Goal: Task Accomplishment & Management: Use online tool/utility

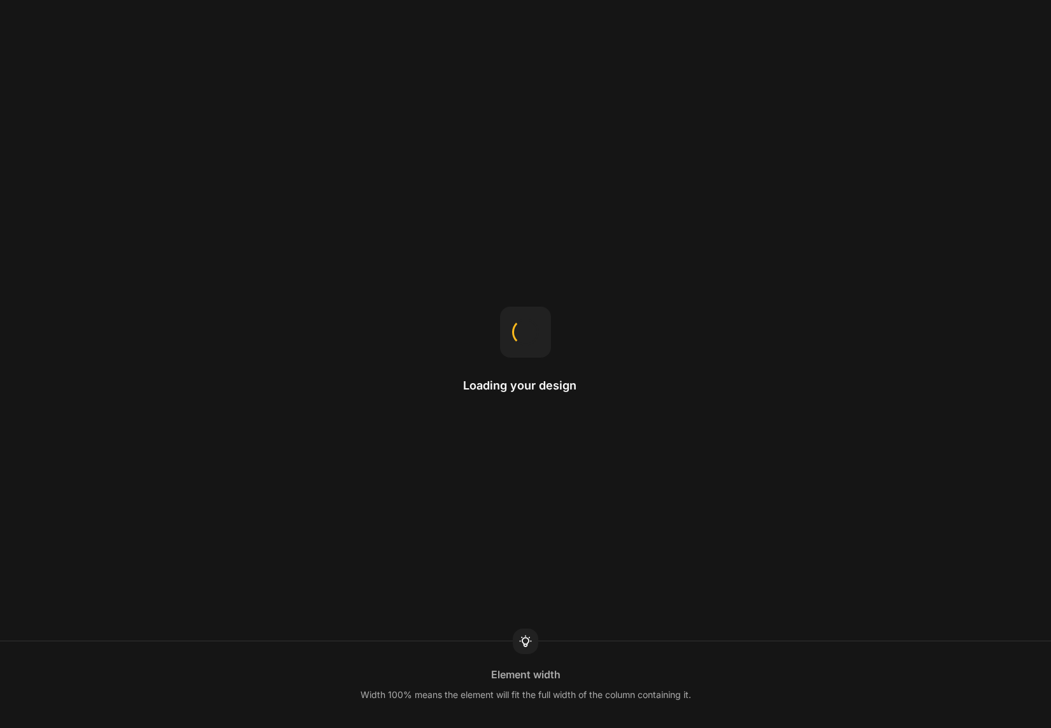
click at [156, 280] on div "Loading your design Element width Width 100% means the element will fit the ful…" at bounding box center [525, 364] width 1051 height 728
click at [455, 327] on div "Loading your design Product page When you want to use a product template for a …" at bounding box center [525, 364] width 1051 height 728
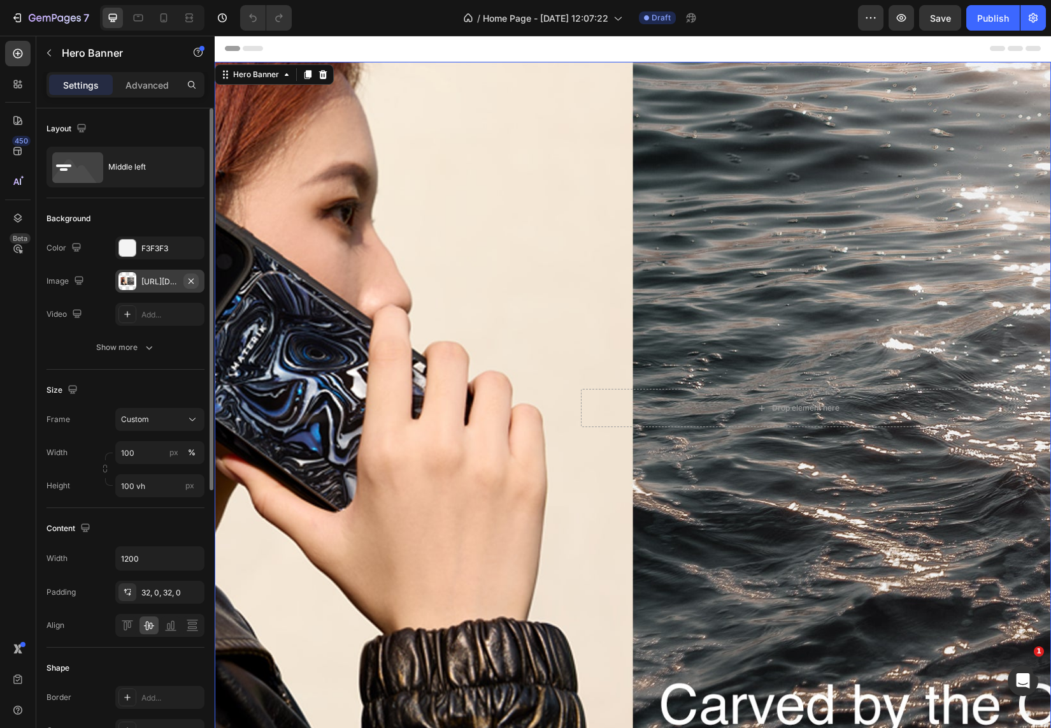
click at [195, 280] on icon "button" at bounding box center [191, 281] width 10 height 10
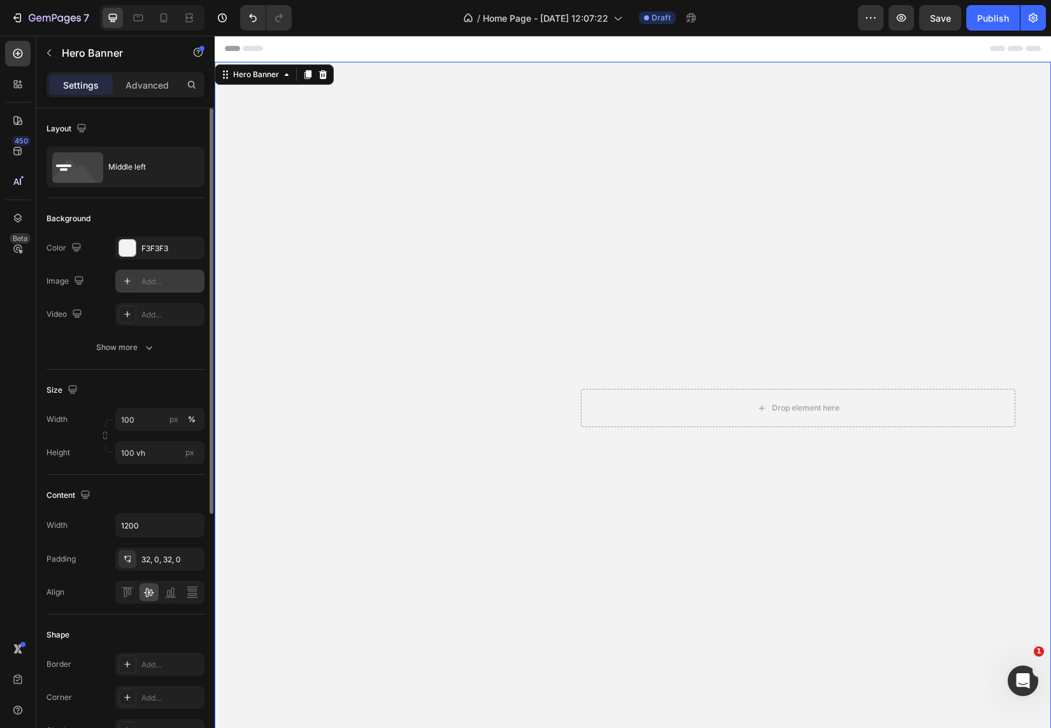
click at [127, 276] on icon at bounding box center [127, 281] width 10 height 10
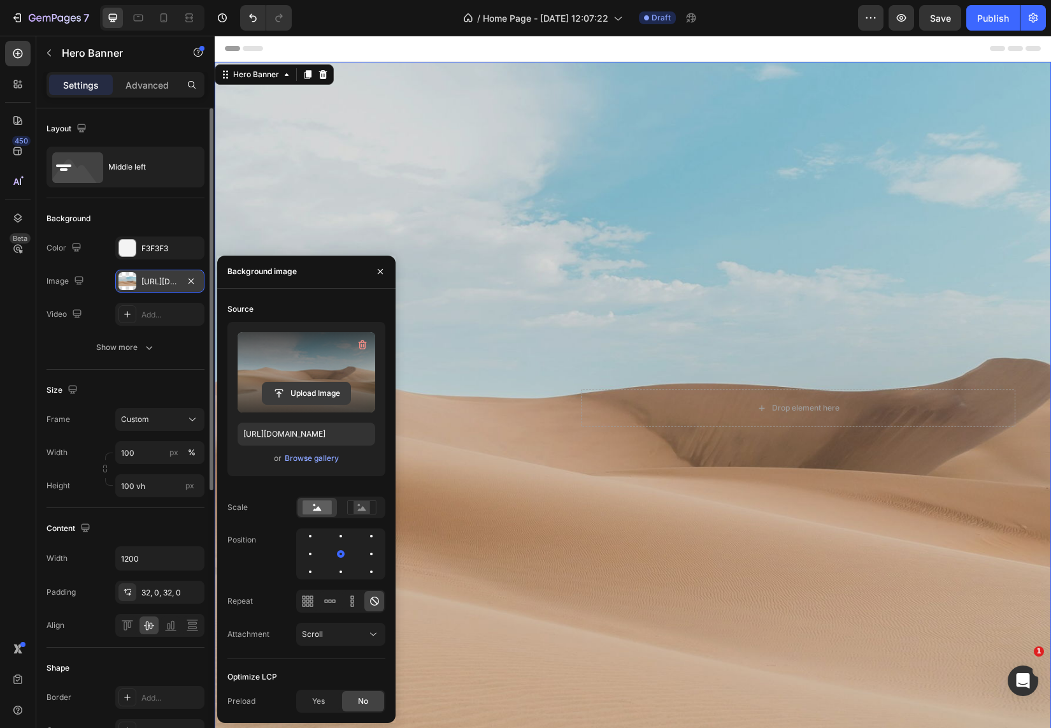
click at [283, 389] on input "file" at bounding box center [306, 393] width 88 height 22
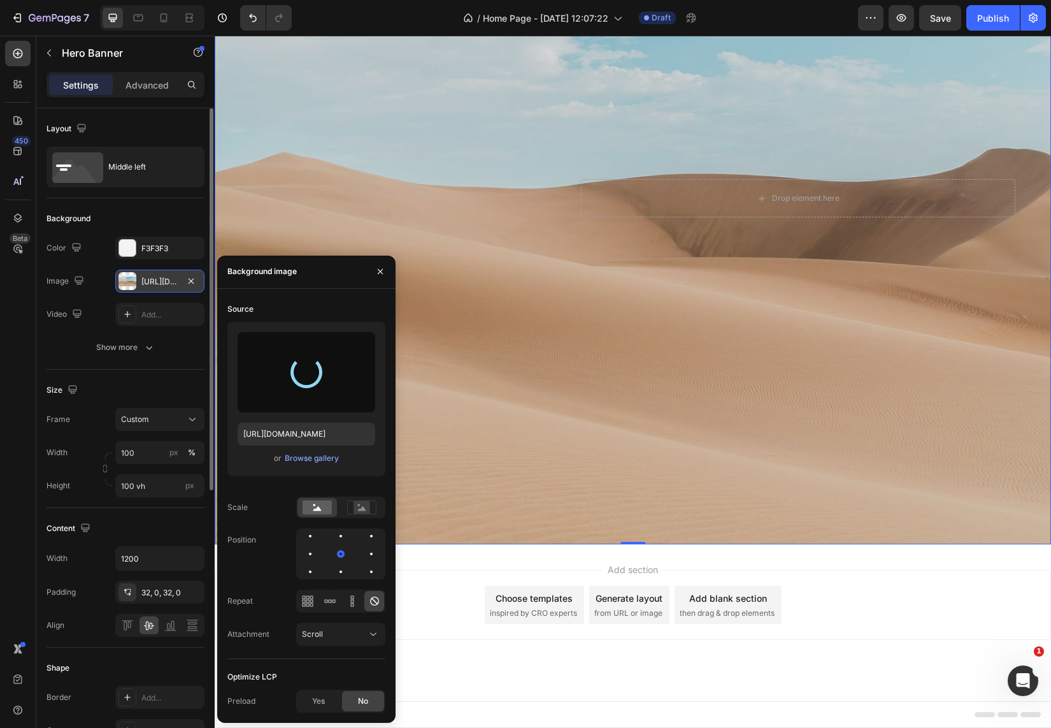
scroll to position [210, 0]
type input "[URL][DOMAIN_NAME]"
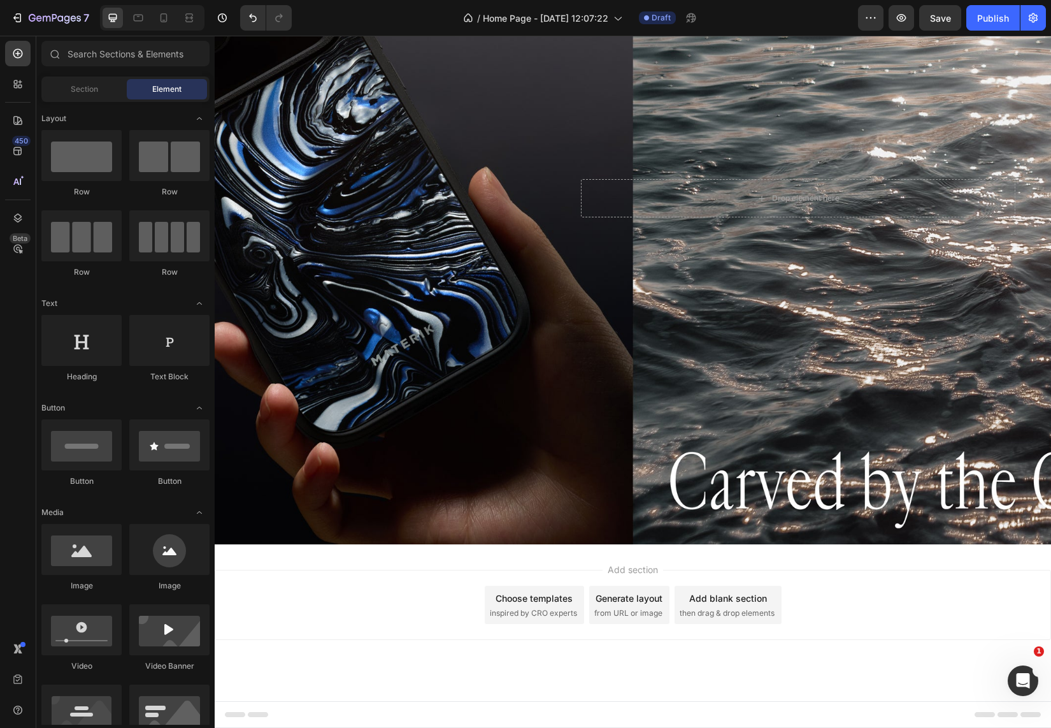
click at [451, 589] on div "Add section Choose templates inspired by CRO experts Generate layout from URL o…" at bounding box center [633, 605] width 836 height 70
click at [940, 24] on div "Save" at bounding box center [940, 17] width 21 height 13
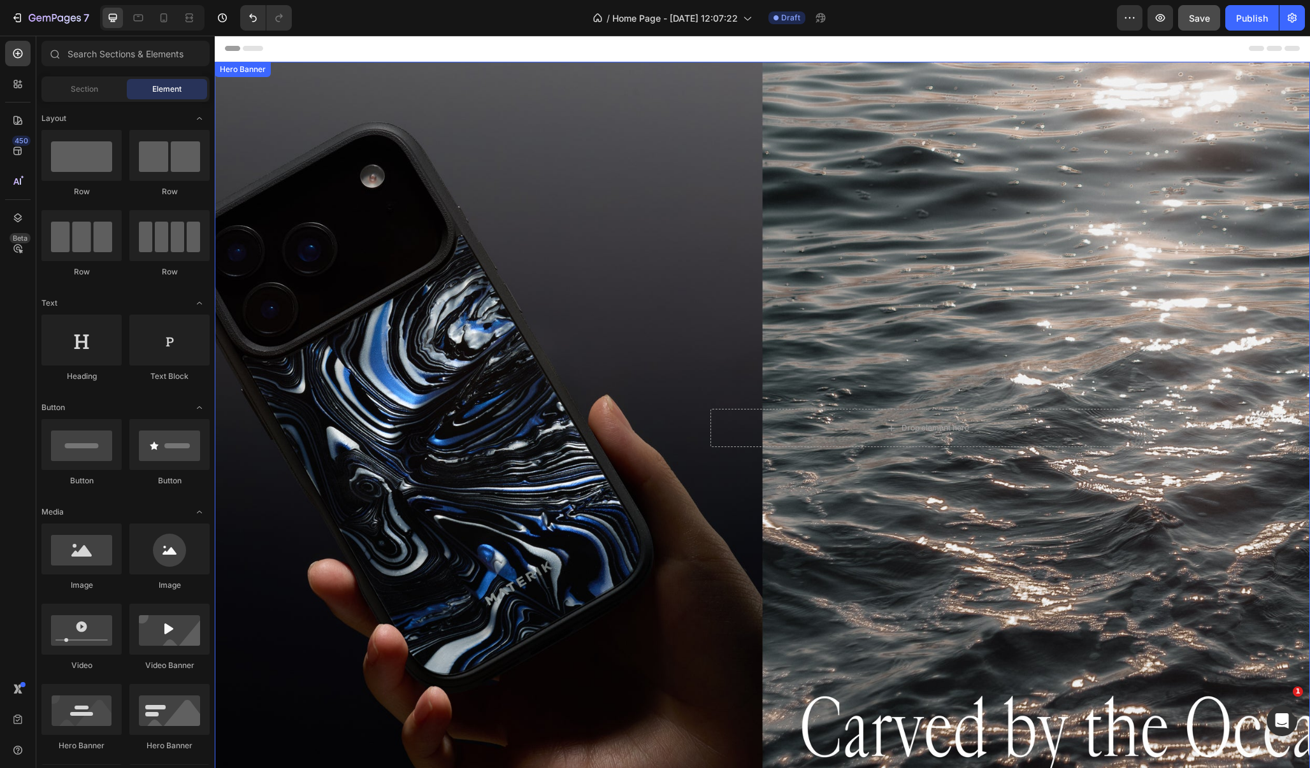
scroll to position [0, 0]
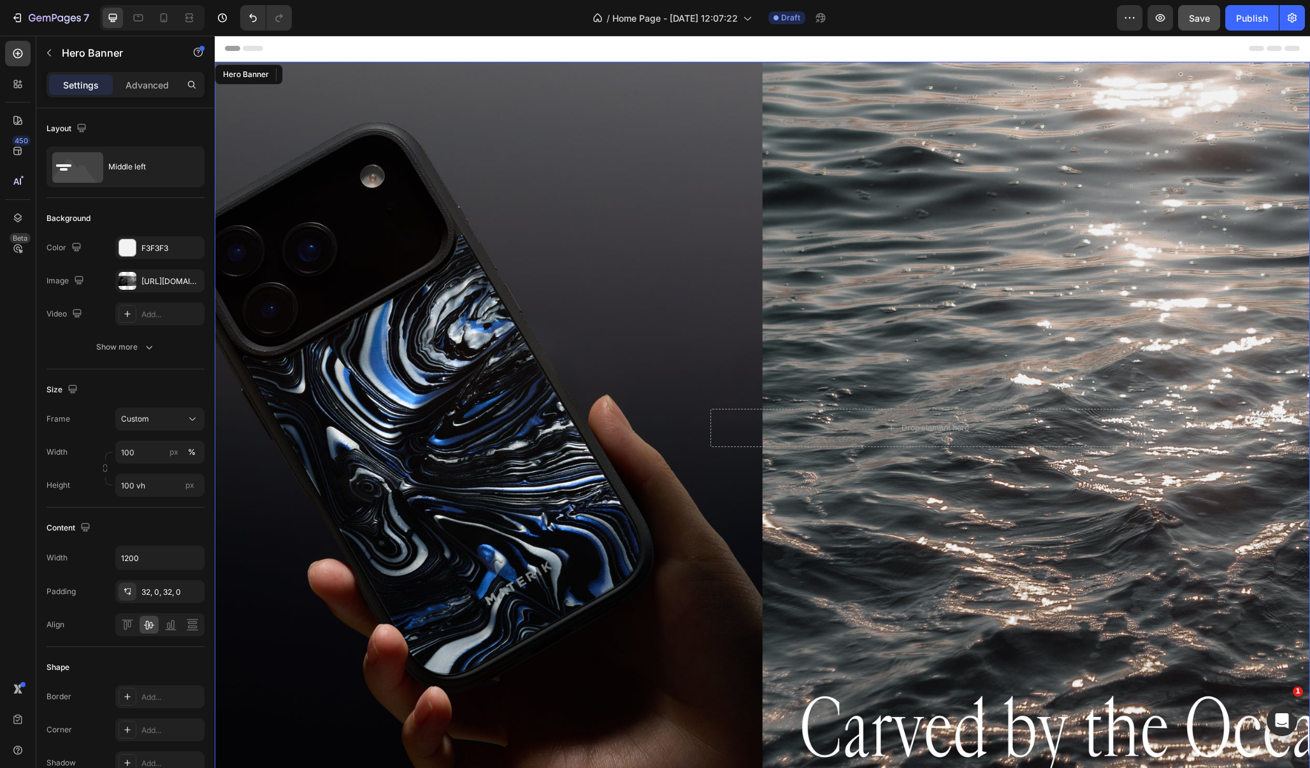
click at [583, 304] on div "Background Image" at bounding box center [762, 428] width 1095 height 733
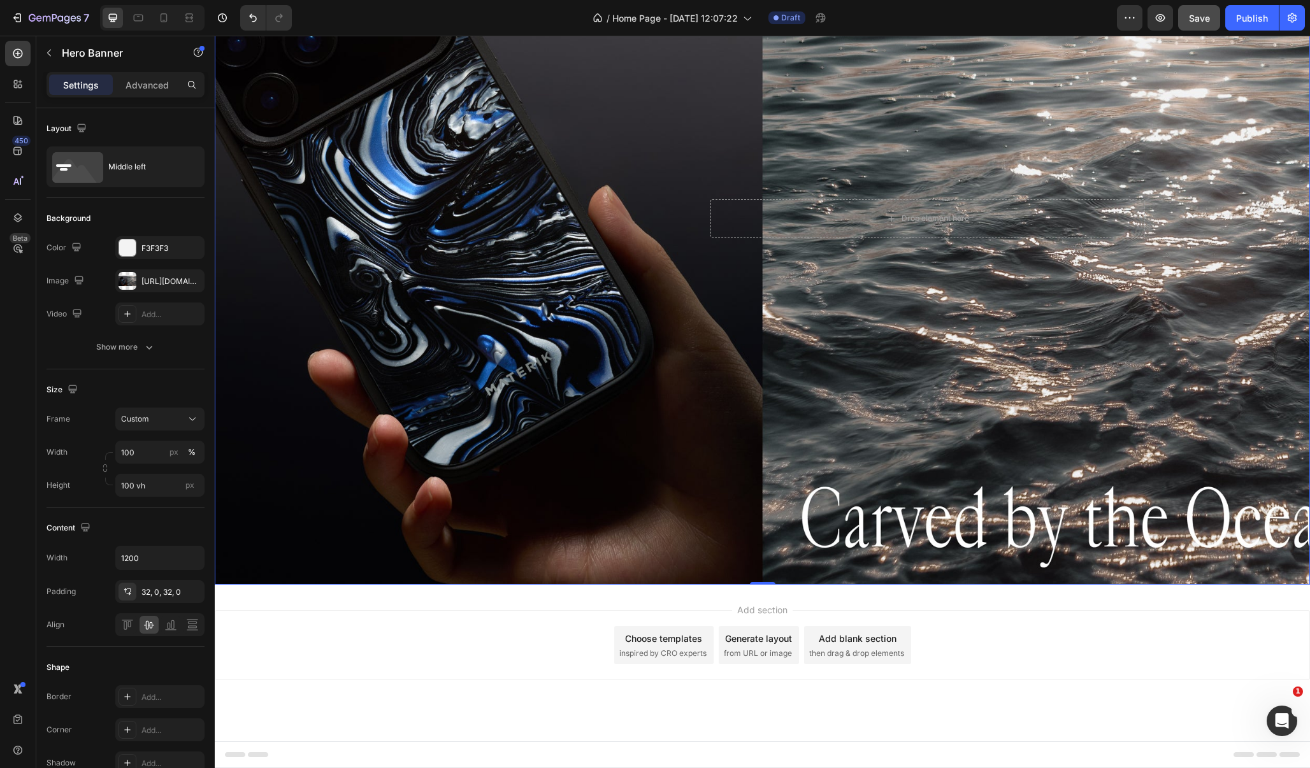
scroll to position [210, 0]
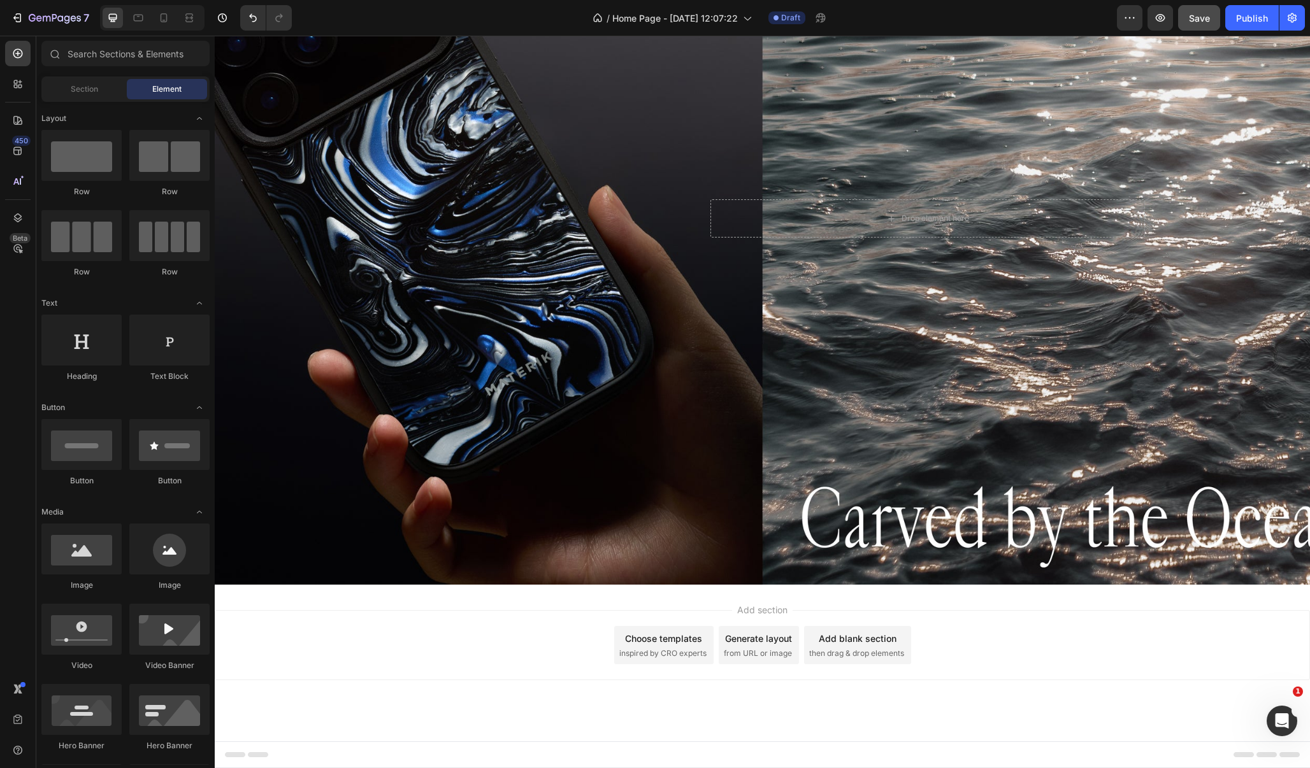
click at [747, 596] on div "Add section Choose templates inspired by CRO experts Generate layout from URL o…" at bounding box center [762, 663] width 1095 height 157
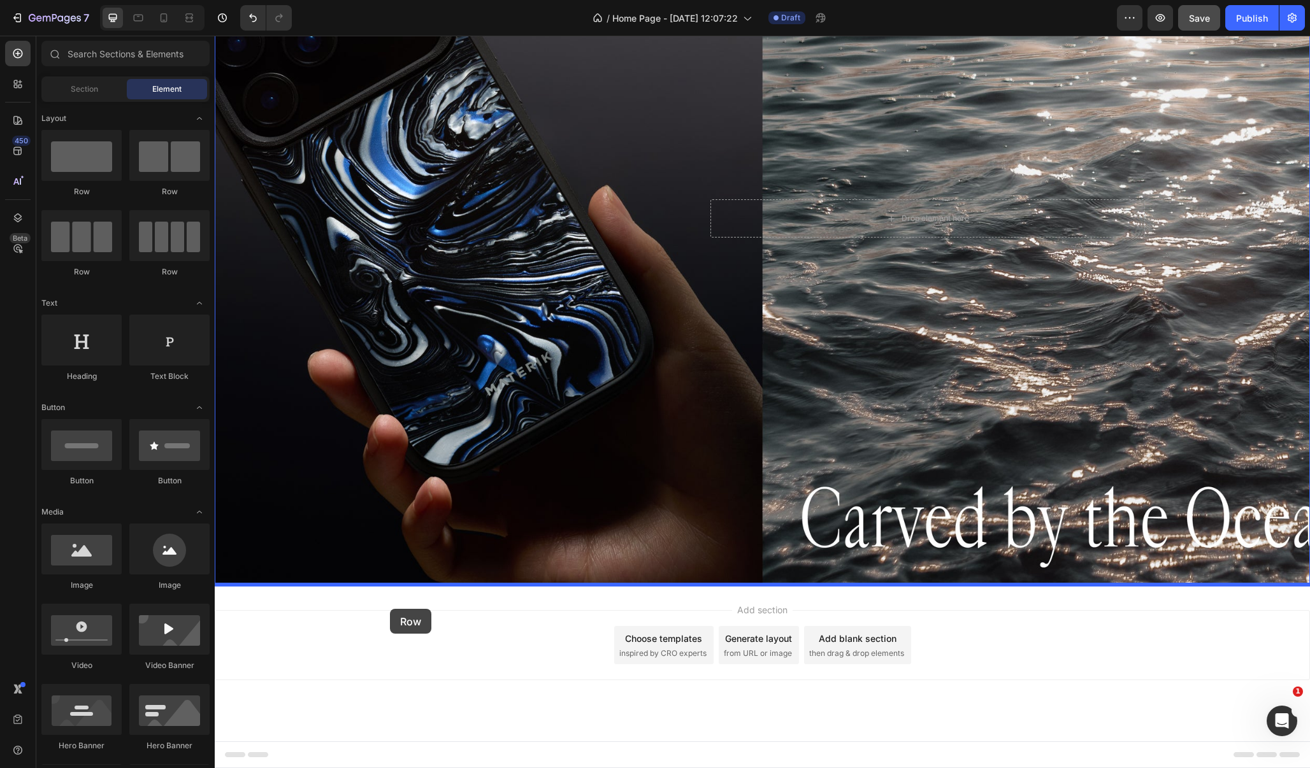
drag, startPoint x: 312, startPoint y: 264, endPoint x: 391, endPoint y: 609, distance: 353.6
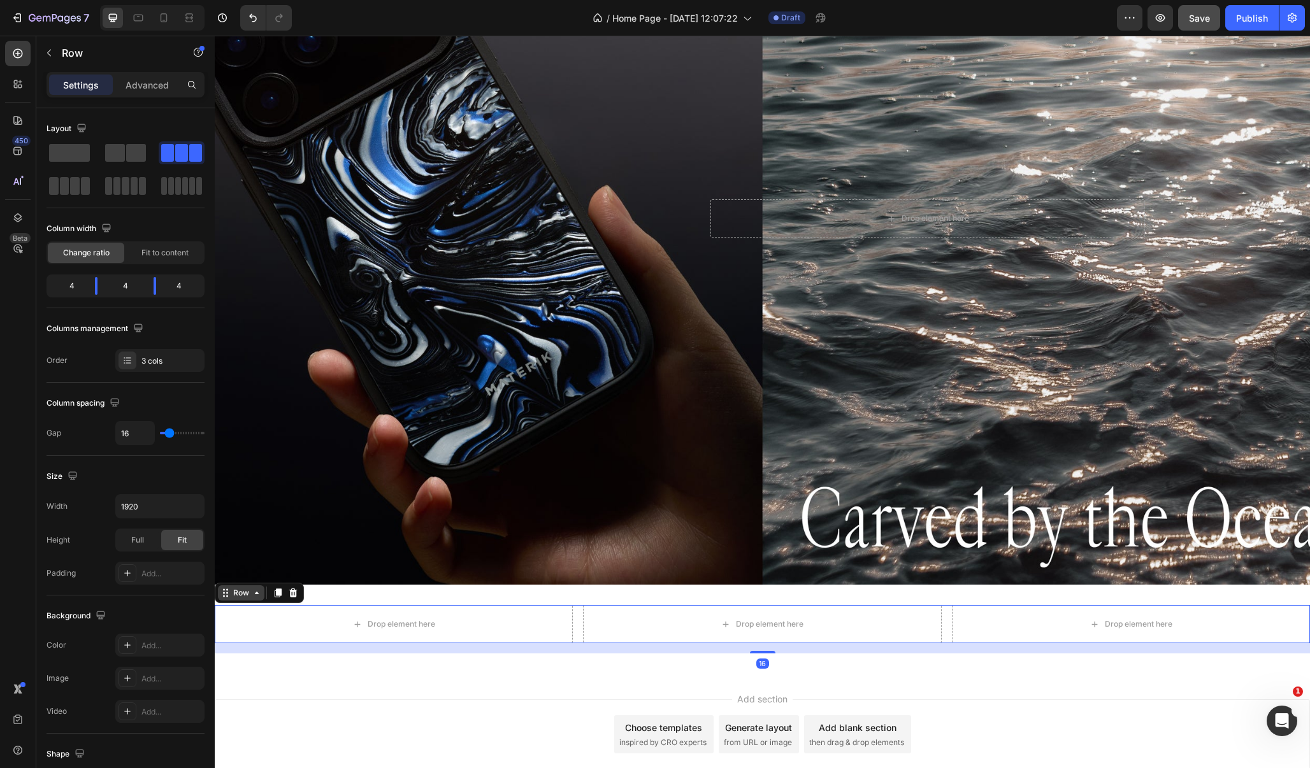
click at [236, 591] on div "Row" at bounding box center [241, 592] width 21 height 11
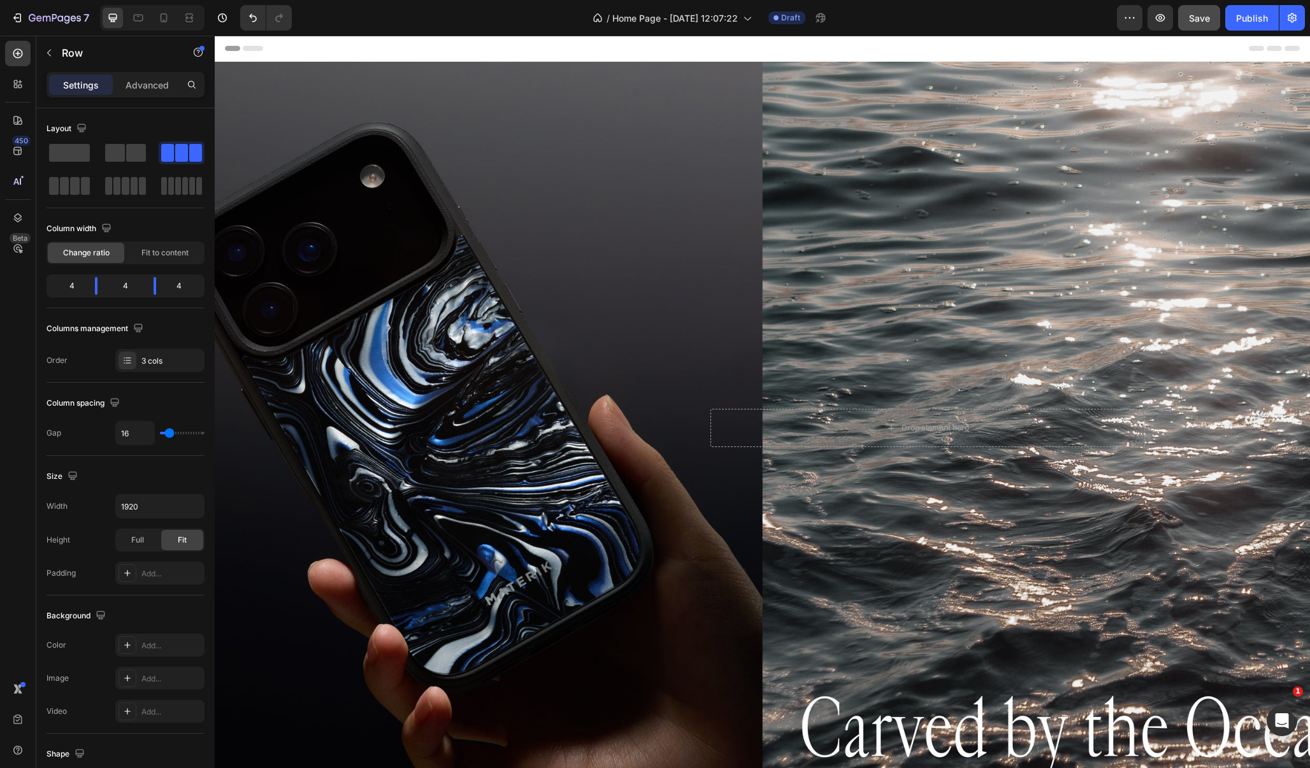
scroll to position [0, 0]
click at [361, 443] on div "Background Image" at bounding box center [762, 428] width 1095 height 733
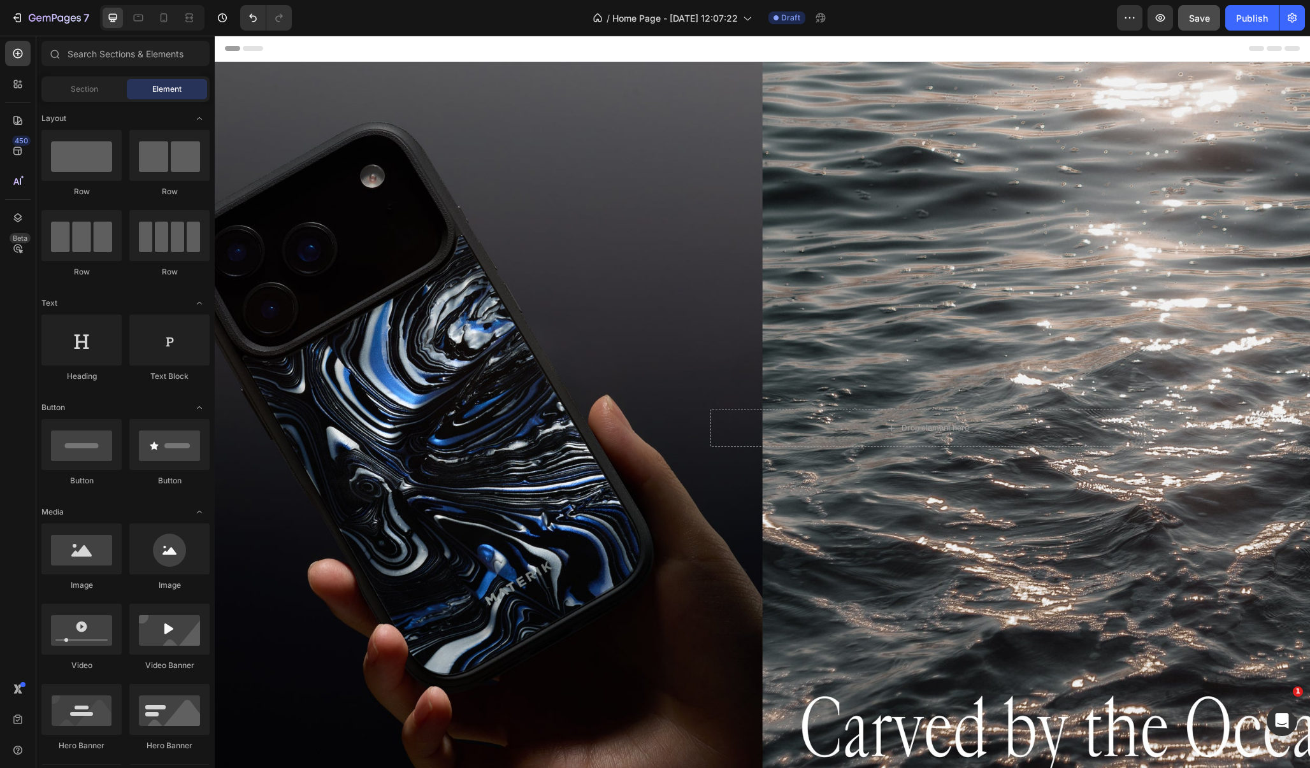
click at [861, 49] on div "Header" at bounding box center [762, 48] width 1075 height 25
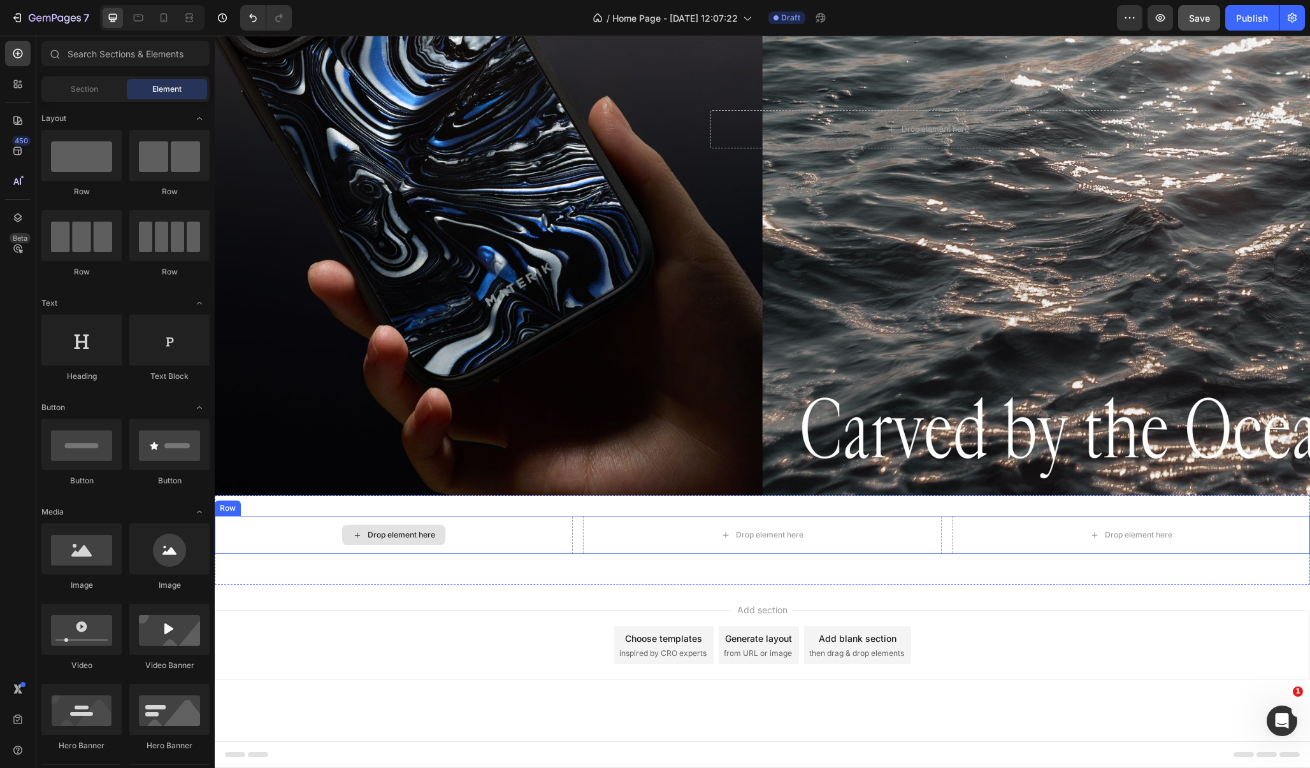
scroll to position [299, 0]
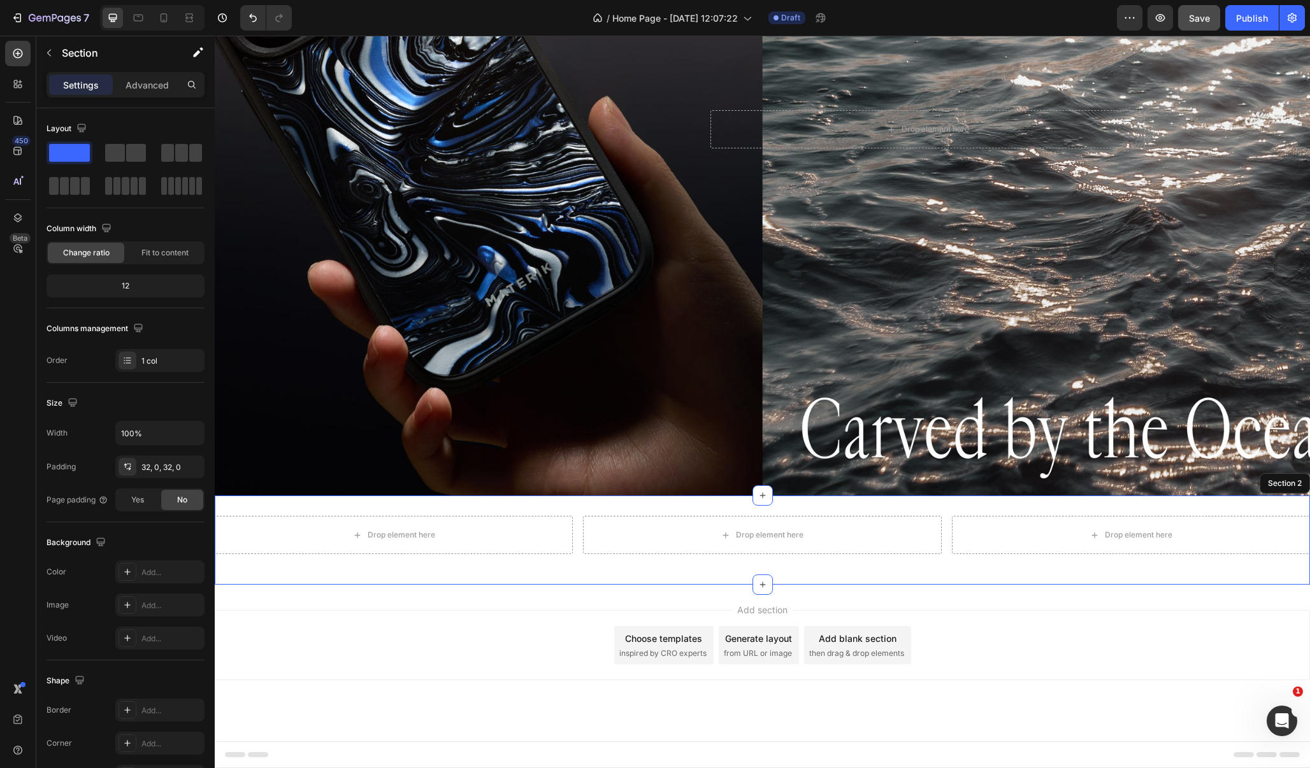
click at [355, 504] on div "Drop element here Drop element here Drop element here Row Section 2" at bounding box center [762, 540] width 1095 height 89
click at [315, 504] on div "Drop element here Drop element here Drop element here Row Section 2 You can cre…" at bounding box center [762, 540] width 1095 height 89
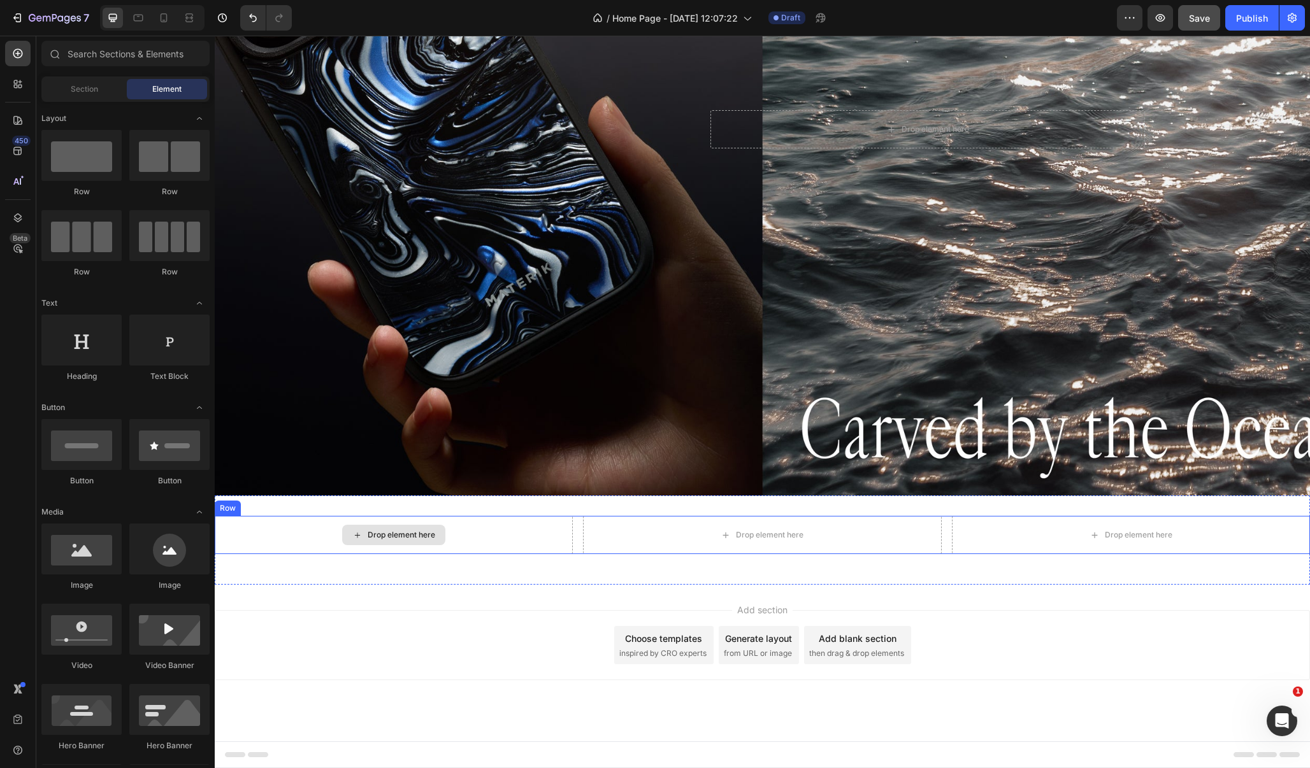
click at [357, 534] on icon at bounding box center [357, 535] width 10 height 11
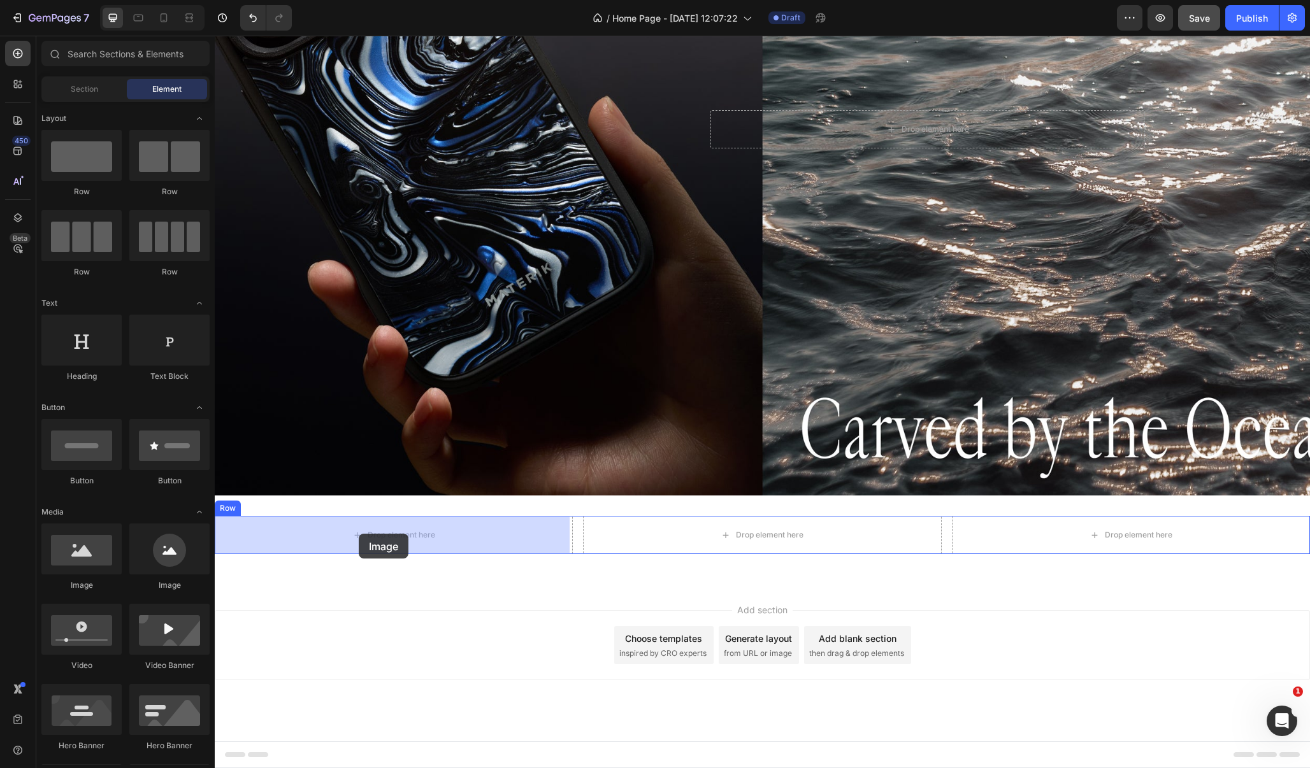
drag, startPoint x: 300, startPoint y: 584, endPoint x: 359, endPoint y: 534, distance: 76.8
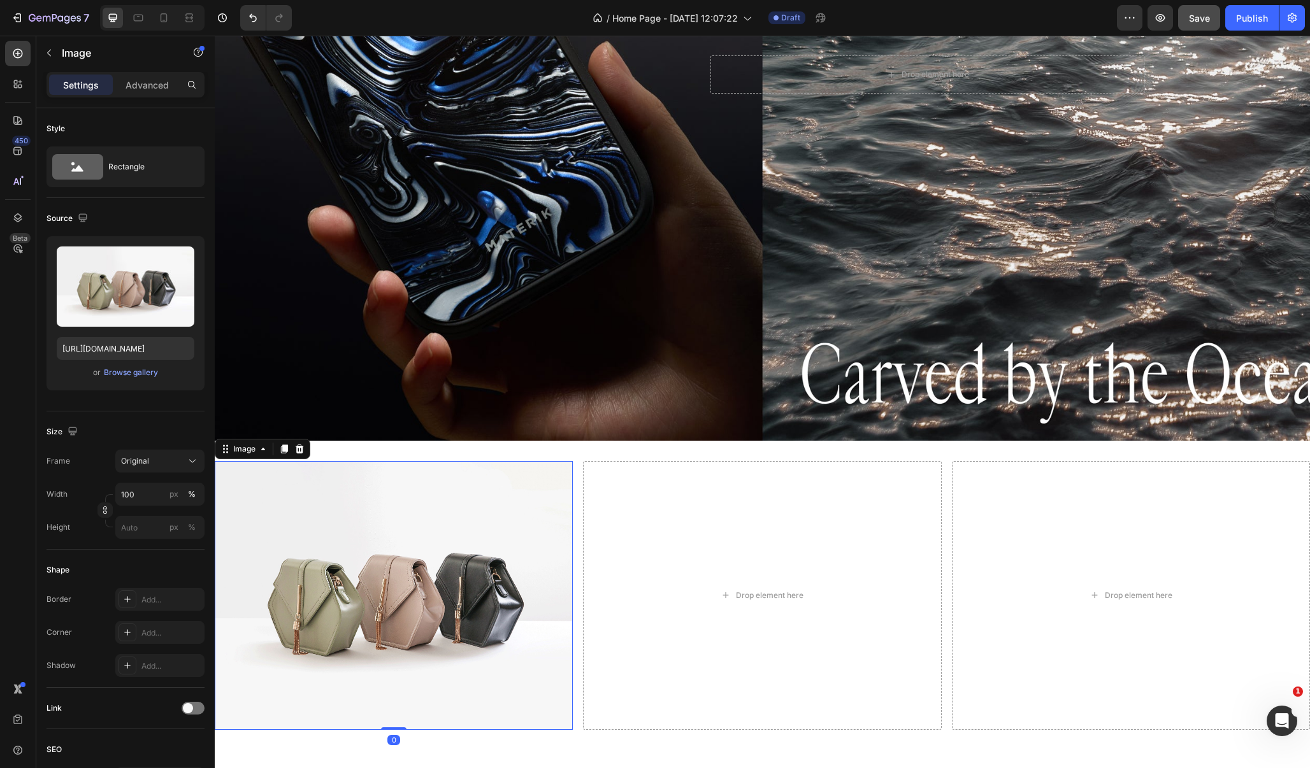
scroll to position [366, 0]
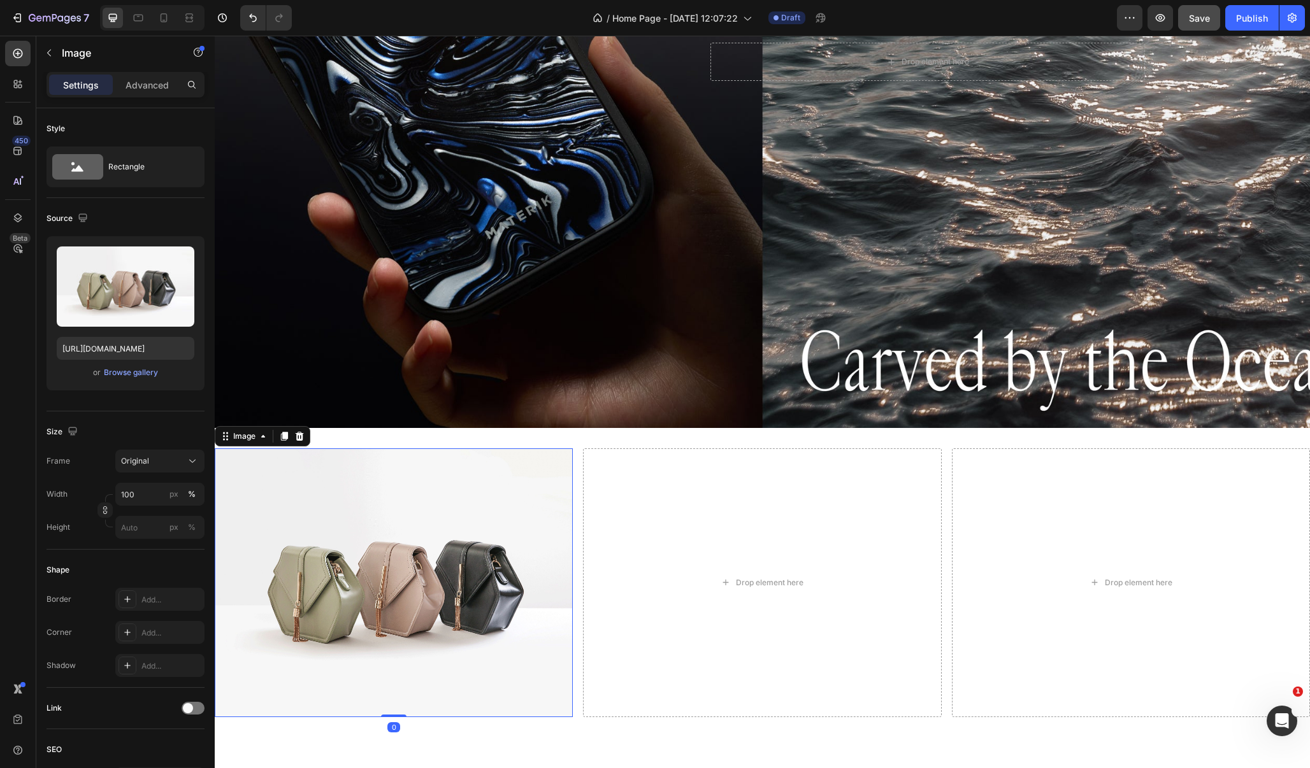
click at [464, 615] on img at bounding box center [394, 583] width 358 height 269
click at [134, 525] on input "px %" at bounding box center [159, 527] width 89 height 23
click at [150, 555] on p "Full 100%" at bounding box center [157, 557] width 74 height 11
type input "100"
click at [477, 571] on img at bounding box center [394, 583] width 358 height 269
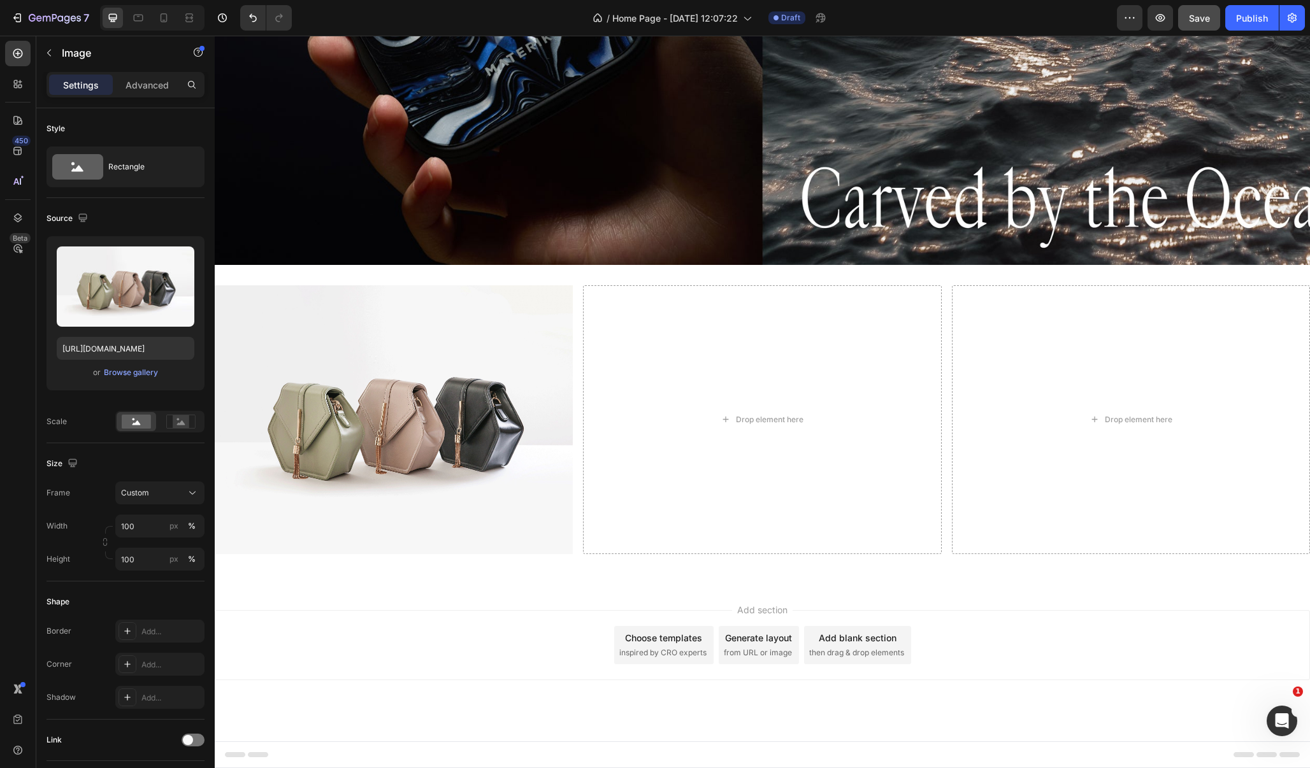
scroll to position [527, 0]
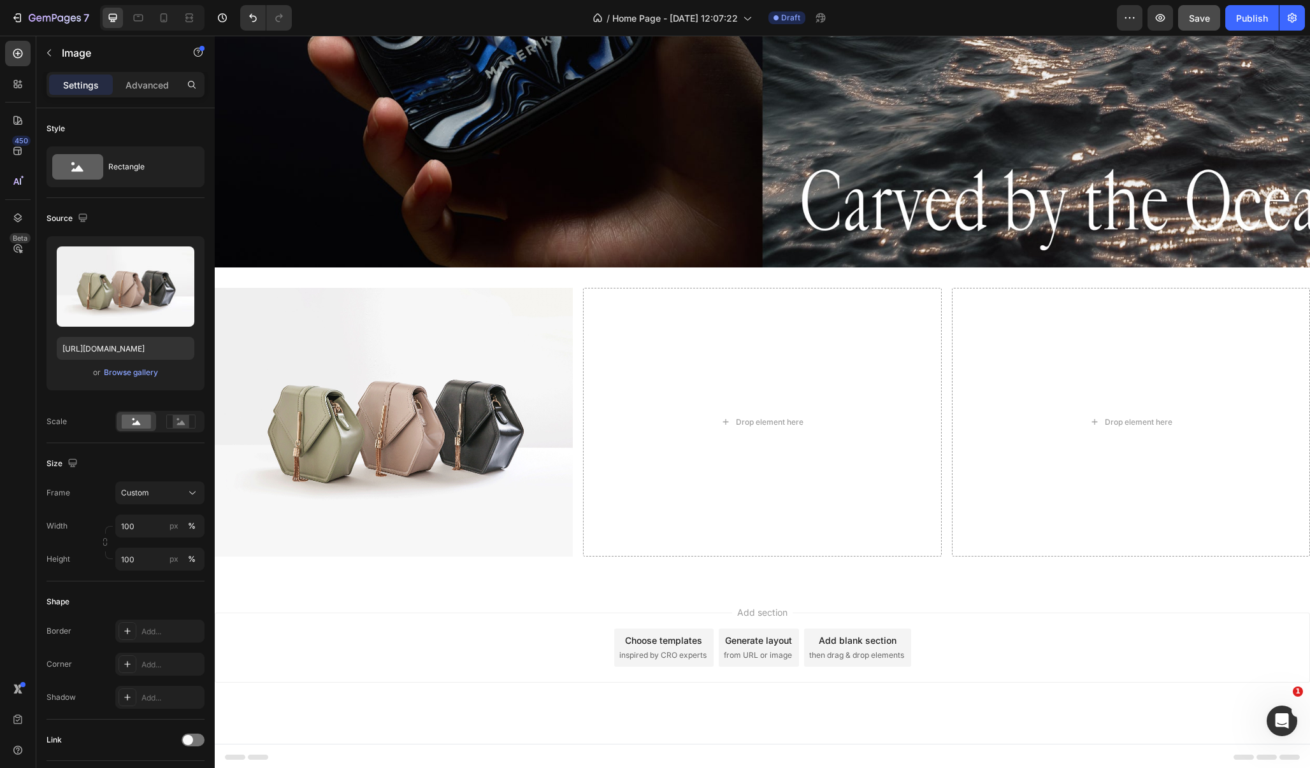
click at [406, 313] on img at bounding box center [394, 422] width 358 height 269
click at [668, 566] on div "Image Drop element here Drop element here Row Section 2" at bounding box center [762, 428] width 1095 height 320
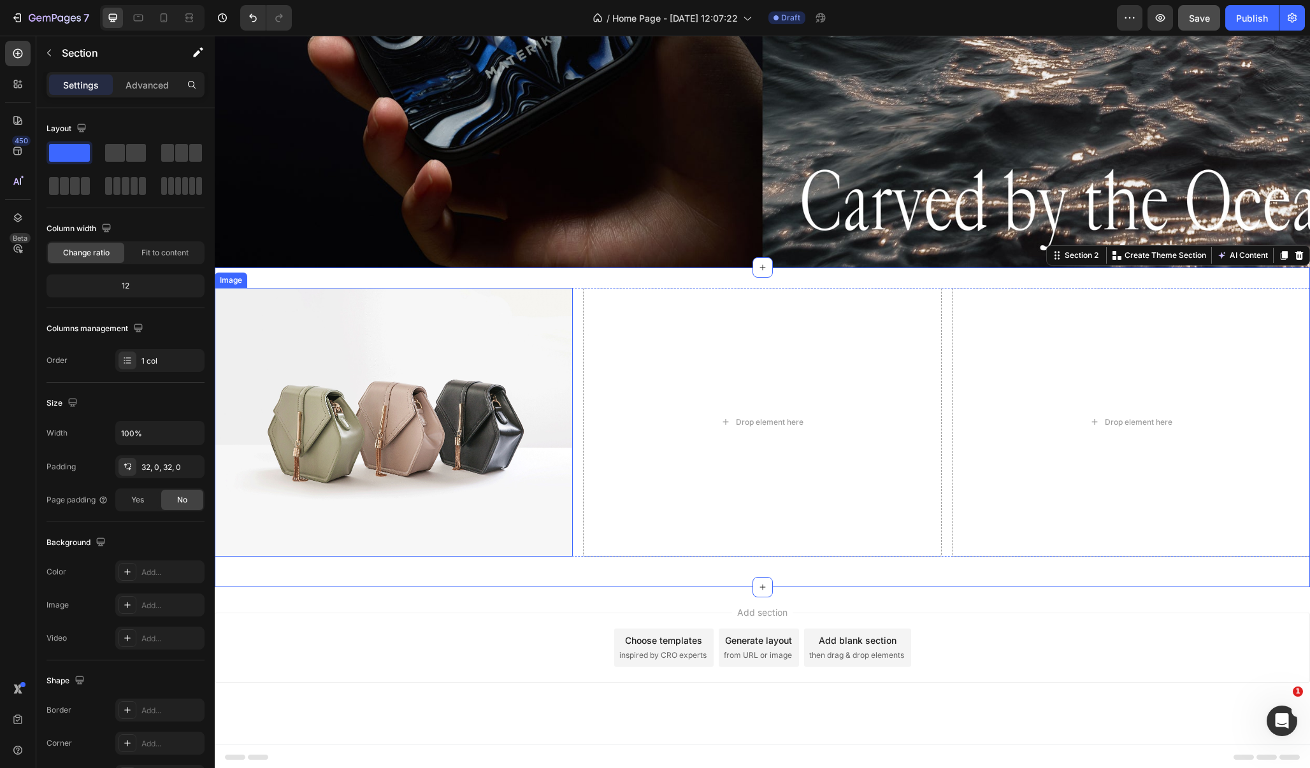
click at [233, 282] on div "Image" at bounding box center [230, 280] width 27 height 11
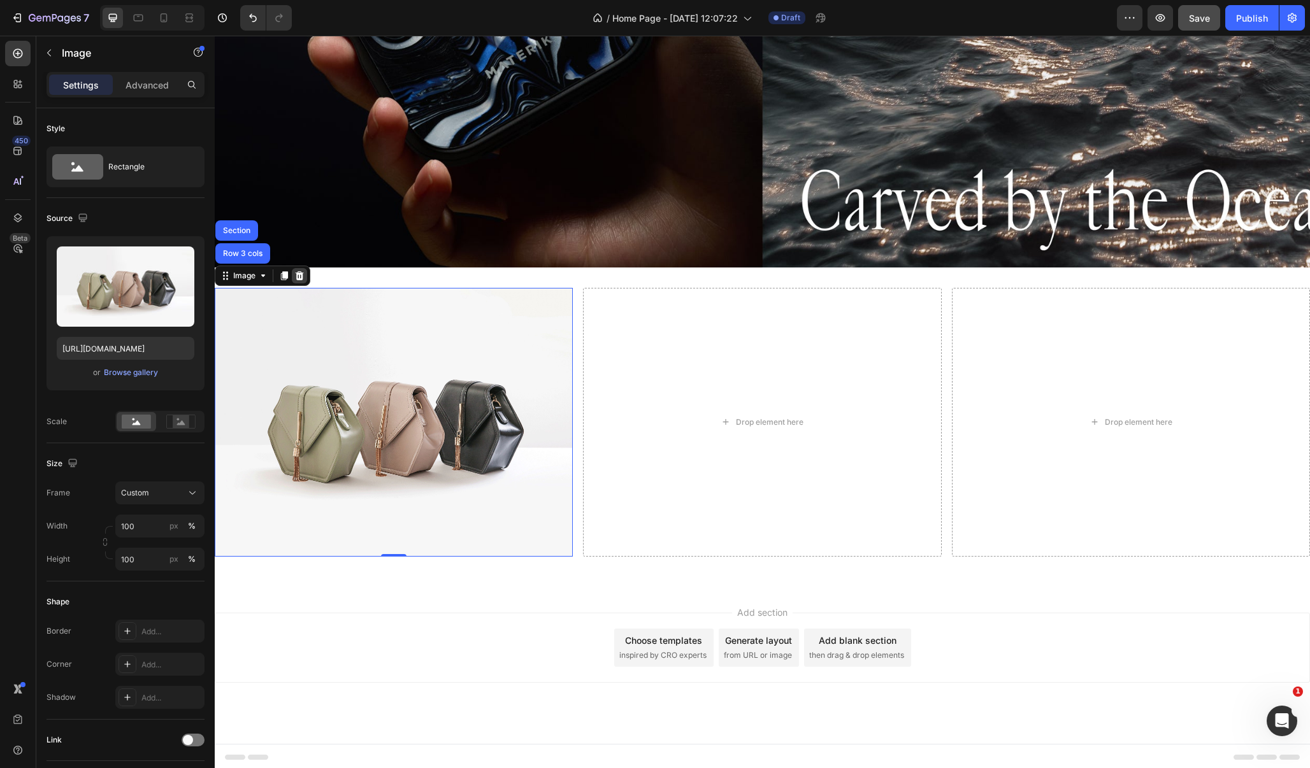
click at [301, 276] on icon at bounding box center [300, 275] width 8 height 9
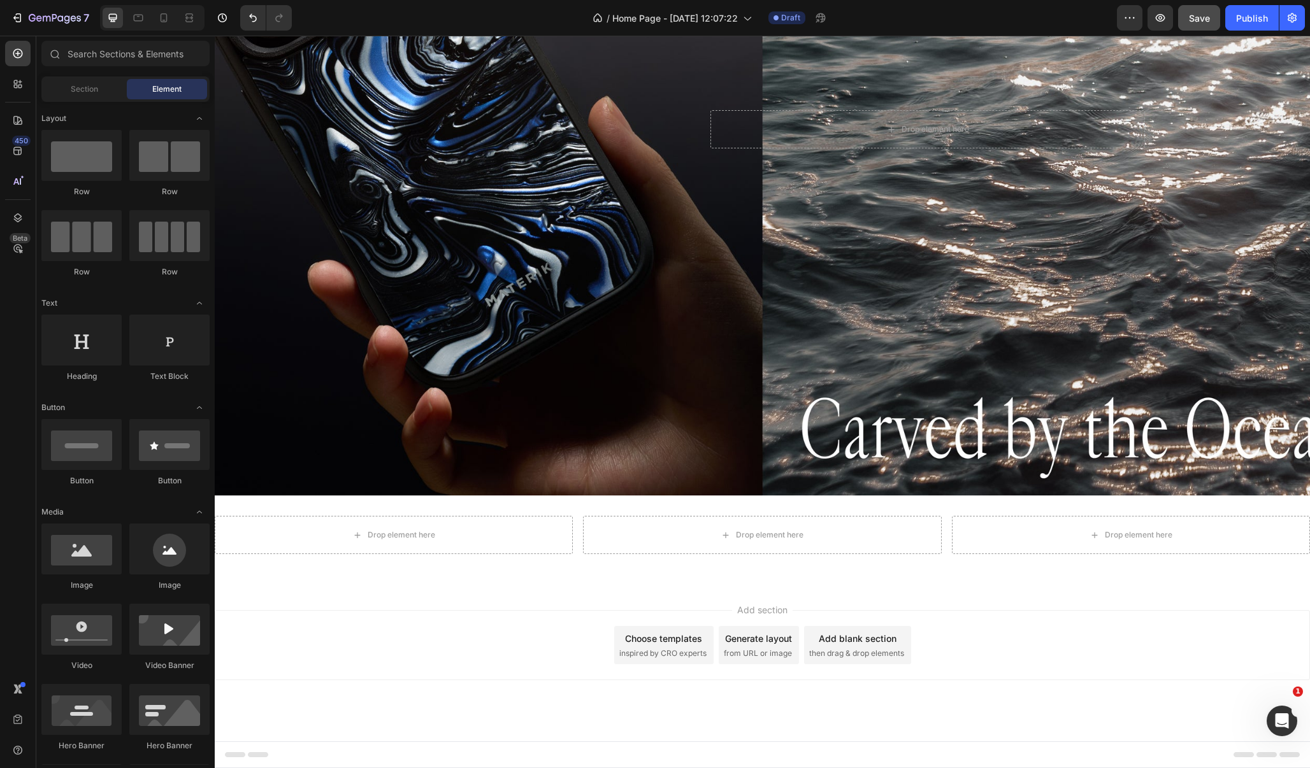
scroll to position [299, 0]
click at [405, 533] on div "Drop element here" at bounding box center [402, 535] width 68 height 10
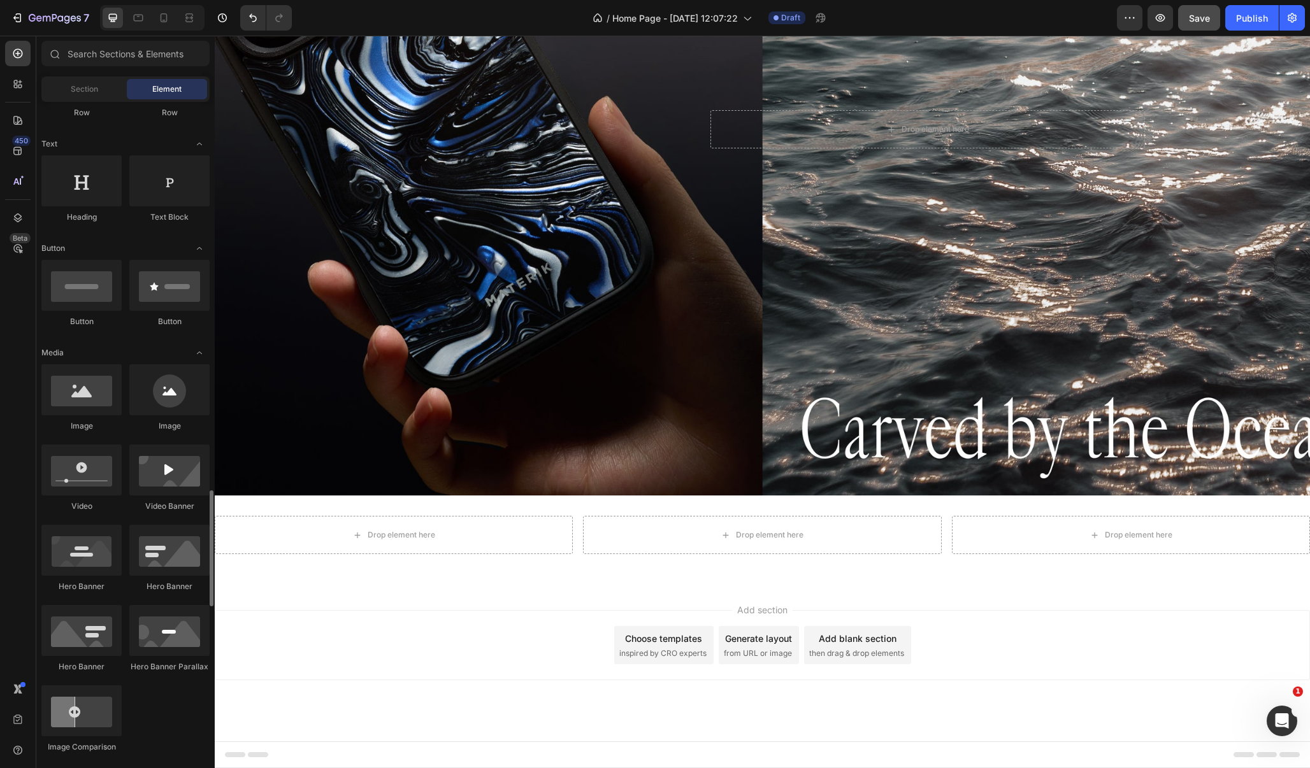
scroll to position [0, 0]
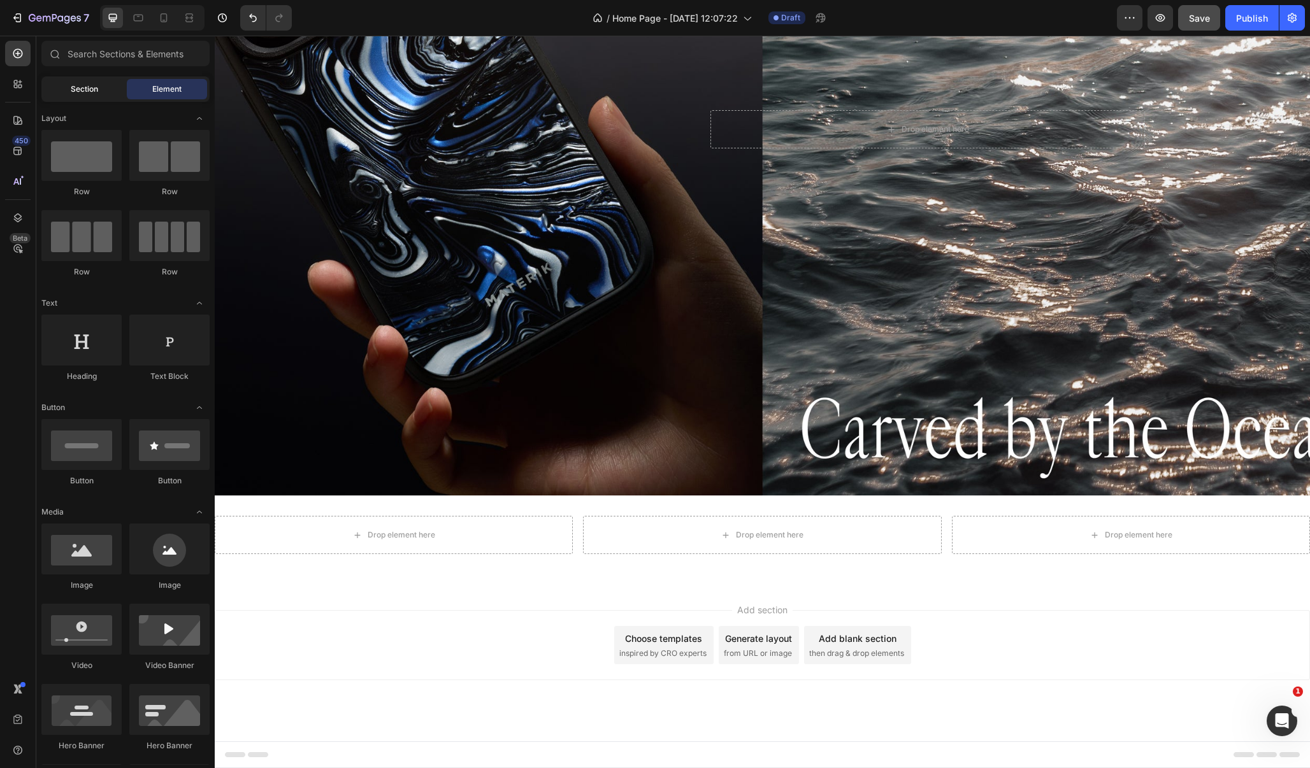
click at [83, 93] on span "Section" at bounding box center [84, 88] width 27 height 11
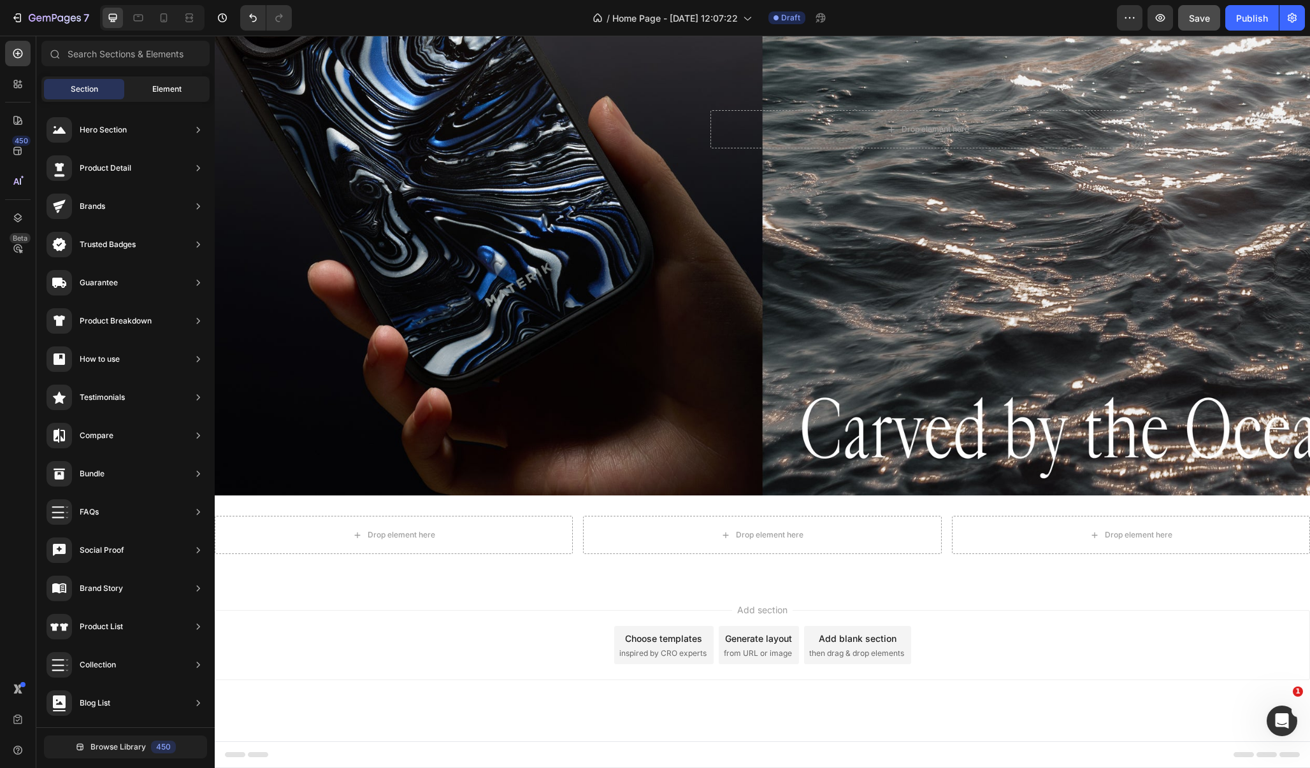
click at [162, 82] on div "Element" at bounding box center [167, 89] width 80 height 20
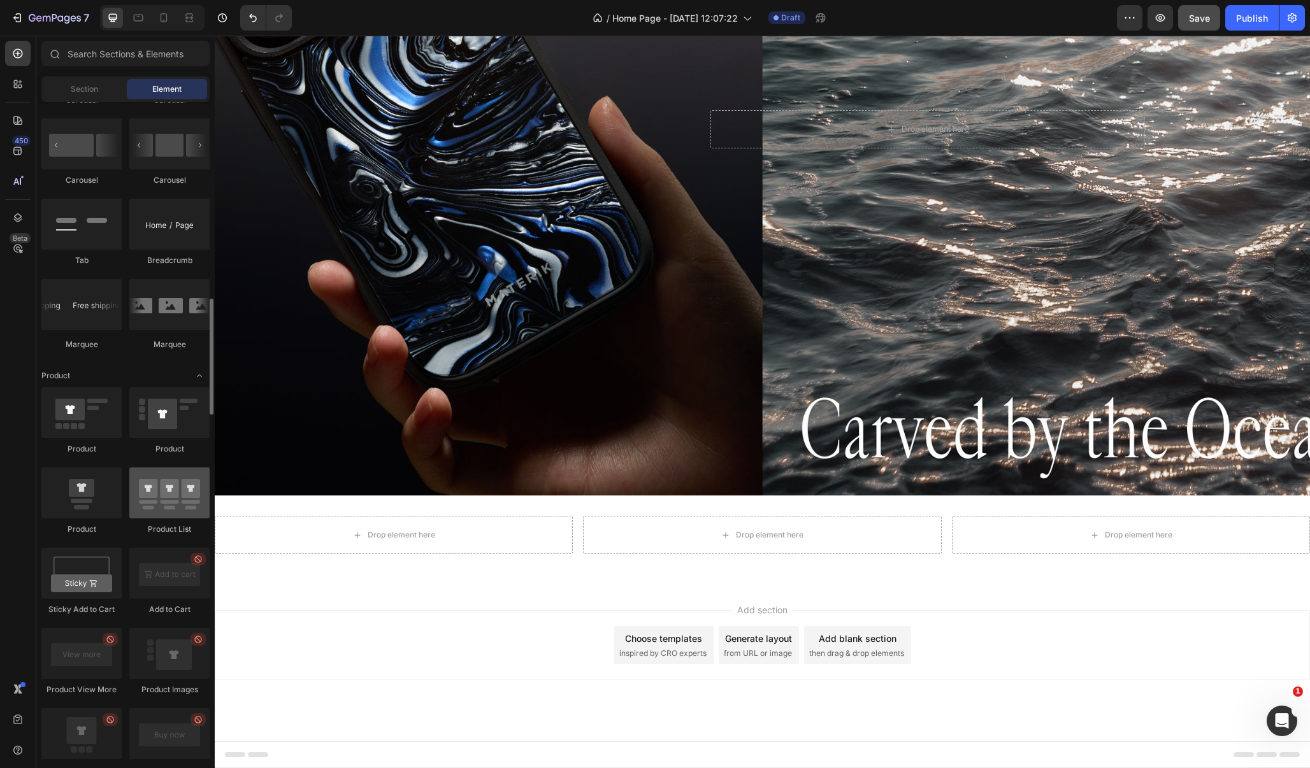
scroll to position [1375, 0]
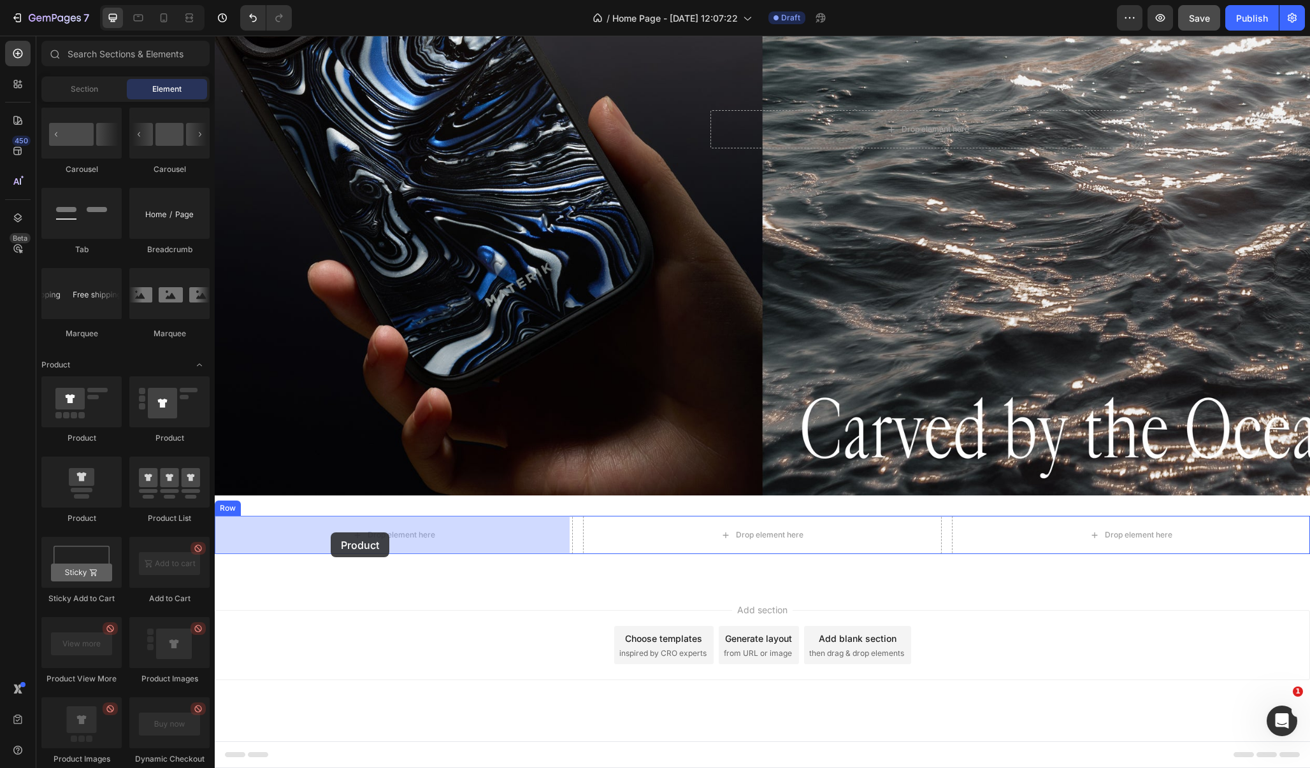
drag, startPoint x: 294, startPoint y: 520, endPoint x: 331, endPoint y: 533, distance: 38.5
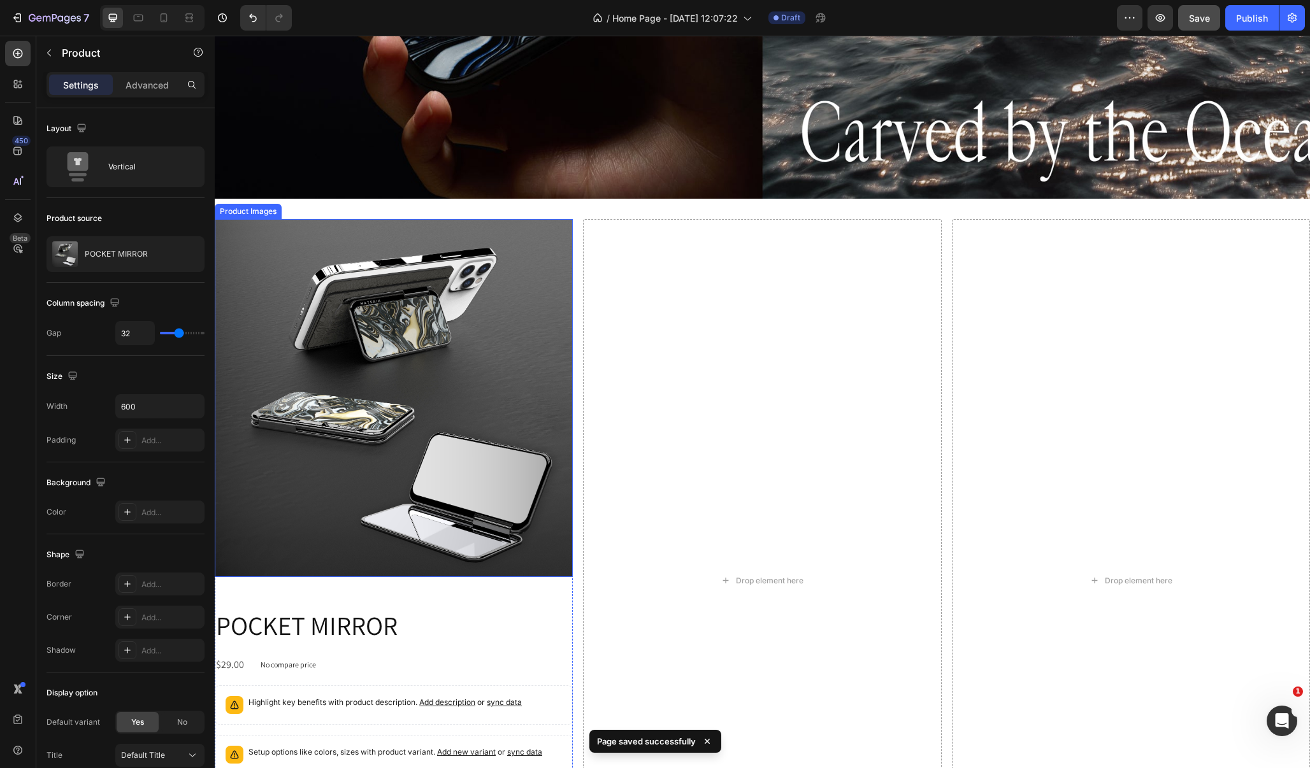
scroll to position [597, 0]
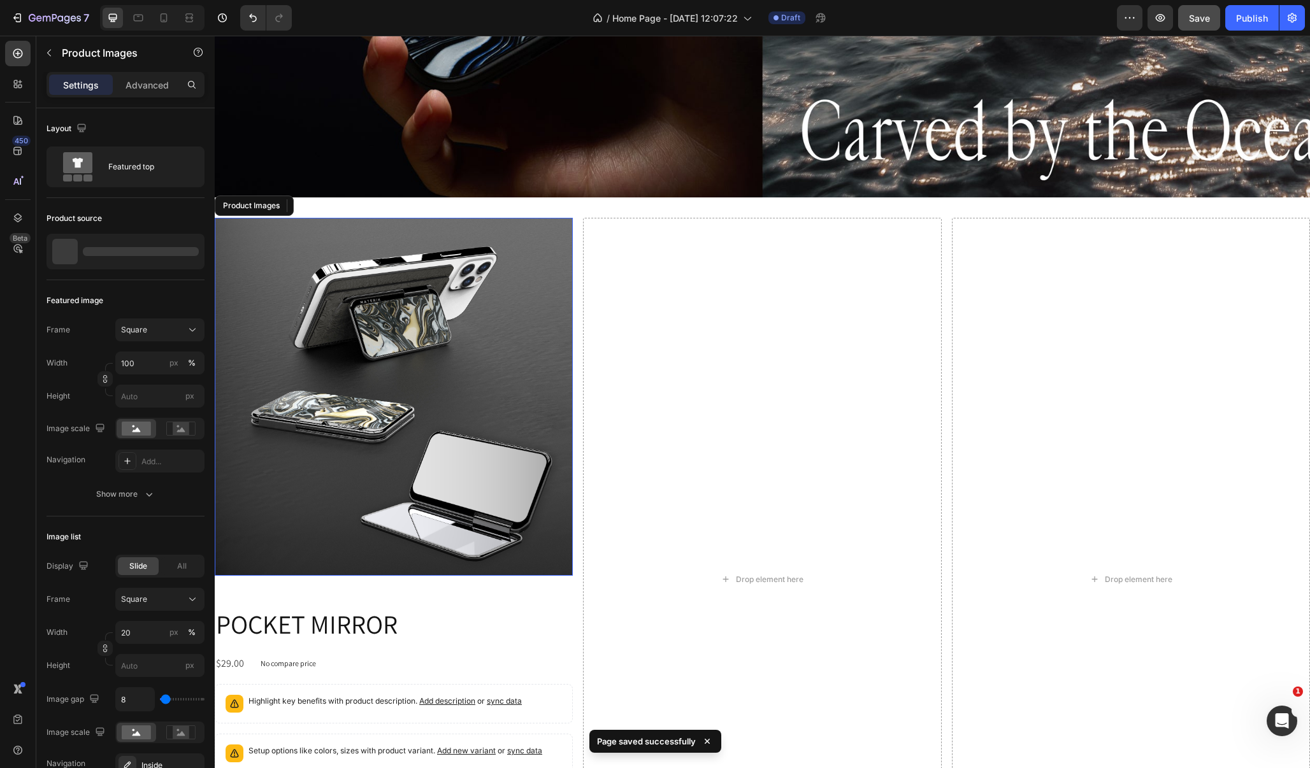
click at [401, 401] on img at bounding box center [394, 397] width 358 height 358
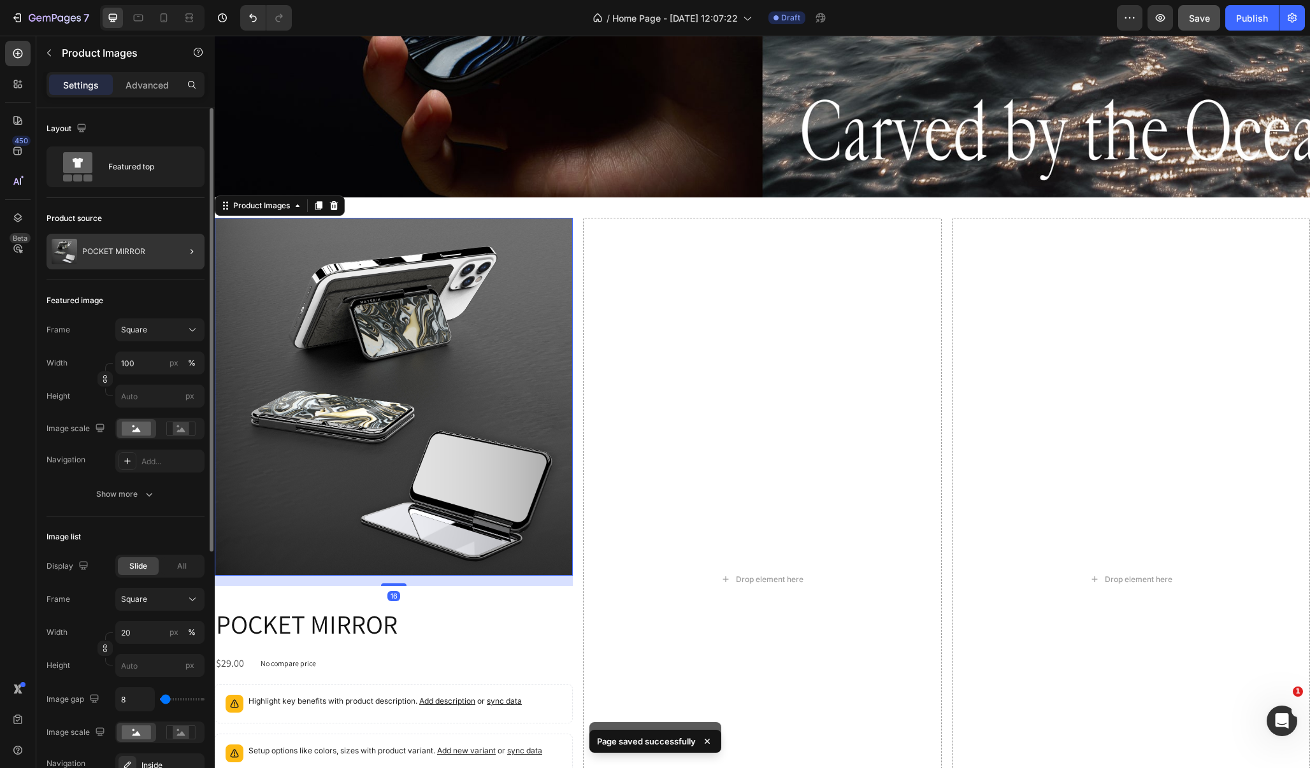
click at [180, 246] on div at bounding box center [187, 252] width 36 height 36
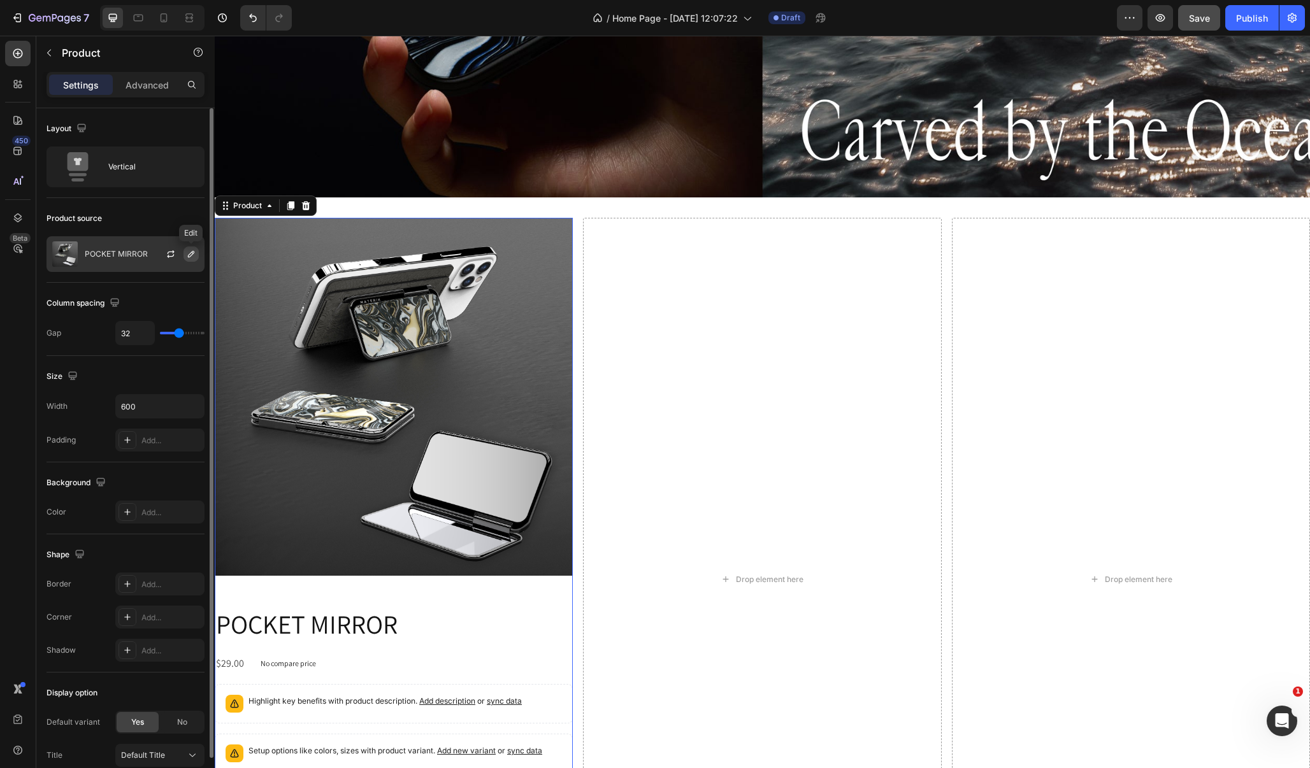
click at [188, 254] on icon "button" at bounding box center [191, 254] width 10 height 10
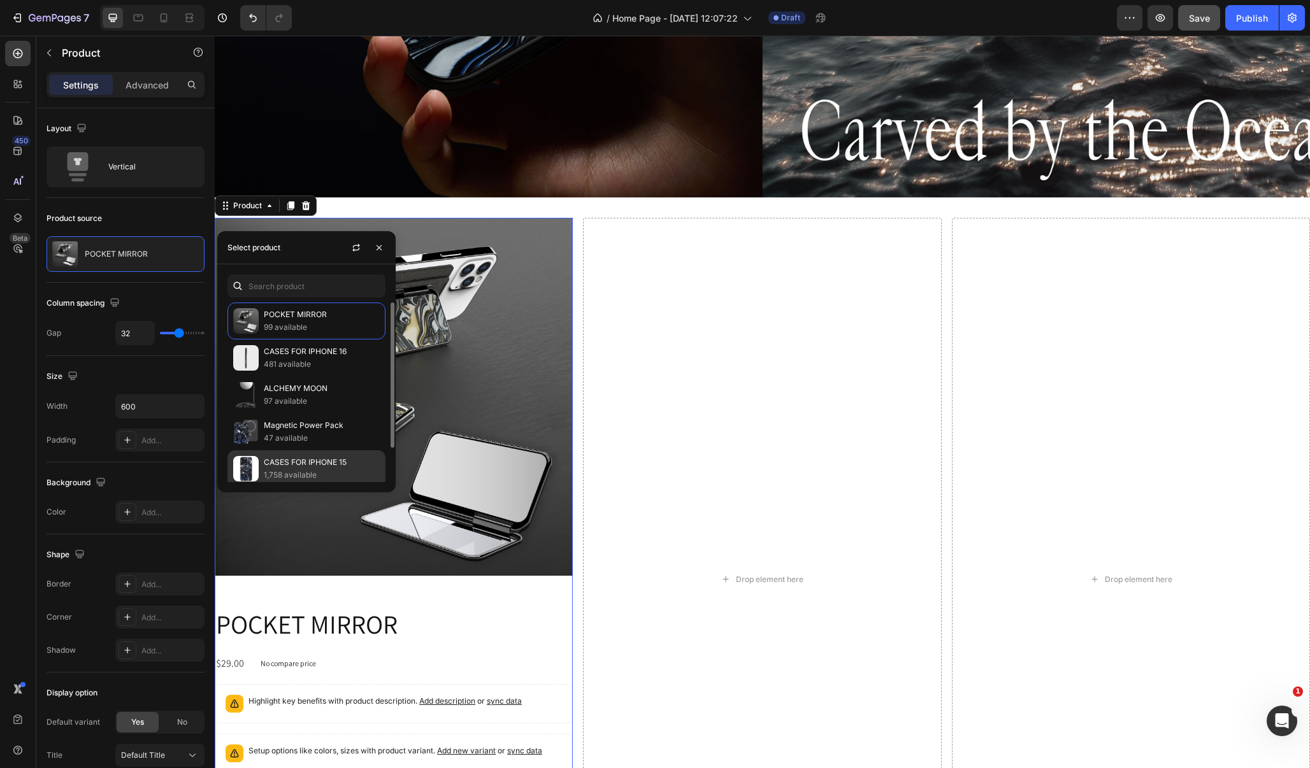
click at [324, 467] on p "CASES FOR IPHONE 15" at bounding box center [322, 462] width 116 height 13
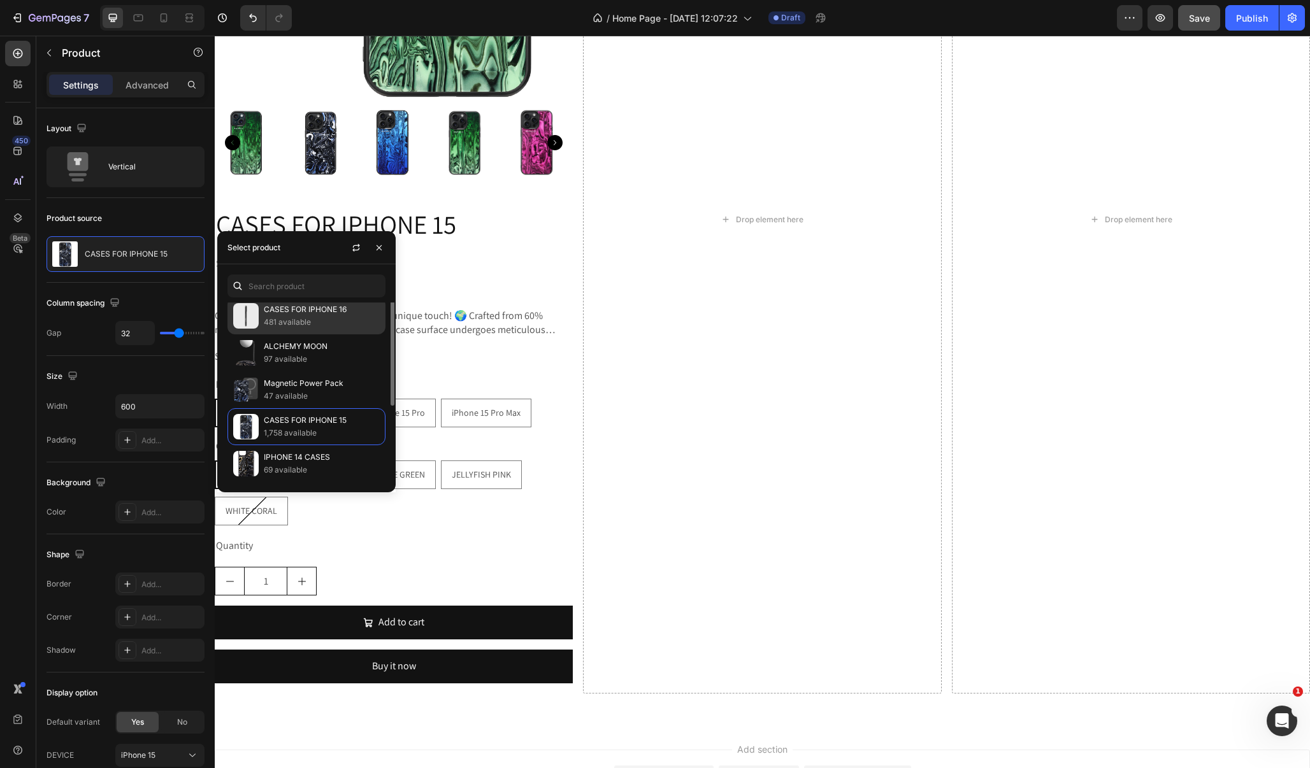
scroll to position [0, 0]
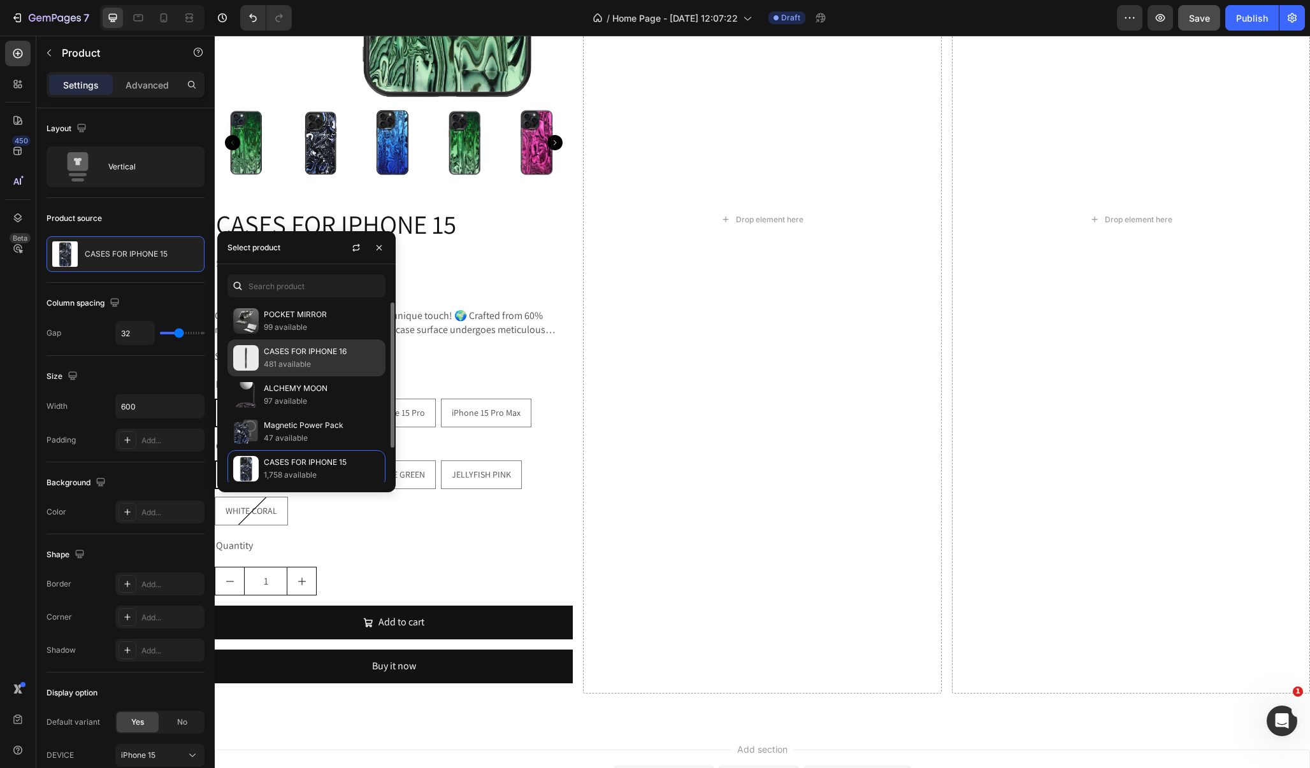
click at [313, 377] on div "CASES FOR IPHONE 16 481 available" at bounding box center [306, 395] width 158 height 37
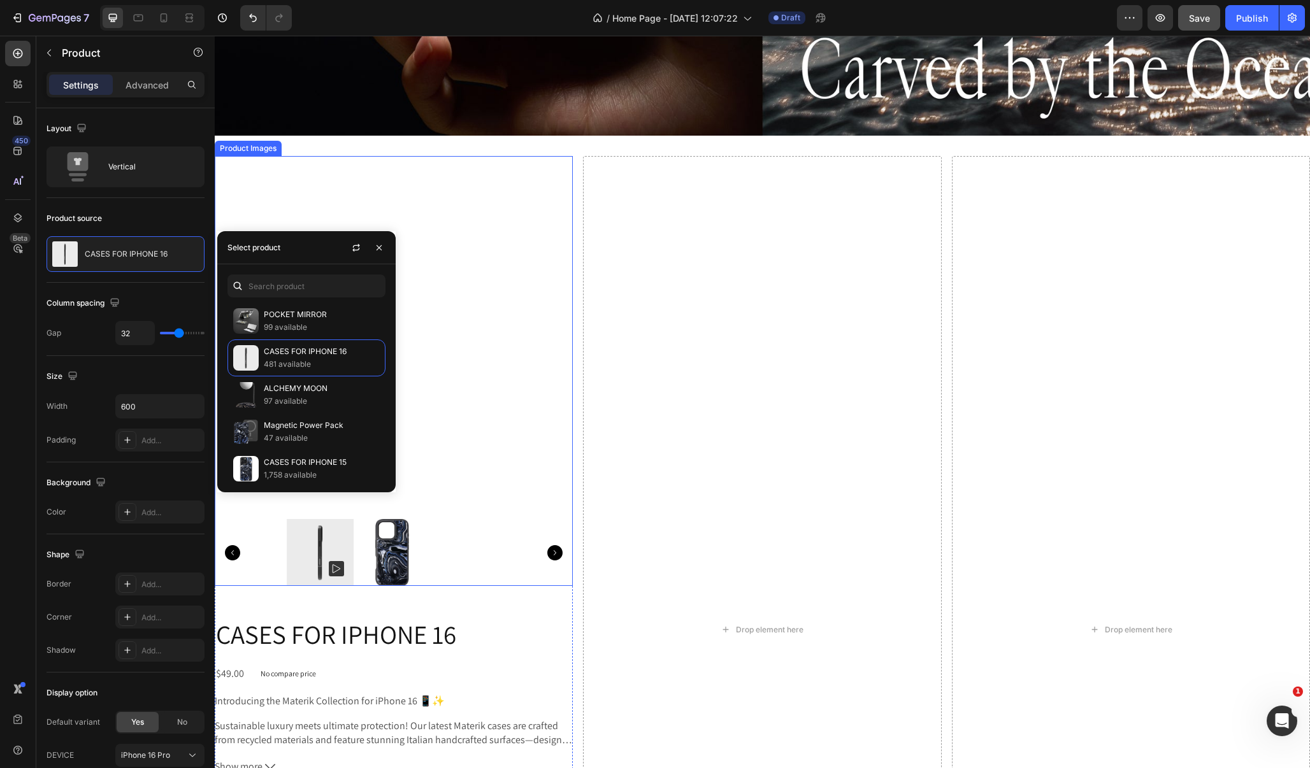
scroll to position [660, 0]
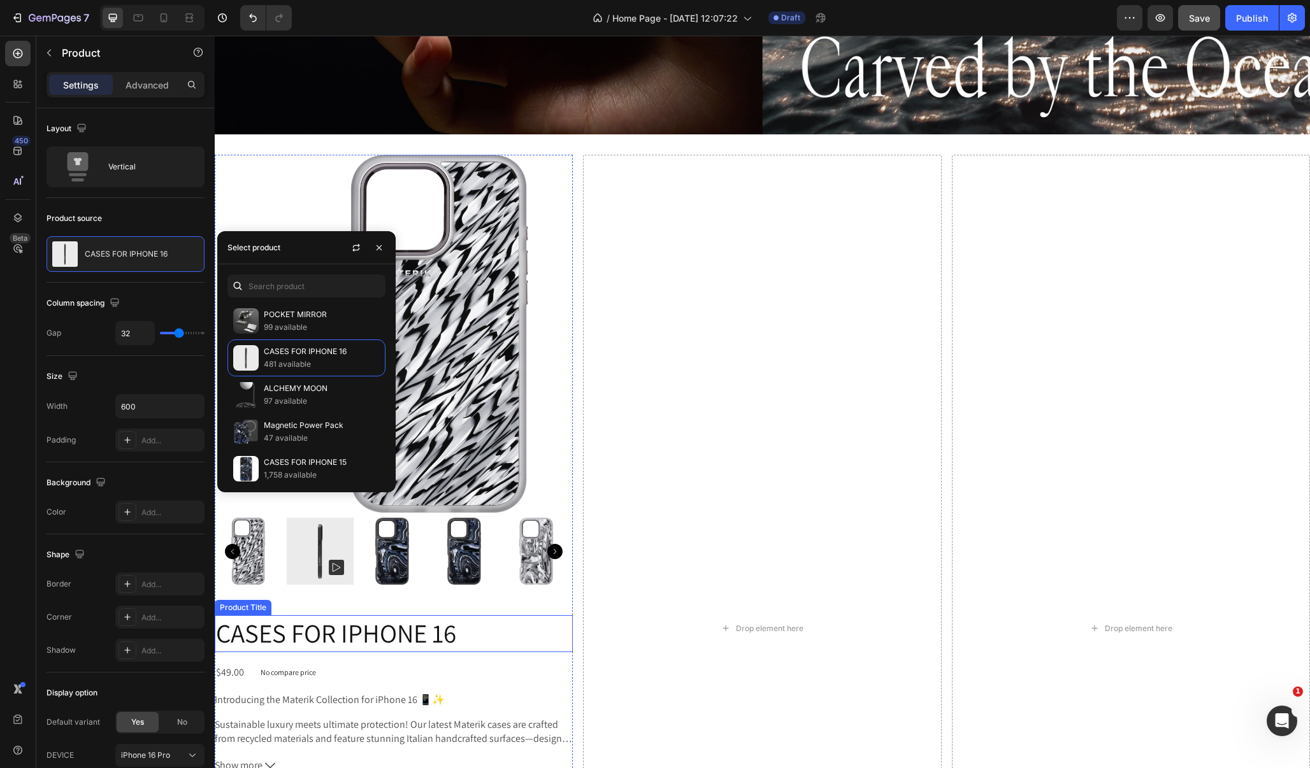
click at [387, 645] on h2 "CASES FOR IPHONE 16" at bounding box center [394, 633] width 358 height 36
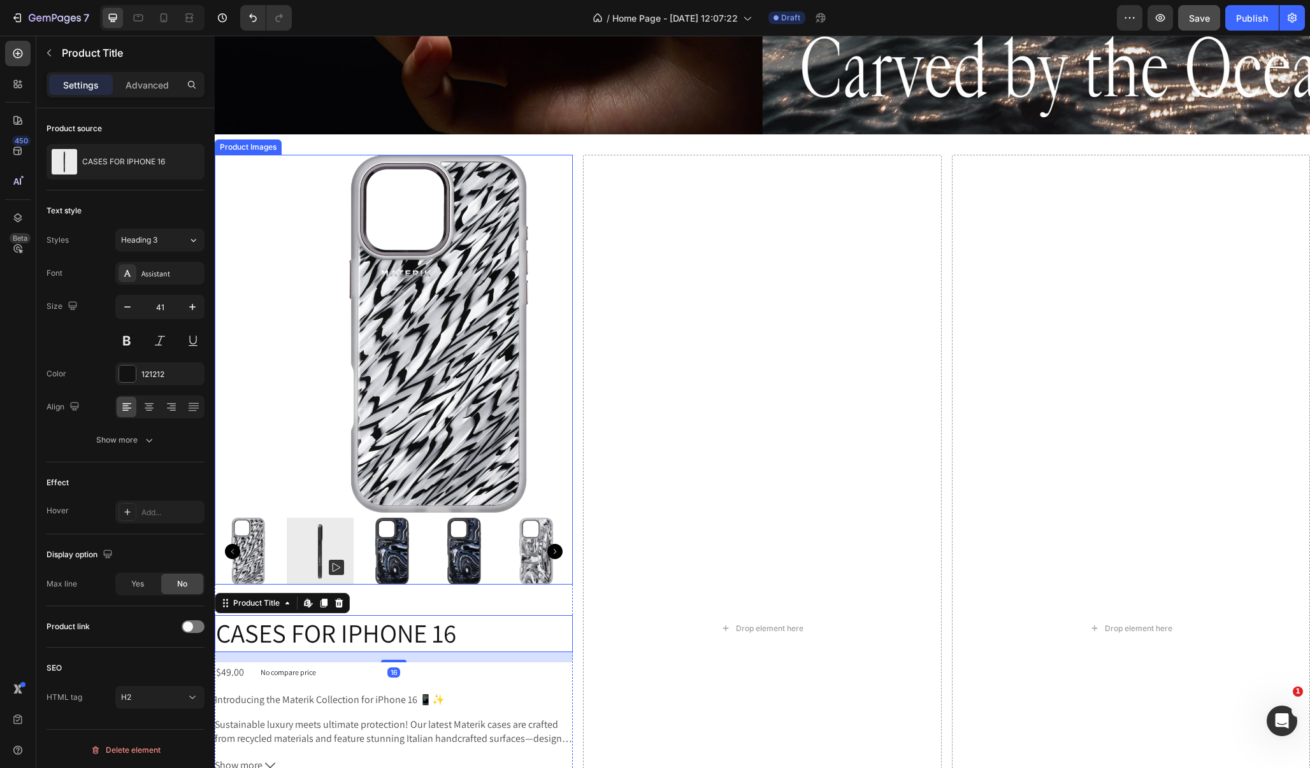
click at [401, 457] on img at bounding box center [438, 334] width 358 height 358
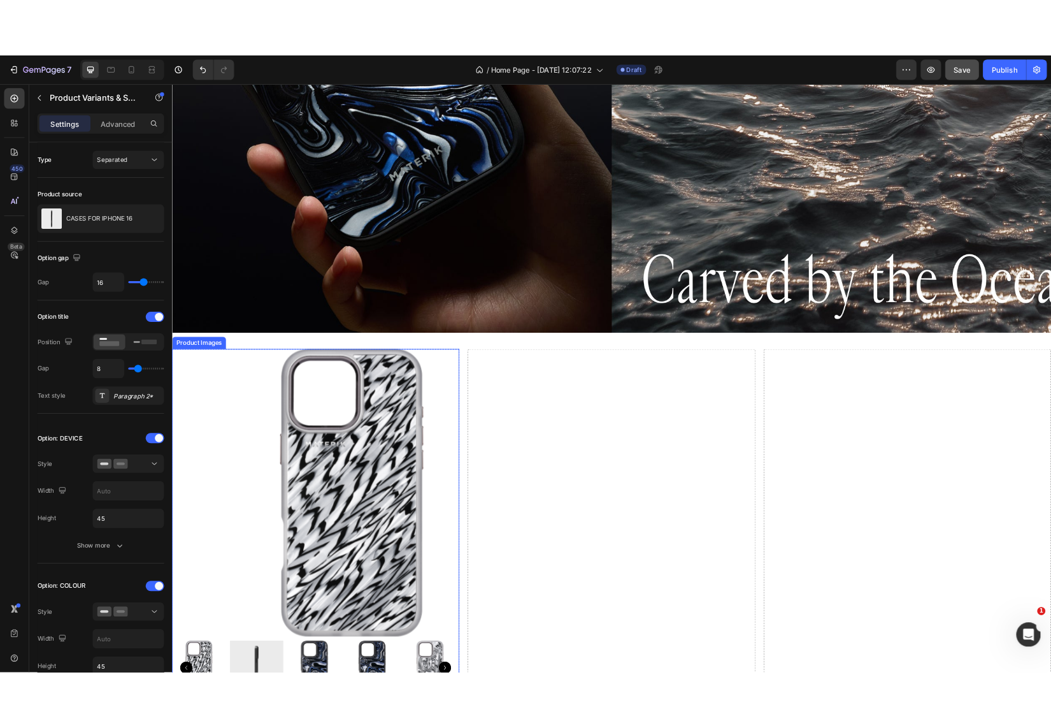
scroll to position [219, 0]
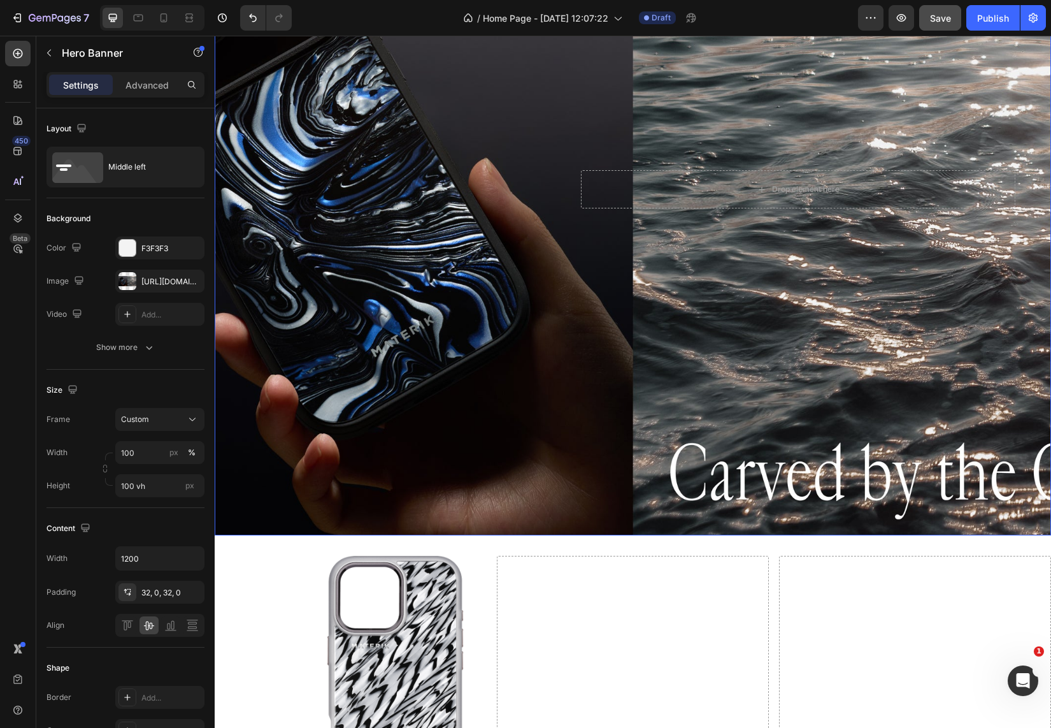
click at [363, 268] on div "Background Image" at bounding box center [633, 189] width 836 height 692
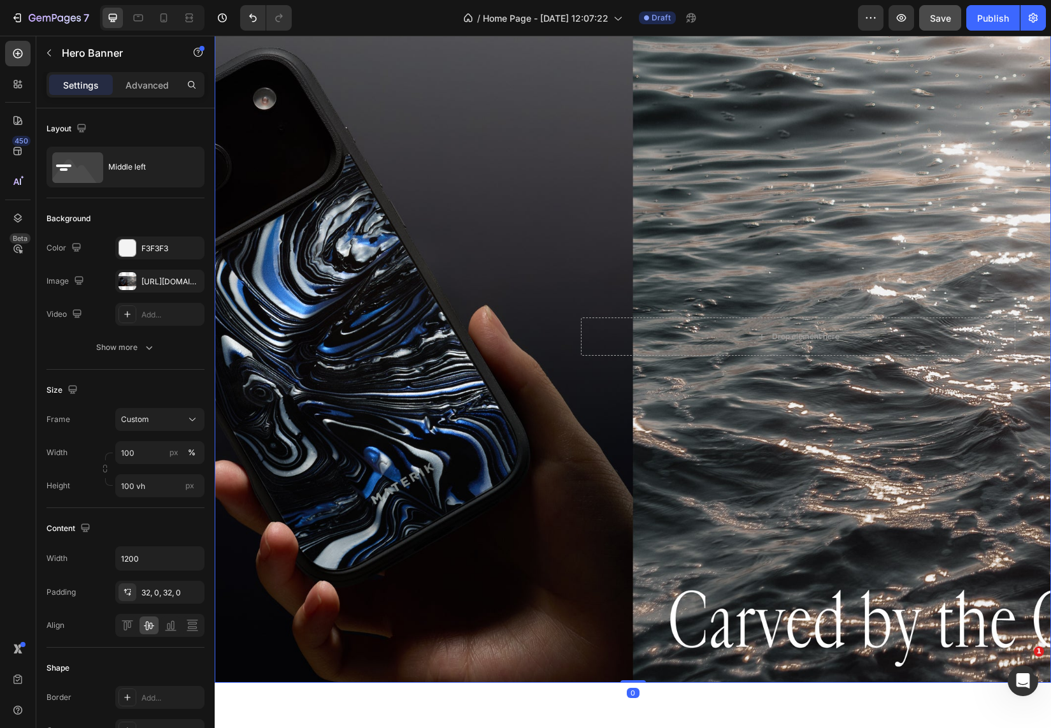
scroll to position [1, 0]
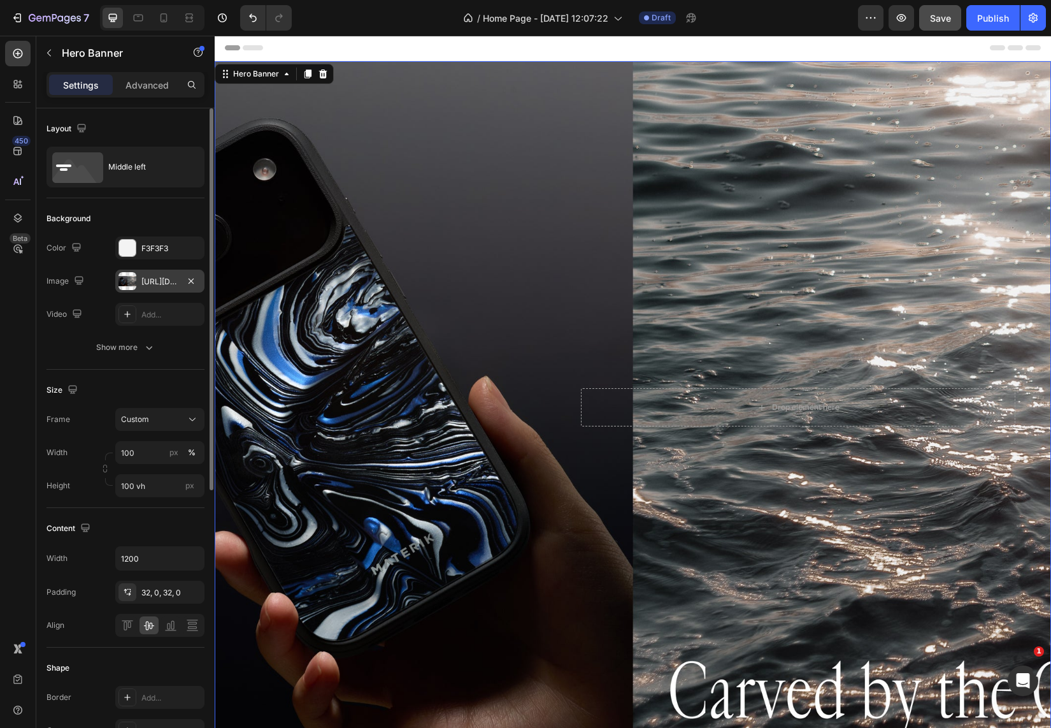
click at [178, 279] on div "[URL][DOMAIN_NAME]" at bounding box center [159, 280] width 89 height 23
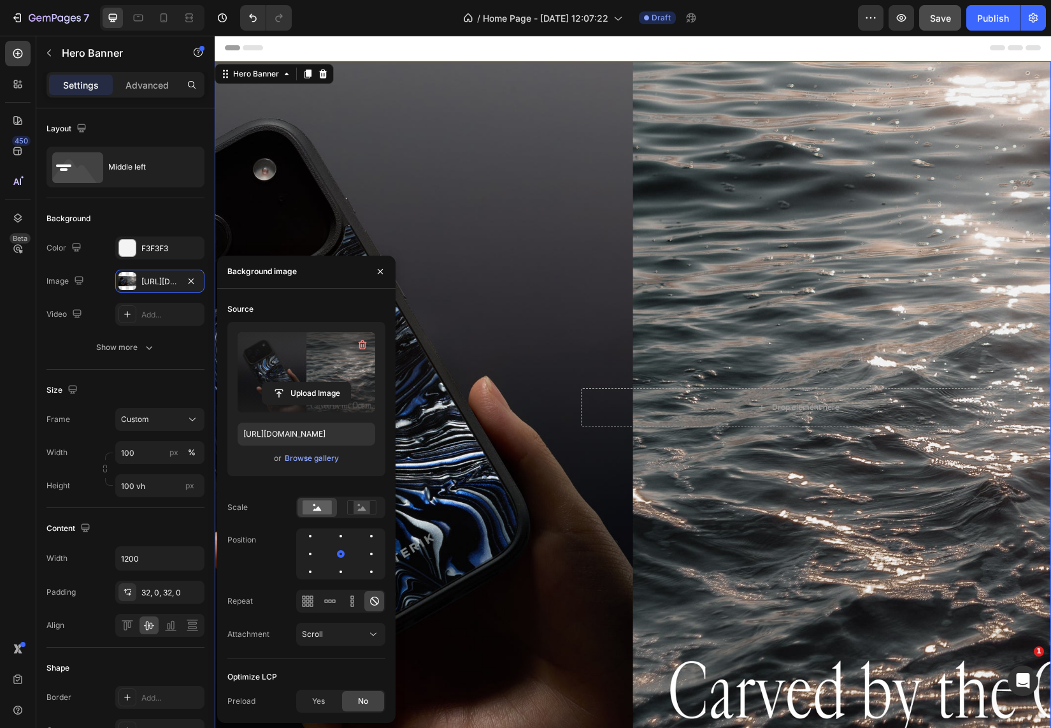
click at [287, 379] on label at bounding box center [307, 372] width 138 height 80
click at [287, 382] on input "file" at bounding box center [306, 393] width 88 height 22
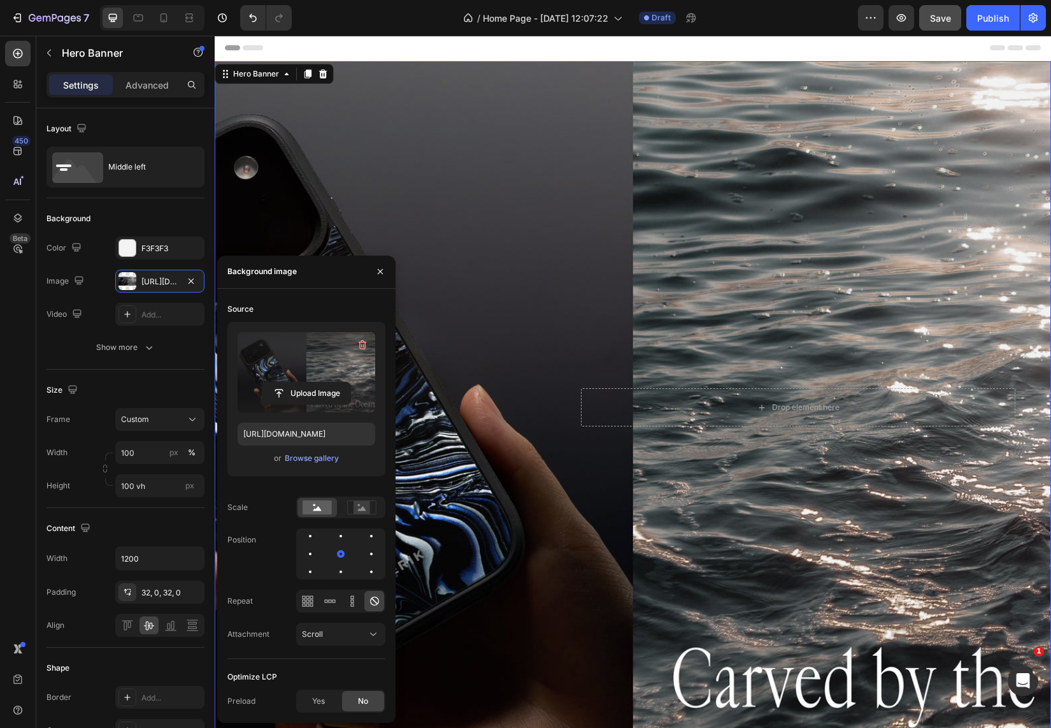
type input "[URL][DOMAIN_NAME]"
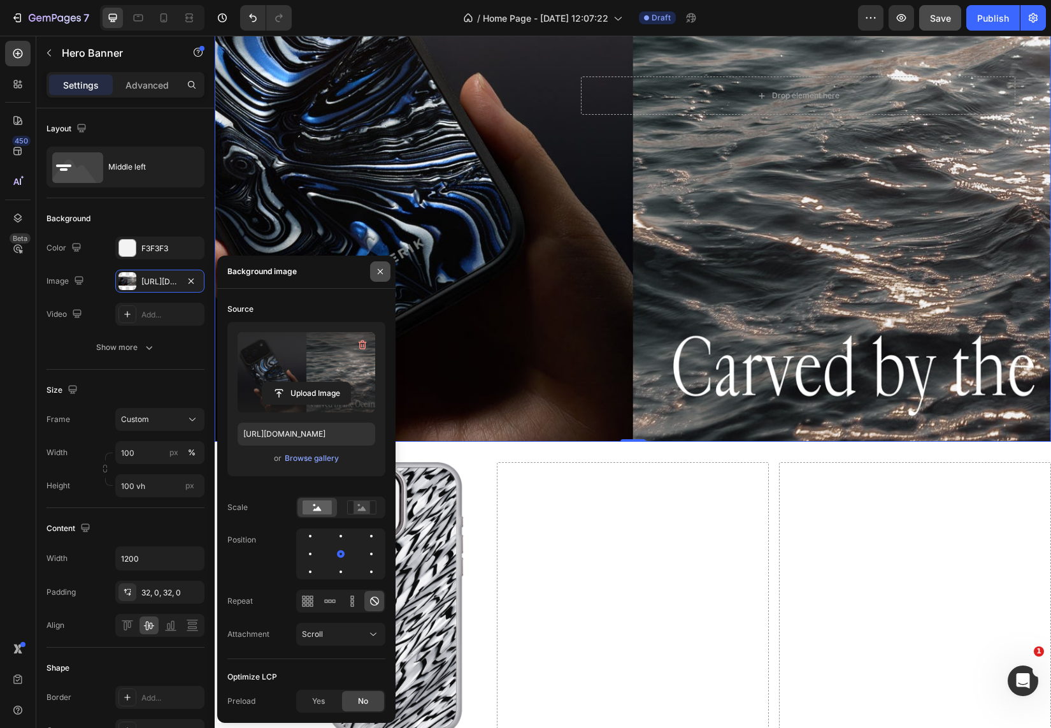
click at [377, 271] on icon "button" at bounding box center [380, 271] width 10 height 10
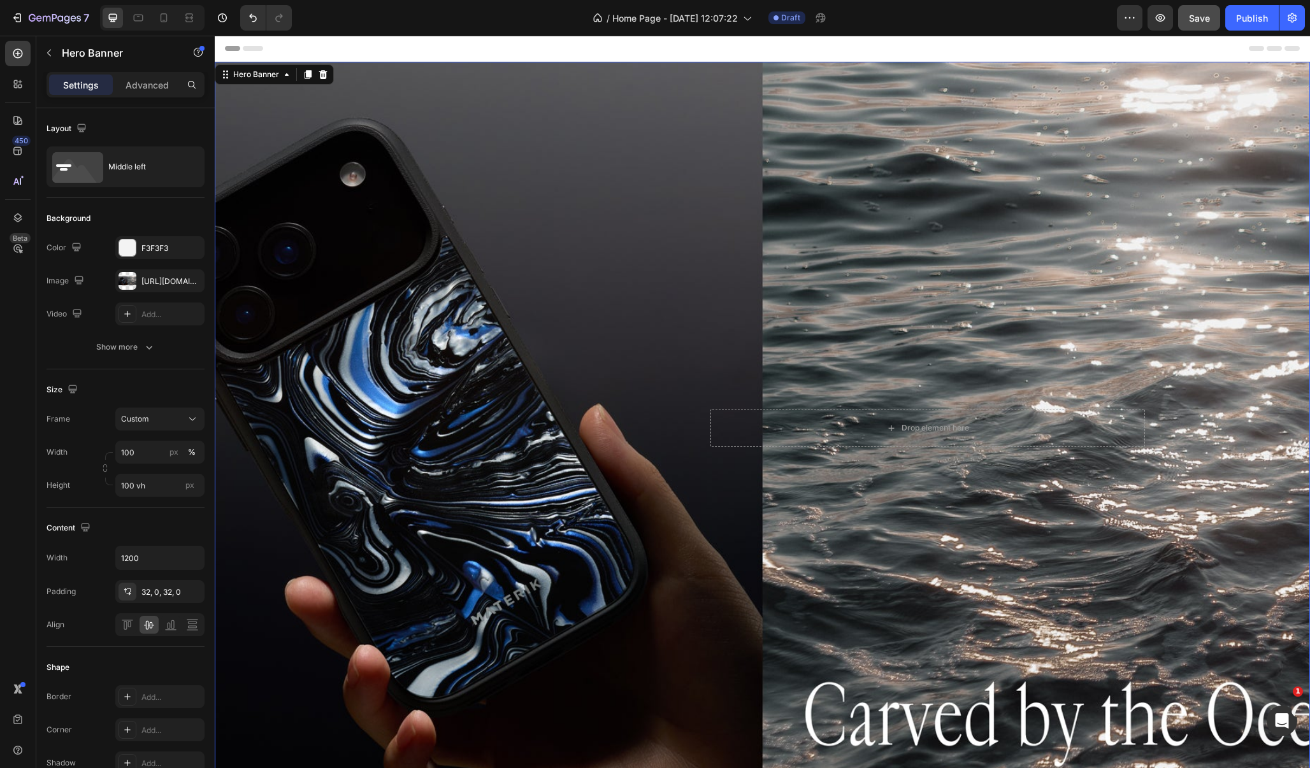
scroll to position [0, 0]
click at [48, 54] on icon "button" at bounding box center [49, 53] width 4 height 7
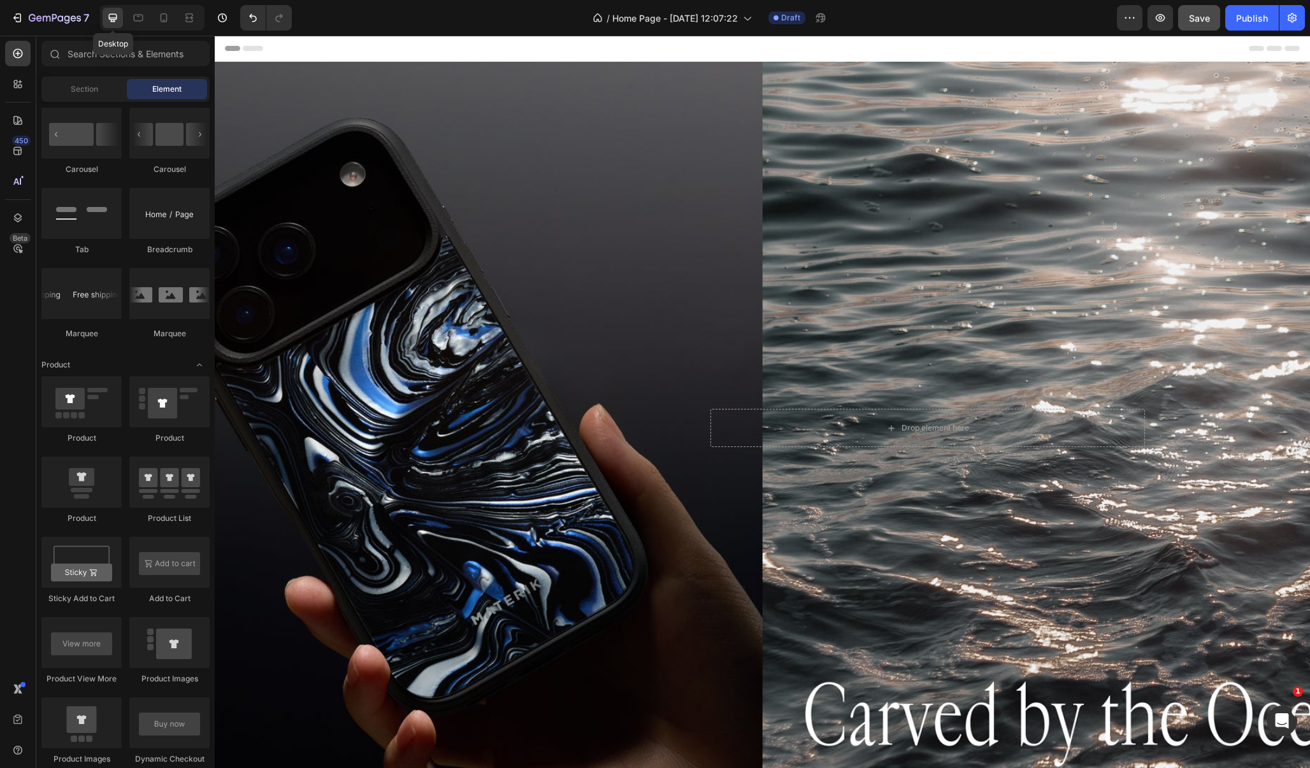
click at [116, 18] on icon at bounding box center [113, 18] width 8 height 8
click at [1051, 21] on span "Save" at bounding box center [1199, 18] width 21 height 11
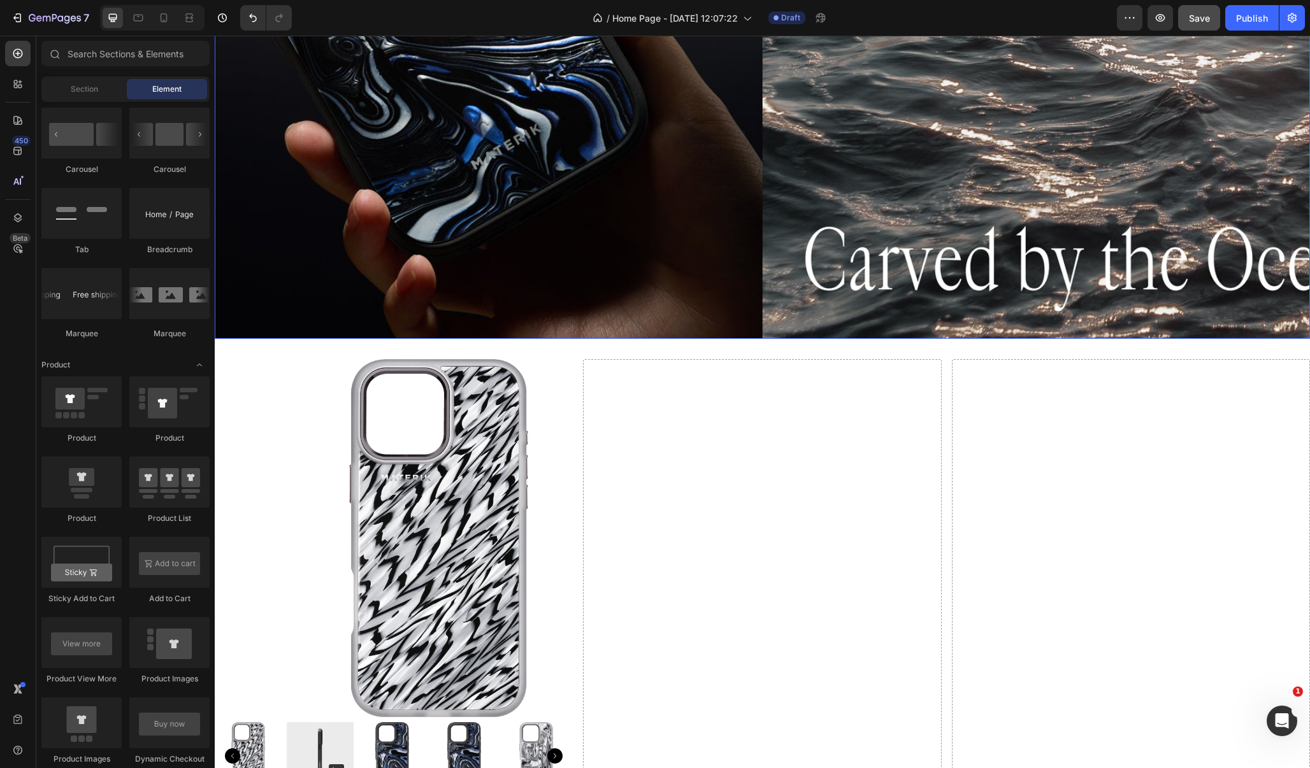
scroll to position [489, 0]
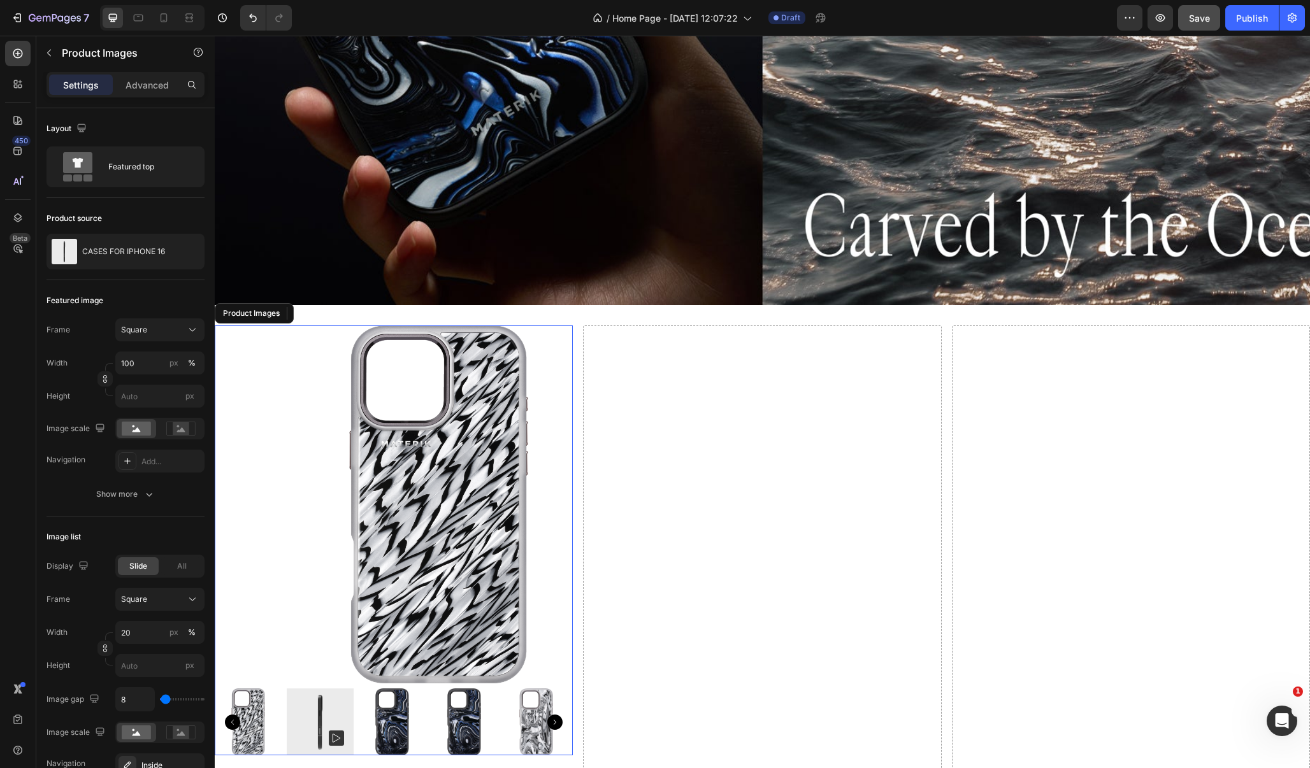
click at [299, 394] on img at bounding box center [438, 505] width 358 height 358
click at [333, 312] on icon at bounding box center [334, 313] width 8 height 9
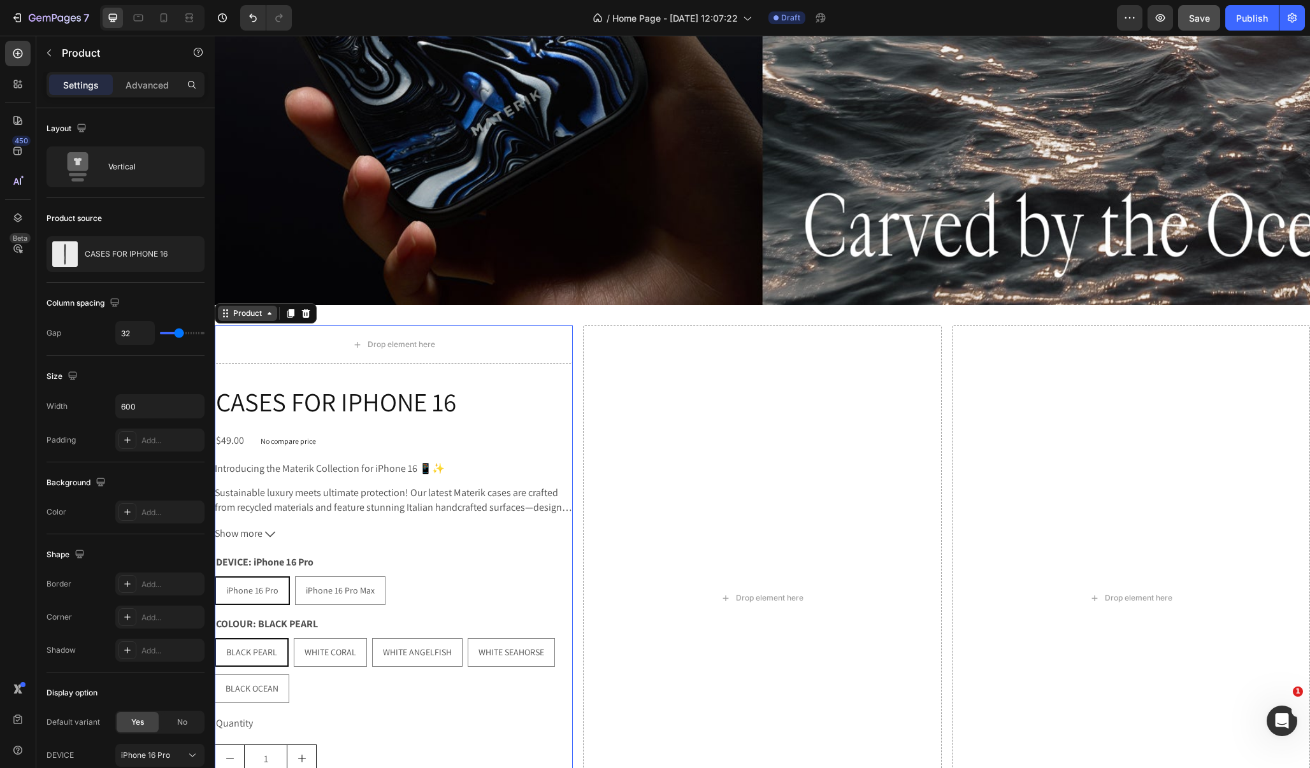
click at [234, 318] on div "Product" at bounding box center [248, 313] width 34 height 11
click at [303, 315] on icon at bounding box center [306, 313] width 8 height 9
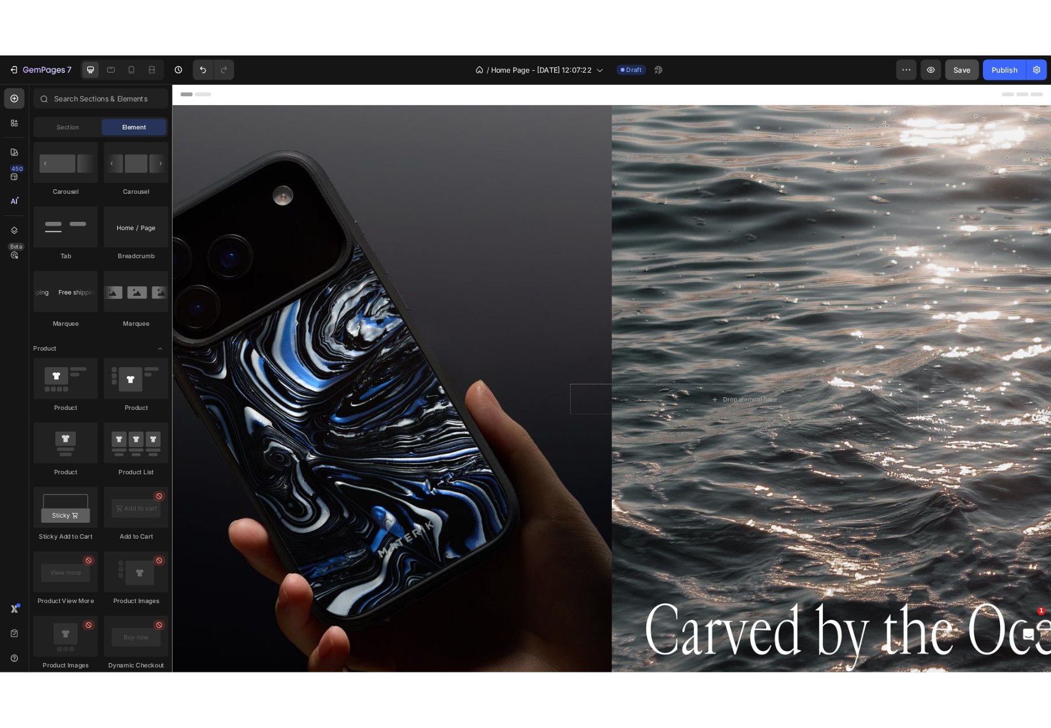
scroll to position [0, 0]
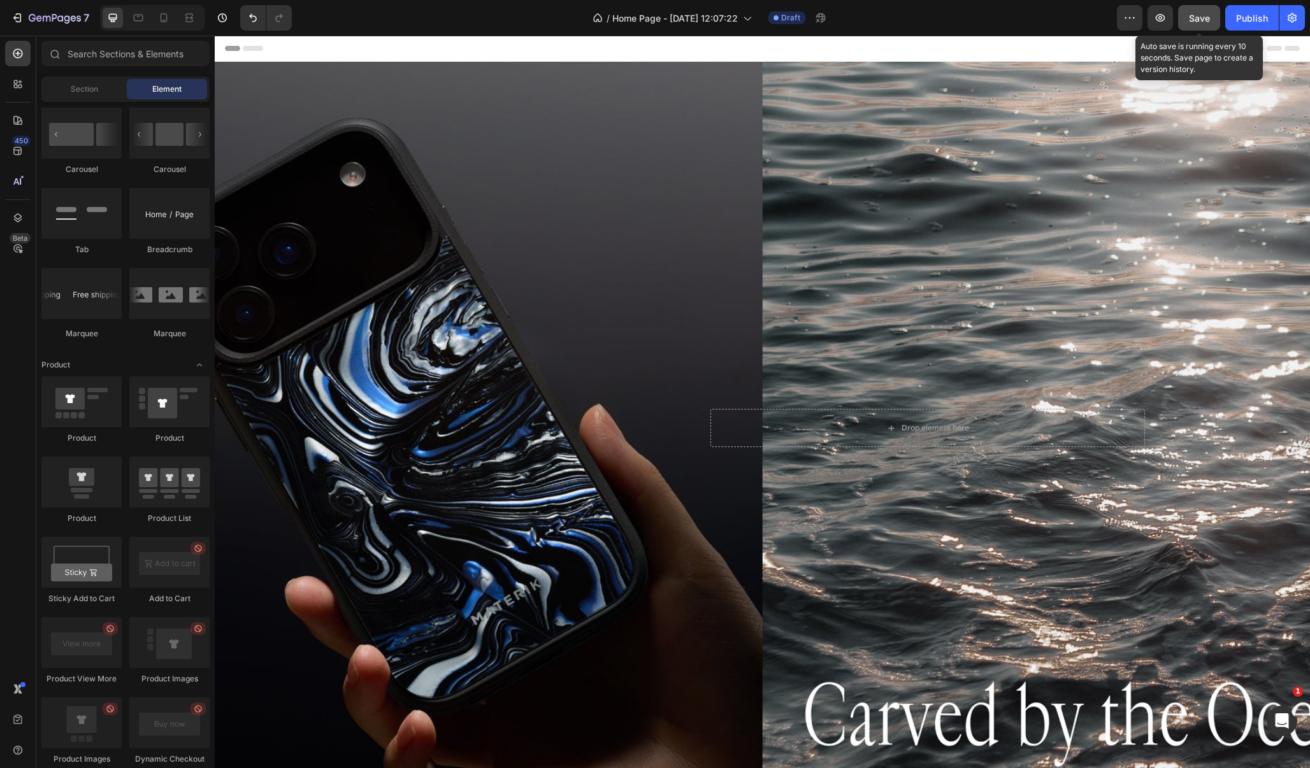
click at [1051, 20] on span "Save" at bounding box center [1199, 18] width 21 height 11
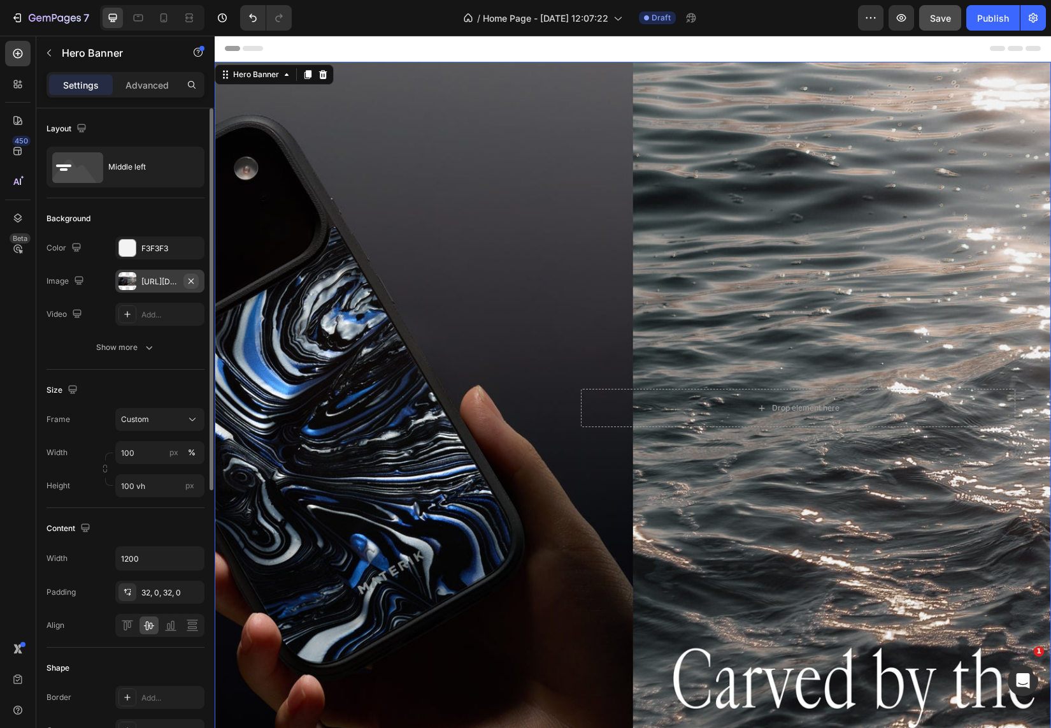
click at [190, 280] on icon "button" at bounding box center [191, 280] width 5 height 5
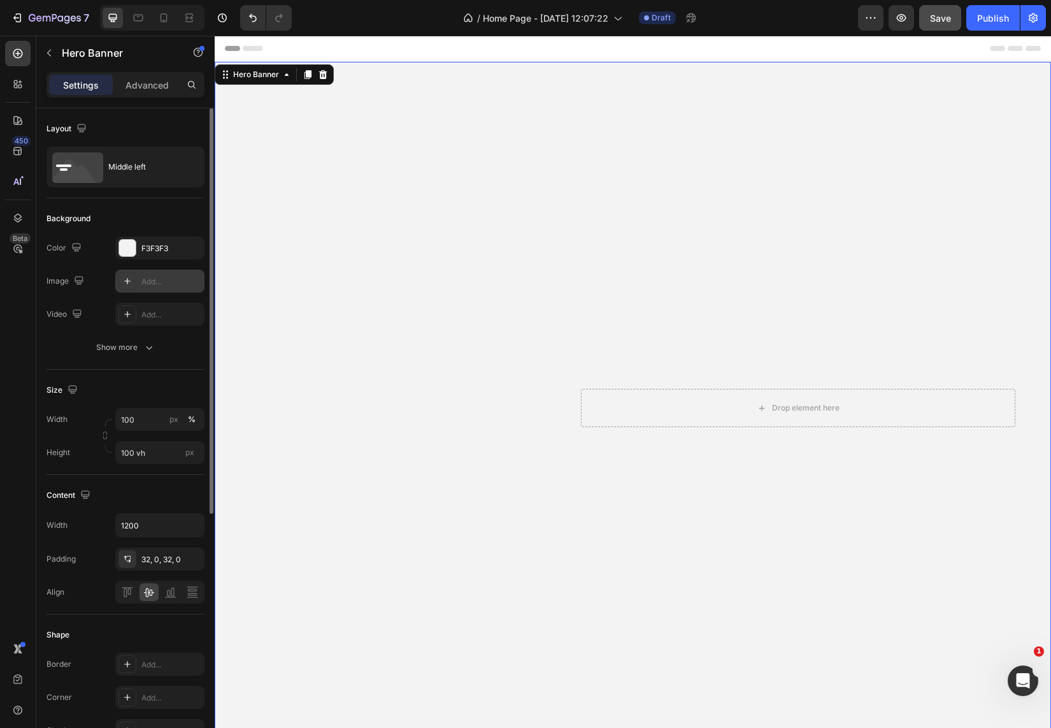
click at [124, 278] on icon at bounding box center [127, 281] width 10 height 10
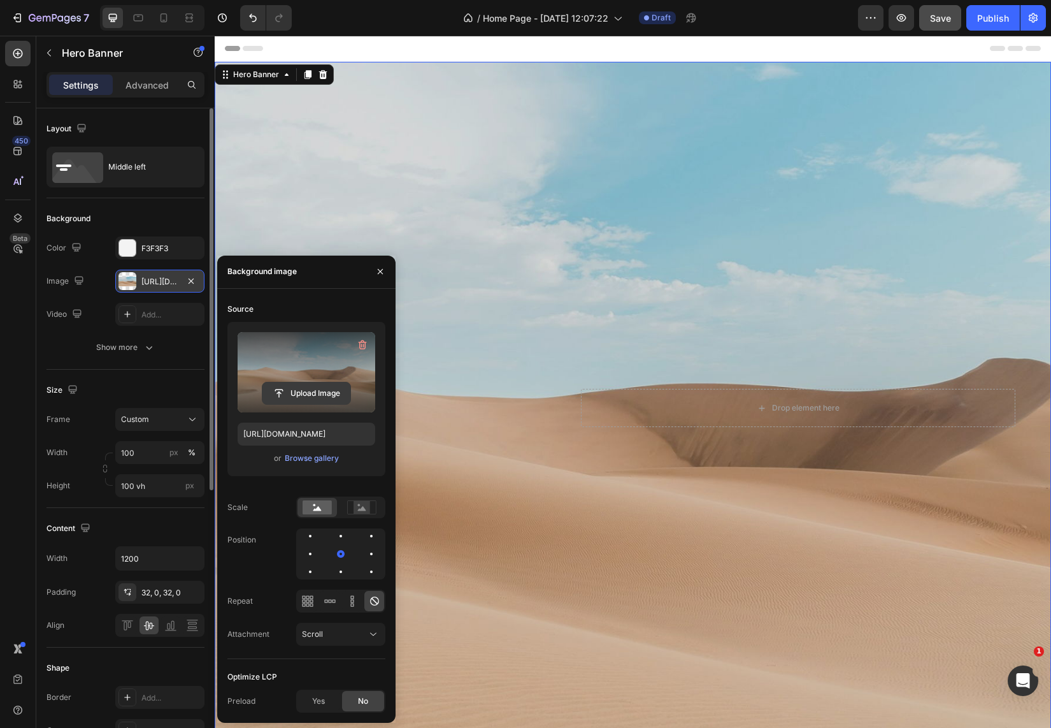
click at [300, 398] on input "file" at bounding box center [306, 393] width 88 height 22
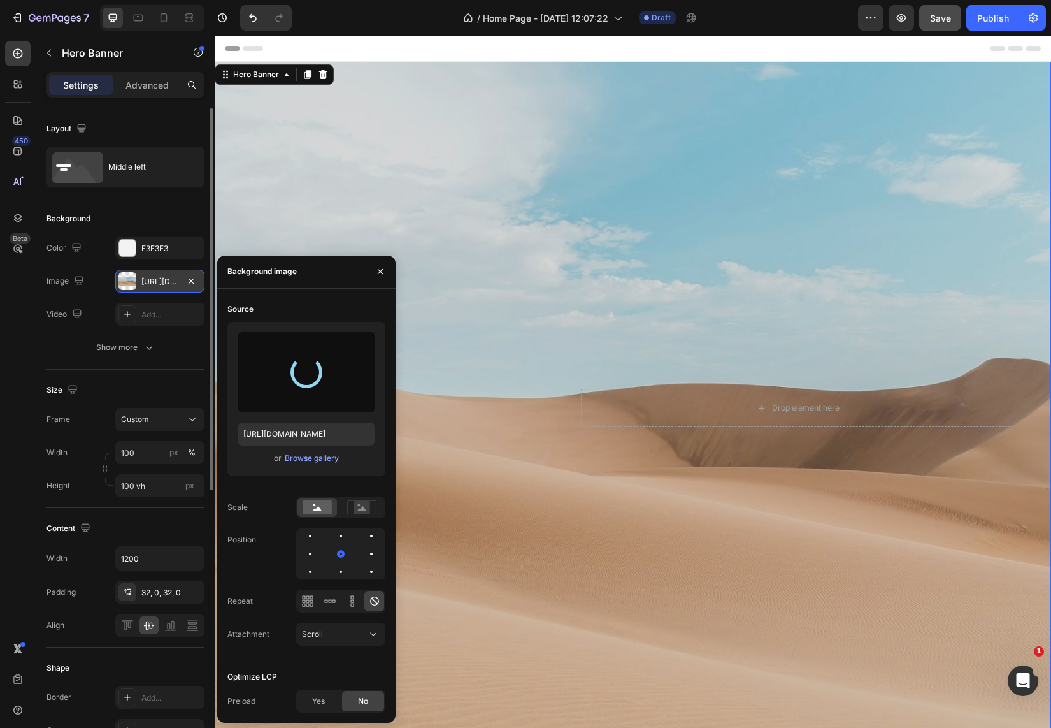
type input "[URL][DOMAIN_NAME]"
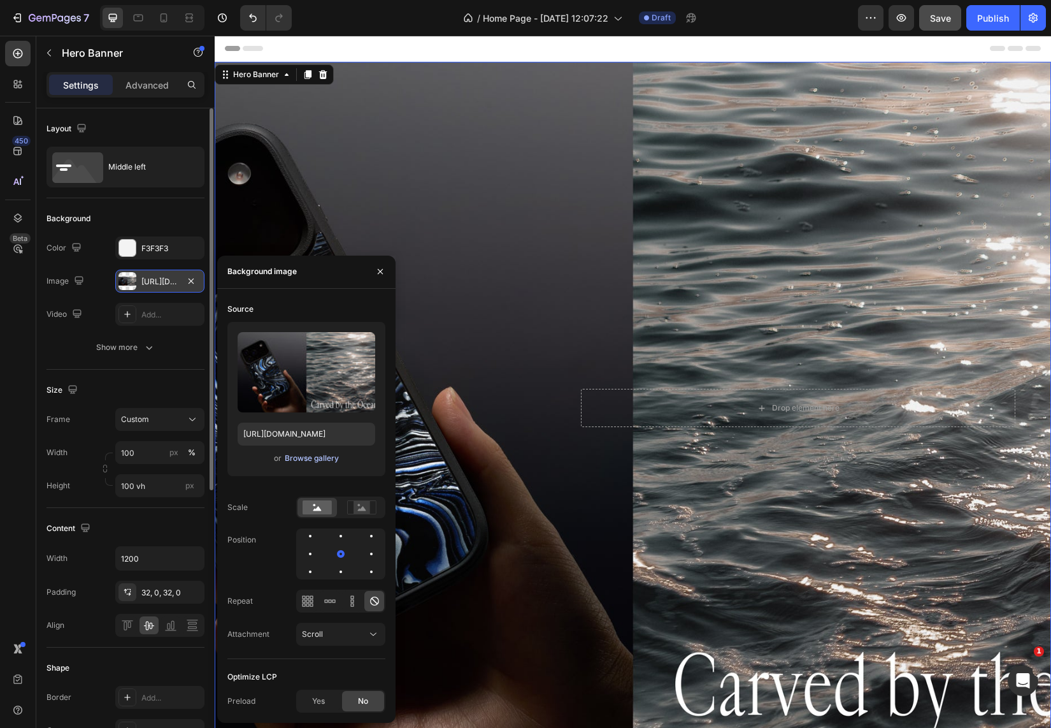
click at [295, 460] on div "Browse gallery" at bounding box center [312, 457] width 54 height 11
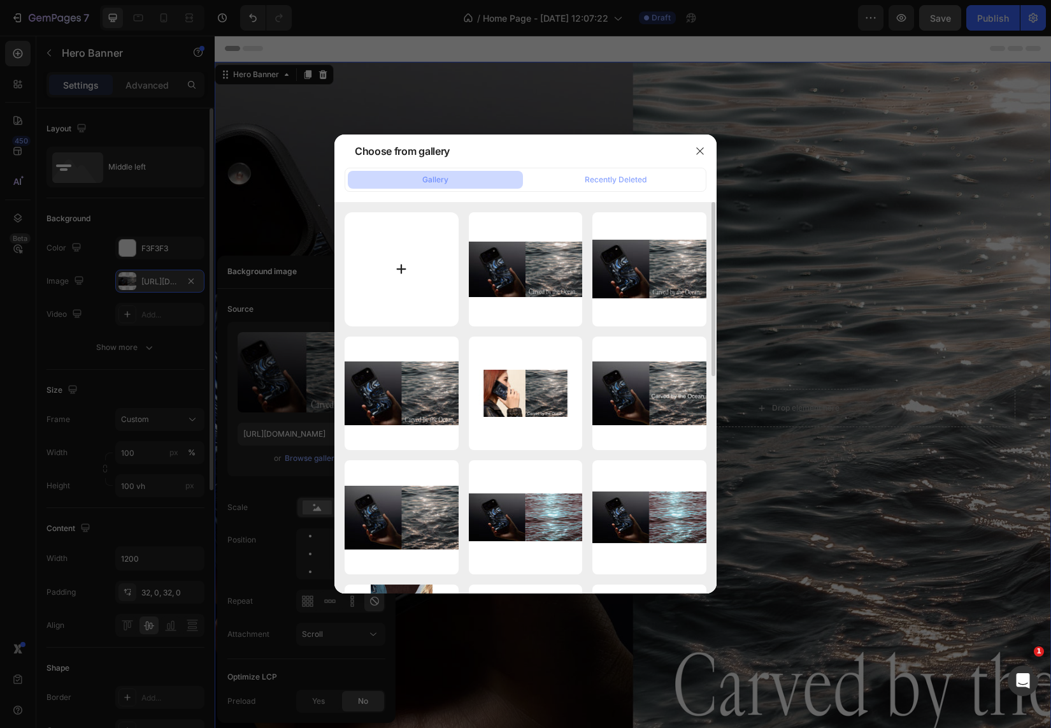
click at [401, 261] on input "file" at bounding box center [402, 269] width 114 height 114
type input "C:\fakepath\Untitled-2.jpg"
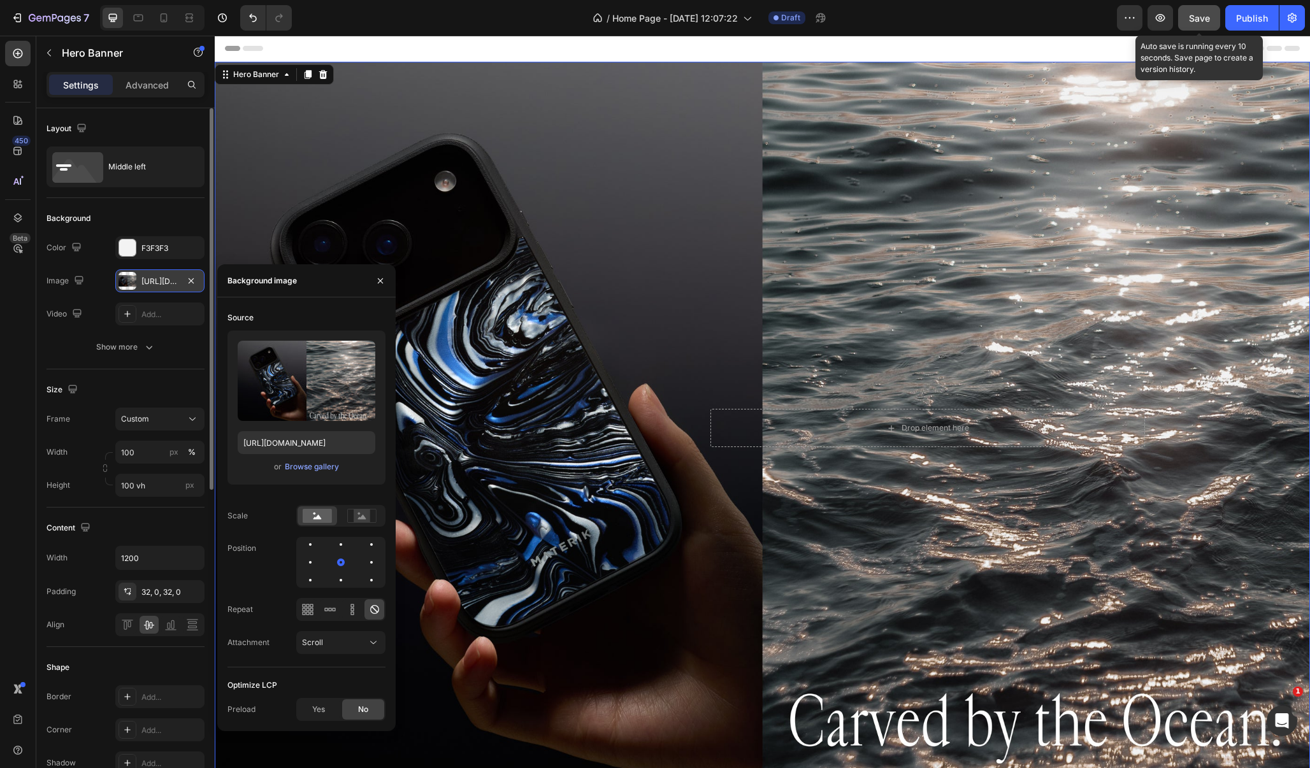
click at [1051, 13] on span "Save" at bounding box center [1199, 18] width 21 height 11
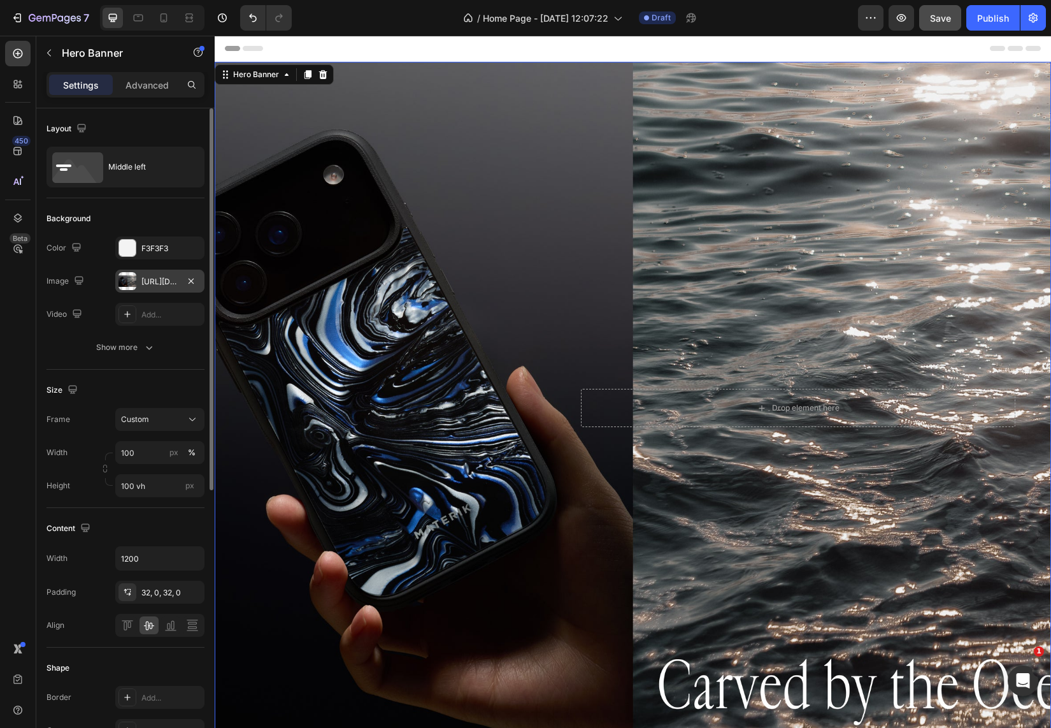
click at [376, 302] on div "Background Image" at bounding box center [633, 408] width 836 height 692
click at [192, 284] on icon "button" at bounding box center [191, 281] width 10 height 10
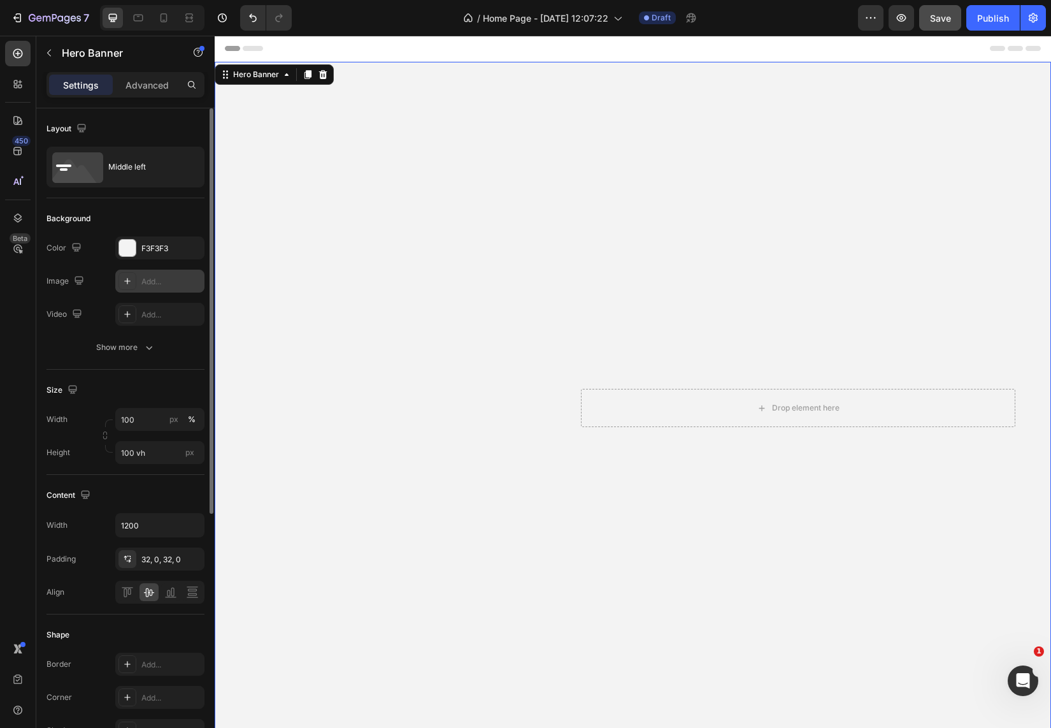
click at [127, 278] on icon at bounding box center [127, 281] width 6 height 6
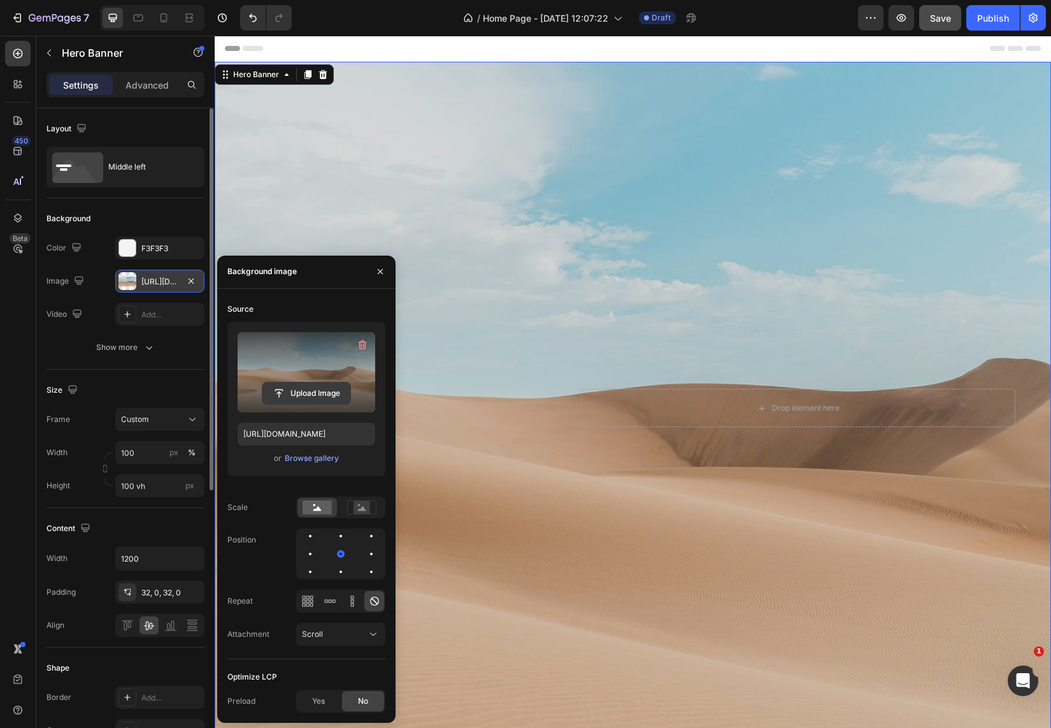
click at [288, 389] on input "file" at bounding box center [306, 393] width 88 height 22
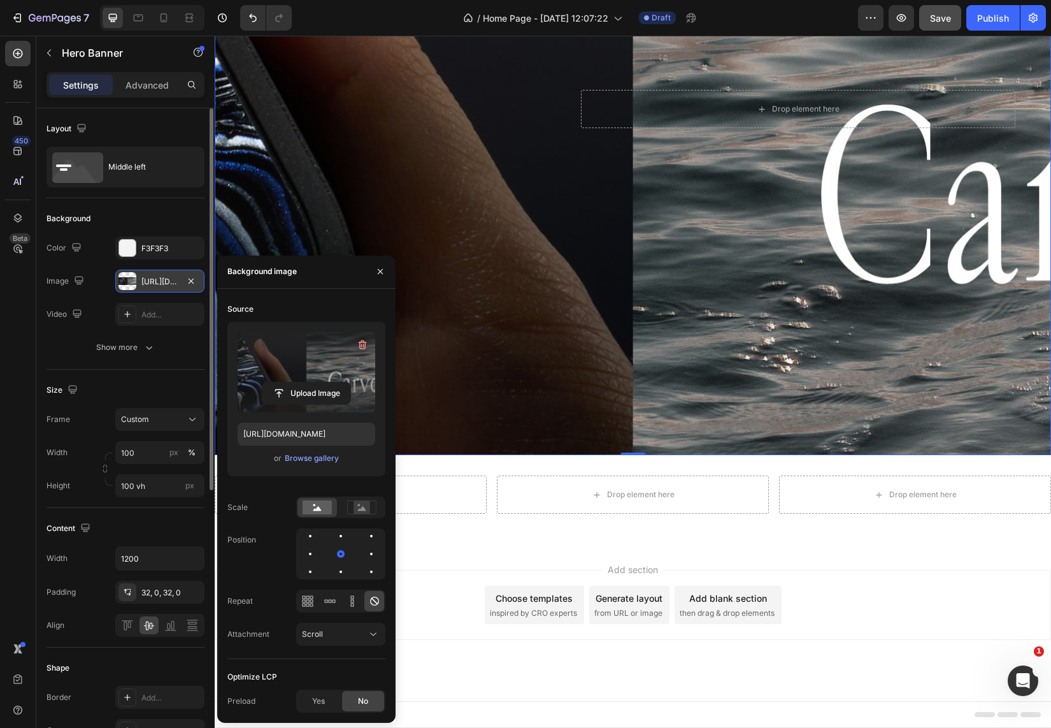
click at [561, 331] on div "Background Image" at bounding box center [633, 109] width 836 height 692
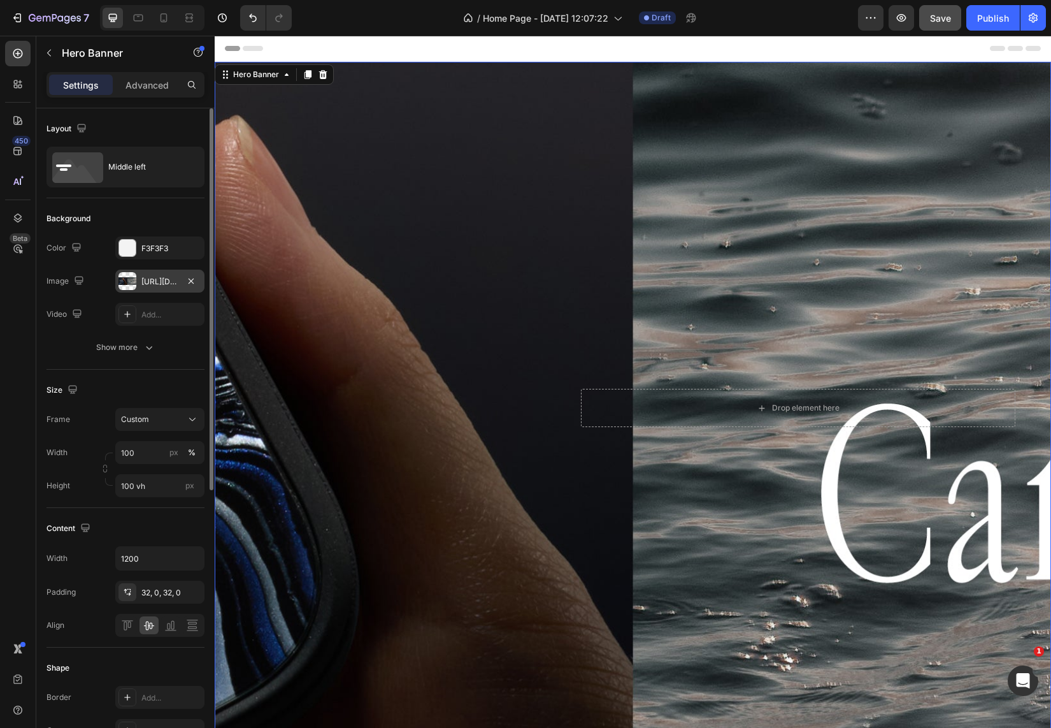
click at [149, 280] on div "[URL][DOMAIN_NAME]" at bounding box center [159, 281] width 37 height 11
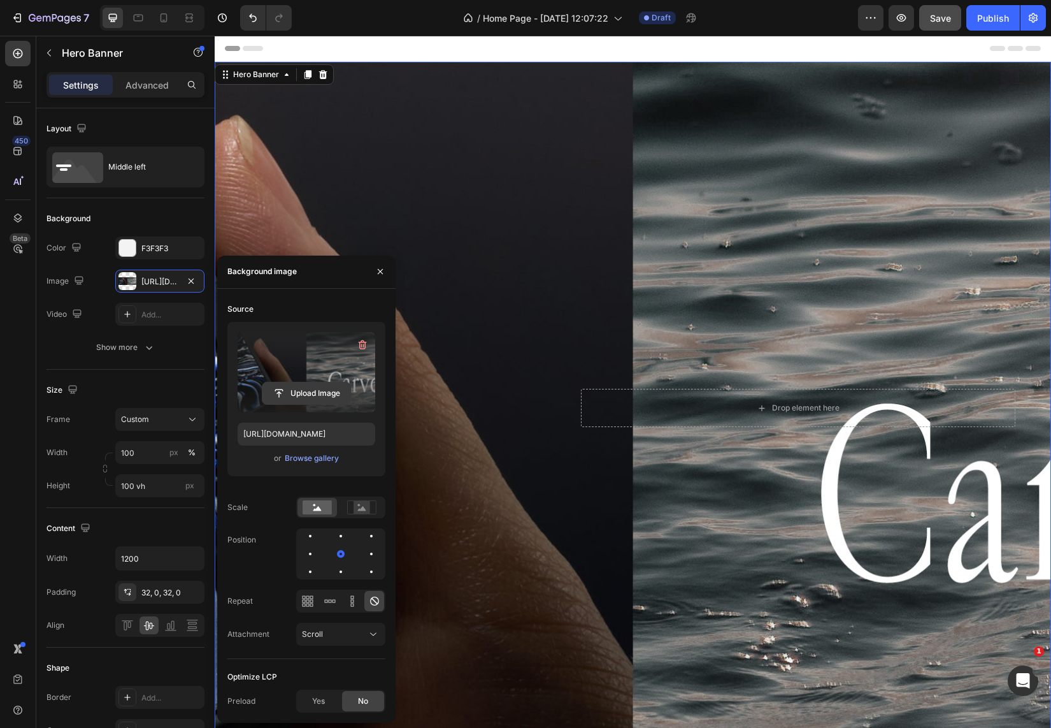
click at [312, 393] on input "file" at bounding box center [306, 393] width 88 height 22
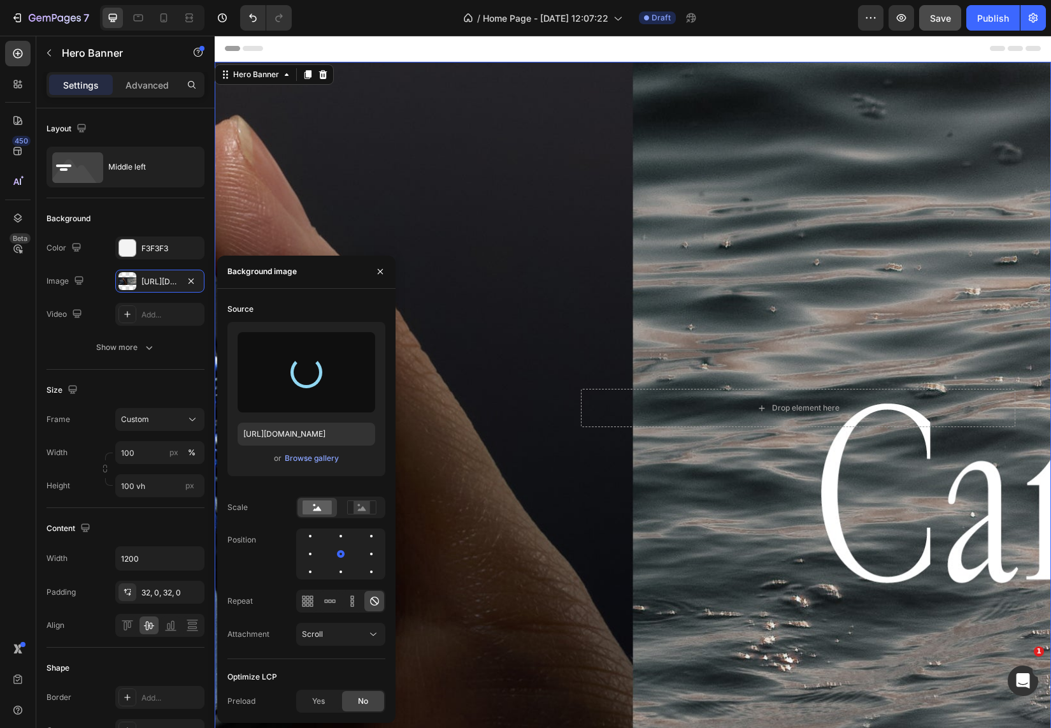
type input "[URL][DOMAIN_NAME]"
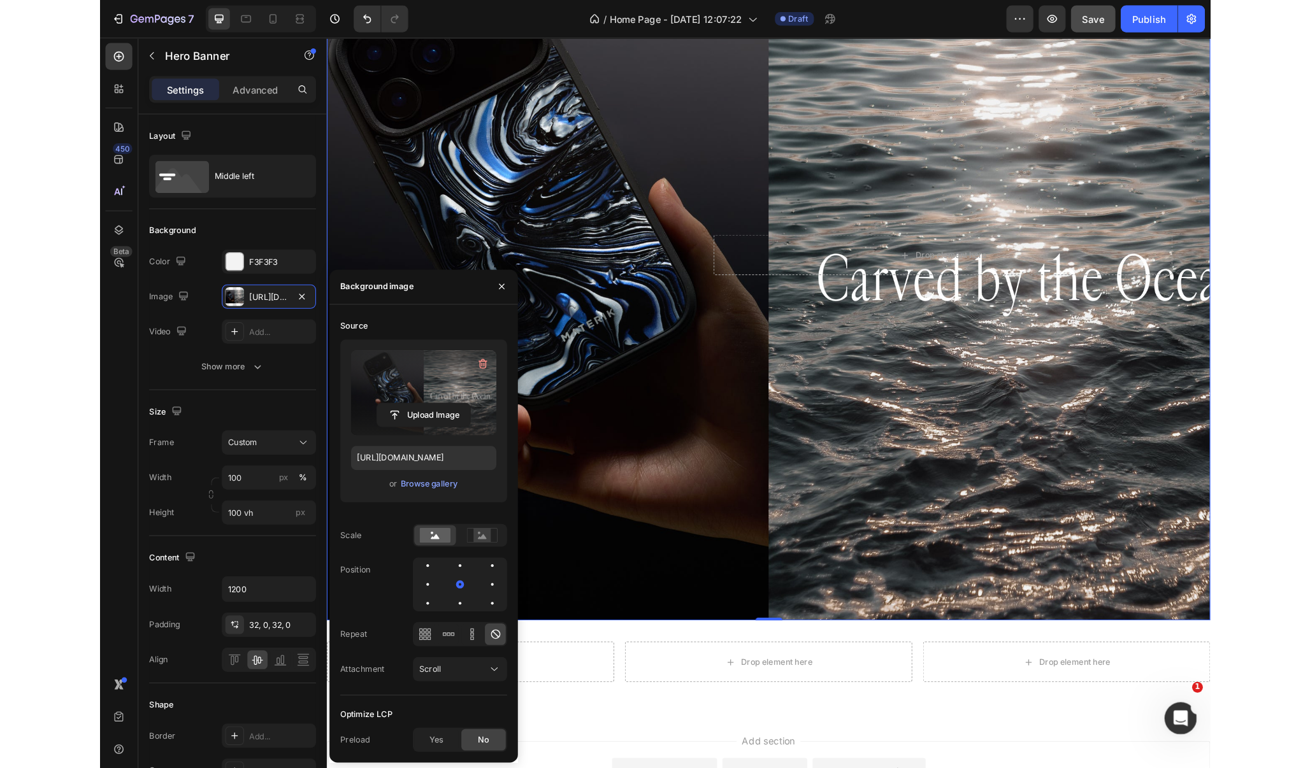
scroll to position [158, 0]
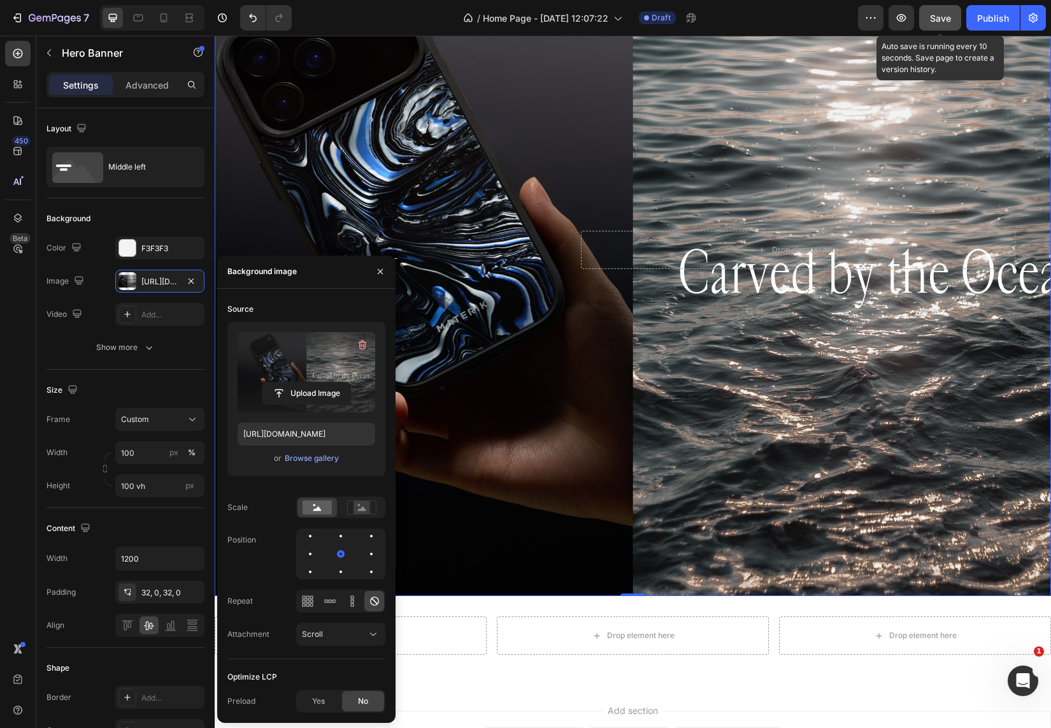
click at [938, 15] on span "Save" at bounding box center [940, 18] width 21 height 11
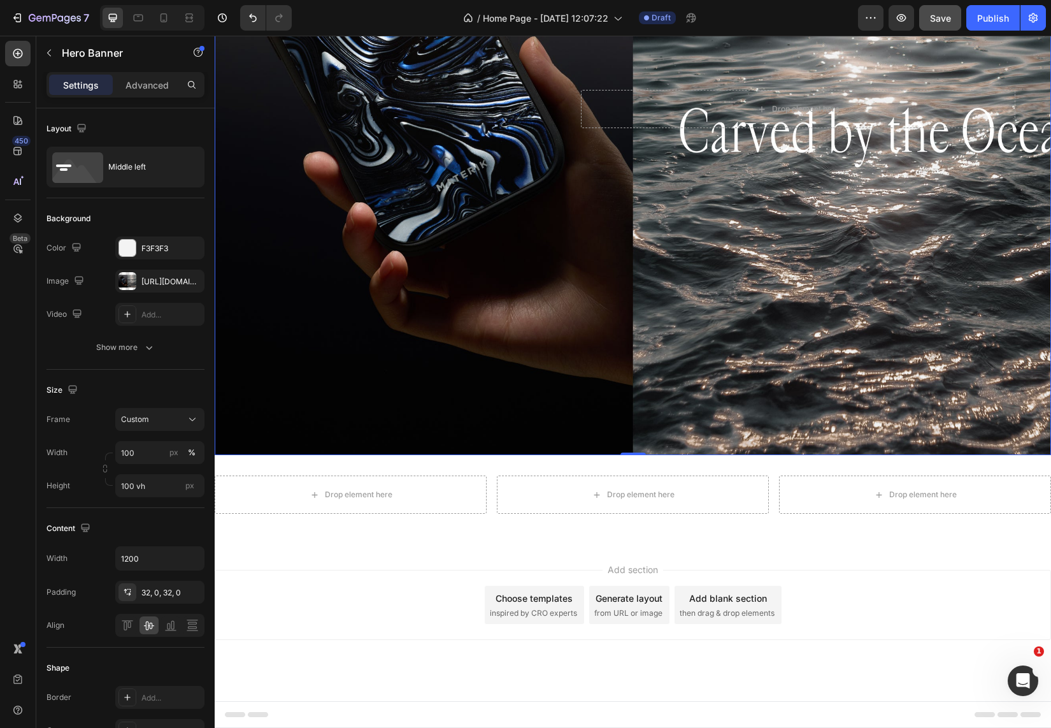
scroll to position [299, 0]
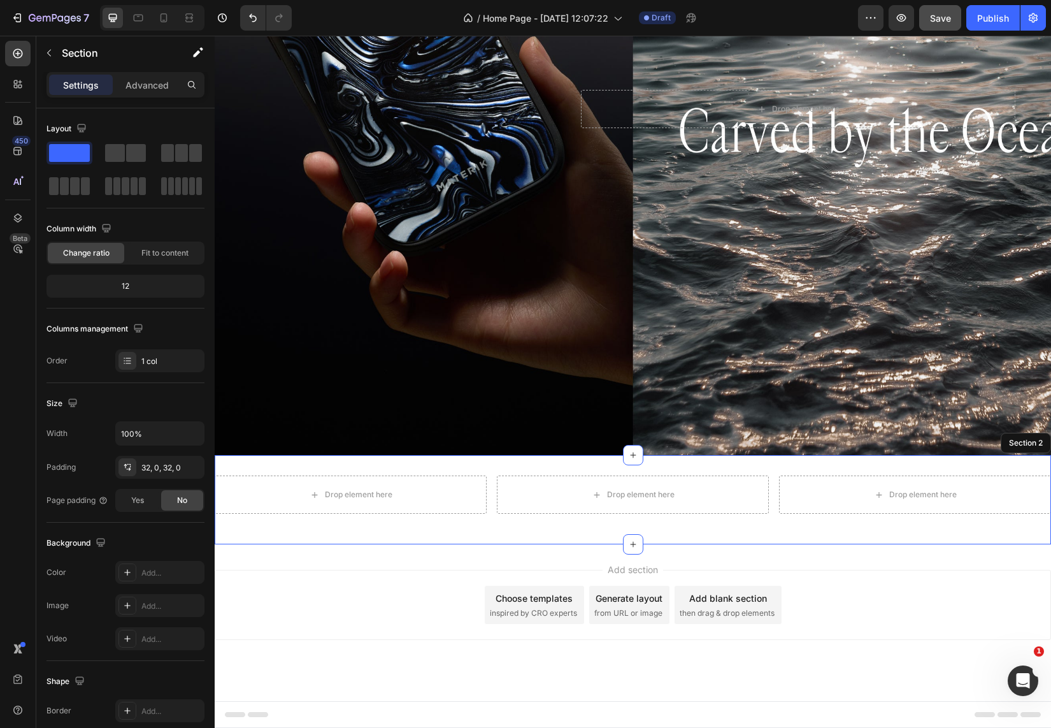
click at [224, 464] on div "Drop element here Drop element here Drop element here Row Section 2" at bounding box center [633, 499] width 836 height 89
click at [226, 466] on div "Row" at bounding box center [227, 467] width 21 height 11
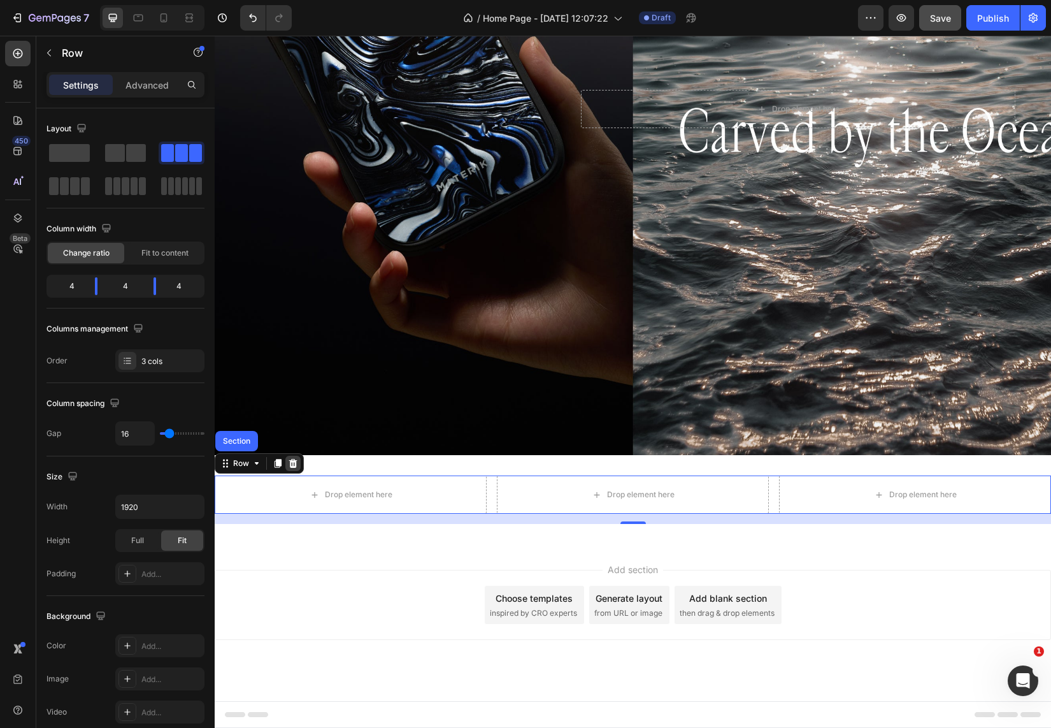
click at [291, 458] on icon at bounding box center [293, 463] width 10 height 10
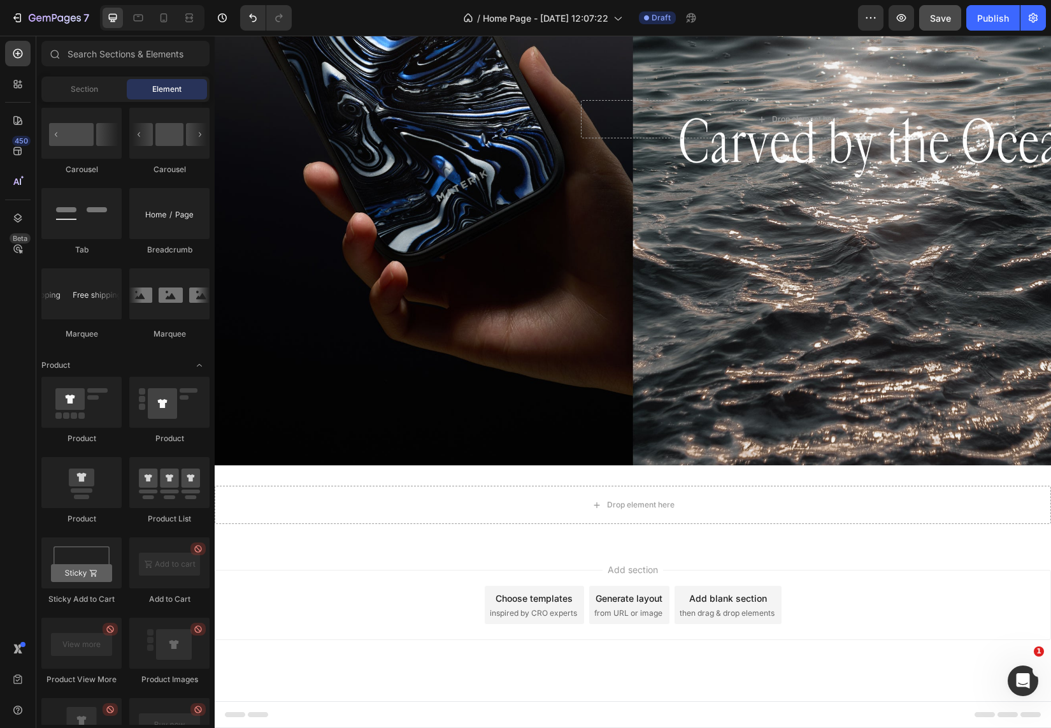
scroll to position [289, 0]
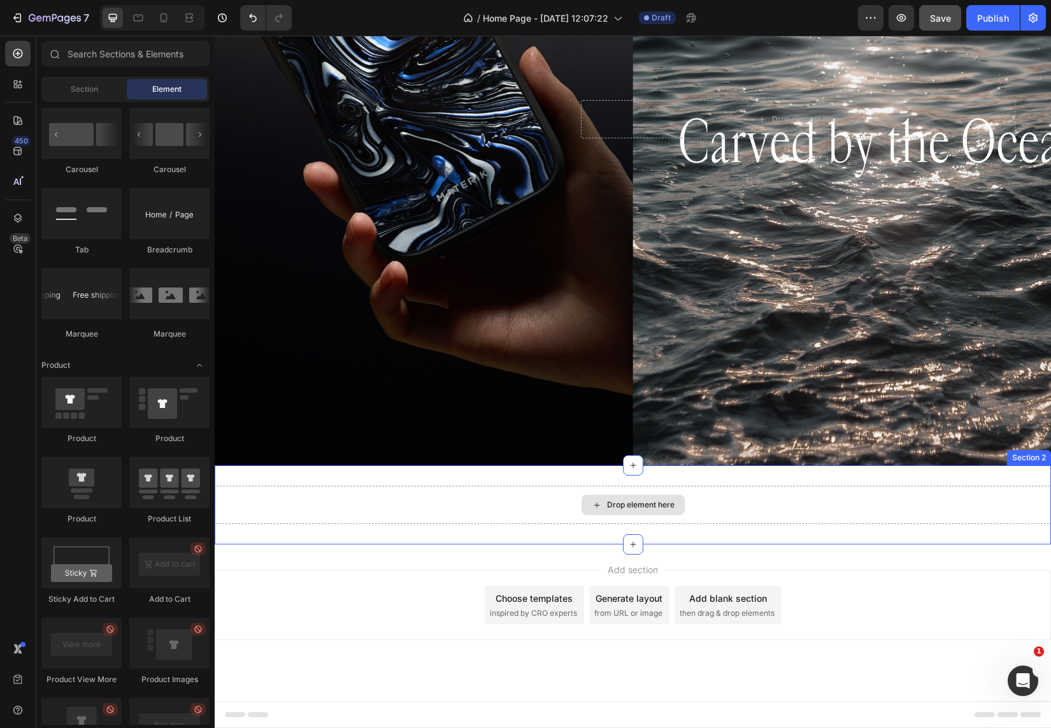
click at [368, 508] on div "Drop element here" at bounding box center [633, 504] width 836 height 38
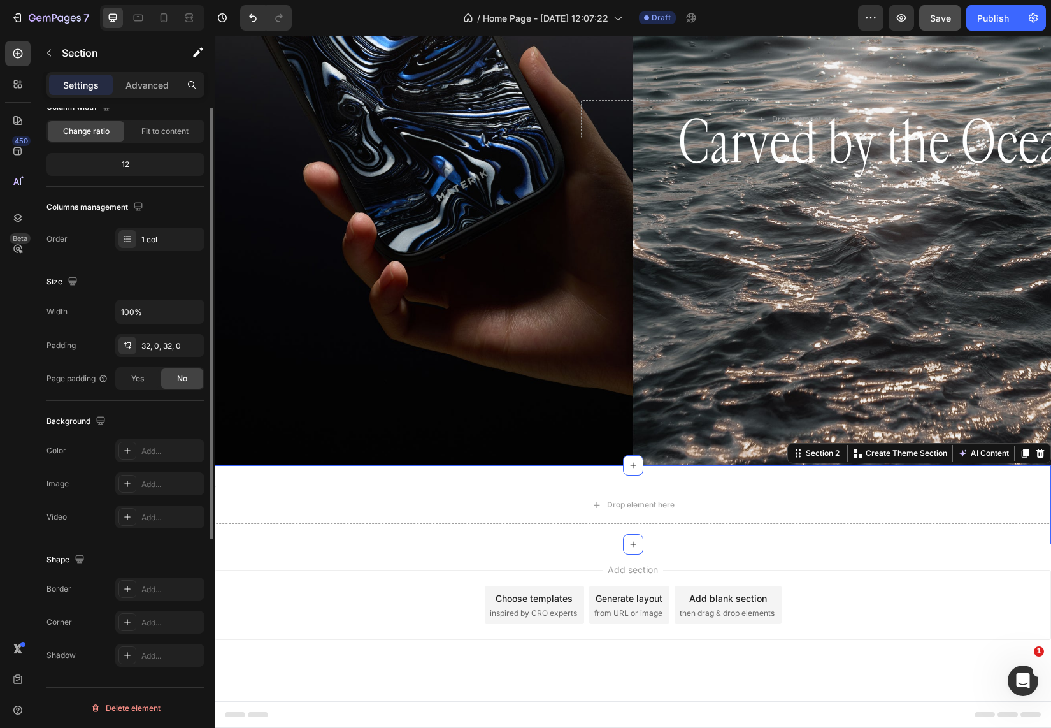
scroll to position [0, 0]
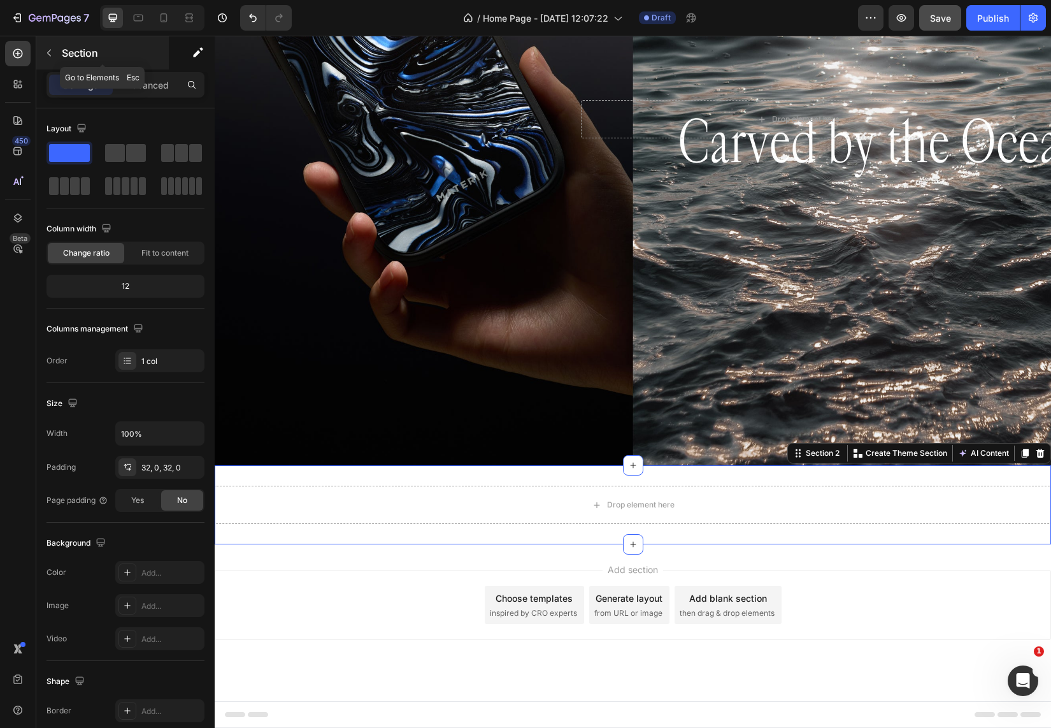
click at [50, 56] on icon "button" at bounding box center [49, 53] width 10 height 10
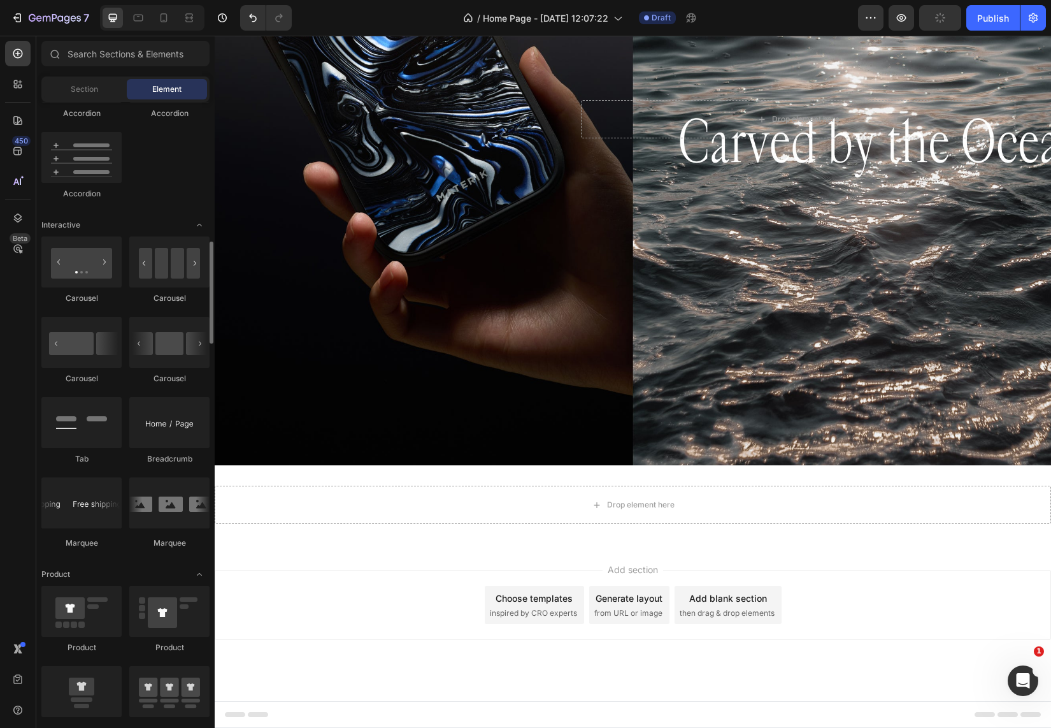
scroll to position [1217, 0]
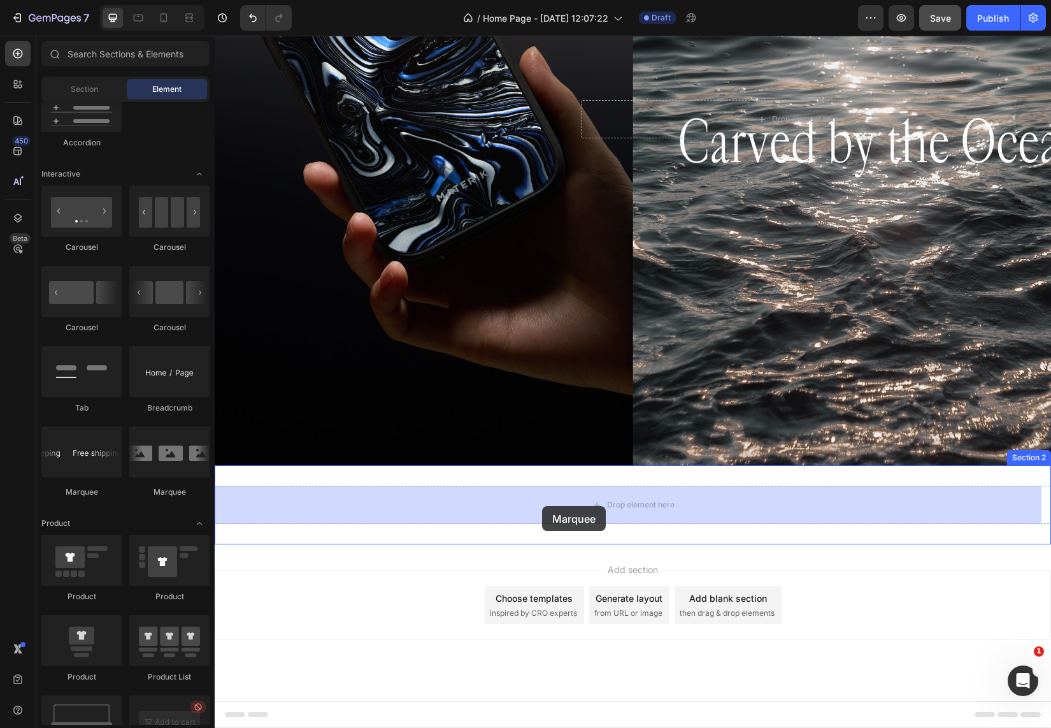
drag, startPoint x: 305, startPoint y: 510, endPoint x: 542, endPoint y: 502, distance: 237.1
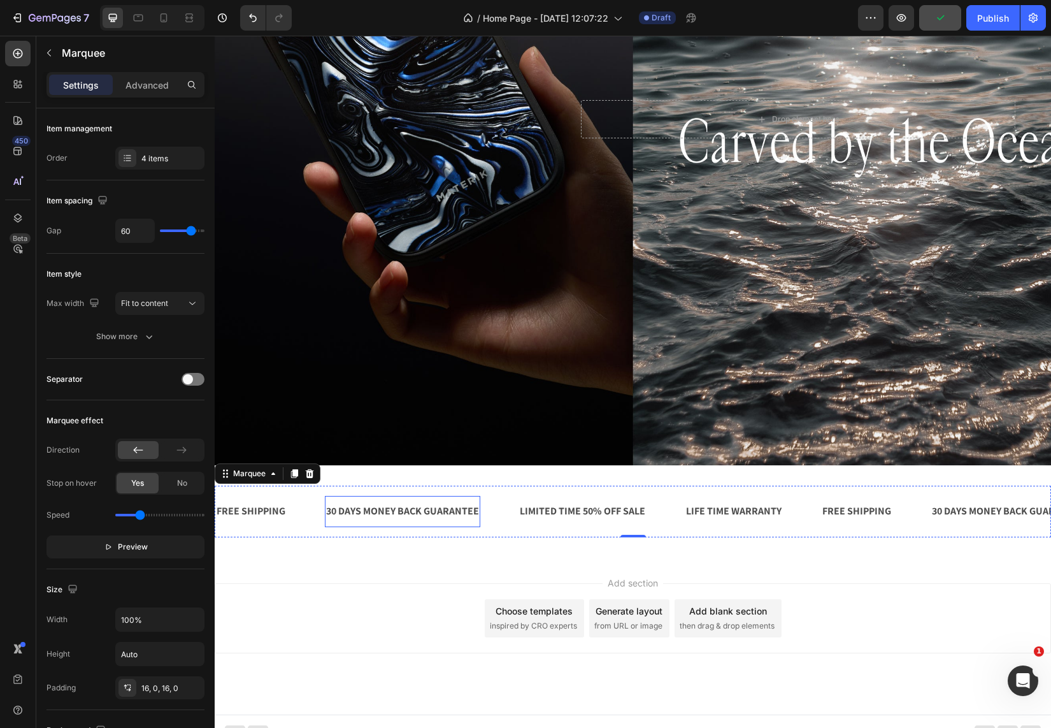
click at [434, 514] on div "30 DAYS MONEY BACK GUARANTEE" at bounding box center [402, 511] width 155 height 21
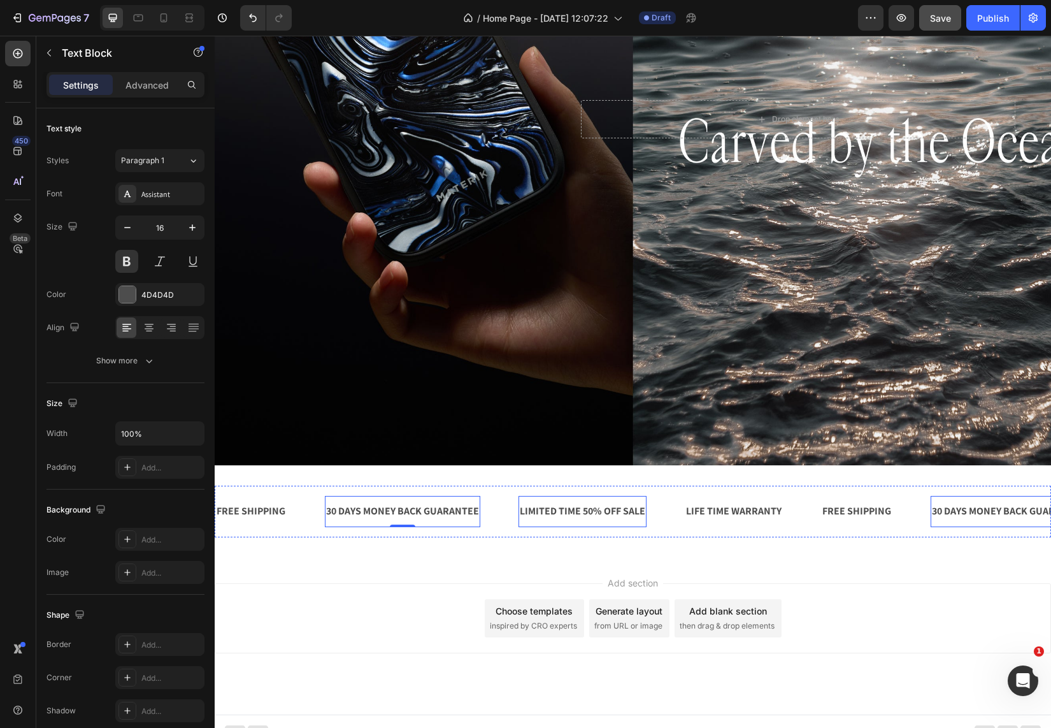
click at [576, 518] on div "LIMITED TIME 50% OFF SALE" at bounding box center [583, 511] width 128 height 21
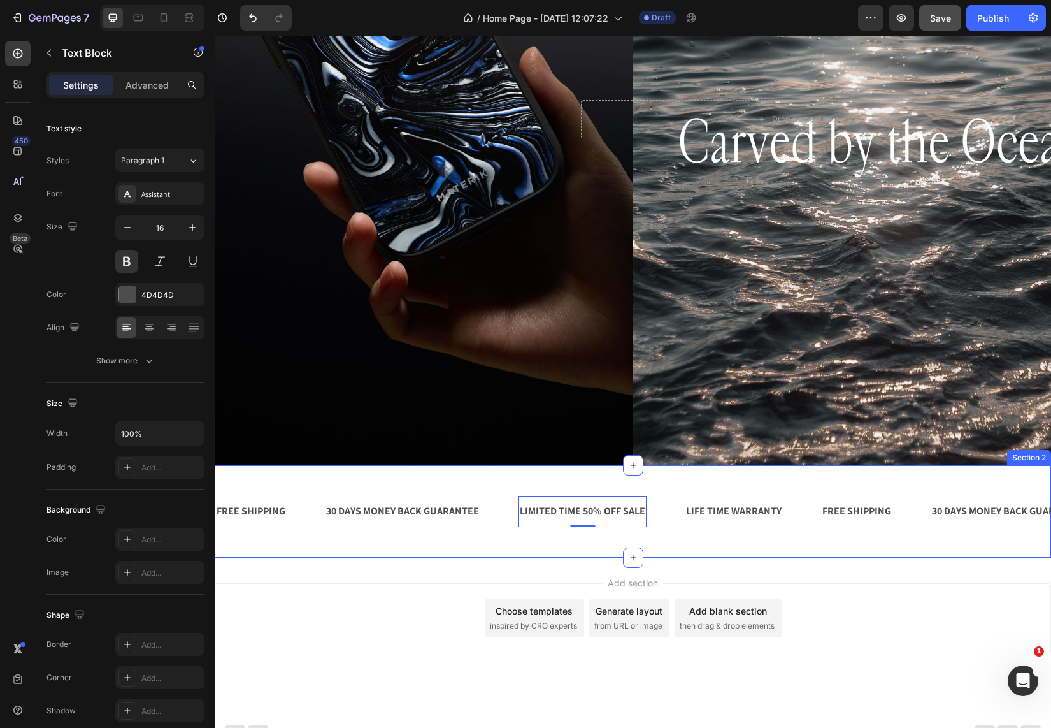
click at [492, 478] on div "FREE SHIPPING Text Block 30 DAYS MONEY BACK GUARANTEE Text Block LIMITED TIME 5…" at bounding box center [633, 511] width 836 height 92
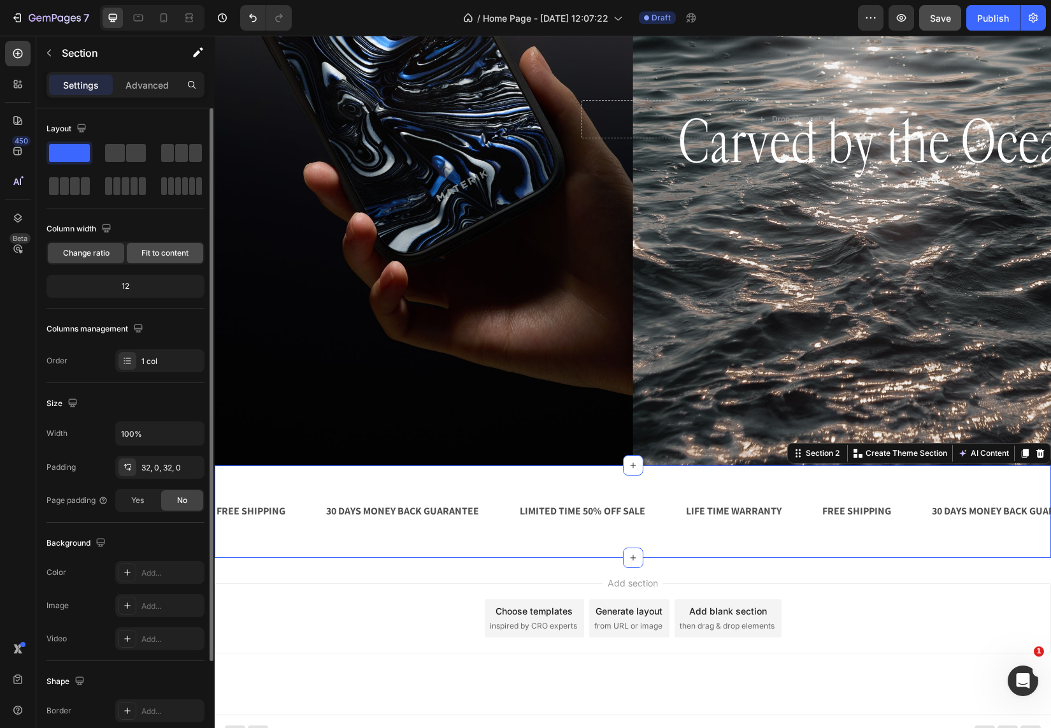
click at [171, 257] on span "Fit to content" at bounding box center [164, 252] width 47 height 11
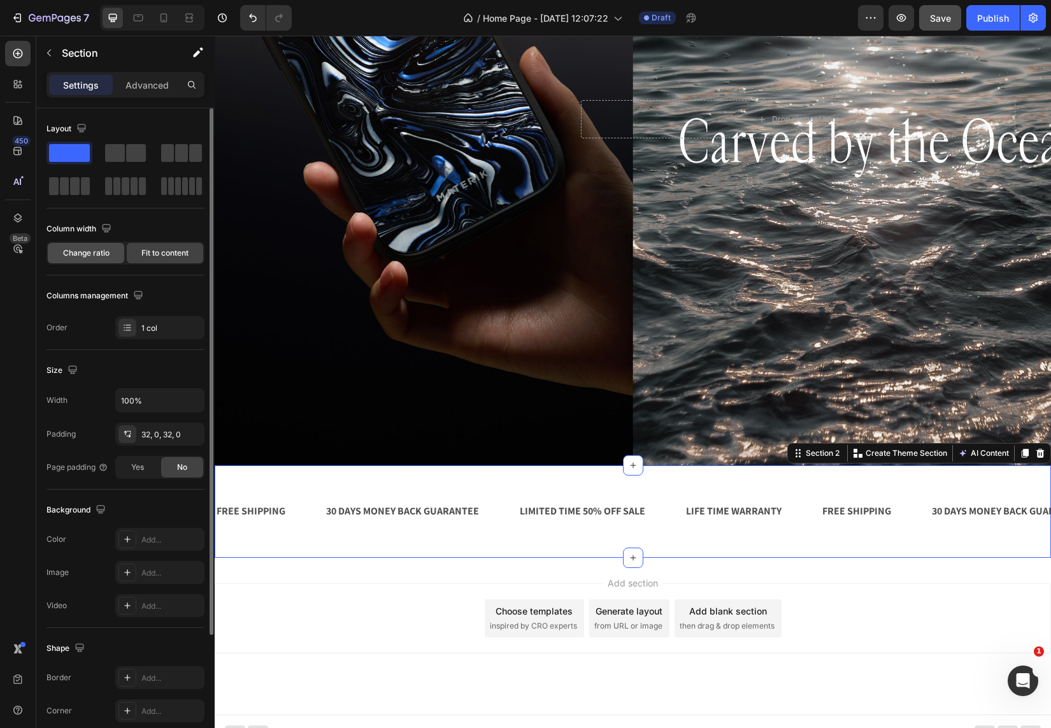
click at [83, 252] on span "Change ratio" at bounding box center [86, 252] width 47 height 11
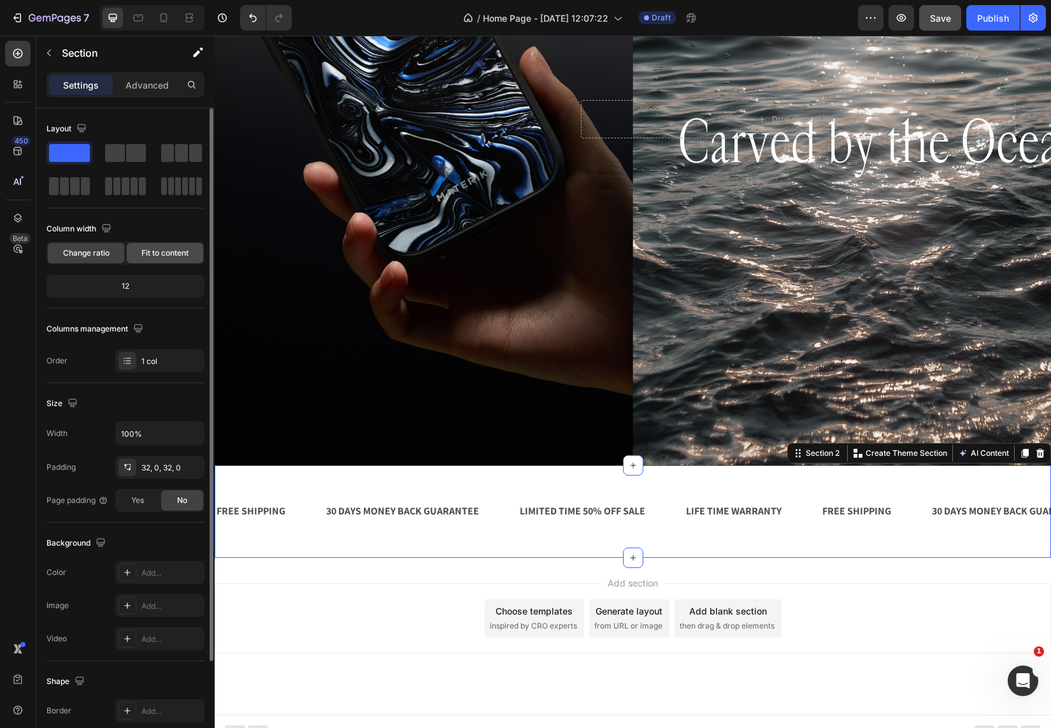
click at [164, 261] on div "Fit to content" at bounding box center [165, 253] width 76 height 20
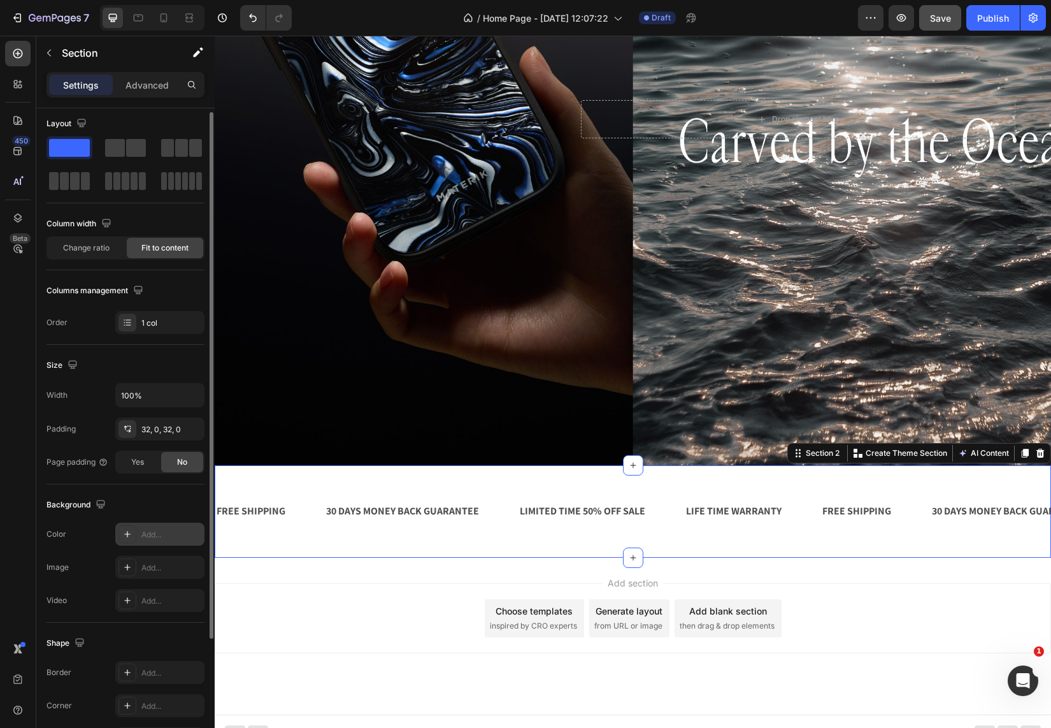
scroll to position [161, 0]
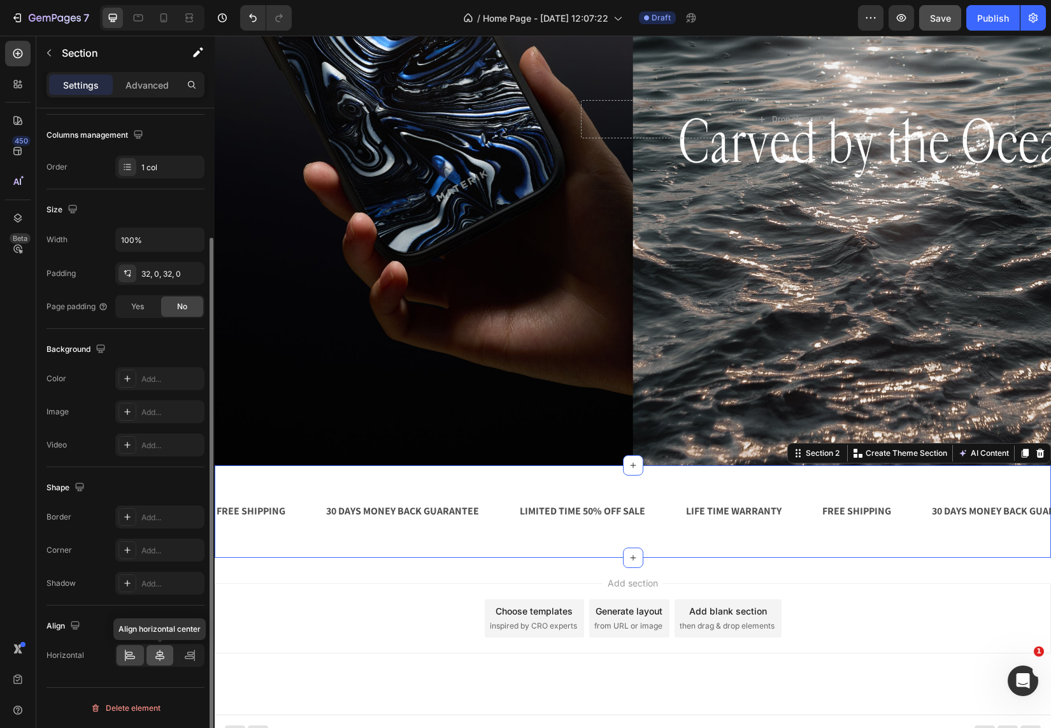
click at [157, 656] on icon at bounding box center [160, 655] width 13 height 13
click at [391, 492] on div "FREE SHIPPING Text Block 30 DAYS MONEY BACK GUARANTEE Text Block LIMITED TIME 5…" at bounding box center [633, 511] width 836 height 52
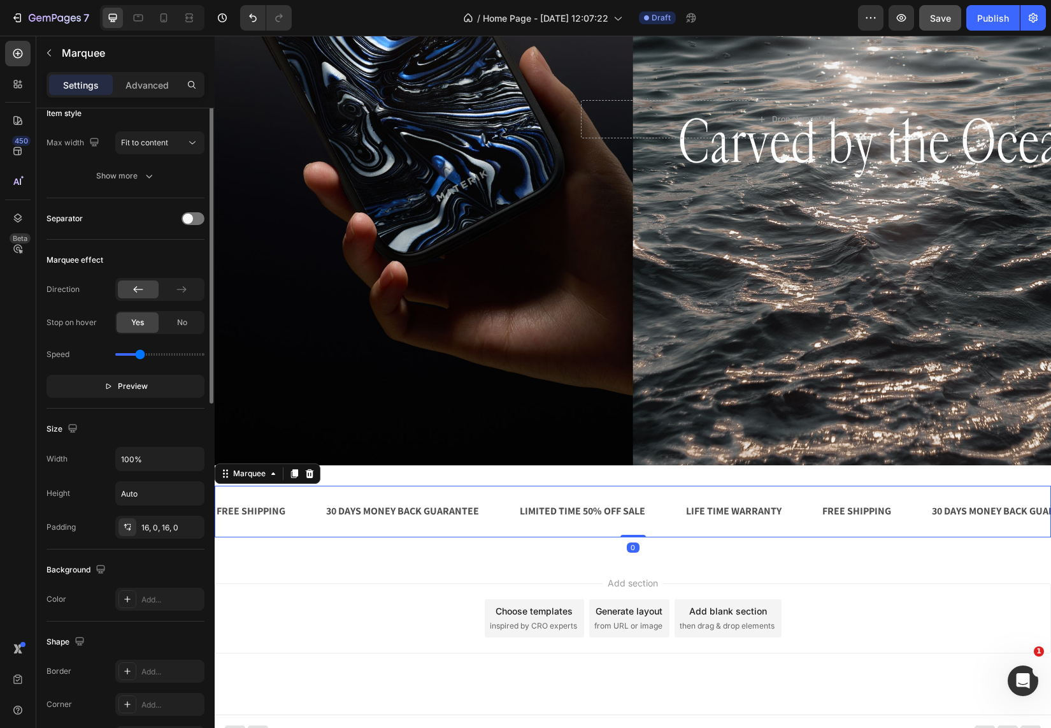
scroll to position [0, 0]
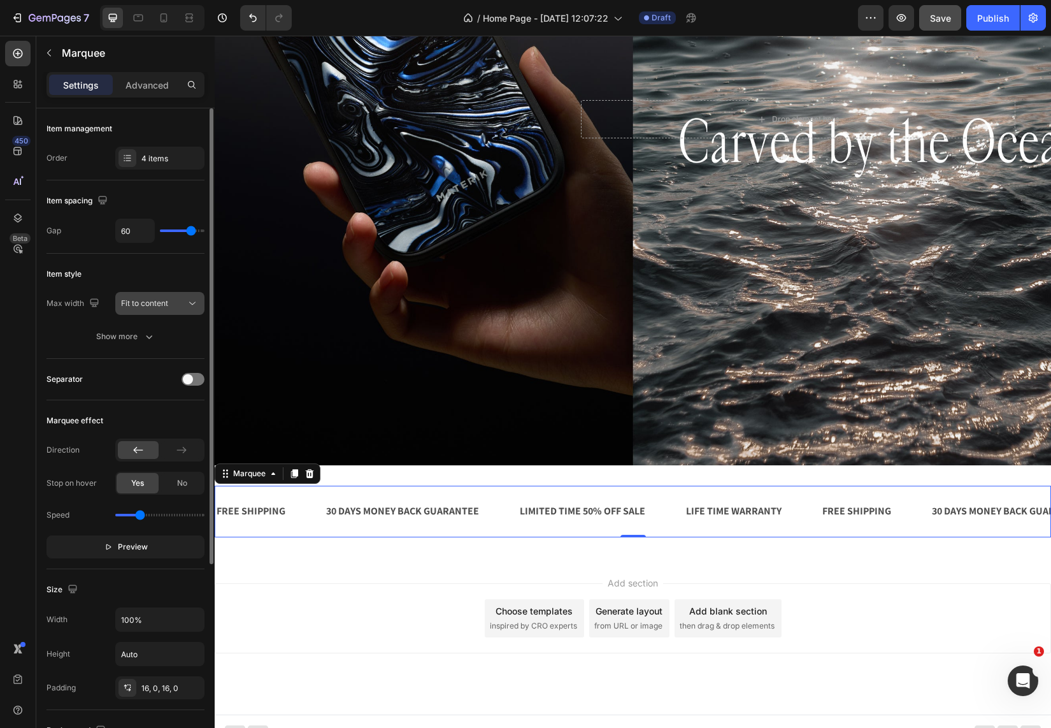
click at [189, 304] on icon at bounding box center [192, 303] width 13 height 13
click at [49, 294] on div "Max width" at bounding box center [74, 303] width 55 height 20
drag, startPoint x: 140, startPoint y: 514, endPoint x: 147, endPoint y: 519, distance: 8.7
type input "1.3"
click at [147, 516] on input "range" at bounding box center [159, 514] width 89 height 3
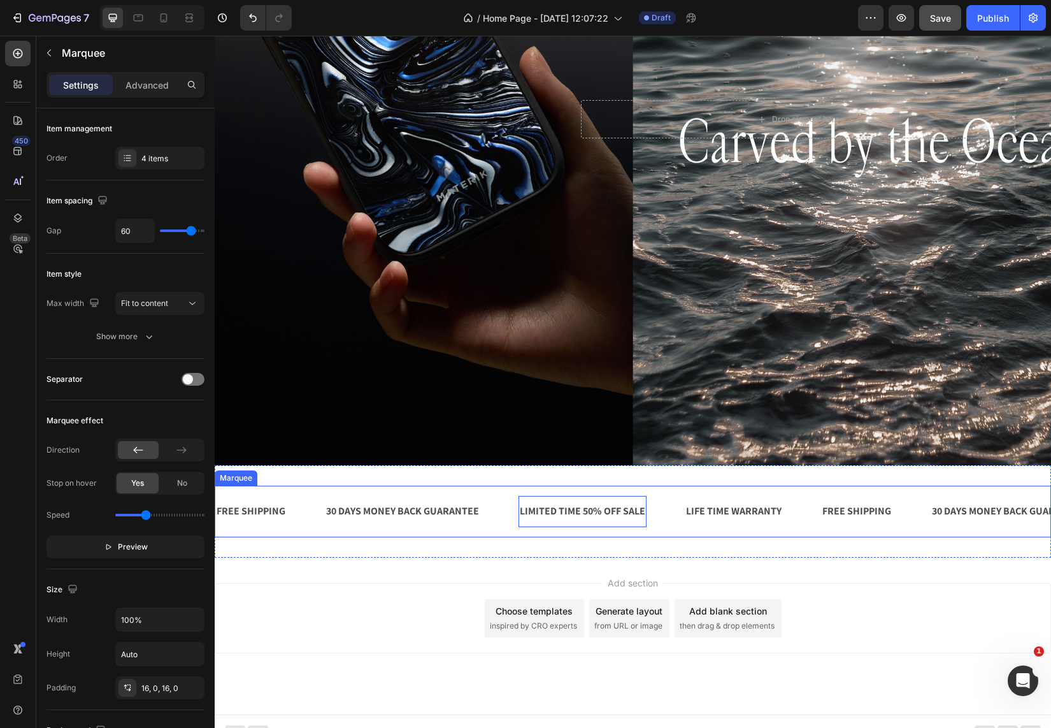
click at [481, 521] on div "30 DAYS MONEY BACK GUARANTEE Text Block" at bounding box center [414, 511] width 194 height 31
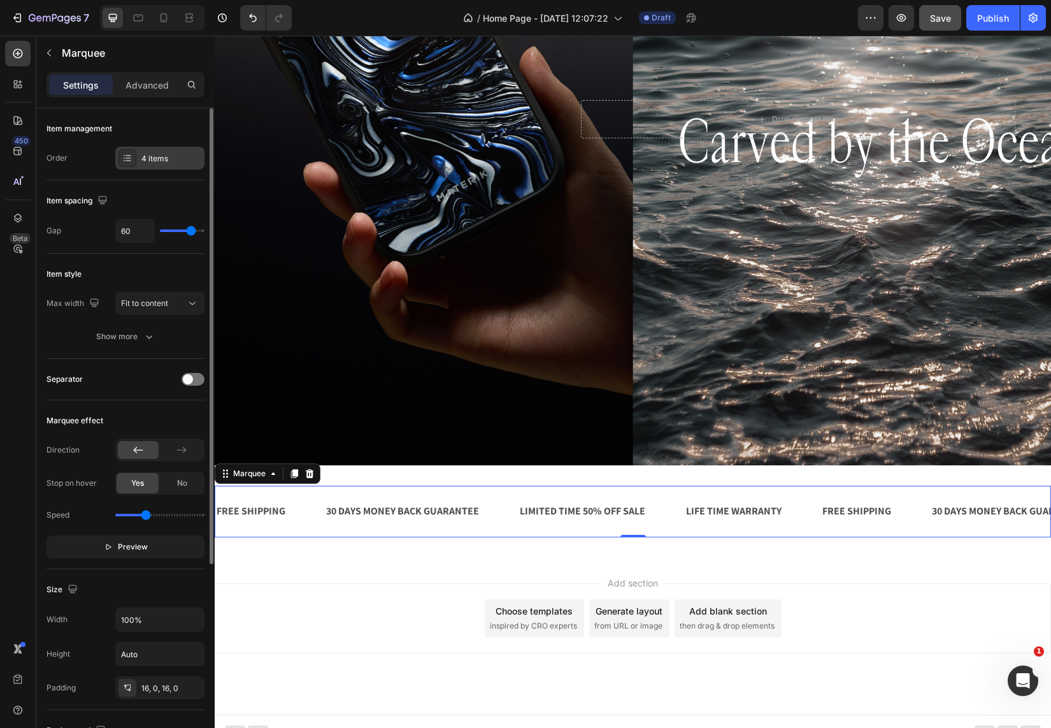
click at [180, 155] on div "4 items" at bounding box center [171, 158] width 60 height 11
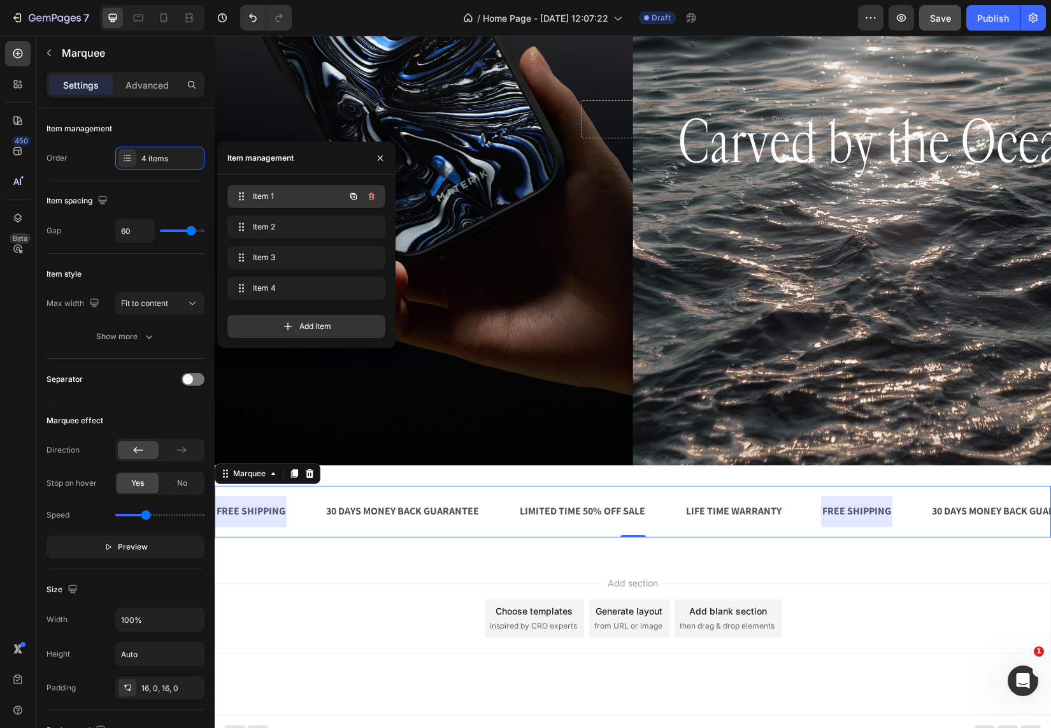
click at [259, 192] on span "Item 1" at bounding box center [289, 195] width 72 height 11
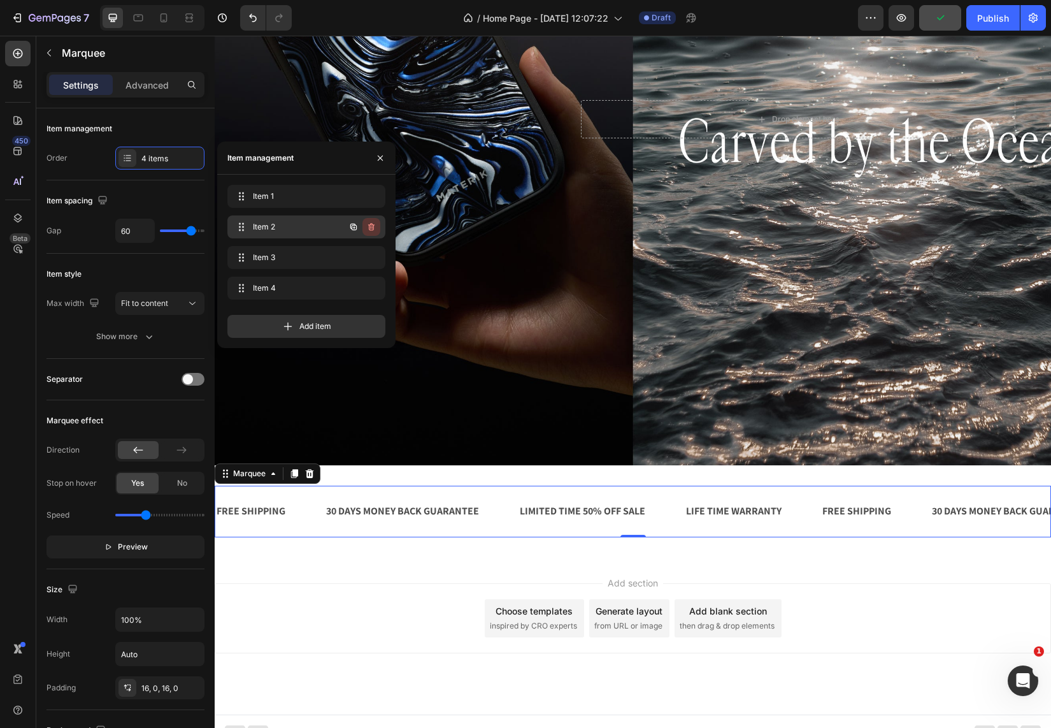
click at [373, 227] on icon "button" at bounding box center [371, 227] width 10 height 10
click at [366, 226] on div "Delete" at bounding box center [363, 226] width 24 height 11
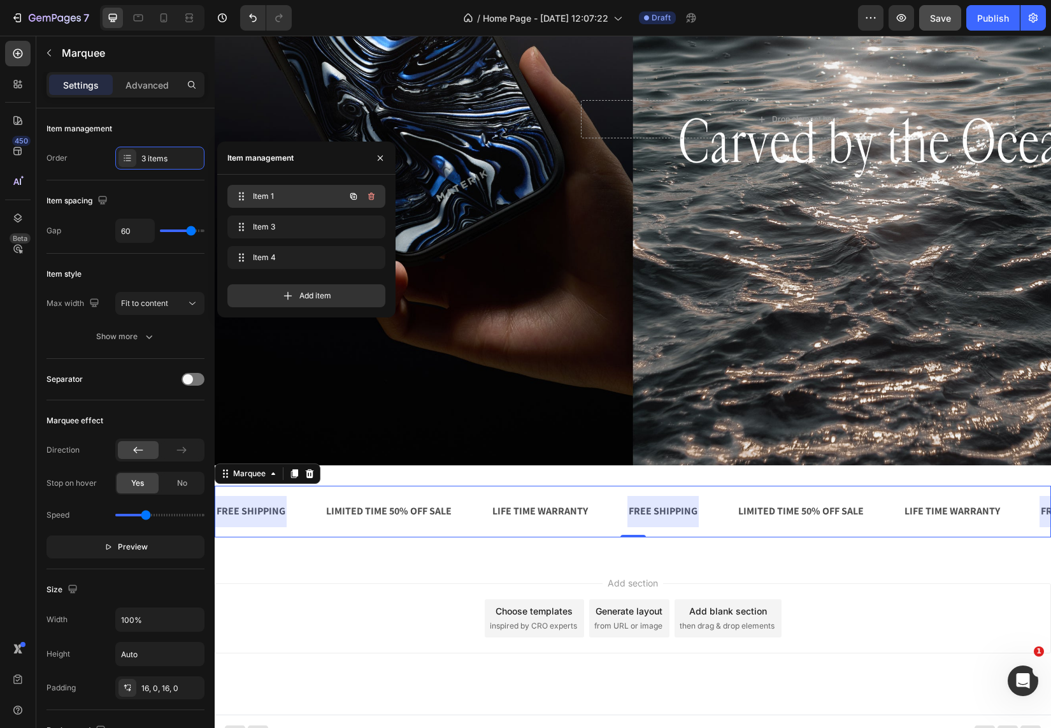
click at [301, 203] on div "Item 1 Item 1" at bounding box center [289, 196] width 112 height 18
click at [291, 192] on span "Item 1" at bounding box center [289, 195] width 72 height 11
click at [295, 192] on span "Item 1" at bounding box center [289, 195] width 72 height 11
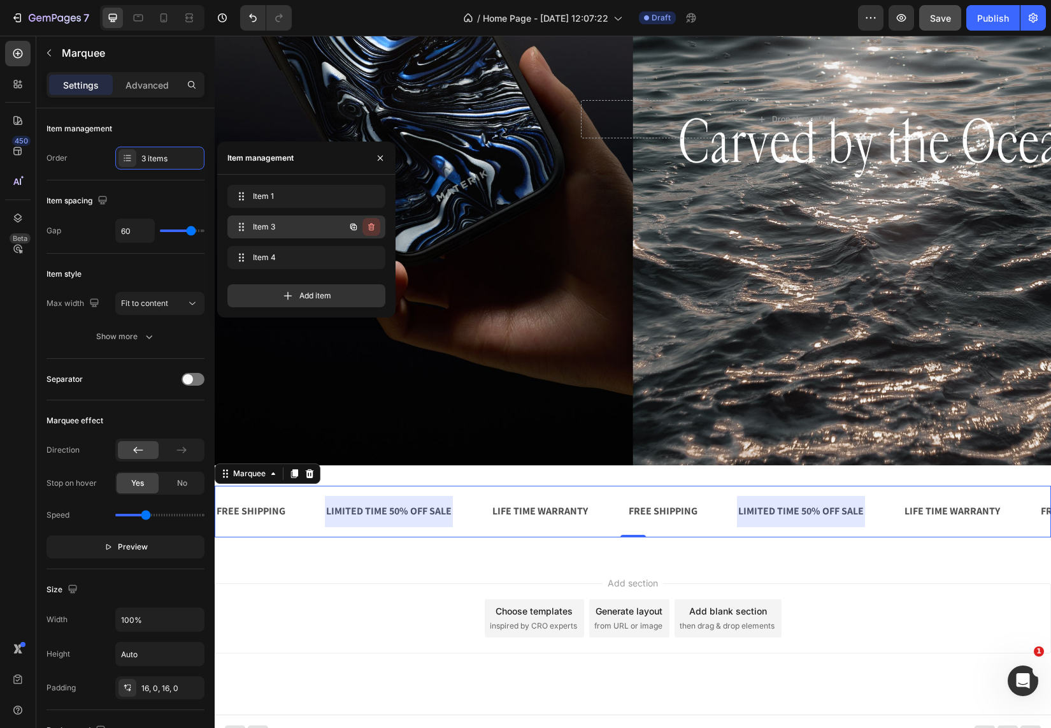
click at [376, 226] on icon "button" at bounding box center [371, 227] width 10 height 10
click at [372, 223] on div "Delete" at bounding box center [363, 226] width 24 height 11
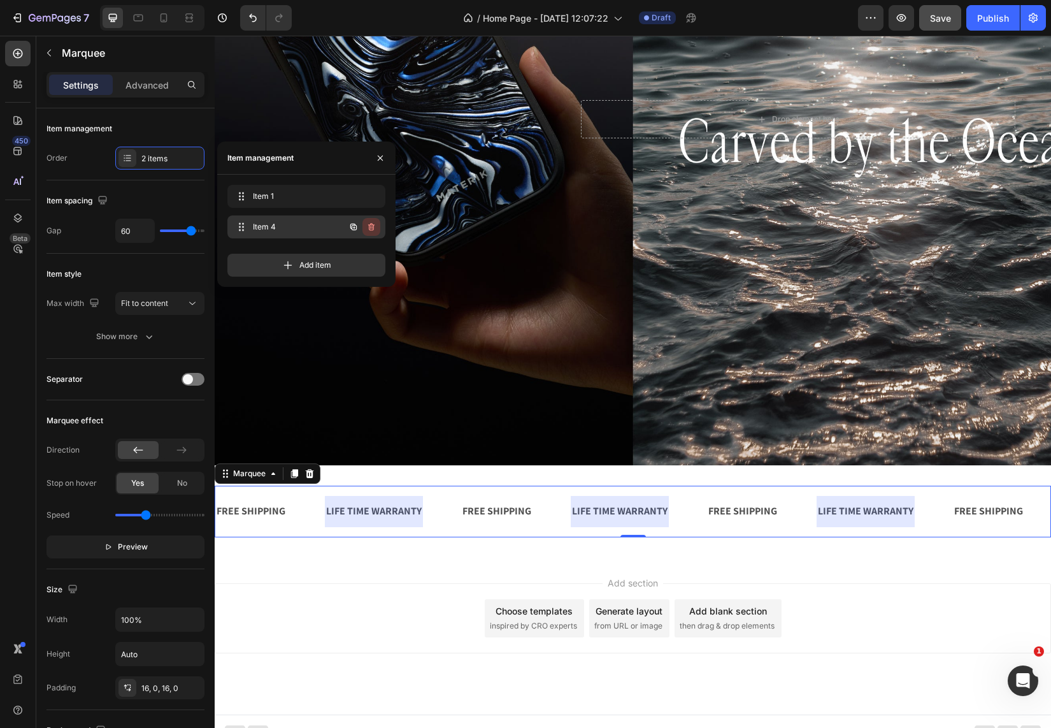
click at [372, 230] on icon "button" at bounding box center [371, 227] width 6 height 8
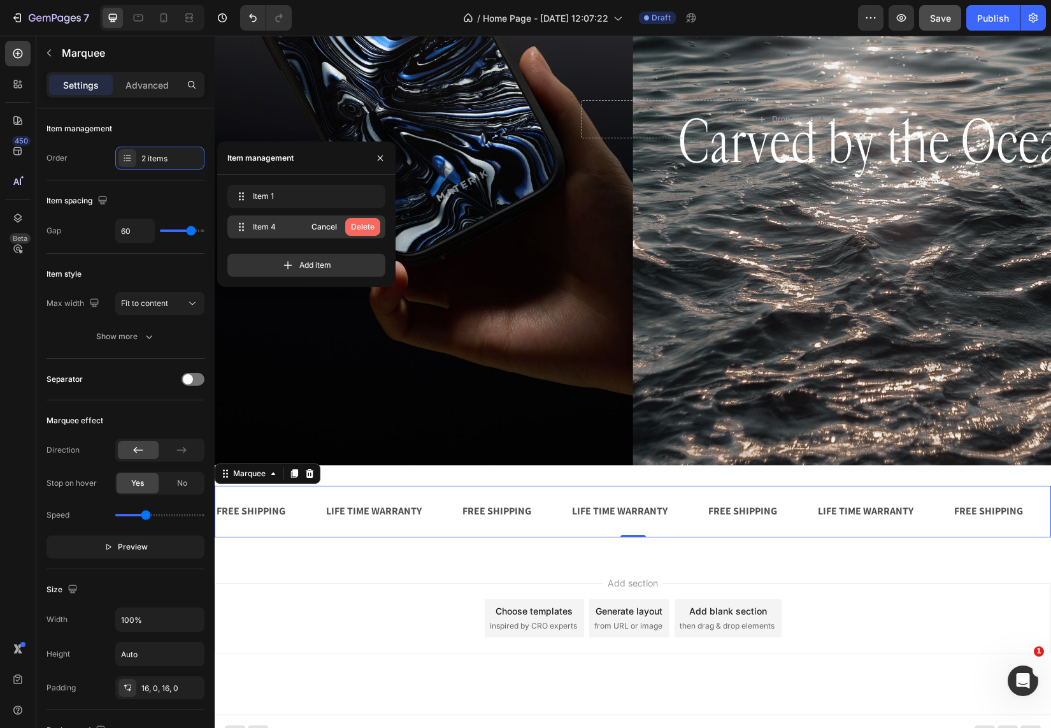
click at [359, 223] on div "Delete" at bounding box center [363, 226] width 24 height 11
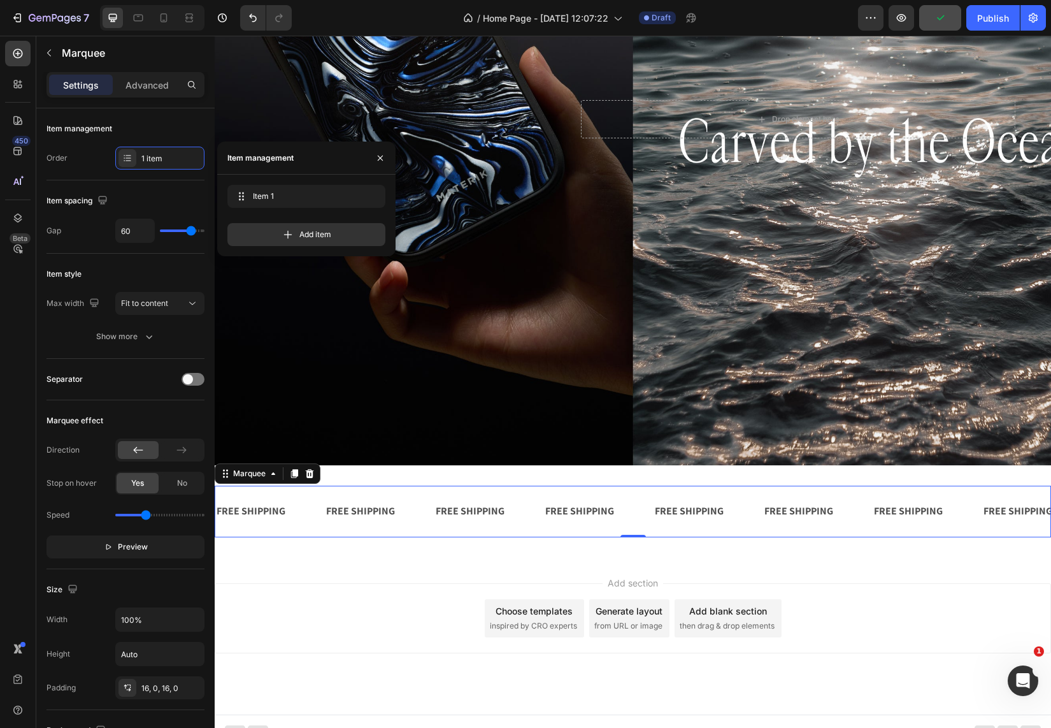
click at [376, 578] on div "Add section Choose templates inspired by CRO experts Generate layout from URL o…" at bounding box center [633, 635] width 836 height 157
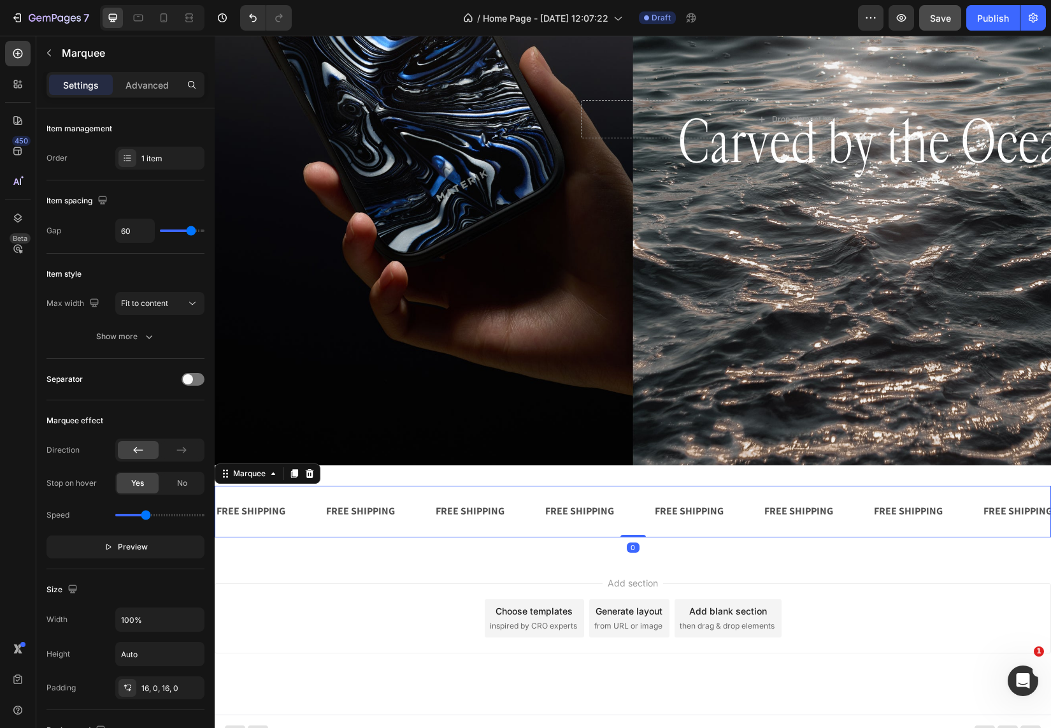
click at [389, 494] on div "FREE SHIPPING Text Block FREE SHIPPING Text Block FREE SHIPPING Text Block FREE…" at bounding box center [633, 511] width 836 height 52
click at [146, 516] on input "range" at bounding box center [159, 514] width 89 height 3
click at [137, 487] on span "Yes" at bounding box center [137, 482] width 13 height 11
type input "1.3"
click at [145, 516] on input "range" at bounding box center [159, 514] width 89 height 3
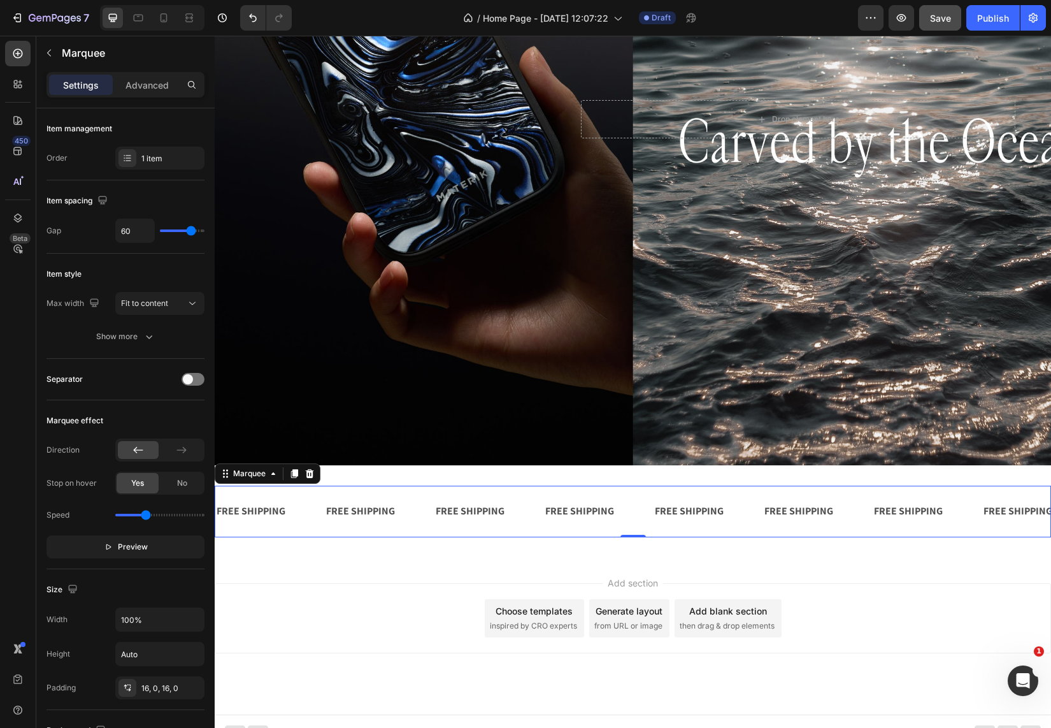
click at [366, 635] on div "Add section Choose templates inspired by CRO experts Generate layout from URL o…" at bounding box center [633, 618] width 836 height 70
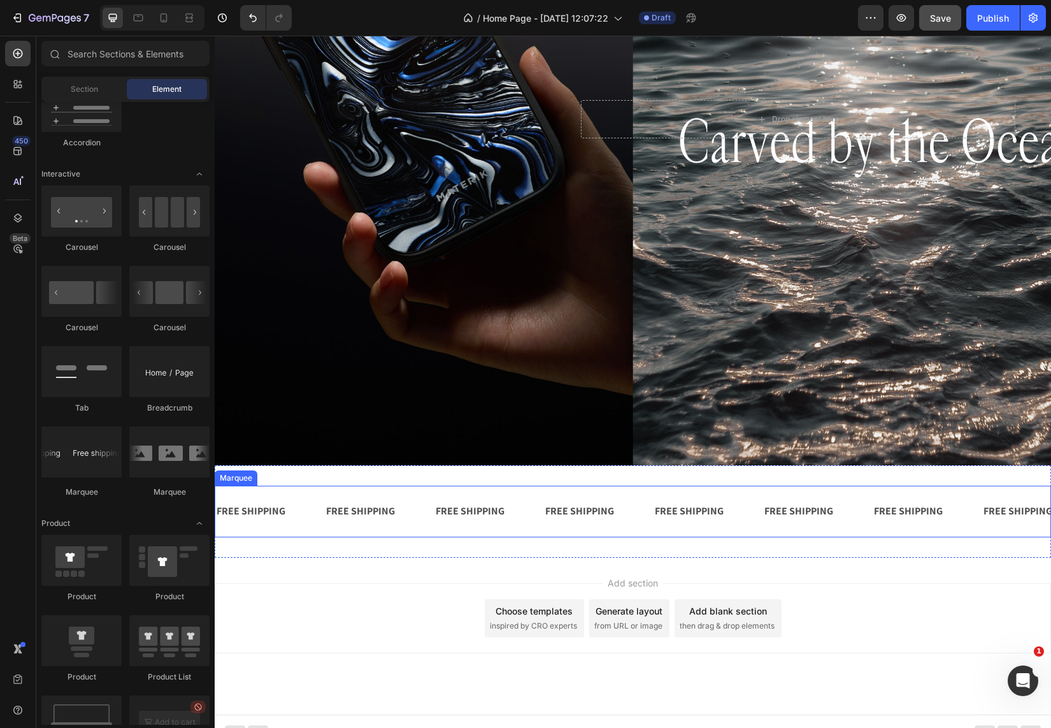
click at [549, 492] on div "FREE SHIPPING Text Block FREE SHIPPING Text Block FREE SHIPPING Text Block FREE…" at bounding box center [633, 511] width 836 height 52
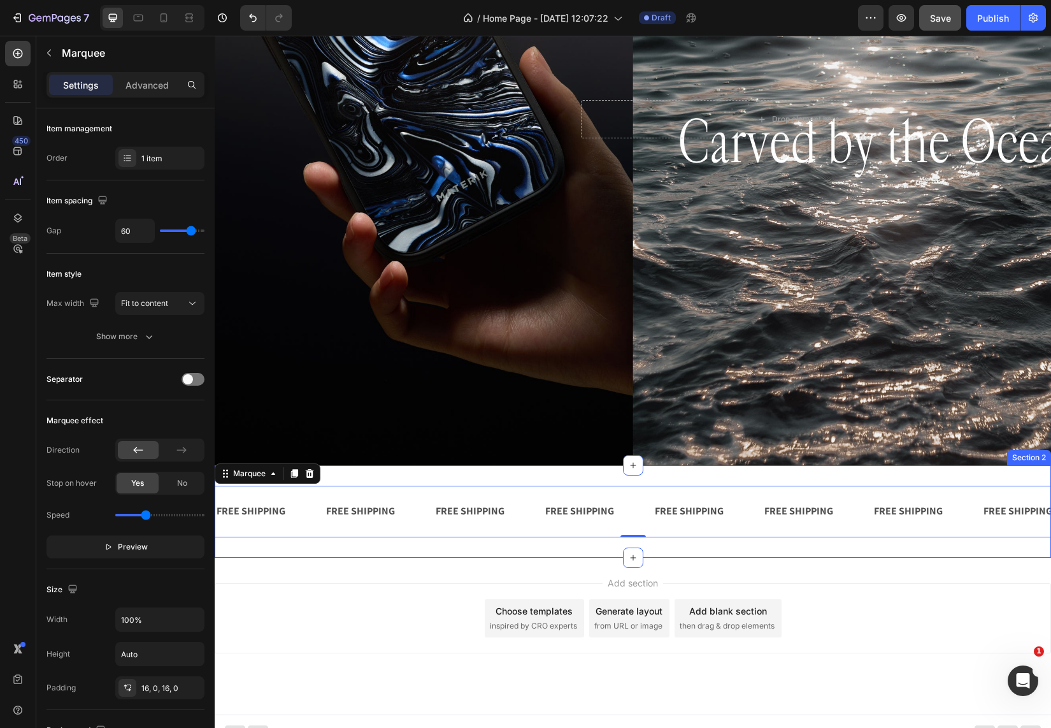
click at [493, 480] on div "FREE SHIPPING Text Block FREE SHIPPING Text Block FREE SHIPPING Text Block FREE…" at bounding box center [633, 511] width 836 height 92
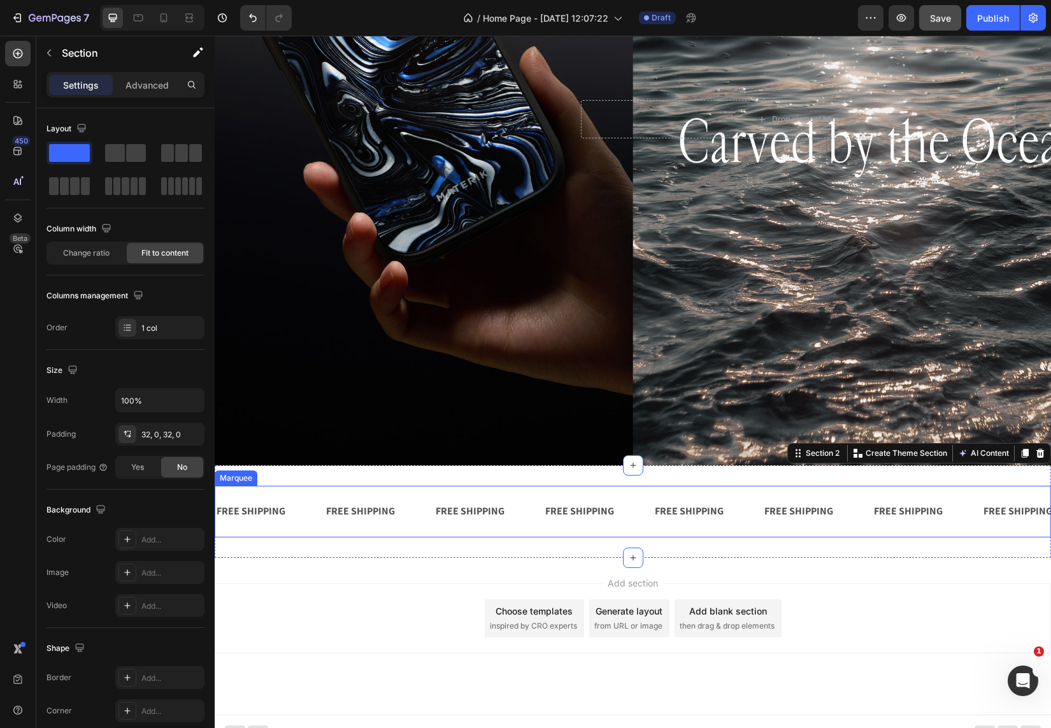
click at [519, 522] on div "FREE SHIPPING Text Block" at bounding box center [485, 511] width 110 height 31
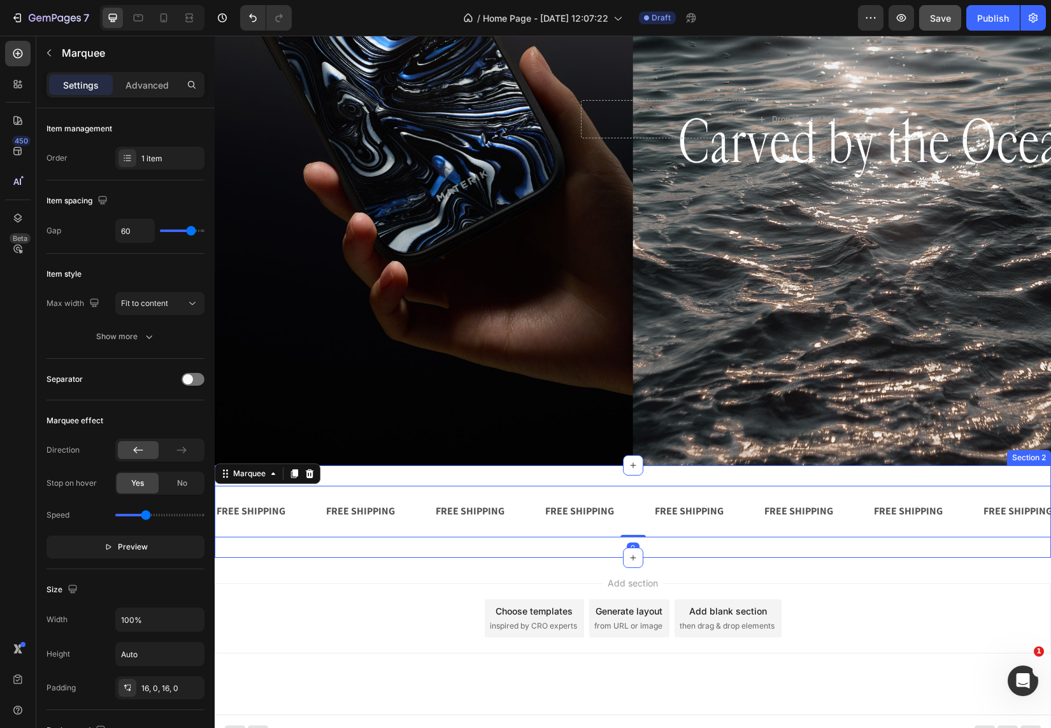
click at [475, 473] on div "FREE SHIPPING Text Block FREE SHIPPING Text Block FREE SHIPPING Text Block FREE…" at bounding box center [633, 511] width 836 height 92
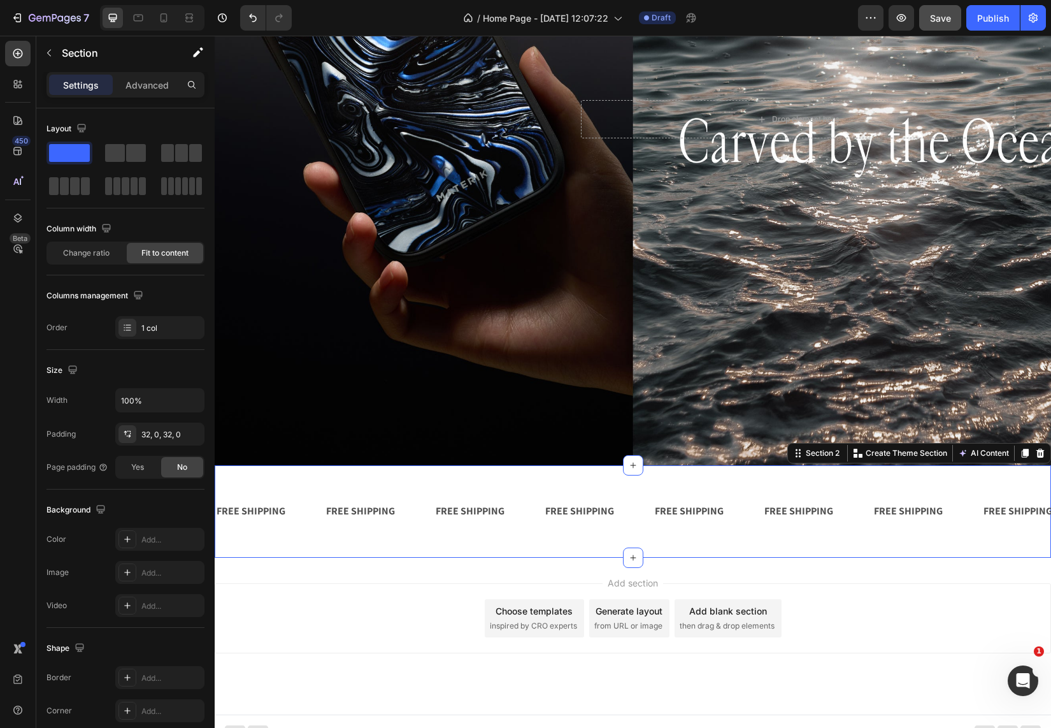
click at [355, 538] on div "FREE SHIPPING Text Block FREE SHIPPING Text Block FREE SHIPPING Text Block FREE…" at bounding box center [633, 511] width 836 height 92
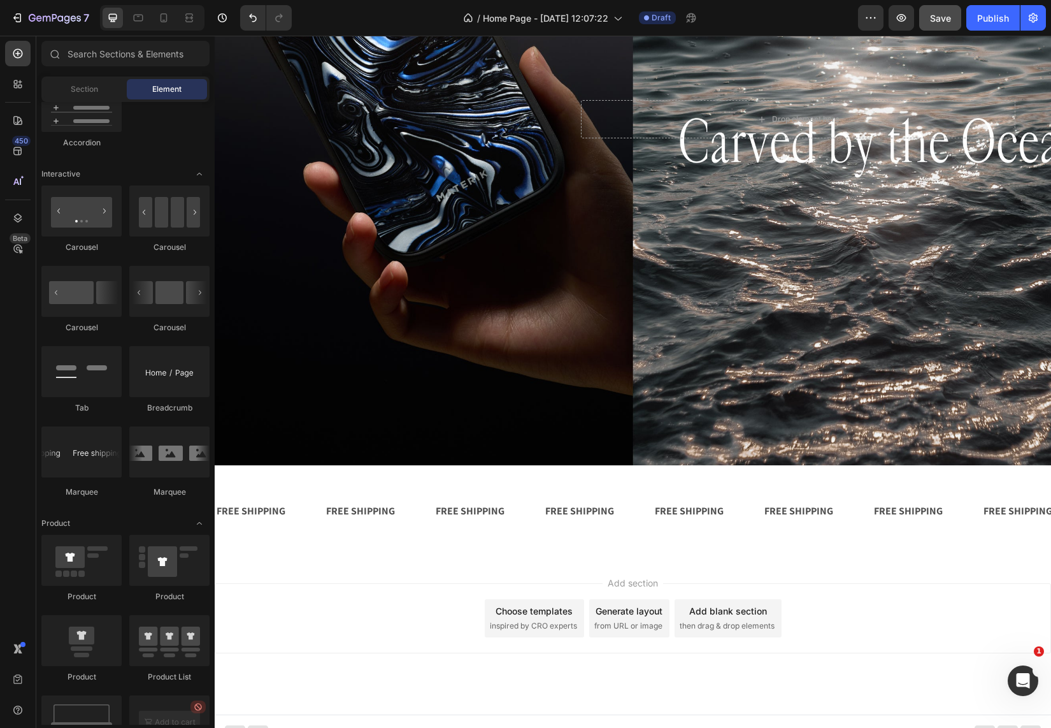
click at [508, 574] on div "Add section Choose templates inspired by CRO experts Generate layout from URL o…" at bounding box center [633, 635] width 836 height 157
click at [517, 489] on div "FREE SHIPPING Text Block FREE SHIPPING Text Block FREE SHIPPING Text Block FREE…" at bounding box center [633, 511] width 836 height 52
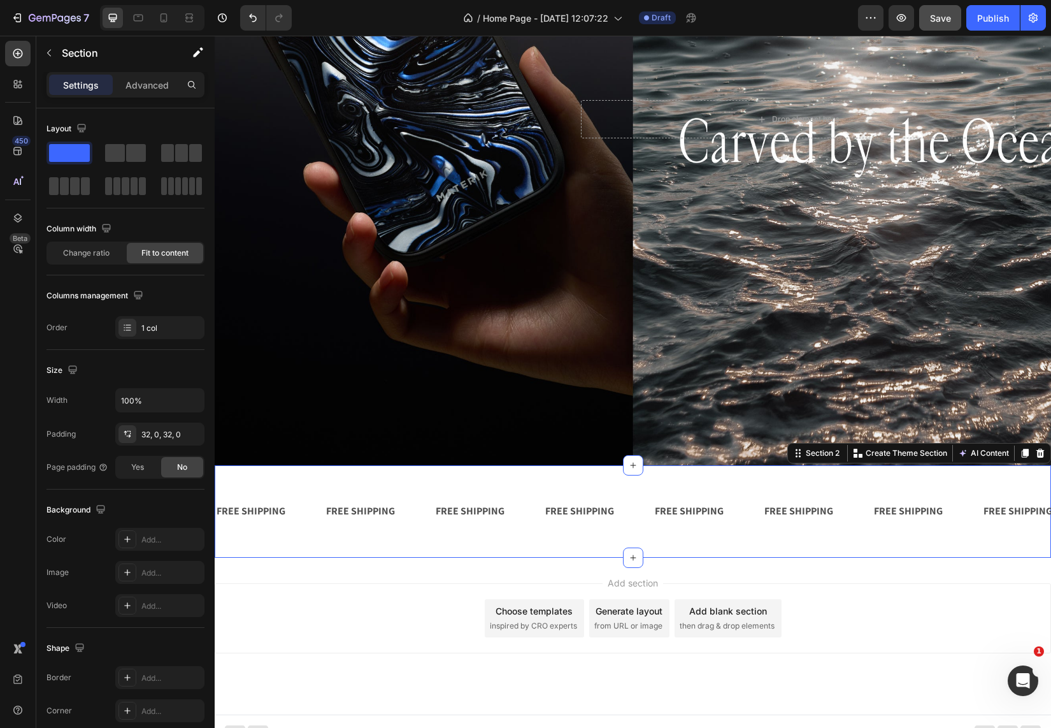
click at [513, 473] on div "FREE SHIPPING Text Block FREE SHIPPING Text Block FREE SHIPPING Text Block FREE…" at bounding box center [633, 511] width 836 height 92
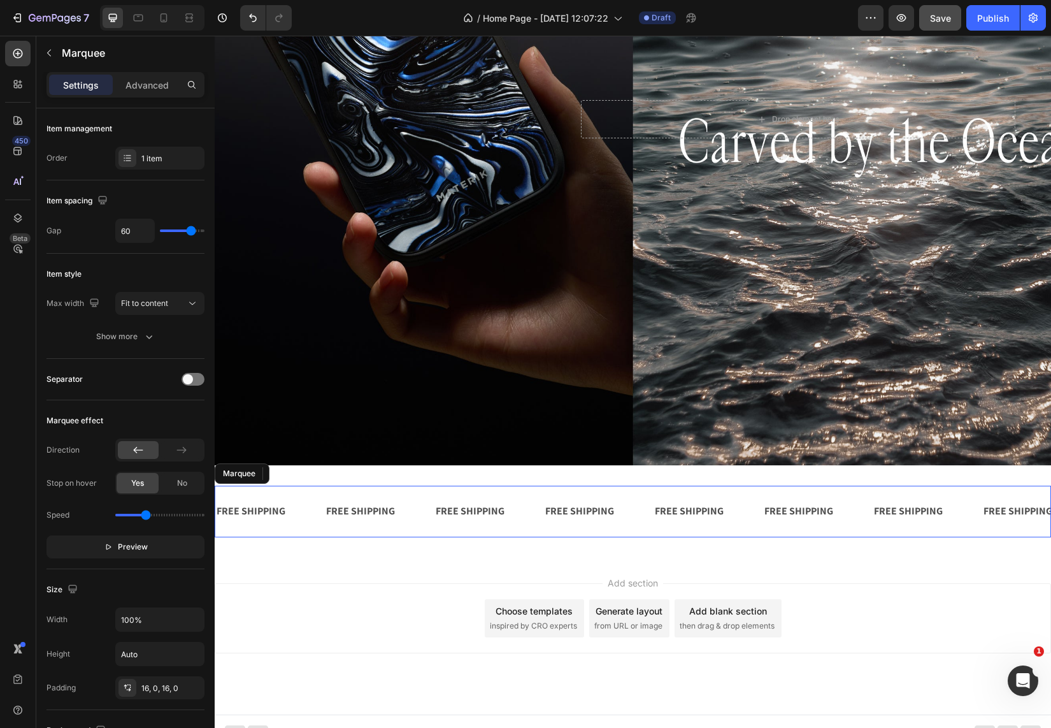
click at [326, 491] on div "FREE SHIPPING Text Block FREE SHIPPING Text Block FREE SHIPPING Text Block FREE…" at bounding box center [633, 511] width 836 height 52
type input "1.1"
click at [141, 516] on input "range" at bounding box center [159, 514] width 89 height 3
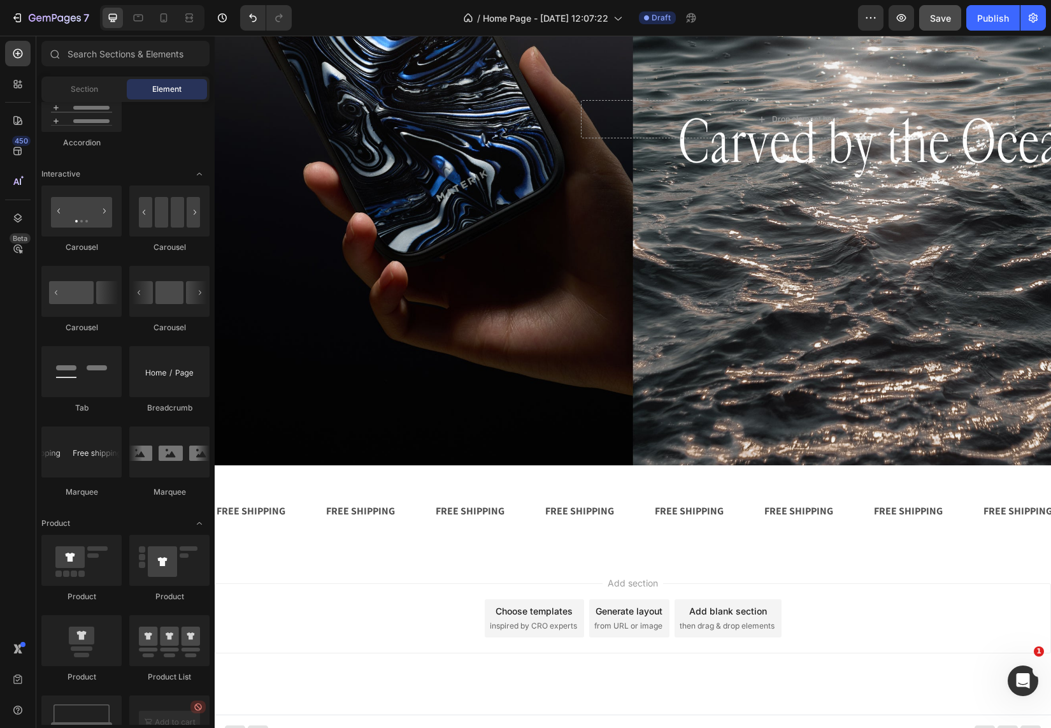
click at [405, 610] on div "Add section Choose templates inspired by CRO experts Generate layout from URL o…" at bounding box center [633, 618] width 836 height 70
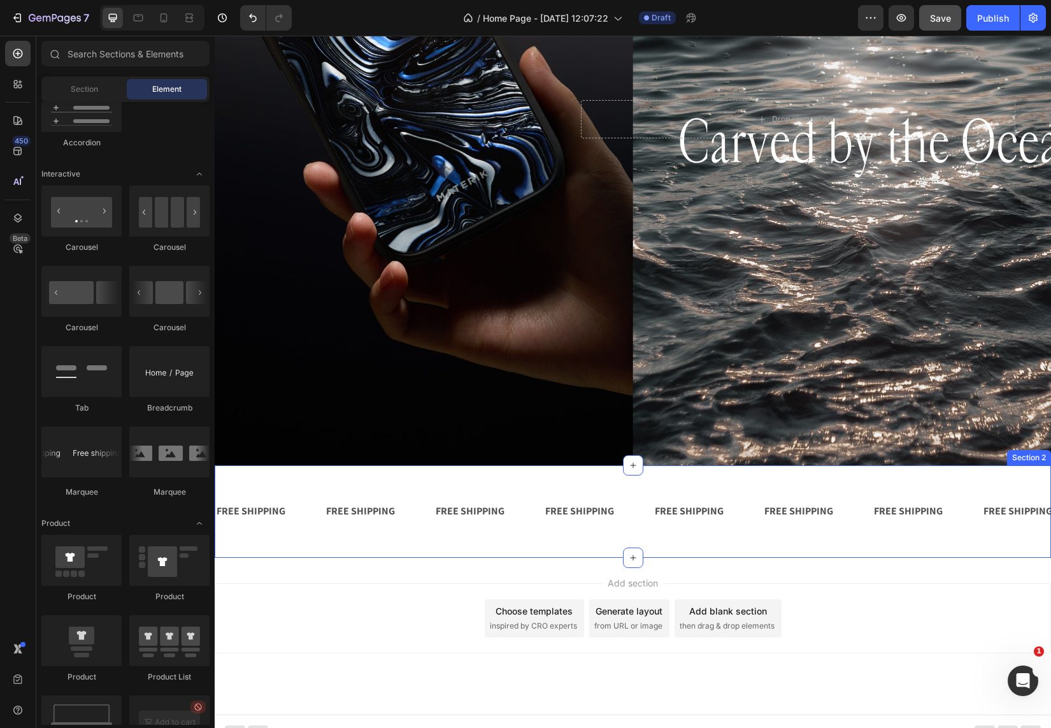
click at [453, 482] on div "FREE SHIPPING Text Block FREE SHIPPING Text Block FREE SHIPPING Text Block FREE…" at bounding box center [633, 511] width 836 height 92
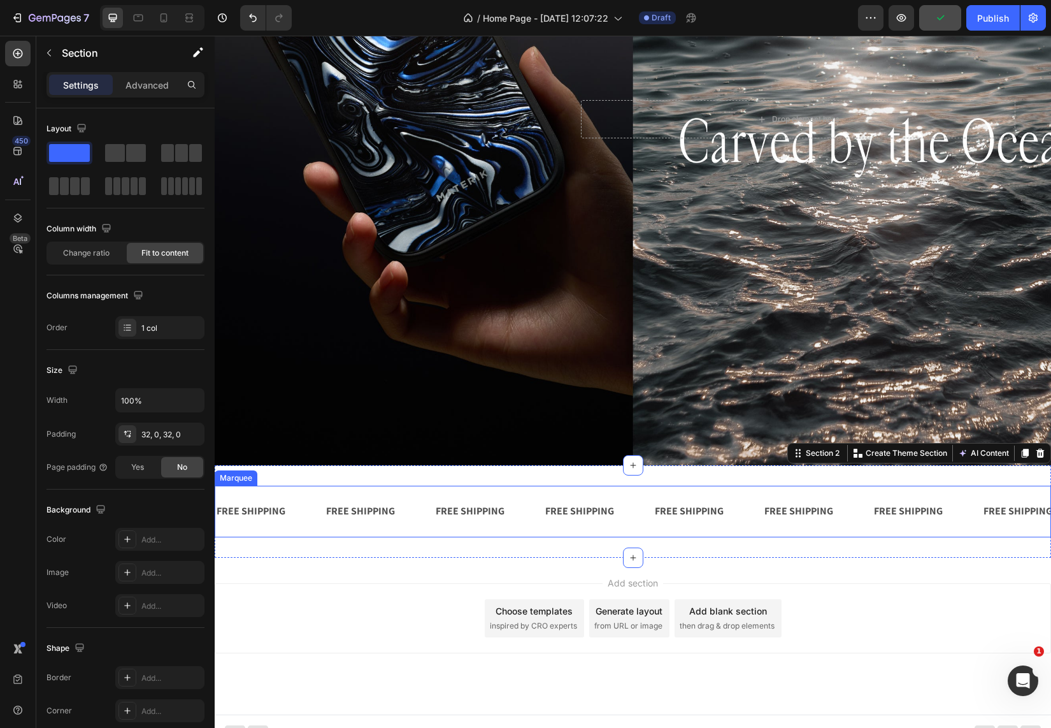
click at [306, 489] on div "FREE SHIPPING Text Block FREE SHIPPING Text Block FREE SHIPPING Text Block FREE…" at bounding box center [633, 511] width 836 height 52
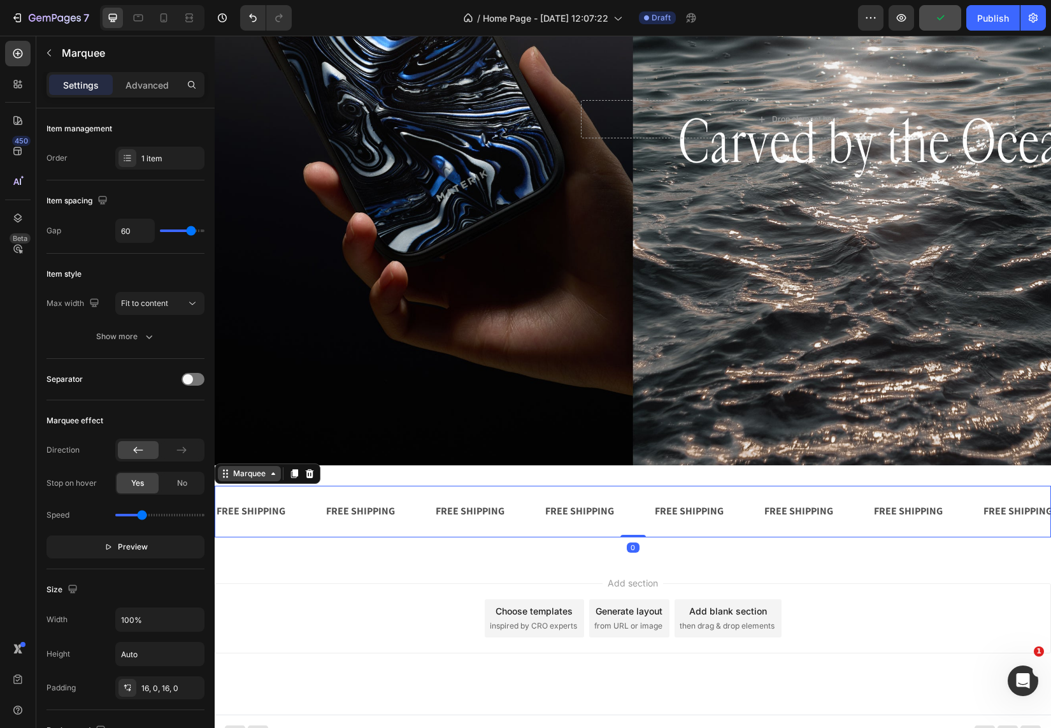
click at [250, 474] on div "Marquee" at bounding box center [250, 473] width 38 height 11
click at [320, 577] on div "Add section Choose templates inspired by CRO experts Generate layout from URL o…" at bounding box center [633, 635] width 836 height 157
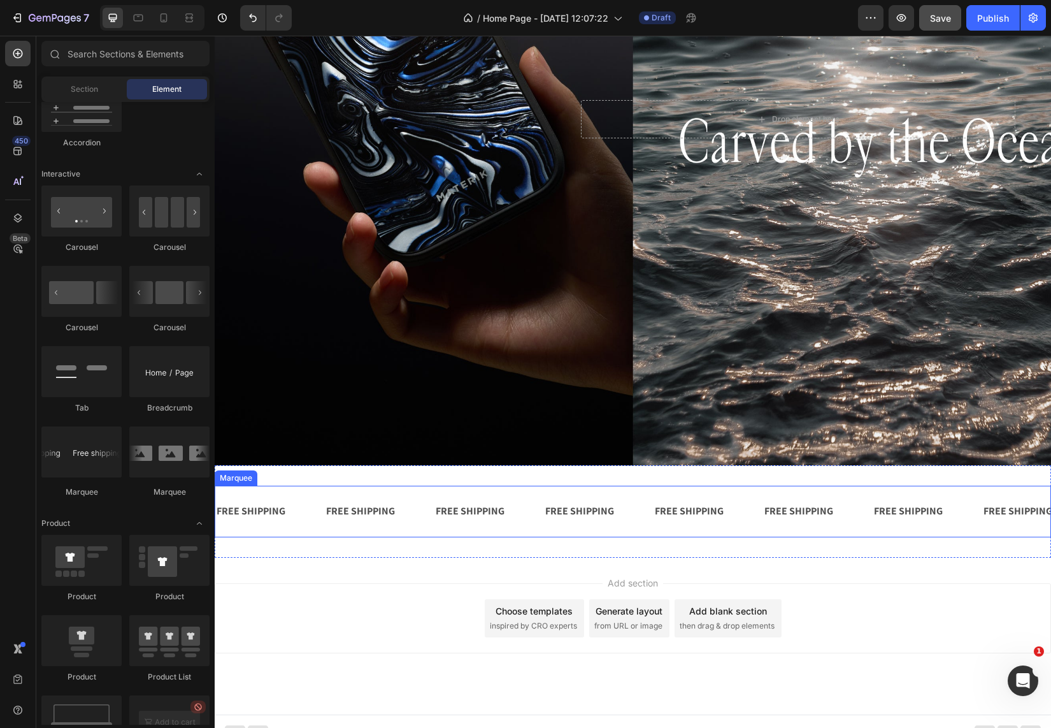
click at [305, 496] on div "FREE SHIPPING Text Block" at bounding box center [265, 511] width 110 height 31
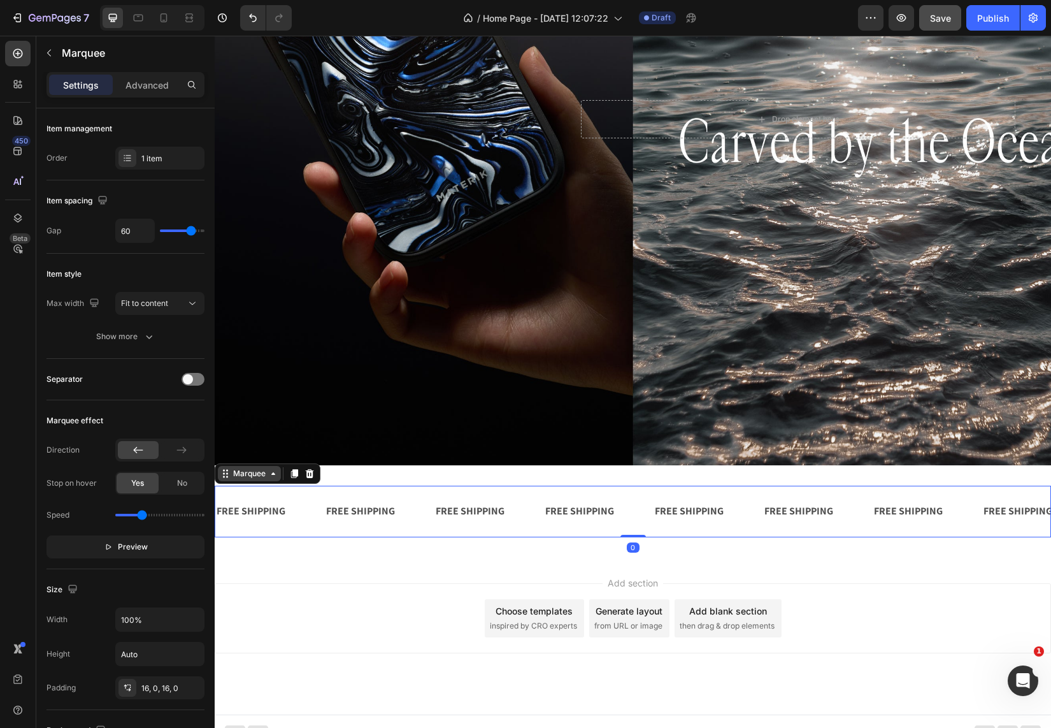
click at [244, 475] on div "Marquee" at bounding box center [250, 473] width 38 height 11
drag, startPoint x: 143, startPoint y: 516, endPoint x: 136, endPoint y: 517, distance: 6.5
type input "0.8"
click at [136, 516] on input "range" at bounding box center [159, 514] width 89 height 3
click at [485, 566] on div "Add section Choose templates inspired by CRO experts Generate layout from URL o…" at bounding box center [633, 635] width 836 height 157
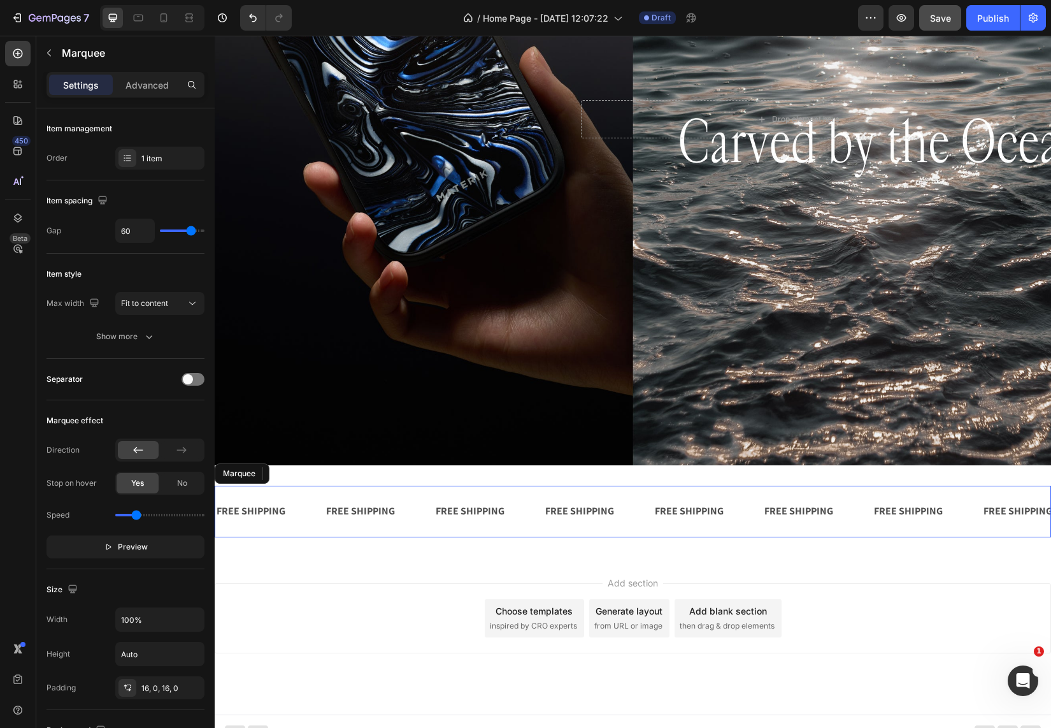
click at [511, 530] on div "FREE SHIPPING Text Block 0 FREE SHIPPING Text Block 0 FREE SHIPPING Text Block …" at bounding box center [633, 511] width 836 height 52
type input "0.9"
click at [139, 515] on input "range" at bounding box center [159, 514] width 89 height 3
click at [508, 568] on div "Add section Choose templates inspired by CRO experts Generate layout from URL o…" at bounding box center [633, 635] width 836 height 157
click at [529, 536] on div "FREE SHIPPING Text Block FREE SHIPPING Text Block FREE SHIPPING Text Block FREE…" at bounding box center [633, 511] width 836 height 52
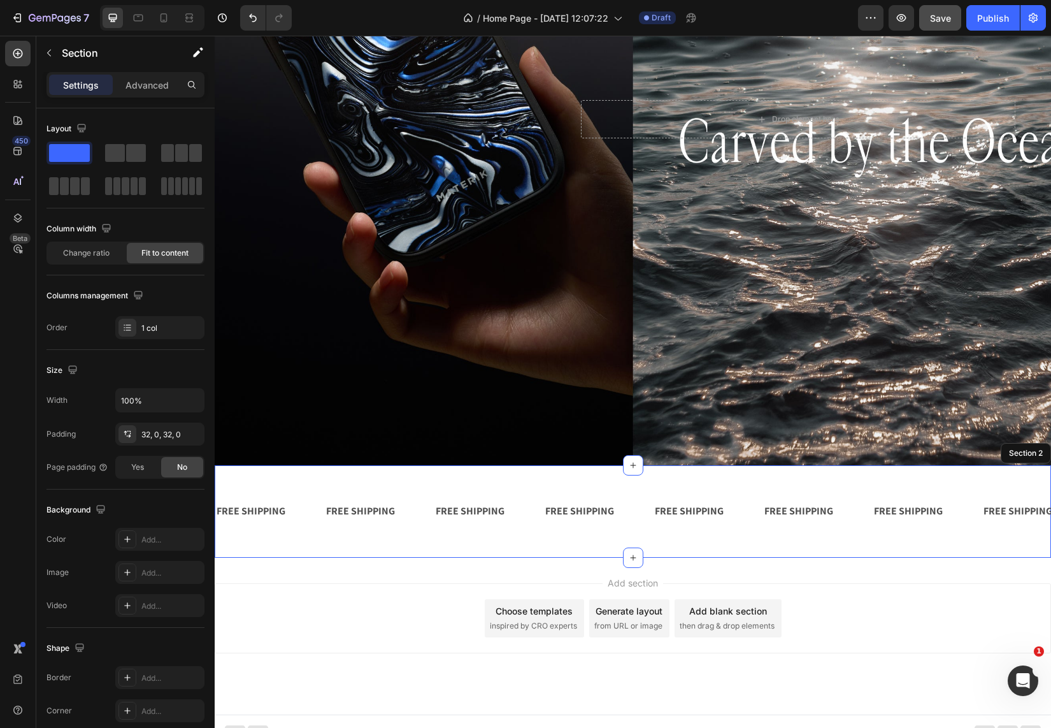
click at [503, 549] on div "FREE SHIPPING Text Block FREE SHIPPING Text Block FREE SHIPPING Text Block FREE…" at bounding box center [633, 511] width 836 height 92
click at [491, 521] on div "FREE SHIPPING Text Block" at bounding box center [464, 511] width 71 height 31
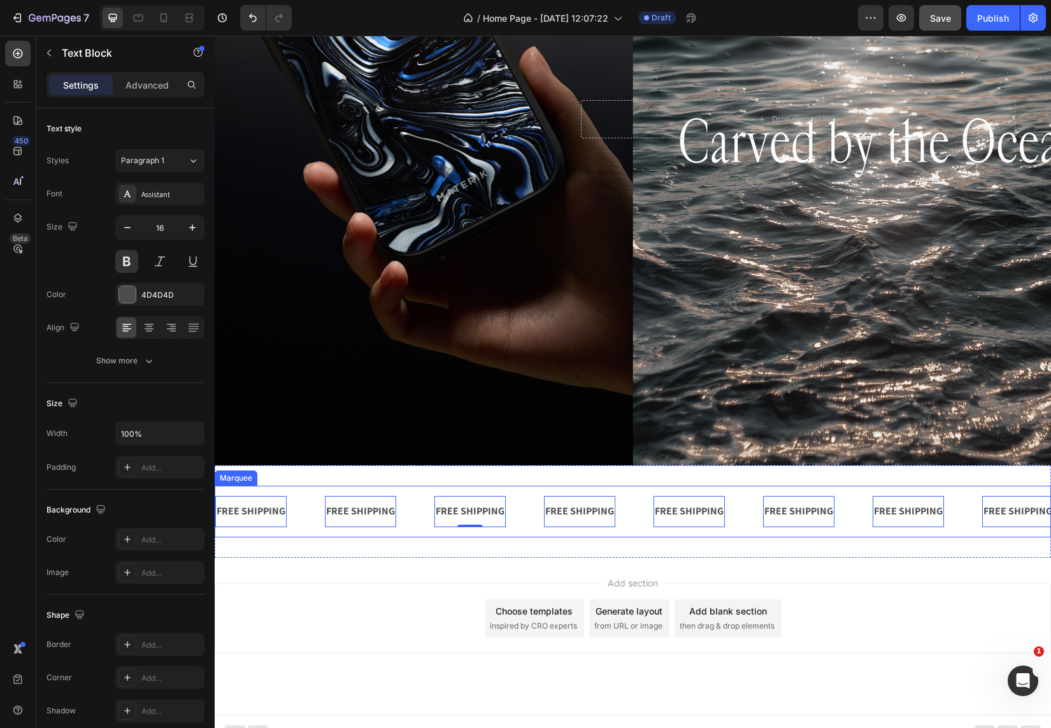
click at [480, 535] on div "FREE SHIPPING Text Block 0 FREE SHIPPING Text Block 0 FREE SHIPPING Text Block …" at bounding box center [633, 511] width 836 height 52
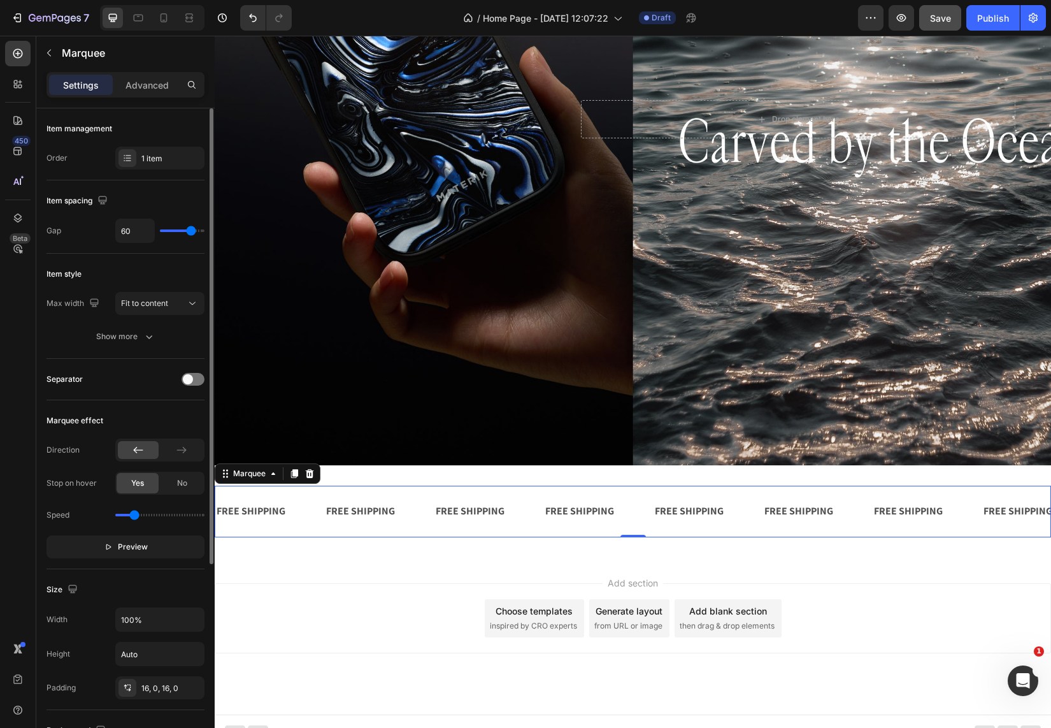
type input "0.7"
click at [134, 514] on input "range" at bounding box center [159, 514] width 89 height 3
click at [371, 563] on div "Add section Choose templates inspired by CRO experts Generate layout from URL o…" at bounding box center [633, 635] width 836 height 157
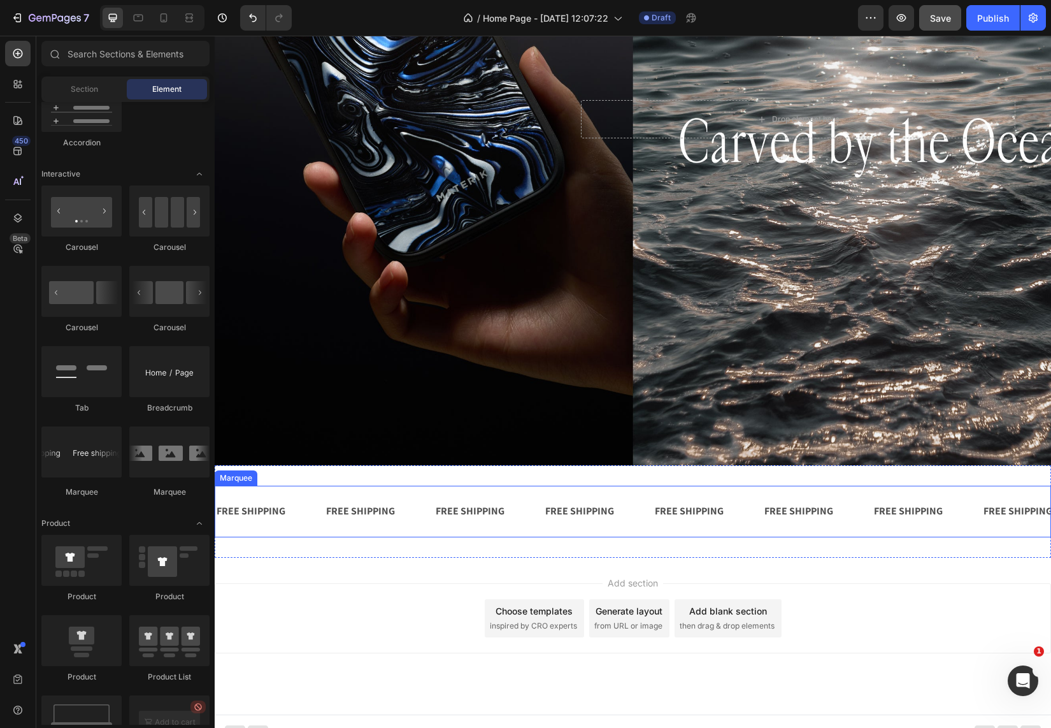
click at [452, 527] on div "FREE SHIPPING Text Block FREE SHIPPING Text Block FREE SHIPPING Text Block FREE…" at bounding box center [633, 511] width 836 height 52
click at [462, 579] on div "Add section Choose templates inspired by CRO experts Generate layout from URL o…" at bounding box center [633, 635] width 836 height 157
click at [535, 535] on div "FREE SHIPPING Text Block FREE SHIPPING Text Block FREE SHIPPING Text Block FREE…" at bounding box center [633, 511] width 836 height 52
click at [508, 566] on div "Add section Choose templates inspired by CRO experts Generate layout from URL o…" at bounding box center [633, 635] width 836 height 157
click at [519, 527] on div "FREE SHIPPING Text Block FREE SHIPPING Text Block FREE SHIPPING Text Block FREE…" at bounding box center [633, 511] width 836 height 52
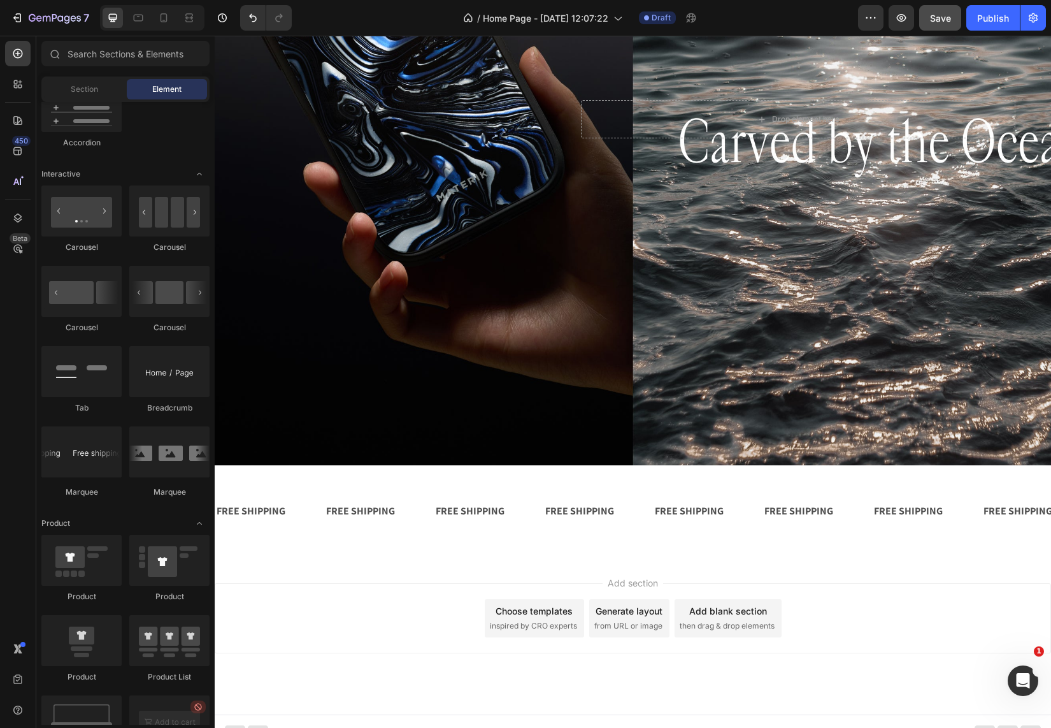
click at [395, 561] on div "Add section Choose templates inspired by CRO experts Generate layout from URL o…" at bounding box center [633, 635] width 836 height 157
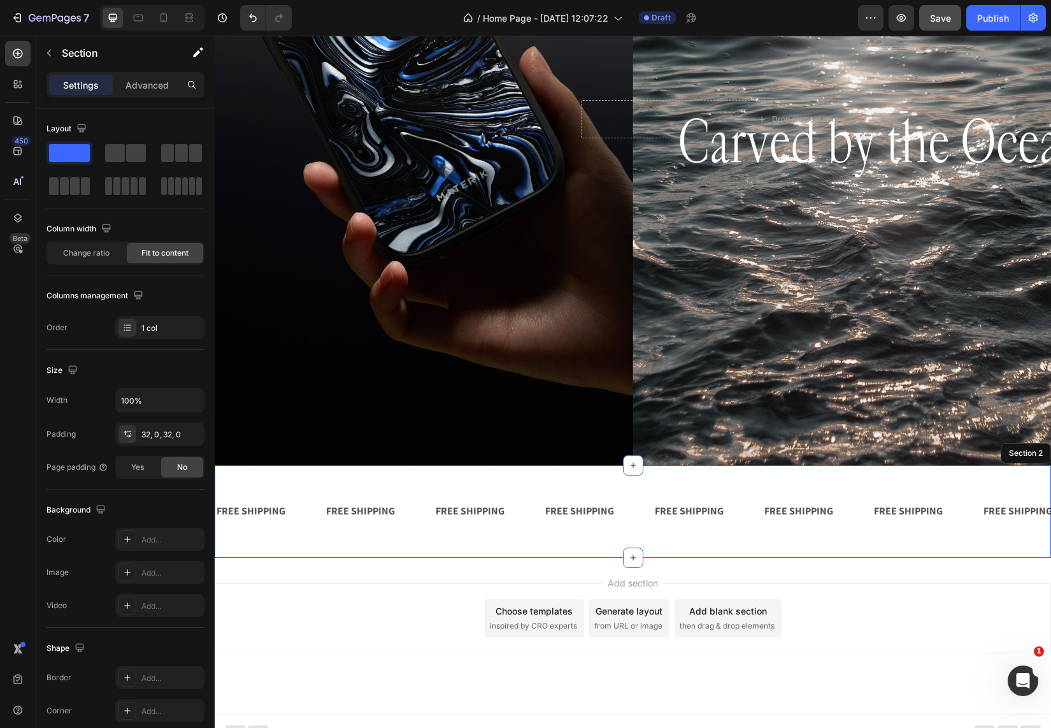
click at [414, 540] on div "FREE SHIPPING Text Block FREE SHIPPING Text Block FREE SHIPPING Text Block FREE…" at bounding box center [633, 511] width 836 height 92
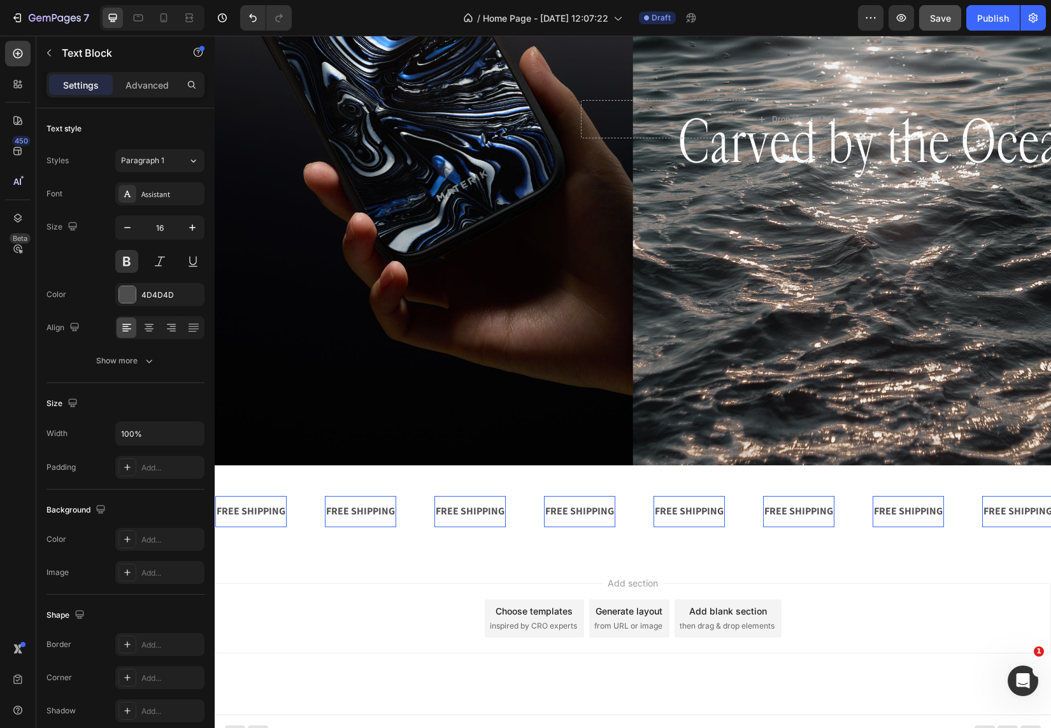
click at [391, 520] on div "FREE SHIPPING" at bounding box center [357, 511] width 71 height 21
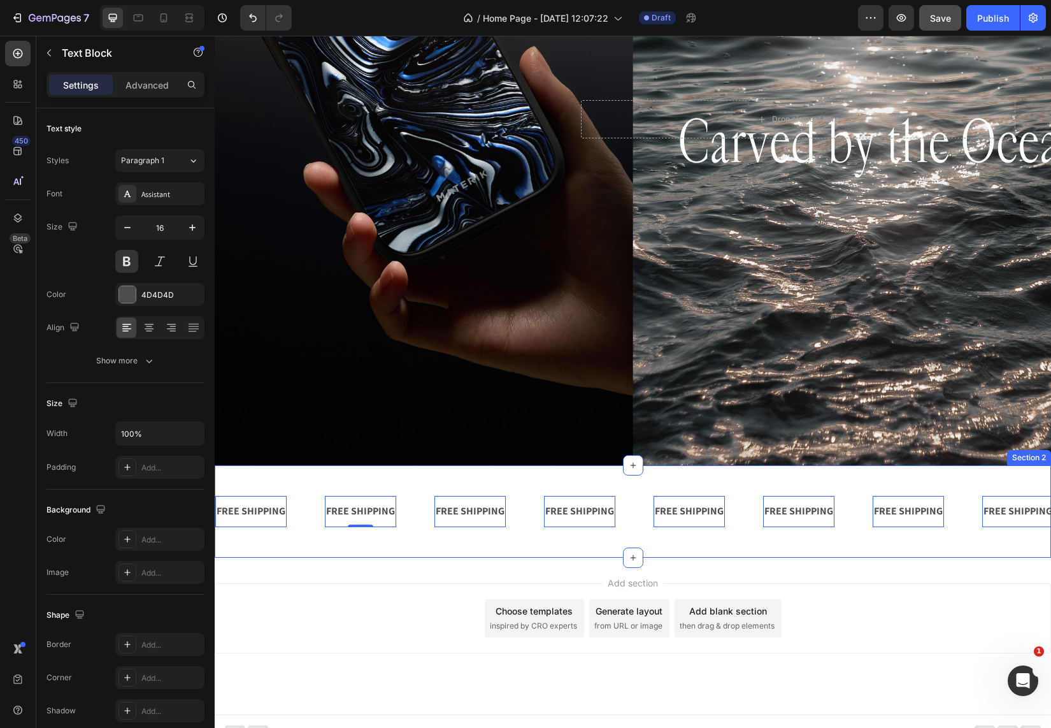
click at [380, 536] on div "FREE SHIPPING Text Block 0 FREE SHIPPING Text Block 0 FREE SHIPPING Text Block …" at bounding box center [633, 511] width 836 height 92
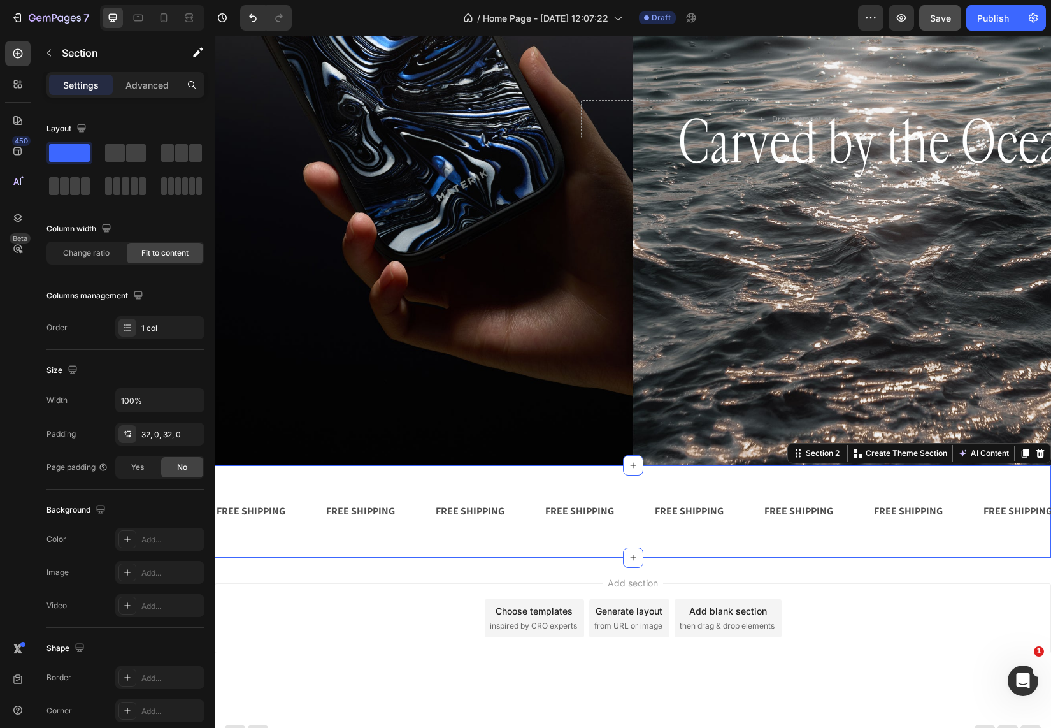
click at [340, 570] on div "Add section Choose templates inspired by CRO experts Generate layout from URL o…" at bounding box center [633, 635] width 836 height 157
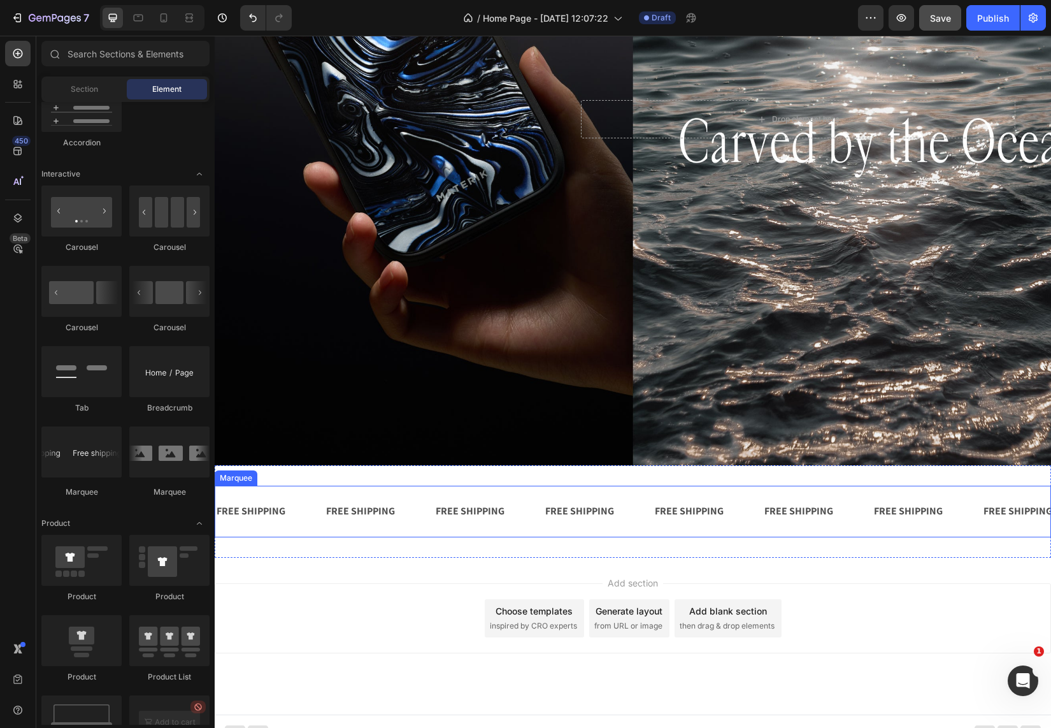
click at [372, 535] on div "FREE SHIPPING Text Block FREE SHIPPING Text Block FREE SHIPPING Text Block FREE…" at bounding box center [633, 511] width 836 height 52
click at [341, 570] on div "Add section Choose templates inspired by CRO experts Generate layout from URL o…" at bounding box center [633, 635] width 836 height 157
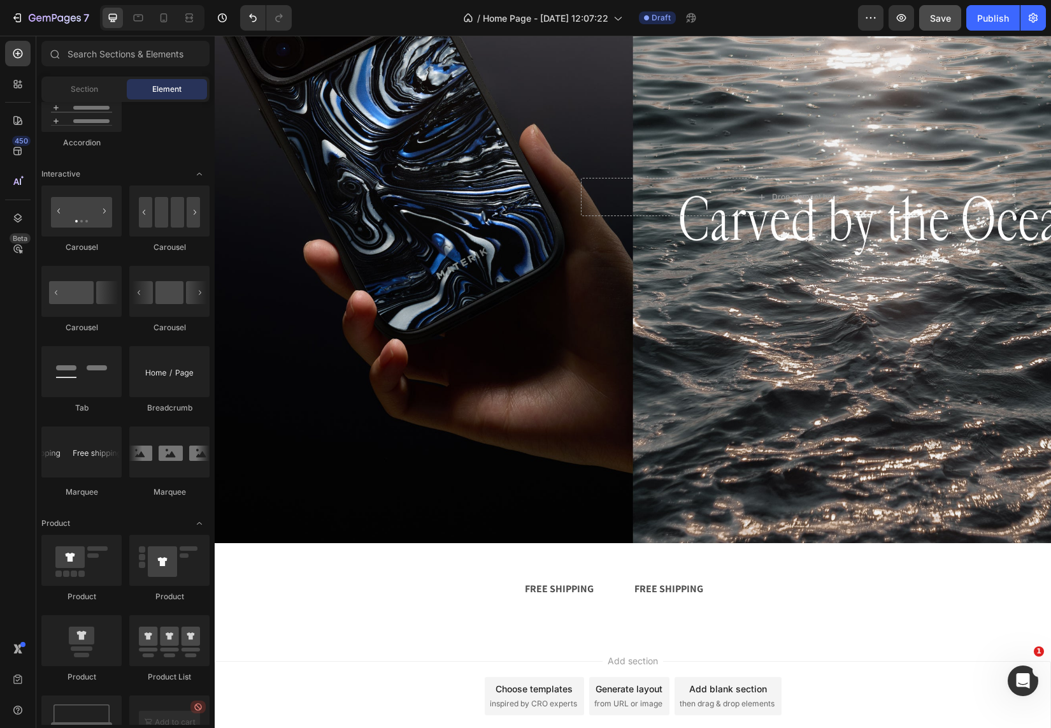
scroll to position [224, 0]
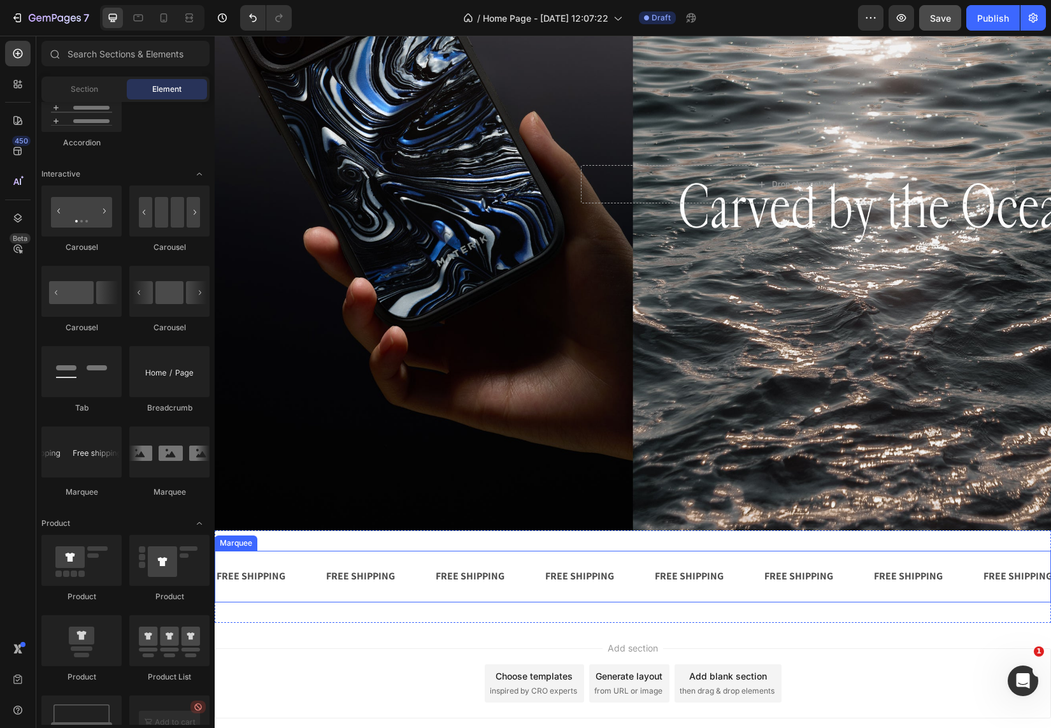
click at [329, 596] on div "FREE SHIPPING Text Block FREE SHIPPING Text Block FREE SHIPPING Text Block FREE…" at bounding box center [633, 576] width 836 height 52
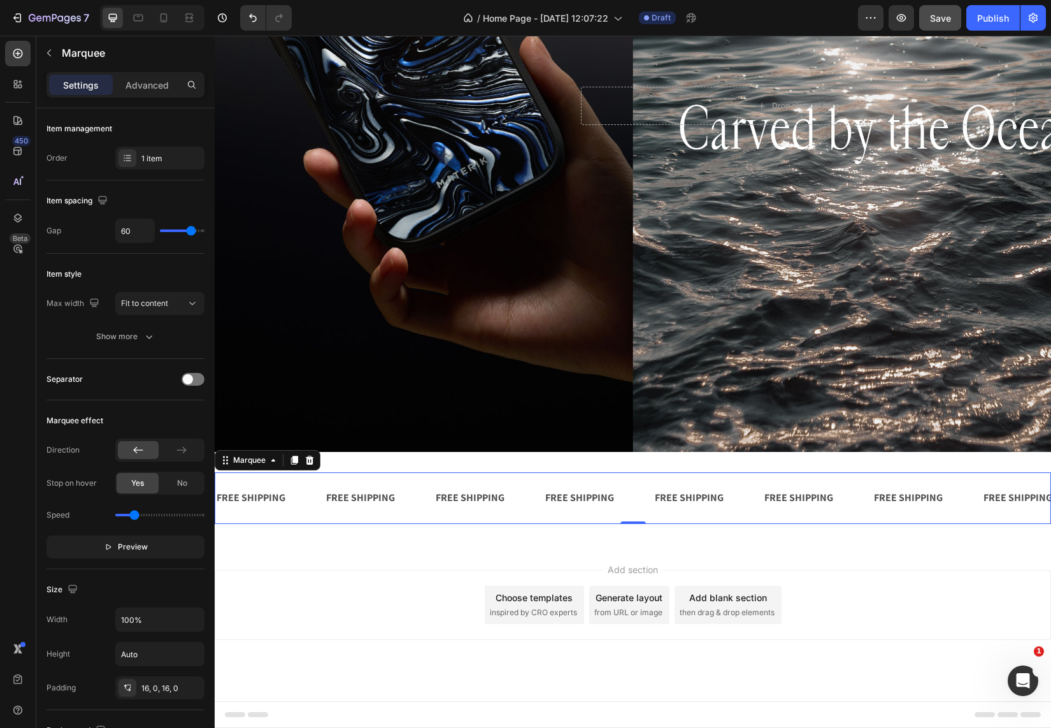
scroll to position [301, 0]
type input "0.8"
click at [137, 516] on input "range" at bounding box center [159, 514] width 89 height 3
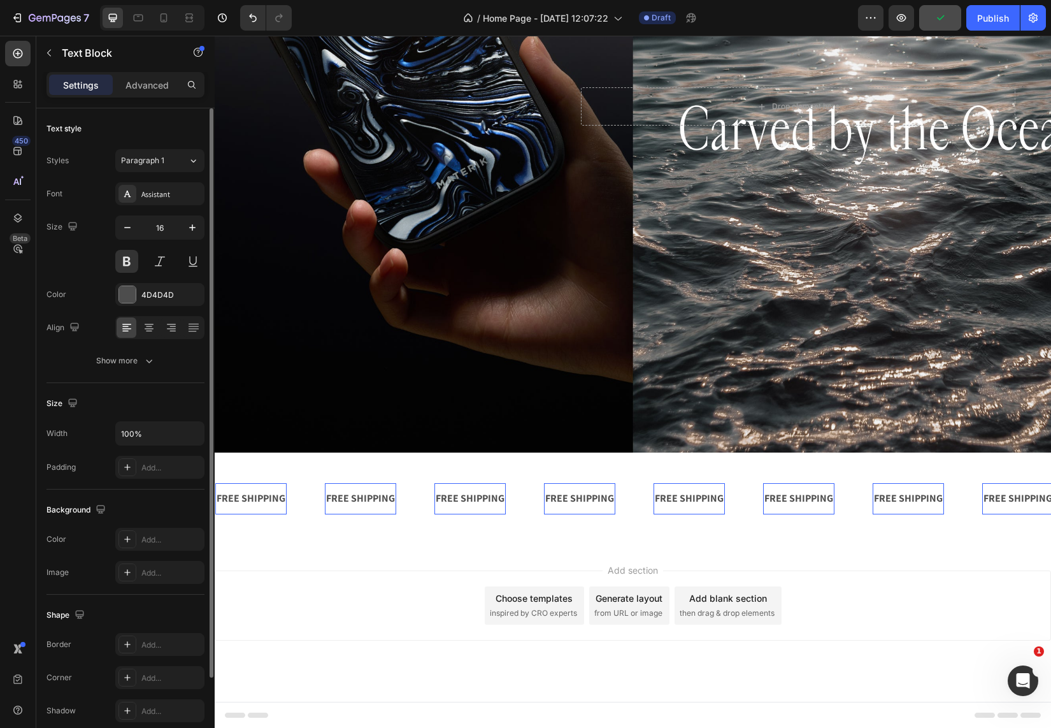
click at [373, 496] on div "FREE SHIPPING" at bounding box center [358, 498] width 71 height 21
click at [361, 496] on p "FREE SHIPPING" at bounding box center [353, 498] width 69 height 18
click at [361, 496] on p "FREE SHIPPING" at bounding box center [358, 498] width 69 height 18
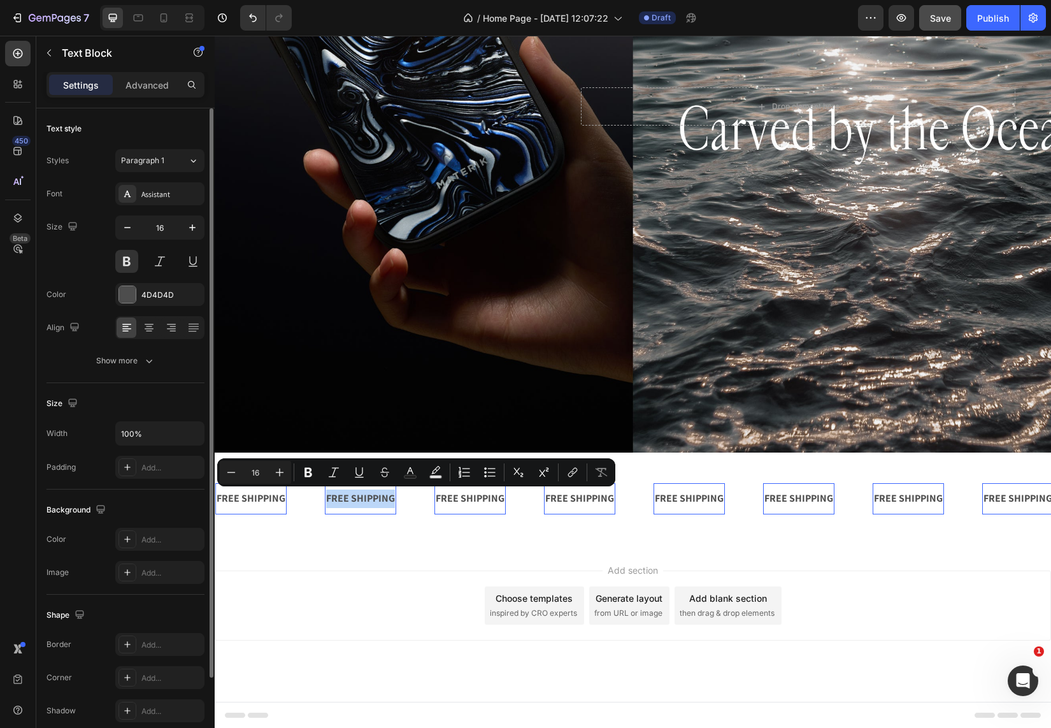
click at [364, 499] on p "FREE SHIPPING" at bounding box center [358, 498] width 69 height 18
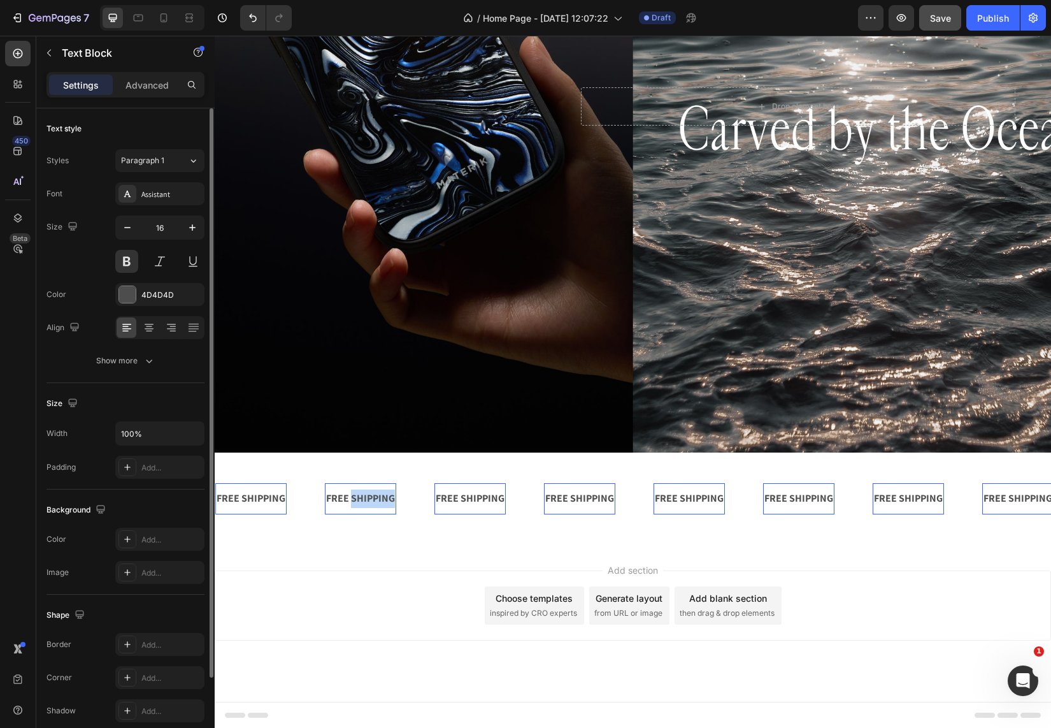
click at [364, 499] on p "FREE SHIPPING" at bounding box center [357, 498] width 69 height 18
click at [364, 499] on p "FREE SHIPPING" at bounding box center [358, 498] width 69 height 18
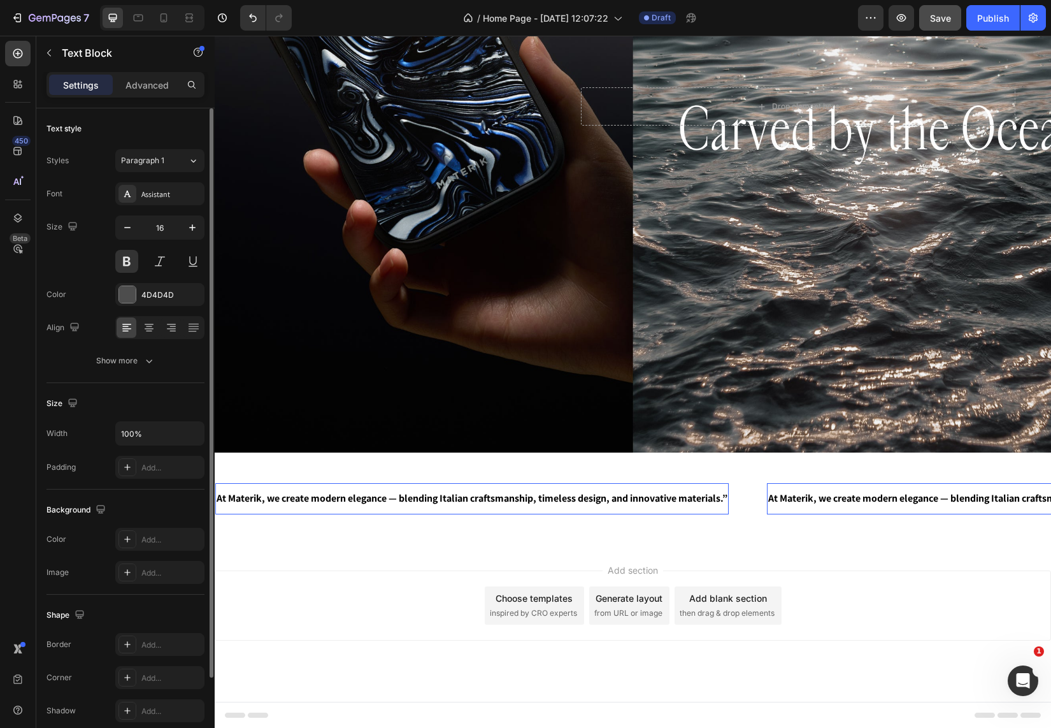
click at [629, 503] on span "At Materik, we create modern elegance — blending Italian craftsmanship, timeles…" at bounding box center [467, 497] width 511 height 13
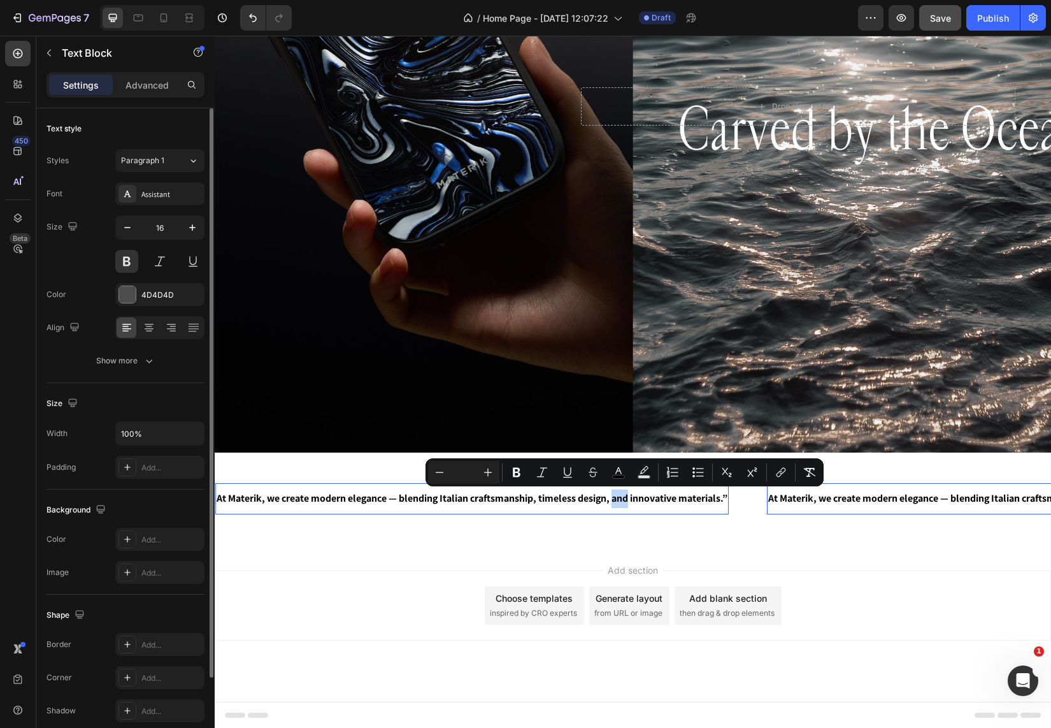
click at [621, 496] on span "At Materik, we create modern elegance — blending Italian craftsmanship, timeles…" at bounding box center [470, 497] width 511 height 13
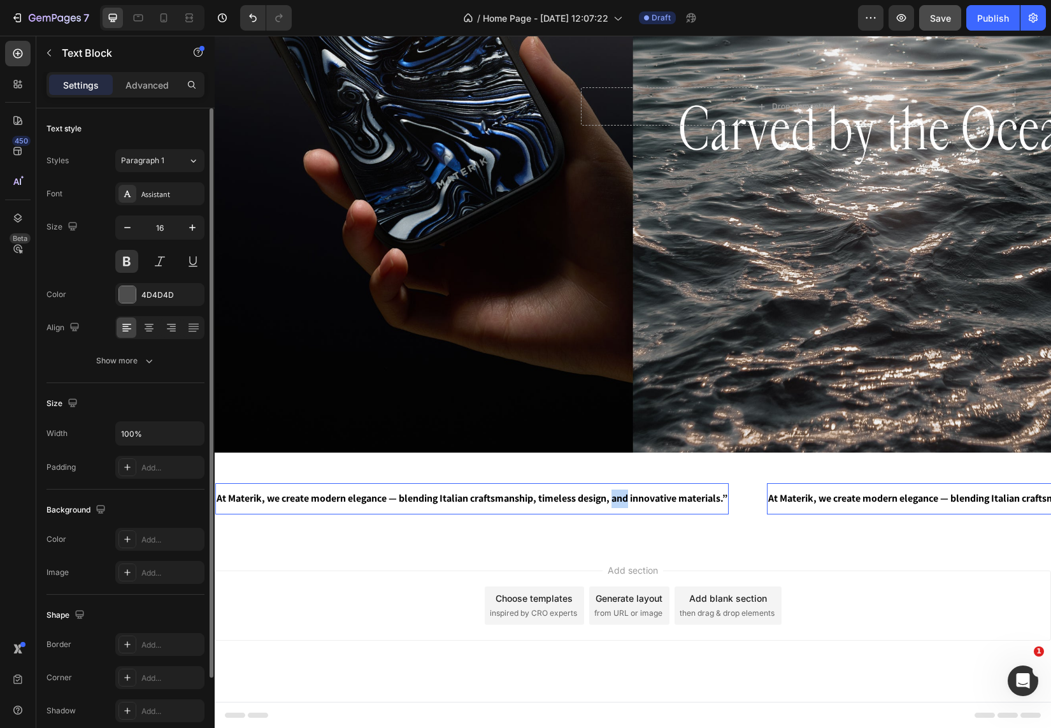
click at [621, 496] on span "At Materik, we create modern elegance — blending Italian craftsmanship, timeles…" at bounding box center [467, 497] width 511 height 13
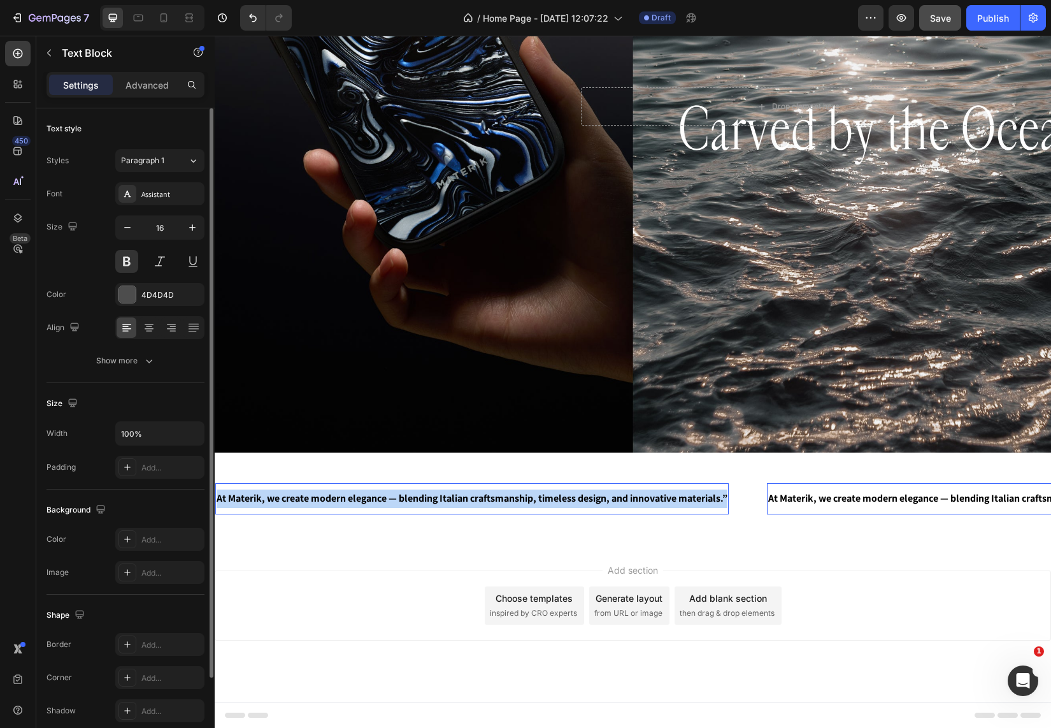
click at [621, 496] on span "At Materik, we create modern elegance — blending Italian craftsmanship, timeles…" at bounding box center [469, 497] width 511 height 13
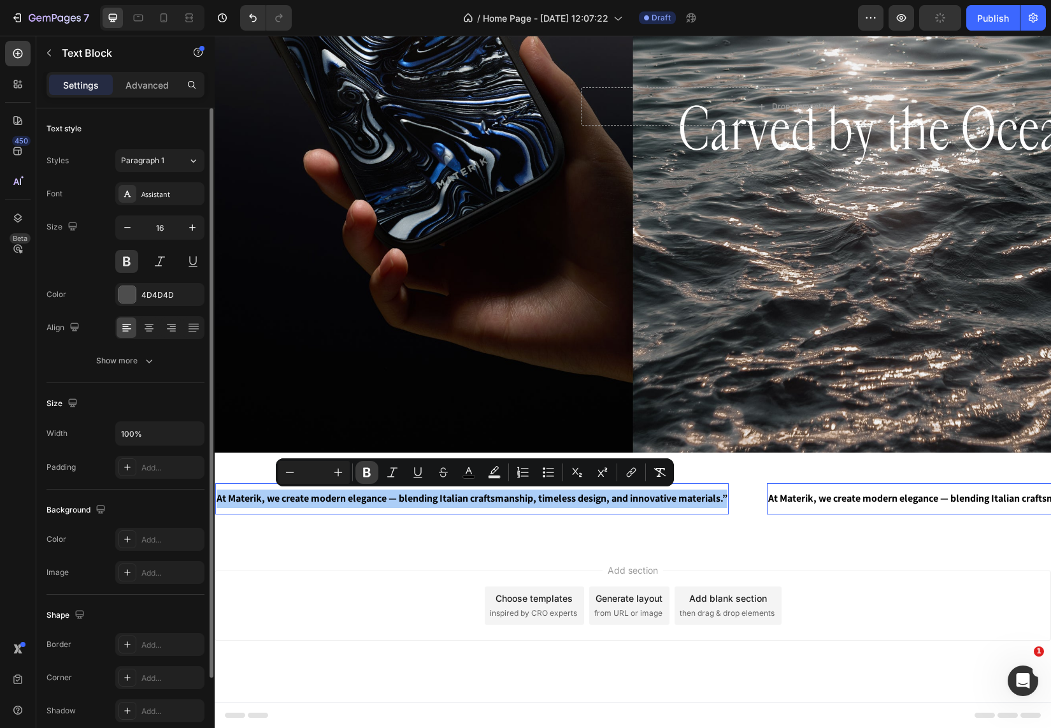
click at [365, 477] on icon "Editor contextual toolbar" at bounding box center [367, 472] width 13 height 13
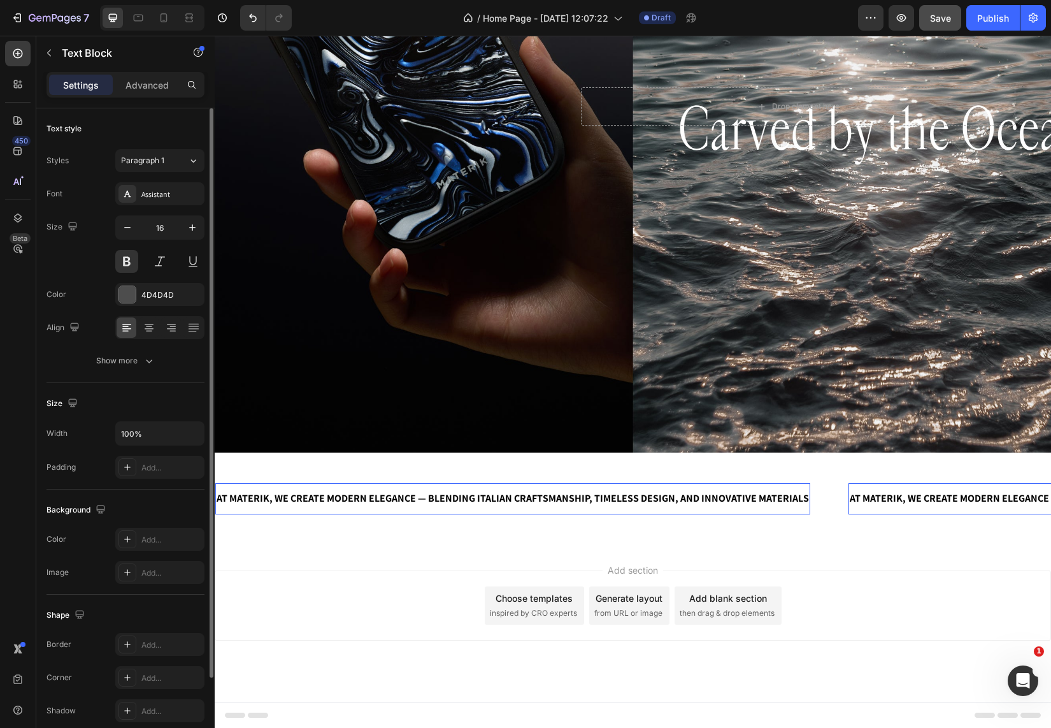
click at [873, 554] on div "Add section Choose templates inspired by CRO experts Generate layout from URL o…" at bounding box center [633, 623] width 836 height 157
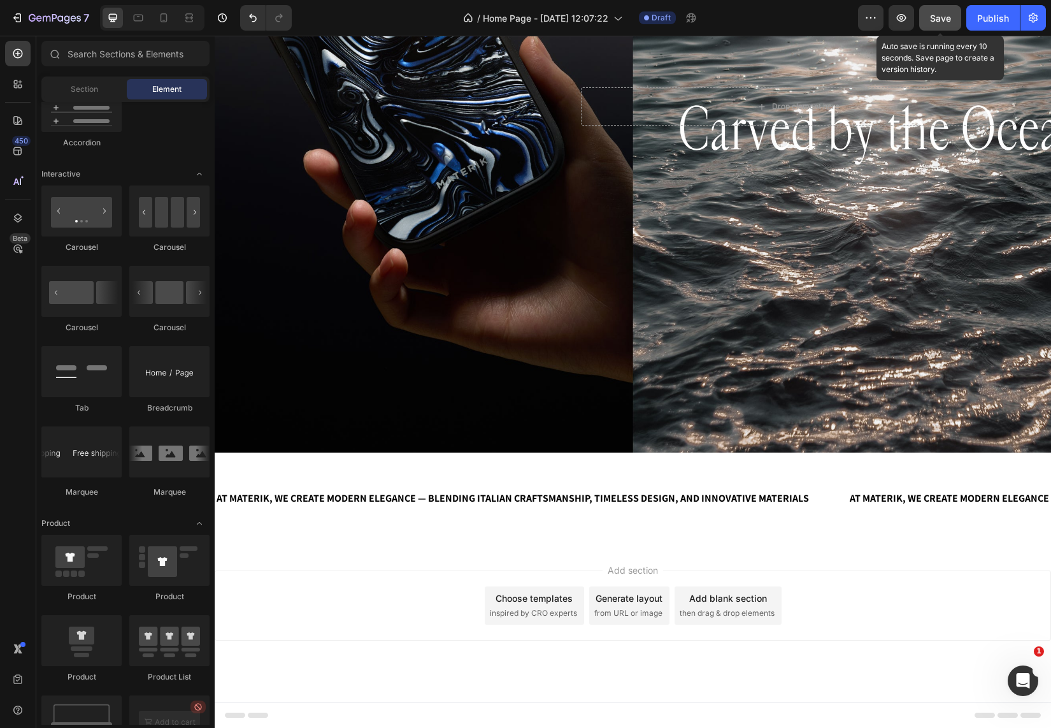
click at [947, 10] on button "Save" at bounding box center [940, 17] width 42 height 25
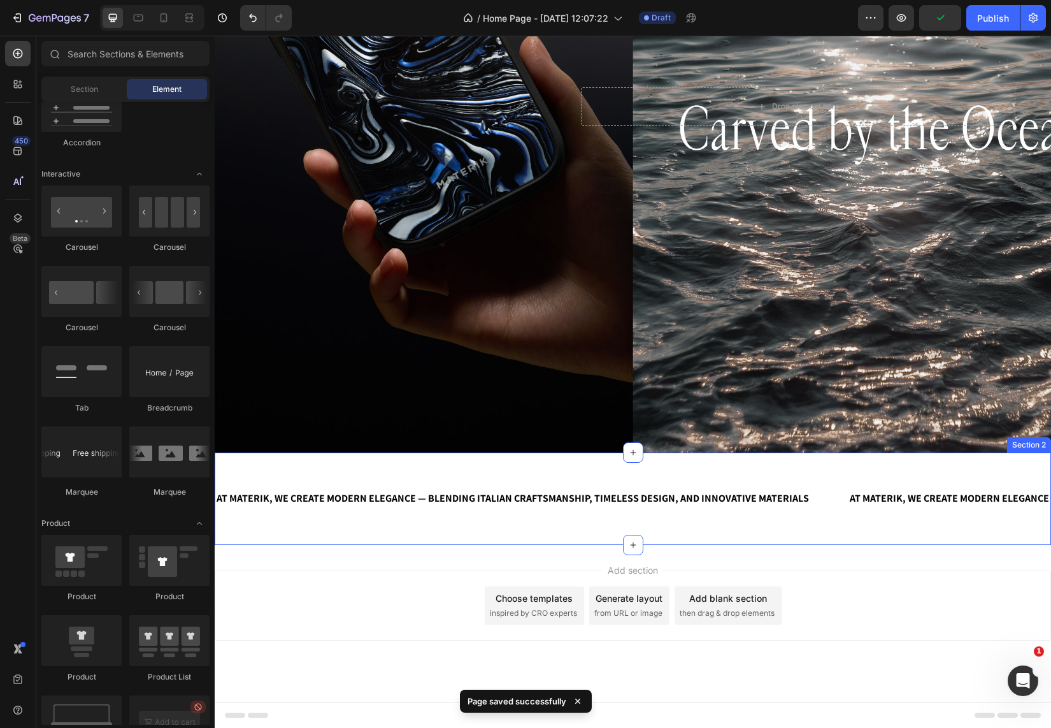
click at [510, 466] on div "AT MATERIK, WE CREATE MODERN ELEGANCE — BLENDING ITALIAN CRAFTSMANSHIP, TIMELES…" at bounding box center [633, 498] width 836 height 92
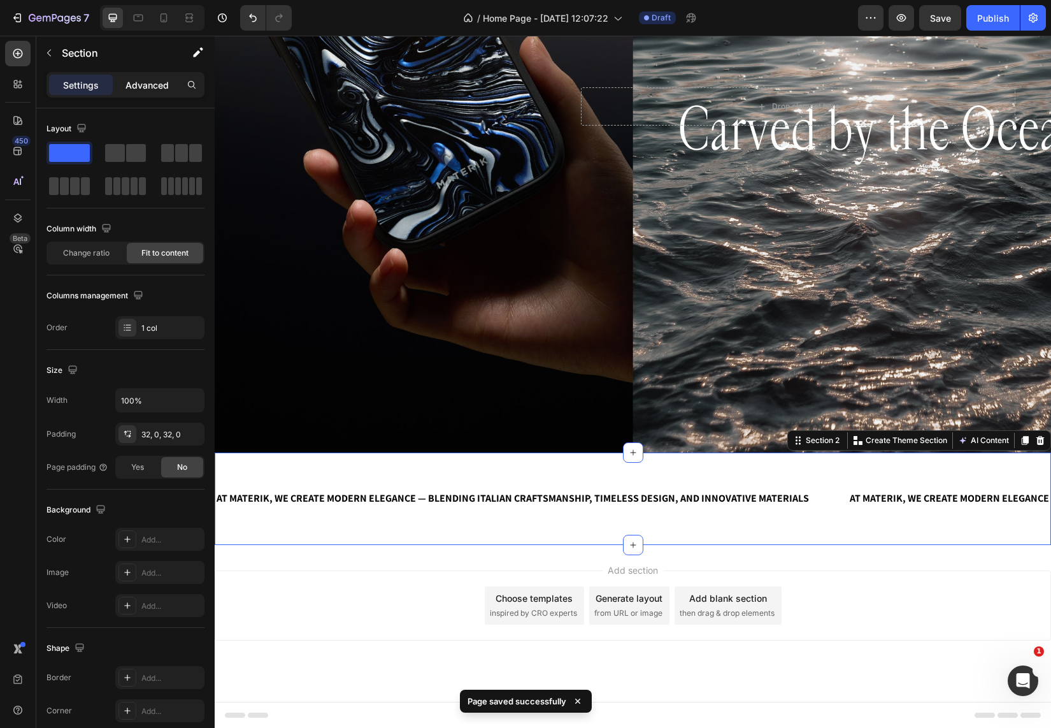
click at [162, 85] on p "Advanced" at bounding box center [147, 84] width 43 height 13
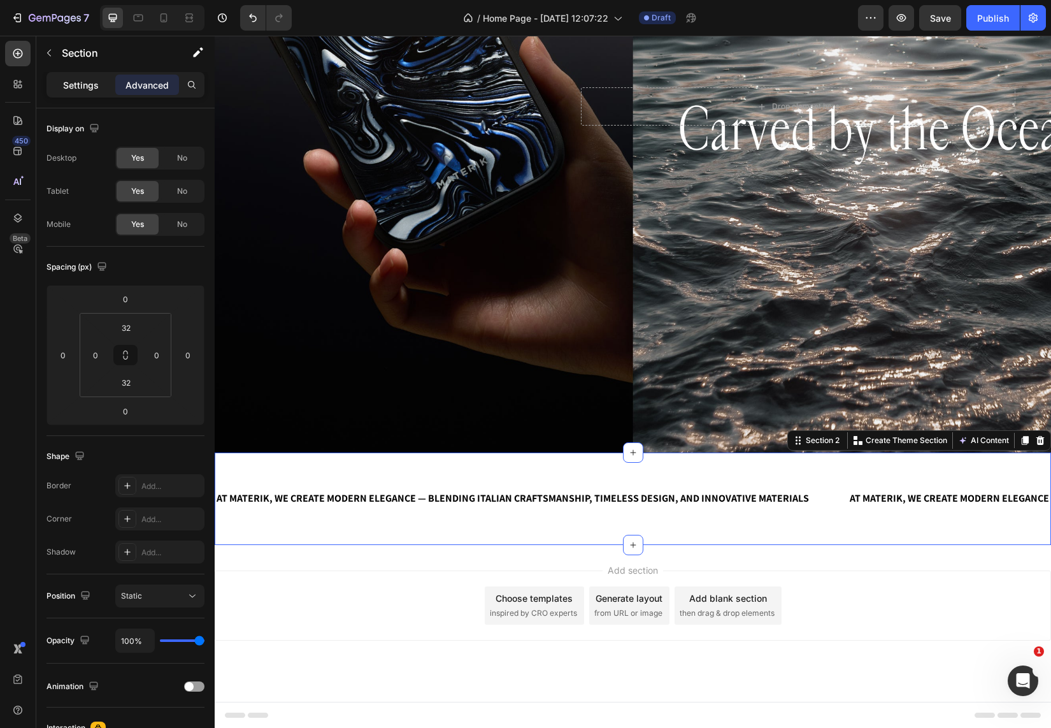
click at [69, 84] on p "Settings" at bounding box center [81, 84] width 36 height 13
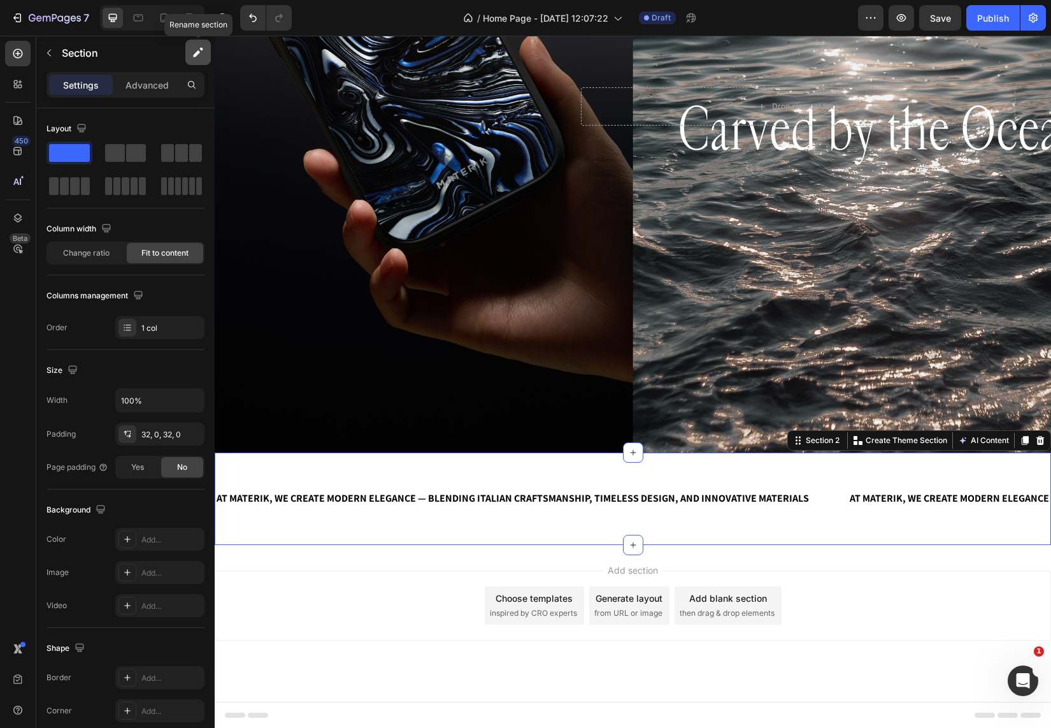
click at [191, 49] on button "button" at bounding box center [197, 51] width 25 height 25
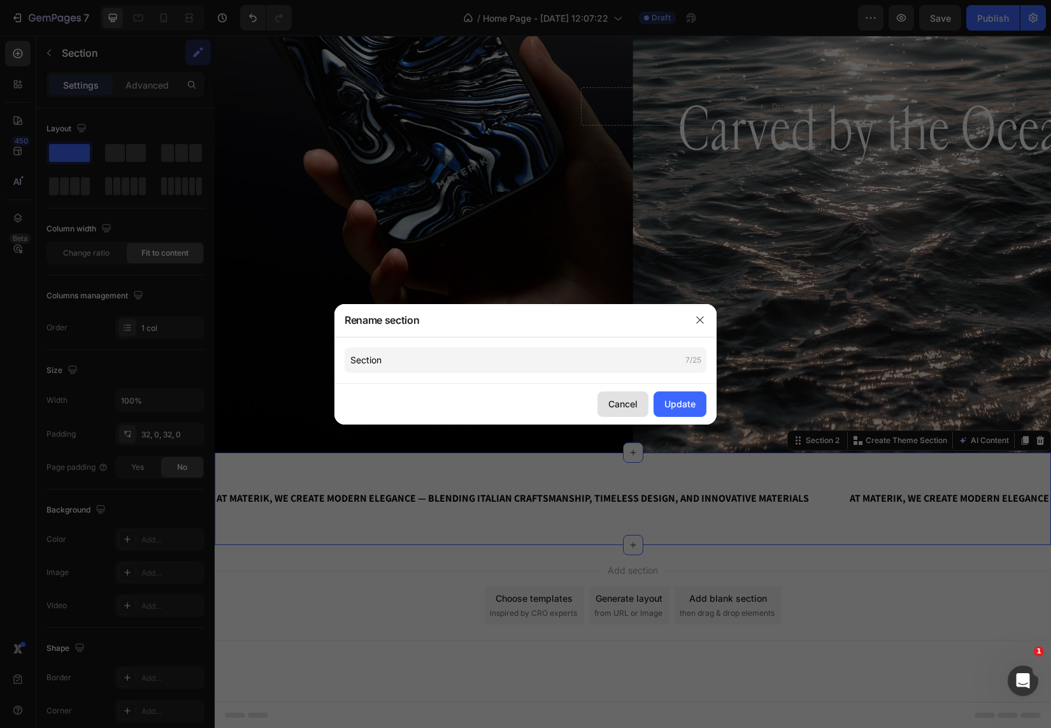
click at [619, 401] on div "Cancel" at bounding box center [622, 403] width 29 height 13
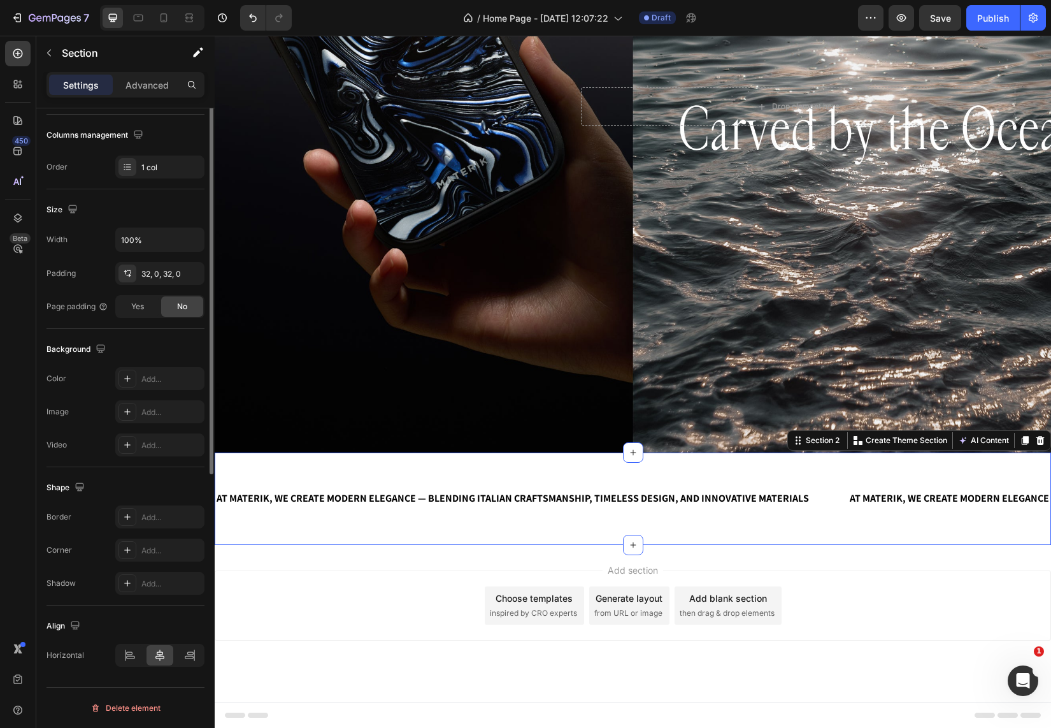
scroll to position [0, 0]
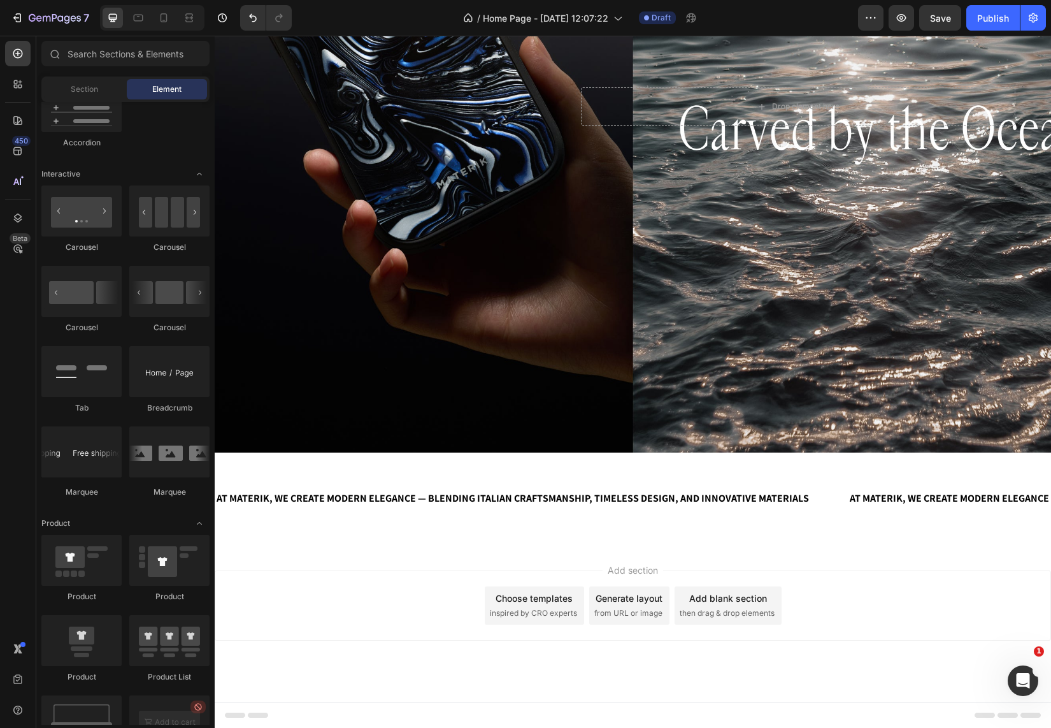
click at [328, 607] on div "Add section Choose templates inspired by CRO experts Generate layout from URL o…" at bounding box center [633, 605] width 836 height 70
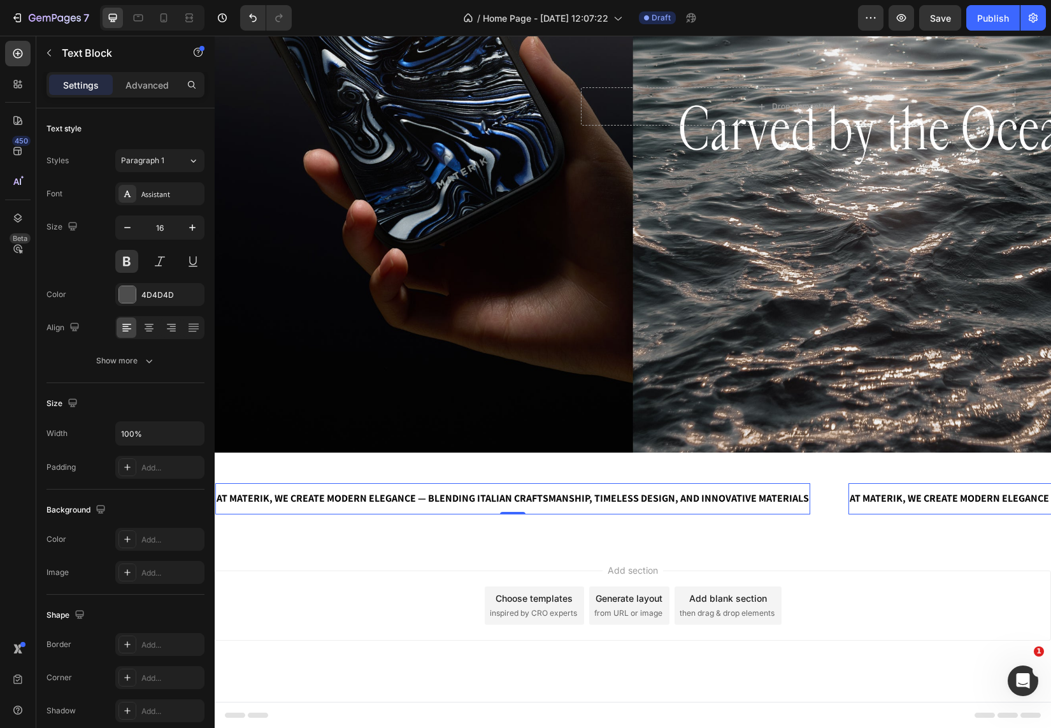
click at [327, 626] on div "Add section Choose templates inspired by CRO experts Generate layout from URL o…" at bounding box center [633, 605] width 836 height 70
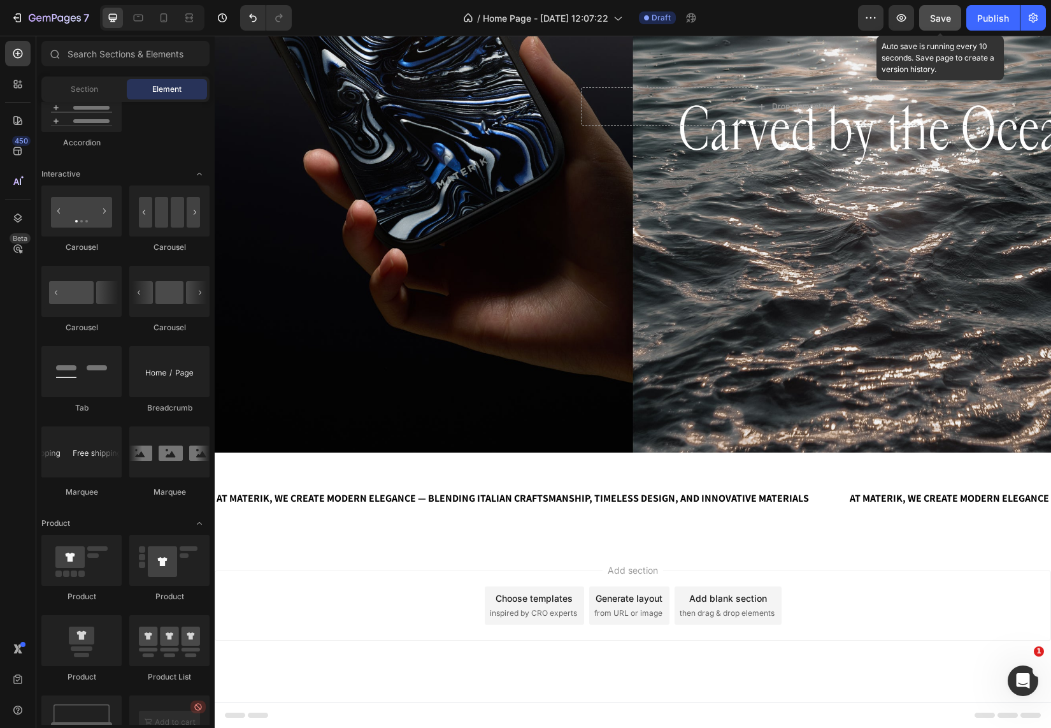
click at [945, 29] on button "Save" at bounding box center [940, 17] width 42 height 25
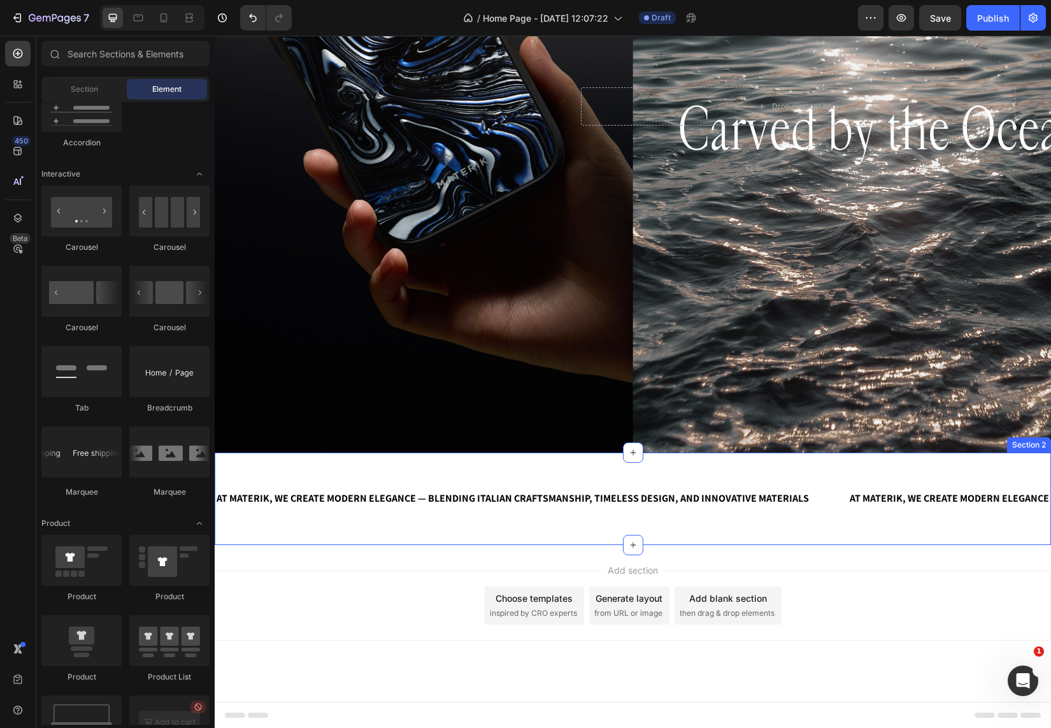
click at [327, 459] on div "AT MATERIK, WE CREATE MODERN ELEGANCE — BLENDING ITALIAN CRAFTSMANSHIP, TIMELES…" at bounding box center [633, 498] width 836 height 92
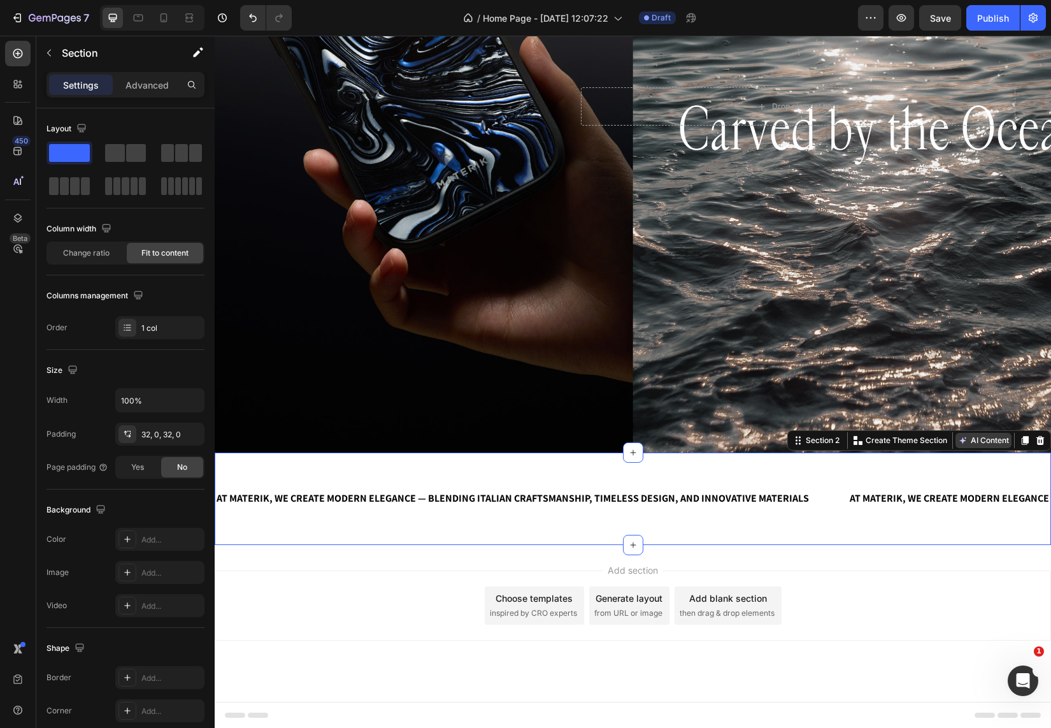
click at [987, 443] on button "AI Content" at bounding box center [984, 440] width 56 height 15
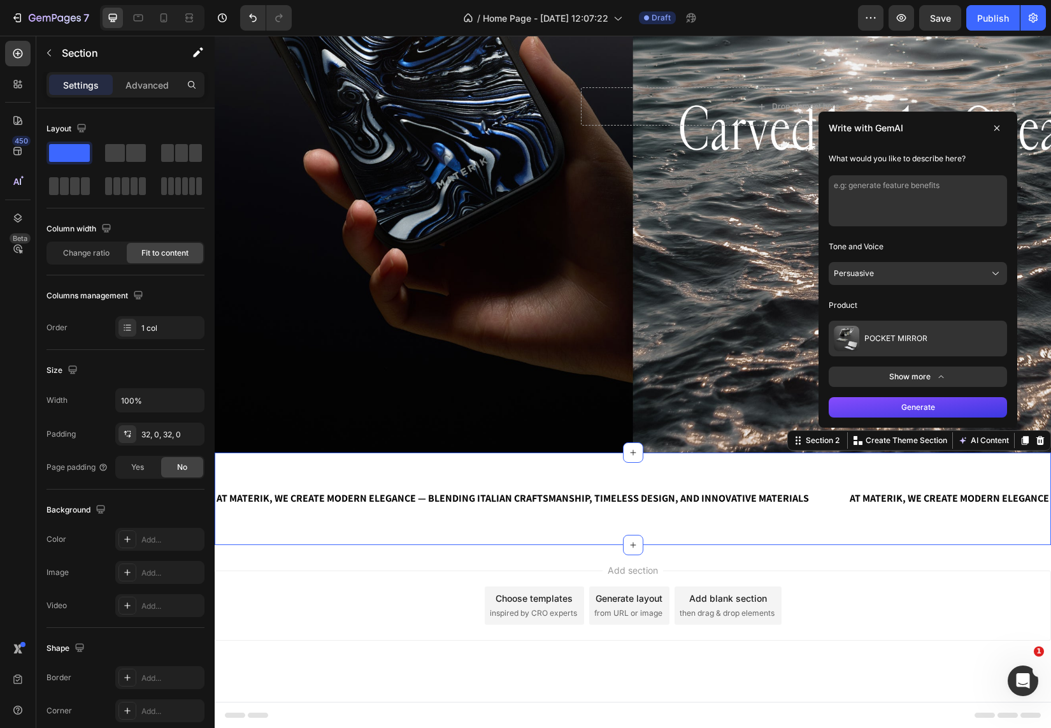
click at [923, 377] on button "Show more" at bounding box center [918, 376] width 178 height 20
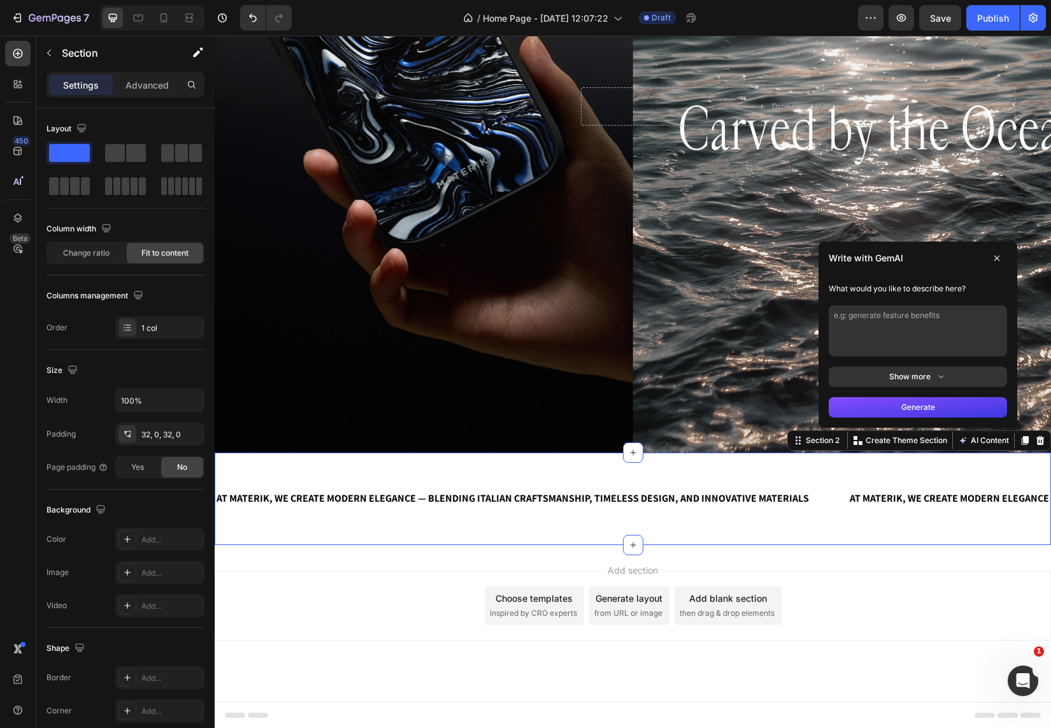
click at [842, 586] on div "Add section Choose templates inspired by CRO experts Generate layout from URL o…" at bounding box center [633, 605] width 836 height 70
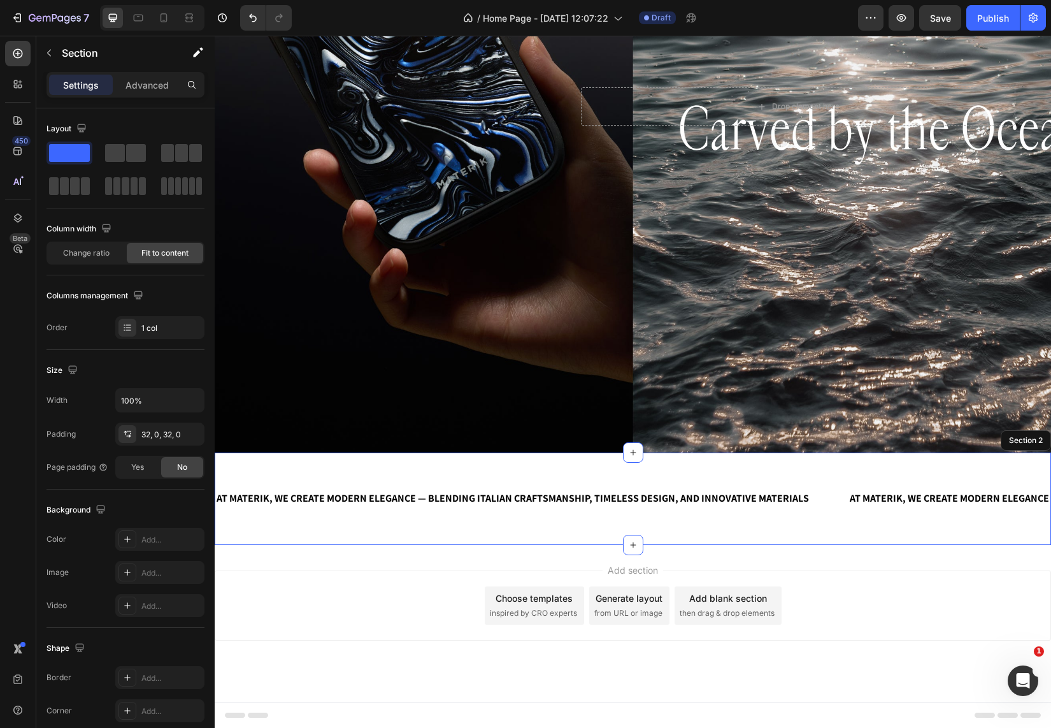
click at [785, 531] on div "AT MATERIK, WE CREATE MODERN ELEGANCE — BLENDING ITALIAN CRAFTSMANSHIP, TIMELES…" at bounding box center [633, 498] width 836 height 92
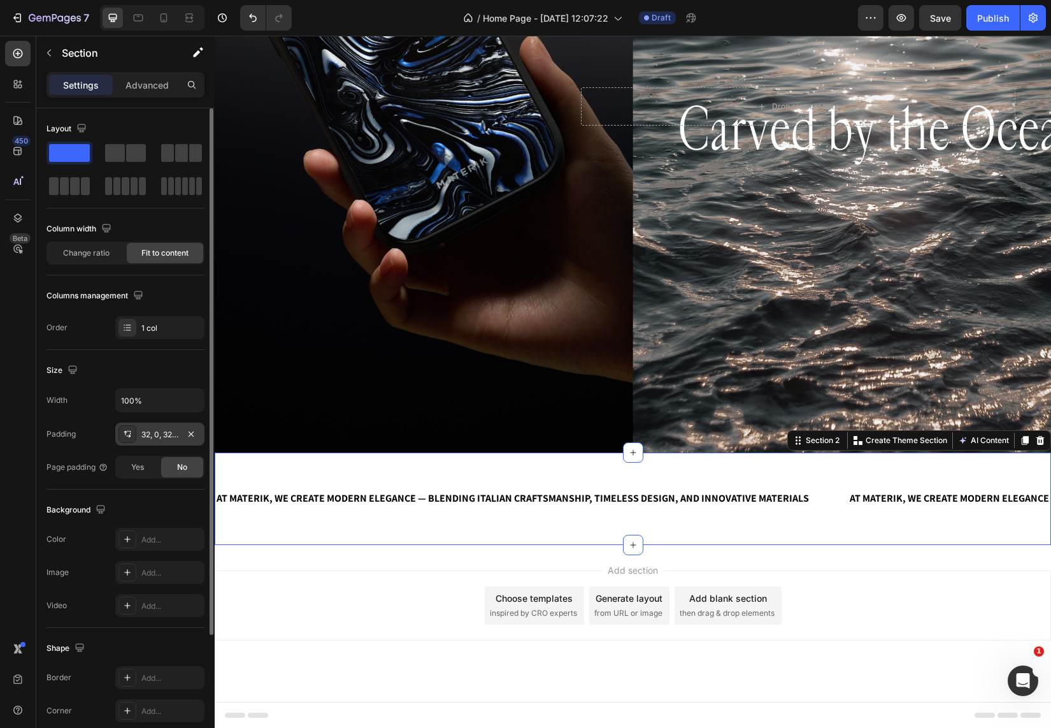
click at [160, 430] on div "32, 0, 32, 0" at bounding box center [159, 434] width 37 height 11
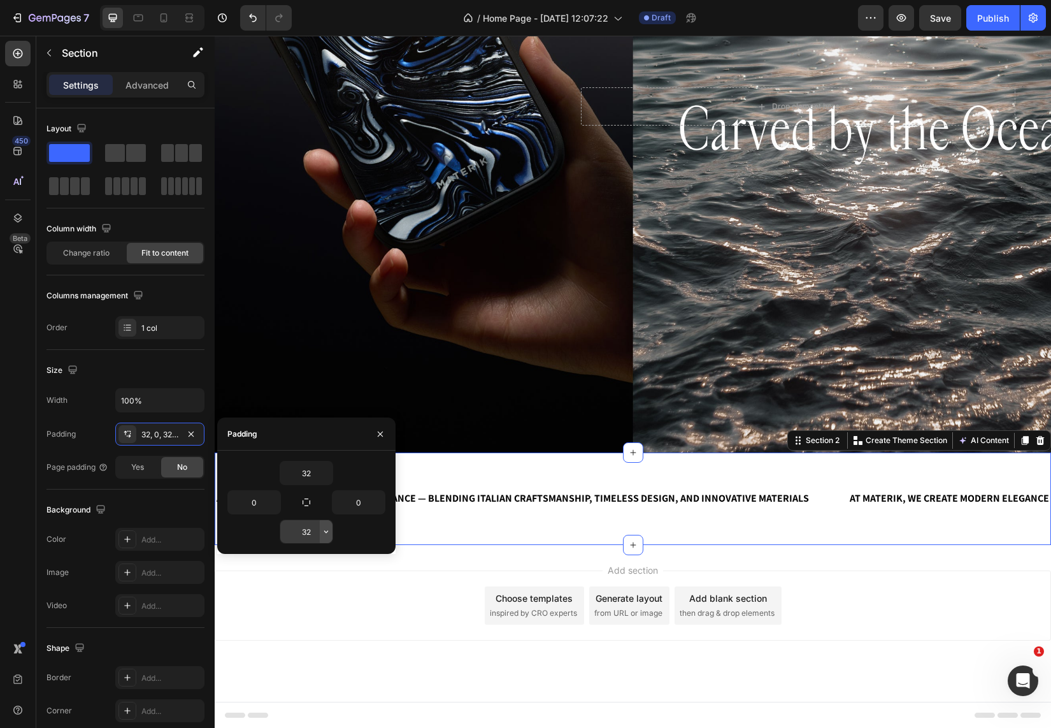
click at [328, 526] on button "button" at bounding box center [326, 531] width 13 height 23
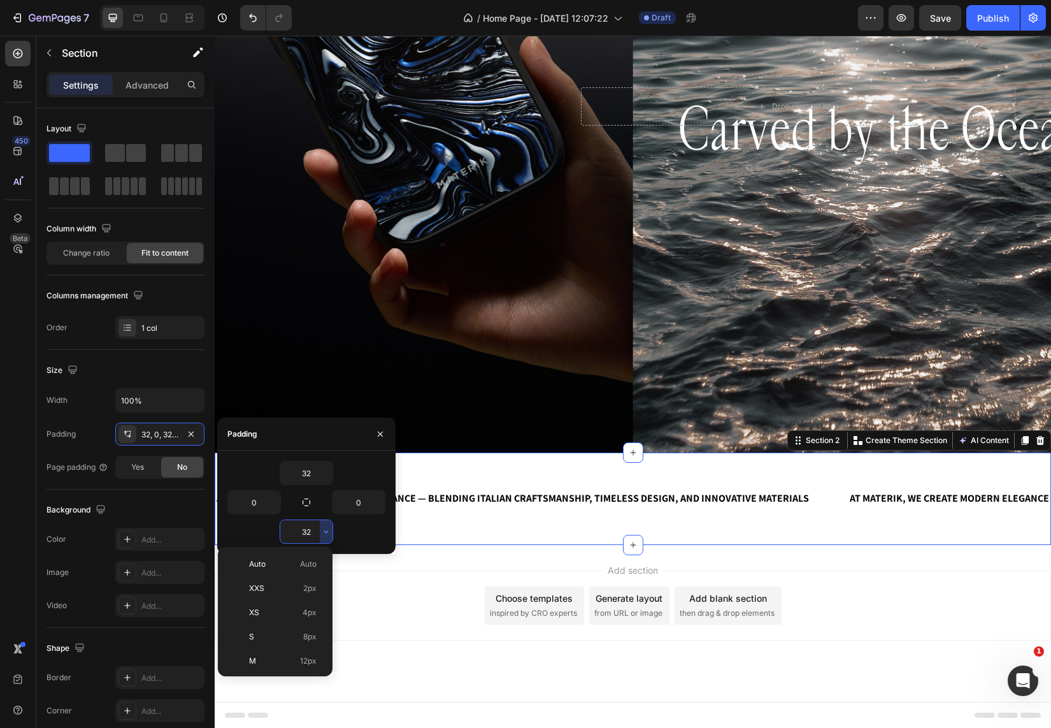
scroll to position [92, 0]
click at [255, 678] on div "3XL 48px" at bounding box center [272, 690] width 99 height 24
type input "48"
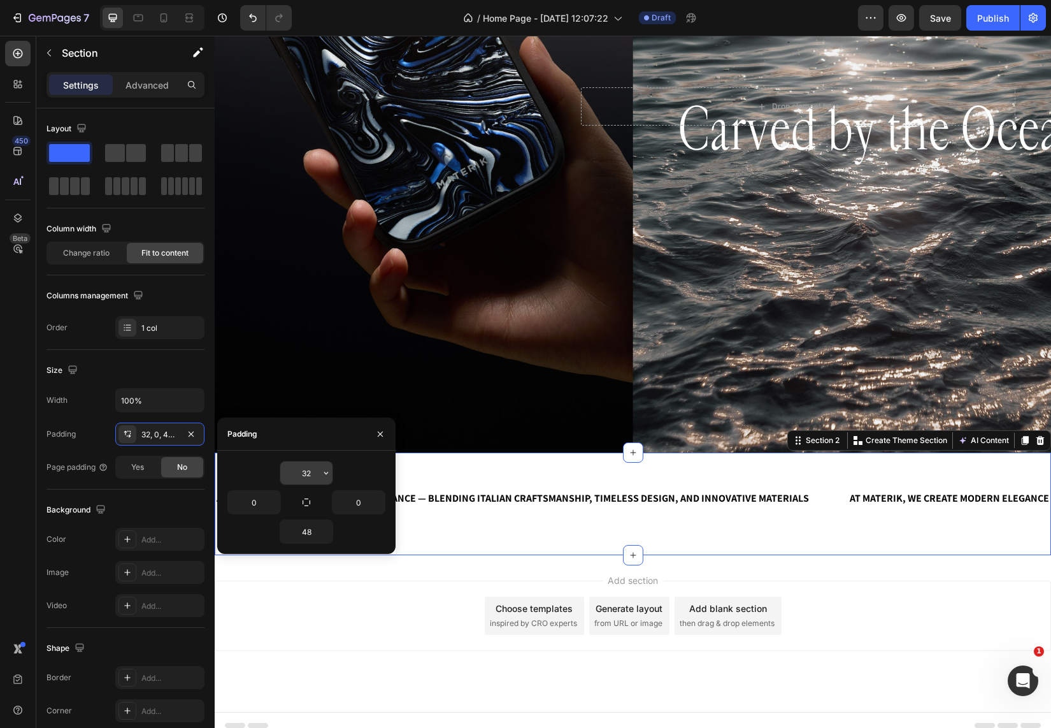
click at [303, 473] on input "32" at bounding box center [306, 472] width 52 height 23
click at [312, 474] on input "32" at bounding box center [306, 472] width 52 height 23
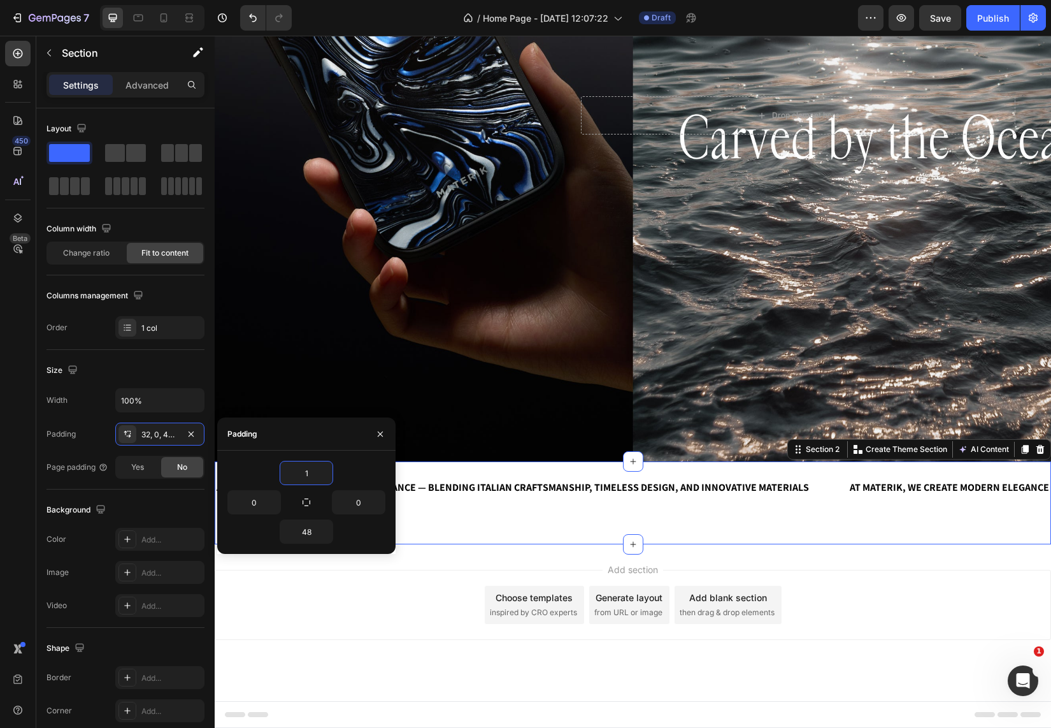
scroll to position [292, 0]
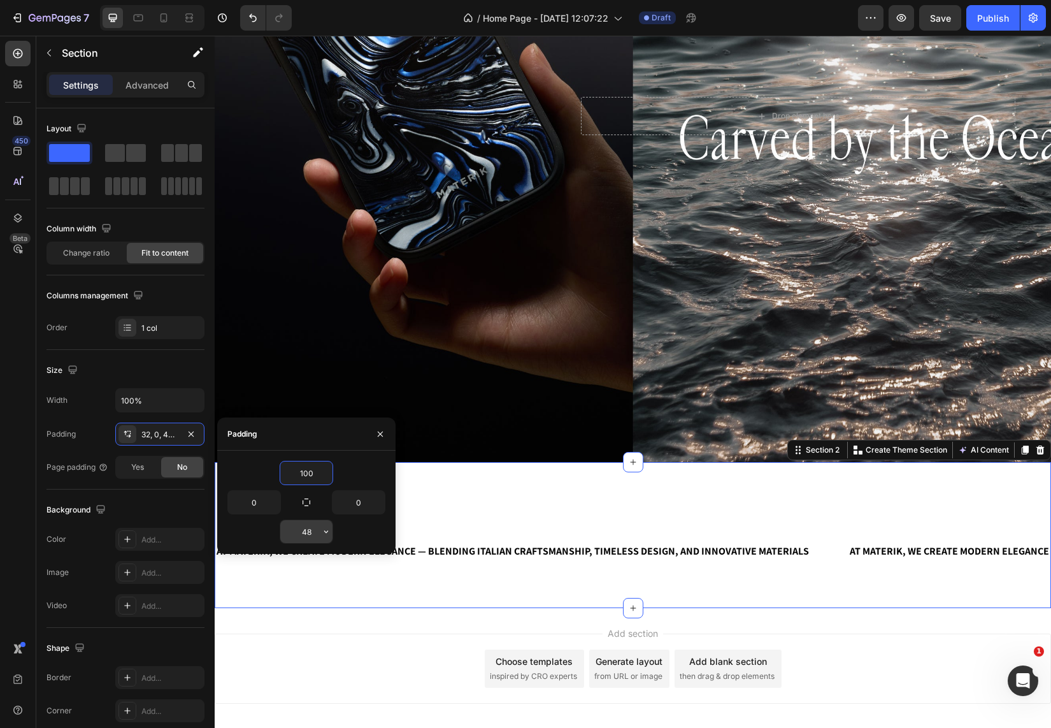
type input "100"
click at [308, 529] on input "48" at bounding box center [306, 531] width 52 height 23
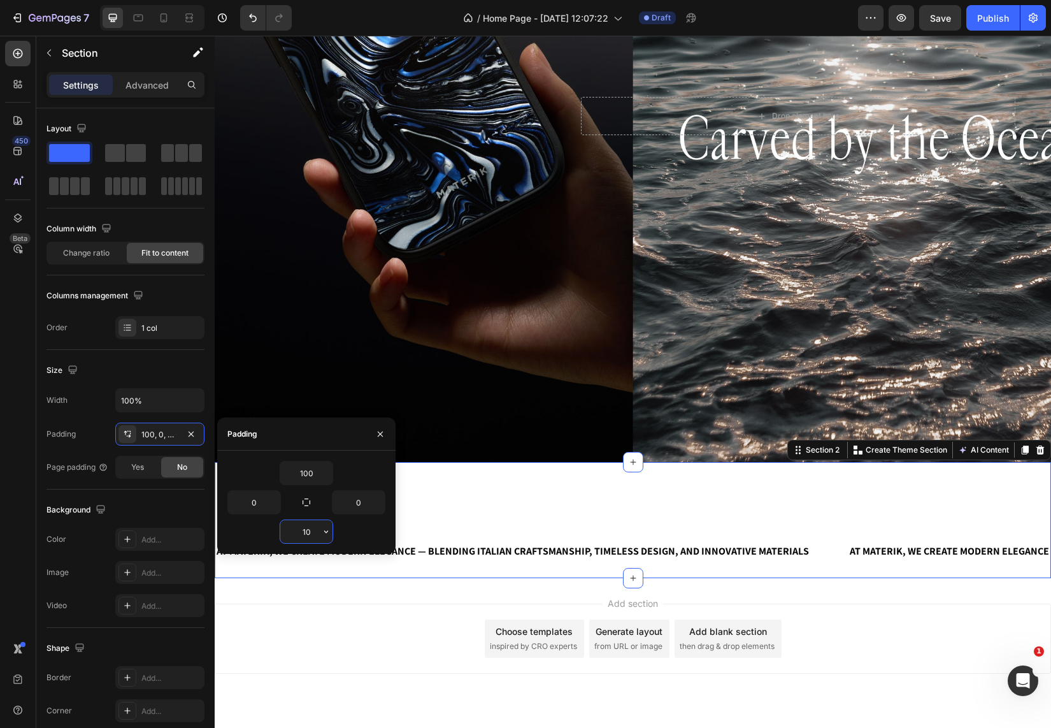
type input "100"
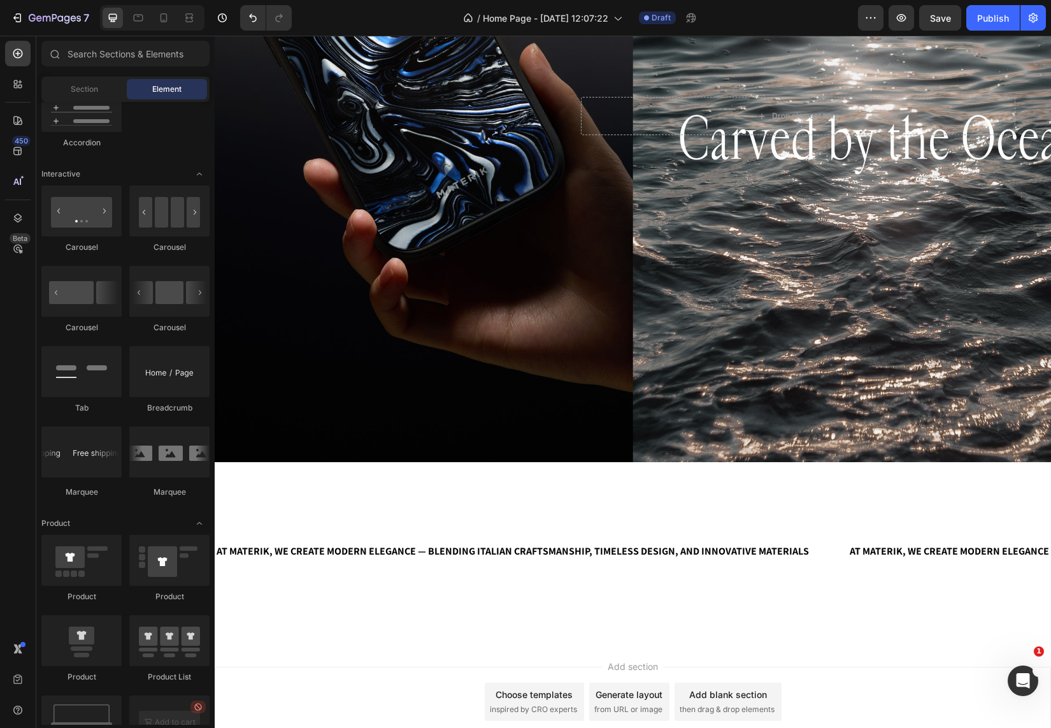
click at [340, 703] on div "Add section Choose templates inspired by CRO experts Generate layout from URL o…" at bounding box center [633, 701] width 836 height 70
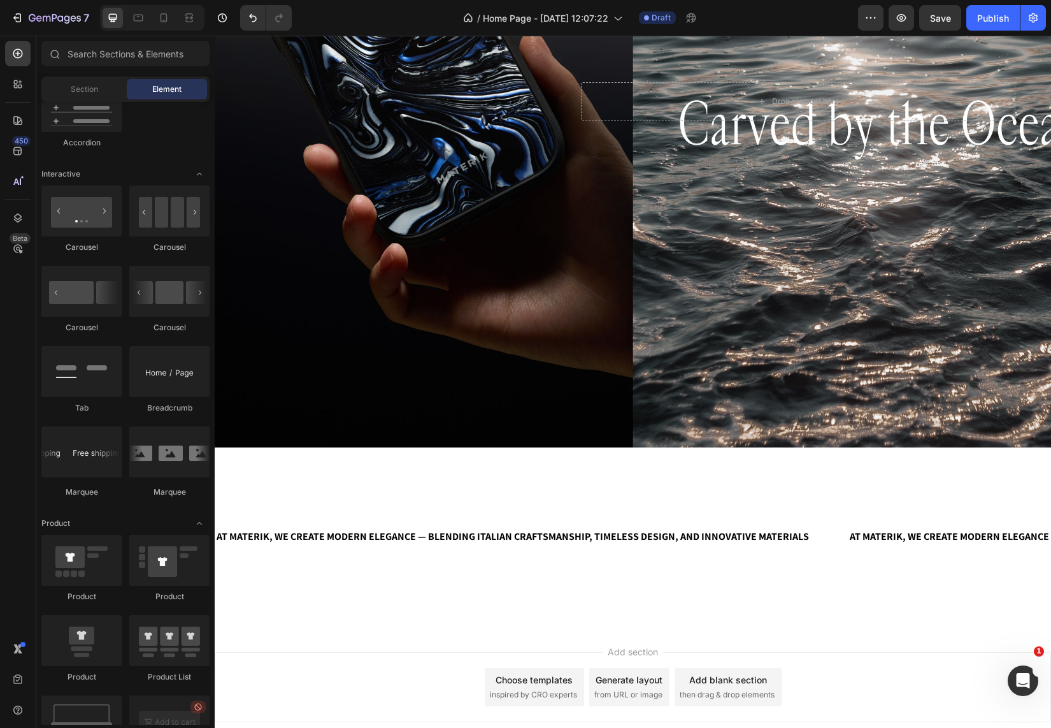
scroll to position [306, 0]
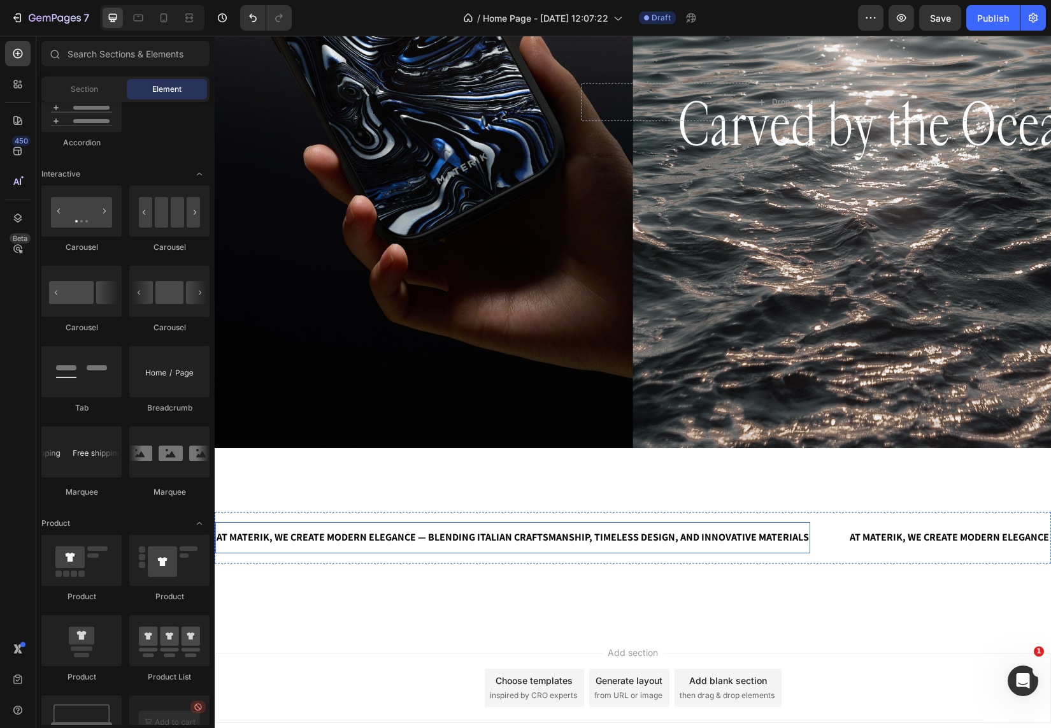
click at [353, 533] on span "AT MATERIK, WE CREATE MODERN ELEGANCE — BLENDING ITALIAN CRAFTSMANSHIP, TIMELES…" at bounding box center [508, 536] width 592 height 13
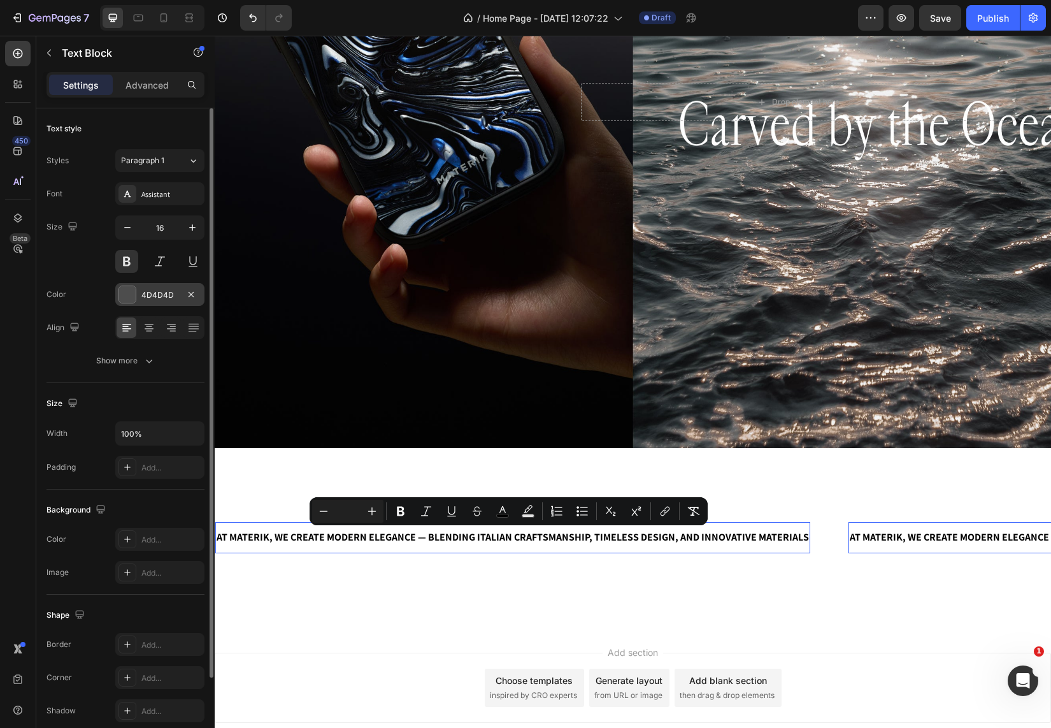
click at [127, 293] on div at bounding box center [127, 294] width 17 height 17
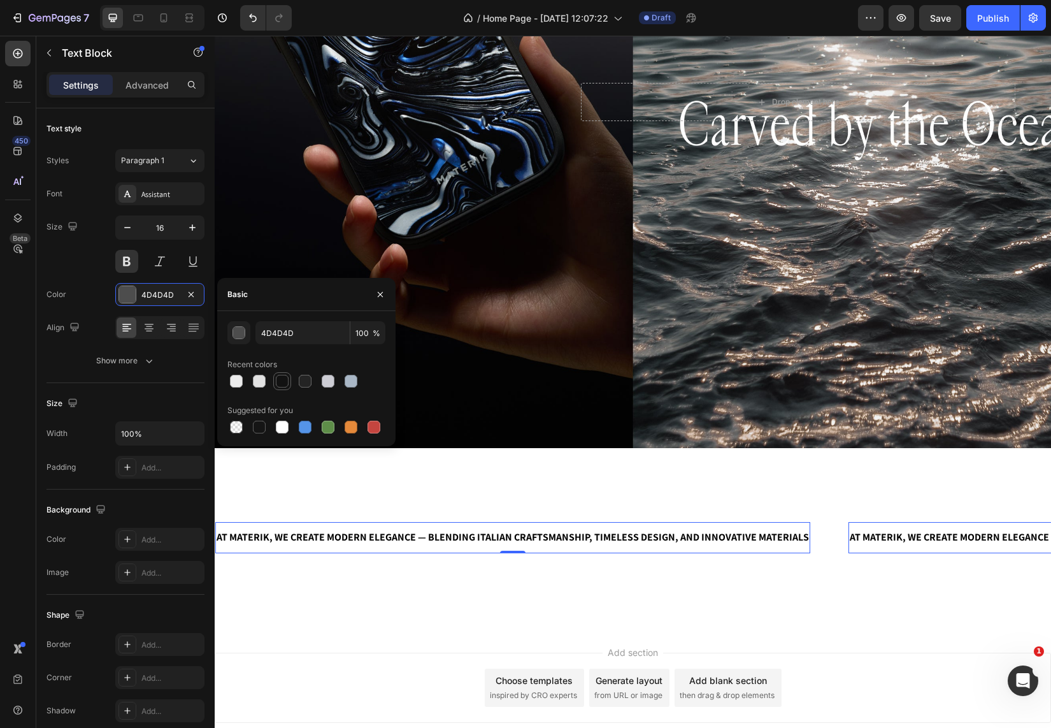
click at [285, 382] on div at bounding box center [282, 381] width 13 height 13
click at [324, 422] on div at bounding box center [328, 426] width 13 height 13
type input "5E8E49"
click at [190, 295] on icon "button" at bounding box center [191, 293] width 5 height 5
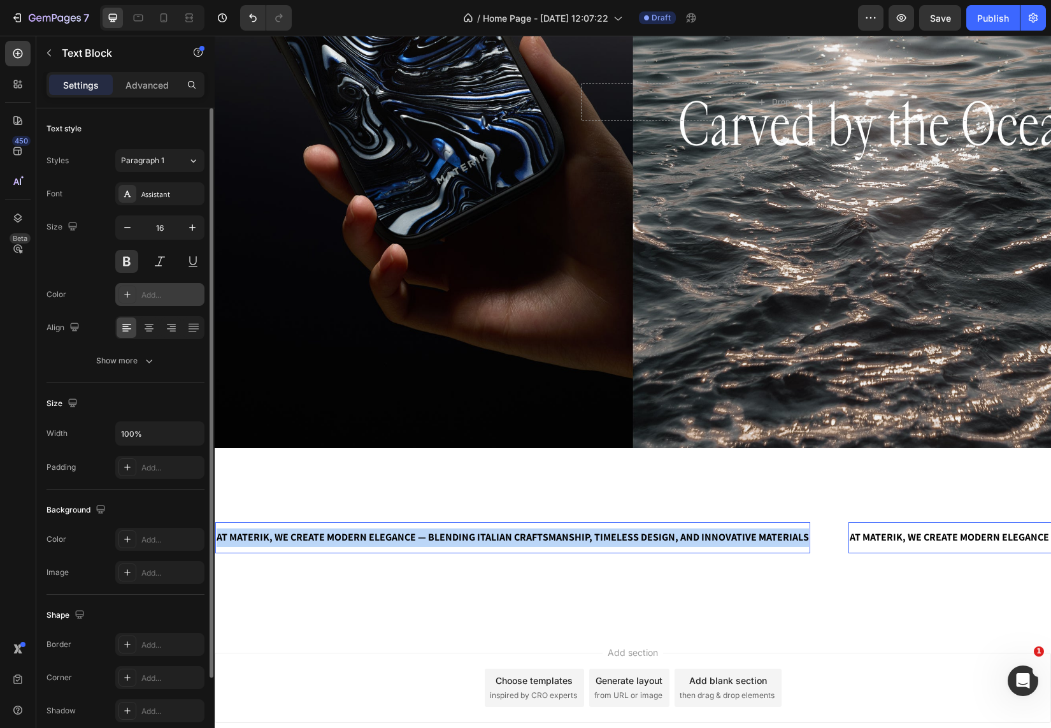
click at [321, 538] on span "AT MATERIK, WE CREATE MODERN ELEGANCE — BLENDING ITALIAN CRAFTSMANSHIP, TIMELES…" at bounding box center [508, 536] width 592 height 13
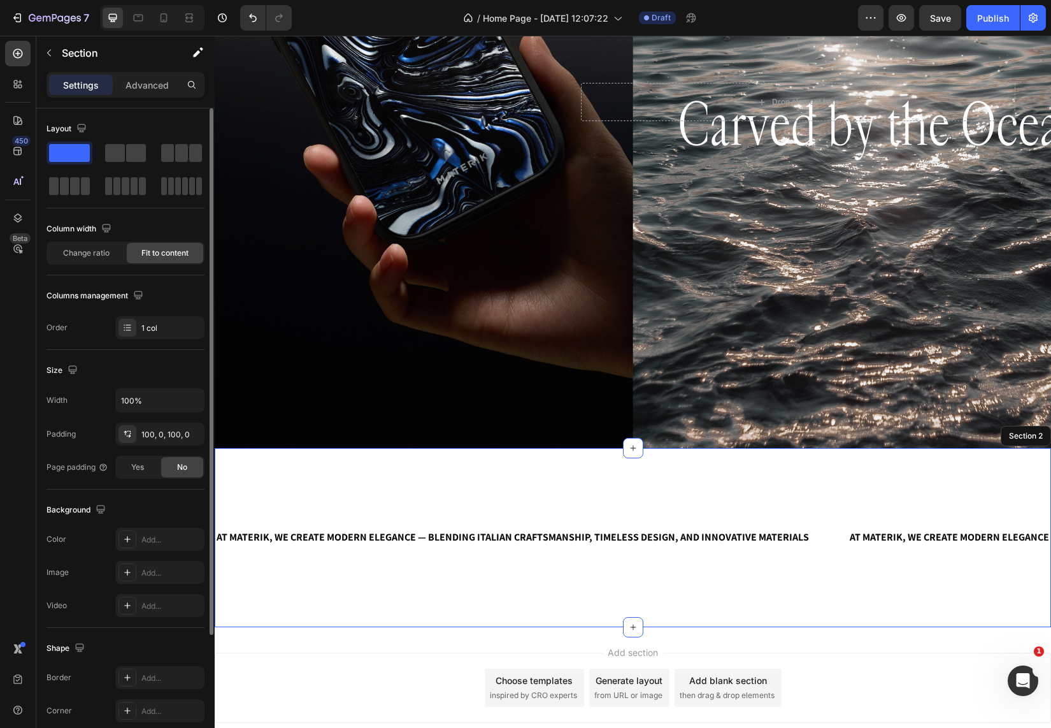
click at [299, 462] on div "AT MATERIK, WE CREATE MODERN ELEGANCE — BLENDING ITALIAN CRAFTSMANSHIP, TIMELES…" at bounding box center [633, 537] width 836 height 179
click at [159, 94] on div "Advanced" at bounding box center [147, 85] width 64 height 20
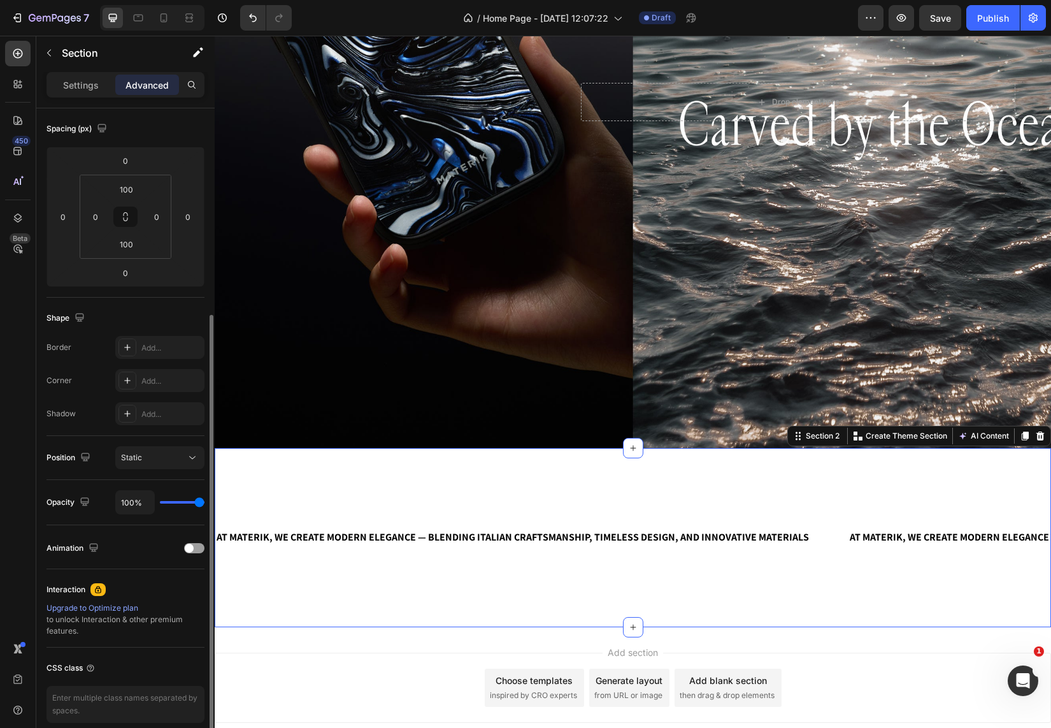
scroll to position [194, 0]
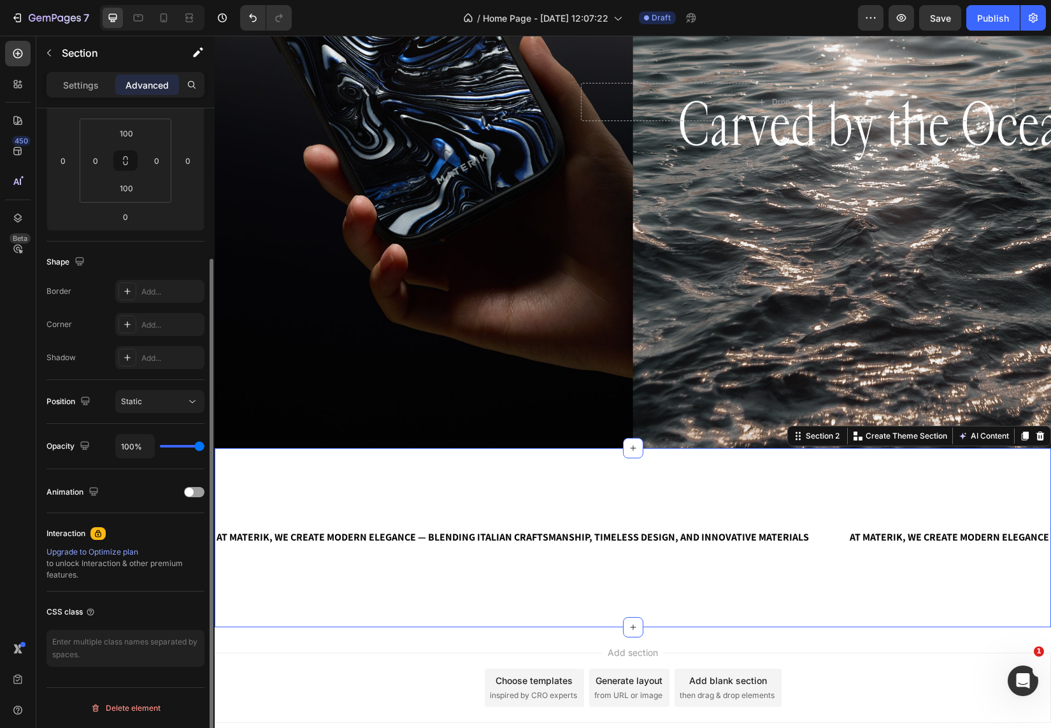
type input "96%"
type input "96"
type input "92%"
type input "92"
type input "69%"
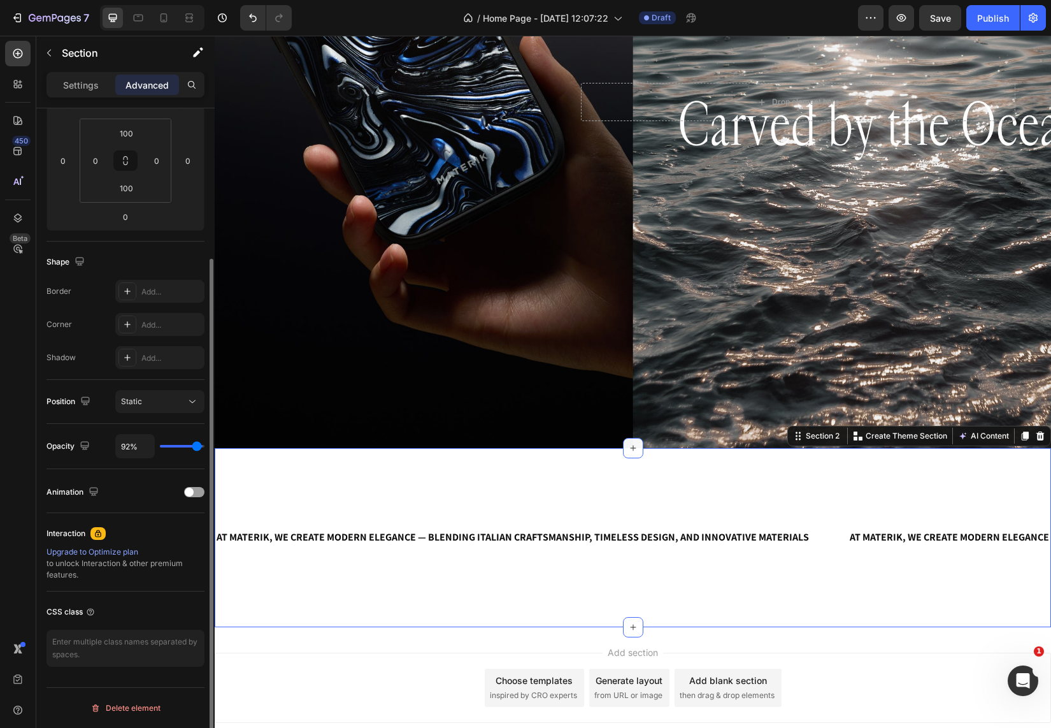
type input "69"
type input "27%"
type input "27"
type input "4%"
type input "4"
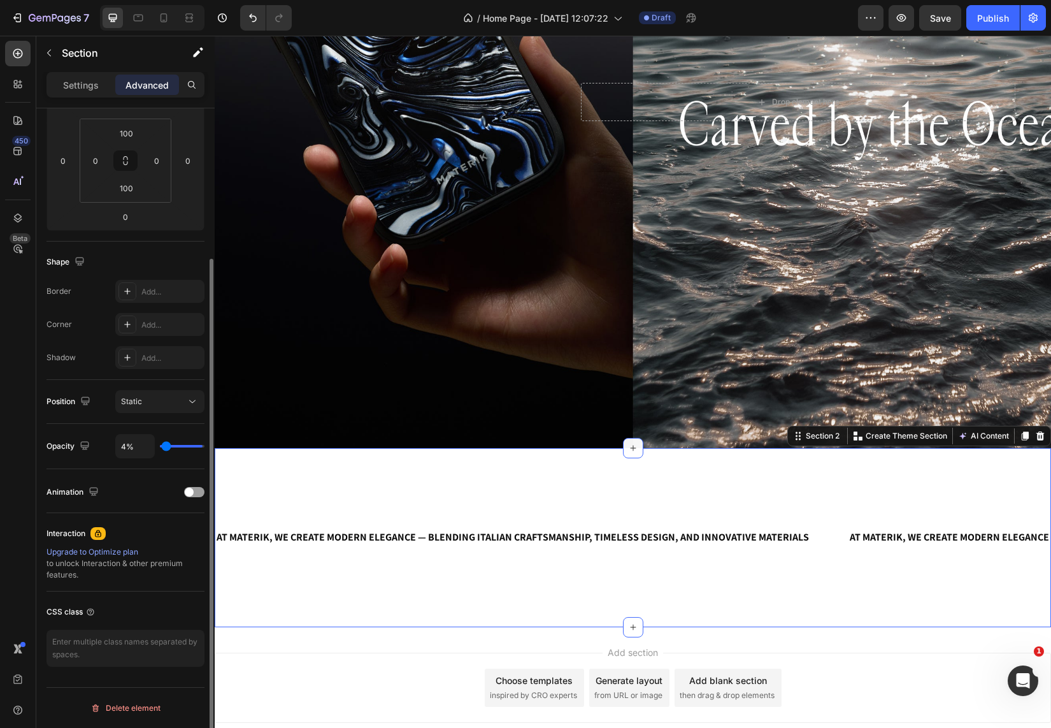
type input "1%"
type input "1"
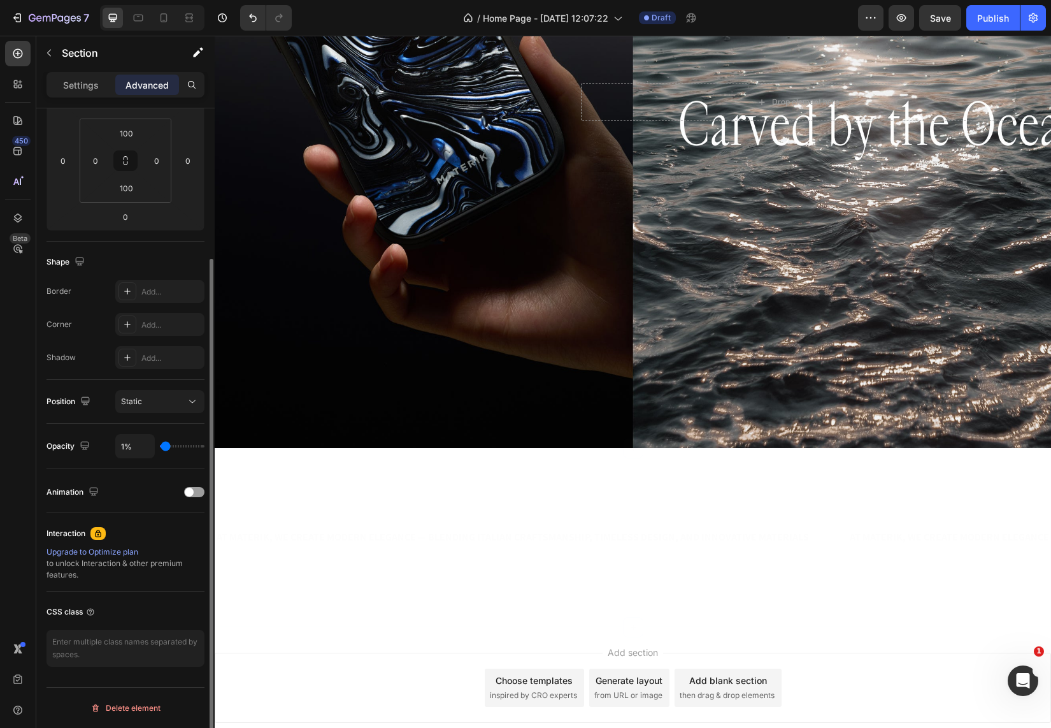
type input "0%"
type input "0"
type input "15%"
type input "15"
type input "73%"
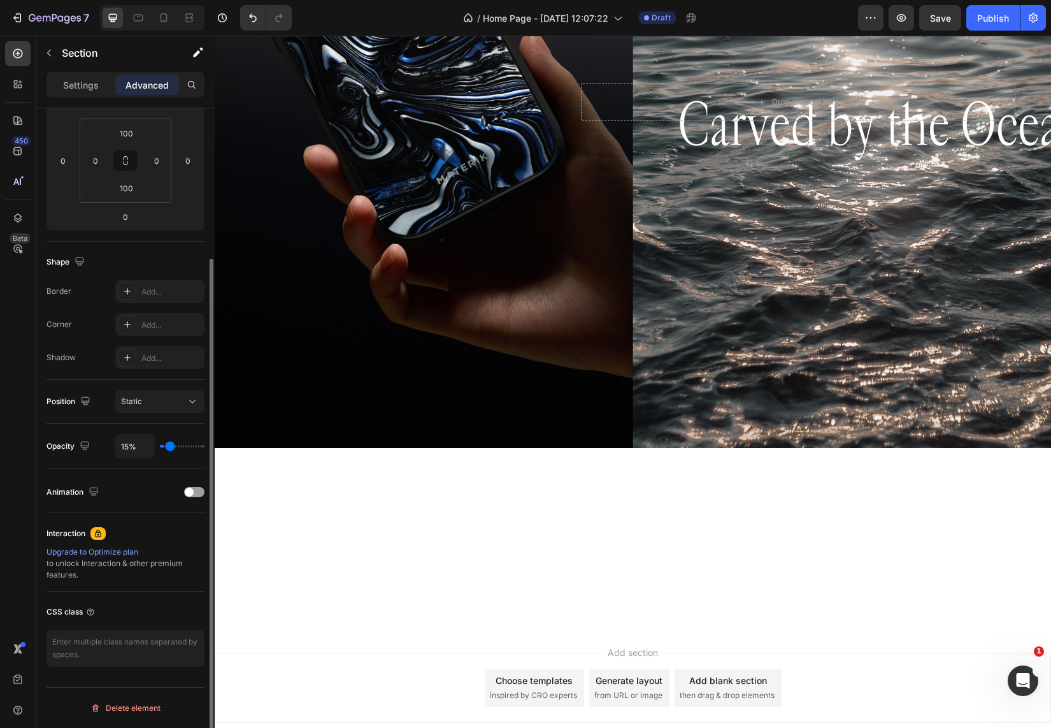
type input "73"
type input "100%"
type input "100"
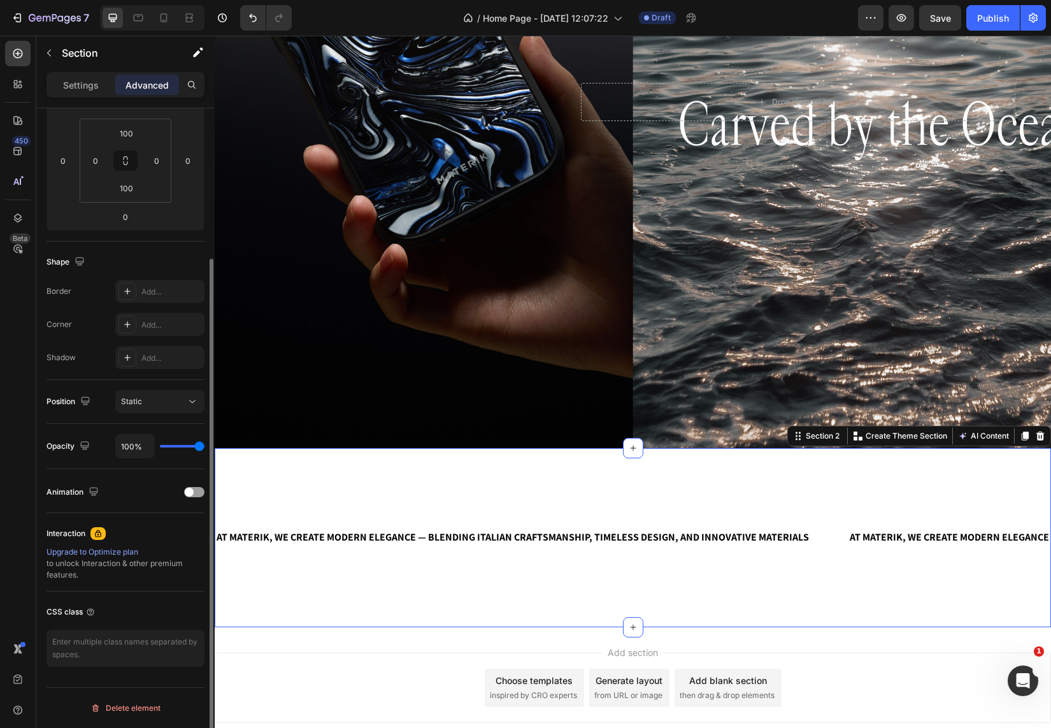
drag, startPoint x: 197, startPoint y: 449, endPoint x: 232, endPoint y: 447, distance: 34.4
click at [232, 0] on div "7 Version history / Home Page - [DATE] 12:07:22 Draft Preview Save Publish 450 …" at bounding box center [525, 0] width 1051 height 0
click at [200, 495] on div at bounding box center [194, 492] width 20 height 10
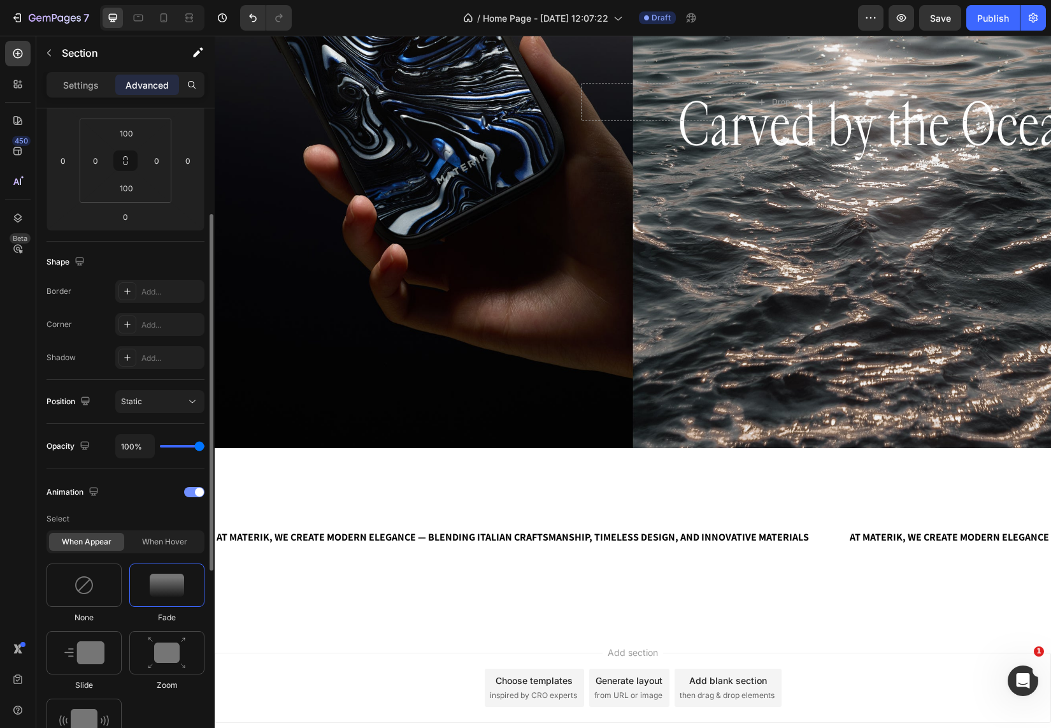
click at [192, 494] on div at bounding box center [194, 492] width 20 height 10
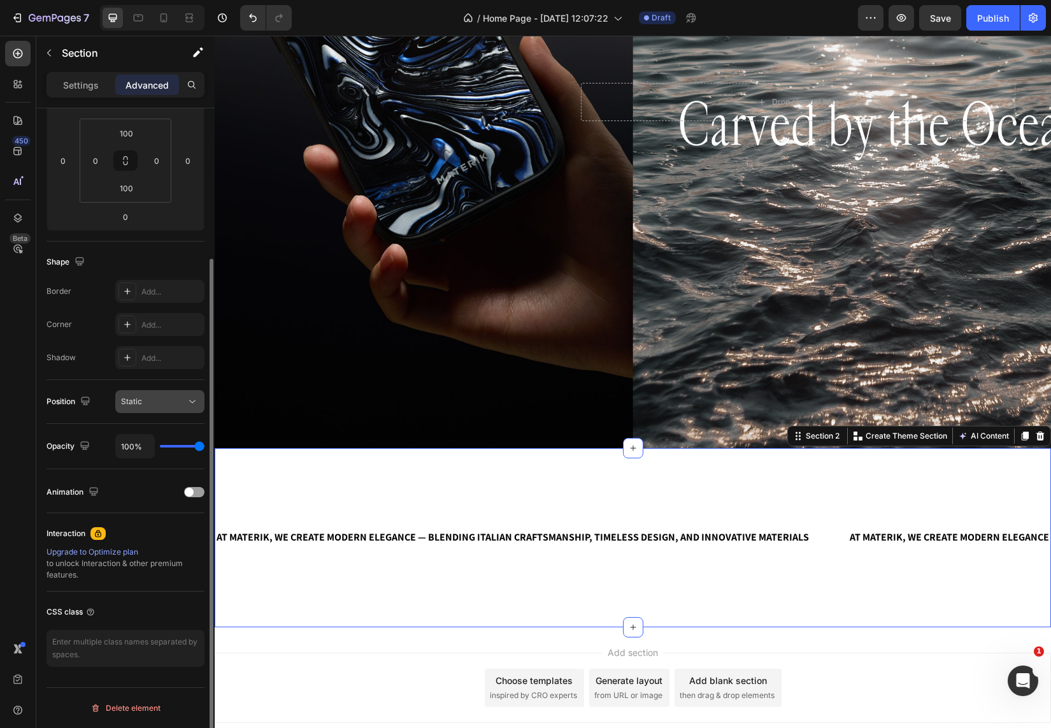
click at [154, 403] on div "Static" at bounding box center [153, 401] width 65 height 11
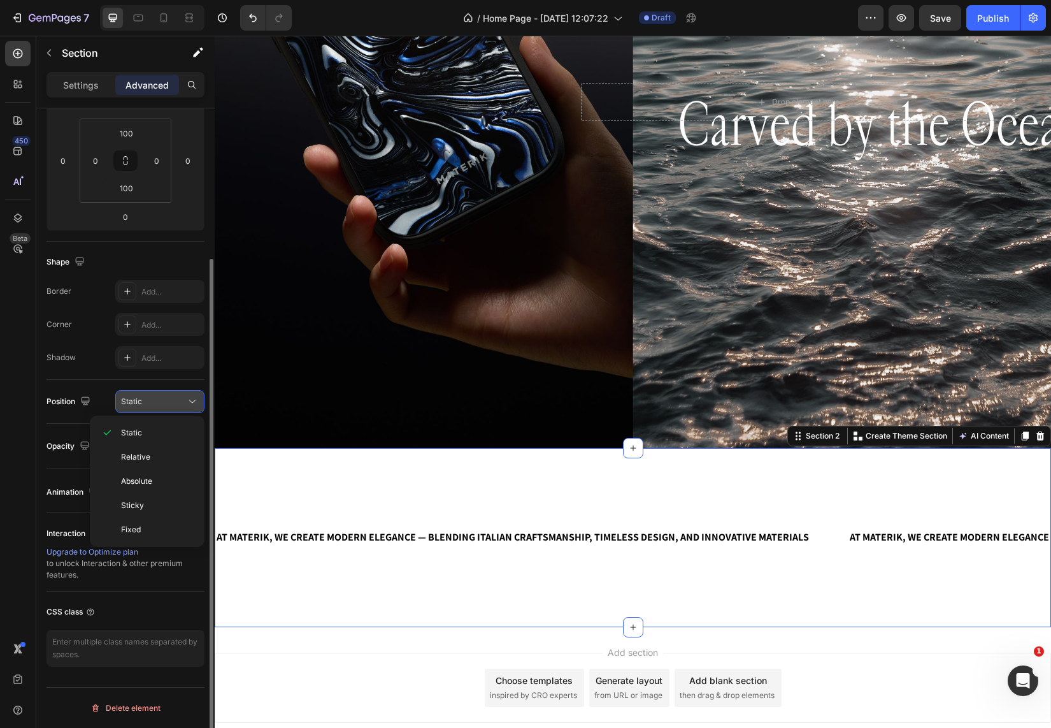
click at [154, 403] on div "Static" at bounding box center [153, 401] width 65 height 11
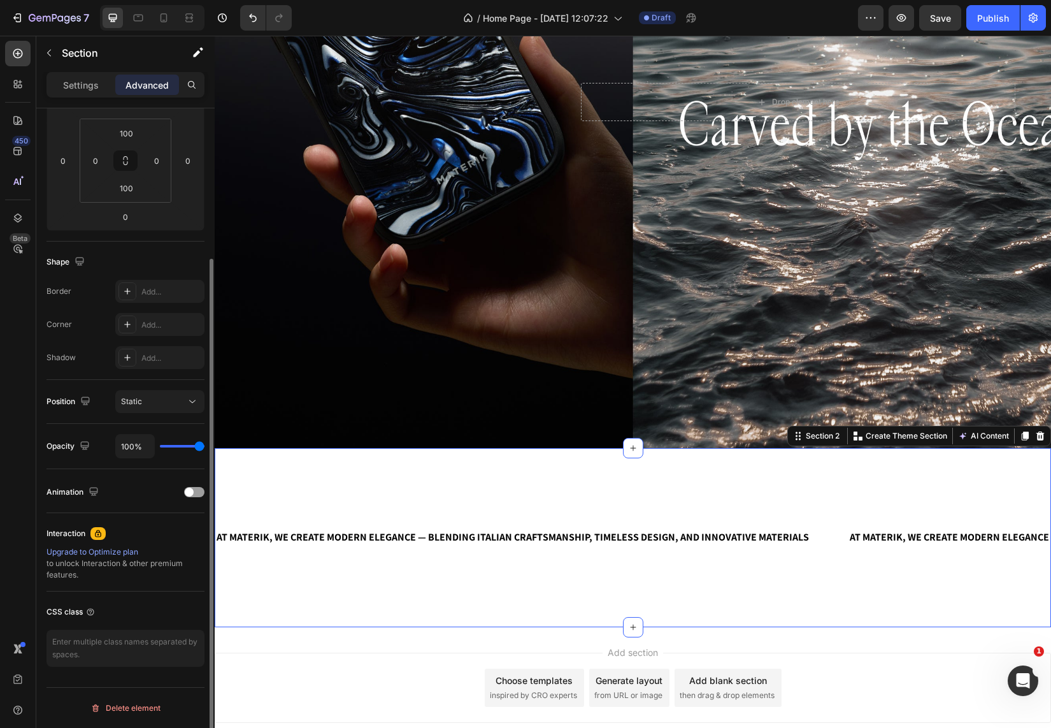
scroll to position [183, 0]
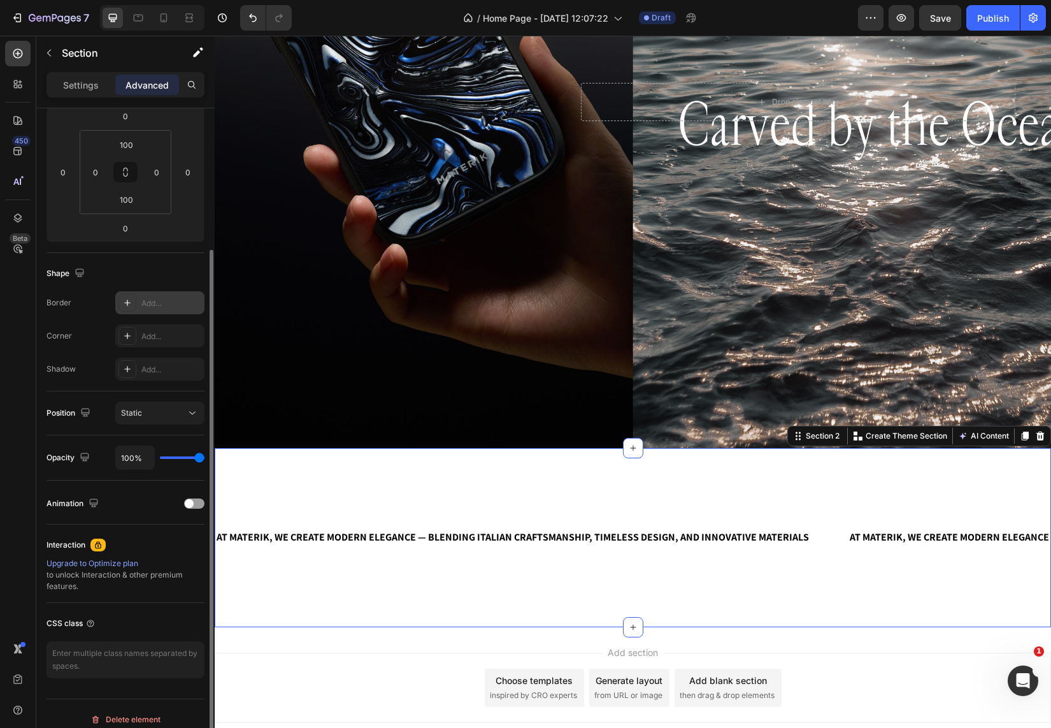
click at [164, 308] on div "Add..." at bounding box center [171, 303] width 60 height 11
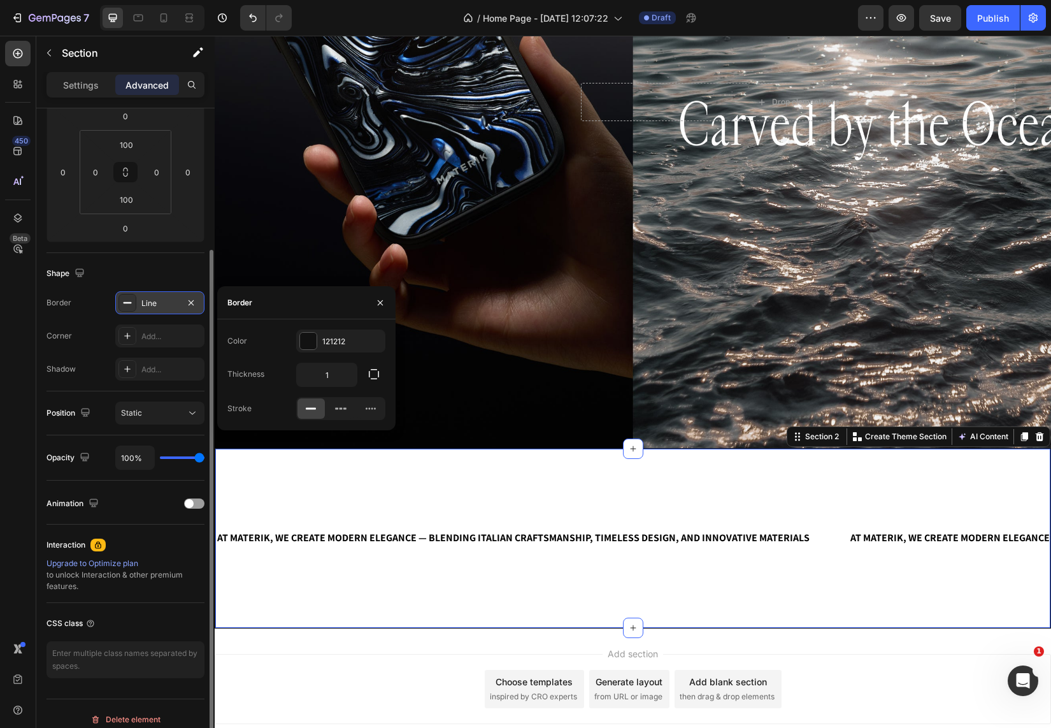
click at [124, 302] on rect at bounding box center [128, 302] width 8 height 1
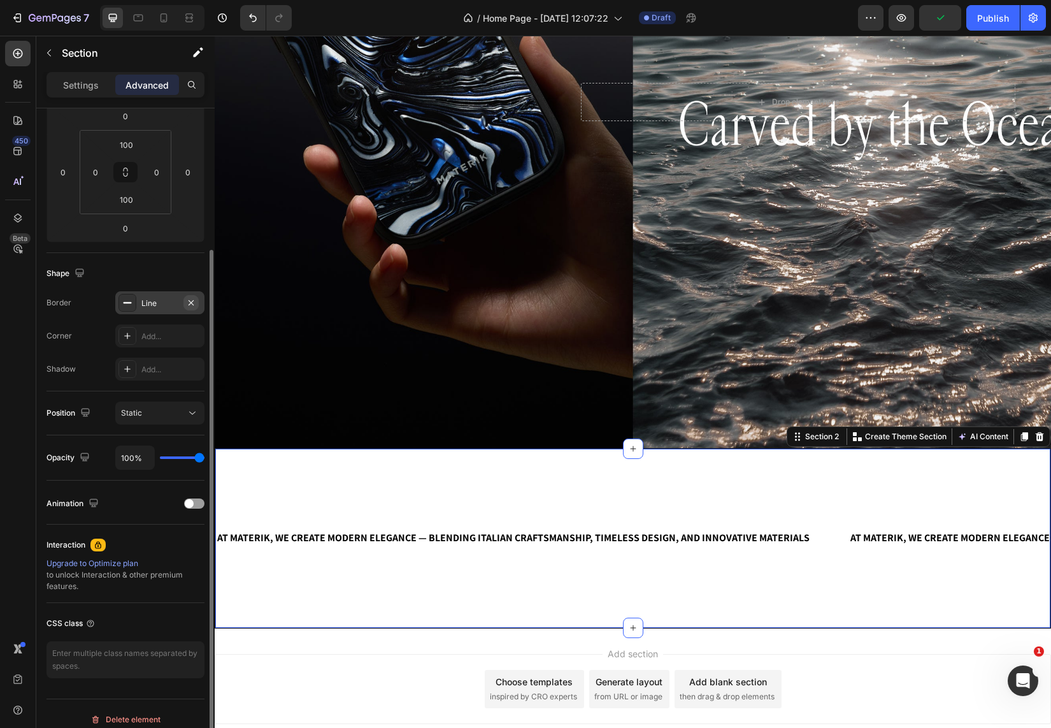
click at [194, 302] on icon "button" at bounding box center [191, 303] width 10 height 10
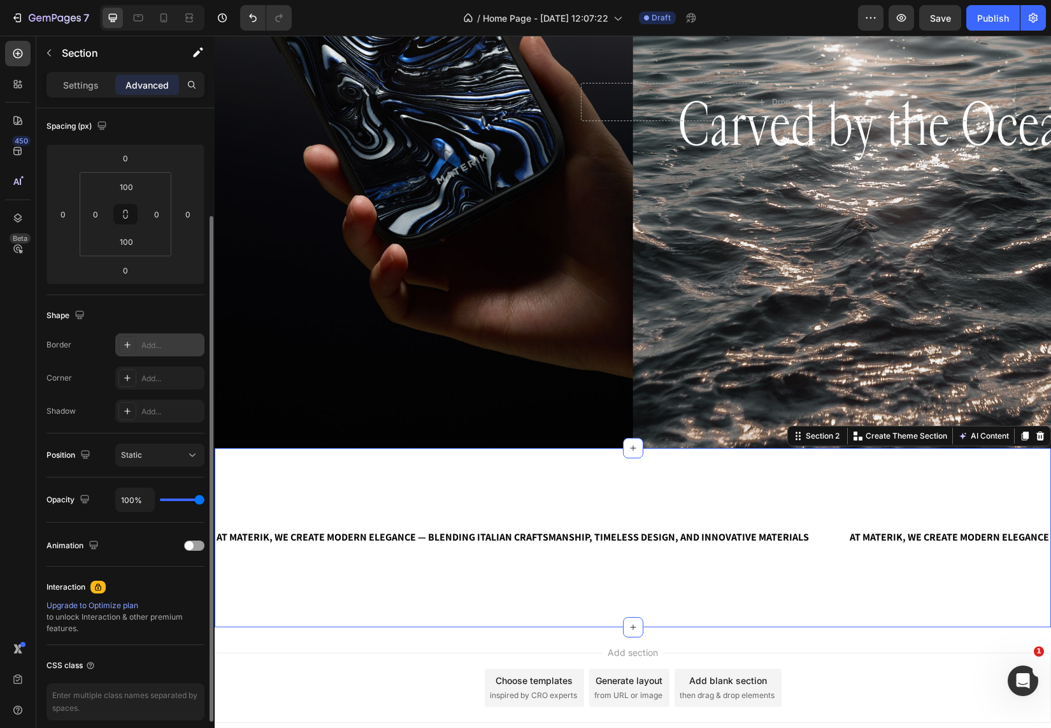
scroll to position [140, 0]
click at [80, 318] on icon "button" at bounding box center [79, 315] width 13 height 13
click at [62, 345] on div "Border" at bounding box center [59, 345] width 25 height 11
click at [159, 377] on div "Add..." at bounding box center [171, 378] width 60 height 11
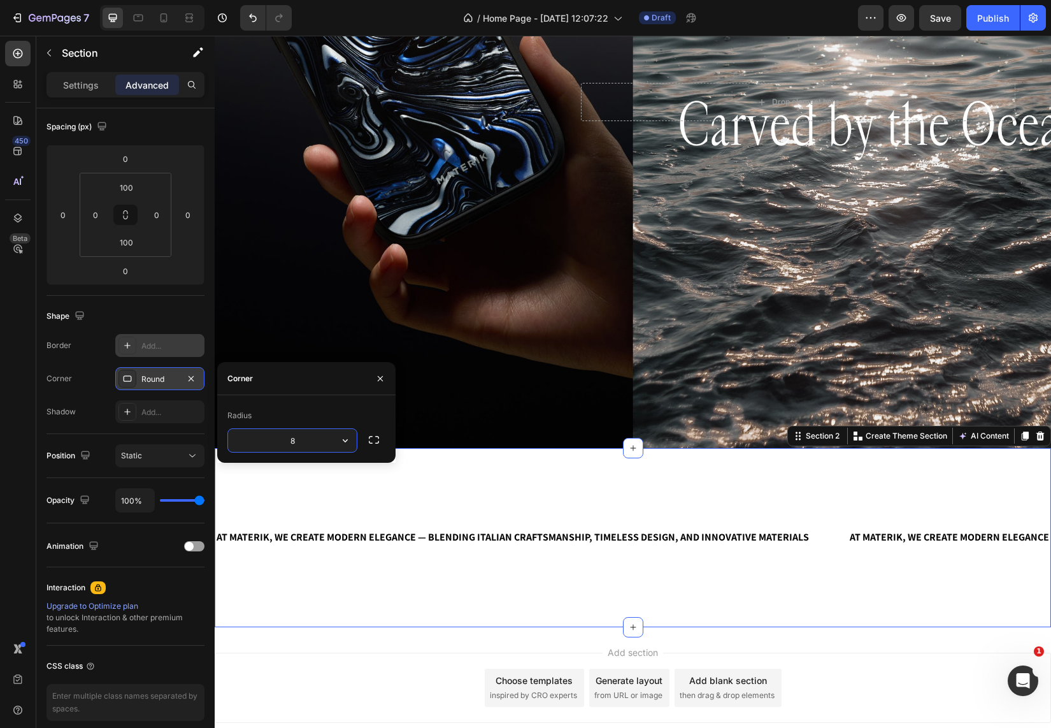
click at [69, 382] on div "Corner" at bounding box center [59, 378] width 25 height 11
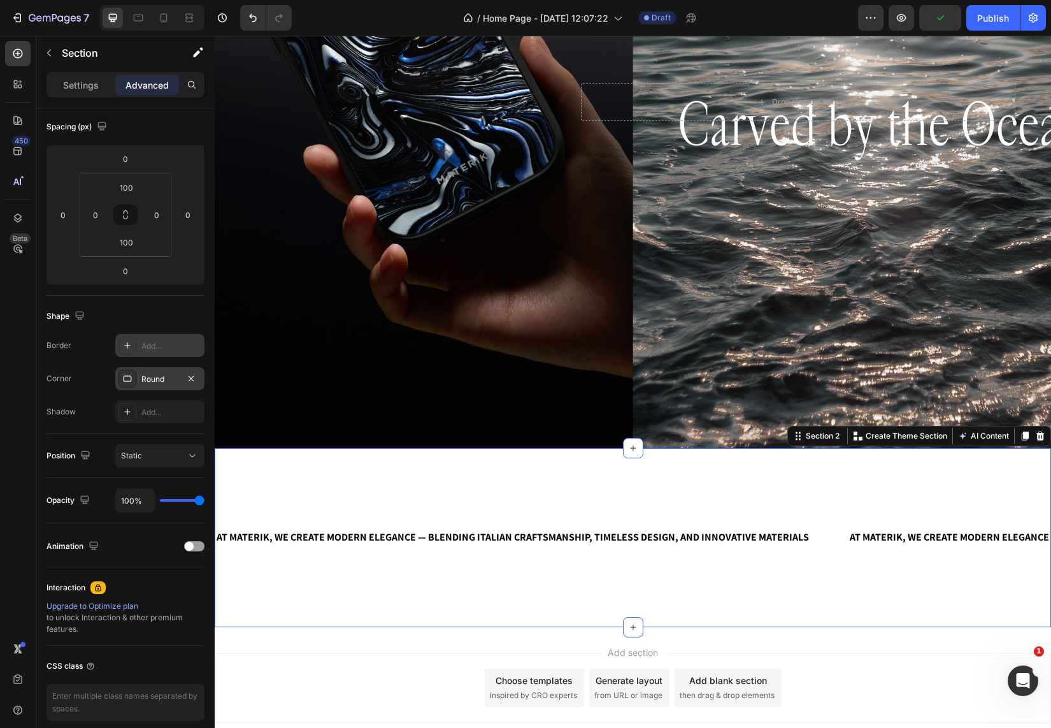
click at [60, 492] on div "Opacity" at bounding box center [70, 500] width 46 height 17
click at [357, 671] on div "Add section Choose templates inspired by CRO experts Generate layout from URL o…" at bounding box center [633, 687] width 836 height 70
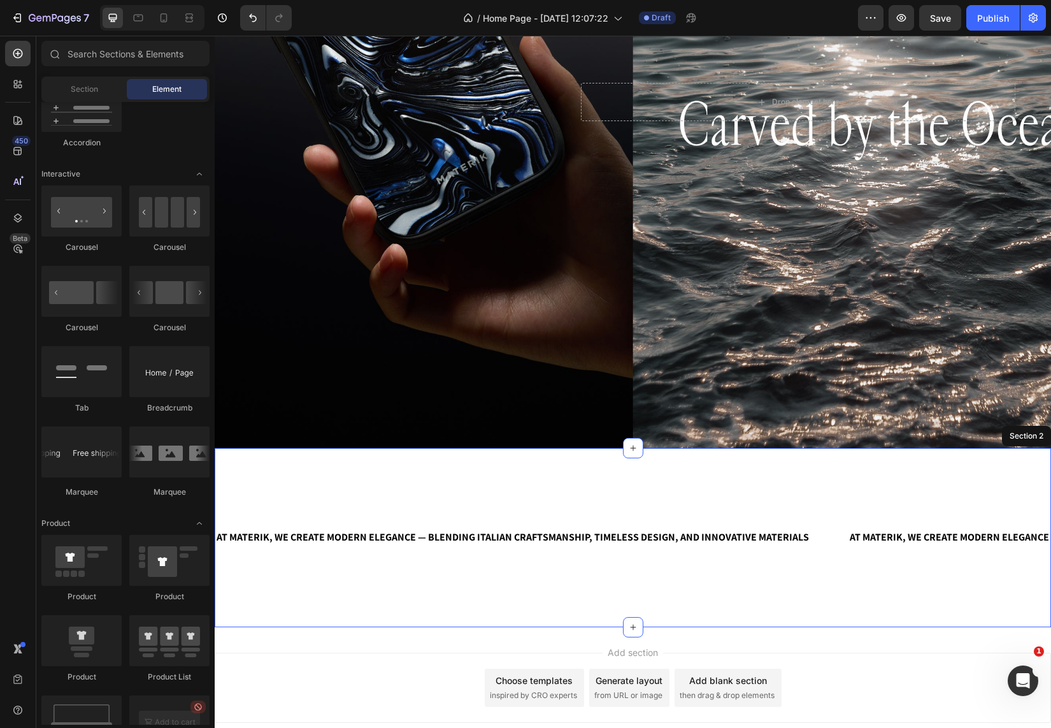
click at [392, 596] on div "AT MATERIK, WE CREATE MODERN ELEGANCE — BLENDING ITALIAN CRAFTSMANSHIP, TIMELES…" at bounding box center [633, 537] width 836 height 179
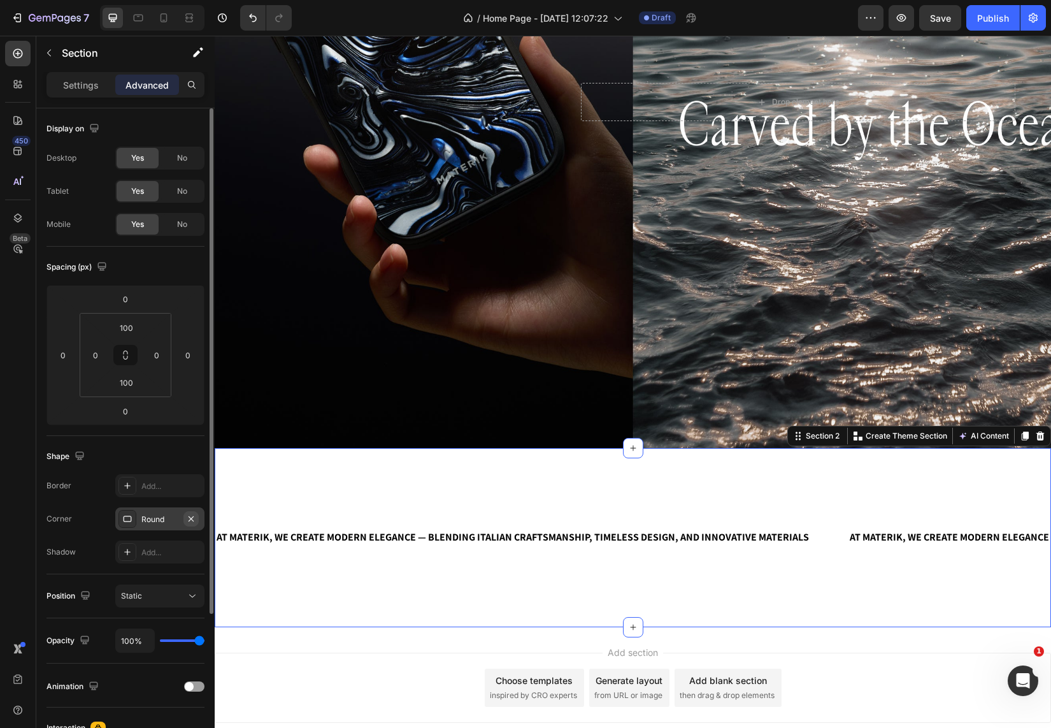
click at [194, 516] on icon "button" at bounding box center [191, 518] width 10 height 10
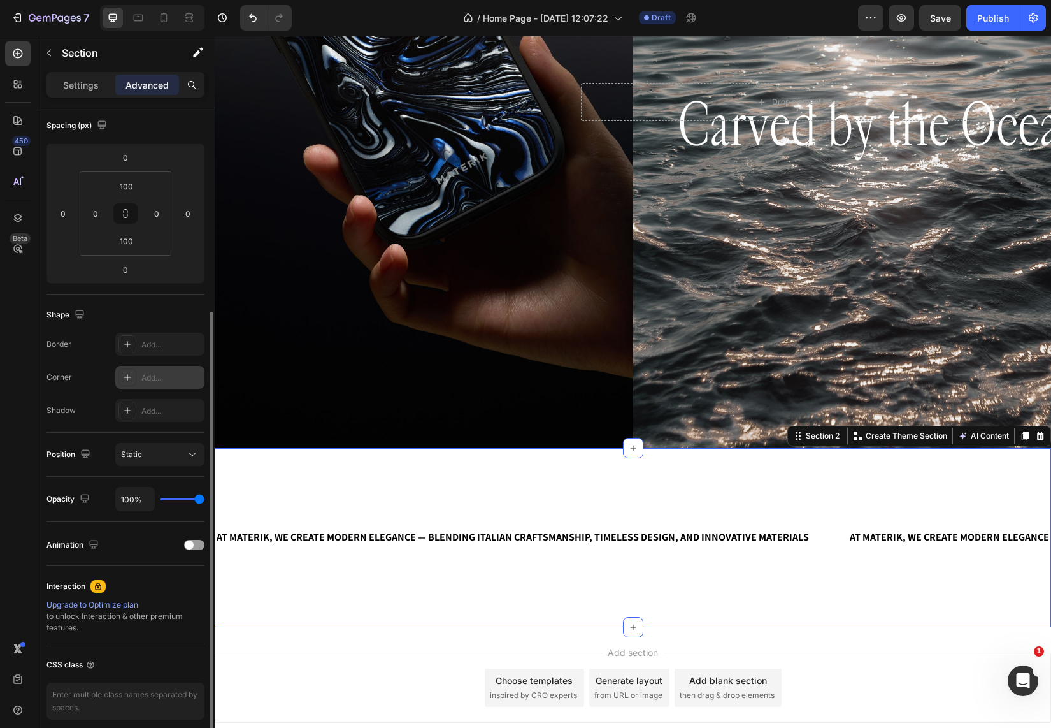
scroll to position [0, 0]
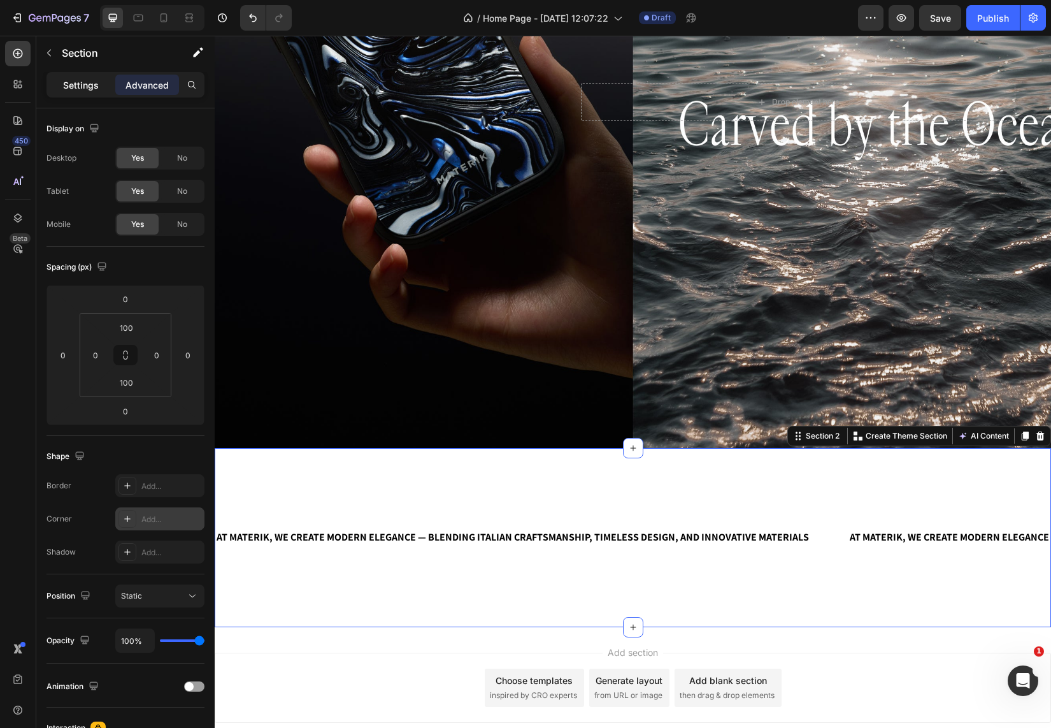
click at [92, 76] on div "Settings" at bounding box center [81, 85] width 64 height 20
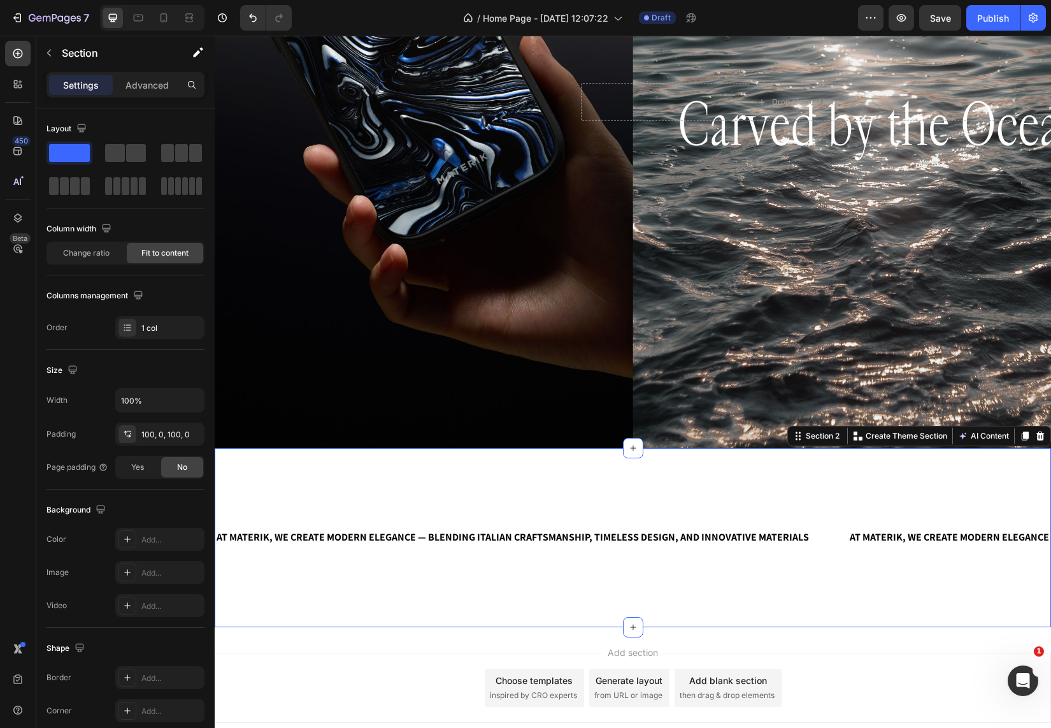
click at [367, 493] on div "AT MATERIK, WE CREATE MODERN ELEGANCE — BLENDING ITALIAN CRAFTSMANSHIP, TIMELES…" at bounding box center [633, 537] width 836 height 179
click at [1022, 433] on icon at bounding box center [1025, 435] width 7 height 9
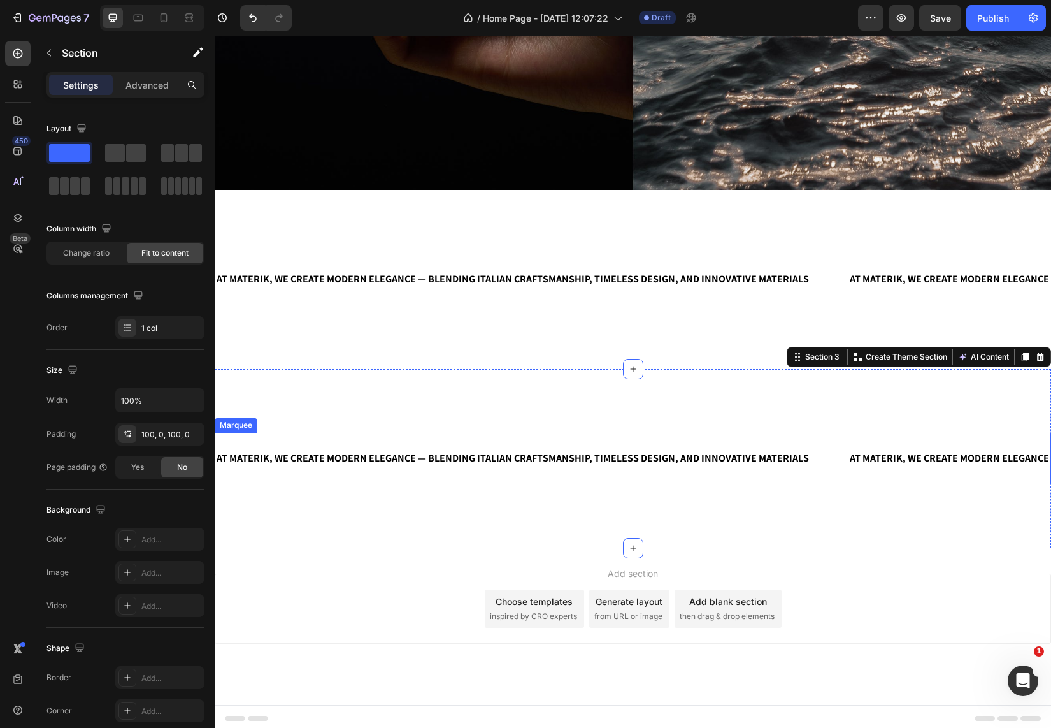
scroll to position [566, 0]
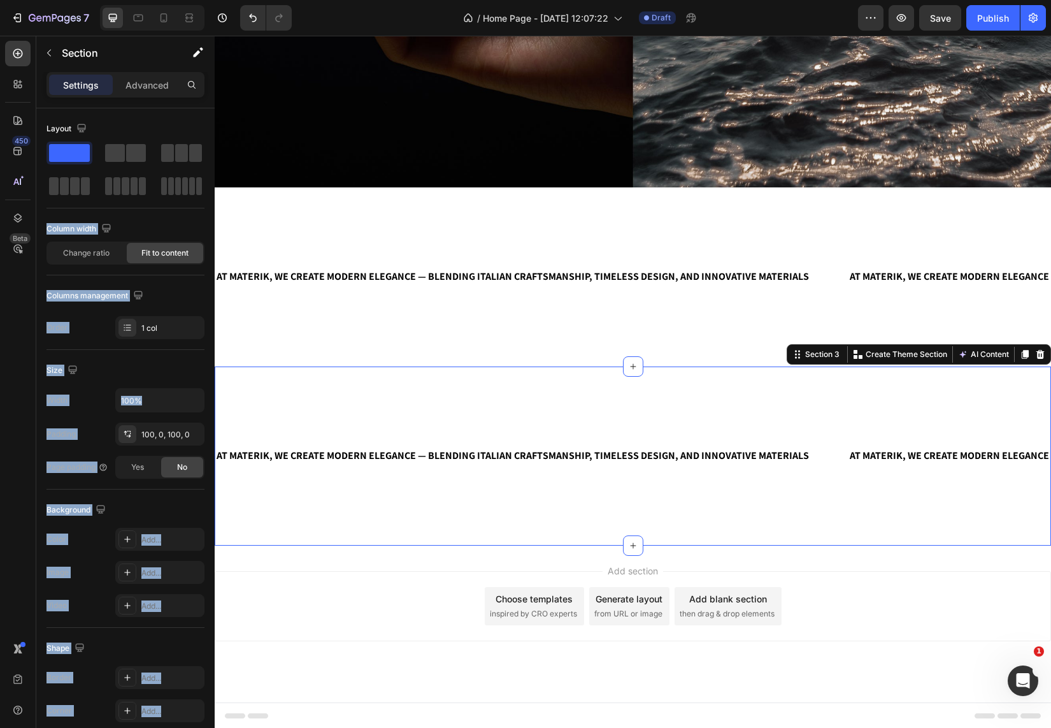
drag, startPoint x: 297, startPoint y: 189, endPoint x: 345, endPoint y: 370, distance: 187.1
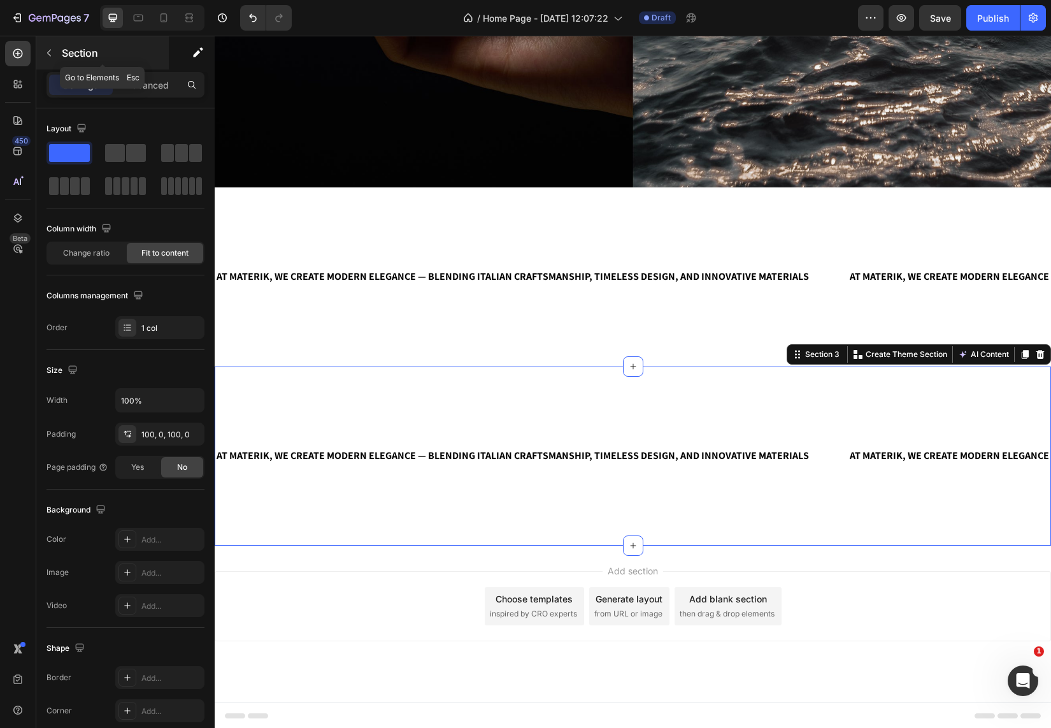
click at [36, 50] on div "Section" at bounding box center [102, 52] width 133 height 33
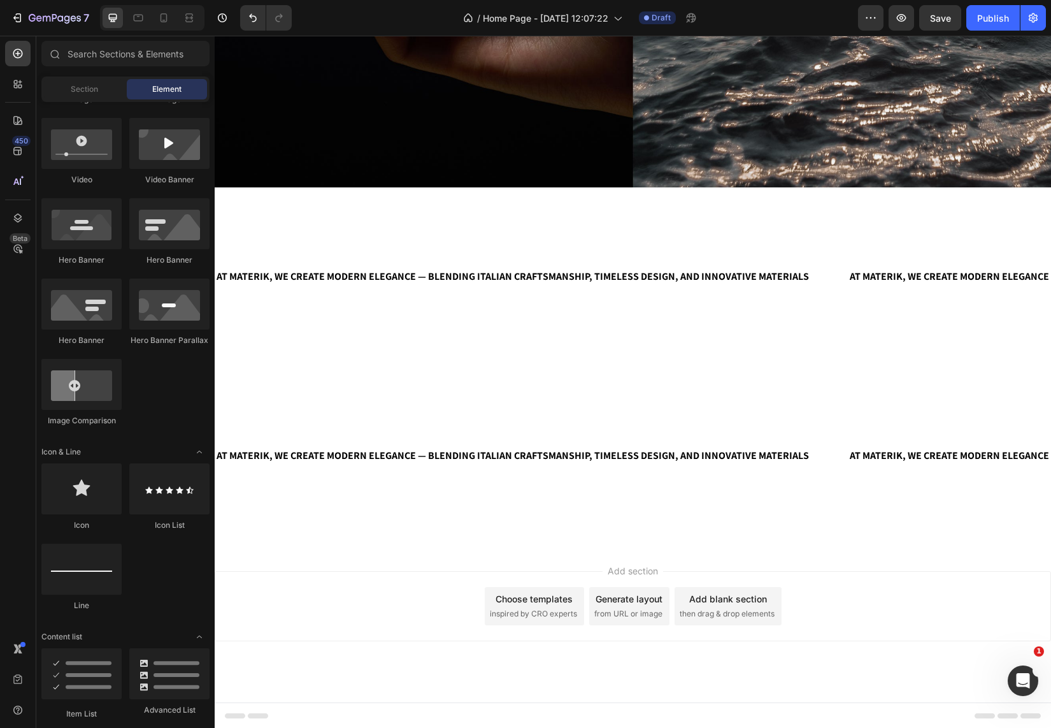
scroll to position [0, 0]
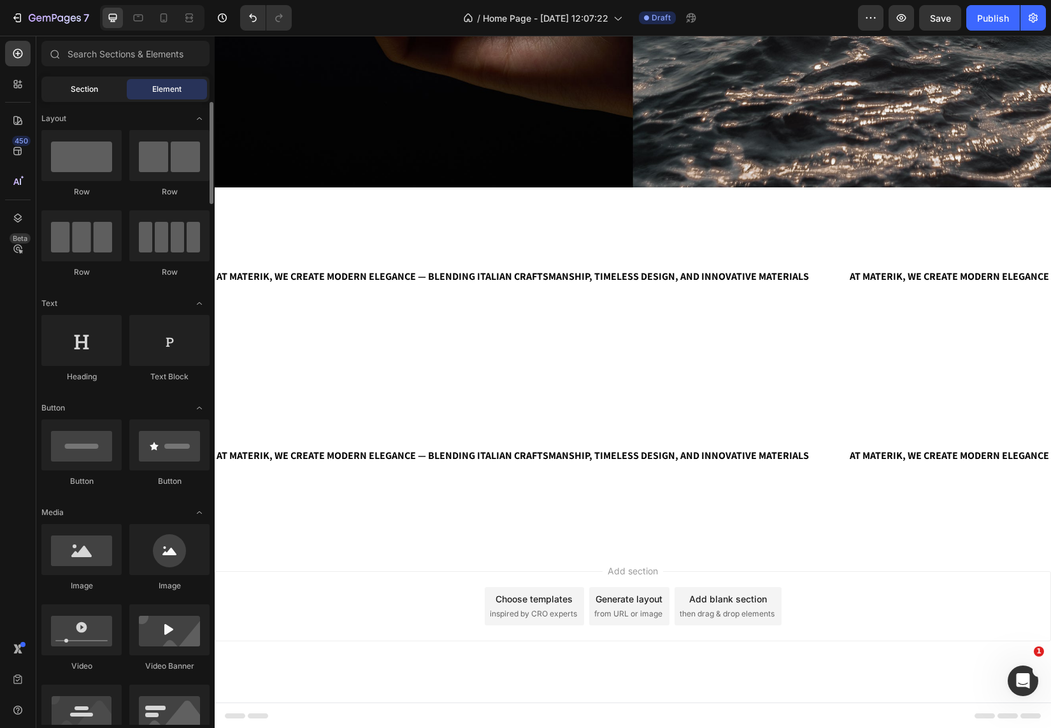
click at [82, 90] on span "Section" at bounding box center [84, 88] width 27 height 11
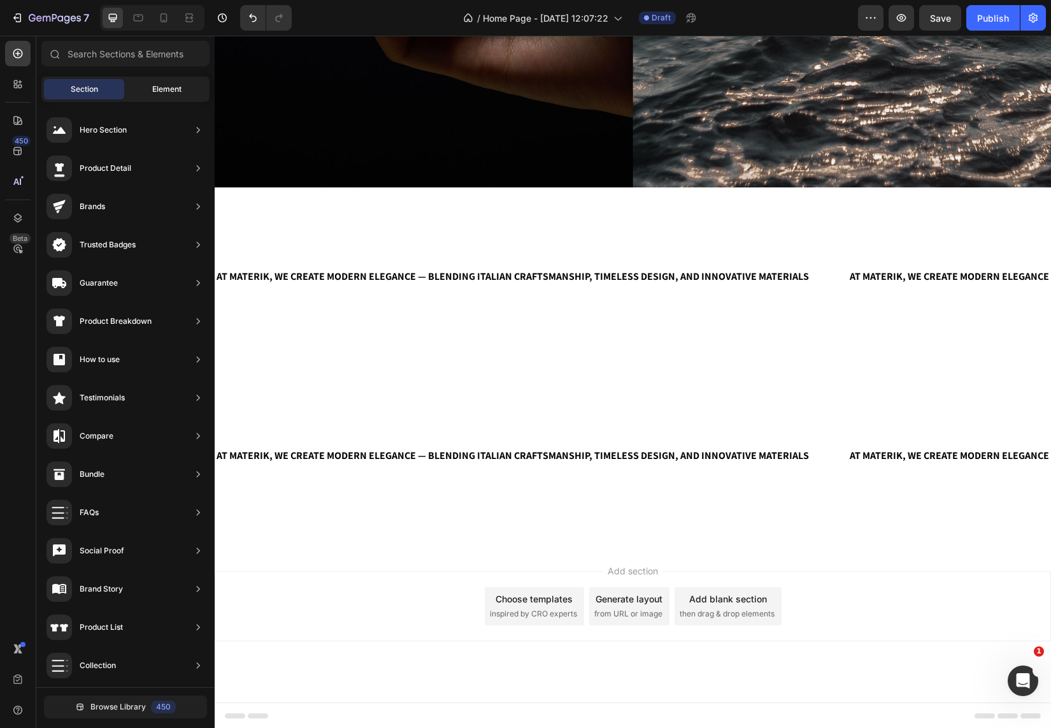
click at [161, 85] on span "Element" at bounding box center [166, 88] width 29 height 11
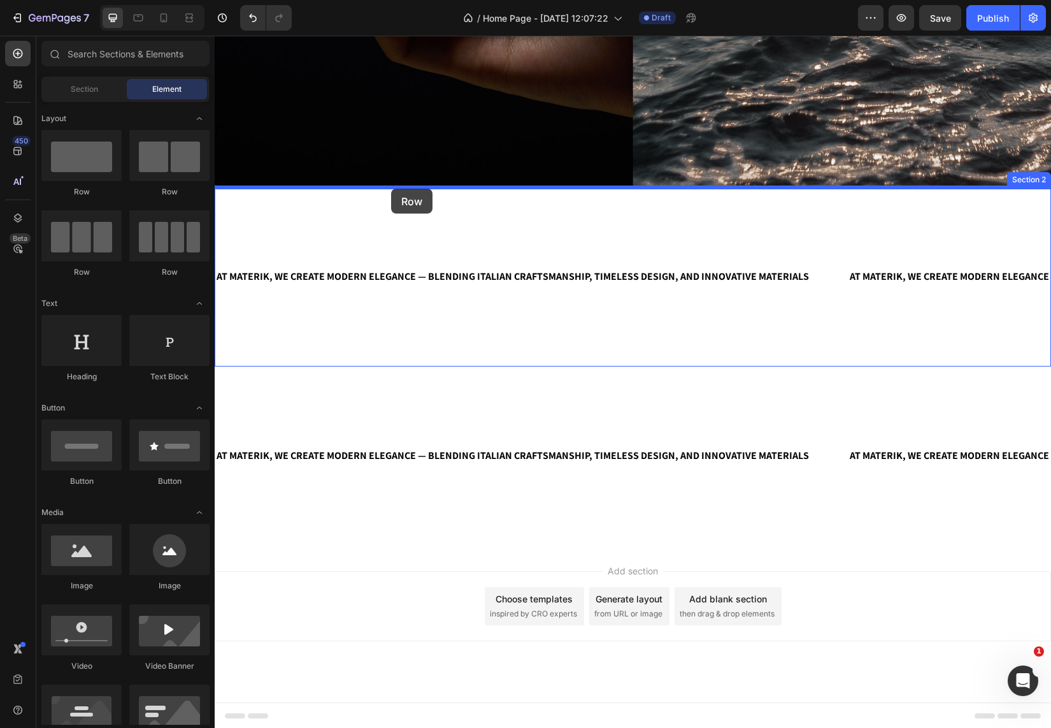
drag, startPoint x: 313, startPoint y: 205, endPoint x: 391, endPoint y: 189, distance: 79.3
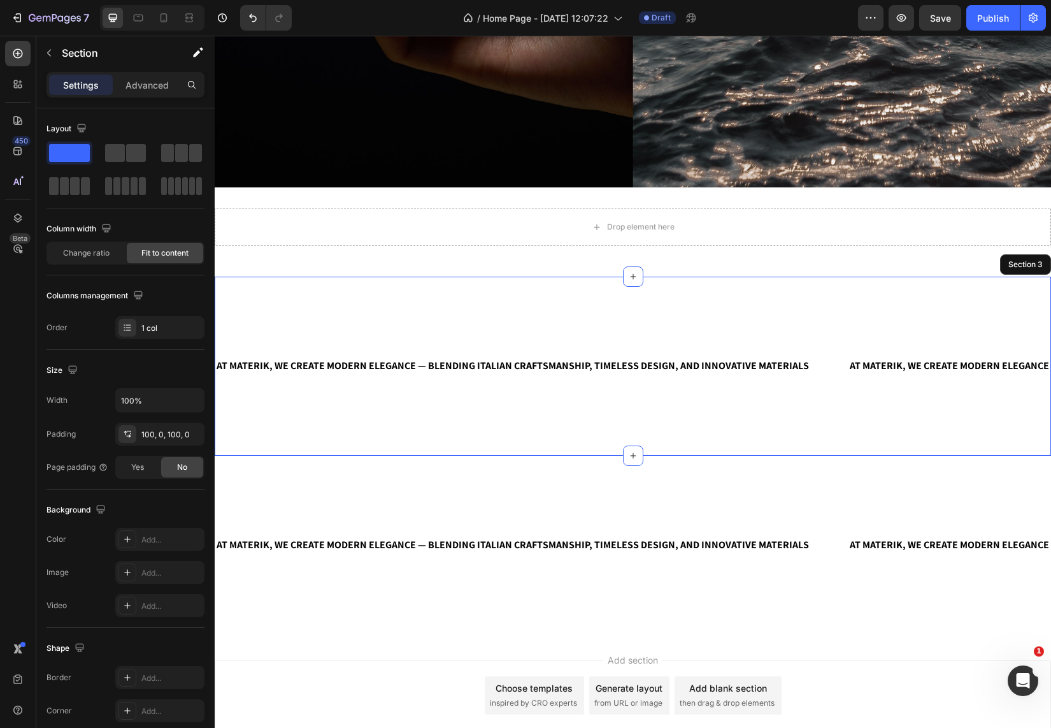
click at [471, 296] on div "AT MATERIK, WE CREATE MODERN ELEGANCE — BLENDING ITALIAN CRAFTSMANSHIP, TIMELES…" at bounding box center [633, 365] width 836 height 179
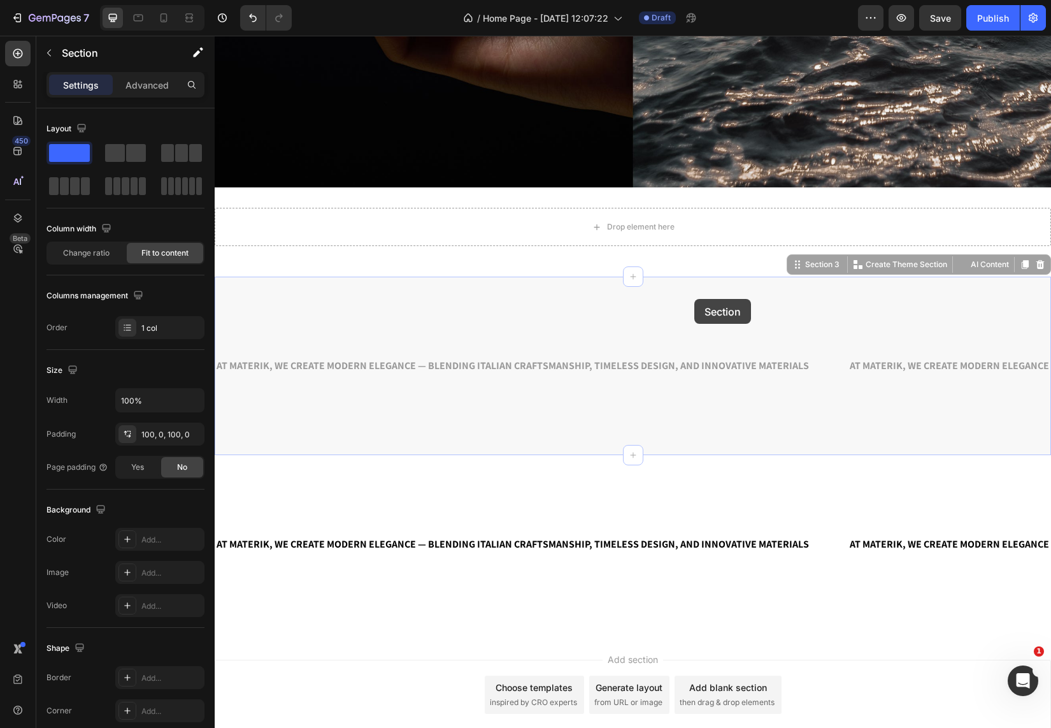
drag, startPoint x: 694, startPoint y: 299, endPoint x: 681, endPoint y: 264, distance: 37.5
click at [681, 264] on div "Heading Drop element here Hero Banner Section 1 Drop element here Row Section 2…" at bounding box center [633, 64] width 836 height 1138
drag, startPoint x: 784, startPoint y: 266, endPoint x: 642, endPoint y: 222, distance: 149.1
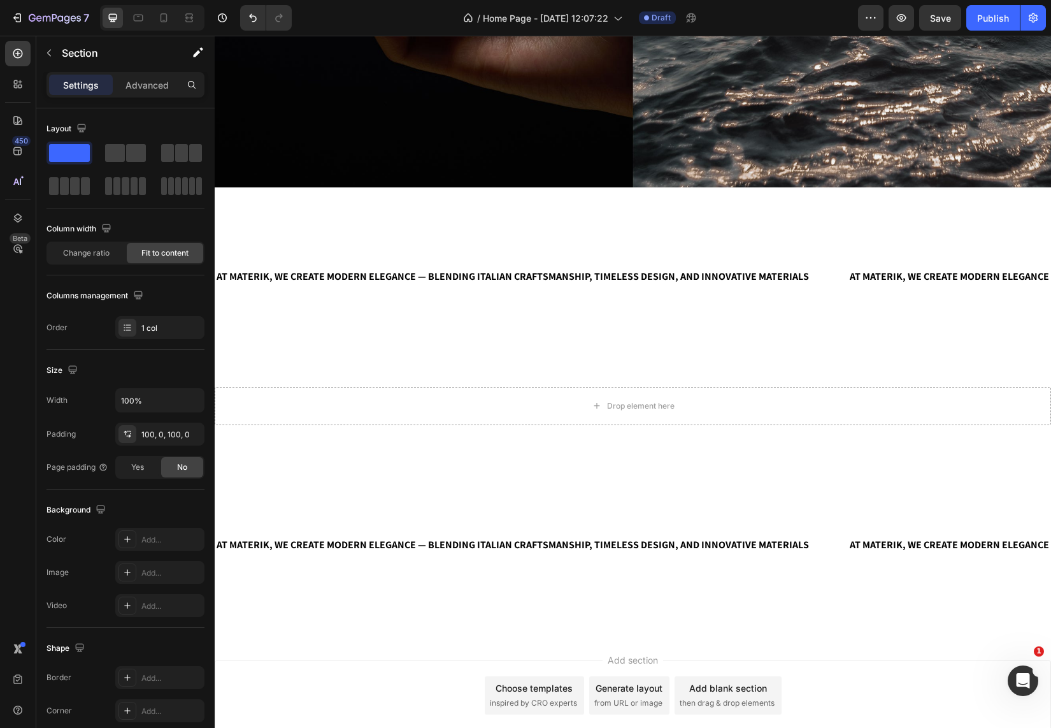
scroll to position [477, 0]
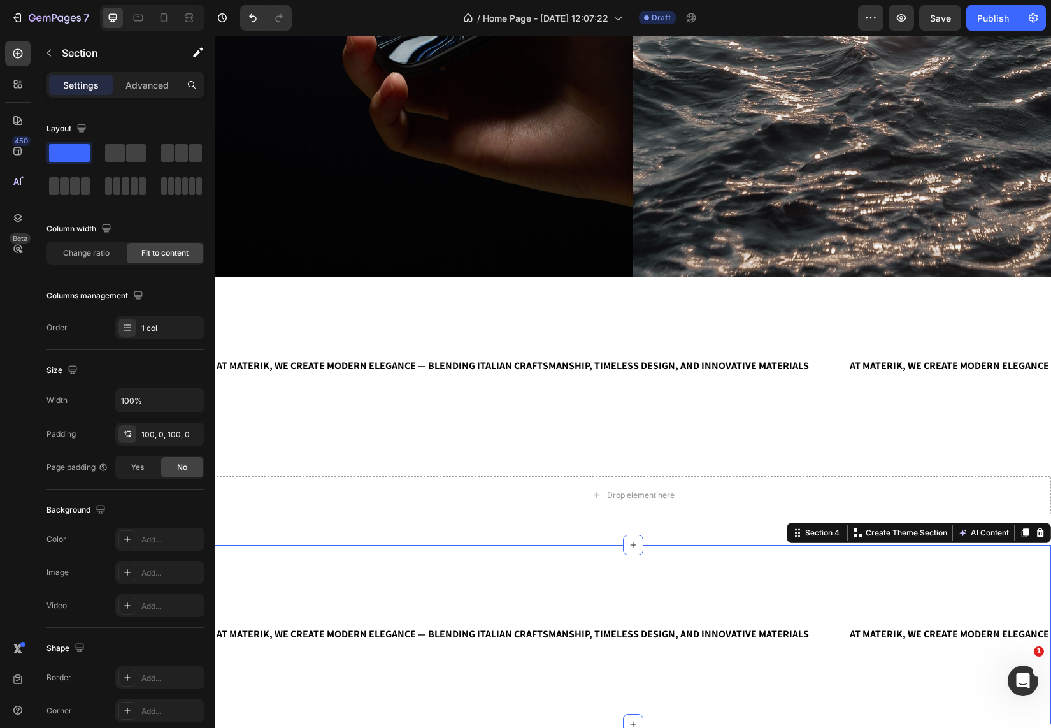
click at [281, 569] on div "AT MATERIK, WE CREATE MODERN ELEGANCE — BLENDING ITALIAN CRAFTSMANSHIP, TIMELES…" at bounding box center [633, 634] width 836 height 179
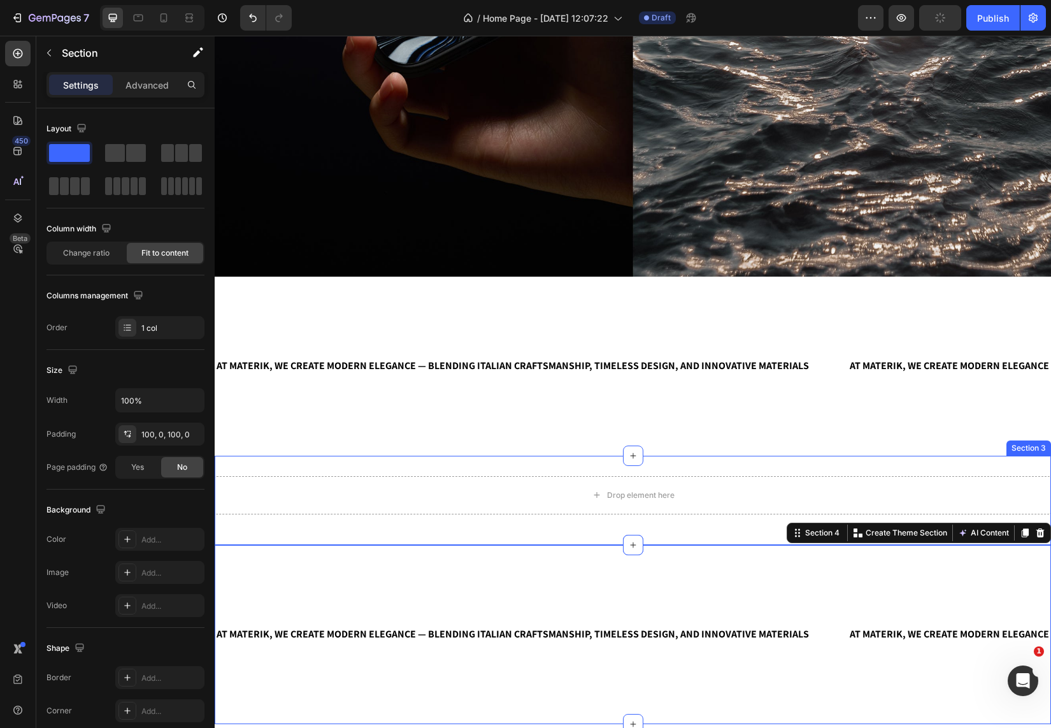
click at [284, 464] on div "Drop element here Row Section 3" at bounding box center [633, 500] width 836 height 89
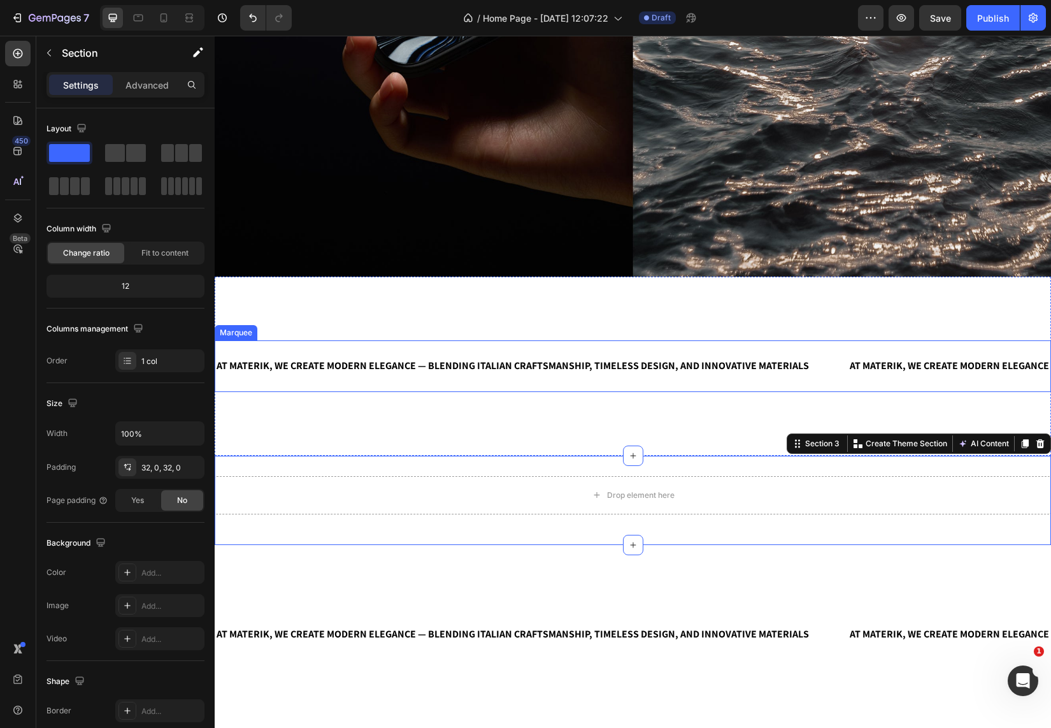
click at [829, 385] on div "AT MATERIK, WE CREATE MODERN ELEGANCE — BLENDING ITALIAN CRAFTSMANSHIP, TIMELES…" at bounding box center [633, 366] width 836 height 52
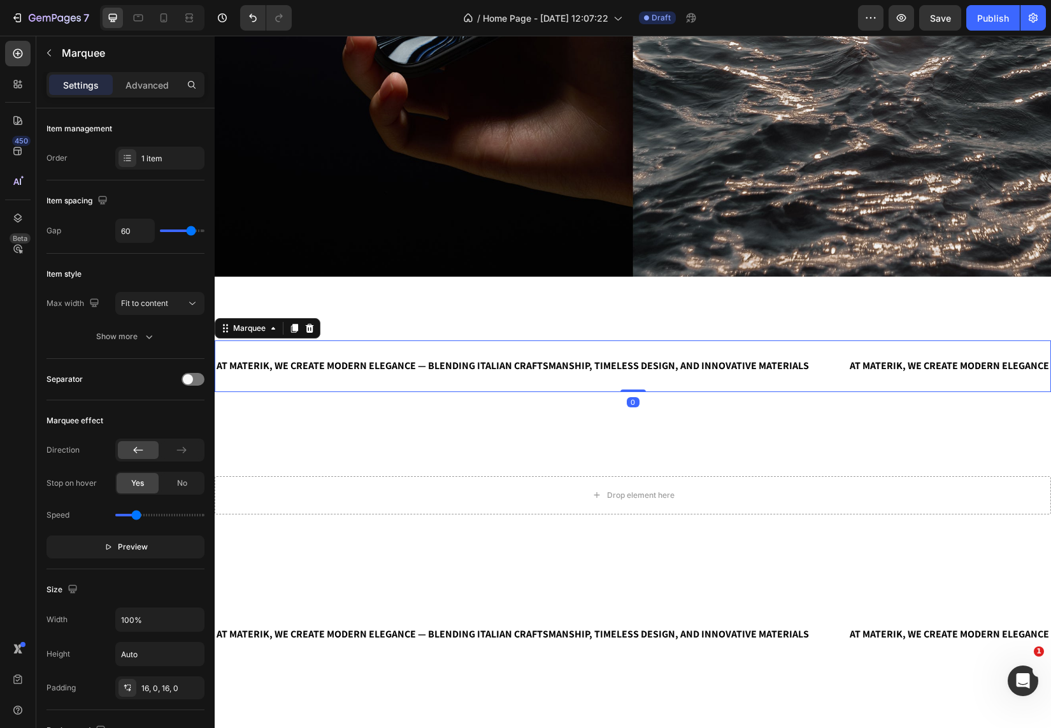
click at [742, 308] on div "AT MATERIK, WE CREATE MODERN ELEGANCE — BLENDING ITALIAN CRAFTSMANSHIP, TIMELES…" at bounding box center [633, 365] width 836 height 179
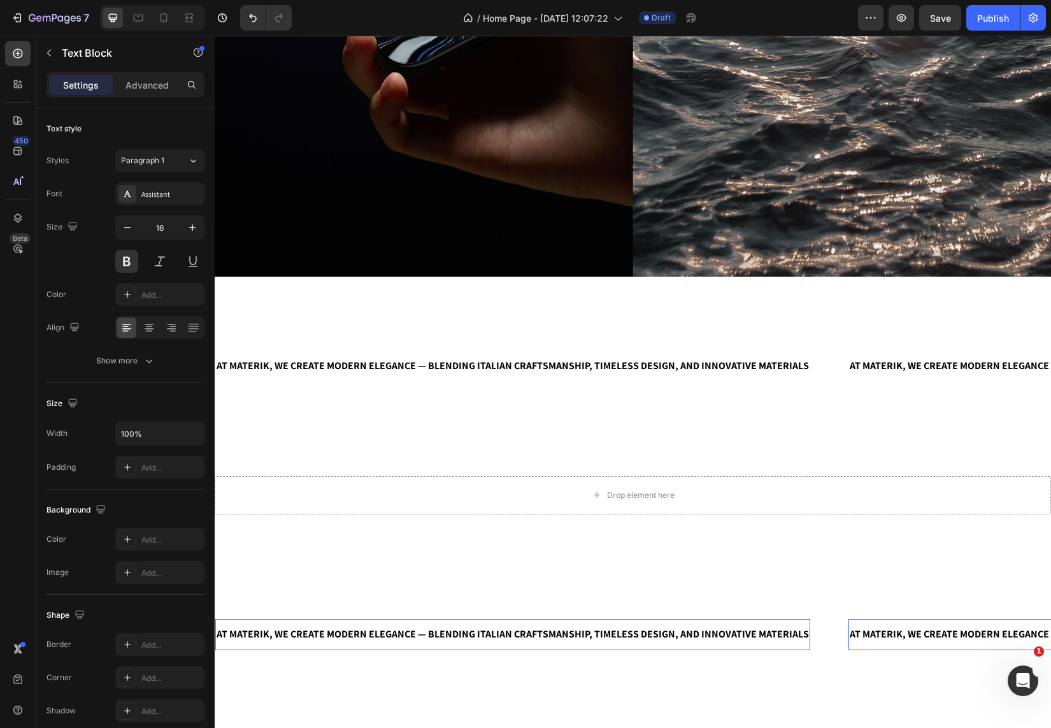
click at [652, 633] on span "AT MATERIK, WE CREATE MODERN ELEGANCE — BLENDING ITALIAN CRAFTSMANSHIP, TIMELES…" at bounding box center [513, 633] width 592 height 13
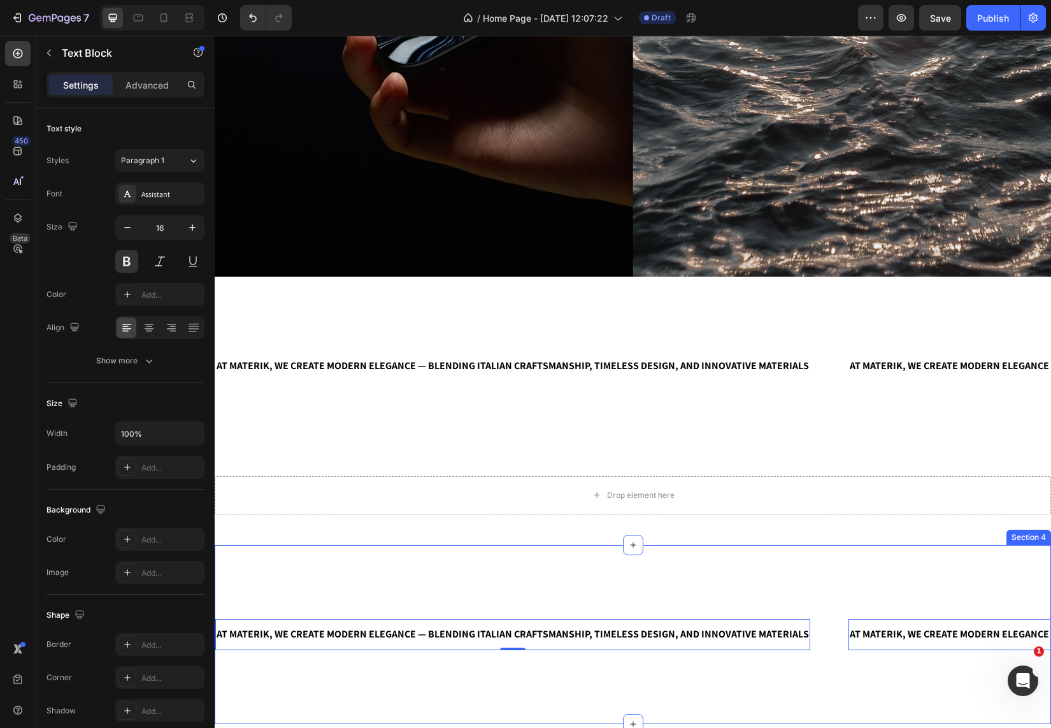
click at [657, 594] on div "AT MATERIK, WE CREATE MODERN ELEGANCE — BLENDING ITALIAN CRAFTSMANSHIP, TIMELES…" at bounding box center [633, 634] width 836 height 179
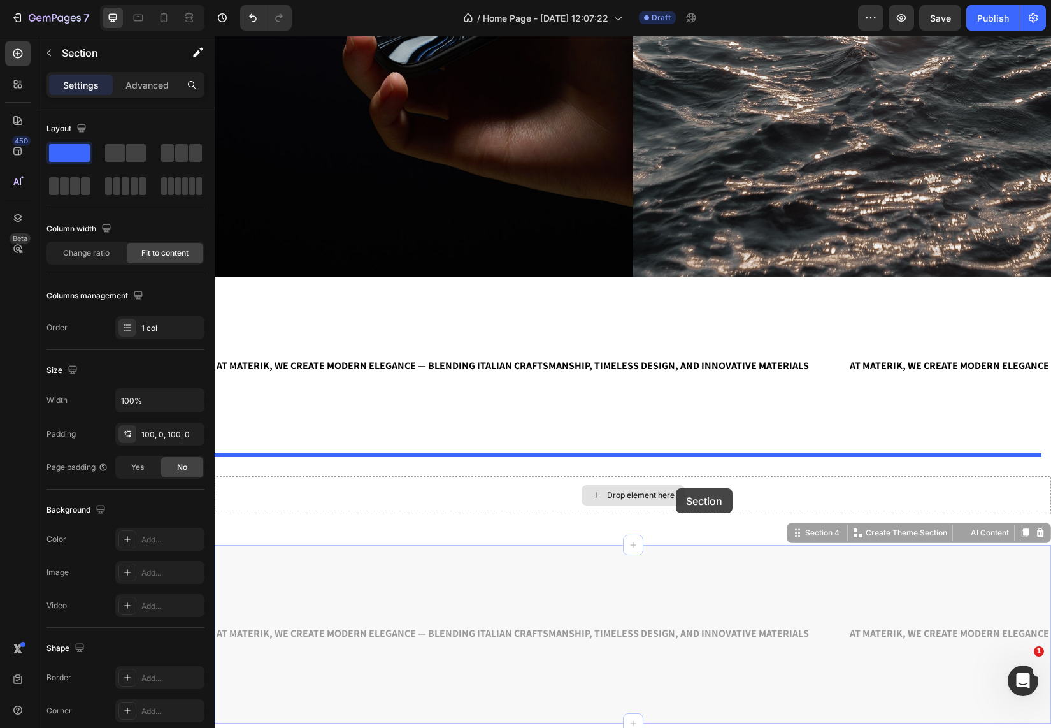
drag, startPoint x: 788, startPoint y: 535, endPoint x: 676, endPoint y: 487, distance: 121.9
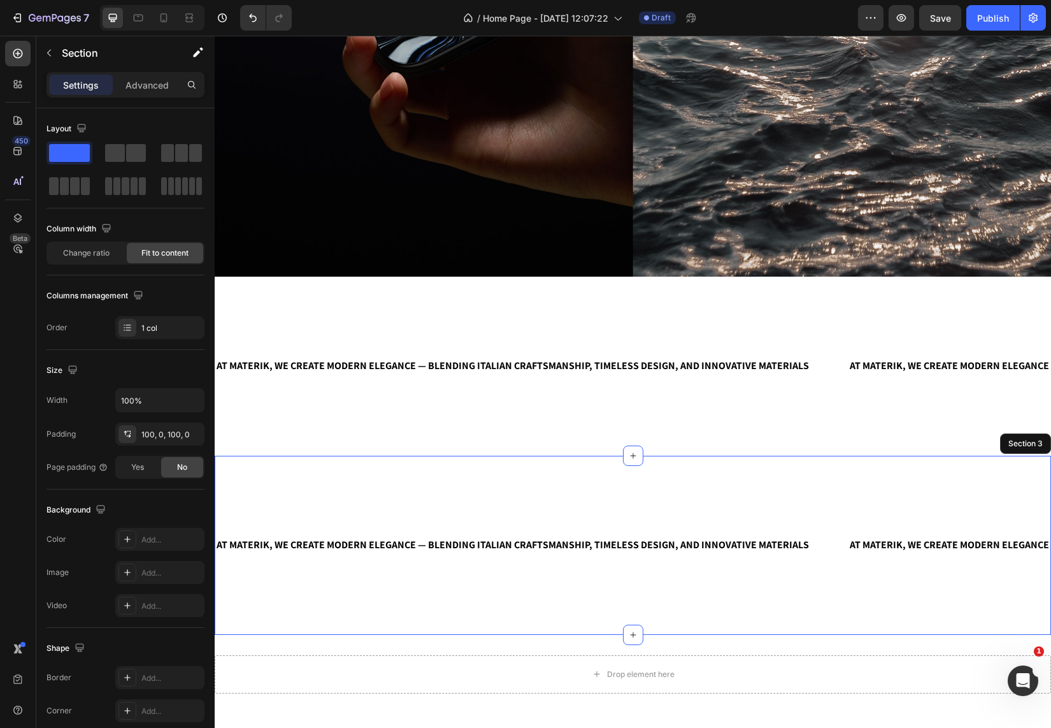
click at [706, 499] on div "AT MATERIK, WE CREATE MODERN ELEGANCE — BLENDING ITALIAN CRAFTSMANSHIP, TIMELES…" at bounding box center [633, 545] width 836 height 179
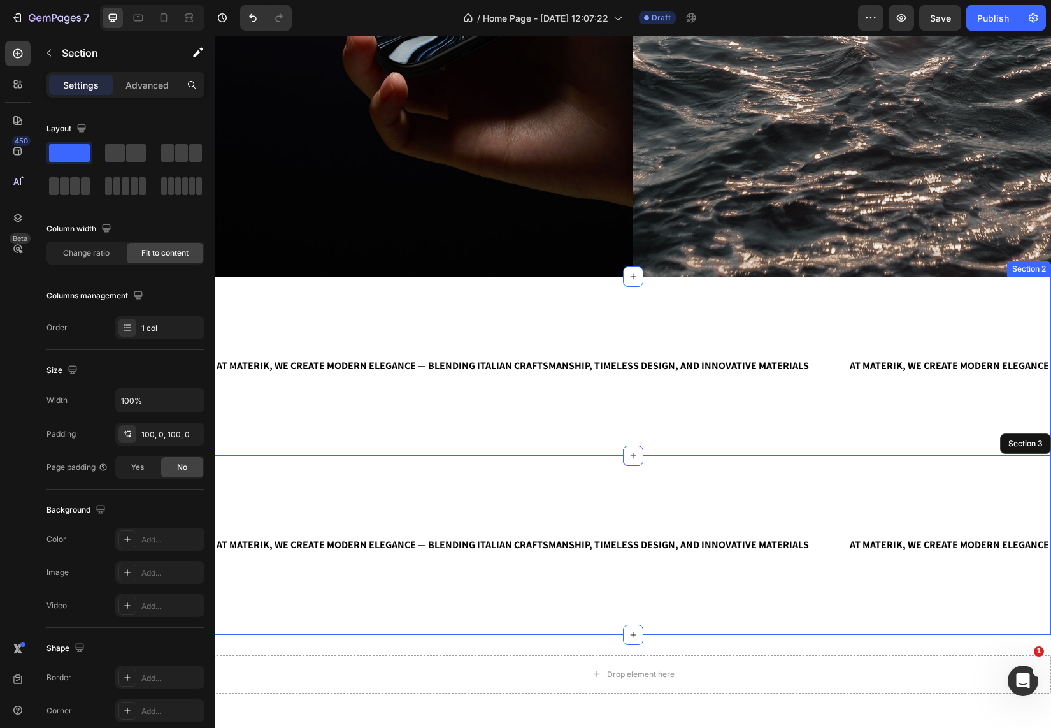
click at [726, 312] on div "AT MATERIK, WE CREATE MODERN ELEGANCE — BLENDING ITALIAN CRAFTSMANSHIP, TIMELES…" at bounding box center [633, 365] width 836 height 179
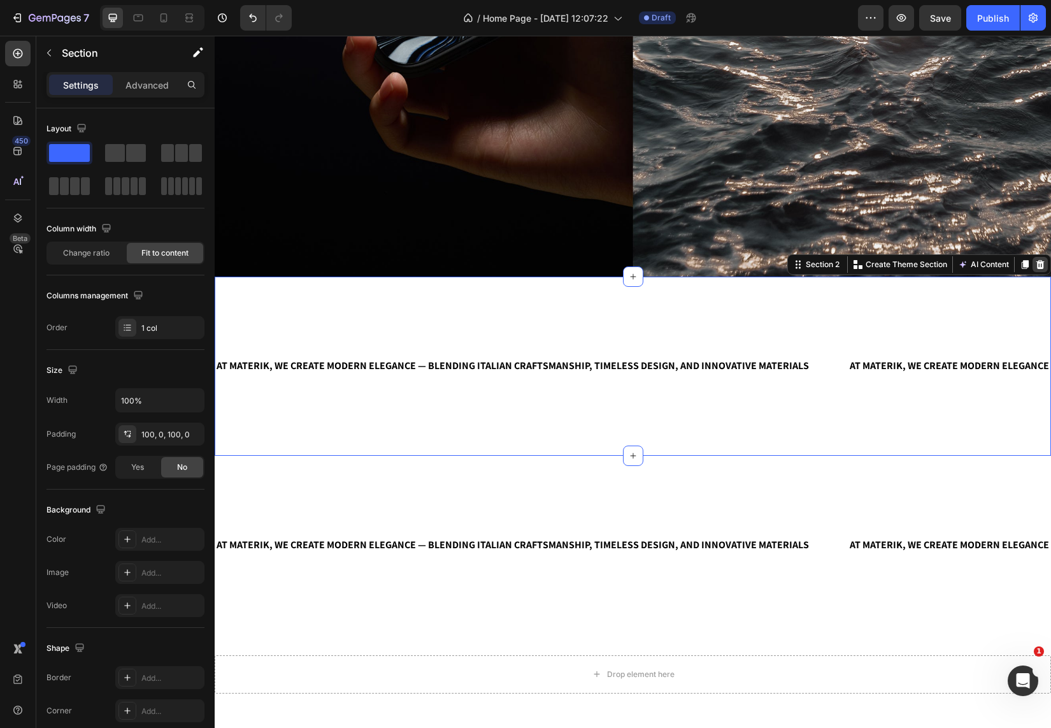
click at [1037, 261] on icon at bounding box center [1041, 264] width 8 height 9
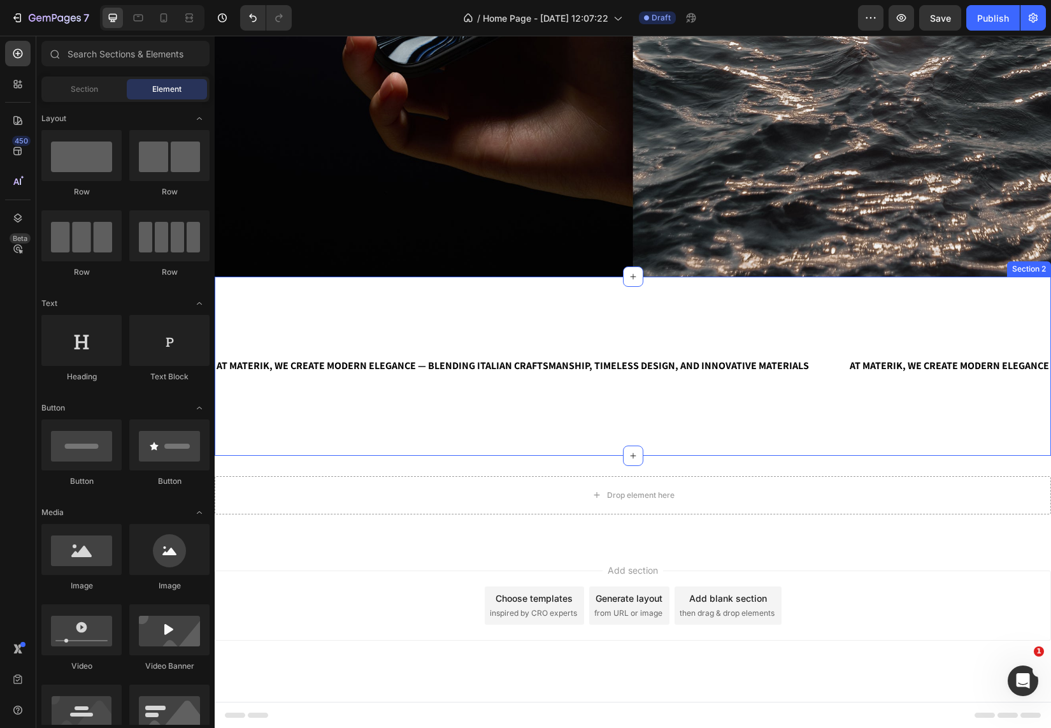
click at [486, 296] on div "AT MATERIK, WE CREATE MODERN ELEGANCE — BLENDING ITALIAN CRAFTSMANSHIP, TIMELES…" at bounding box center [633, 365] width 836 height 179
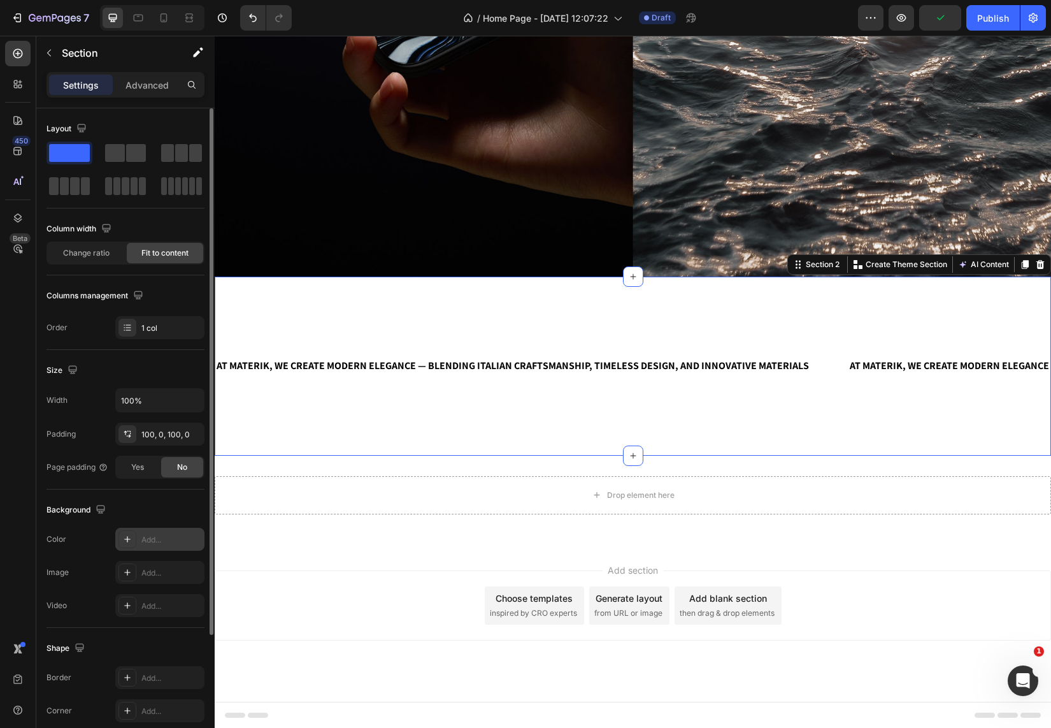
click at [145, 534] on div "Add..." at bounding box center [171, 539] width 60 height 11
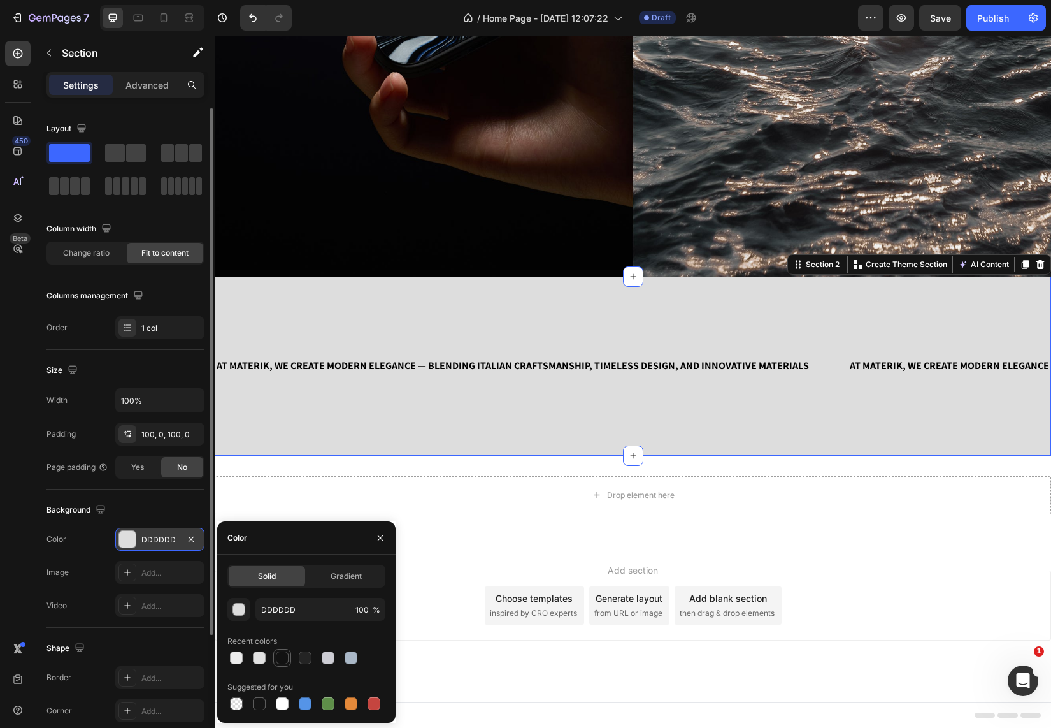
click at [285, 659] on div at bounding box center [282, 657] width 13 height 13
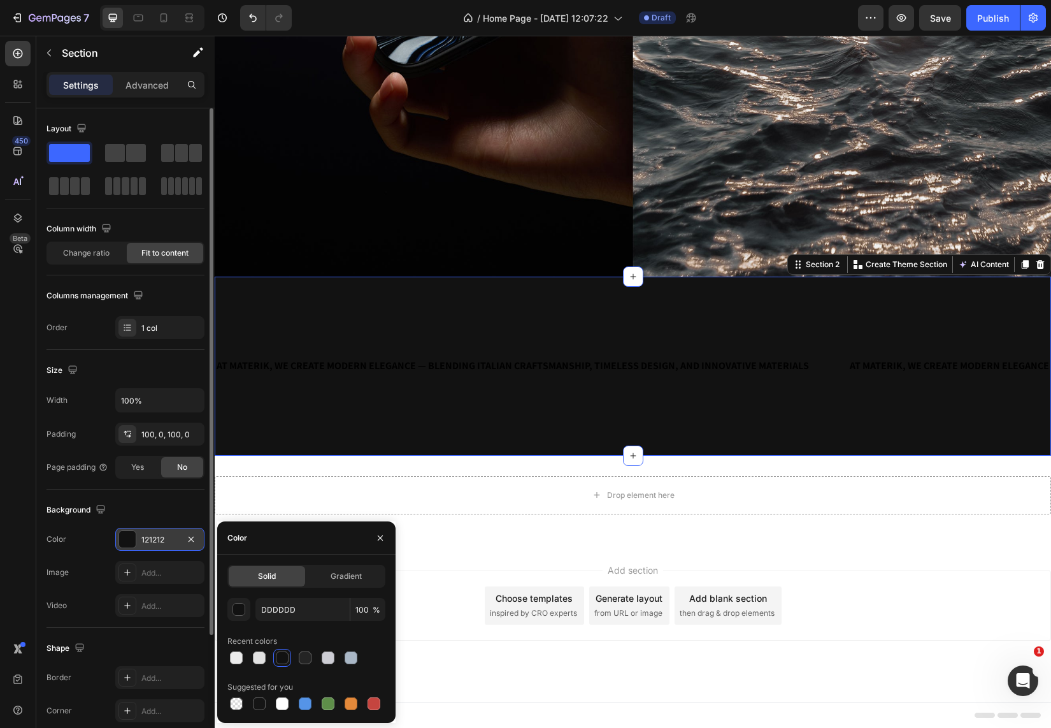
type input "121212"
click at [459, 545] on div "Add section Choose templates inspired by CRO experts Generate layout from URL o…" at bounding box center [633, 623] width 836 height 157
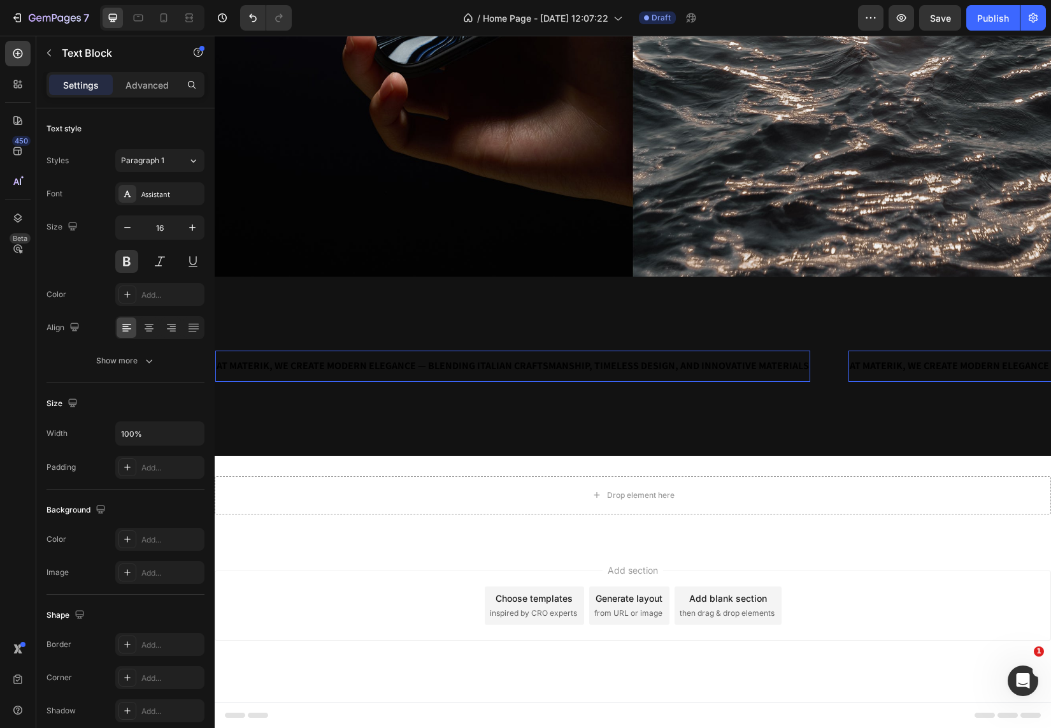
click at [485, 364] on span "AT MATERIK, WE CREATE MODERN ELEGANCE — BLENDING ITALIAN CRAFTSMANSHIP, TIMELES…" at bounding box center [513, 365] width 592 height 13
click at [127, 194] on icon at bounding box center [127, 194] width 10 height 10
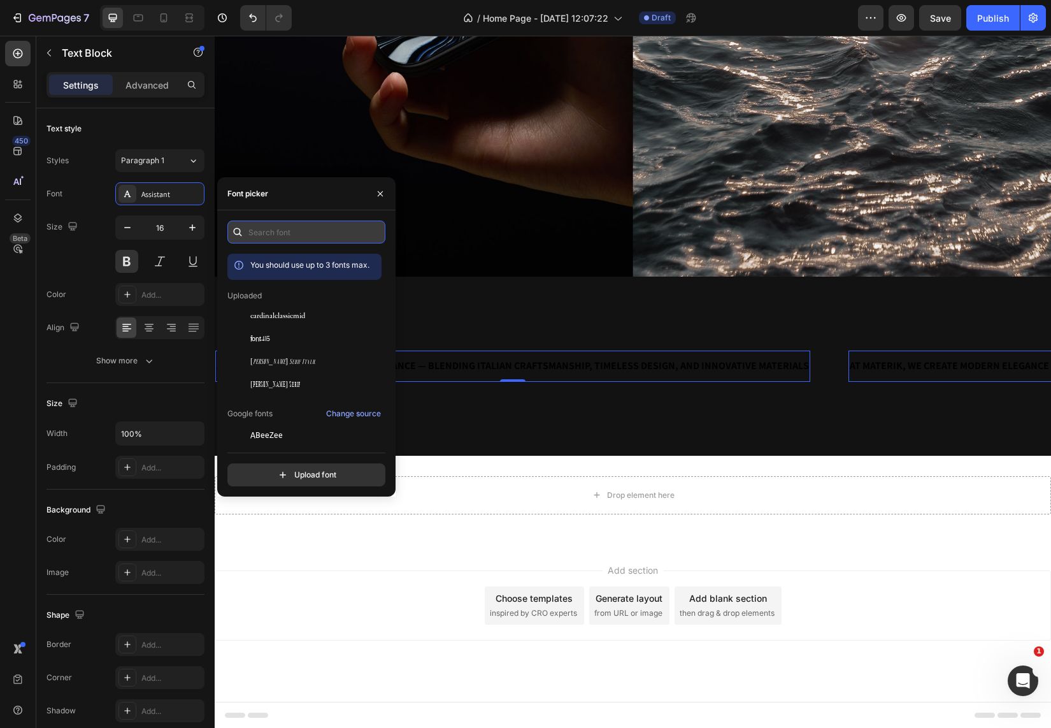
click at [289, 229] on input "text" at bounding box center [306, 231] width 158 height 23
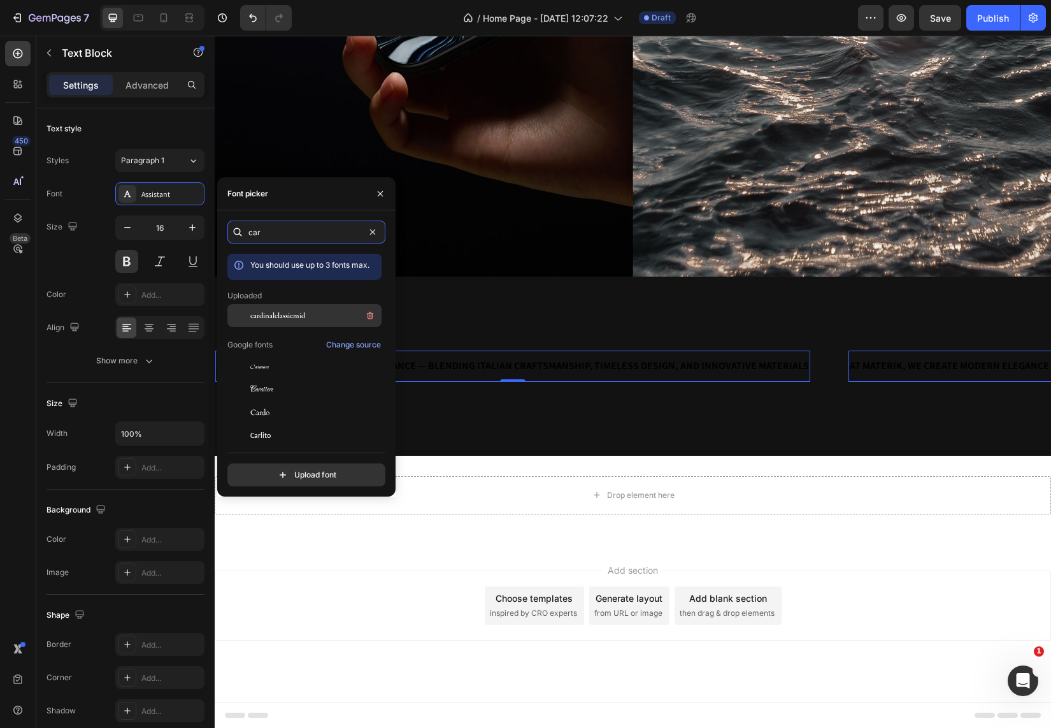
type input "car"
click at [309, 316] on div "cardinalclassicmid" at bounding box center [314, 315] width 129 height 15
click at [398, 571] on div "Add section Choose templates inspired by CRO experts Generate layout from URL o…" at bounding box center [633, 605] width 836 height 70
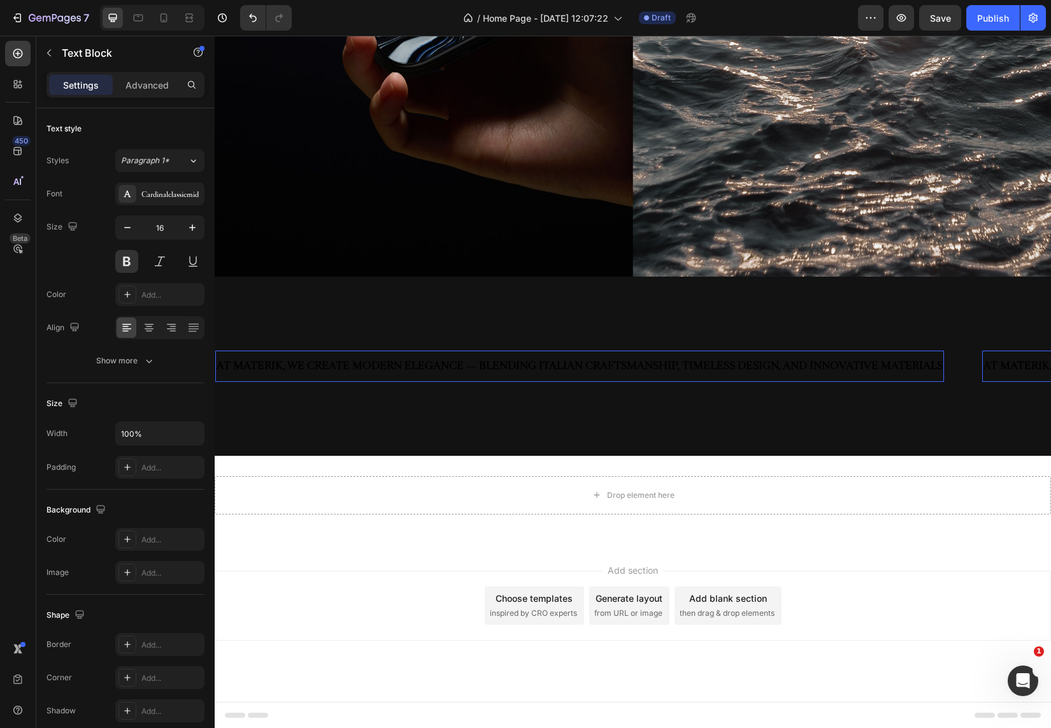
click at [380, 359] on span "AT MATERIK, WE CREATE MODERN ELEGANCE — BLENDING ITALIAN CRAFTSMANSHIP, TIMELES…" at bounding box center [580, 365] width 726 height 13
click at [378, 366] on span "AT MATERIK, WE CREATE MODERN ELEGANCE — BLENDING ITALIAN CRAFTSMANSHIP, TIMELES…" at bounding box center [580, 365] width 726 height 13
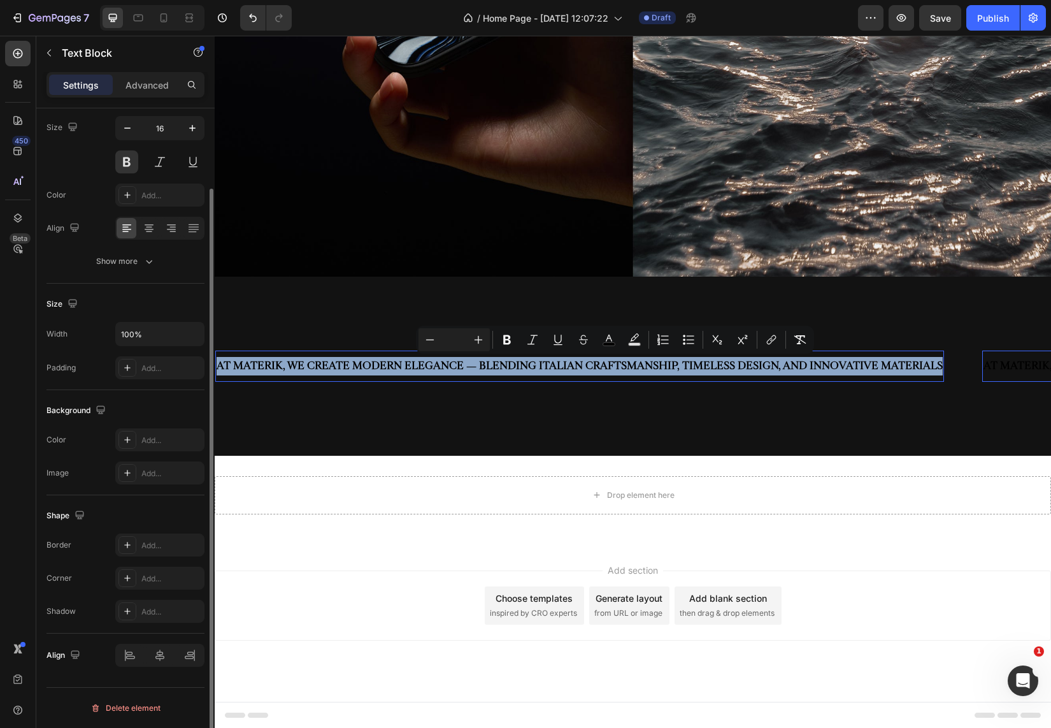
scroll to position [0, 0]
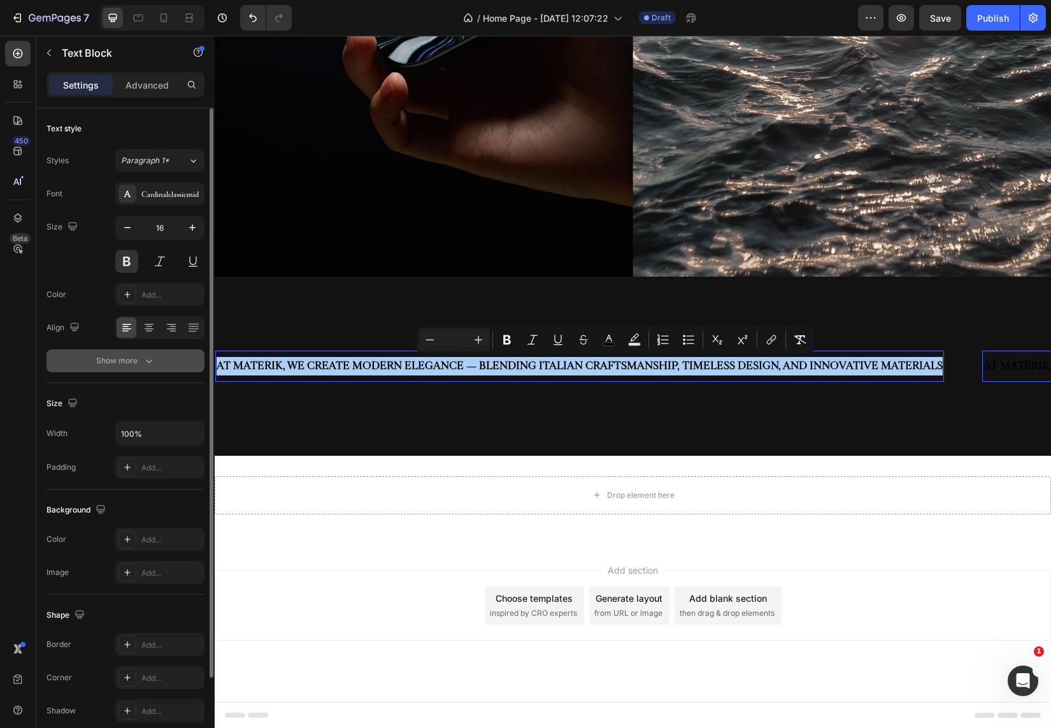
click at [140, 365] on div "Show more" at bounding box center [125, 360] width 59 height 13
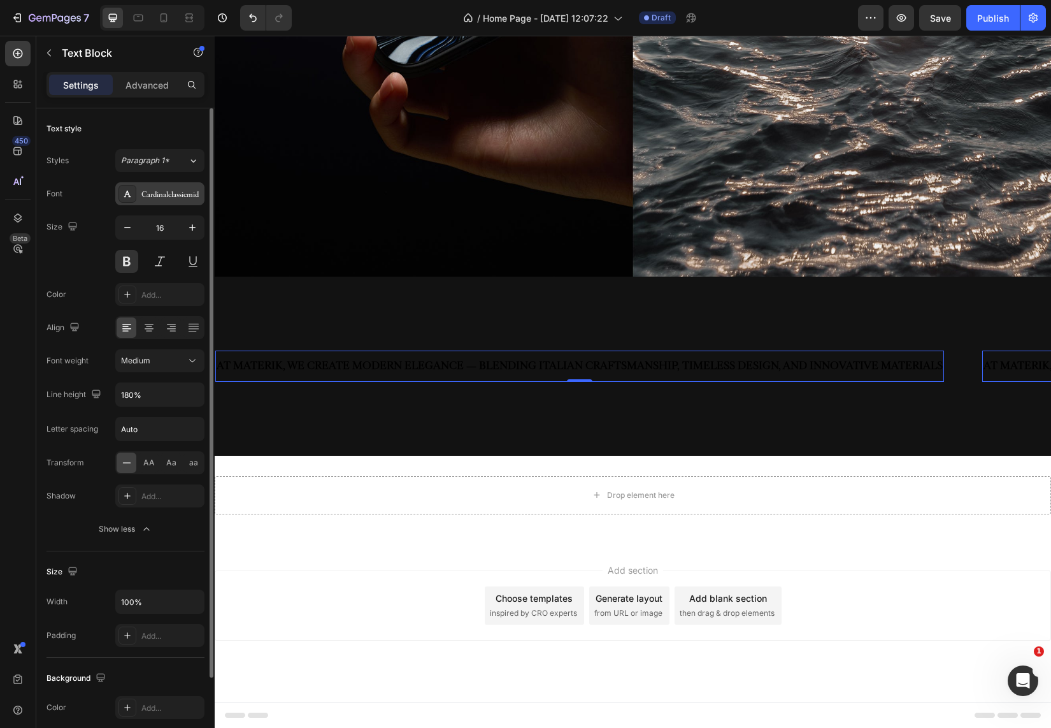
click at [166, 196] on div "Cardinalclassicmid" at bounding box center [171, 194] width 60 height 11
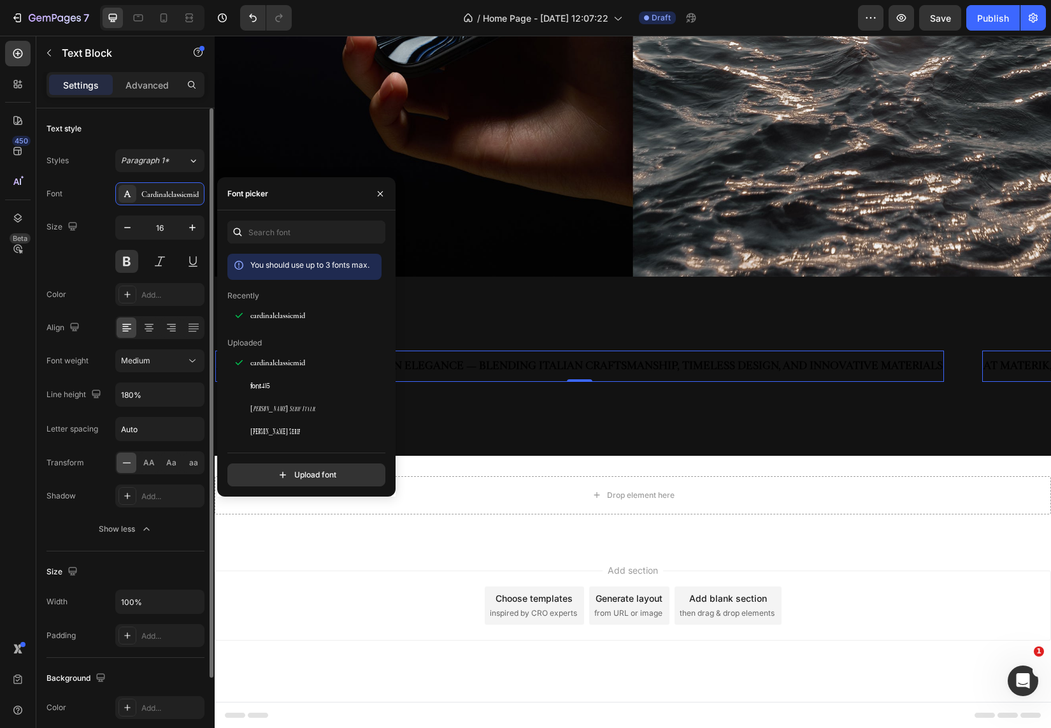
click at [171, 130] on div "Text style" at bounding box center [126, 128] width 158 height 20
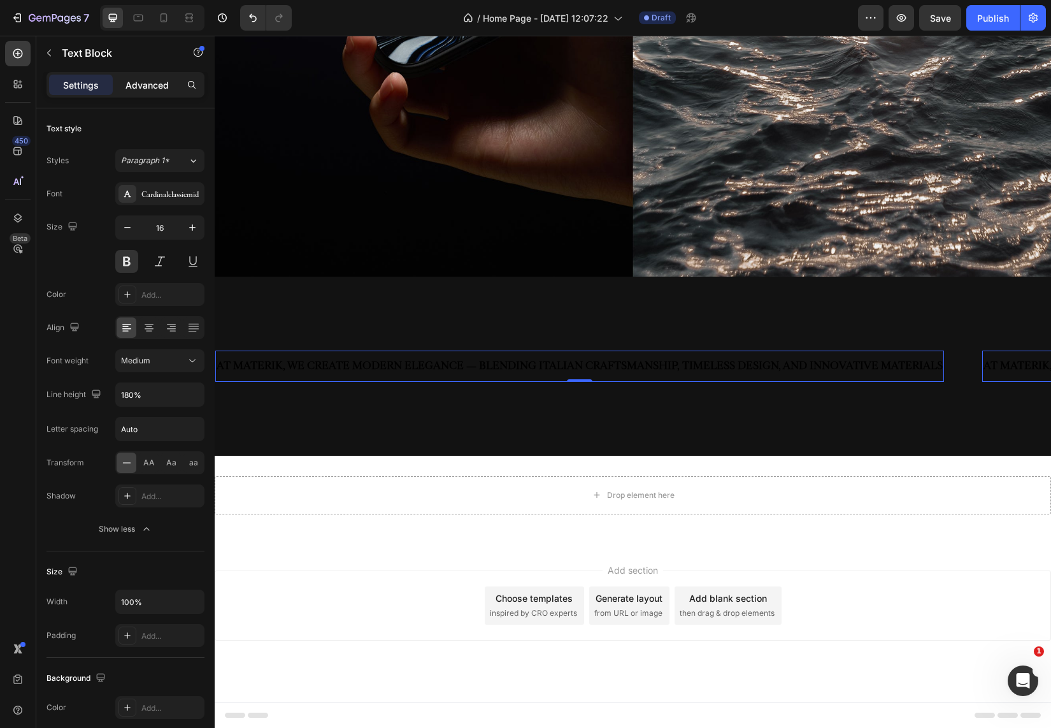
click at [151, 91] on p "Advanced" at bounding box center [147, 84] width 43 height 13
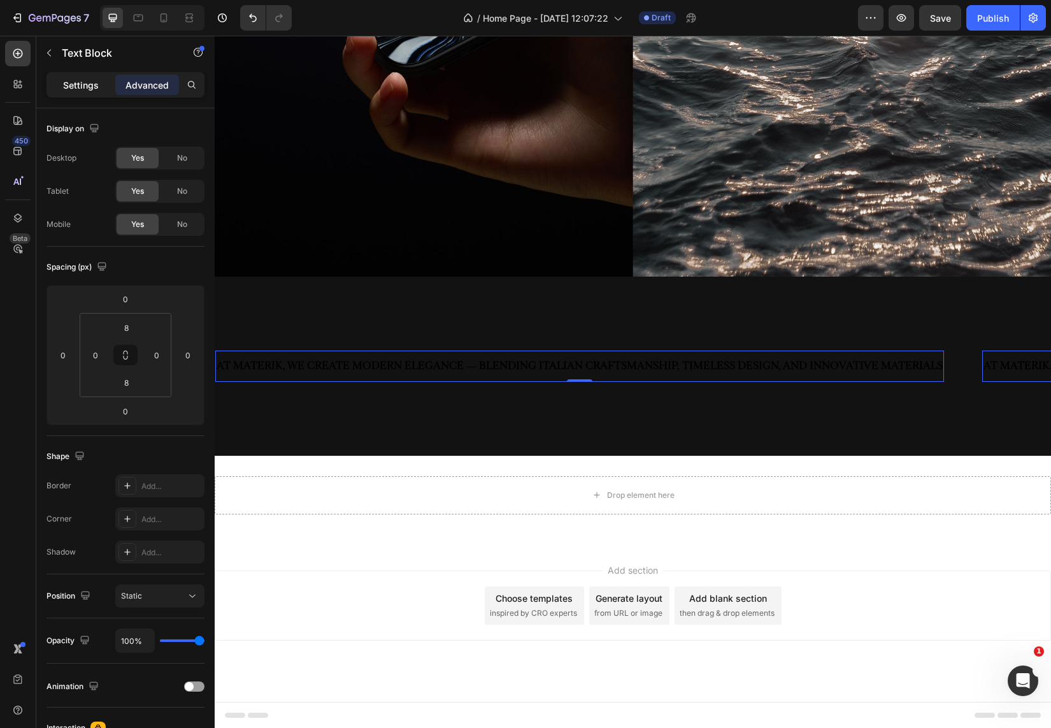
click at [78, 80] on p "Settings" at bounding box center [81, 84] width 36 height 13
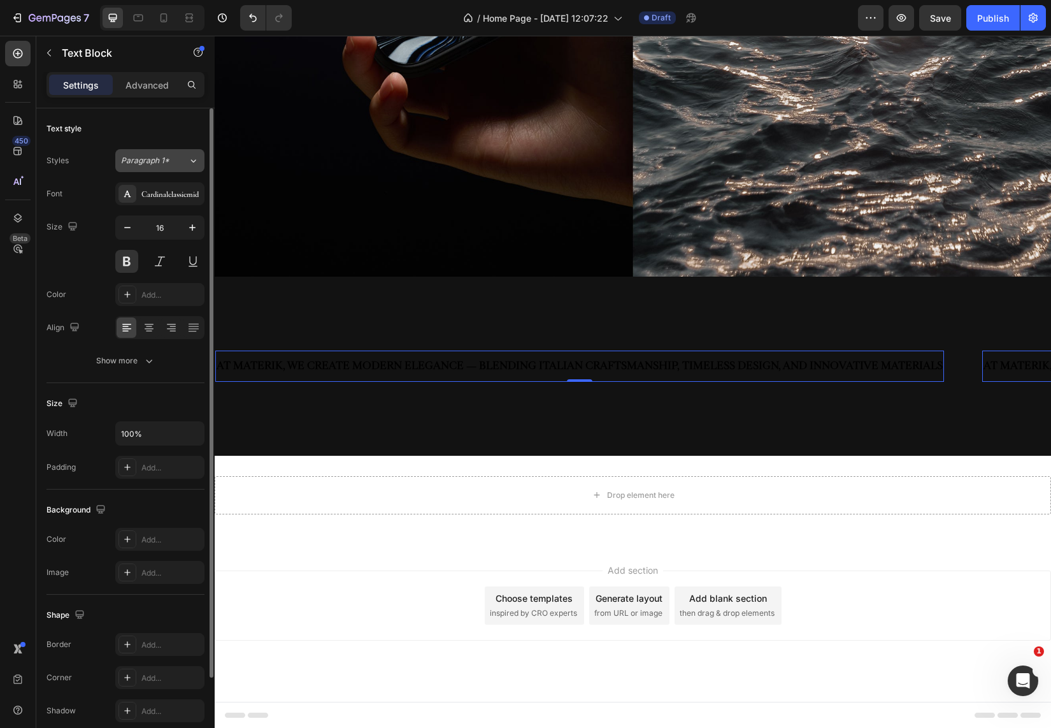
click at [139, 157] on span "Paragraph 1*" at bounding box center [145, 160] width 48 height 11
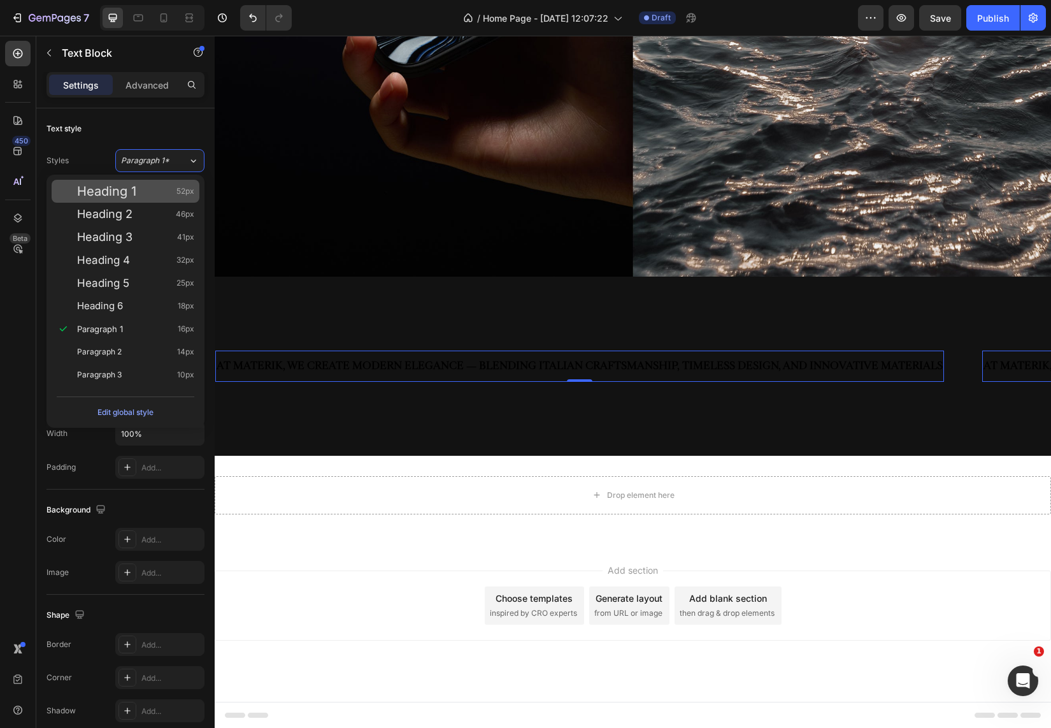
click at [127, 192] on span "Heading 1" at bounding box center [106, 191] width 59 height 13
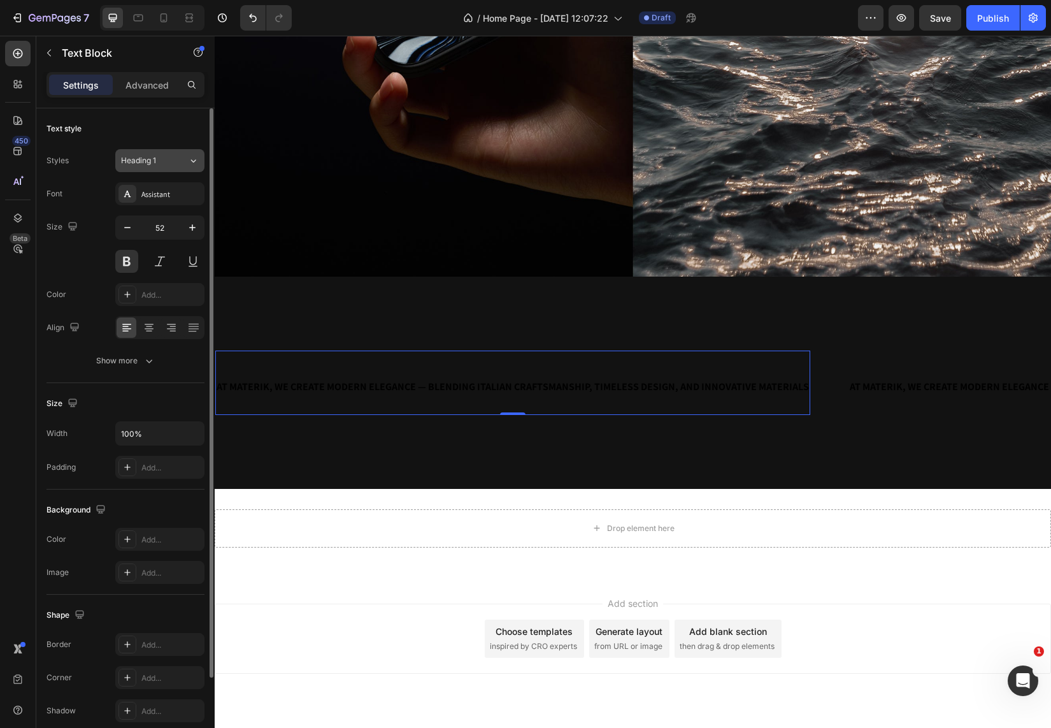
click at [171, 153] on button "Heading 1" at bounding box center [159, 160] width 89 height 23
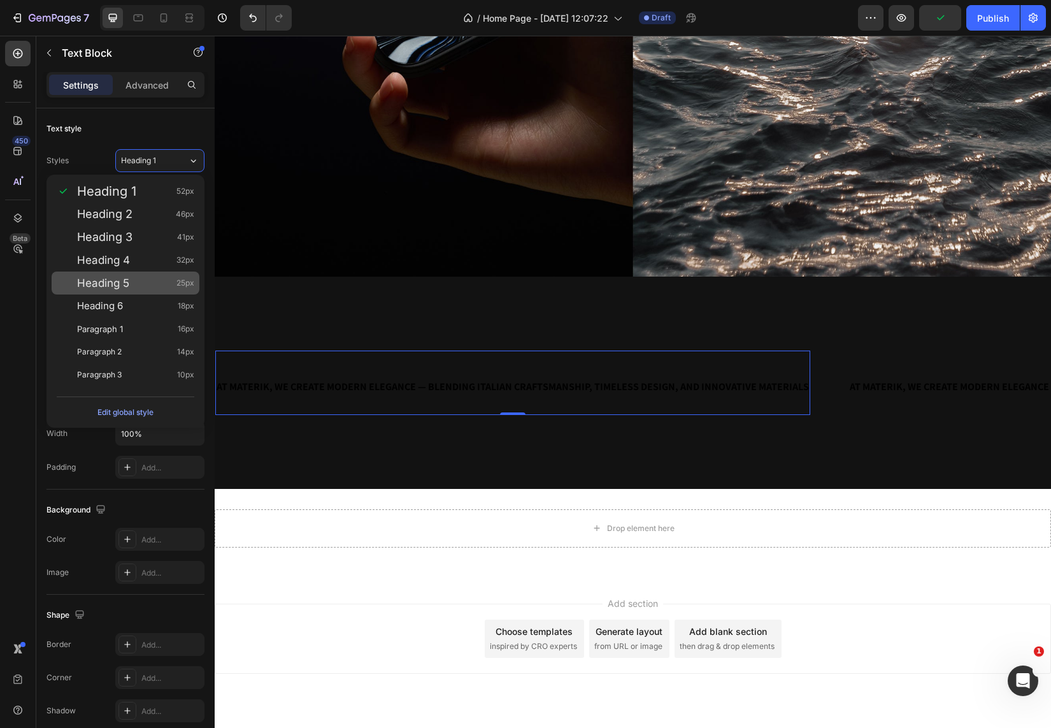
click at [106, 289] on div "Heading 5 25px" at bounding box center [126, 282] width 148 height 23
type input "25"
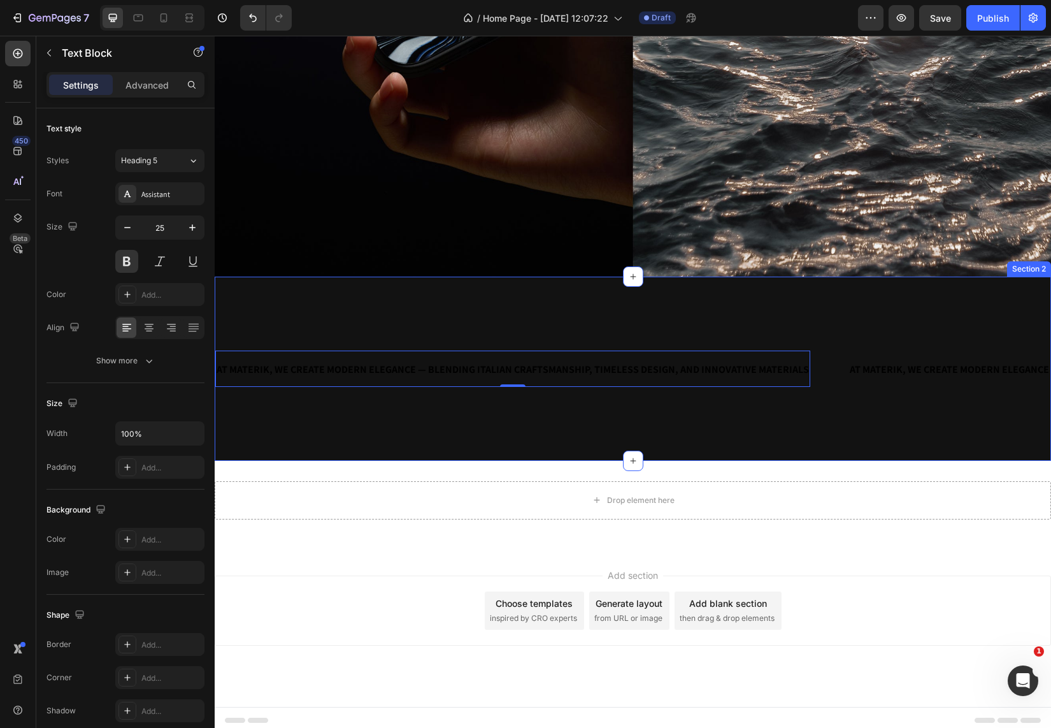
click at [371, 417] on div "AT MATERIK, WE CREATE MODERN ELEGANCE — BLENDING ITALIAN CRAFTSMANSHIP, TIMELES…" at bounding box center [633, 368] width 836 height 184
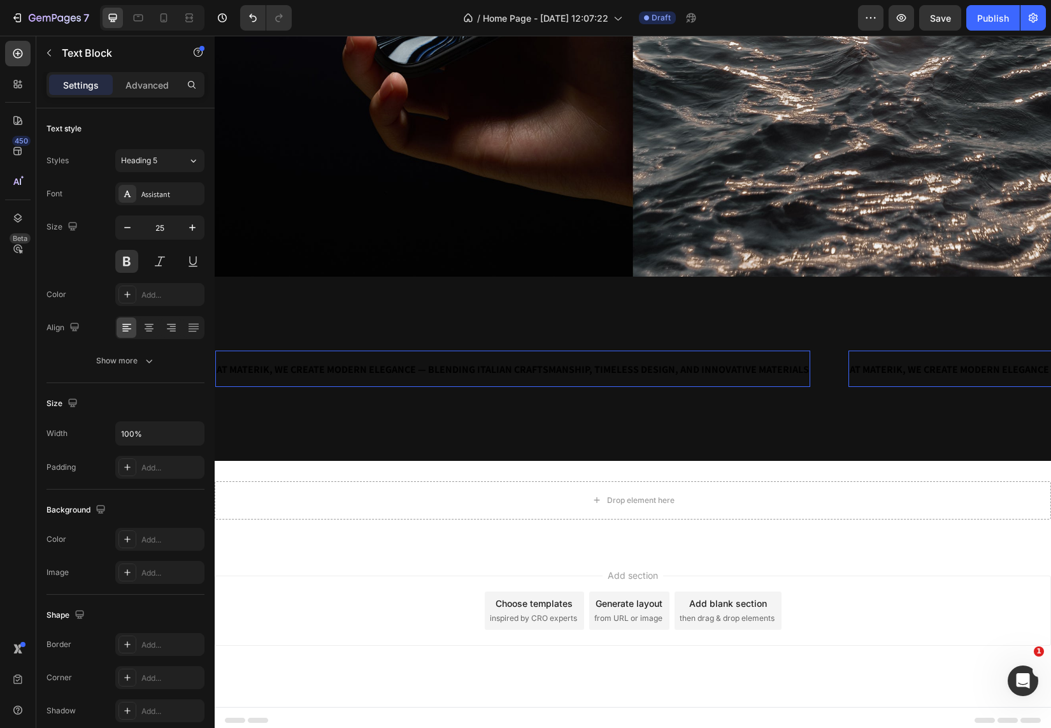
click at [382, 367] on span "AT MATERIK, WE CREATE MODERN ELEGANCE — BLENDING ITALIAN CRAFTSMANSHIP, TIMELES…" at bounding box center [513, 369] width 592 height 13
click at [141, 299] on div "Add..." at bounding box center [159, 294] width 89 height 23
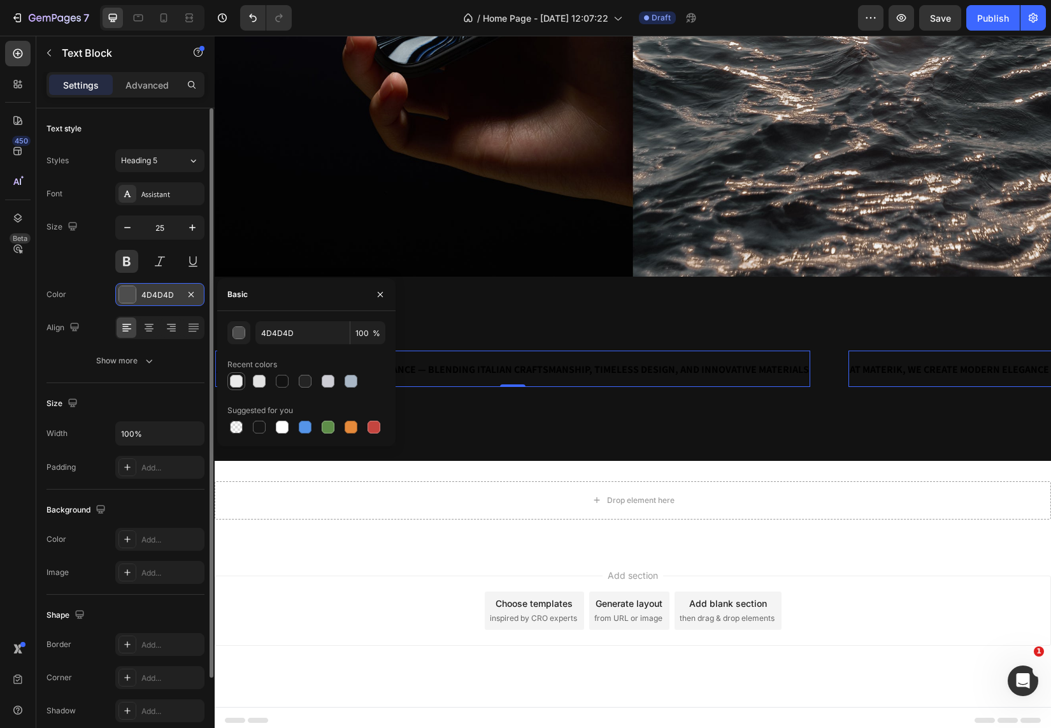
click at [236, 384] on div at bounding box center [236, 381] width 13 height 13
click at [284, 430] on div at bounding box center [282, 426] width 13 height 13
type input "FFFFFF"
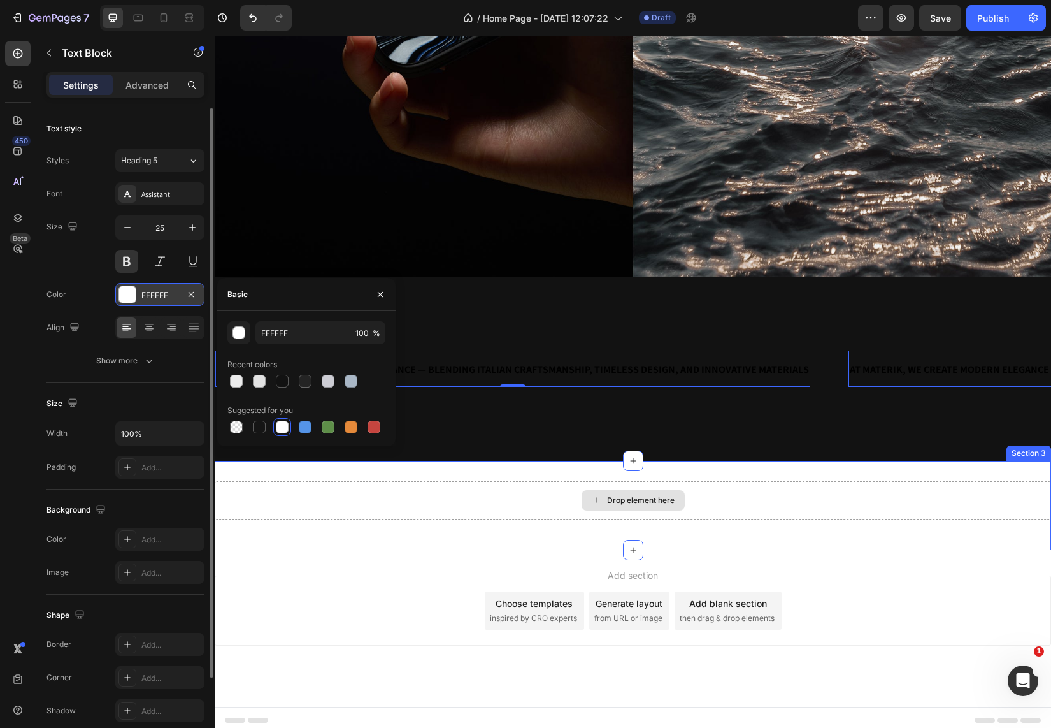
click at [296, 520] on div "Drop element here Row" at bounding box center [633, 505] width 836 height 48
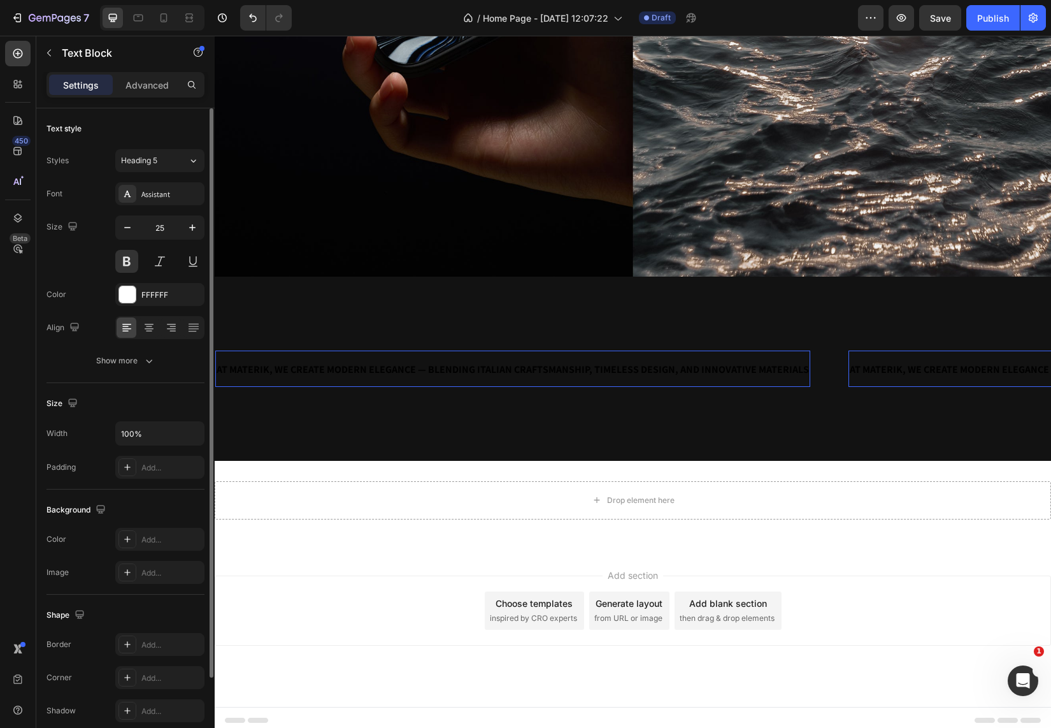
click at [395, 357] on p "AT MATERIK, WE CREATE MODERN ELEGANCE — BLENDING ITALIAN CRAFTSMANSHIP, TIMELES…" at bounding box center [513, 369] width 592 height 24
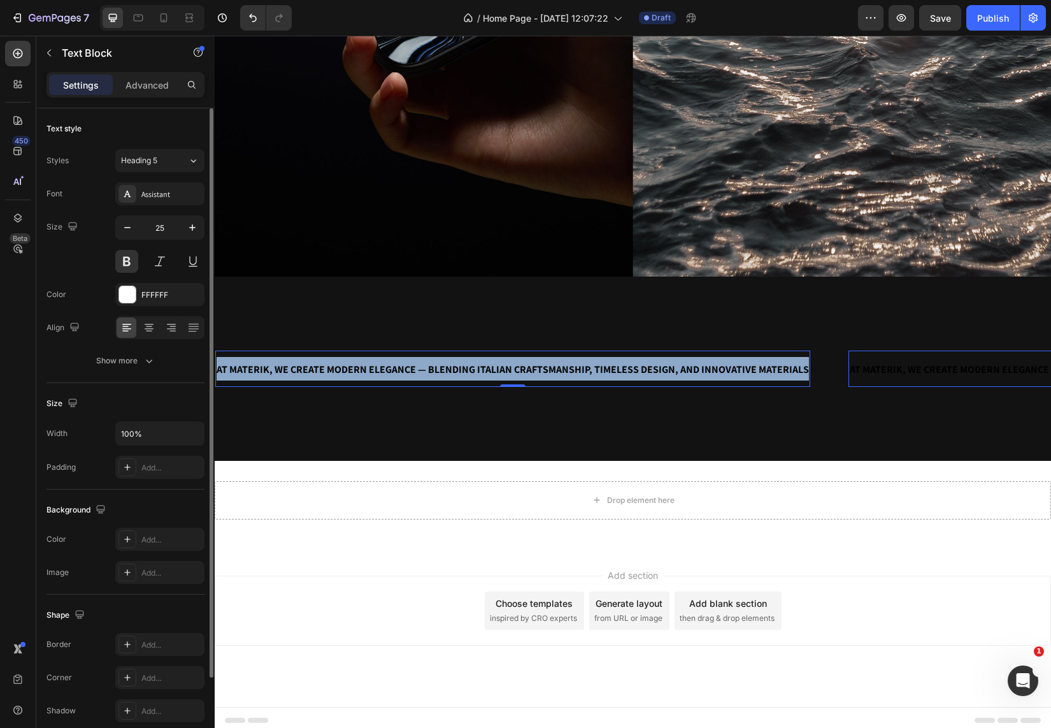
click at [395, 357] on p "AT MATERIK, WE CREATE MODERN ELEGANCE — BLENDING ITALIAN CRAFTSMANSHIP, TIMELES…" at bounding box center [513, 369] width 592 height 24
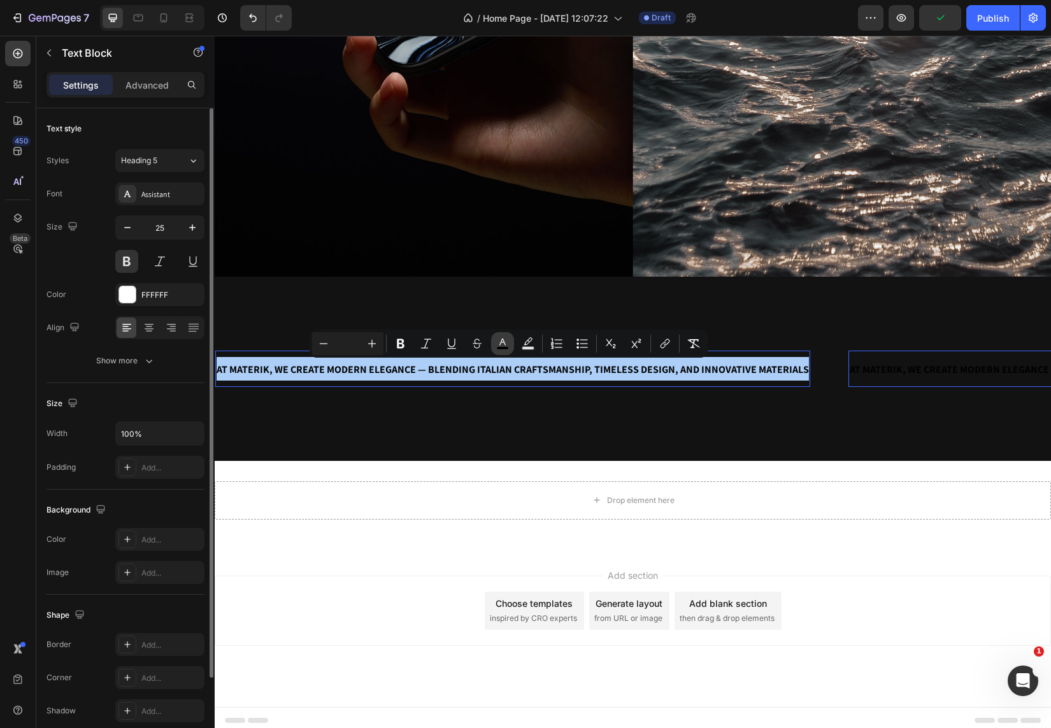
click at [499, 345] on icon "Editor contextual toolbar" at bounding box center [502, 343] width 13 height 13
type input "000000"
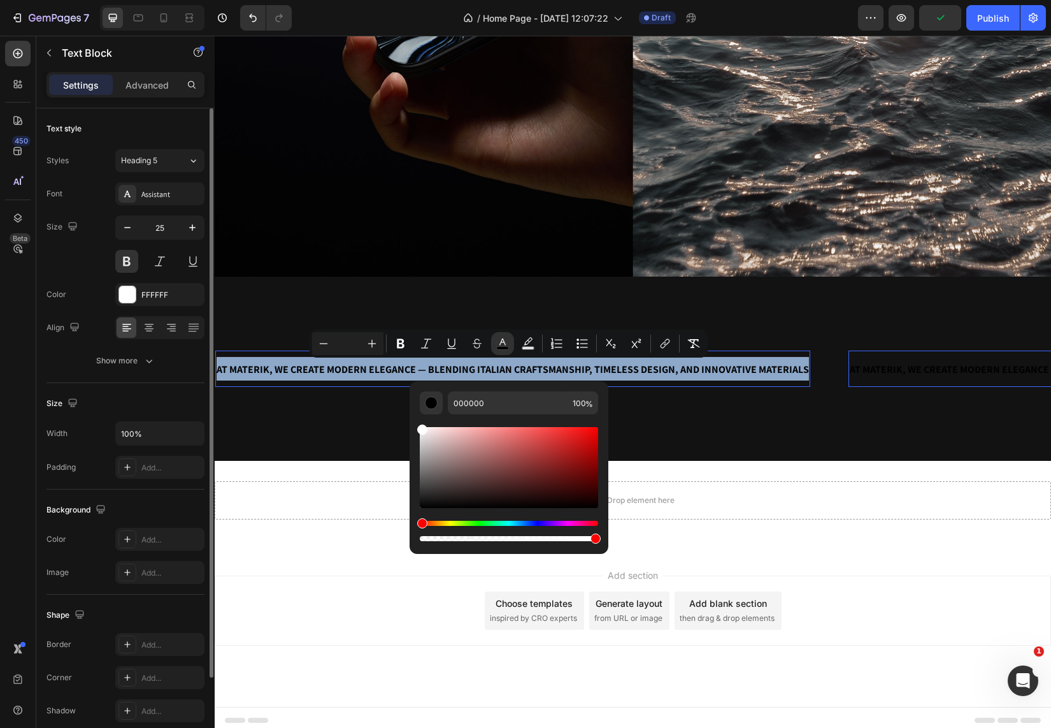
type input "FFFFFF"
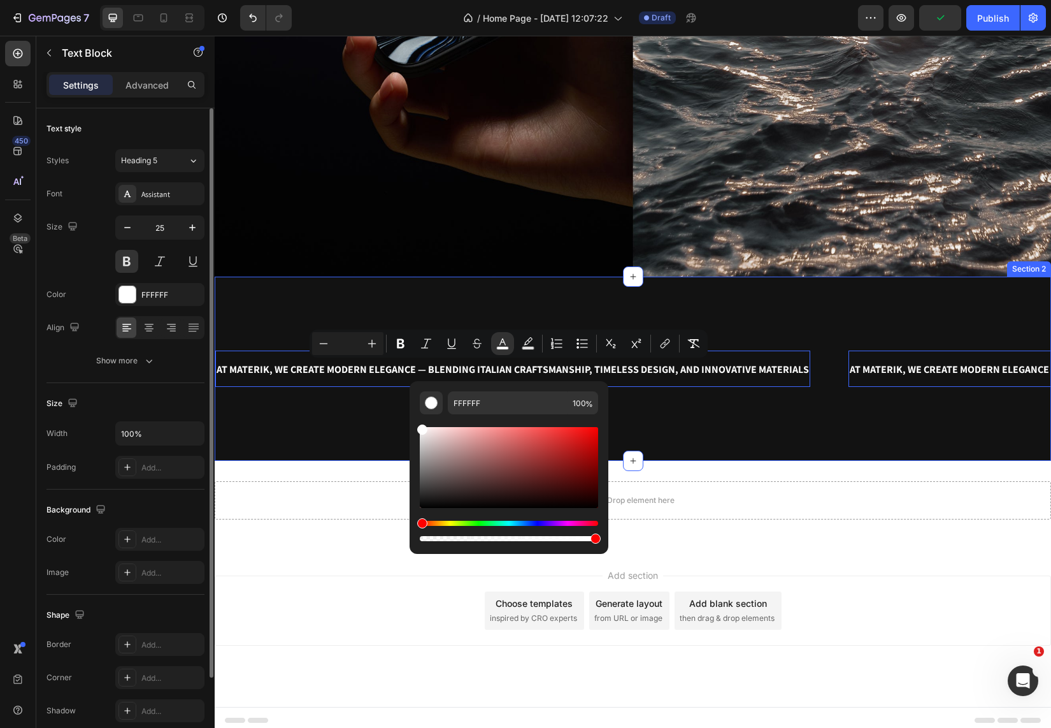
drag, startPoint x: 647, startPoint y: 489, endPoint x: 405, endPoint y: 395, distance: 259.8
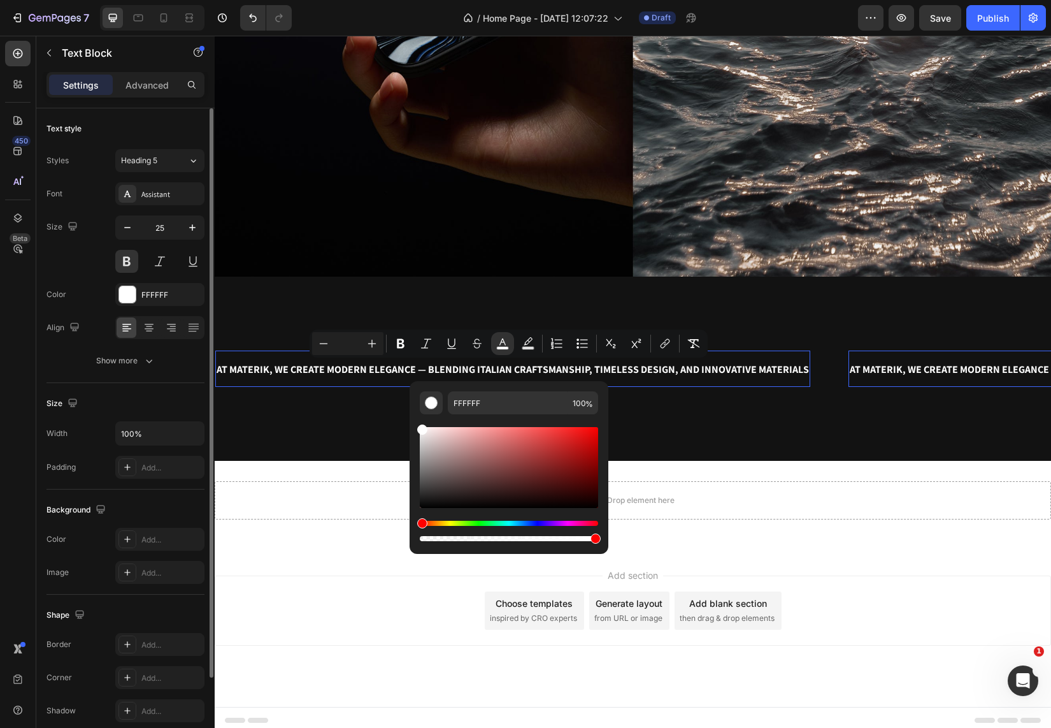
click at [337, 607] on div "Add section Choose templates inspired by CRO experts Generate layout from URL o…" at bounding box center [633, 610] width 836 height 70
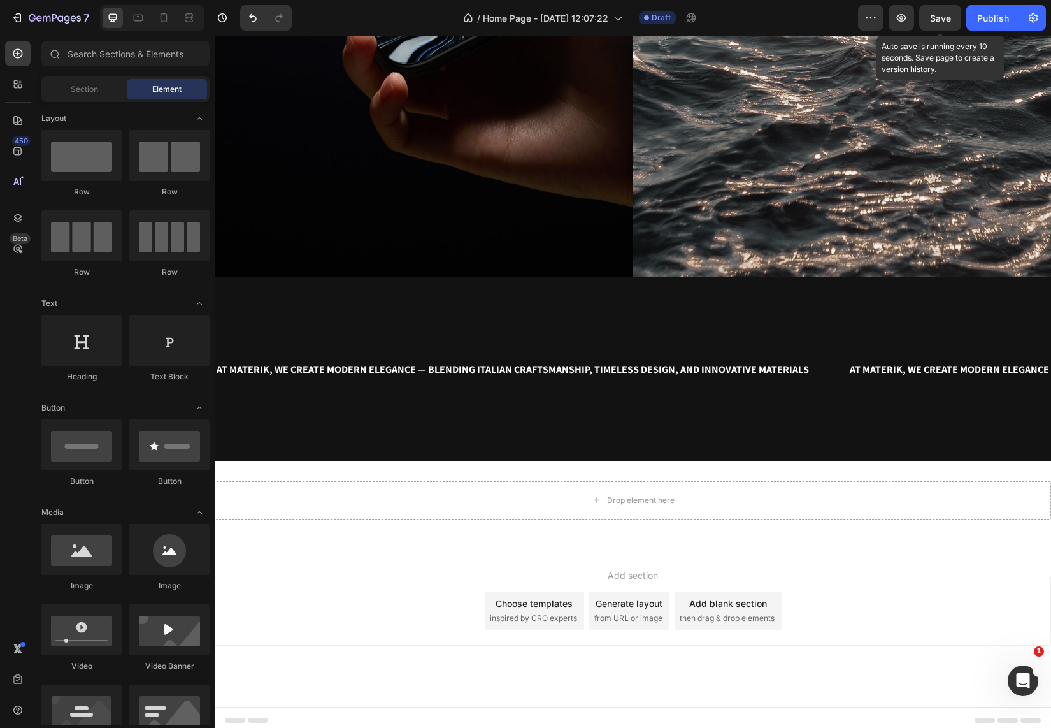
click at [940, 19] on span "Save" at bounding box center [940, 18] width 21 height 11
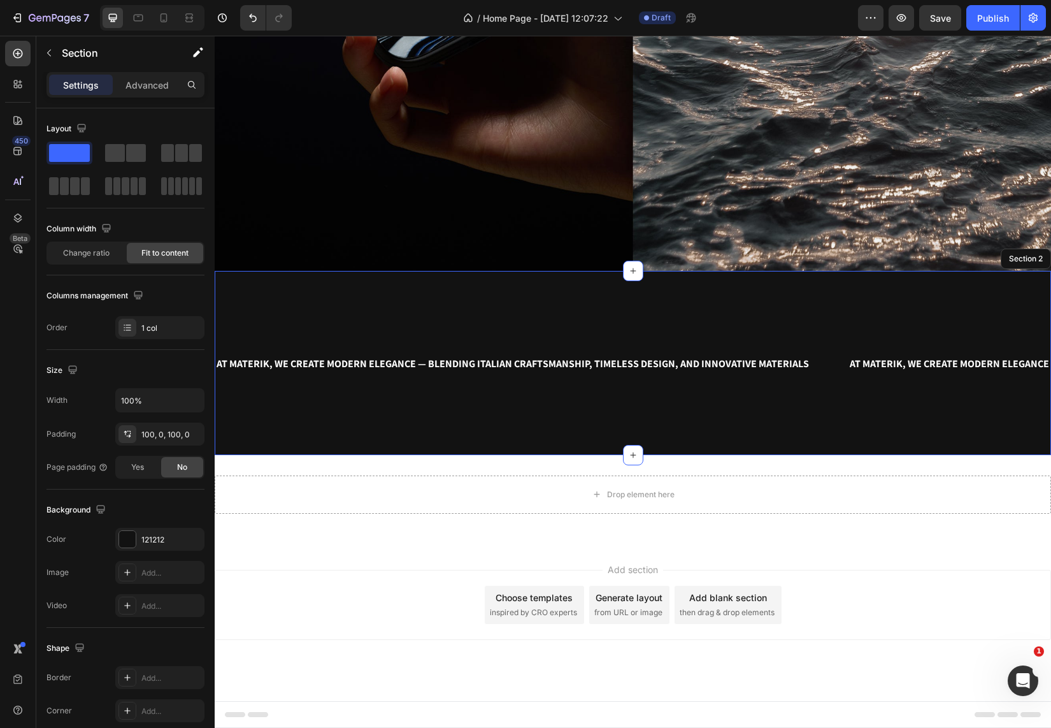
scroll to position [482, 0]
click at [406, 429] on div "AT MATERIK, WE CREATE MODERN ELEGANCE — BLENDING ITALIAN CRAFTSMANSHIP, TIMELES…" at bounding box center [633, 363] width 836 height 184
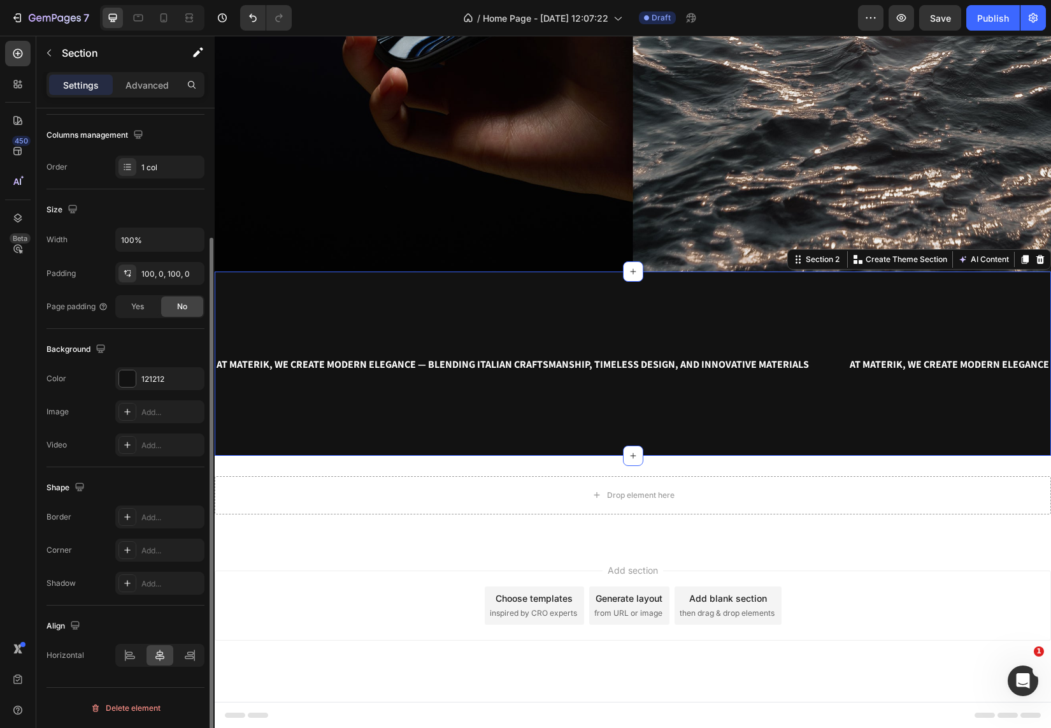
scroll to position [160, 0]
click at [154, 278] on div "100, 0, 100, 0" at bounding box center [159, 274] width 37 height 11
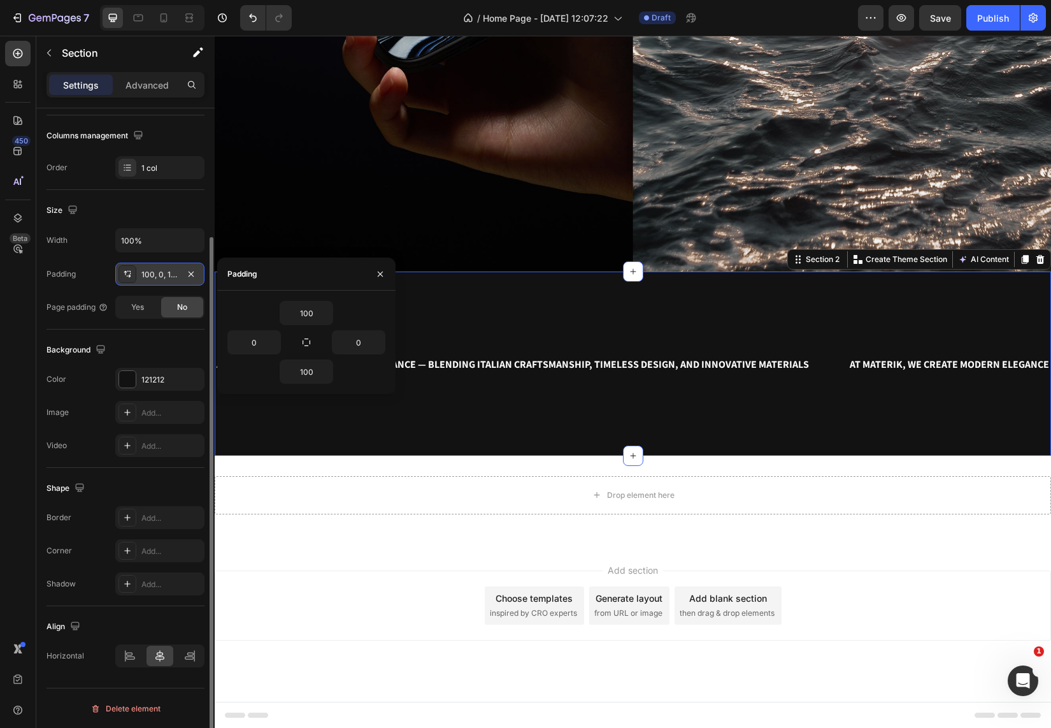
click at [163, 269] on div "100, 0, 100, 0" at bounding box center [159, 274] width 37 height 11
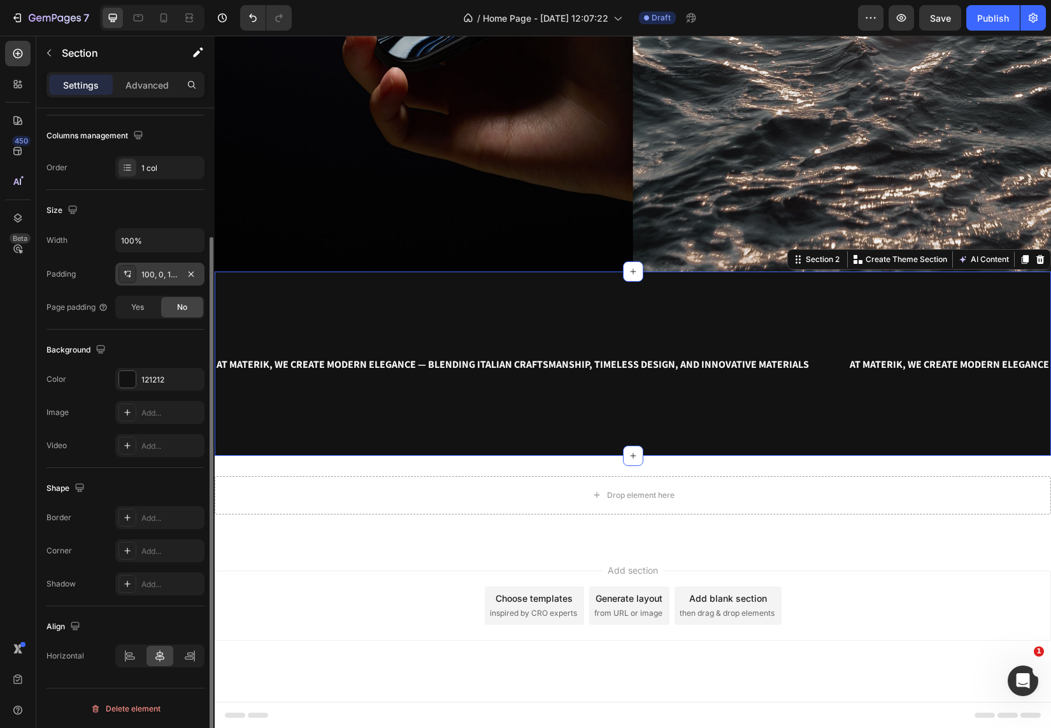
click at [163, 269] on div "100, 0, 100, 0" at bounding box center [159, 274] width 37 height 11
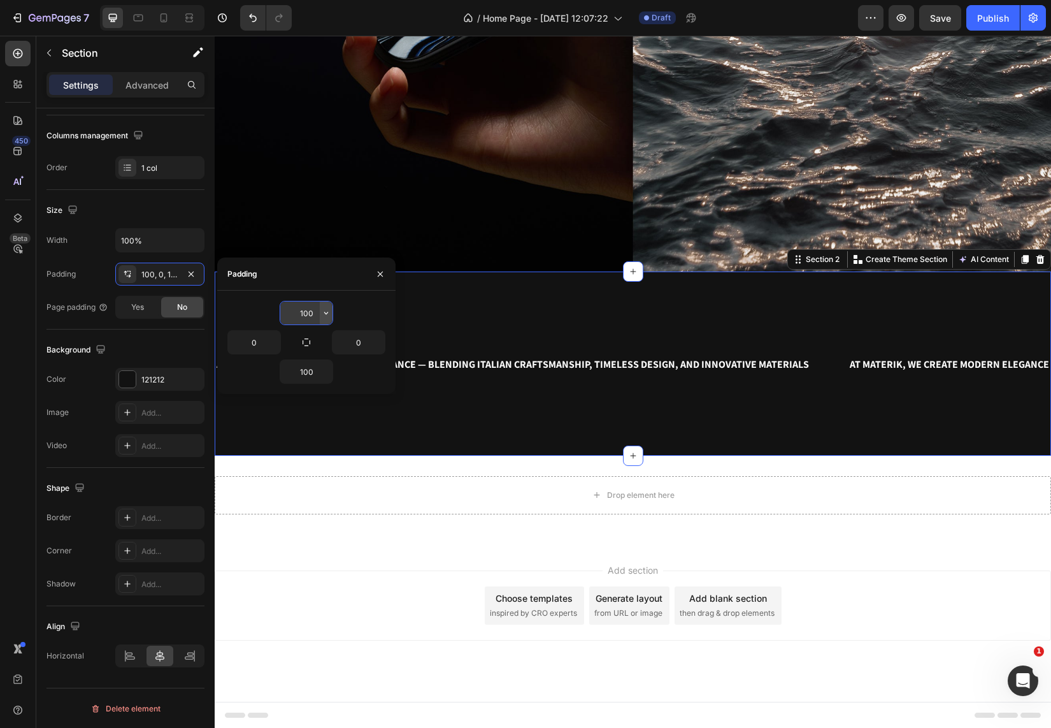
click at [327, 312] on icon "button" at bounding box center [326, 313] width 4 height 3
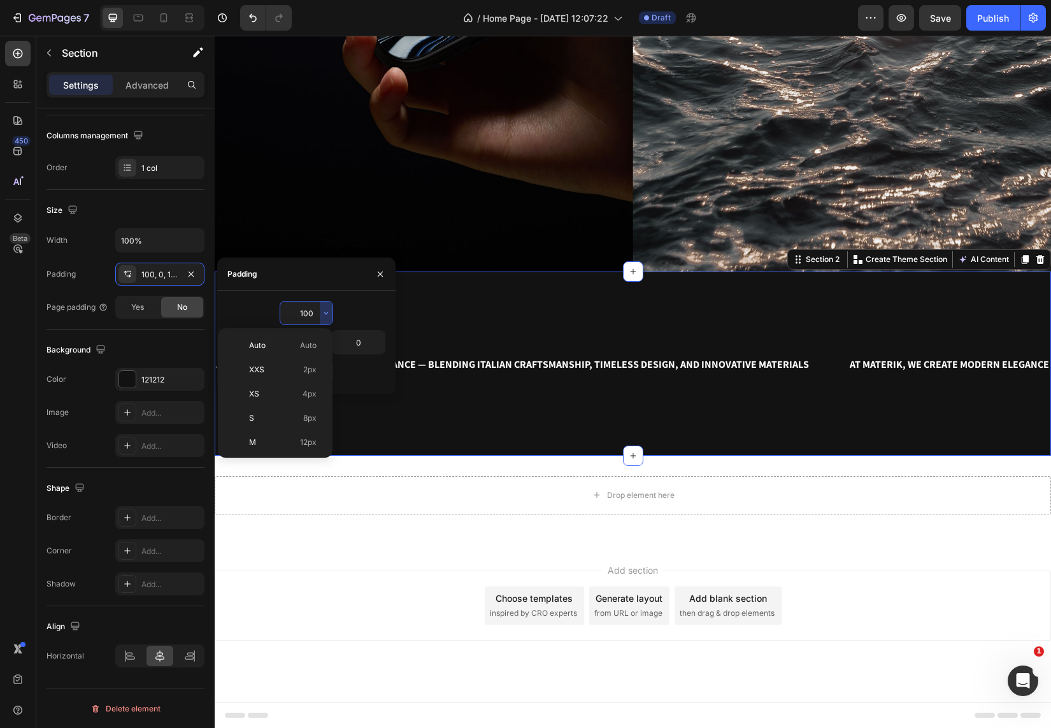
click at [312, 310] on input "100" at bounding box center [306, 312] width 52 height 23
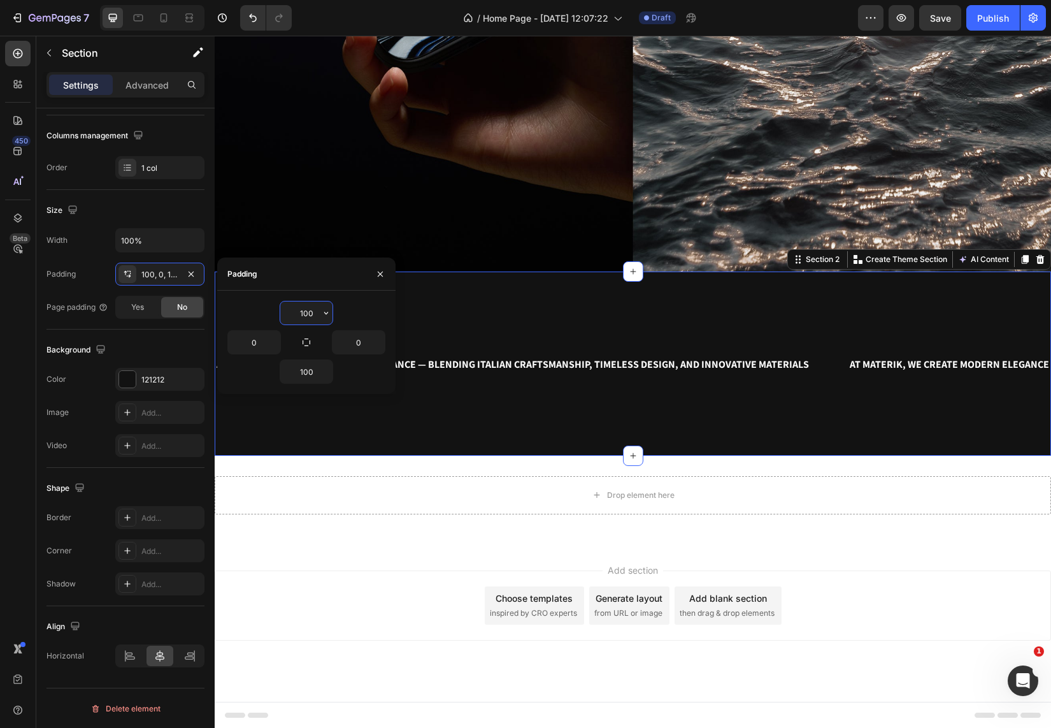
click at [312, 310] on input "100" at bounding box center [306, 312] width 52 height 23
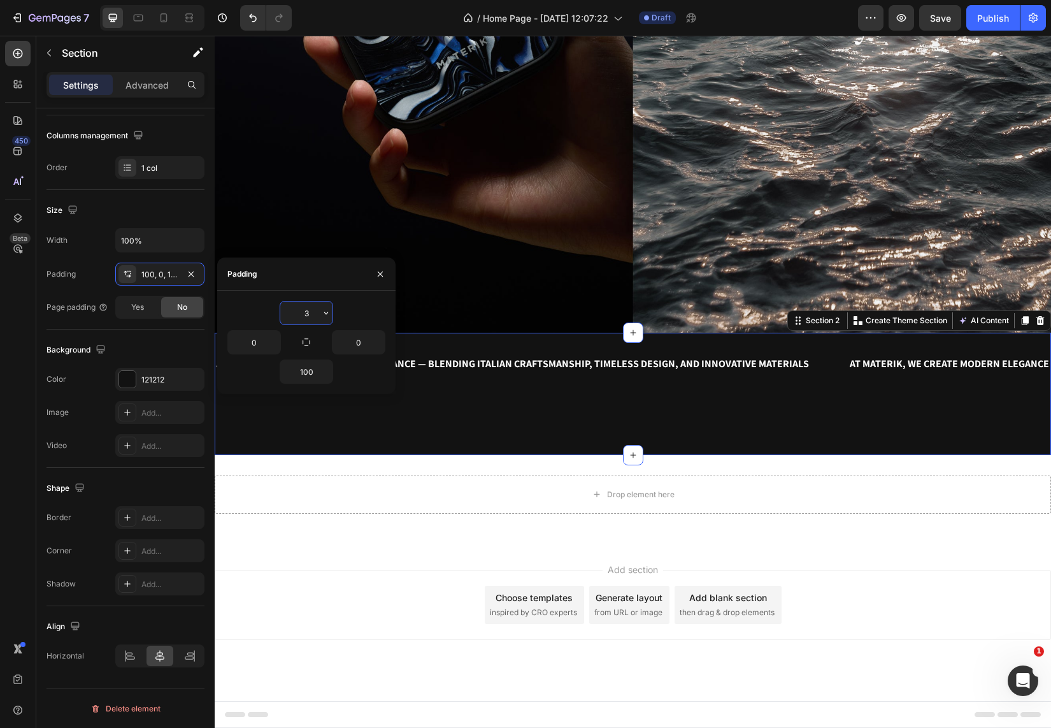
scroll to position [420, 0]
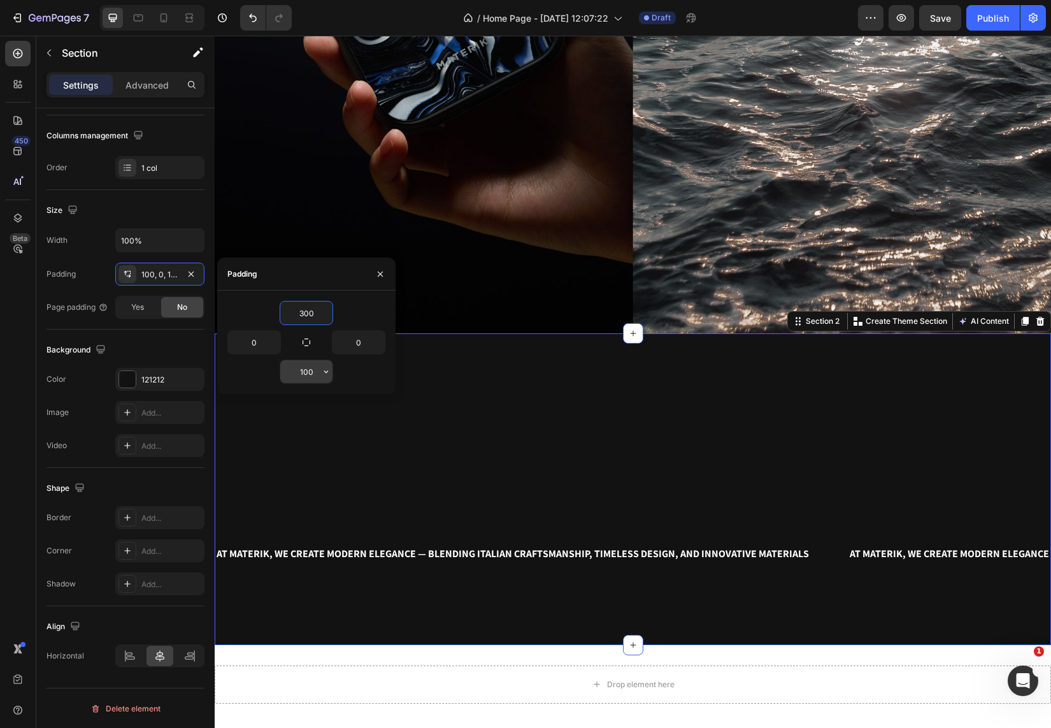
type input "300"
click at [309, 371] on input "100" at bounding box center [306, 371] width 52 height 23
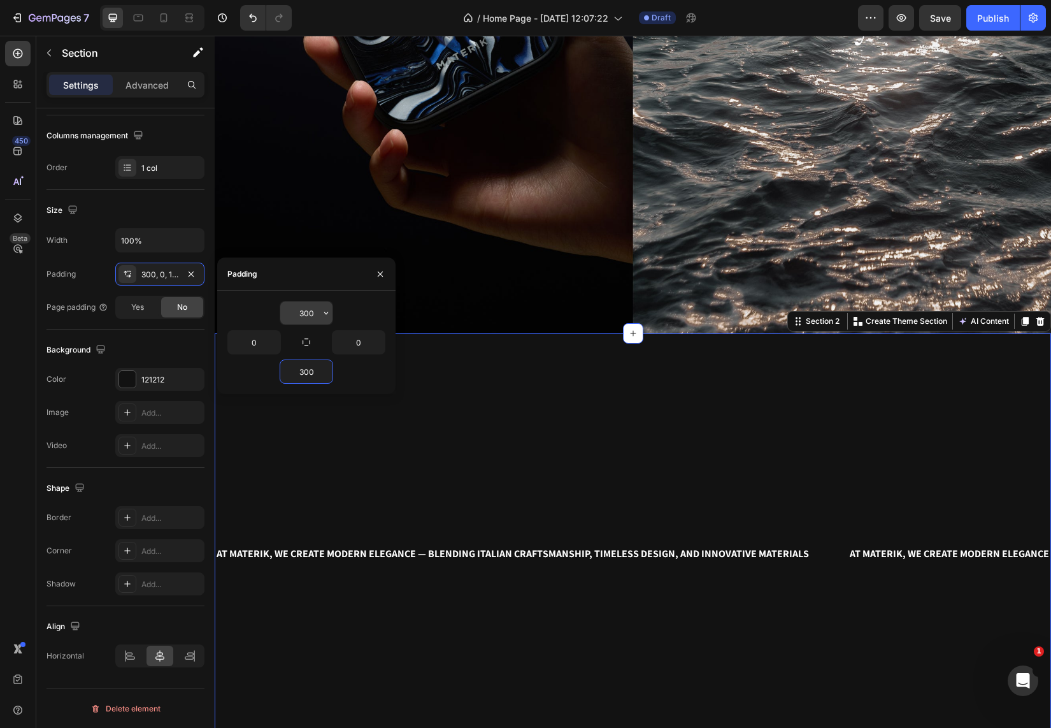
type input "300"
click at [310, 315] on input "300" at bounding box center [306, 312] width 52 height 23
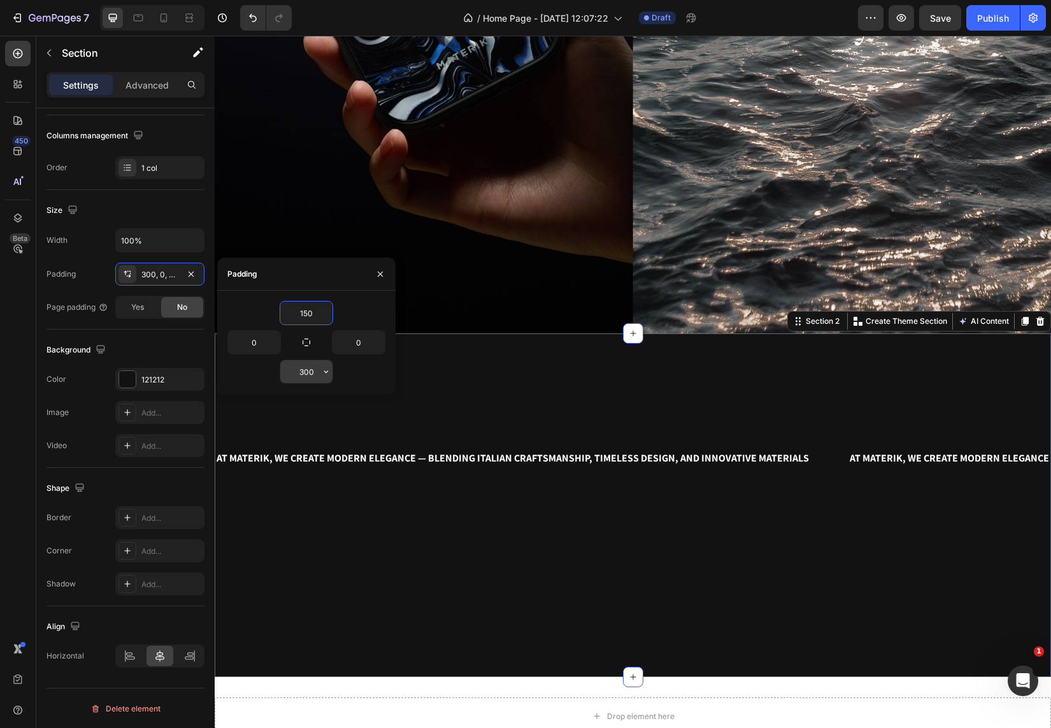
type input "150"
click at [310, 367] on input "300" at bounding box center [306, 371] width 52 height 23
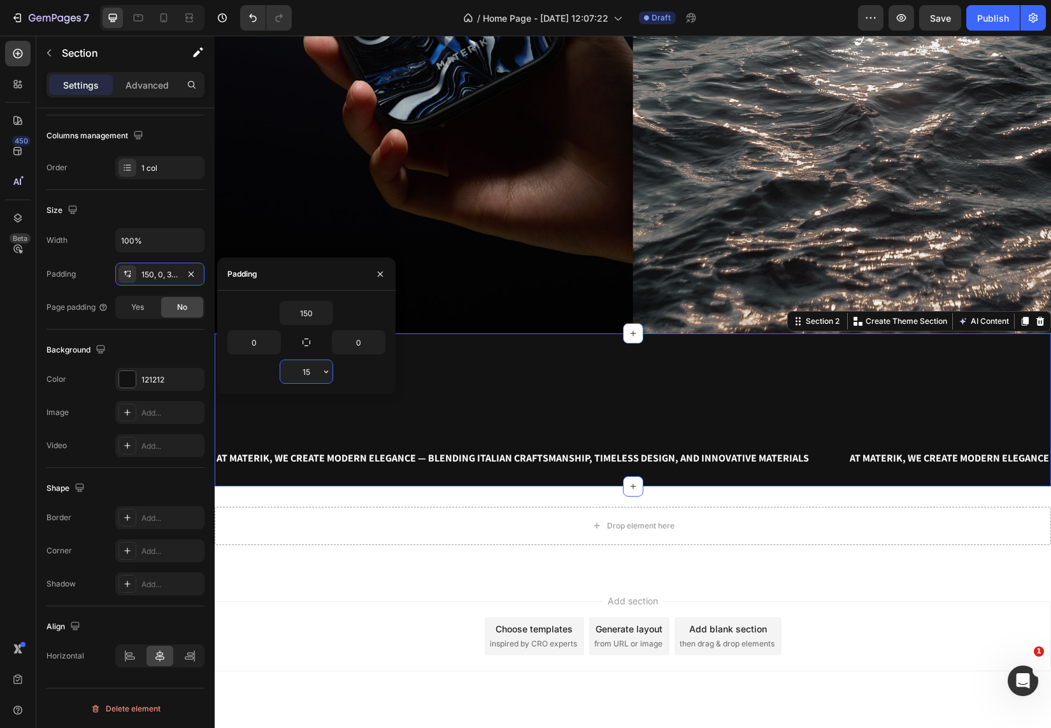
type input "150"
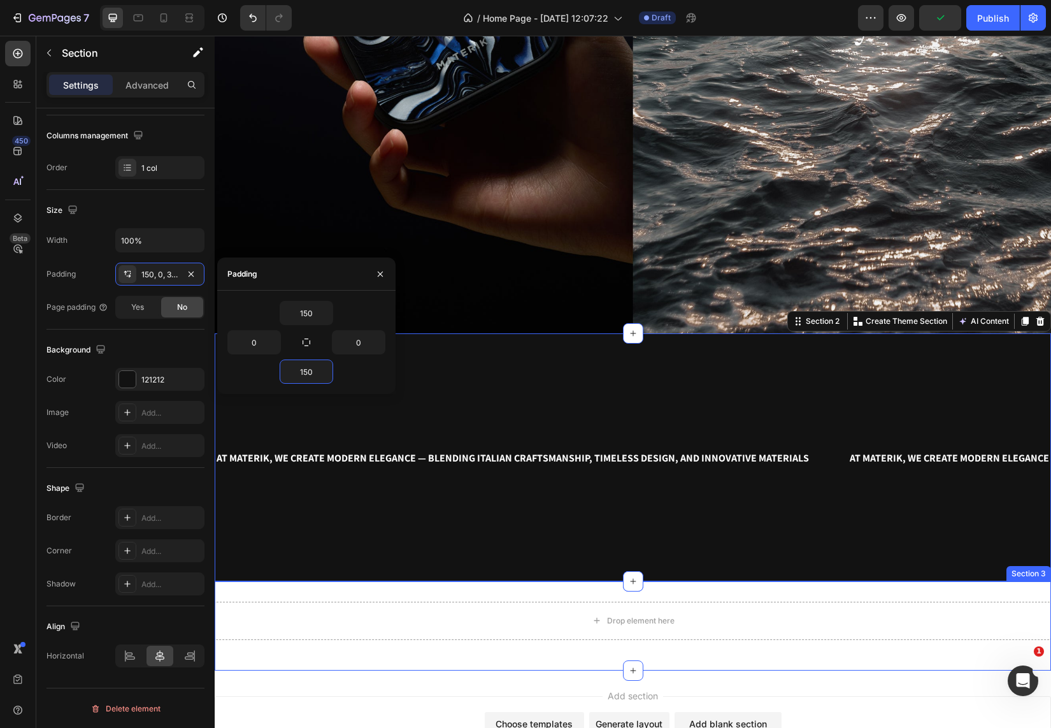
click at [377, 650] on div "Drop element here Row Section 3" at bounding box center [633, 625] width 836 height 89
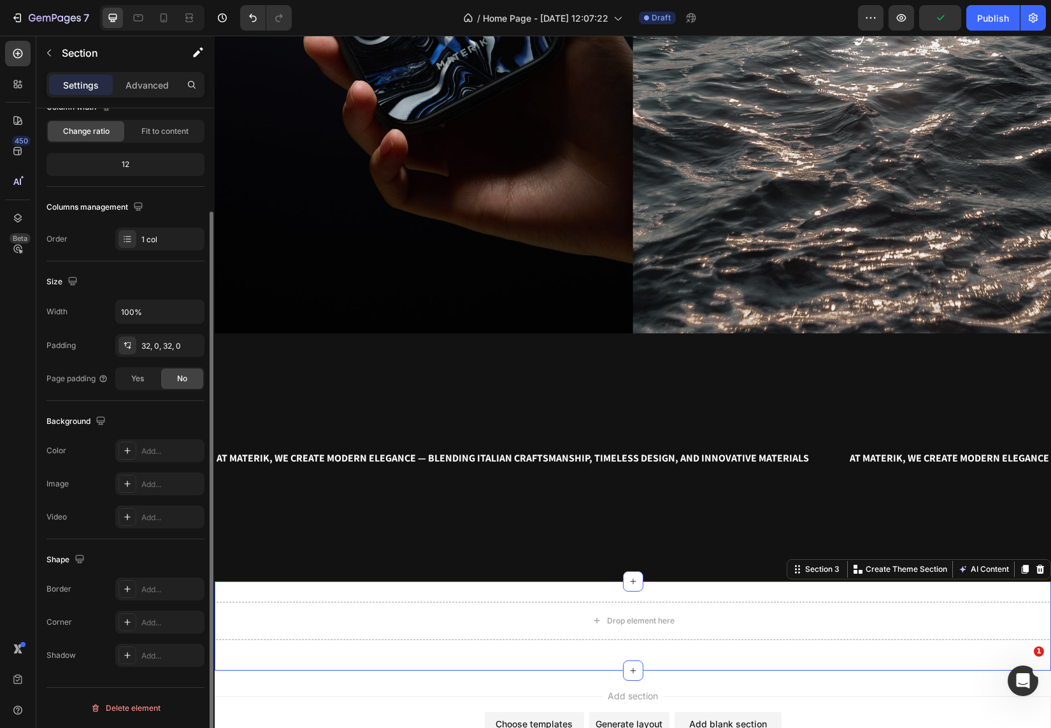
scroll to position [122, 0]
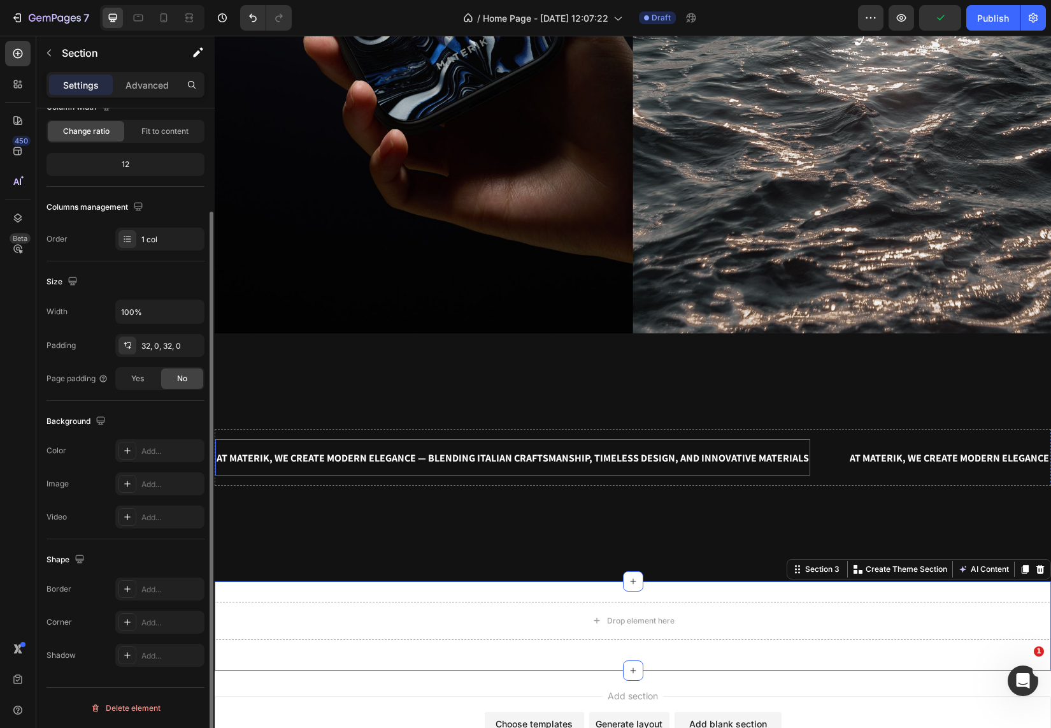
click at [436, 461] on span "AT MATERIK, WE CREATE MODERN ELEGANCE — BLENDING ITALIAN CRAFTSMANSHIP, TIMELES…" at bounding box center [513, 457] width 592 height 13
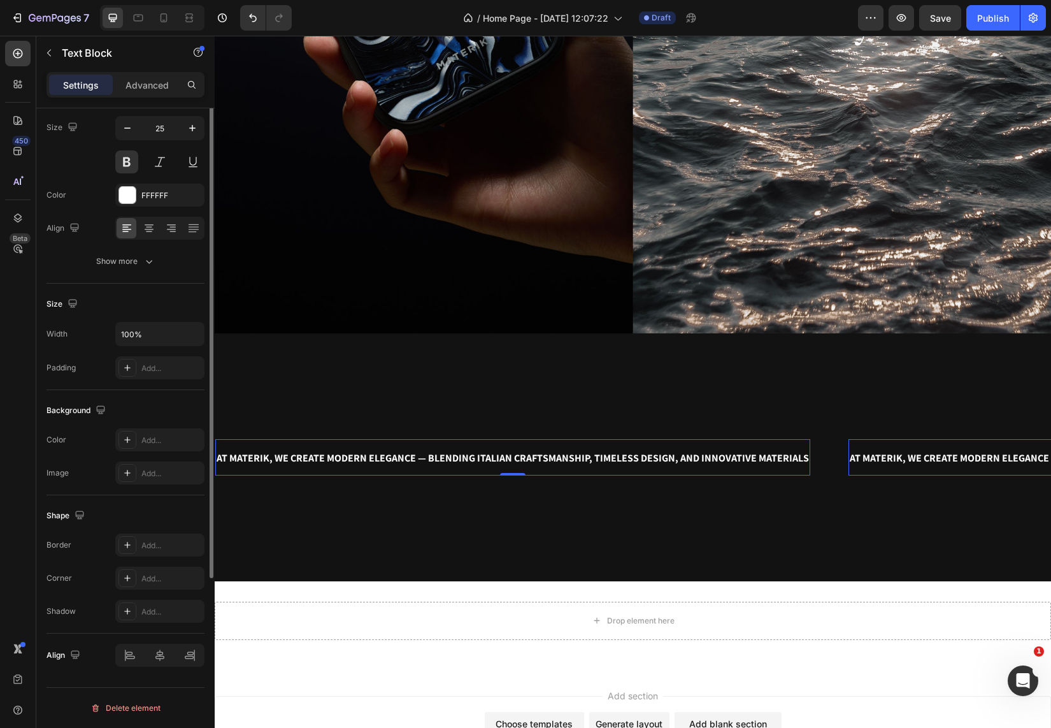
click at [436, 461] on span "AT MATERIK, WE CREATE MODERN ELEGANCE — BLENDING ITALIAN CRAFTSMANSHIP, TIMELES…" at bounding box center [513, 457] width 592 height 13
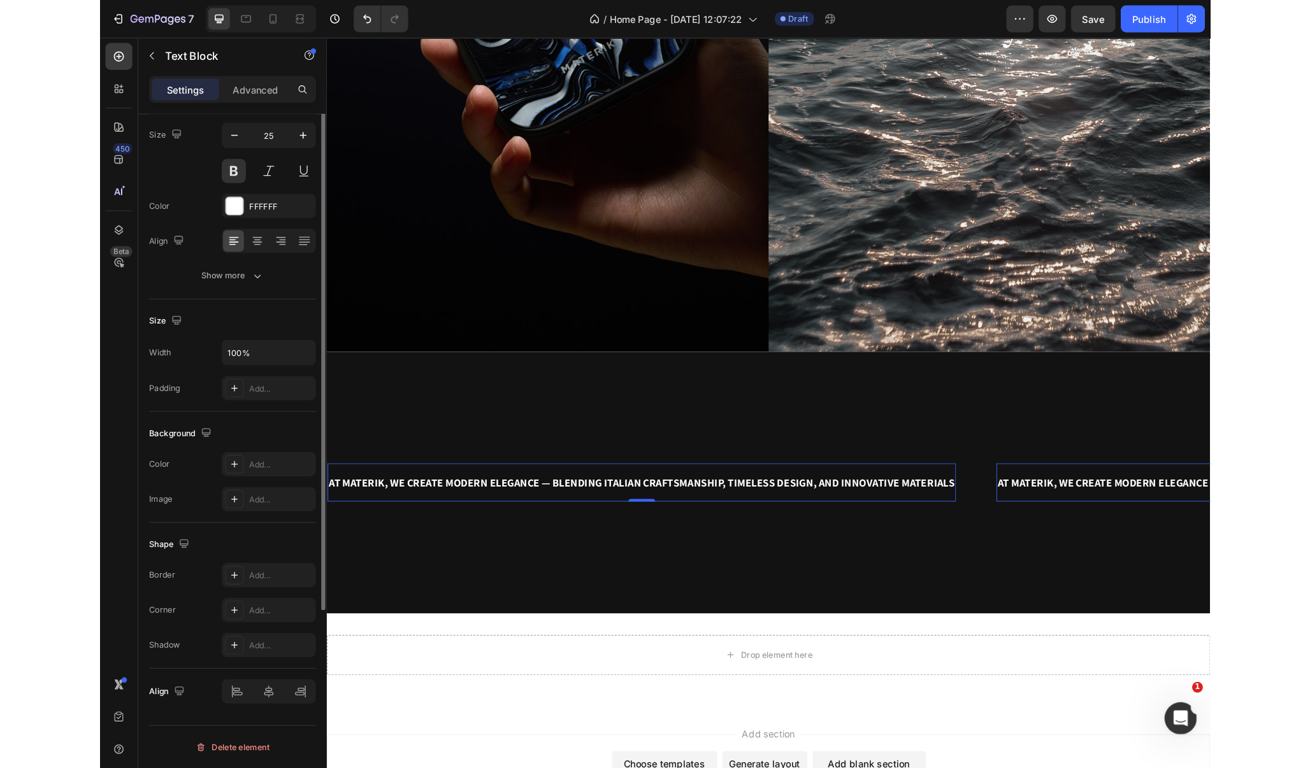
scroll to position [0, 0]
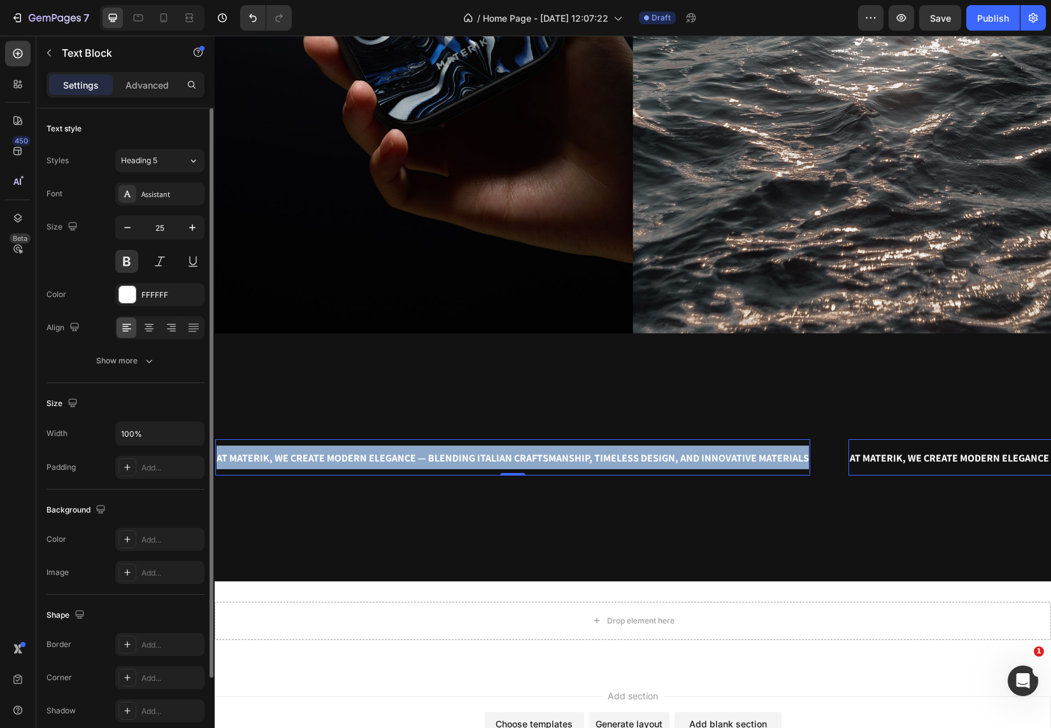
click at [436, 461] on span "AT MATERIK, WE CREATE MODERN ELEGANCE — BLENDING ITALIAN CRAFTSMANSHIP, TIMELES…" at bounding box center [513, 457] width 592 height 13
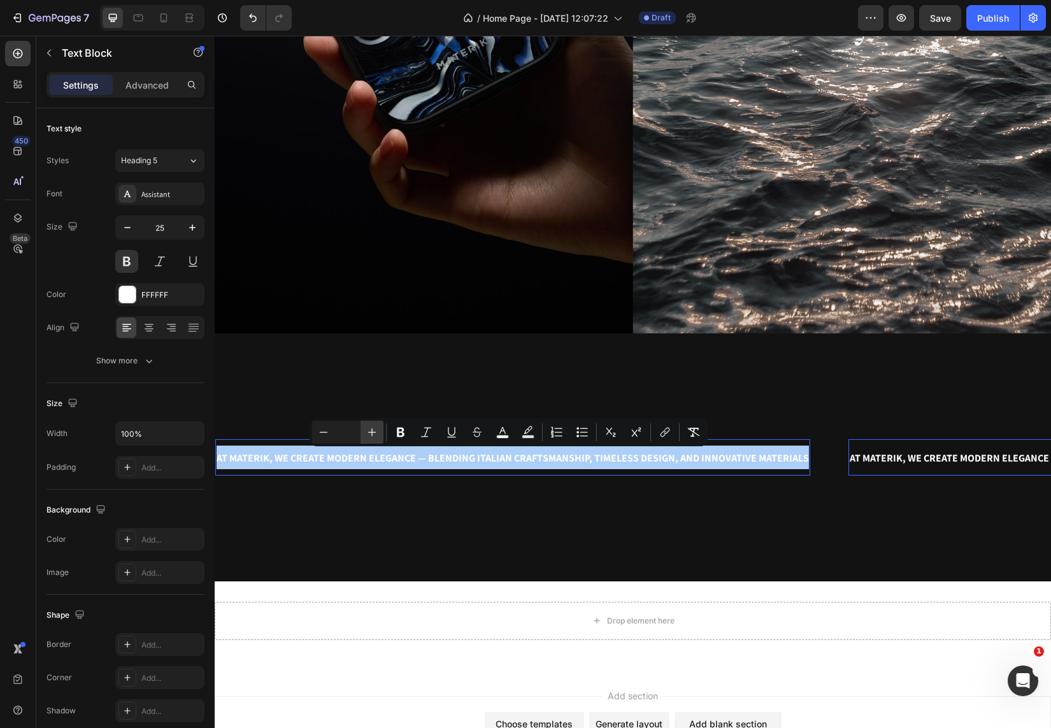
click at [373, 427] on icon "Editor contextual toolbar" at bounding box center [372, 432] width 13 height 13
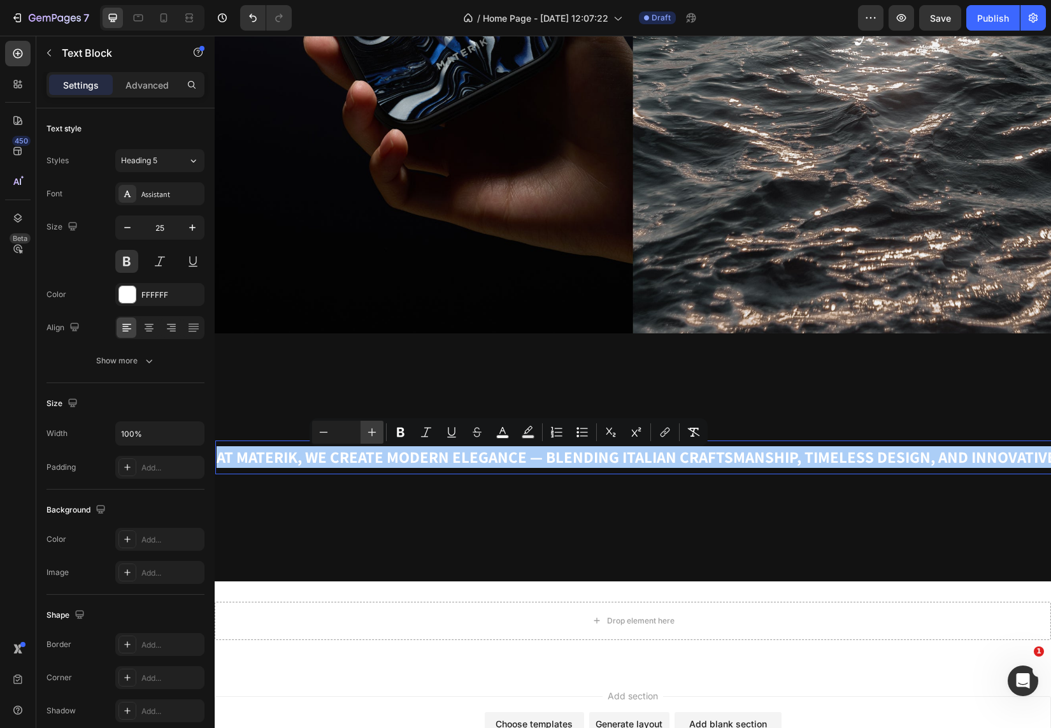
click at [373, 427] on icon "Editor contextual toolbar" at bounding box center [372, 432] width 13 height 13
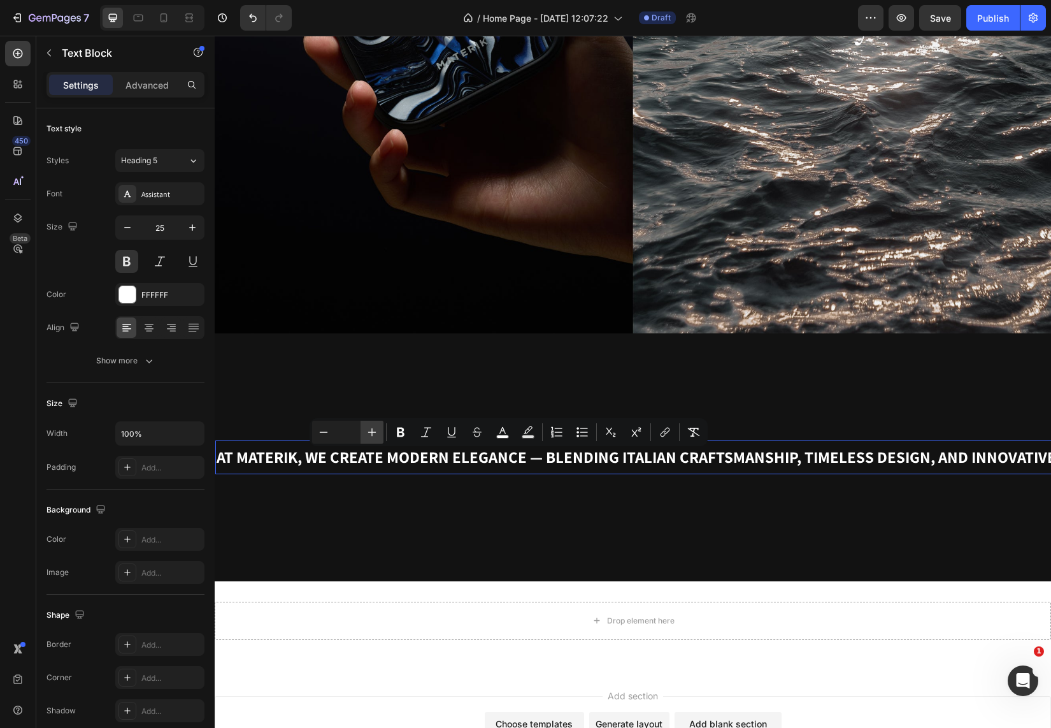
click at [373, 427] on icon "Editor contextual toolbar" at bounding box center [372, 432] width 13 height 13
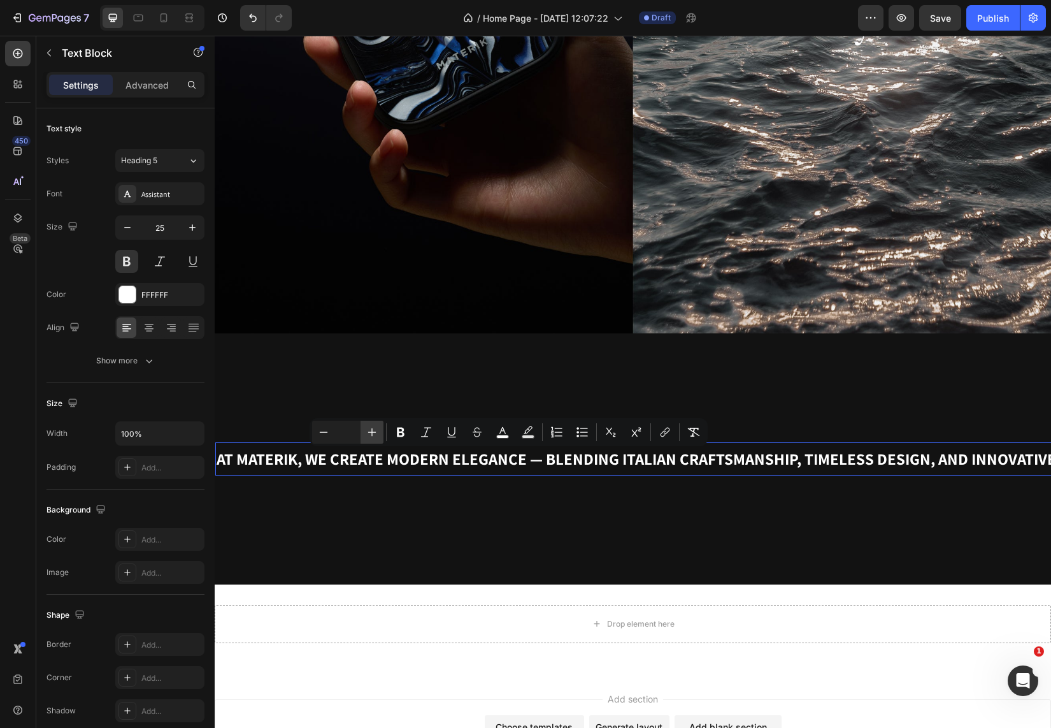
click at [373, 427] on icon "Editor contextual toolbar" at bounding box center [372, 432] width 13 height 13
click at [374, 431] on icon "Editor contextual toolbar" at bounding box center [372, 432] width 13 height 13
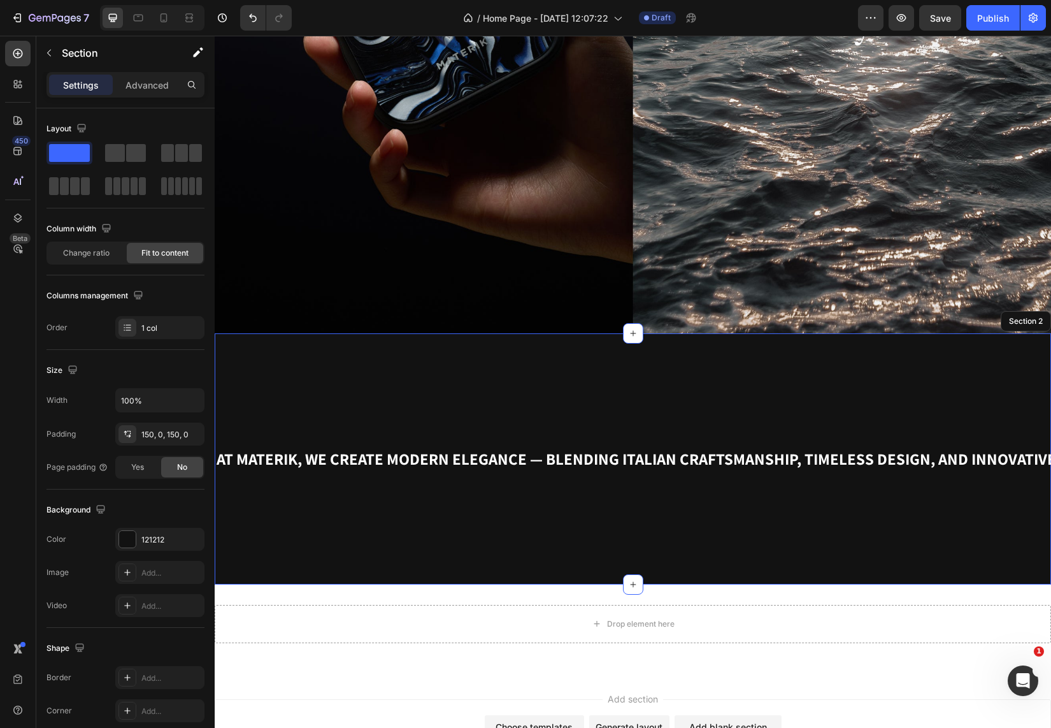
click at [373, 541] on div "AT MATERIK, WE CREATE MODERN ELEGANCE — BLENDING ITALIAN CRAFTSMANSHIP, TIMELES…" at bounding box center [633, 458] width 836 height 251
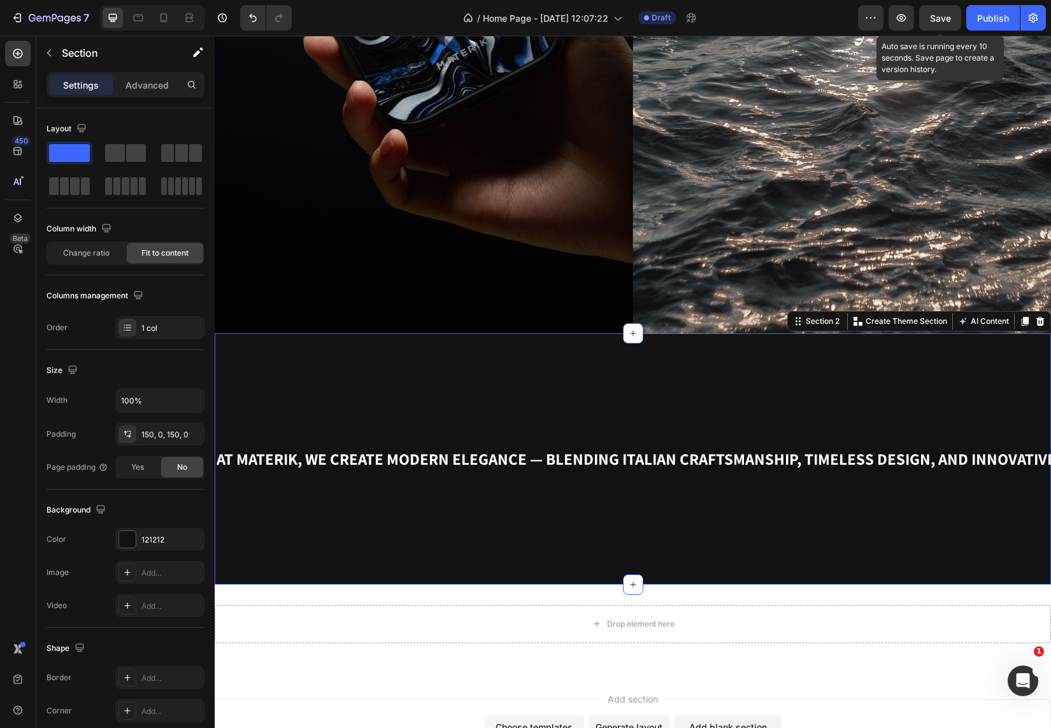
click at [945, 24] on div "Save" at bounding box center [940, 17] width 21 height 13
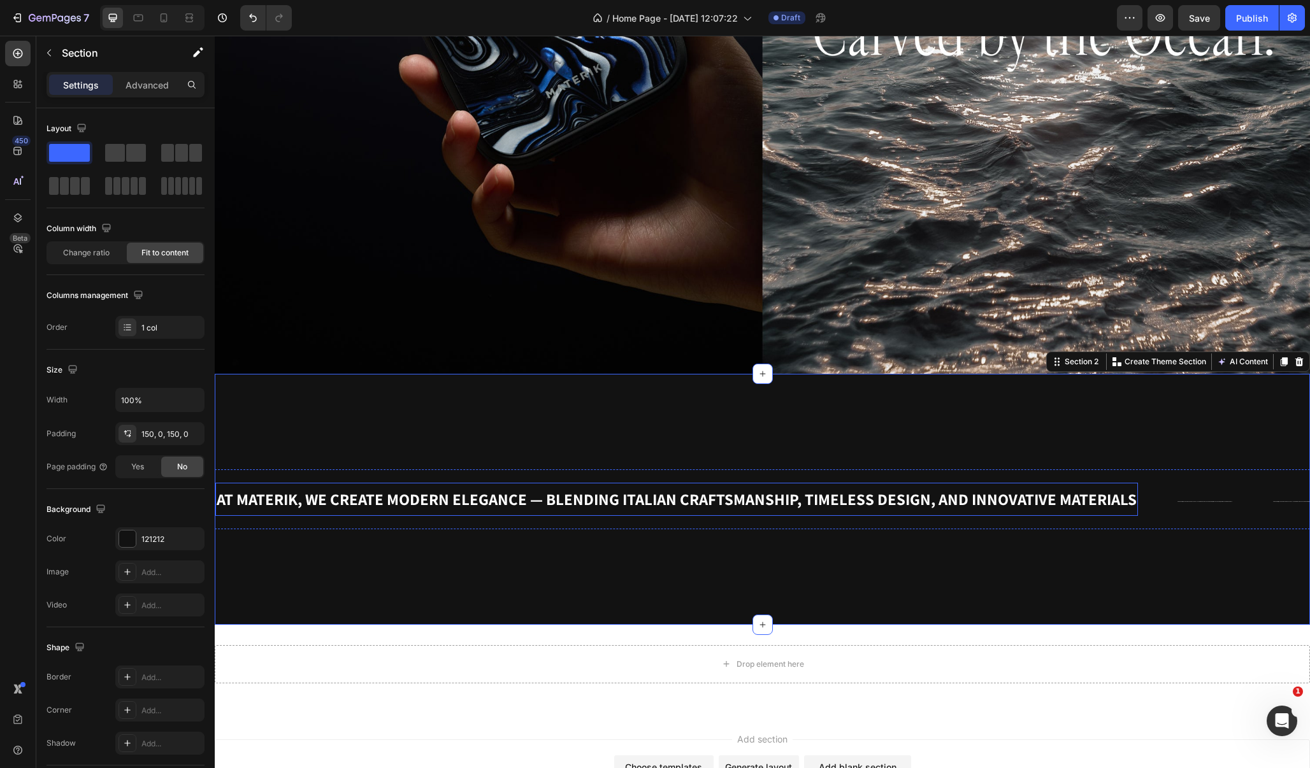
click at [363, 504] on span "AT MATERIK, WE CREATE MODERN ELEGANCE — BLENDING ITALIAN CRAFTSMANSHIP, TIMELES…" at bounding box center [677, 499] width 920 height 21
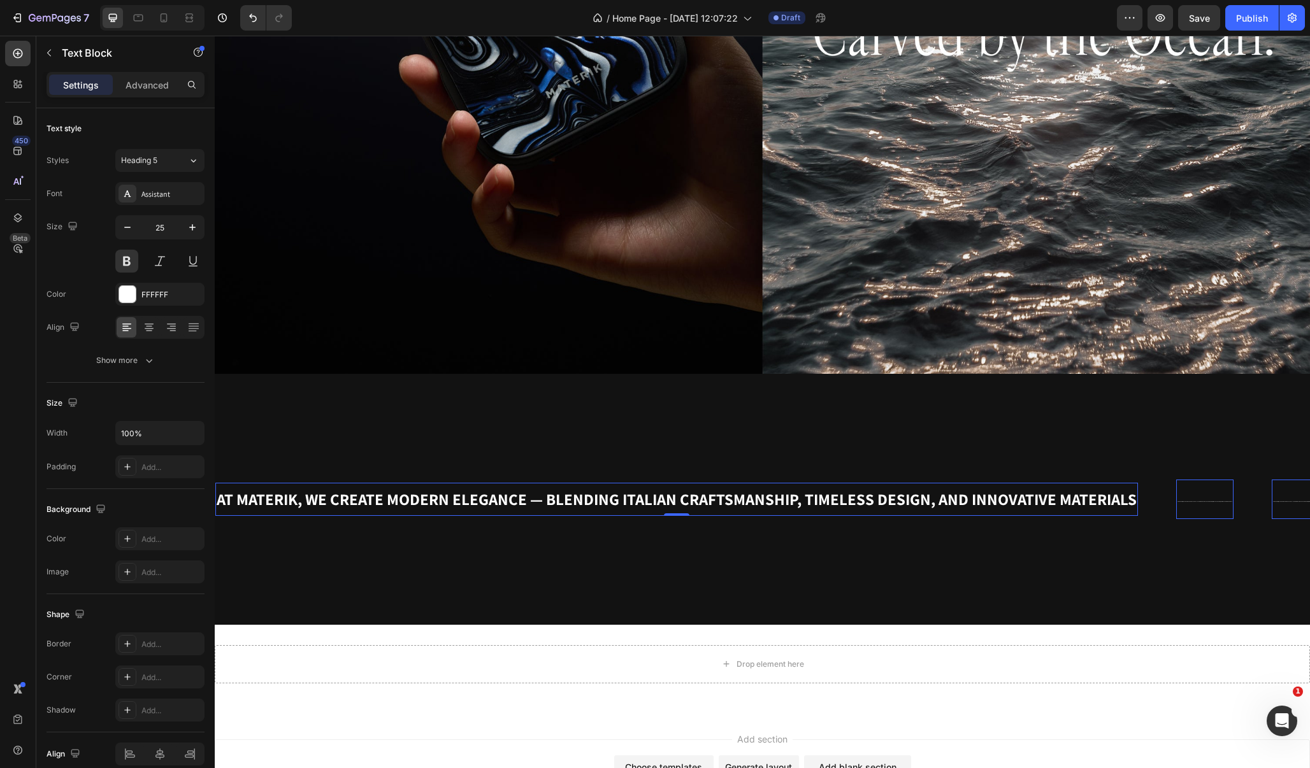
click at [363, 504] on span "AT MATERIK, WE CREATE MODERN ELEGANCE — BLENDING ITALIAN CRAFTSMANSHIP, TIMELES…" at bounding box center [677, 499] width 920 height 21
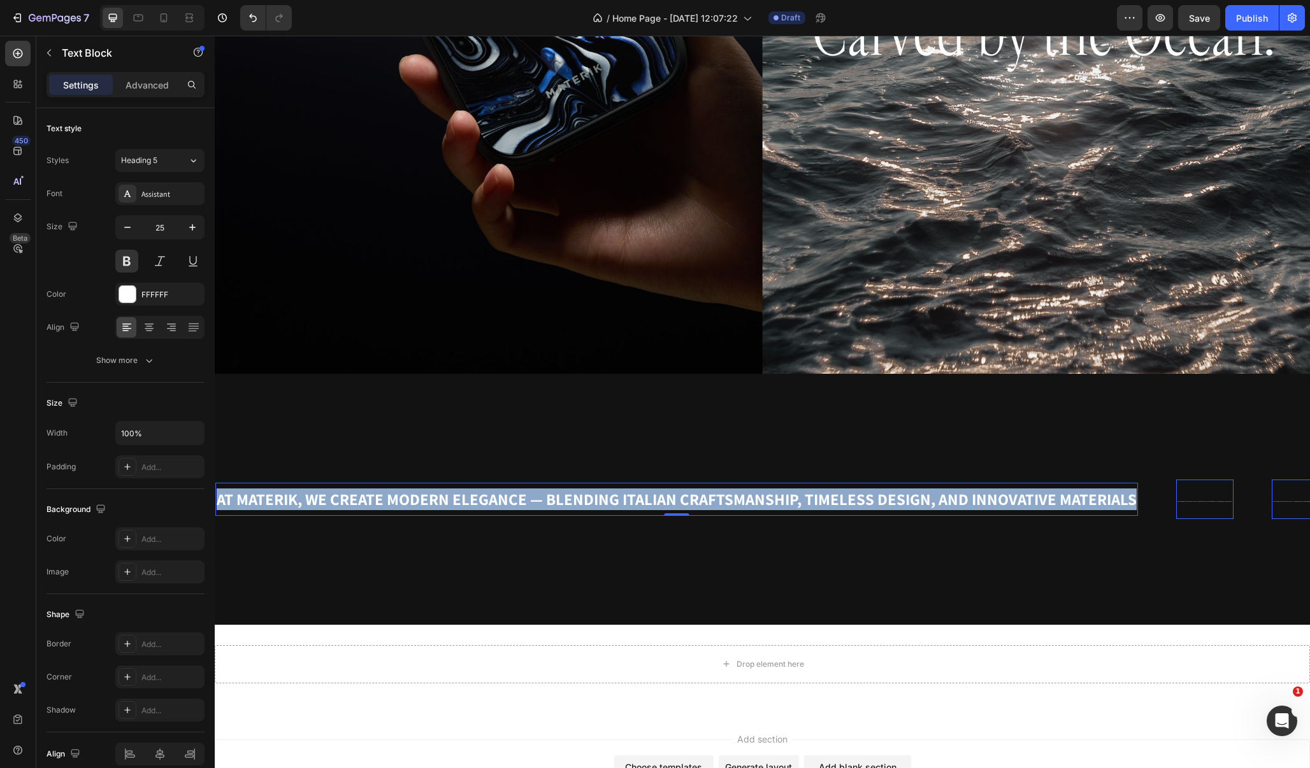
click at [363, 504] on span "AT MATERIK, WE CREATE MODERN ELEGANCE — BLENDING ITALIAN CRAFTSMANSHIP, TIMELES…" at bounding box center [677, 499] width 920 height 21
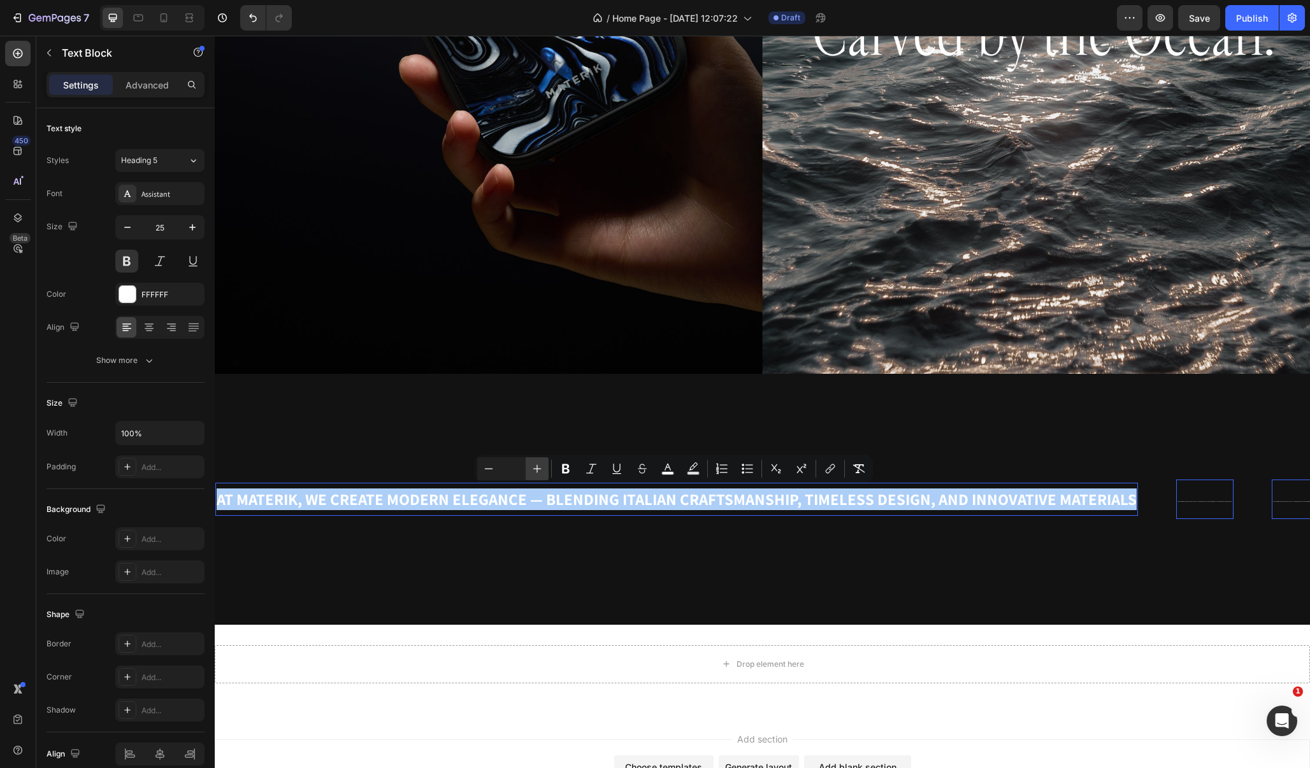
click at [533, 471] on icon "Editor contextual toolbar" at bounding box center [537, 469] width 13 height 13
click at [515, 471] on input "Editor contextual toolbar" at bounding box center [512, 468] width 25 height 15
type input "45"
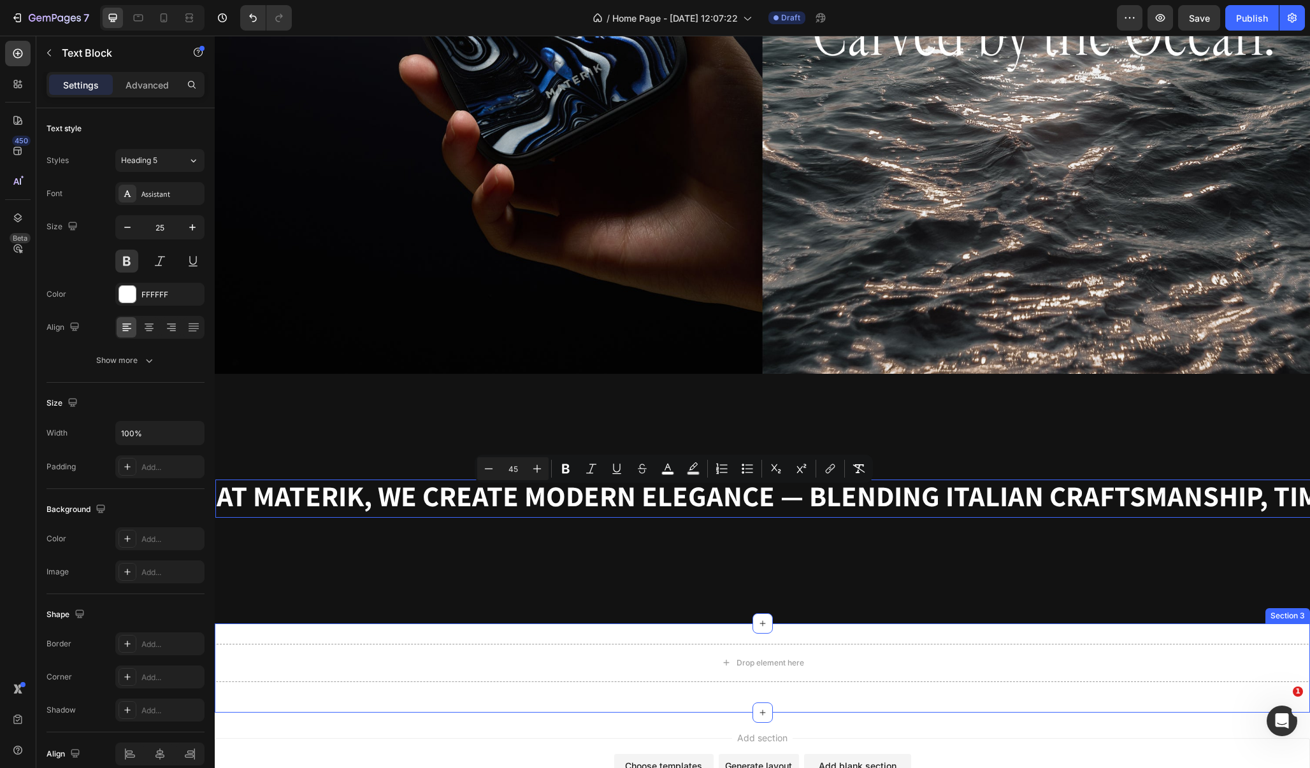
click at [503, 691] on div "Drop element here Row" at bounding box center [762, 668] width 1095 height 48
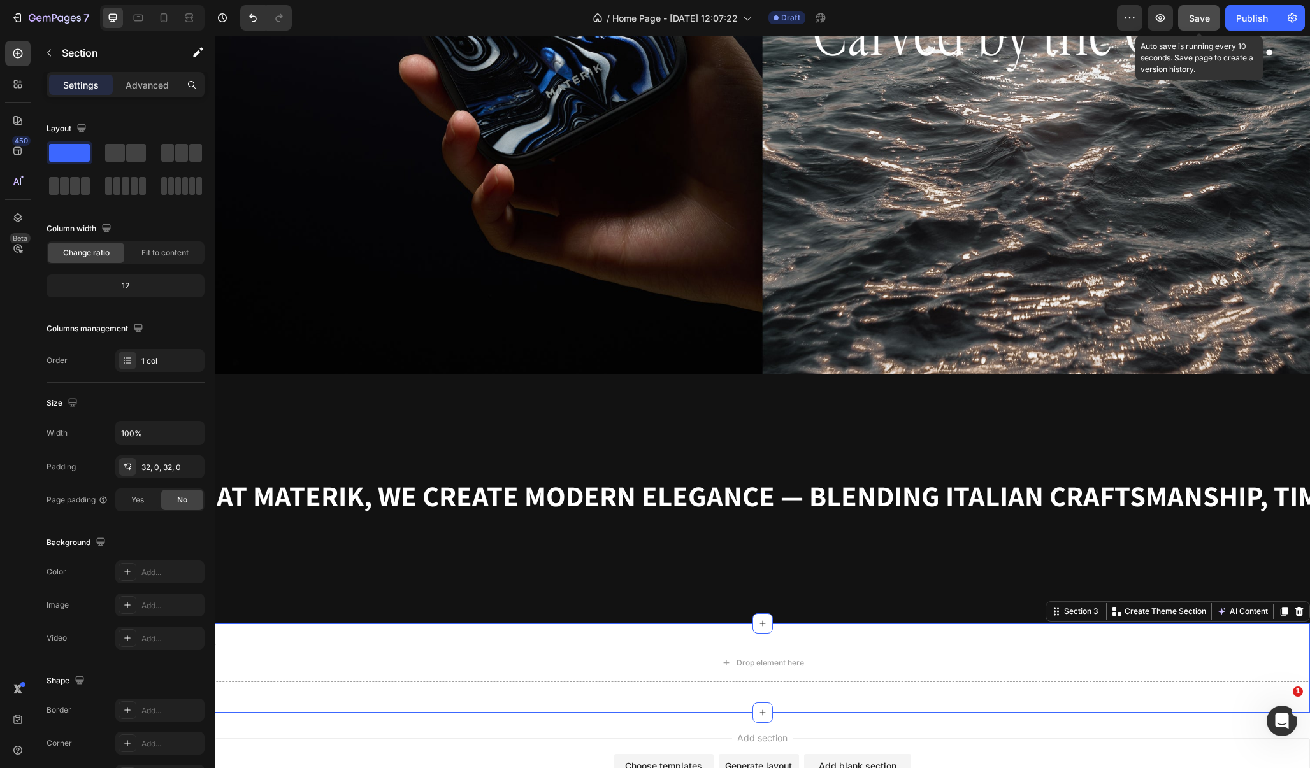
click at [1051, 14] on button "Save" at bounding box center [1199, 17] width 42 height 25
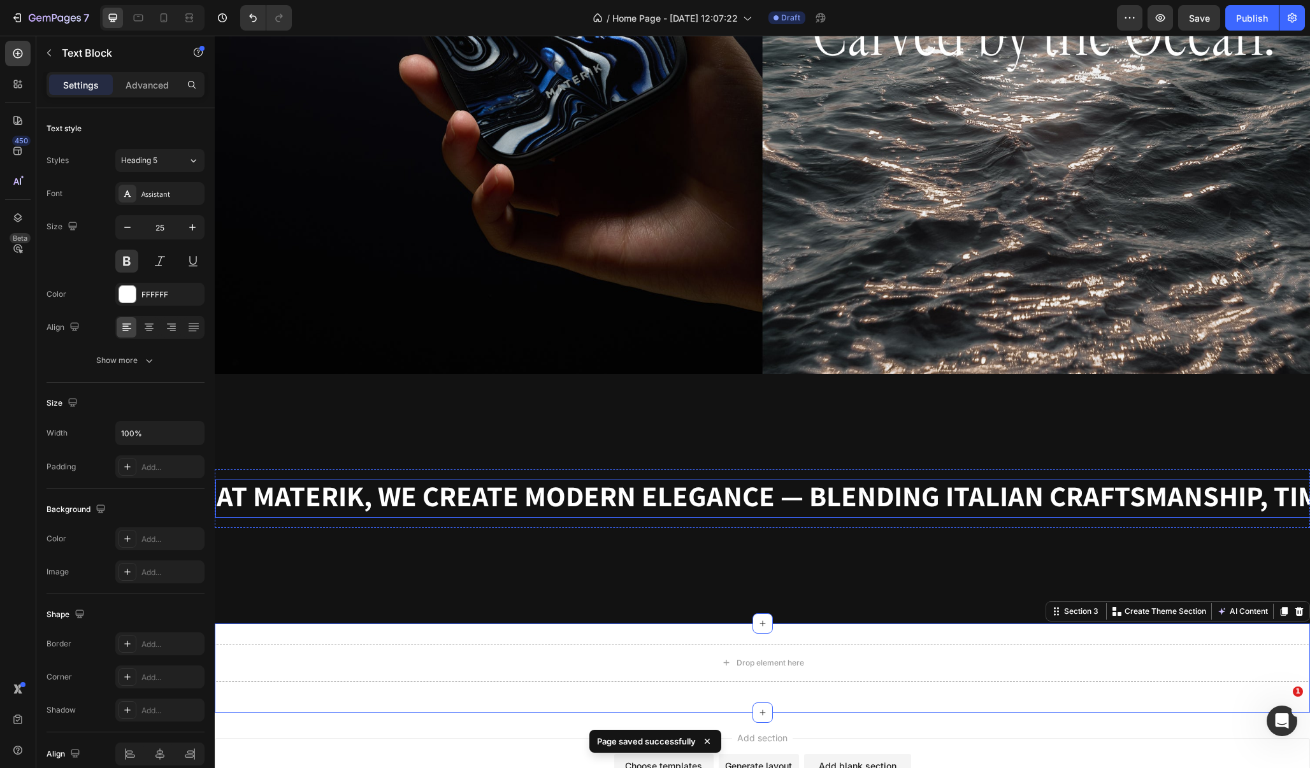
click at [366, 496] on span "AT MATERIK, WE CREATE MODERN ELEGANCE — BLENDING ITALIAN CRAFTSMANSHIP, TIMELES…" at bounding box center [1043, 496] width 1653 height 38
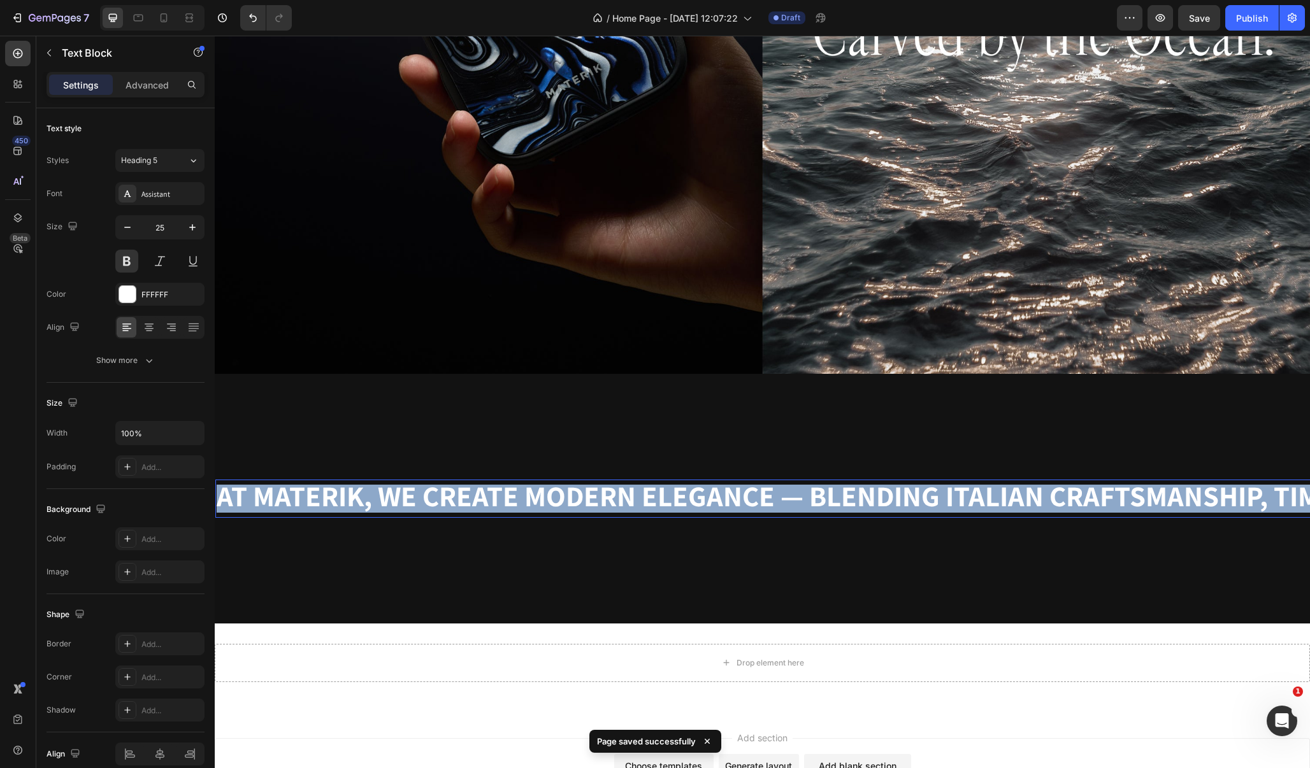
click at [366, 496] on span "AT MATERIK, WE CREATE MODERN ELEGANCE — BLENDING ITALIAN CRAFTSMANSHIP, TIMELES…" at bounding box center [1043, 496] width 1653 height 38
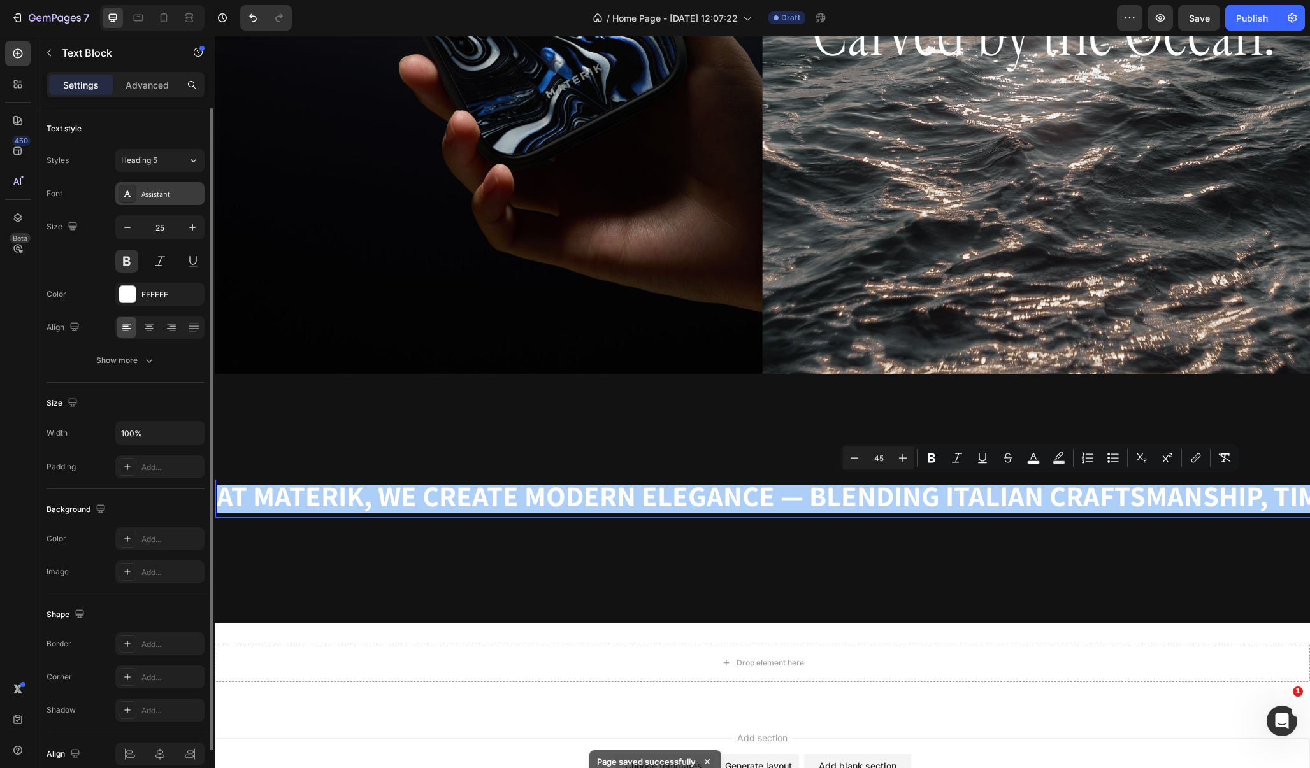
click at [187, 196] on div "Assistant" at bounding box center [171, 194] width 60 height 11
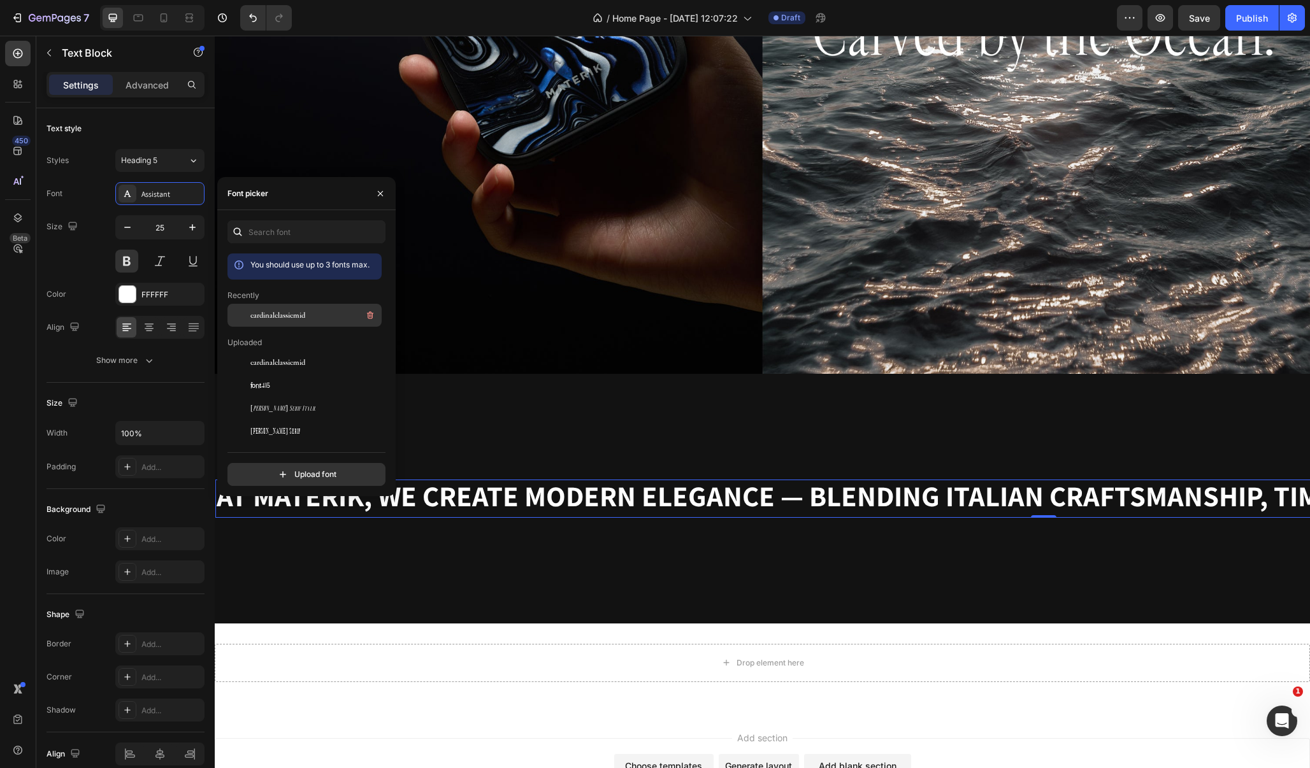
click at [280, 319] on span "cardinalclassicmid" at bounding box center [277, 315] width 55 height 11
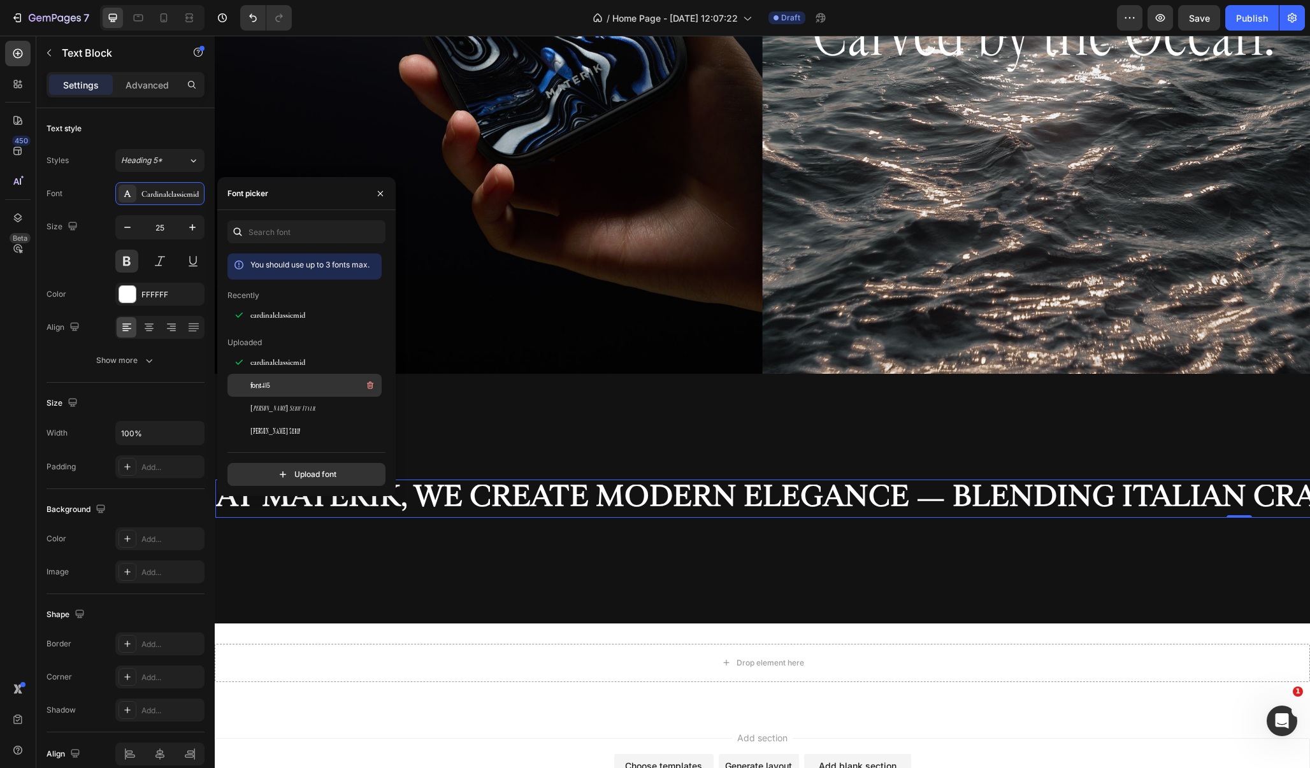
click at [266, 383] on span "font415" at bounding box center [260, 385] width 20 height 11
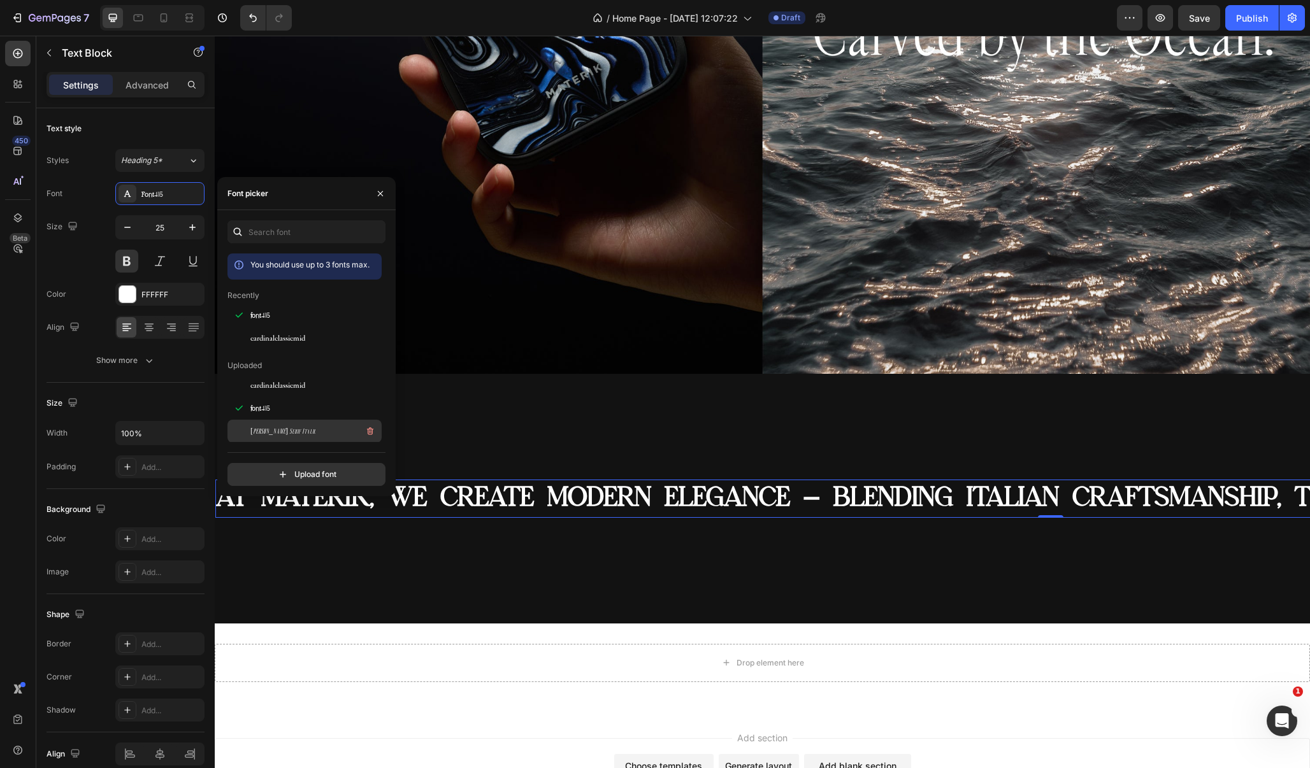
click at [281, 426] on span "[PERSON_NAME] Serif Italic" at bounding box center [282, 431] width 65 height 11
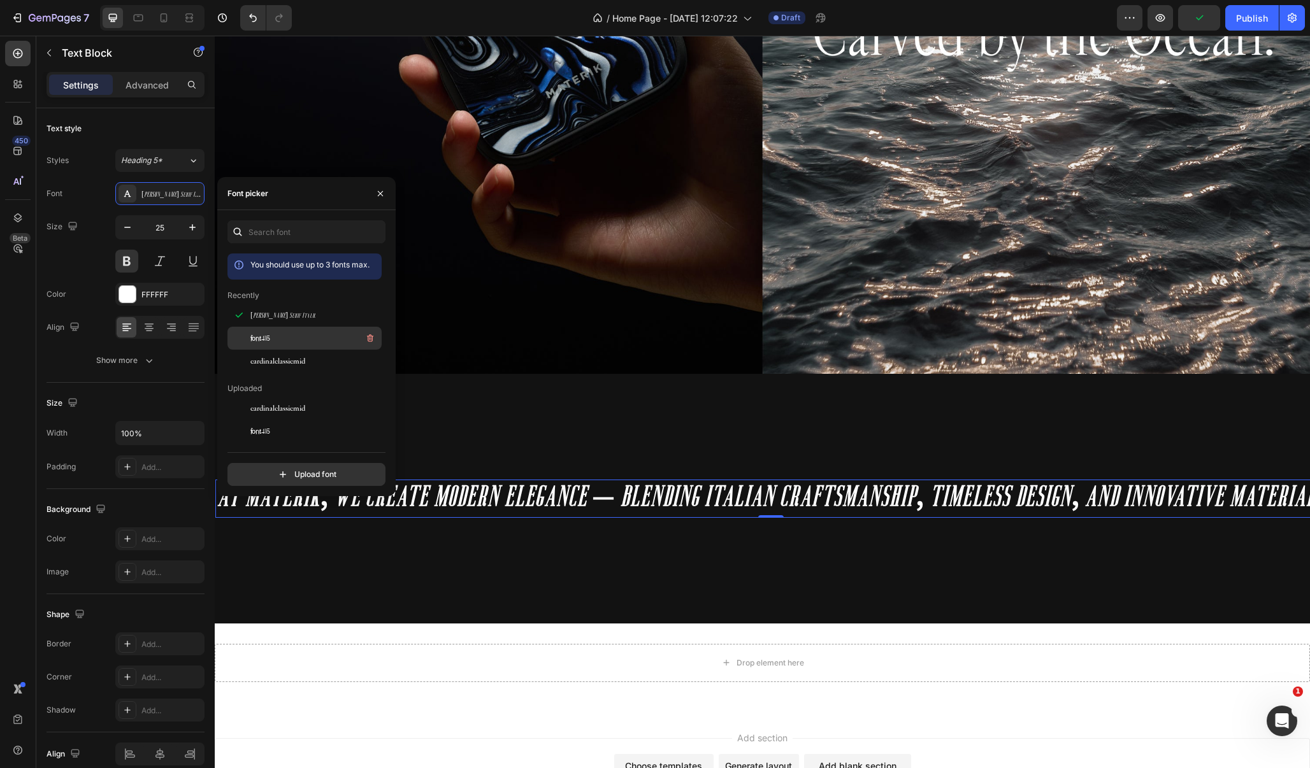
click at [293, 343] on div "font415" at bounding box center [314, 338] width 129 height 15
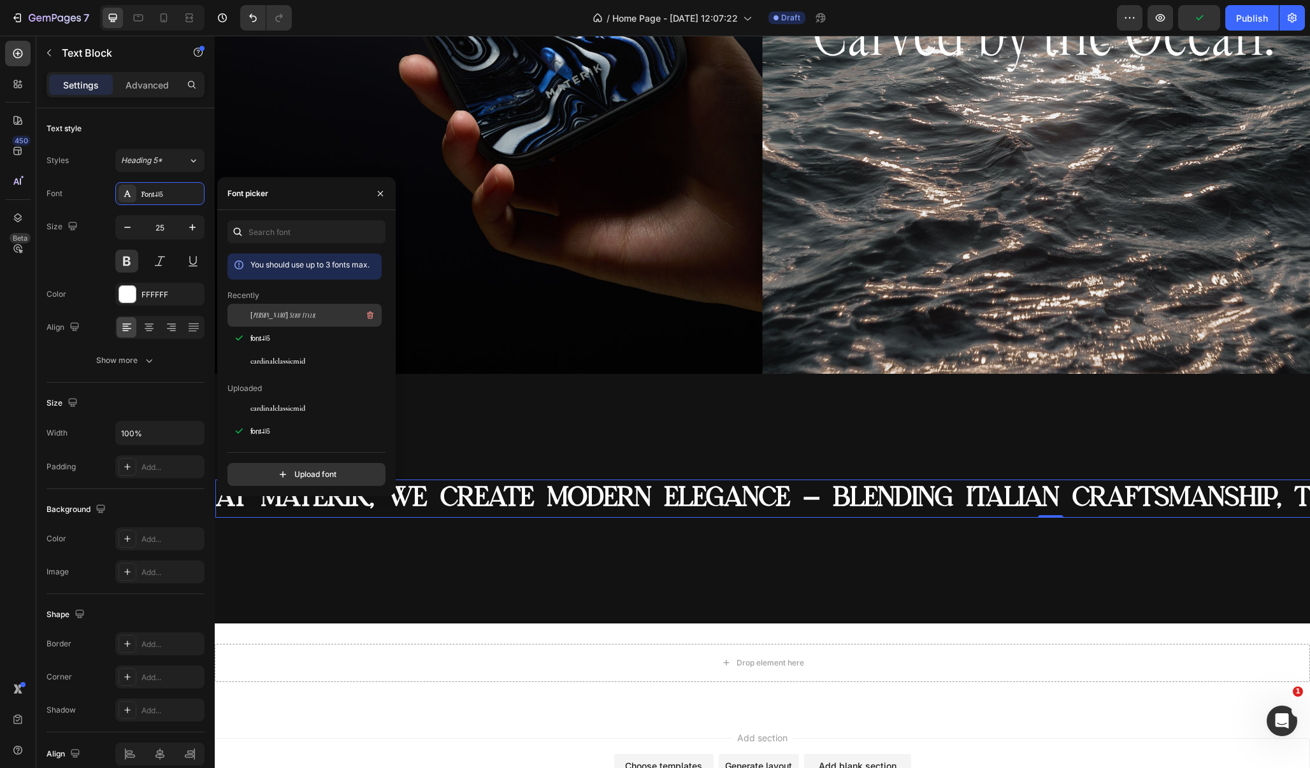
click at [296, 316] on div "[PERSON_NAME] Serif Italic" at bounding box center [314, 315] width 129 height 15
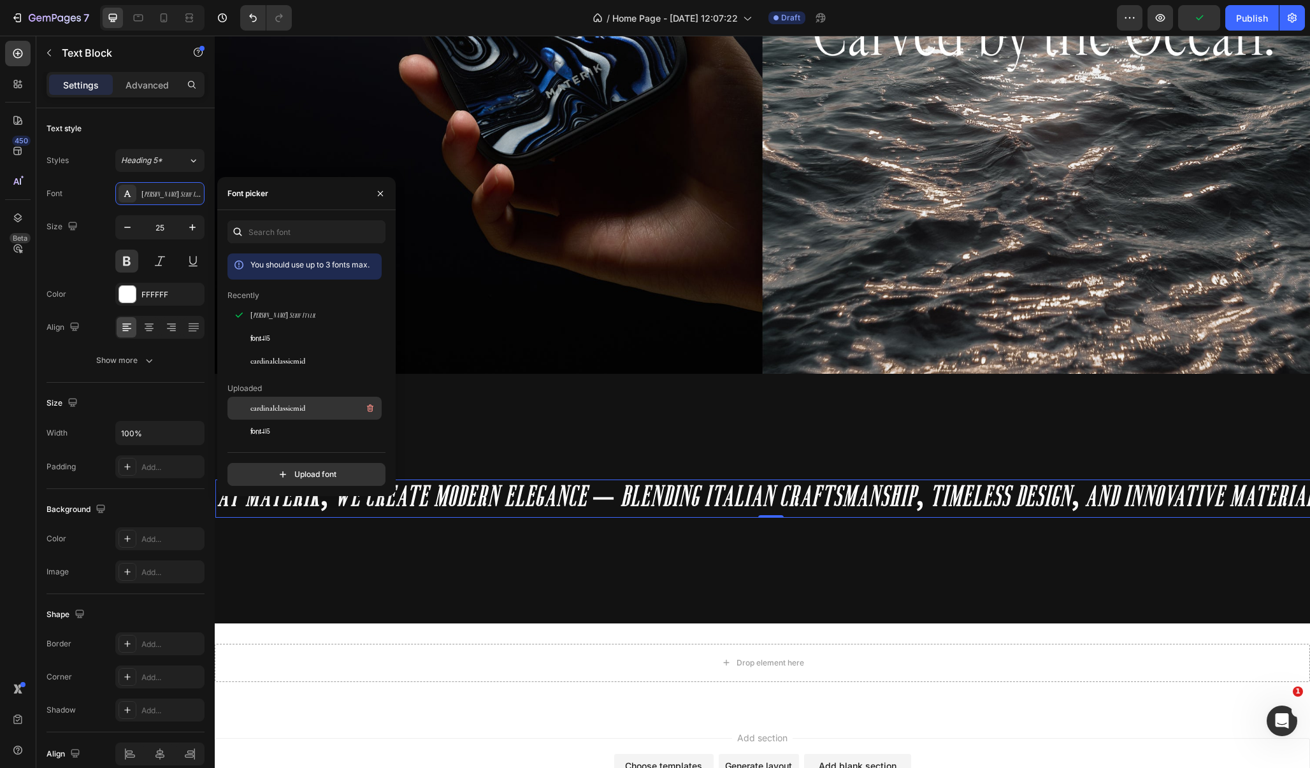
click at [299, 410] on span "cardinalclassicmid" at bounding box center [277, 408] width 55 height 11
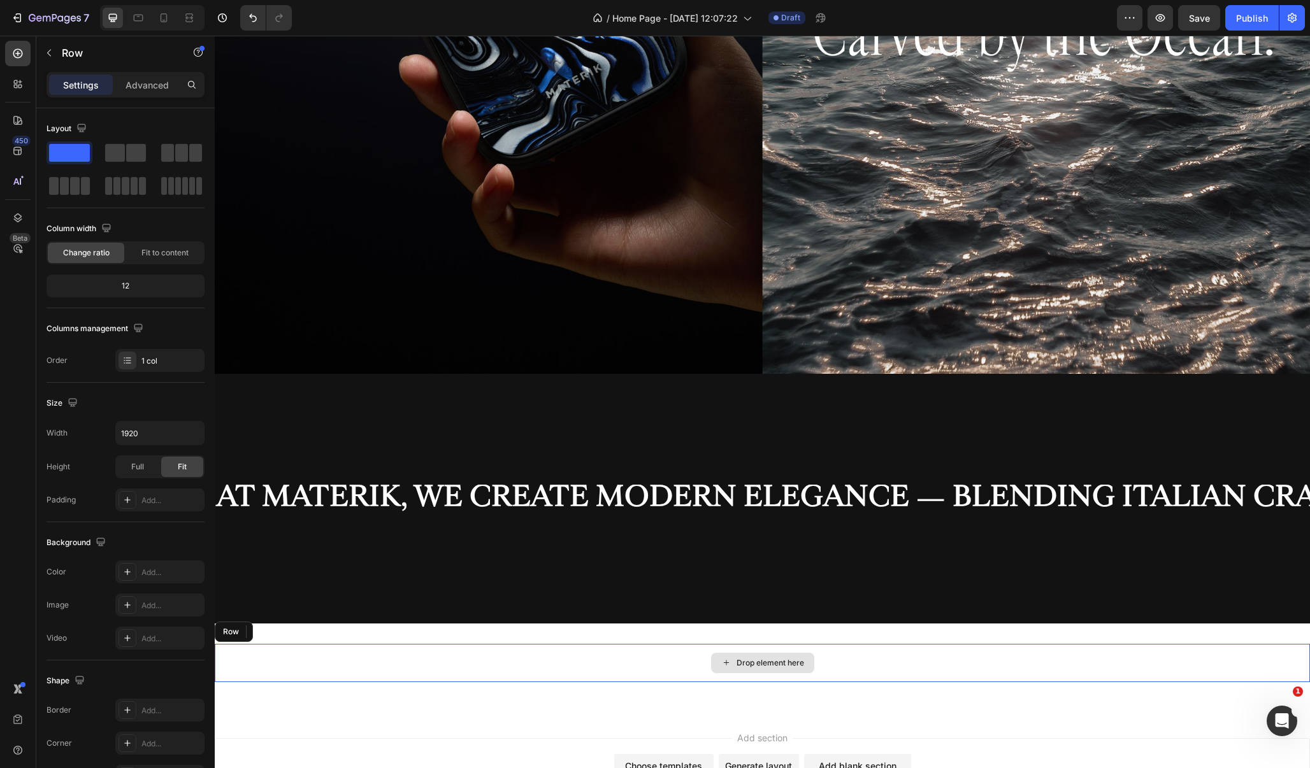
click at [364, 674] on div "Drop element here" at bounding box center [762, 663] width 1095 height 38
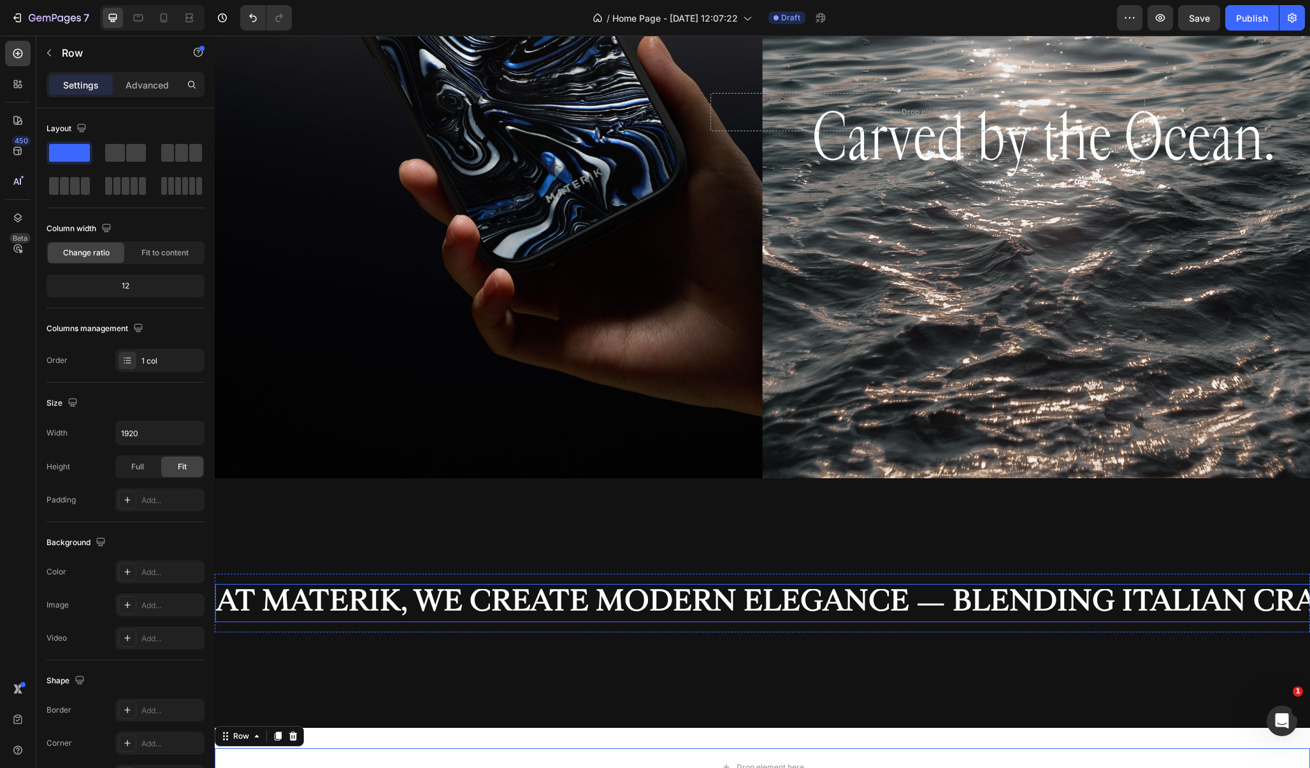
scroll to position [188, 0]
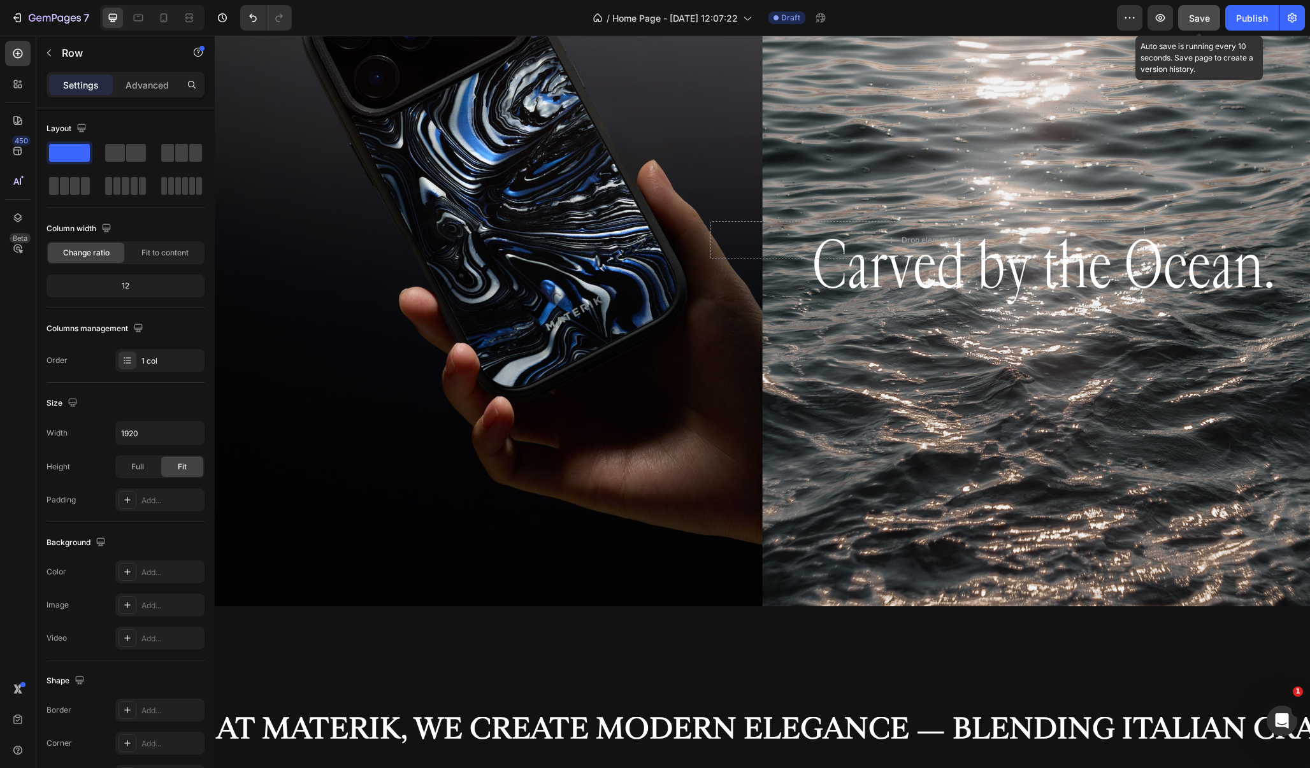
click at [1051, 25] on button "Save" at bounding box center [1199, 17] width 42 height 25
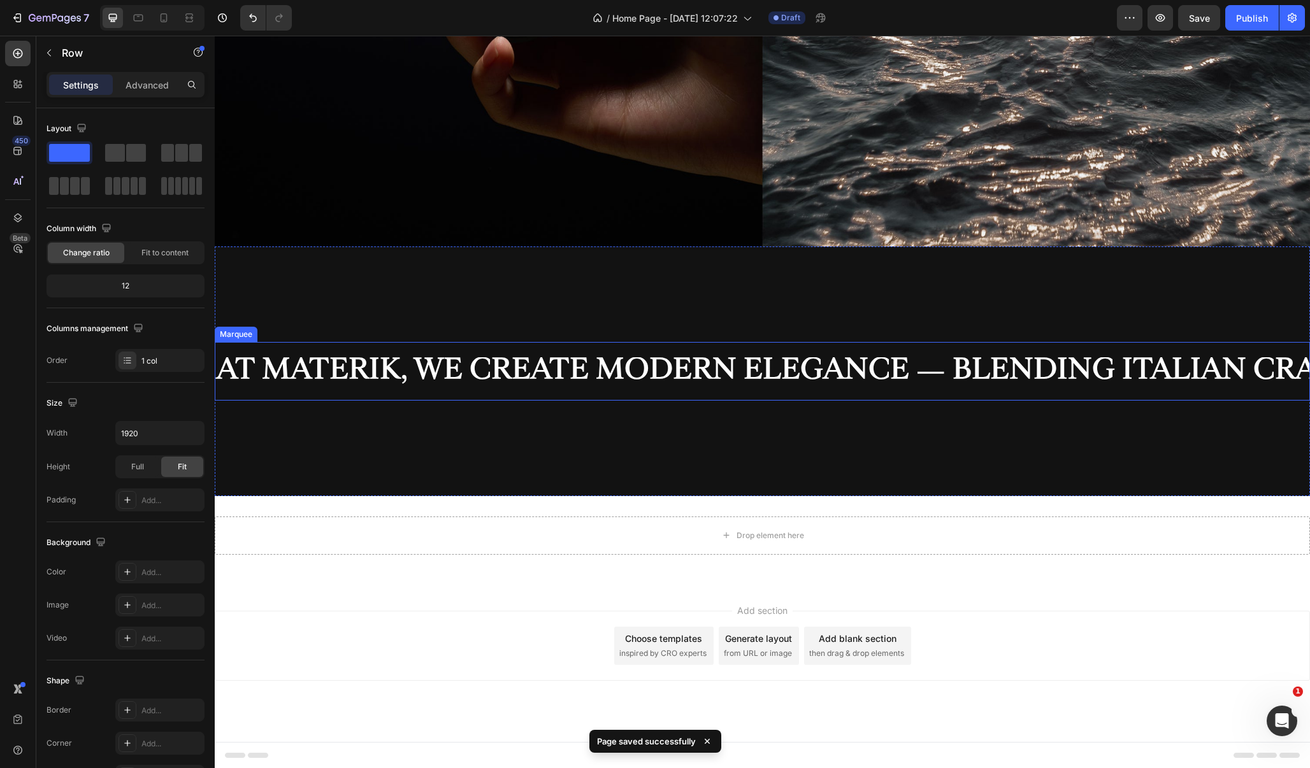
scroll to position [544, 0]
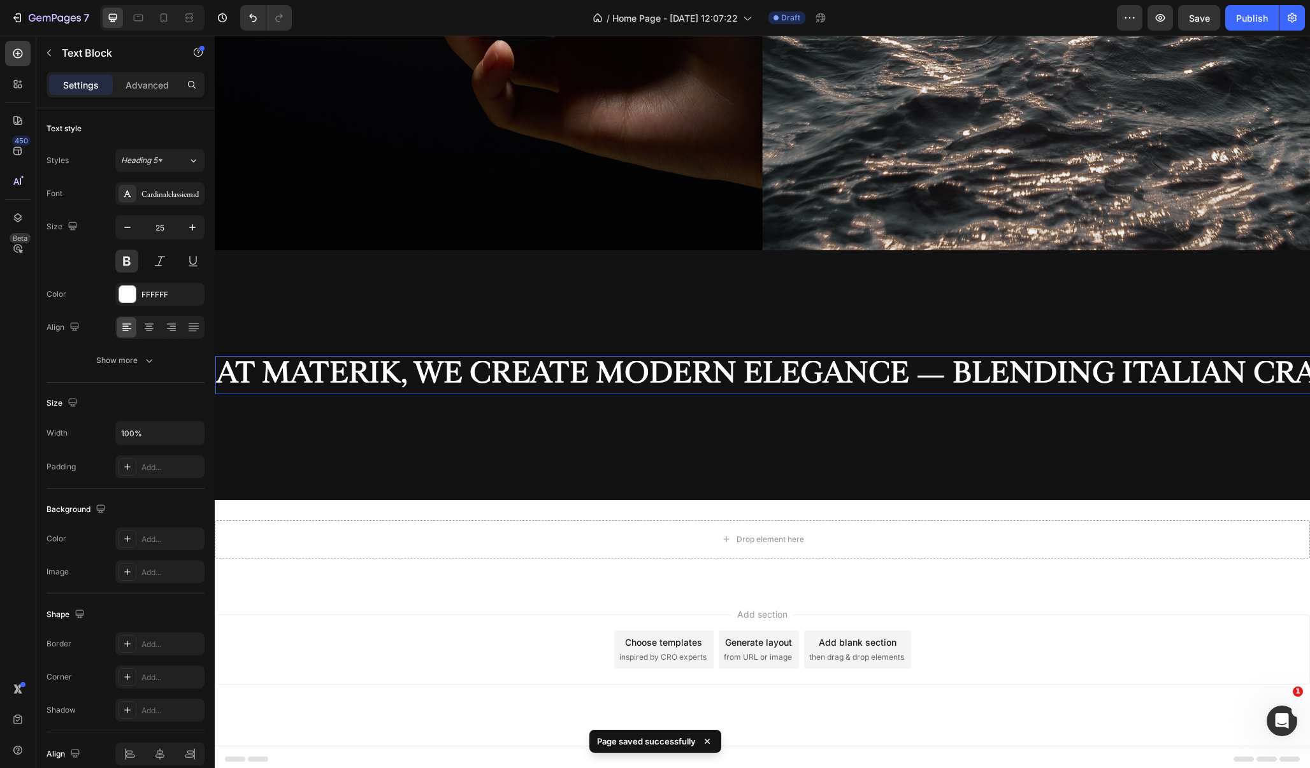
click at [512, 377] on span "AT MATERIK, WE CREATE MODERN ELEGANCE — BLENDING ITALIAN CRAFTSMANSHIP, TIMELES…" at bounding box center [1239, 373] width 2045 height 38
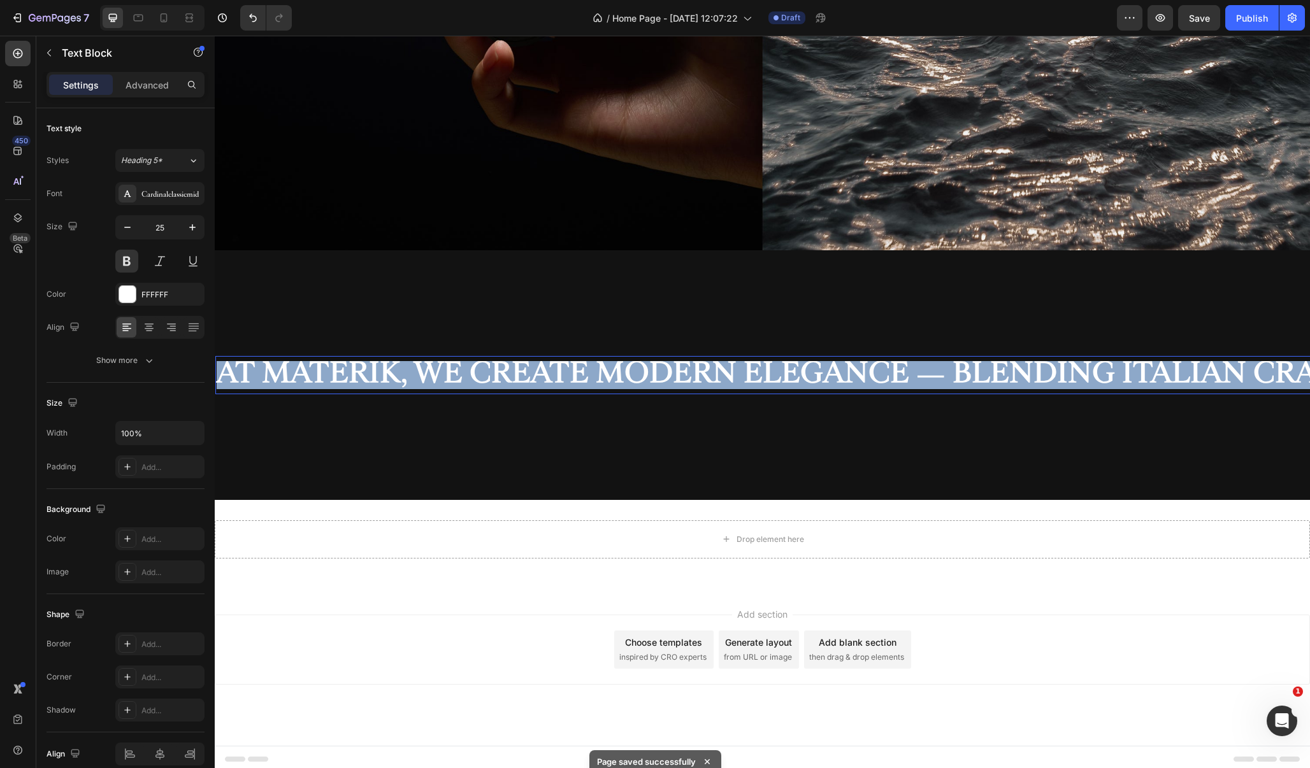
click at [512, 377] on span "AT MATERIK, WE CREATE MODERN ELEGANCE — BLENDING ITALIAN CRAFTSMANSHIP, TIMELES…" at bounding box center [1239, 373] width 2045 height 38
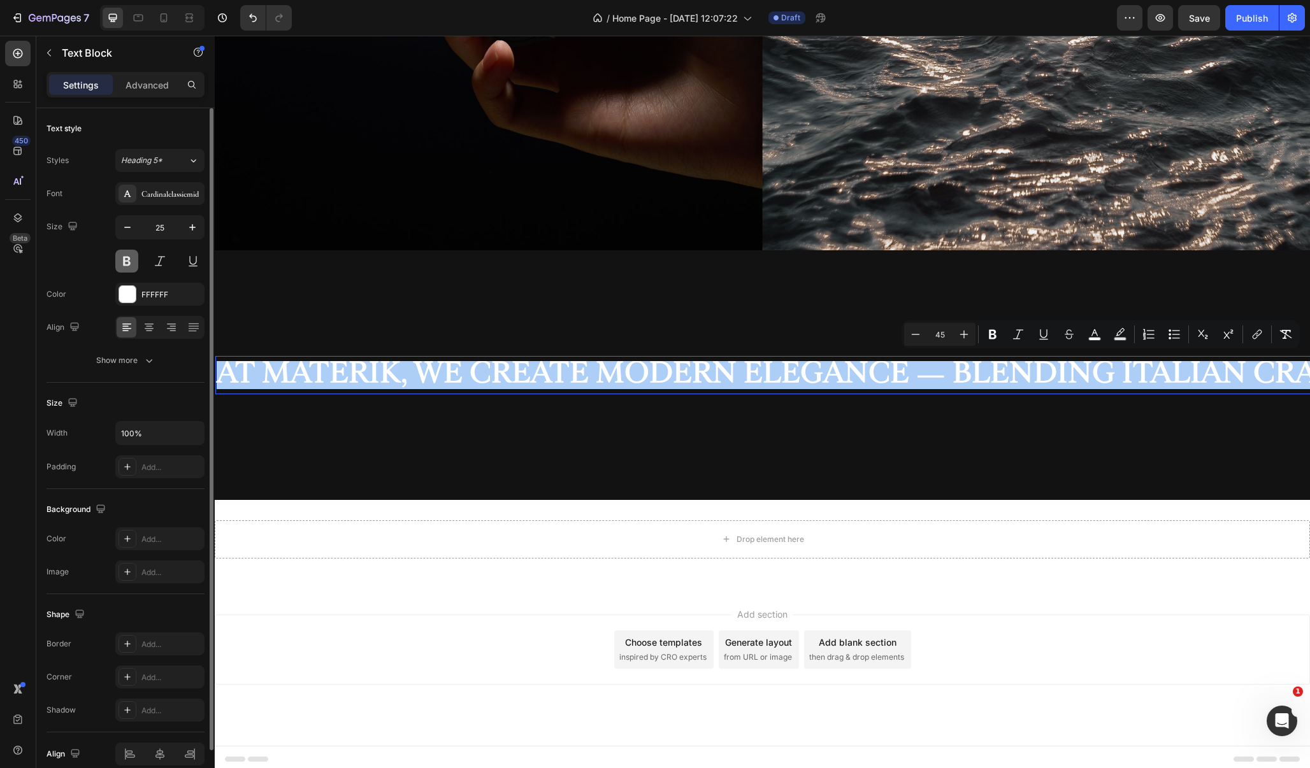
click at [126, 262] on button at bounding box center [126, 261] width 23 height 23
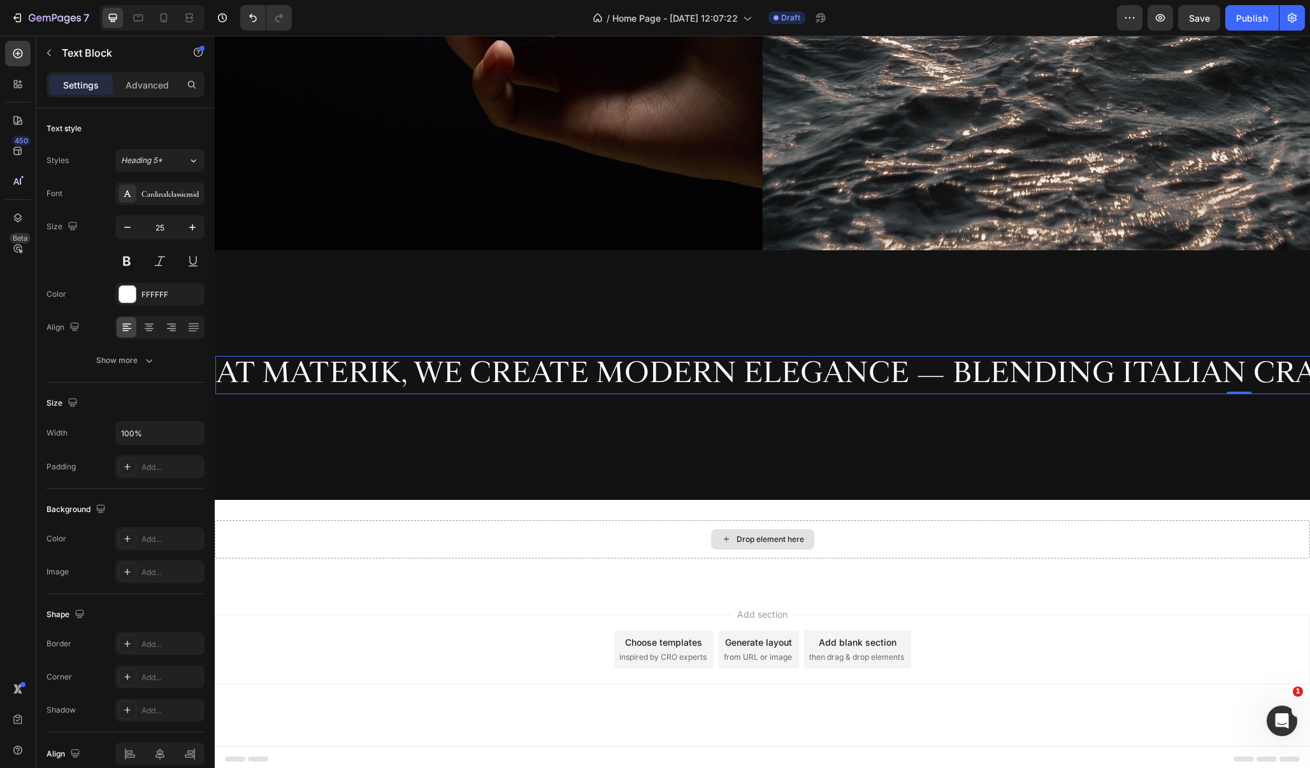
click at [306, 650] on div "Add section Choose templates inspired by CRO experts Generate layout from URL o…" at bounding box center [762, 650] width 1095 height 70
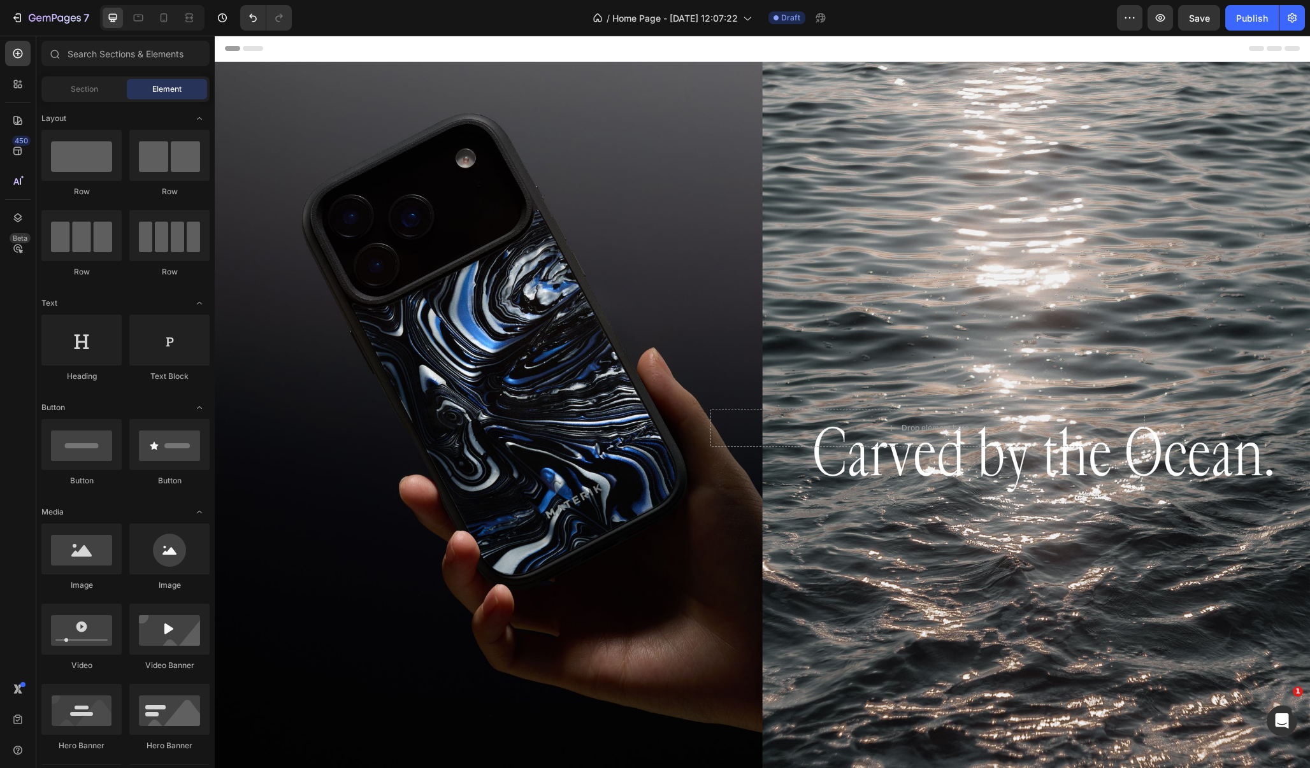
scroll to position [0, 0]
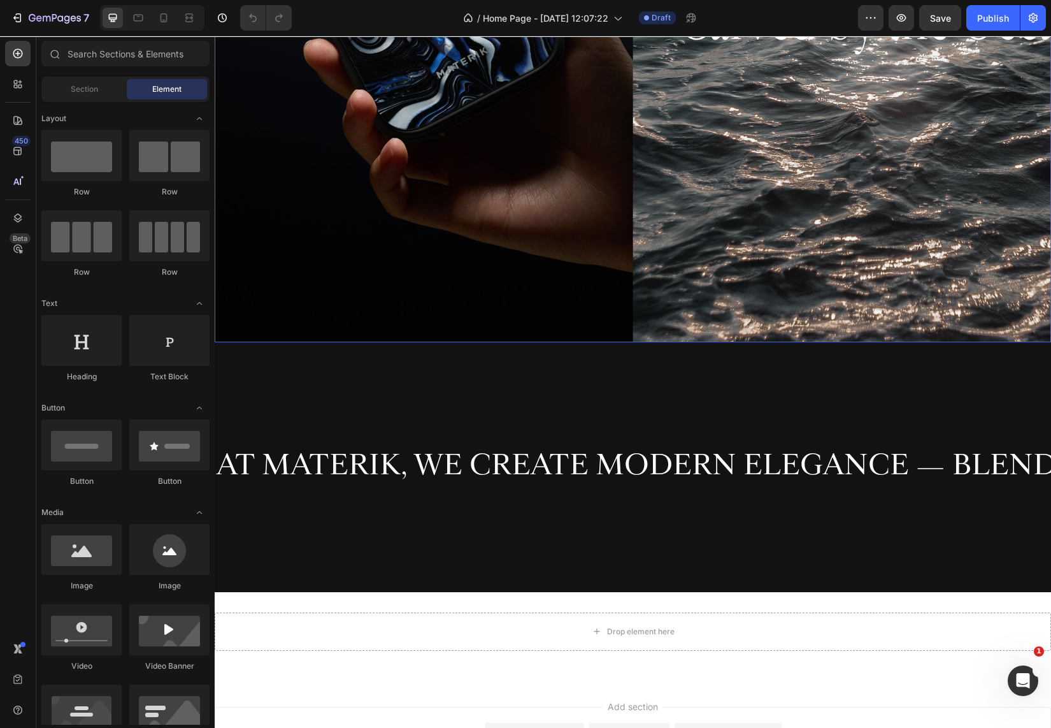
scroll to position [473, 0]
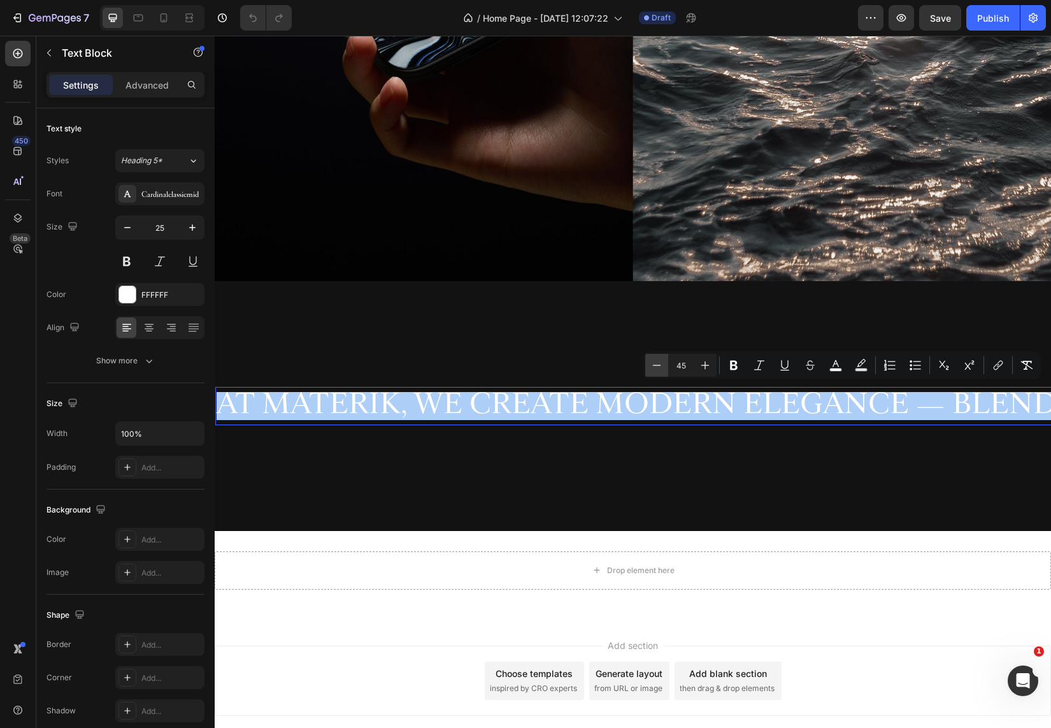
click at [655, 364] on icon "Editor contextual toolbar" at bounding box center [656, 365] width 13 height 13
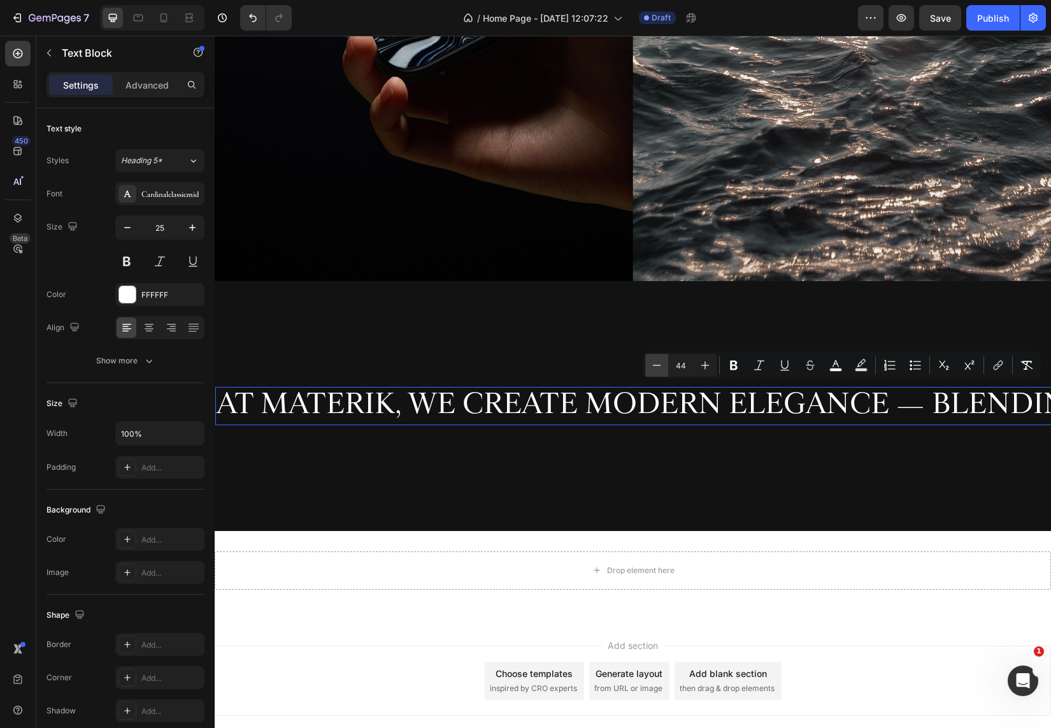
click at [655, 364] on icon "Editor contextual toolbar" at bounding box center [656, 365] width 13 height 13
type input "43"
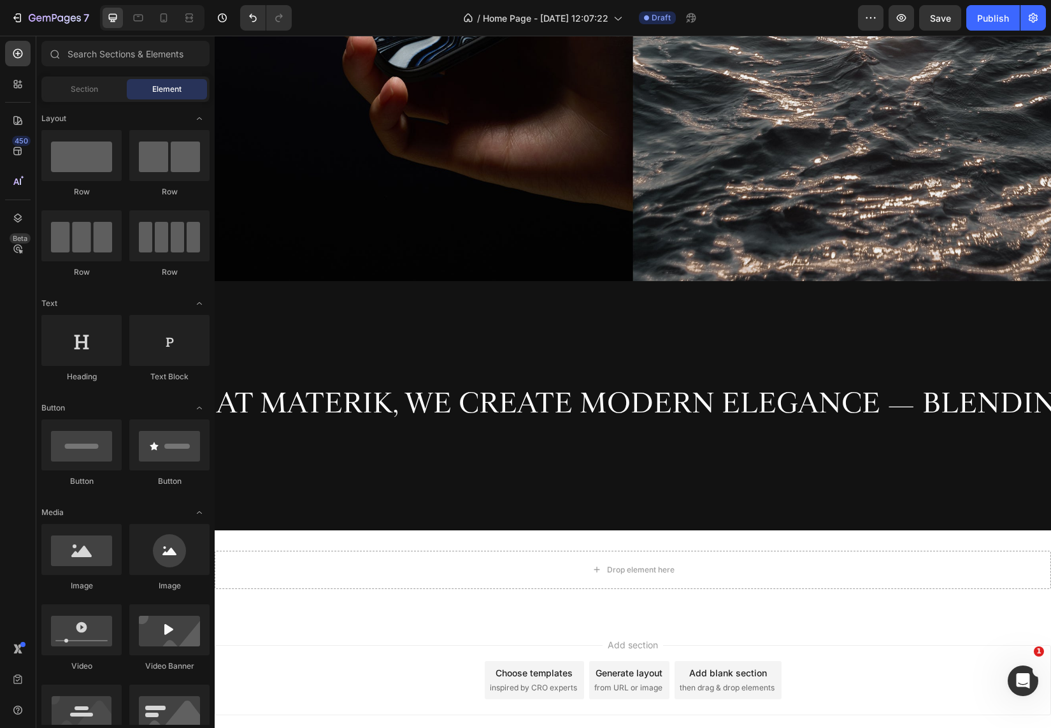
click at [284, 626] on div "Add section Choose templates inspired by CRO experts Generate layout from URL o…" at bounding box center [633, 697] width 836 height 157
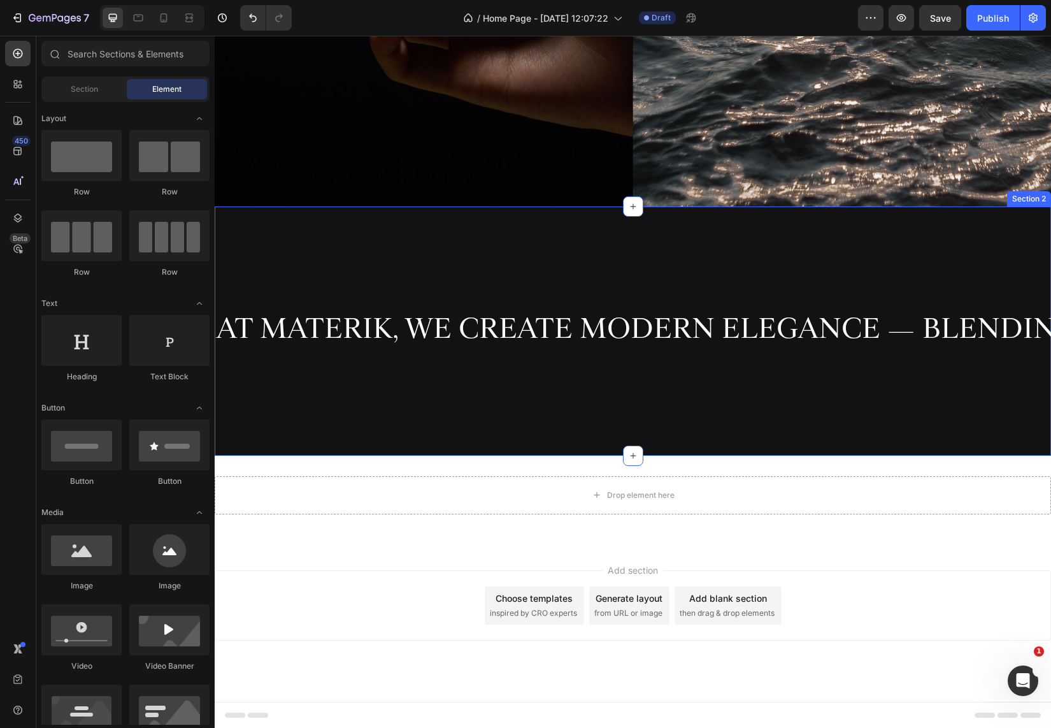
scroll to position [545, 0]
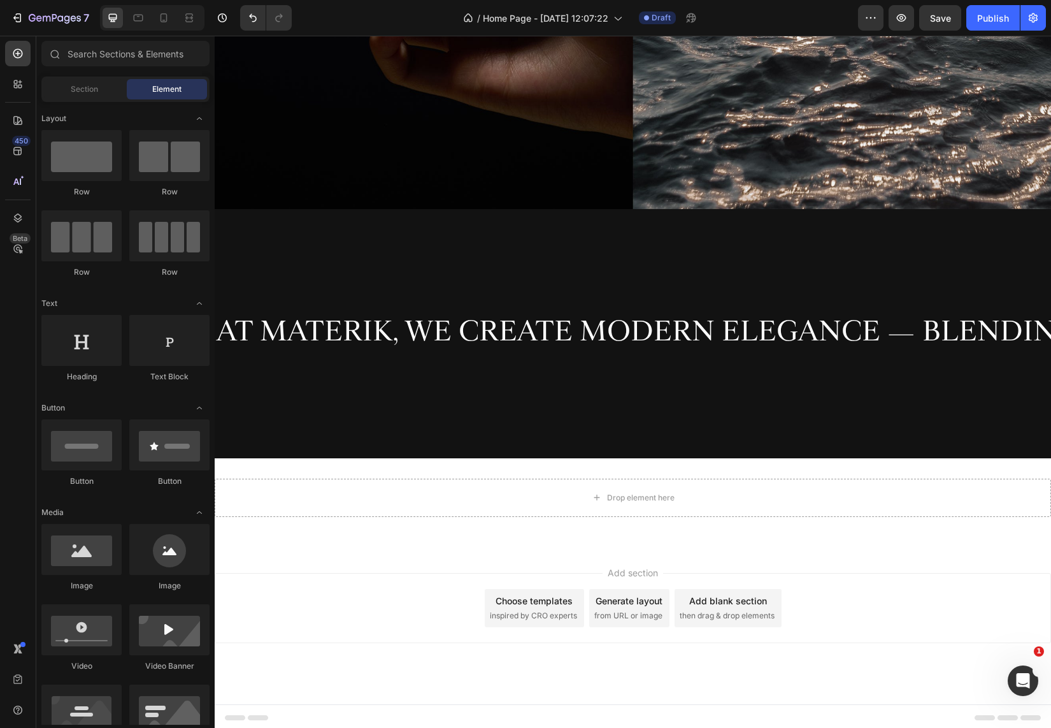
click at [336, 575] on div "Add section Choose templates inspired by CRO experts Generate layout from URL o…" at bounding box center [633, 608] width 836 height 70
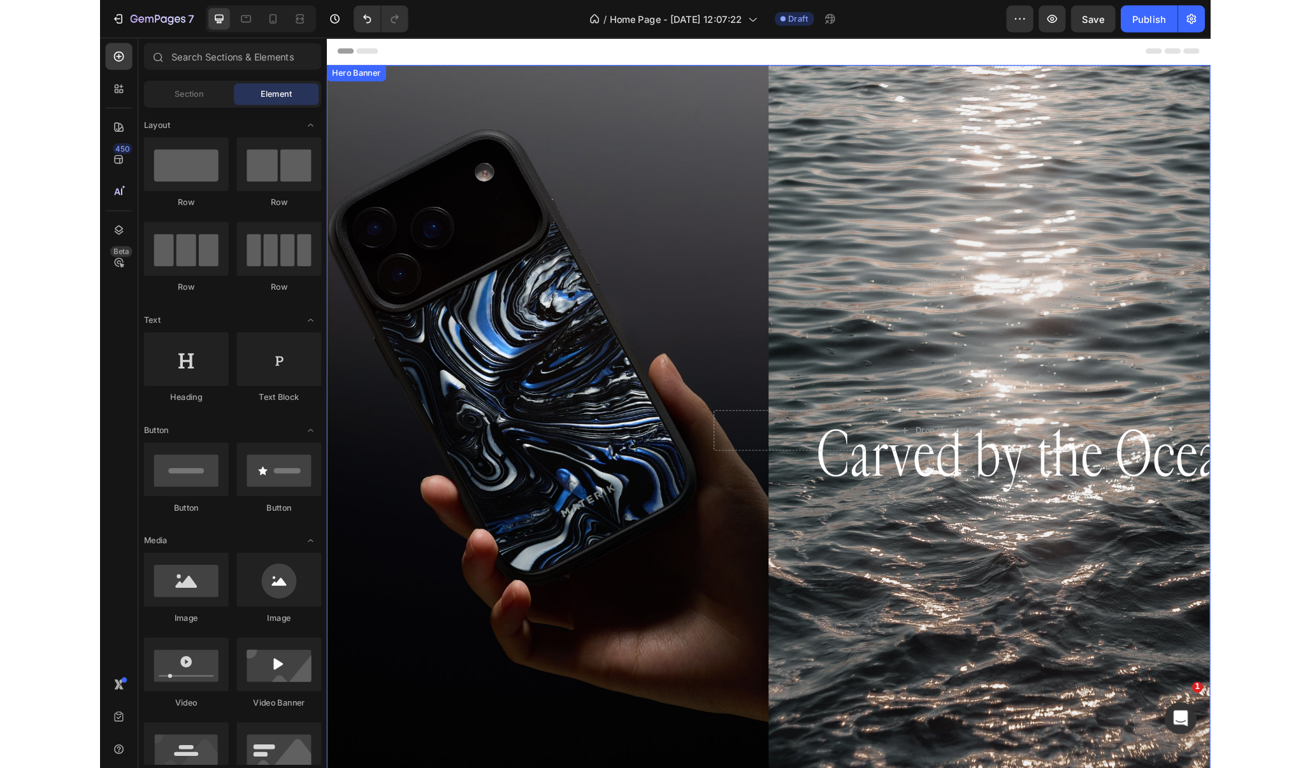
scroll to position [0, 0]
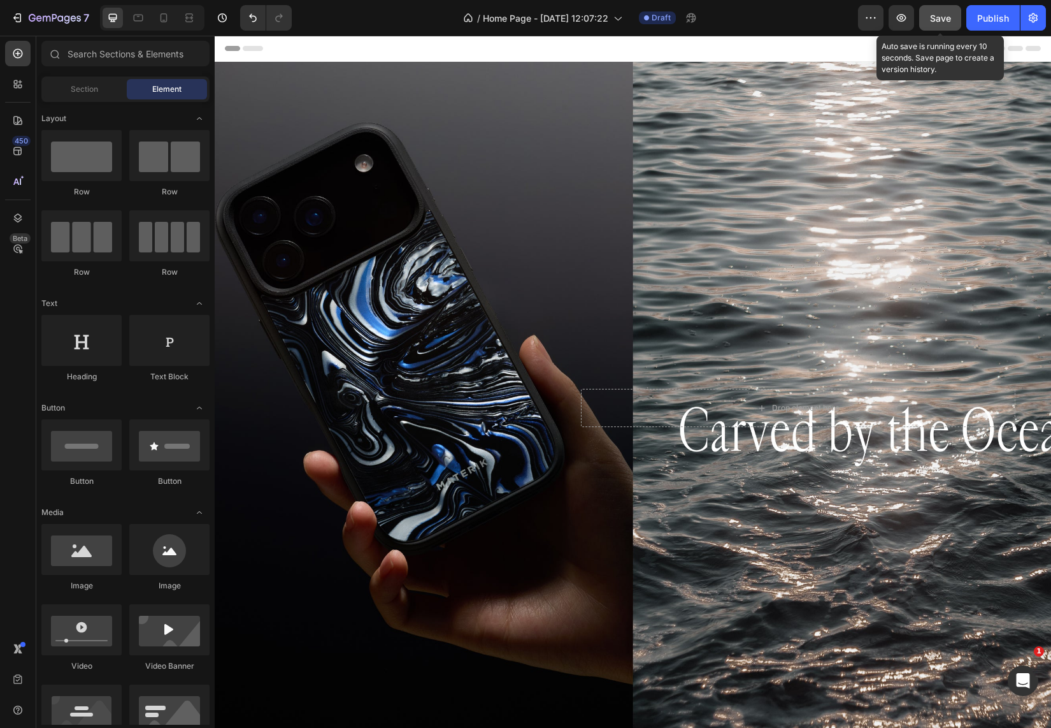
click at [940, 22] on span "Save" at bounding box center [940, 18] width 21 height 11
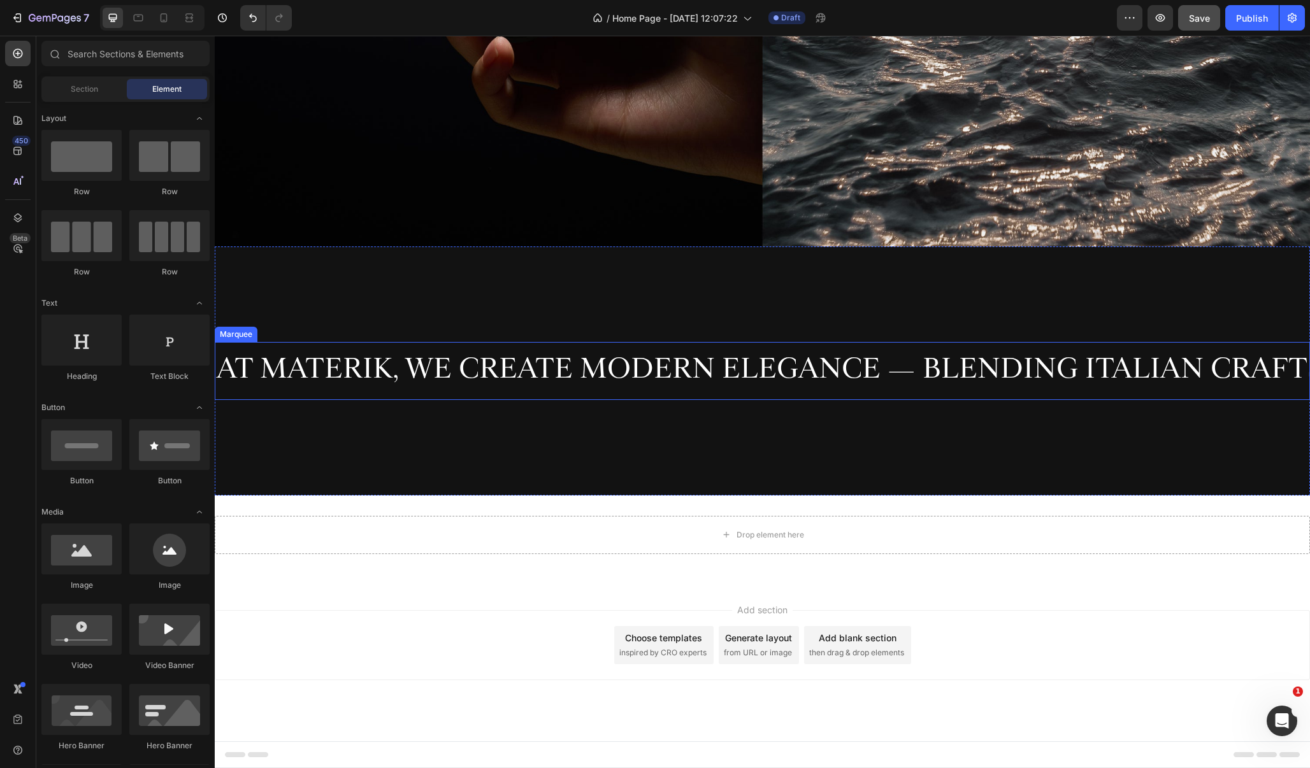
scroll to position [547, 0]
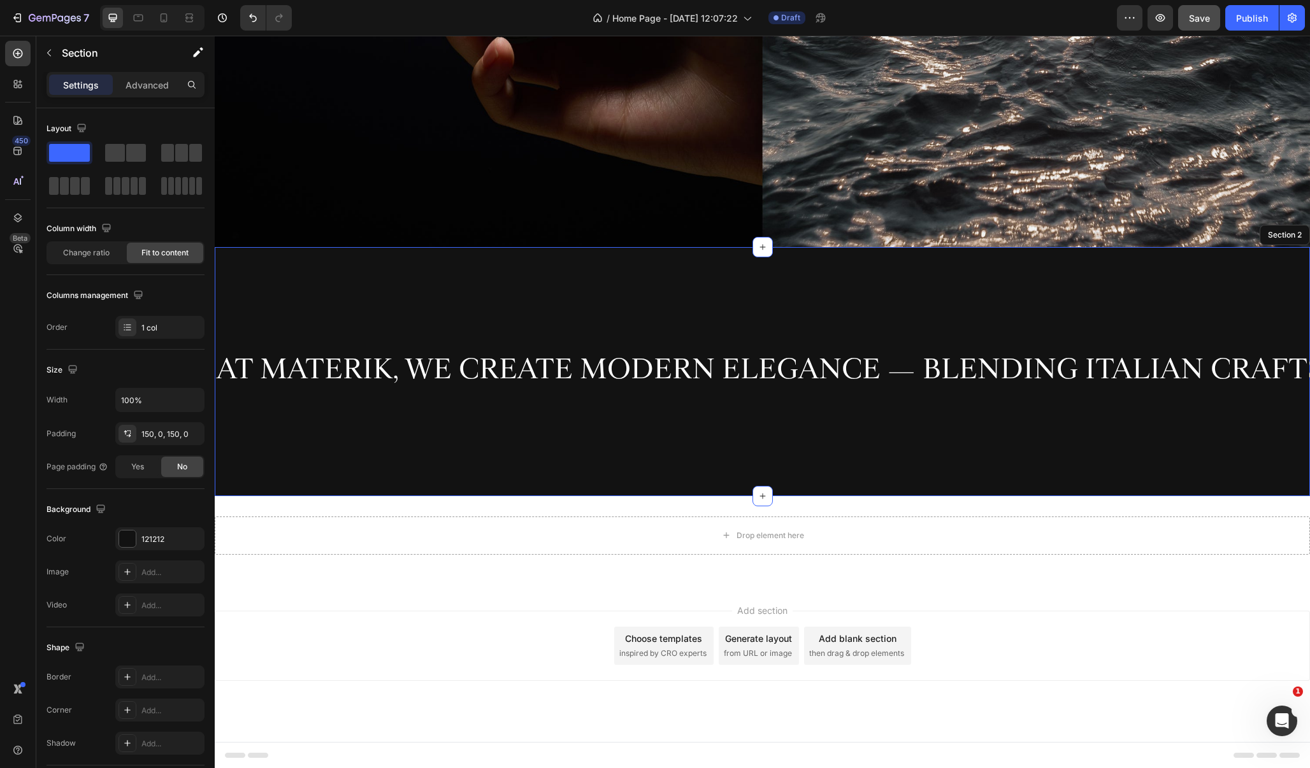
click at [463, 301] on div "AT MATERIK, WE CREATE MODERN ELEGANCE — BLENDING ITALIAN CRAFTSMANSHIP, TIMELES…" at bounding box center [762, 371] width 1095 height 249
click at [158, 399] on input "100%" at bounding box center [160, 400] width 88 height 23
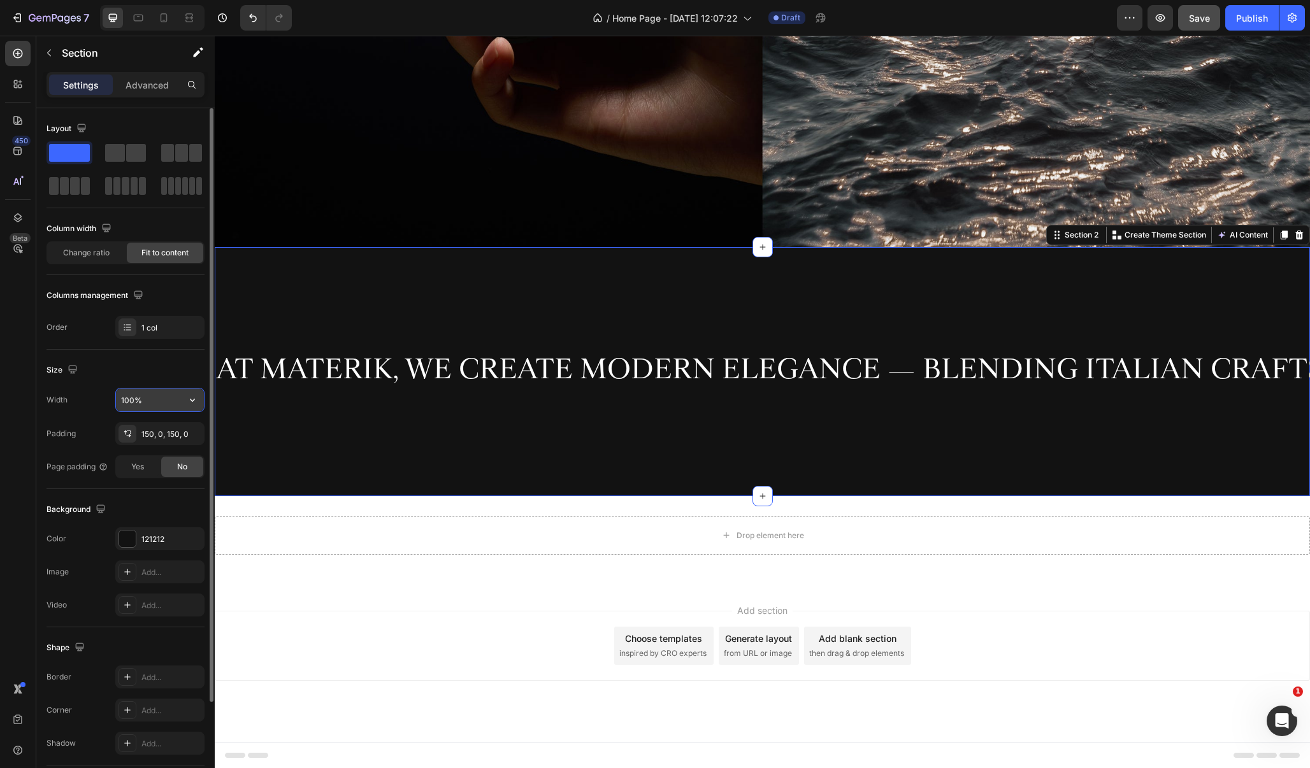
click at [190, 397] on icon "button" at bounding box center [192, 400] width 13 height 13
click at [141, 459] on span "Default" at bounding box center [133, 456] width 26 height 11
type input "1920"
click at [169, 400] on input "1920" at bounding box center [160, 400] width 88 height 23
click at [162, 497] on div "Background The changes might be hidden by the video. Color 121212 Image Add... …" at bounding box center [126, 558] width 158 height 138
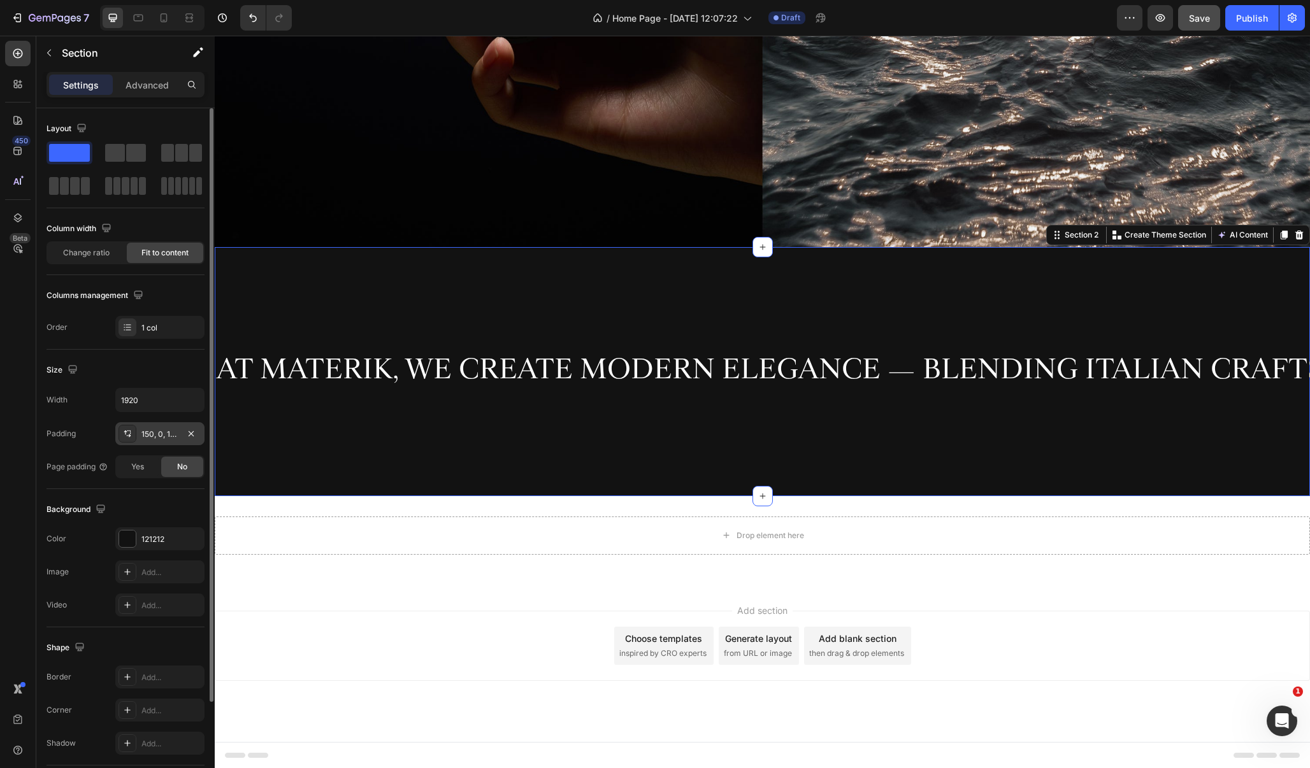
click at [155, 436] on div "150, 0, 150, 0" at bounding box center [159, 434] width 37 height 11
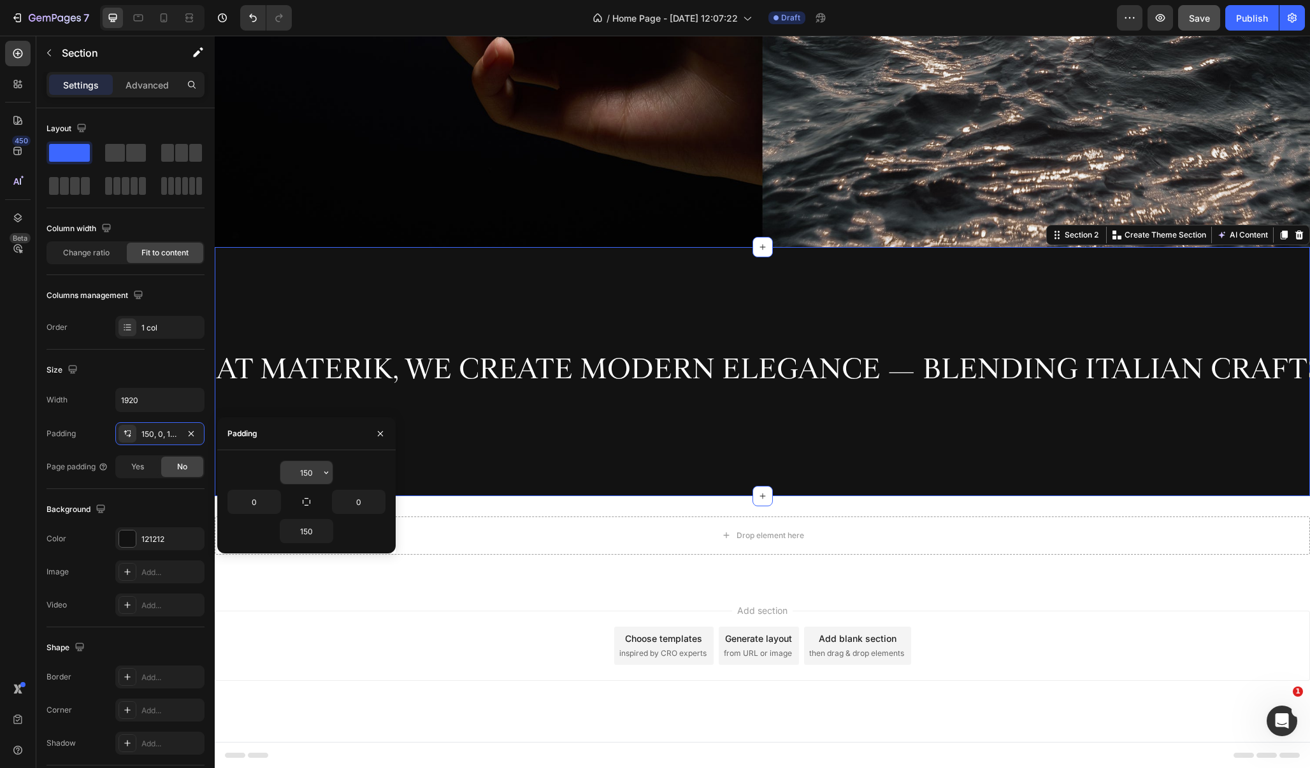
click at [310, 468] on input "150" at bounding box center [306, 472] width 52 height 23
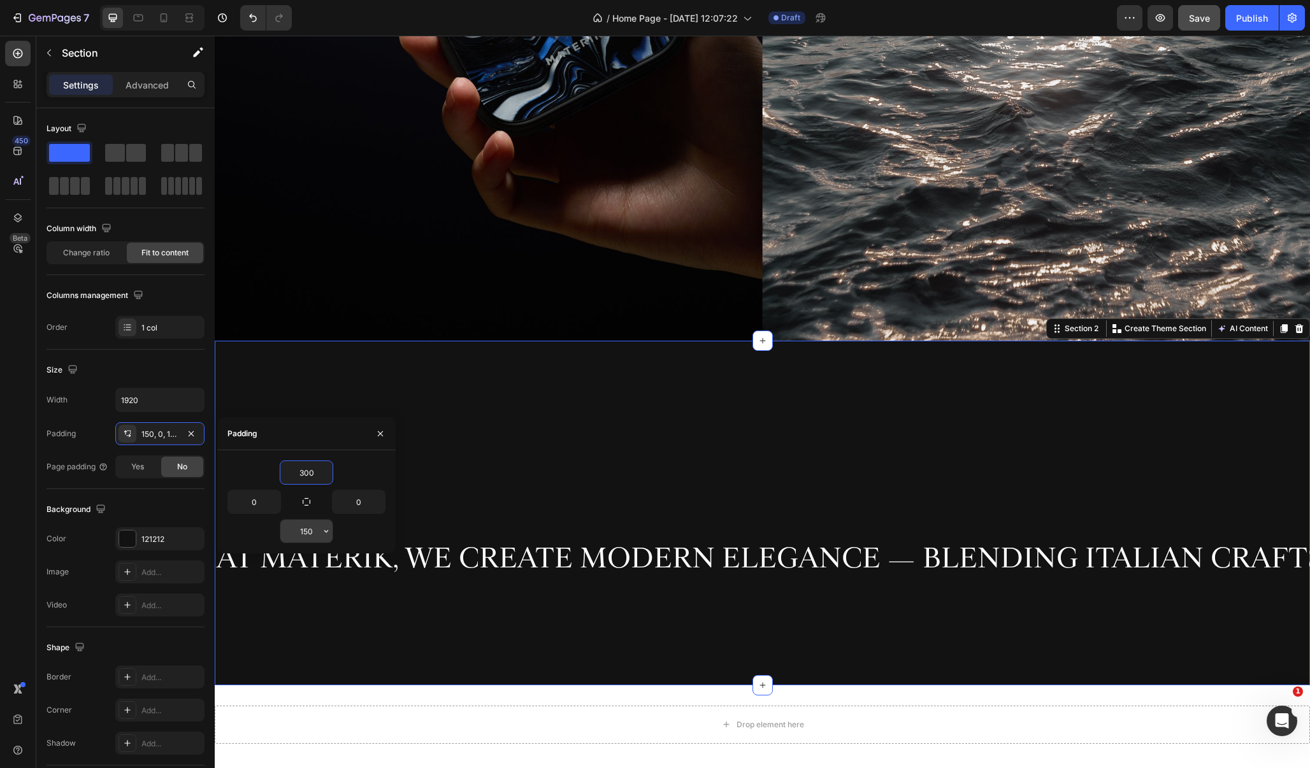
type input "300"
click at [308, 531] on input "150" at bounding box center [306, 531] width 52 height 23
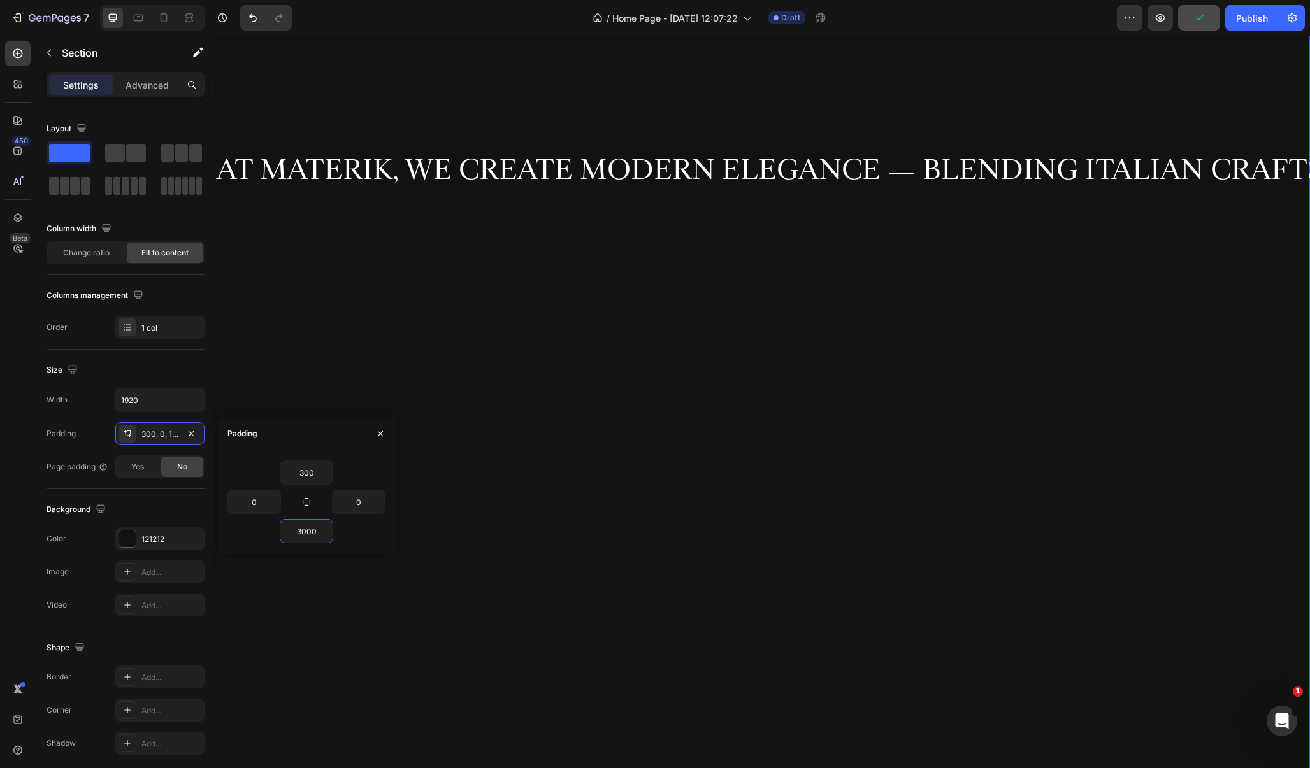
scroll to position [845, 0]
type input "300"
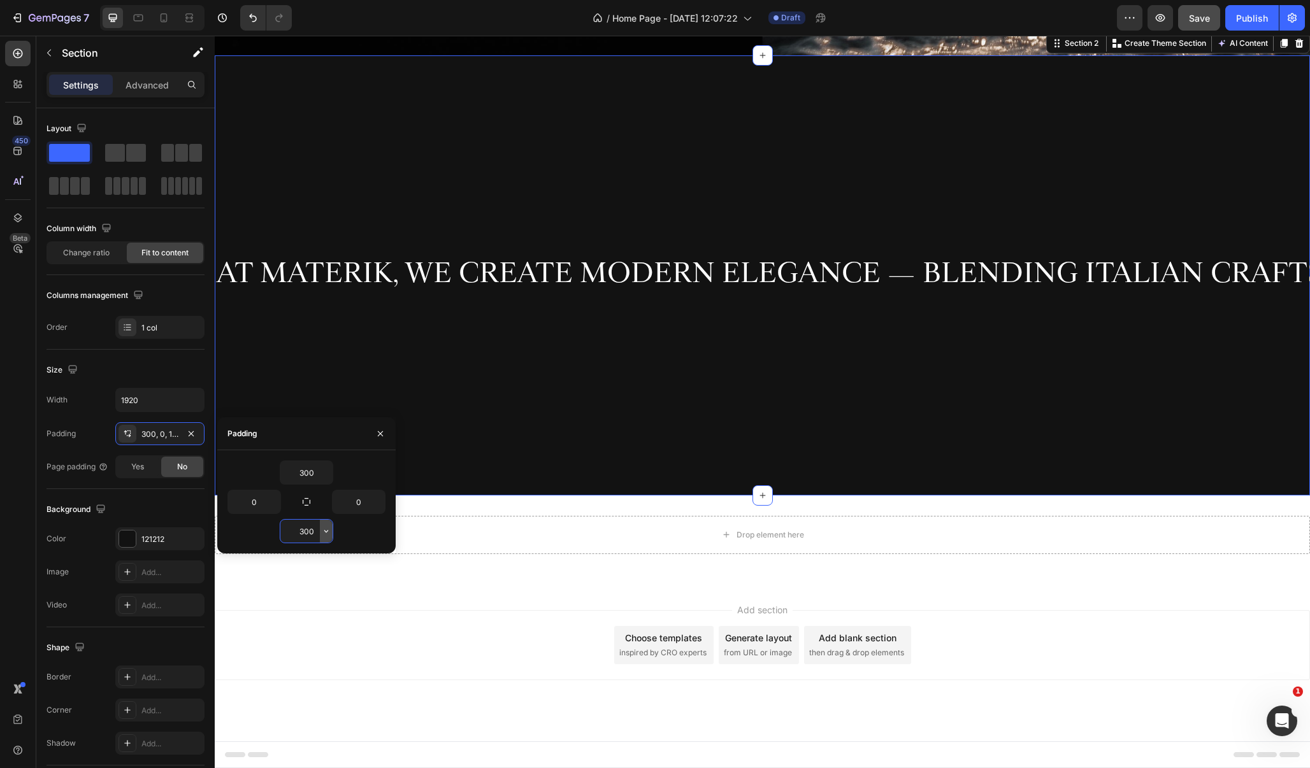
scroll to position [738, 0]
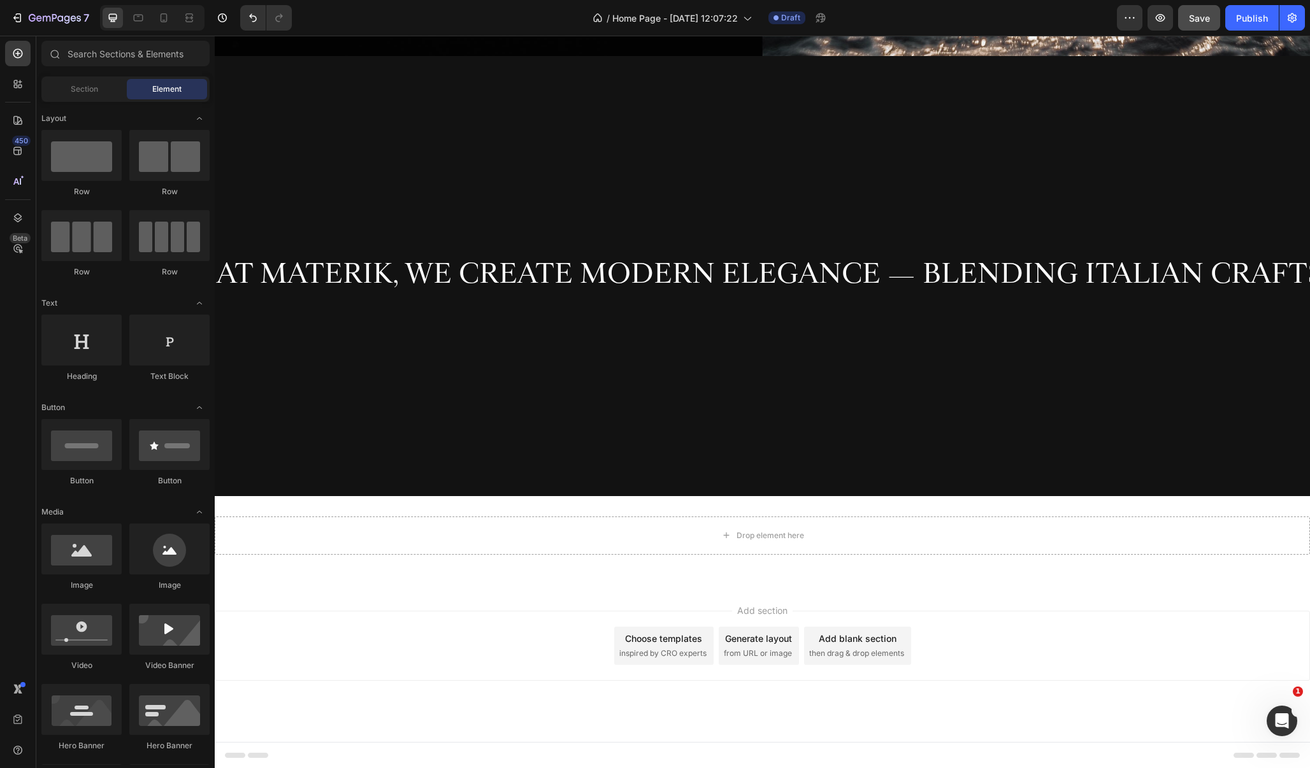
click at [395, 691] on div "Add section Choose templates inspired by CRO experts Generate layout from URL o…" at bounding box center [762, 663] width 1095 height 157
click at [1199, 19] on span "Save" at bounding box center [1199, 18] width 21 height 11
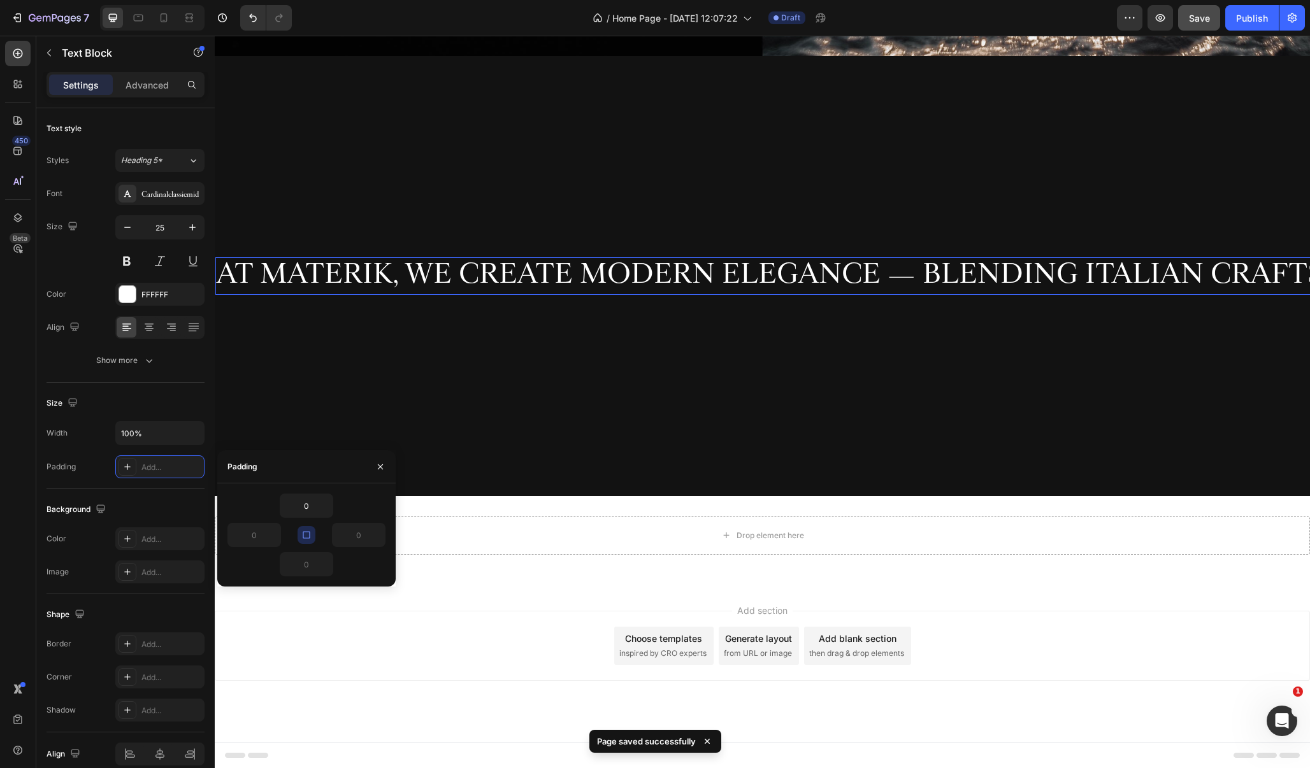
click at [503, 273] on span "AT MATERIK, WE CREATE MODERN ELEGANCE — BLENDING ITALIAN CRAFTSMANSHIP, TIMELES…" at bounding box center [1197, 273] width 1960 height 36
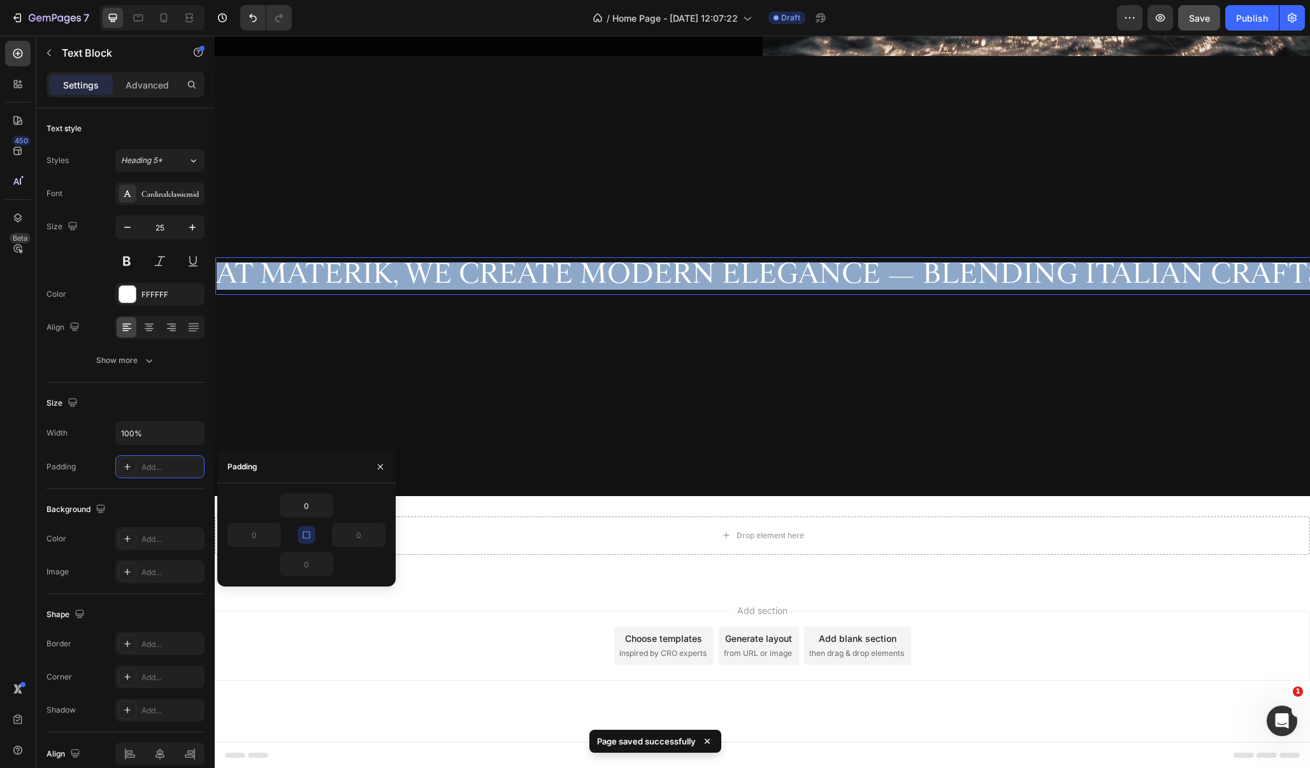
click at [503, 273] on span "AT MATERIK, WE CREATE MODERN ELEGANCE — BLENDING ITALIAN CRAFTSMANSHIP, TIMELES…" at bounding box center [1197, 273] width 1960 height 36
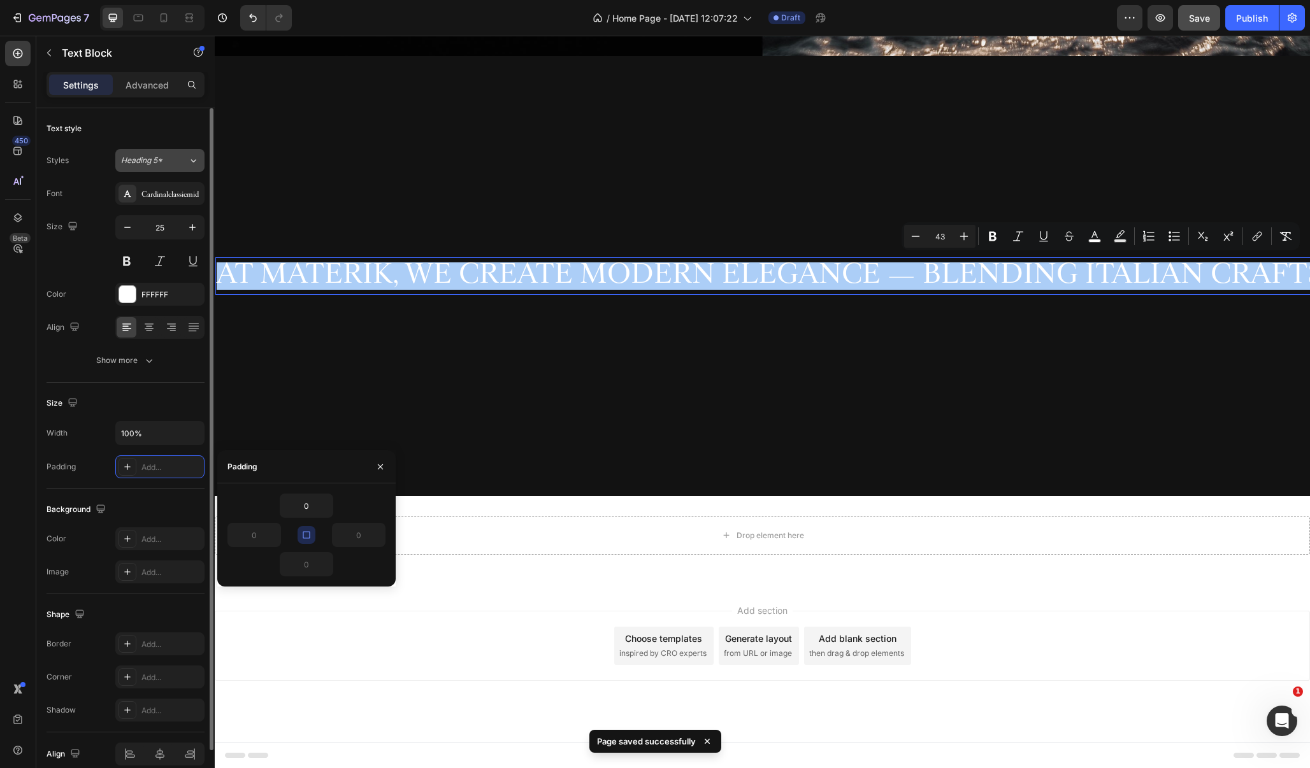
click at [157, 159] on span "Heading 5*" at bounding box center [141, 160] width 41 height 11
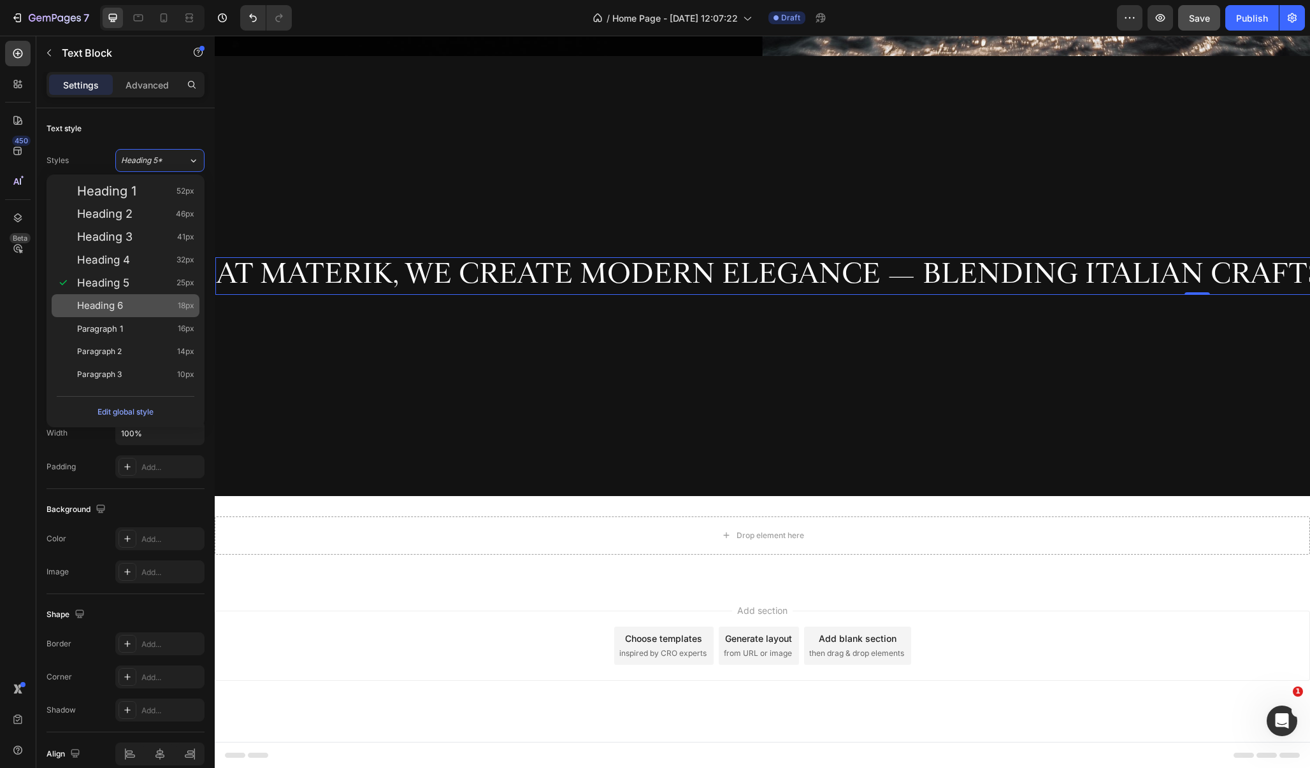
click at [109, 306] on span "Heading 6" at bounding box center [100, 305] width 46 height 13
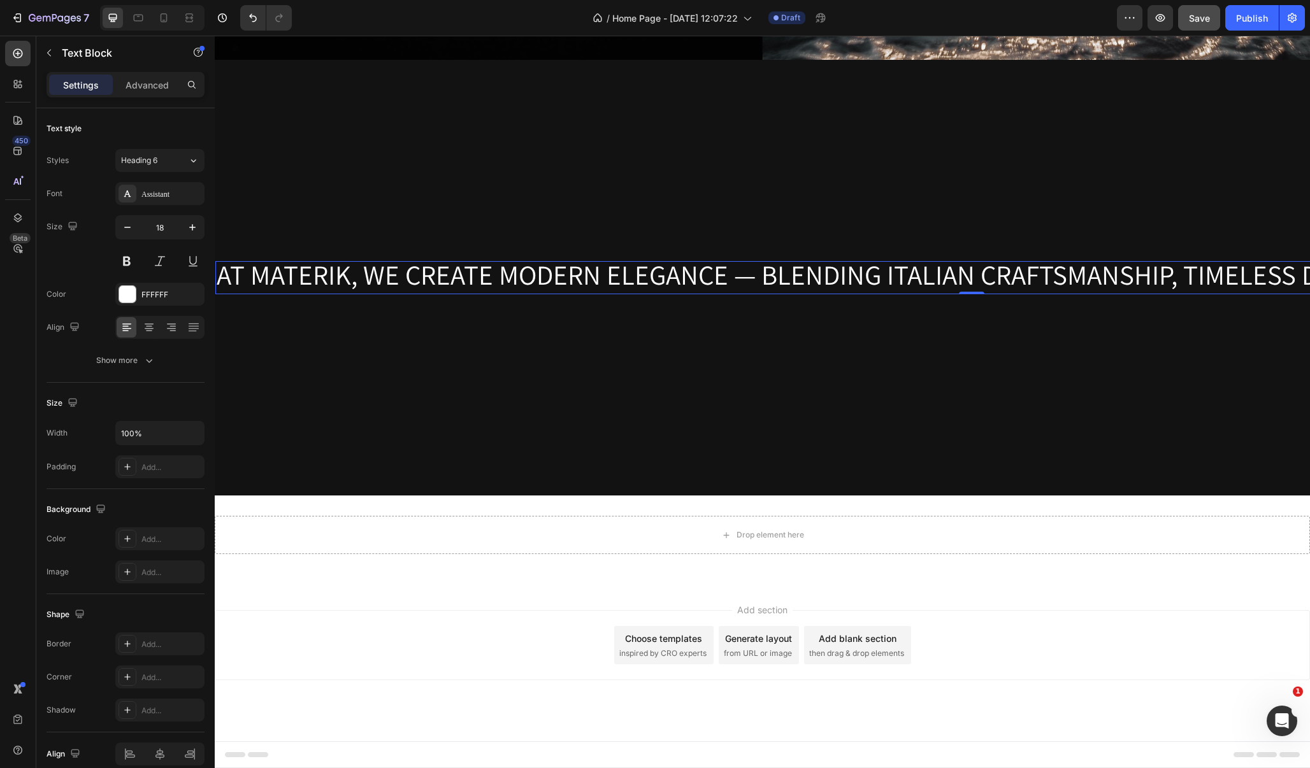
scroll to position [734, 0]
click at [190, 233] on icon "button" at bounding box center [192, 227] width 13 height 13
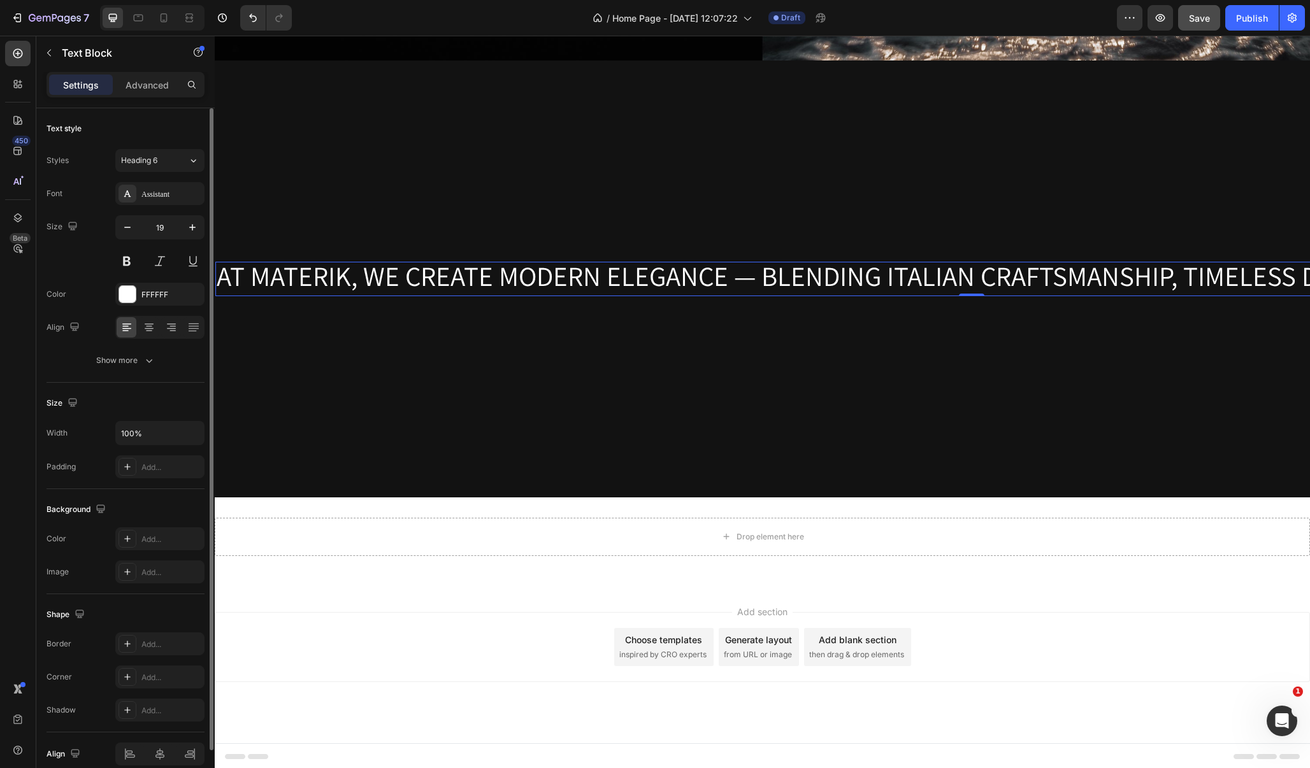
click at [173, 148] on div "Styles Heading 6 Font Assistant Size 19 Color FFFFFF Align Show more" at bounding box center [126, 260] width 158 height 226
click at [173, 159] on div "Heading 6" at bounding box center [154, 160] width 67 height 11
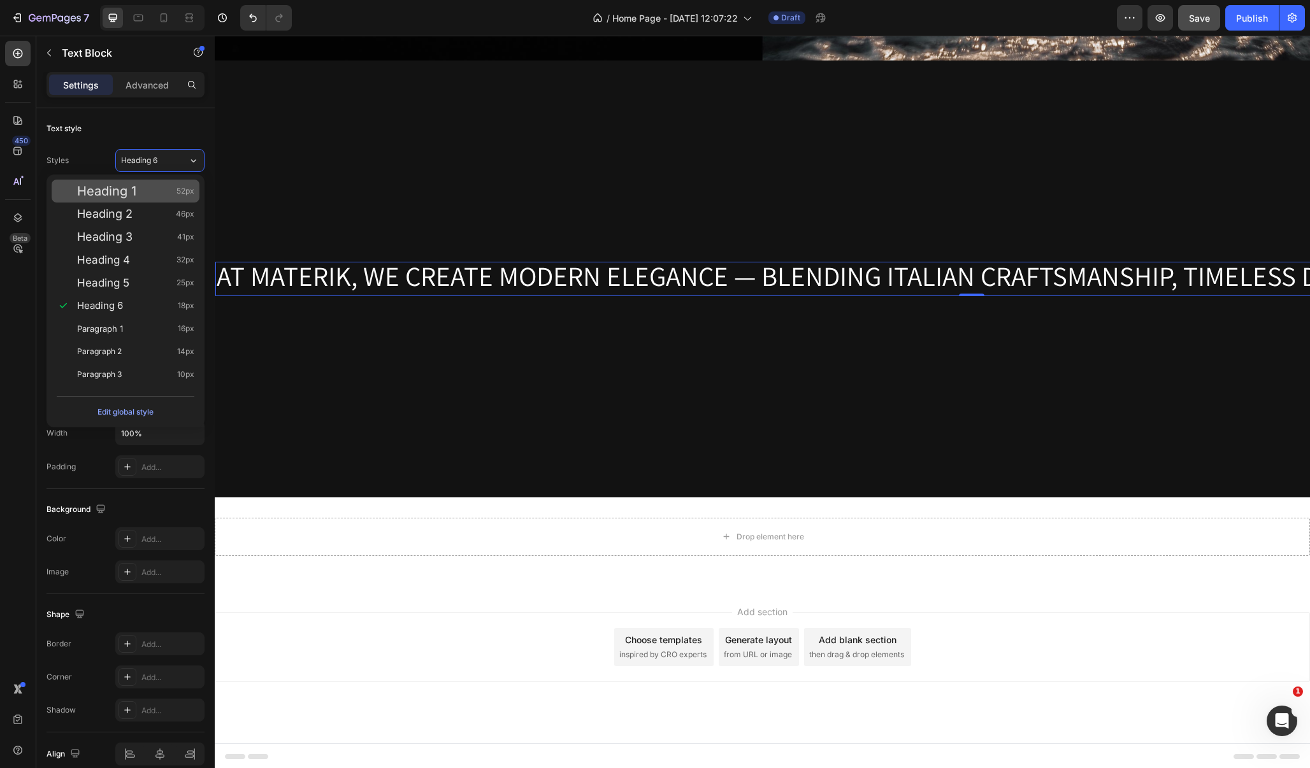
click at [152, 190] on div "Heading 1 52px" at bounding box center [135, 191] width 117 height 13
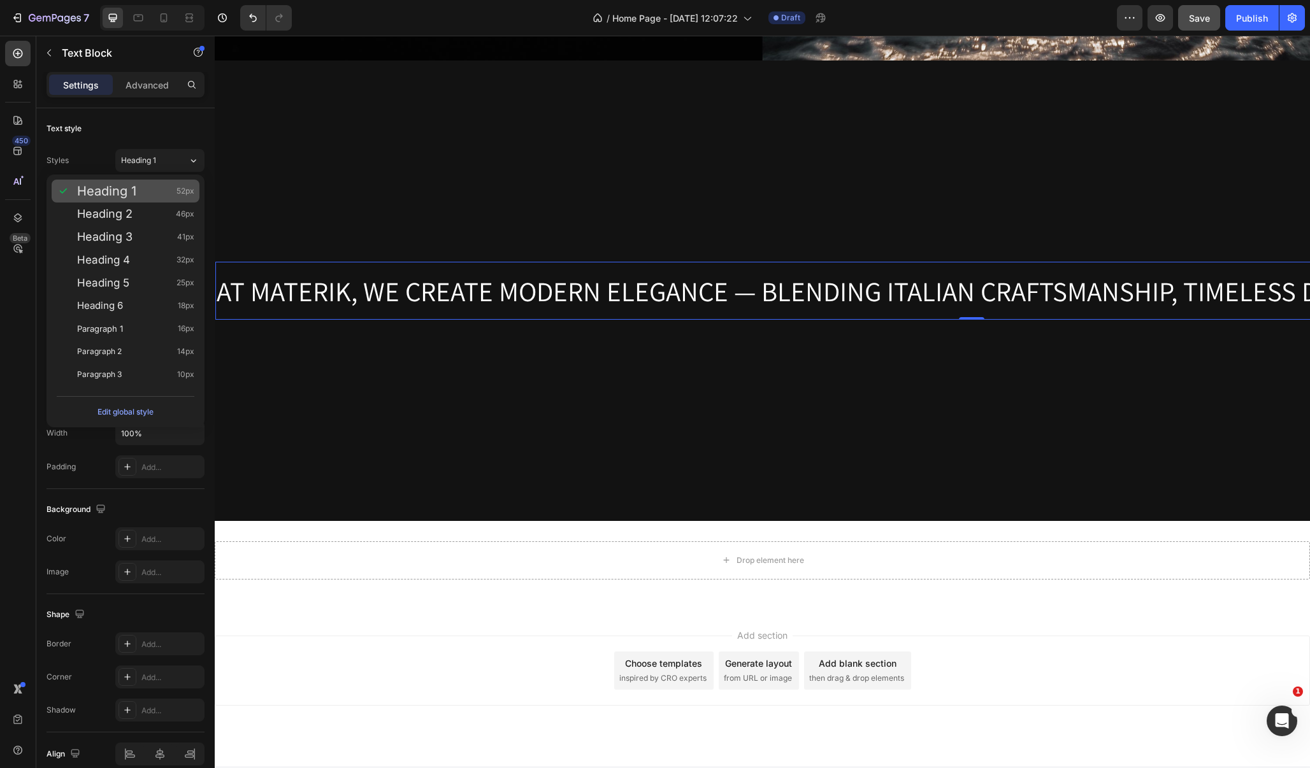
type input "52"
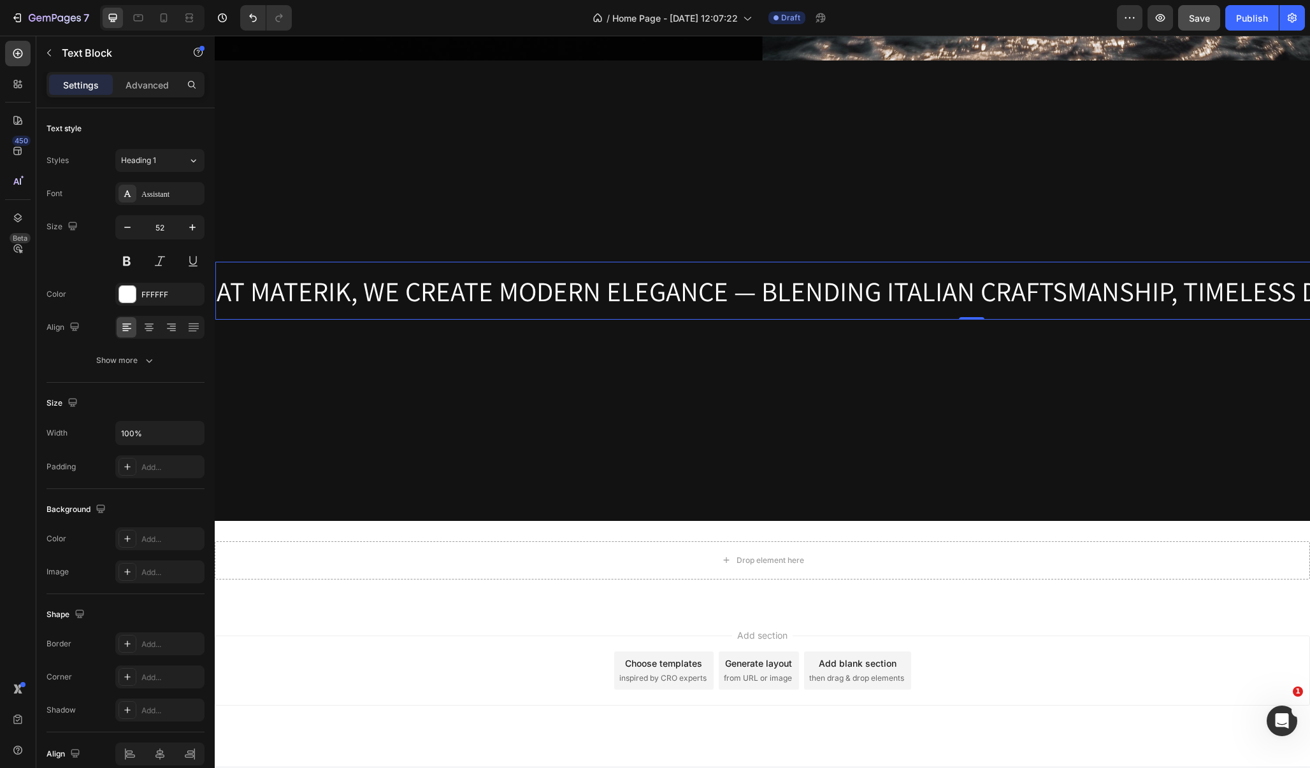
click at [433, 636] on div "Add section Choose templates inspired by CRO experts Generate layout from URL o…" at bounding box center [762, 671] width 1095 height 70
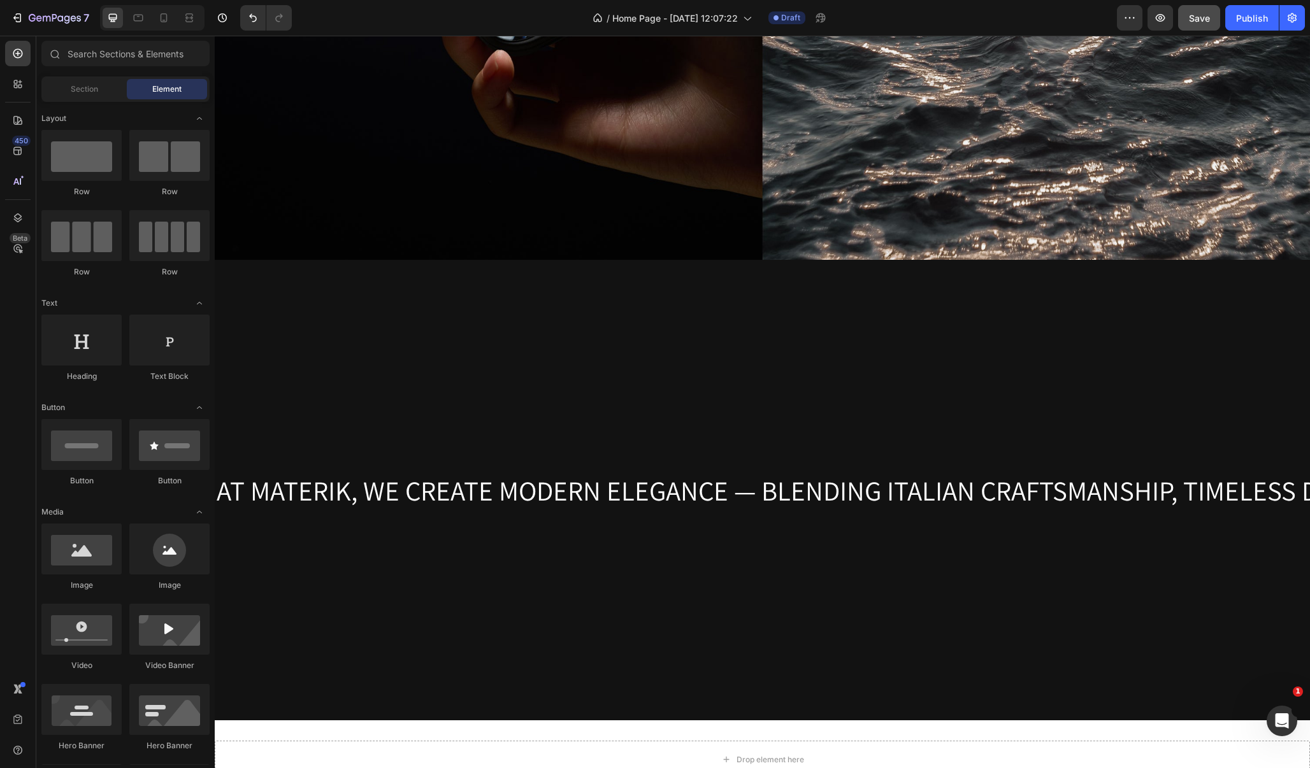
scroll to position [526, 0]
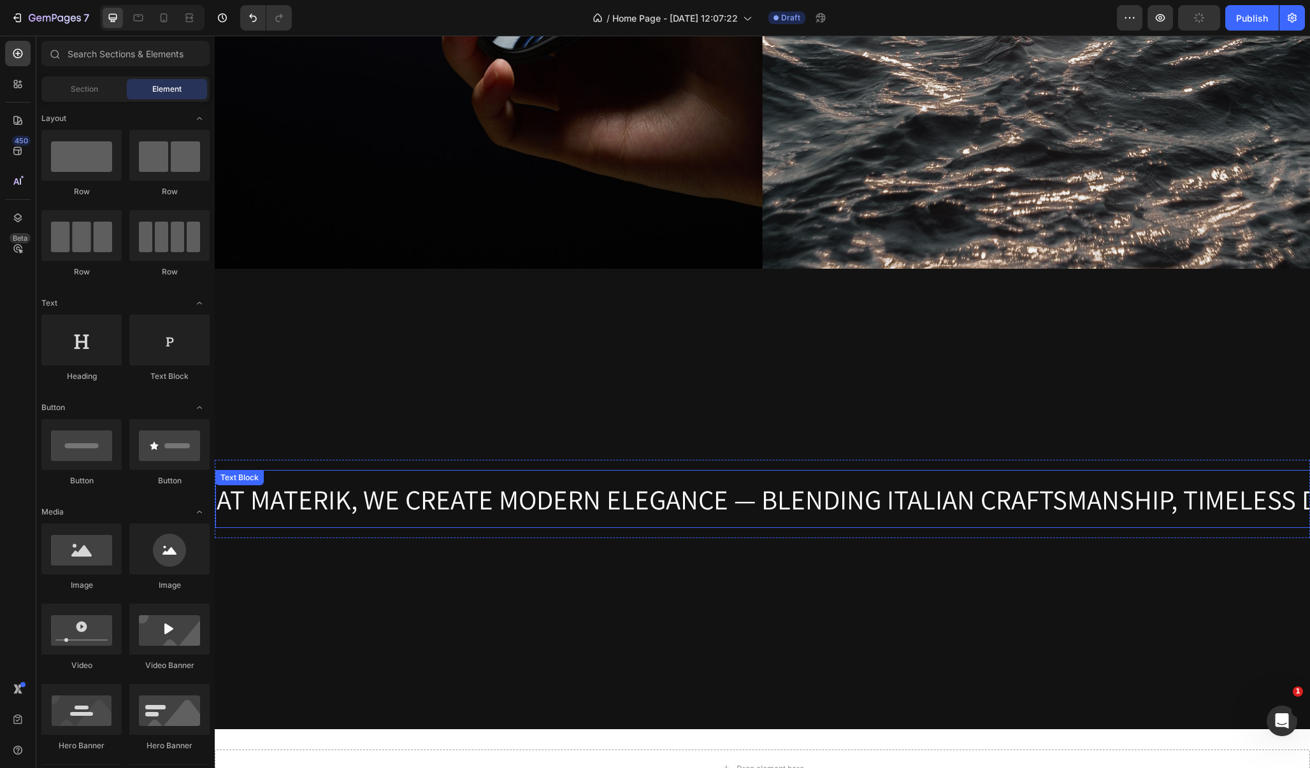
click at [420, 501] on span "AT MATERIK, WE CREATE MODERN ELEGANCE — BLENDING ITALIAN CRAFTSMANSHIP, TIMELES…" at bounding box center [971, 500] width 1509 height 36
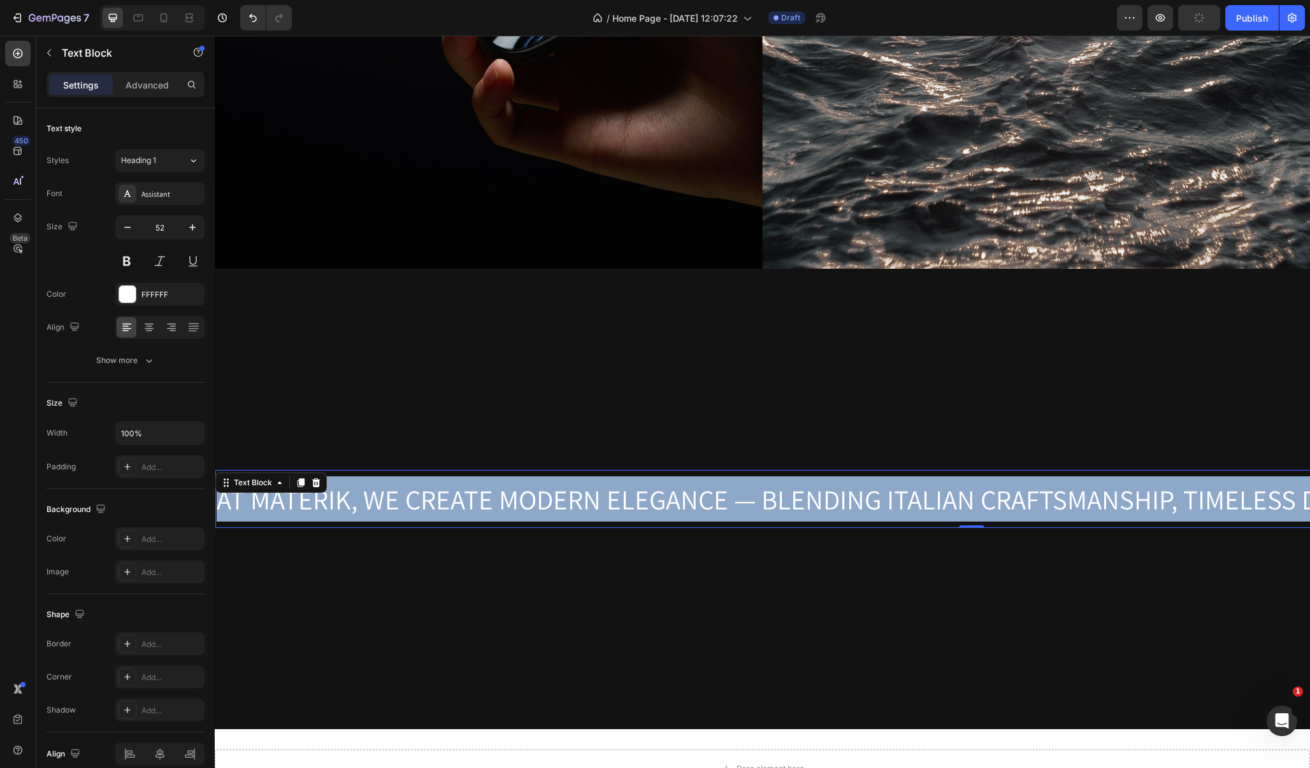
click at [420, 501] on span "AT MATERIK, WE CREATE MODERN ELEGANCE — BLENDING ITALIAN CRAFTSMANSHIP, TIMELES…" at bounding box center [971, 500] width 1509 height 36
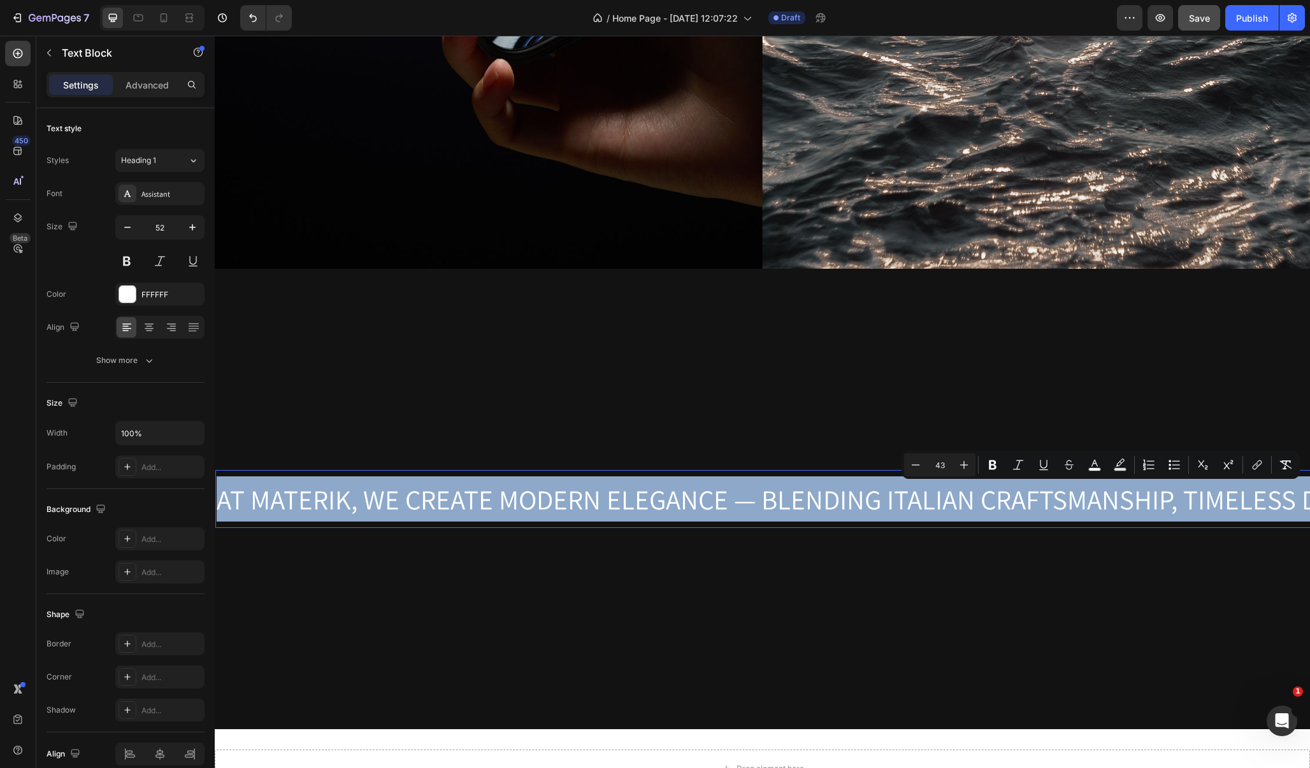
click at [440, 499] on span "AT MATERIK, WE CREATE MODERN ELEGANCE — BLENDING ITALIAN CRAFTSMANSHIP, TIMELES…" at bounding box center [971, 500] width 1509 height 36
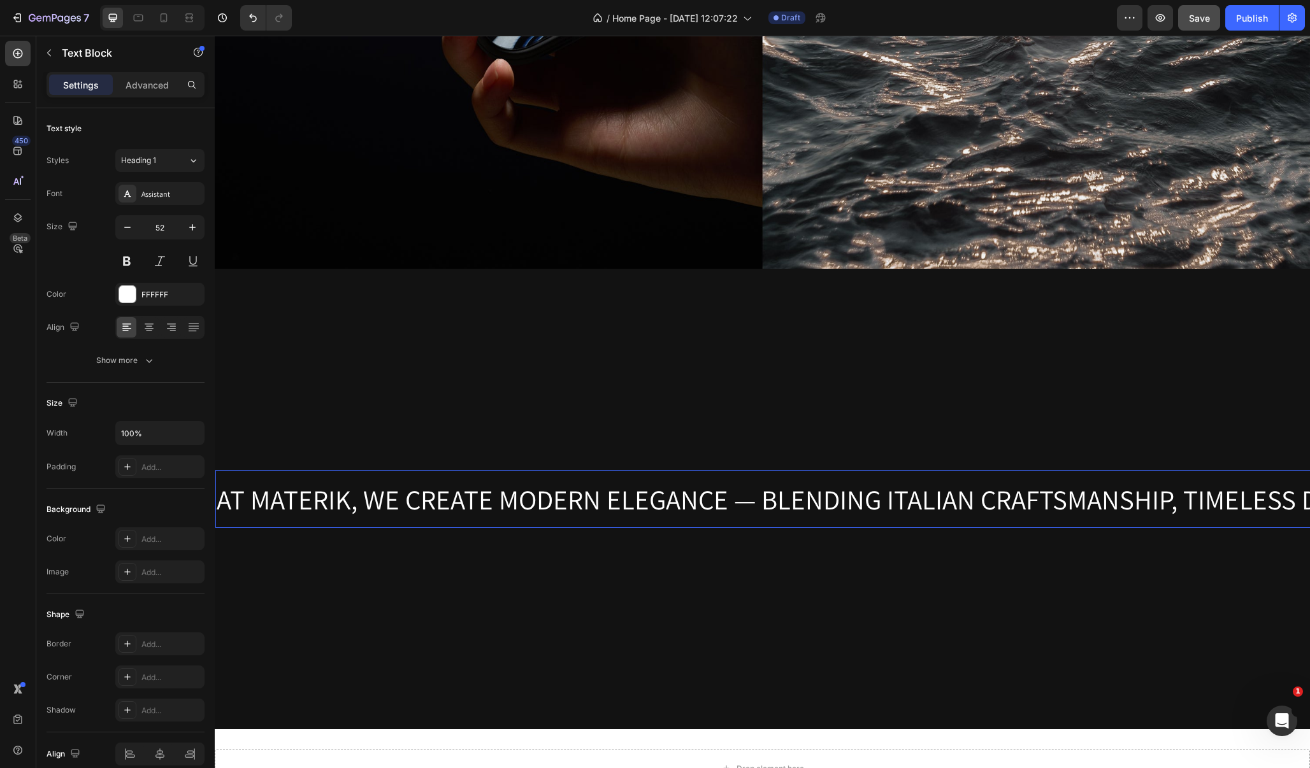
click at [440, 499] on span "AT MATERIK, WE CREATE MODERN ELEGANCE — BLENDING ITALIAN CRAFTSMANSHIP, TIMELES…" at bounding box center [971, 500] width 1509 height 36
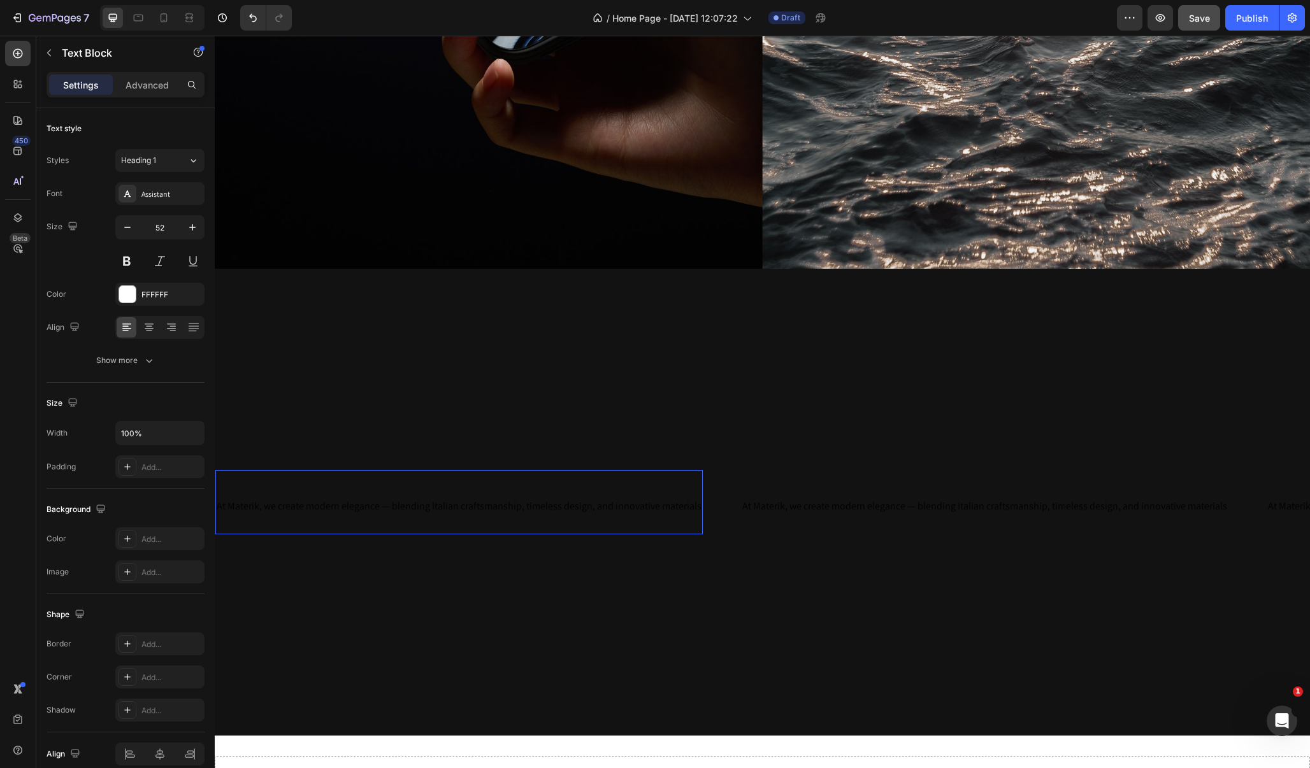
click at [612, 508] on span "At Materik, we create modern elegance — blending Italian craftsmanship, timeles…" at bounding box center [459, 505] width 485 height 13
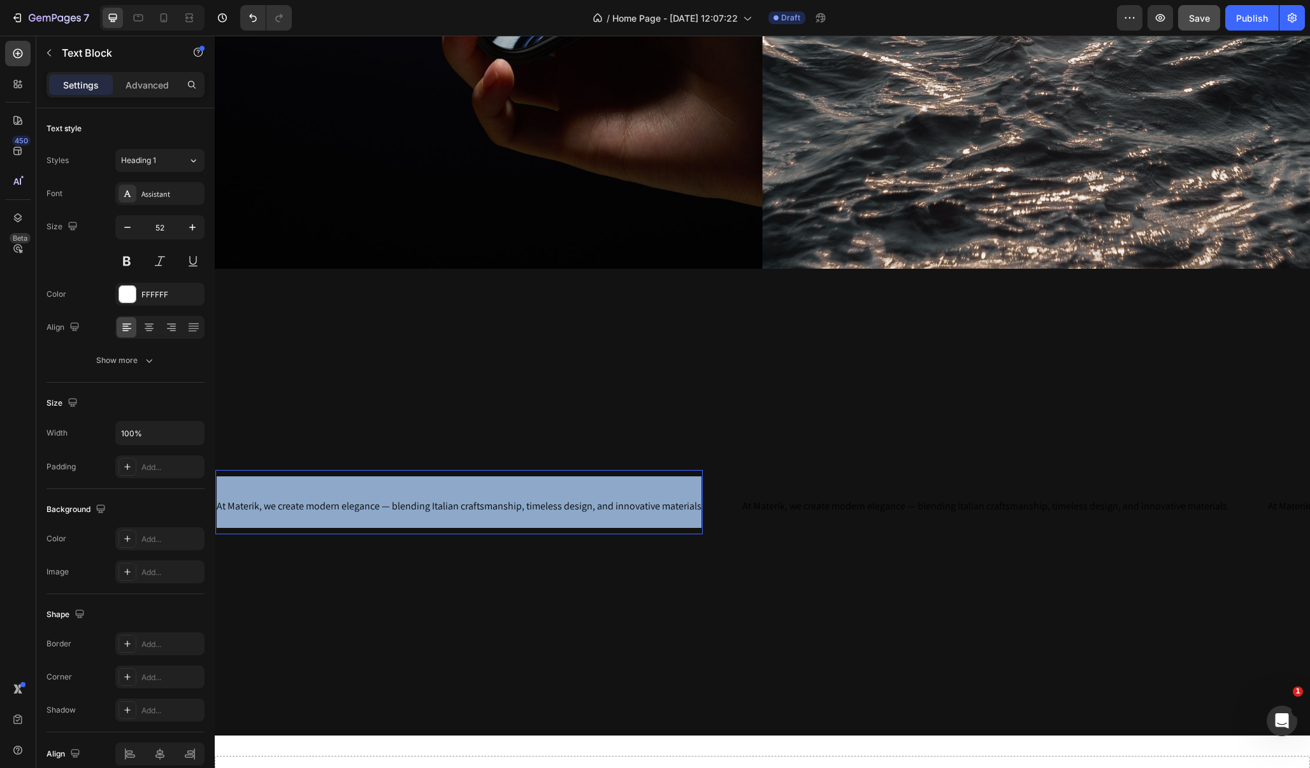
click at [612, 508] on span "At Materik, we create modern elegance — blending Italian craftsmanship, timeles…" at bounding box center [459, 505] width 485 height 13
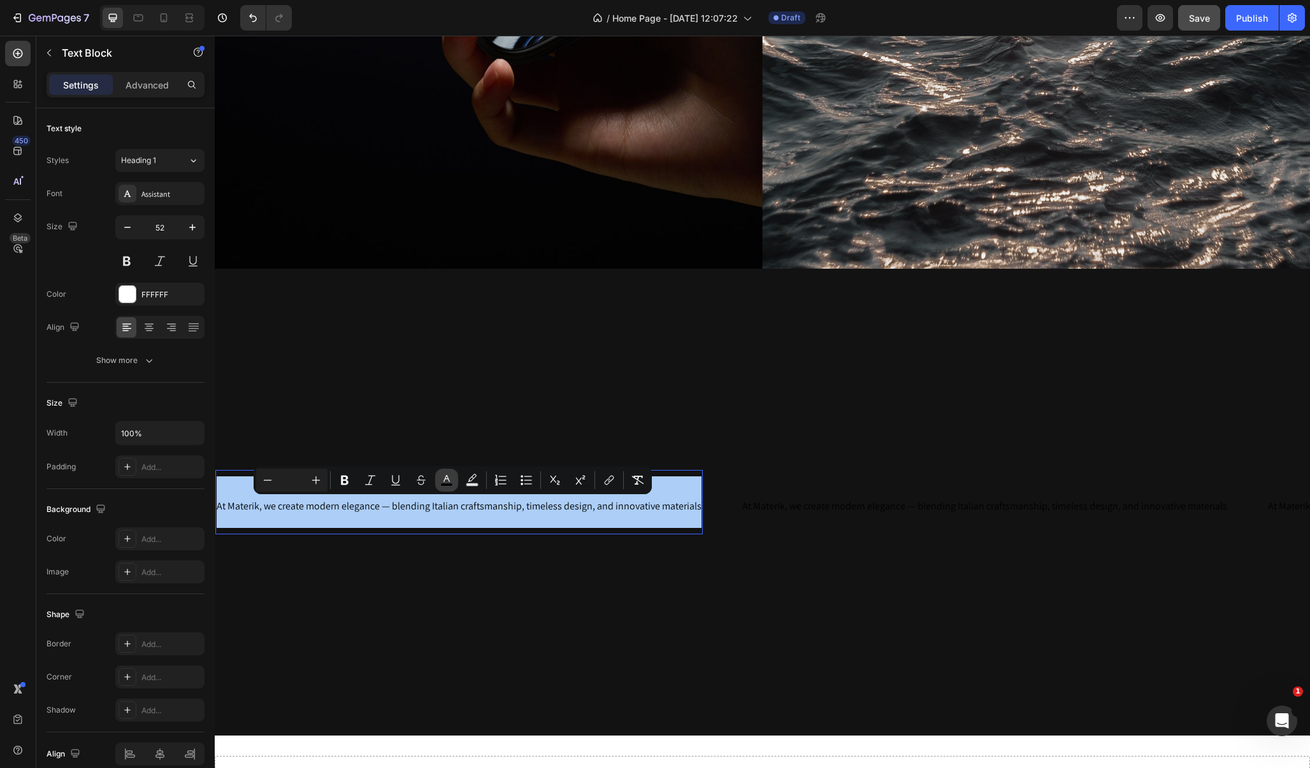
click at [451, 484] on rect "Editor contextual toolbar" at bounding box center [447, 485] width 12 height 3
type input "000000"
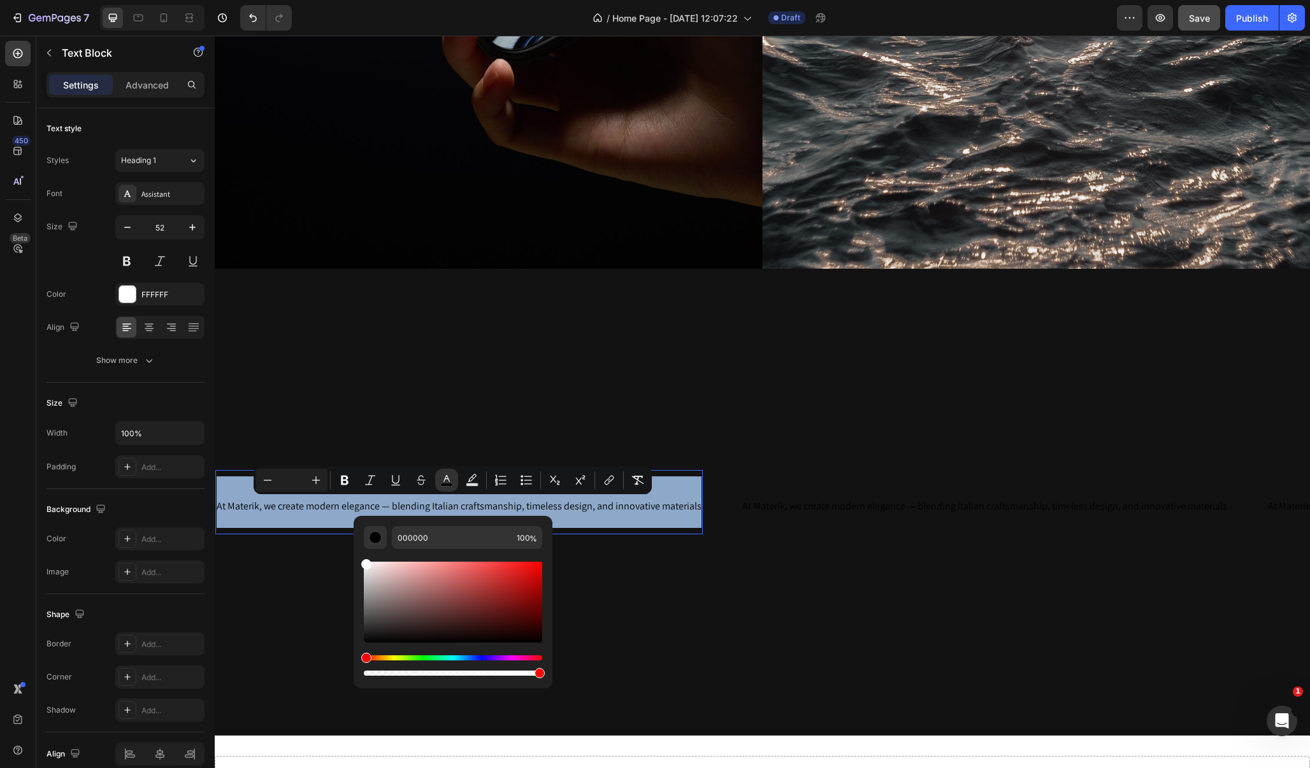
type input "FFFFFF"
drag, startPoint x: 593, startPoint y: 624, endPoint x: 346, endPoint y: 530, distance: 264.6
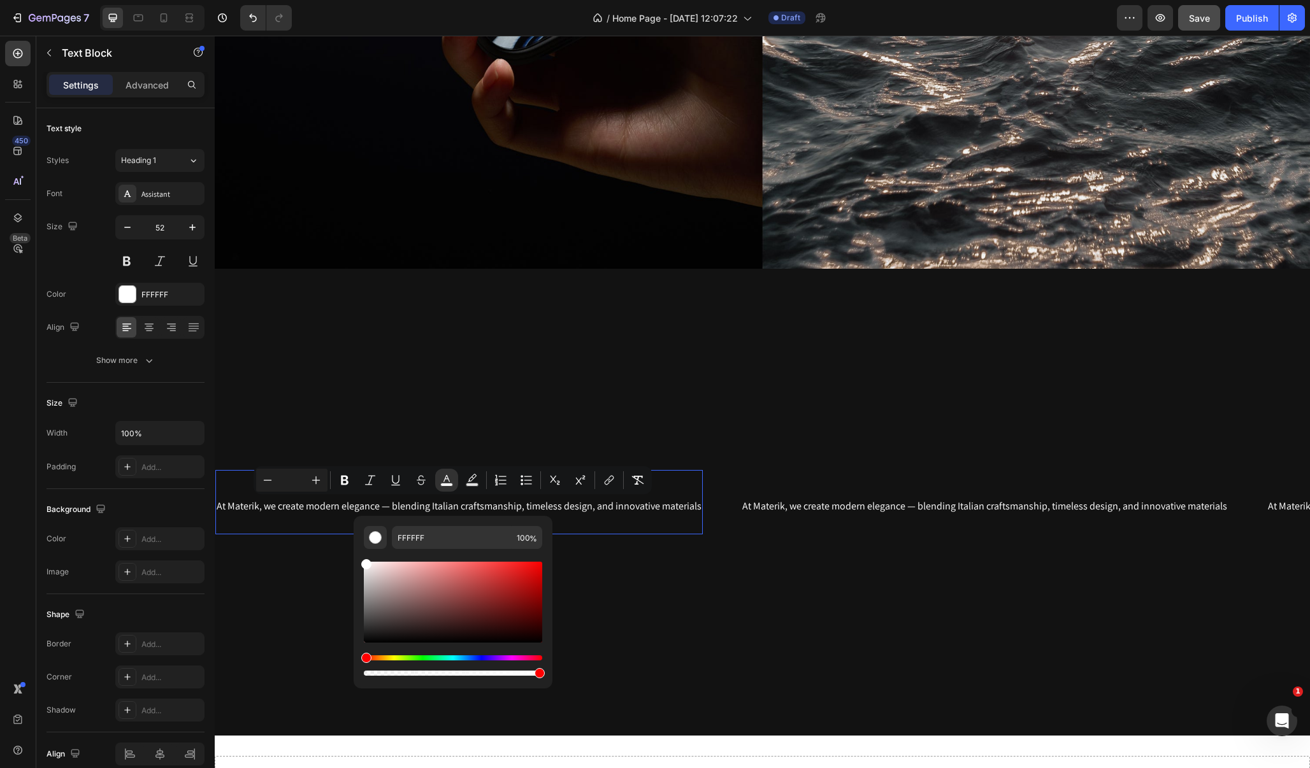
click at [590, 509] on span "At Materik, we create modern elegance — blending Italian craftsmanship, timeles…" at bounding box center [459, 505] width 485 height 13
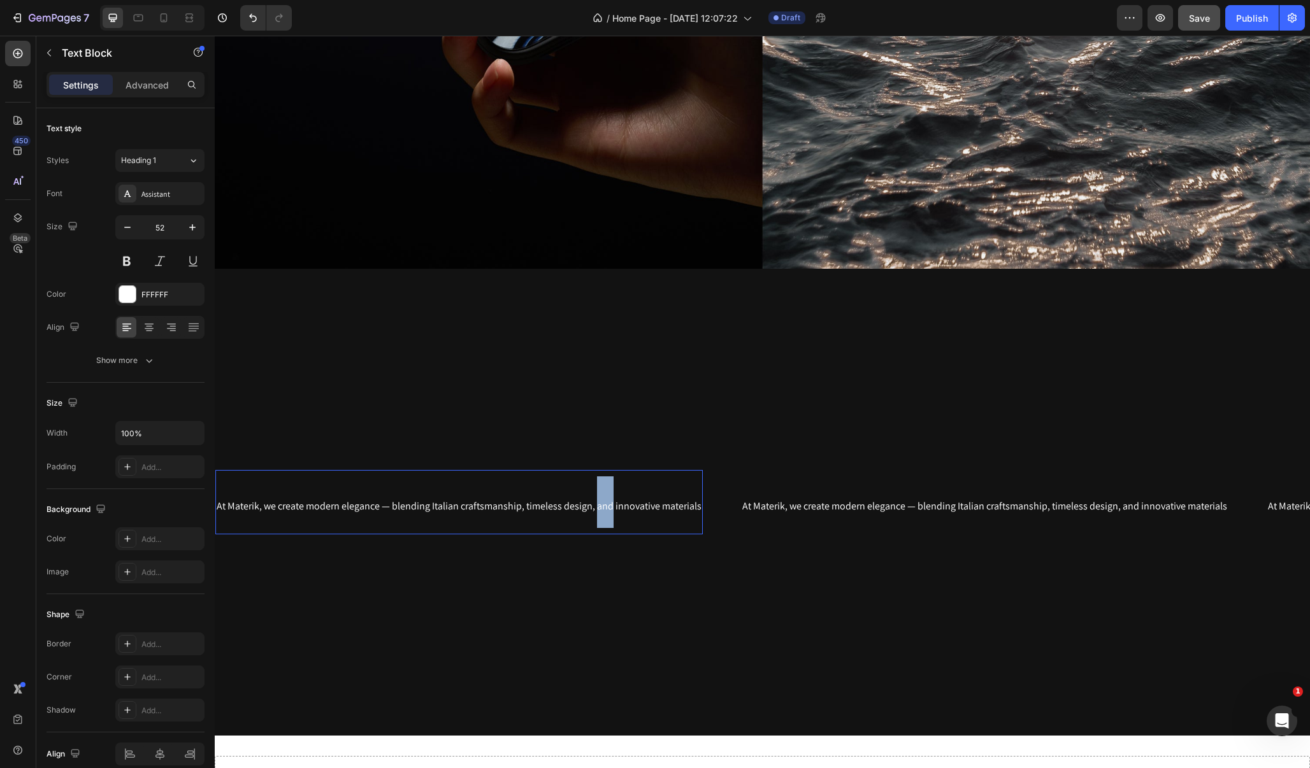
click at [590, 509] on span "At Materik, we create modern elegance — blending Italian craftsmanship, timeles…" at bounding box center [459, 505] width 485 height 13
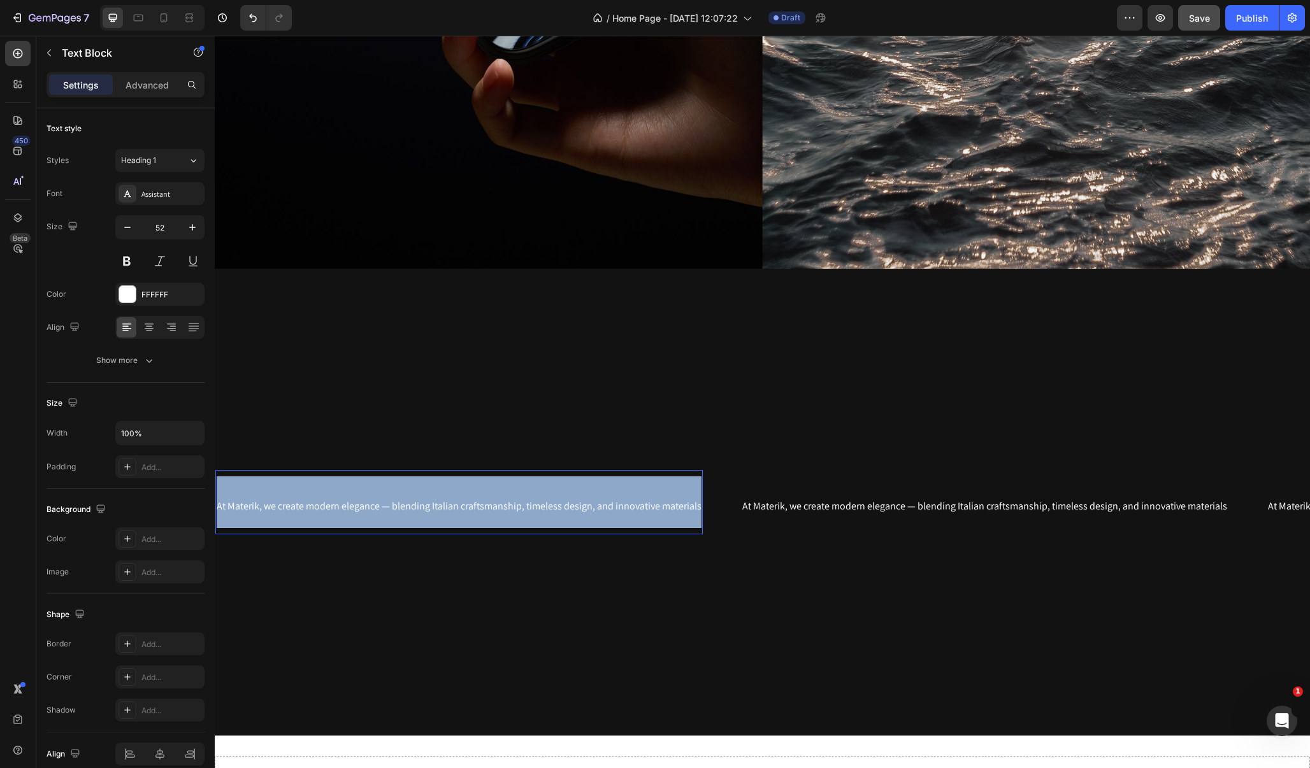
click at [590, 509] on span "At Materik, we create modern elegance — blending Italian craftsmanship, timeles…" at bounding box center [459, 505] width 485 height 13
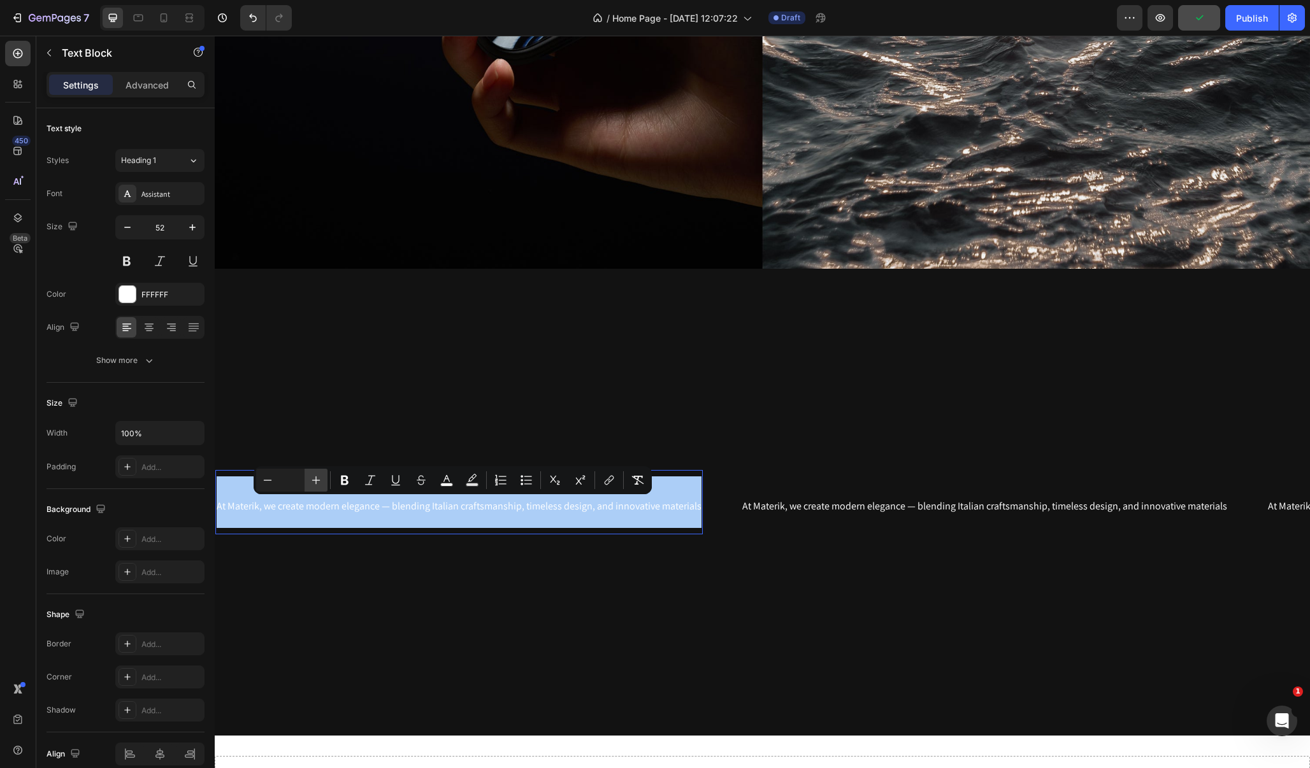
click at [316, 485] on icon "Editor contextual toolbar" at bounding box center [316, 480] width 13 height 13
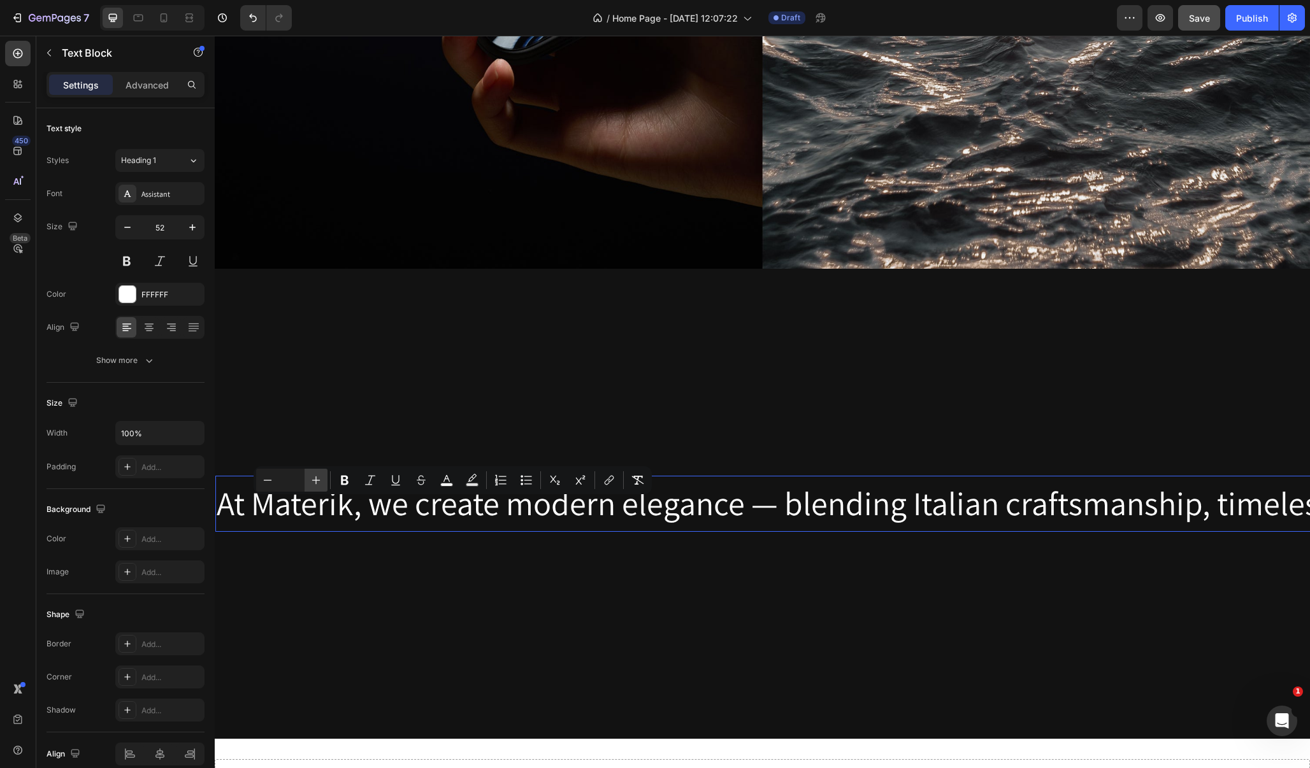
click at [316, 485] on icon "Editor contextual toolbar" at bounding box center [316, 480] width 13 height 13
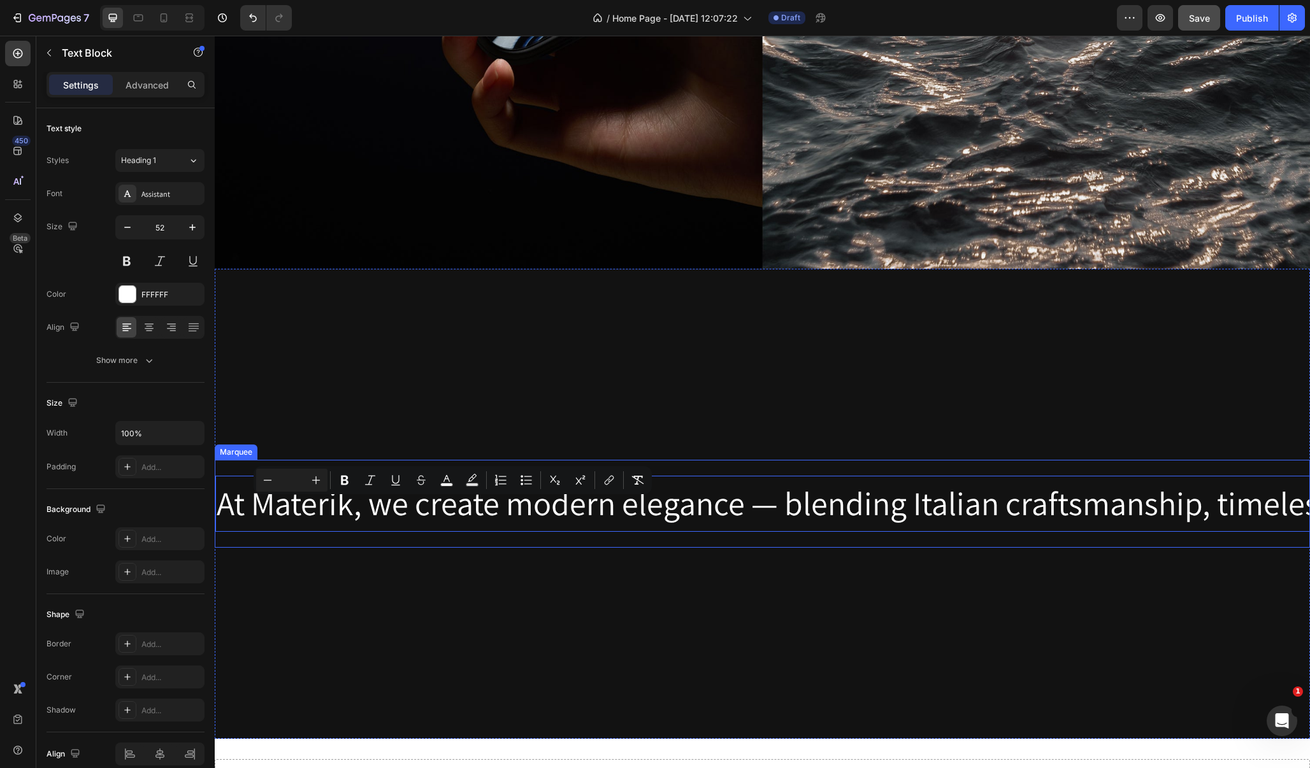
click at [322, 545] on div "At Materik, we create modern elegance — blending Italian craftsmanship, timeles…" at bounding box center [762, 504] width 1095 height 88
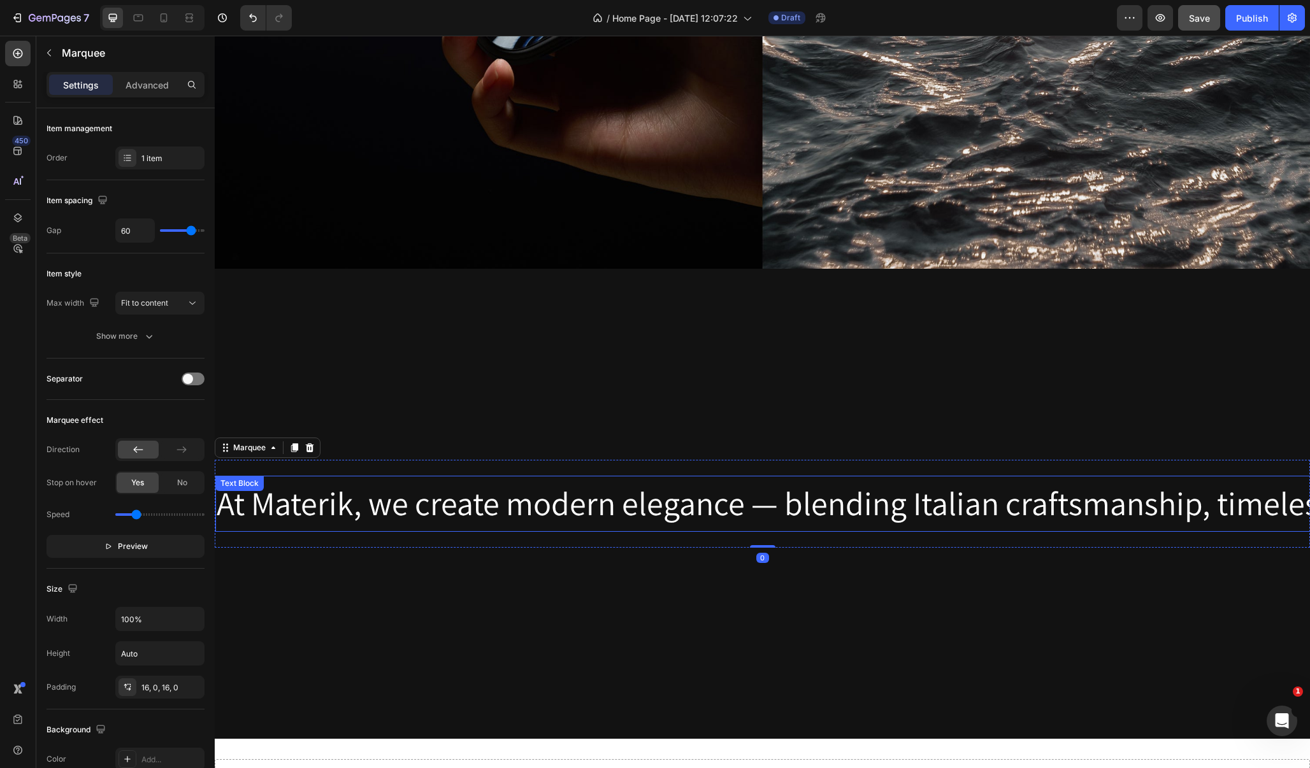
click at [324, 507] on span "At Materik, we create modern elegance — blending Italian craftsmanship, timeles…" at bounding box center [1000, 503] width 1567 height 43
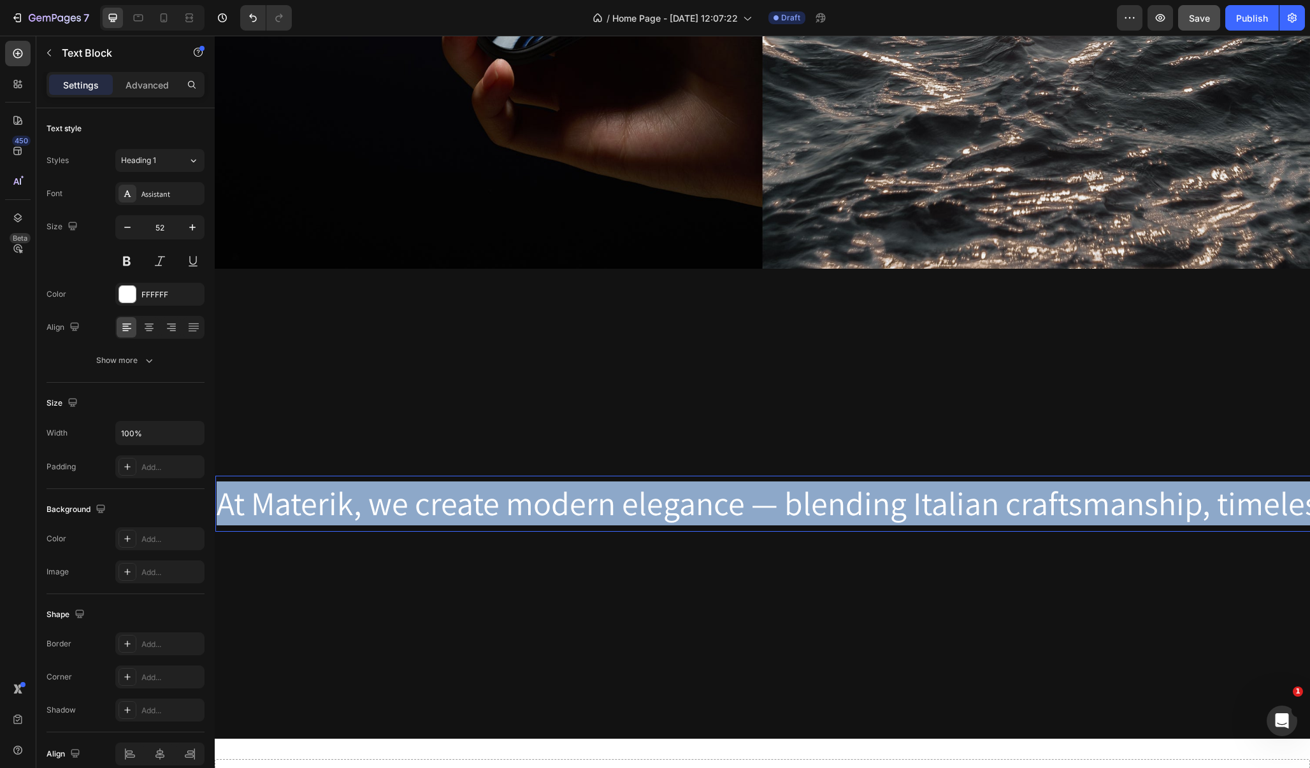
click at [324, 507] on span "At Materik, we create modern elegance — blending Italian craftsmanship, timeles…" at bounding box center [1000, 503] width 1567 height 43
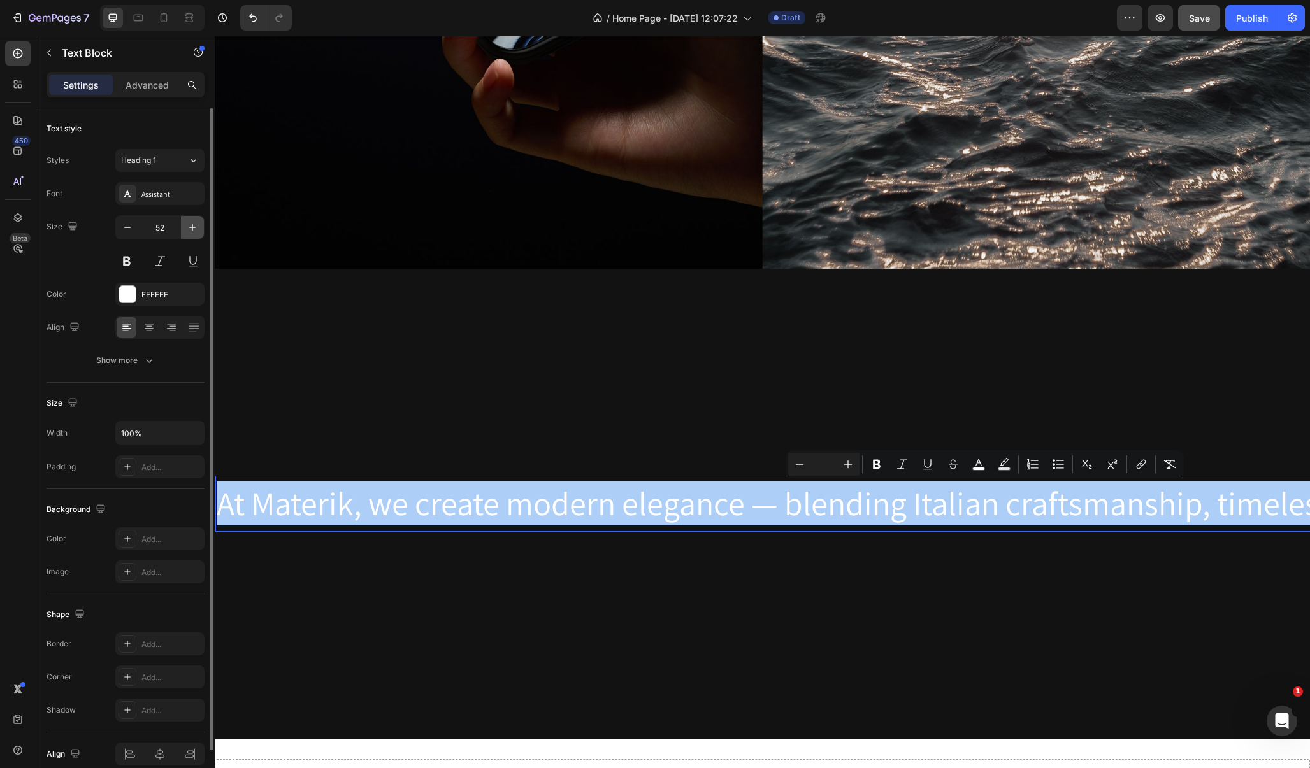
click at [192, 231] on icon "button" at bounding box center [192, 227] width 6 height 6
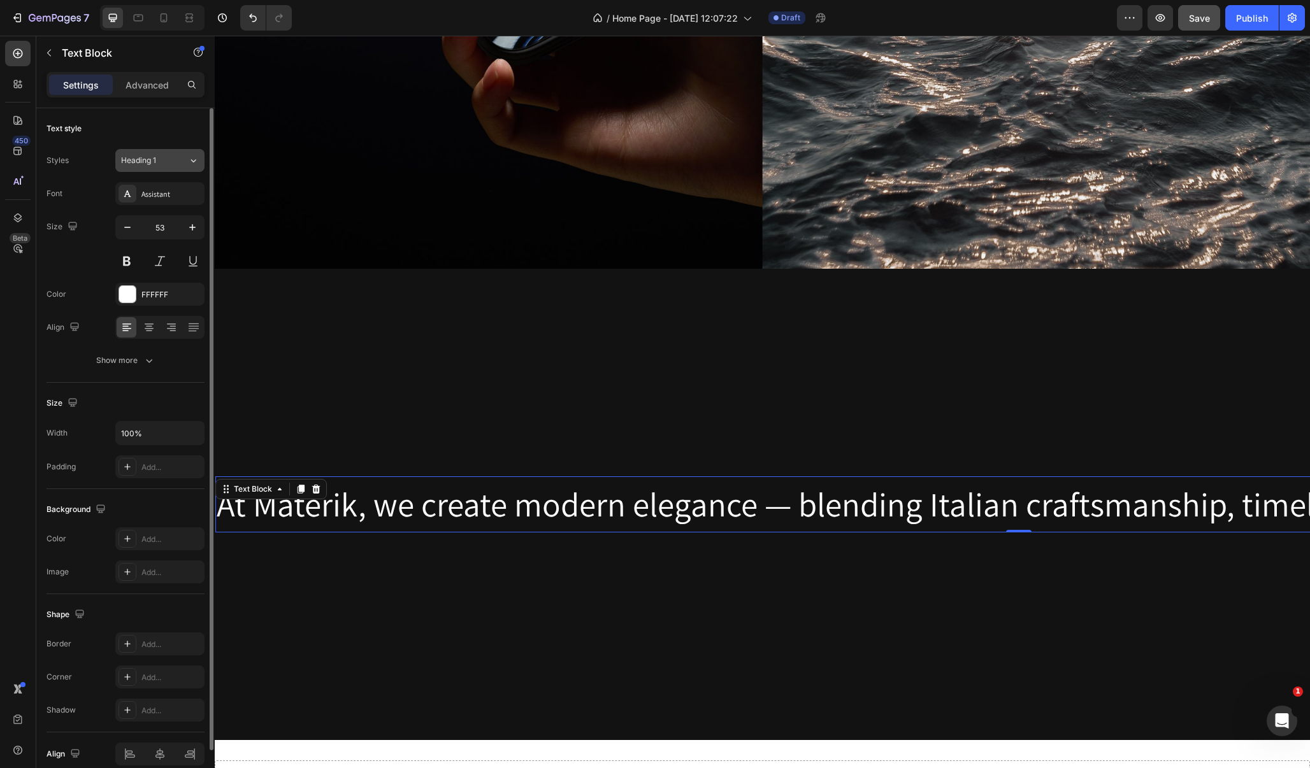
click at [164, 166] on button "Heading 1" at bounding box center [159, 160] width 89 height 23
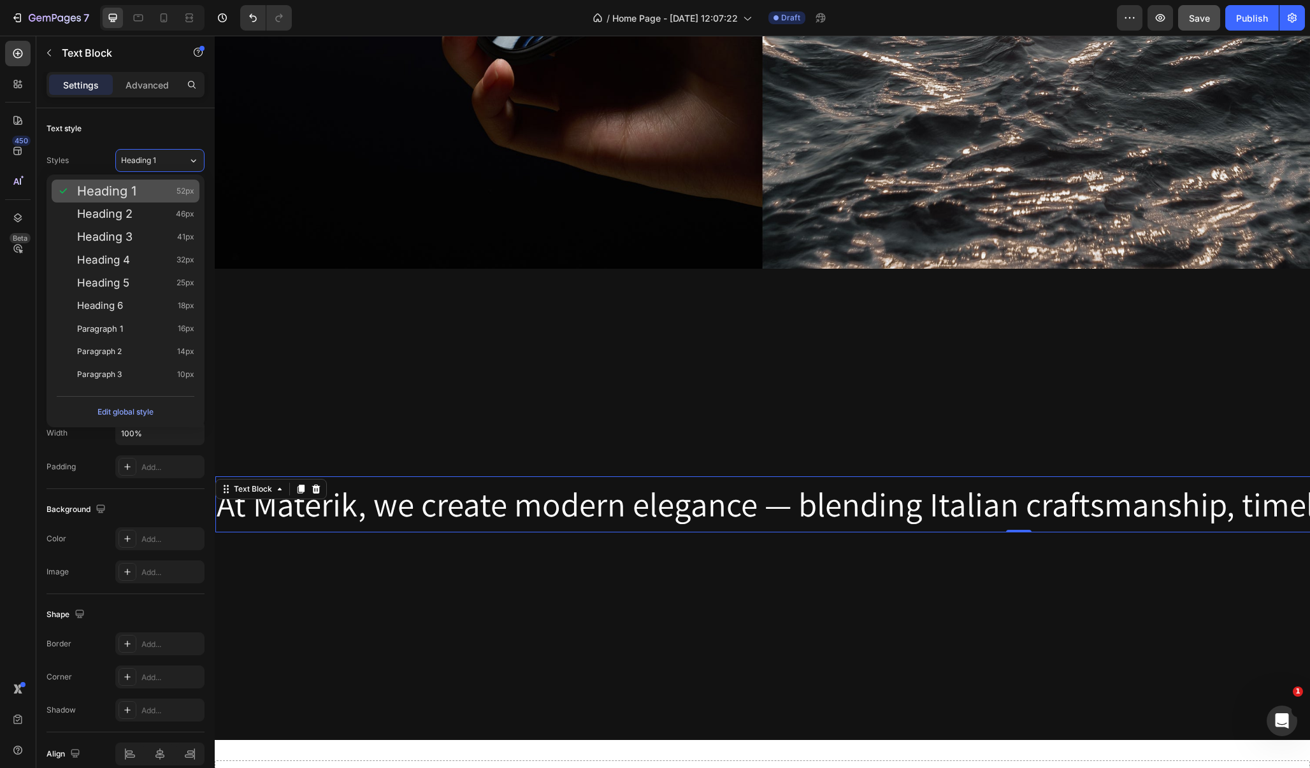
click at [155, 184] on div "Heading 1 52px" at bounding box center [126, 191] width 148 height 23
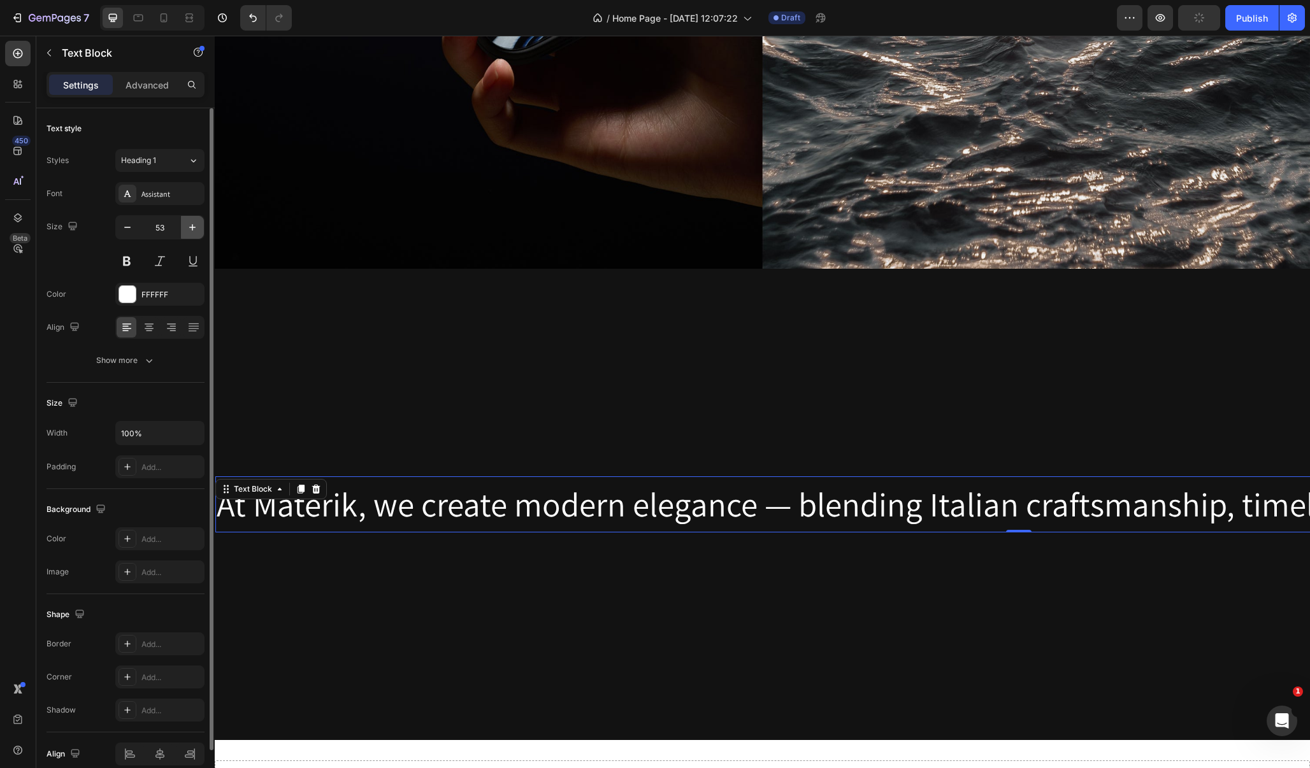
click at [192, 223] on icon "button" at bounding box center [192, 227] width 13 height 13
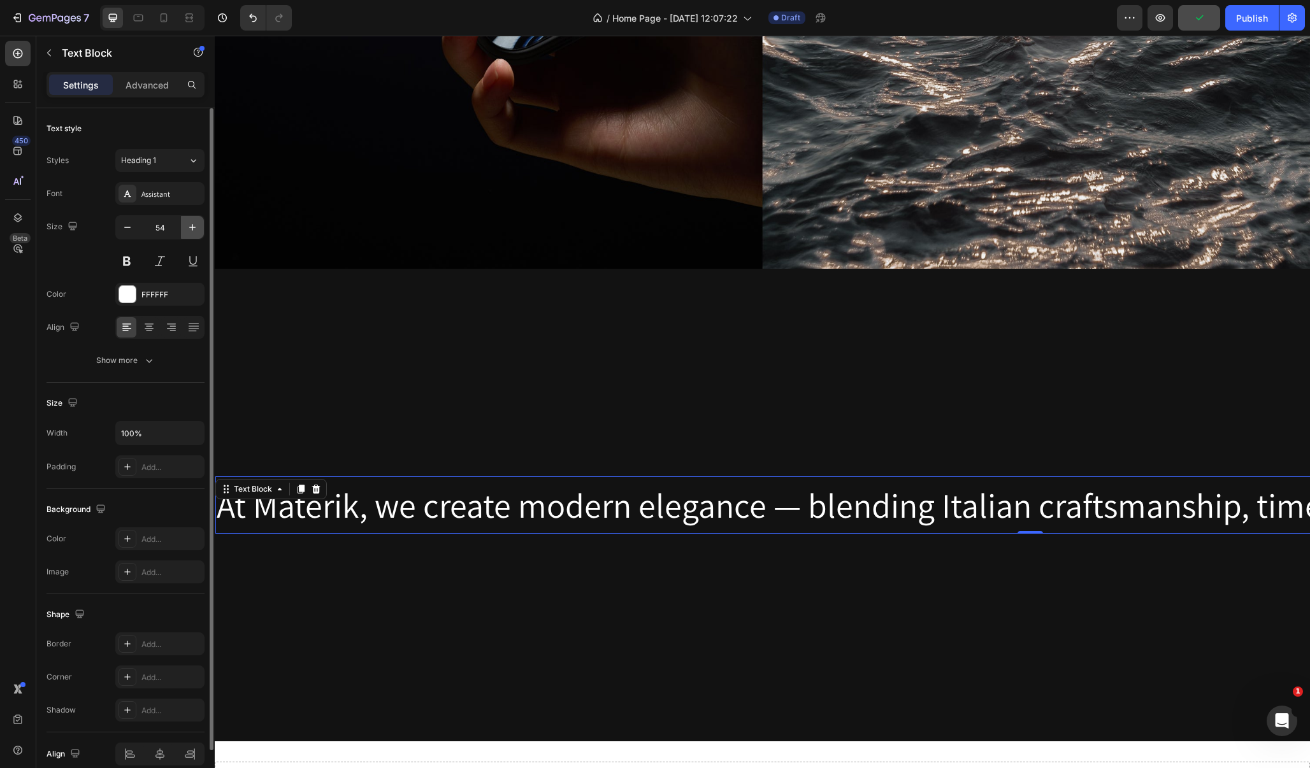
click at [192, 223] on icon "button" at bounding box center [192, 227] width 13 height 13
type input "55"
click at [165, 199] on div "Assistant" at bounding box center [171, 194] width 60 height 11
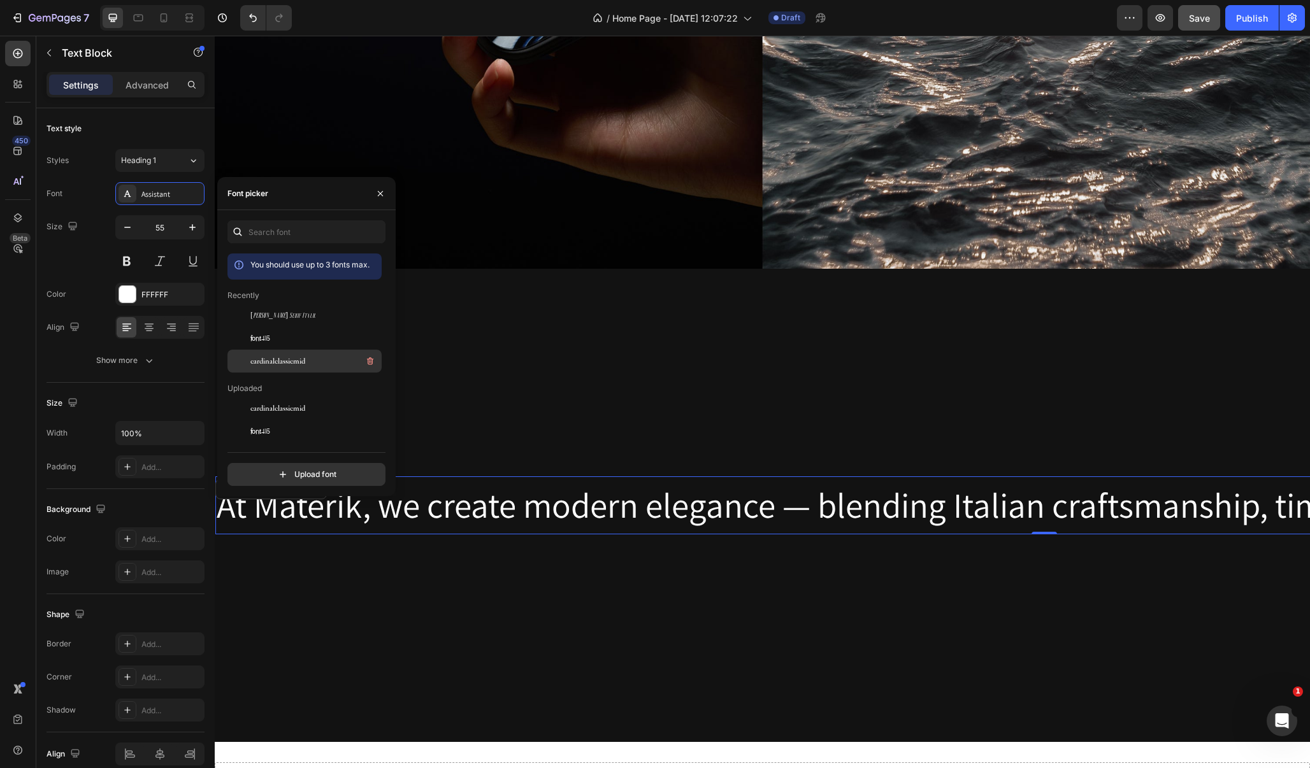
click at [283, 361] on span "cardinalclassicmid" at bounding box center [277, 360] width 55 height 11
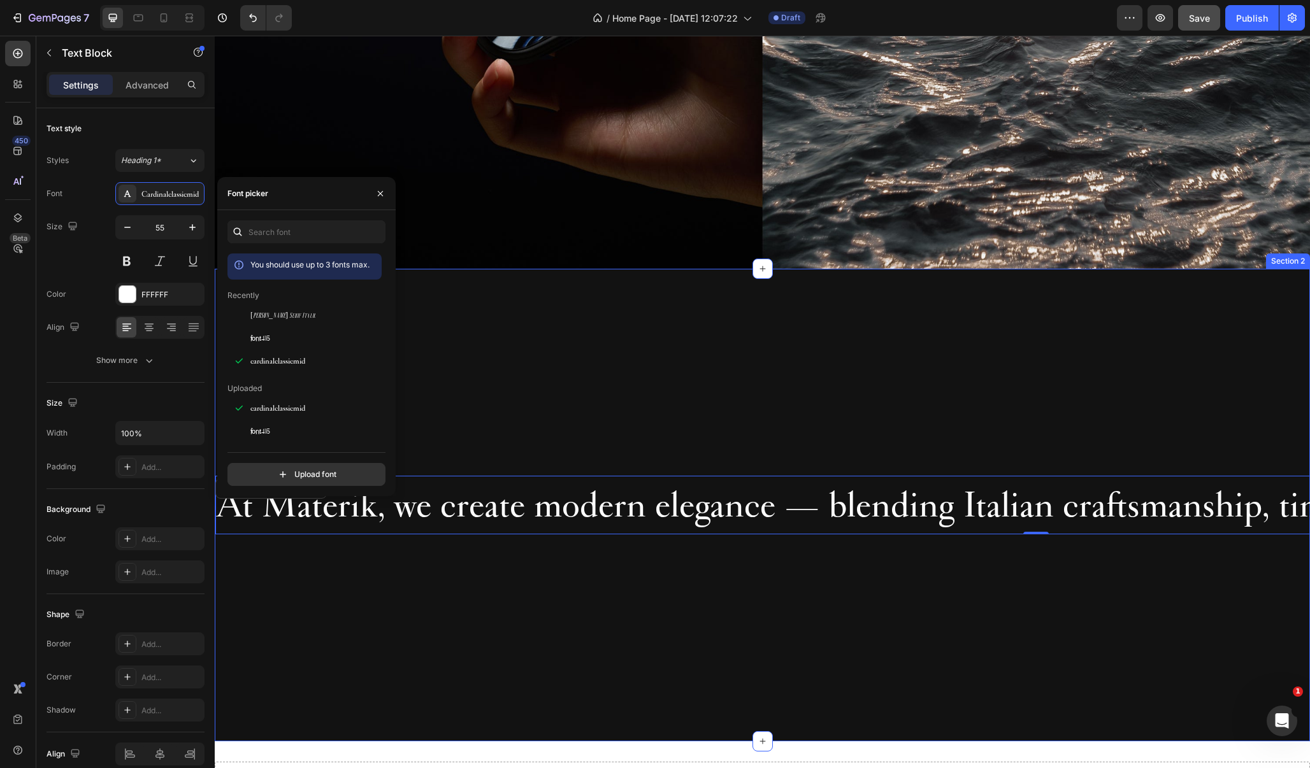
click at [452, 635] on div "At Materik, we create modern elegance — blending Italian craftsmanship, timeles…" at bounding box center [762, 505] width 1095 height 473
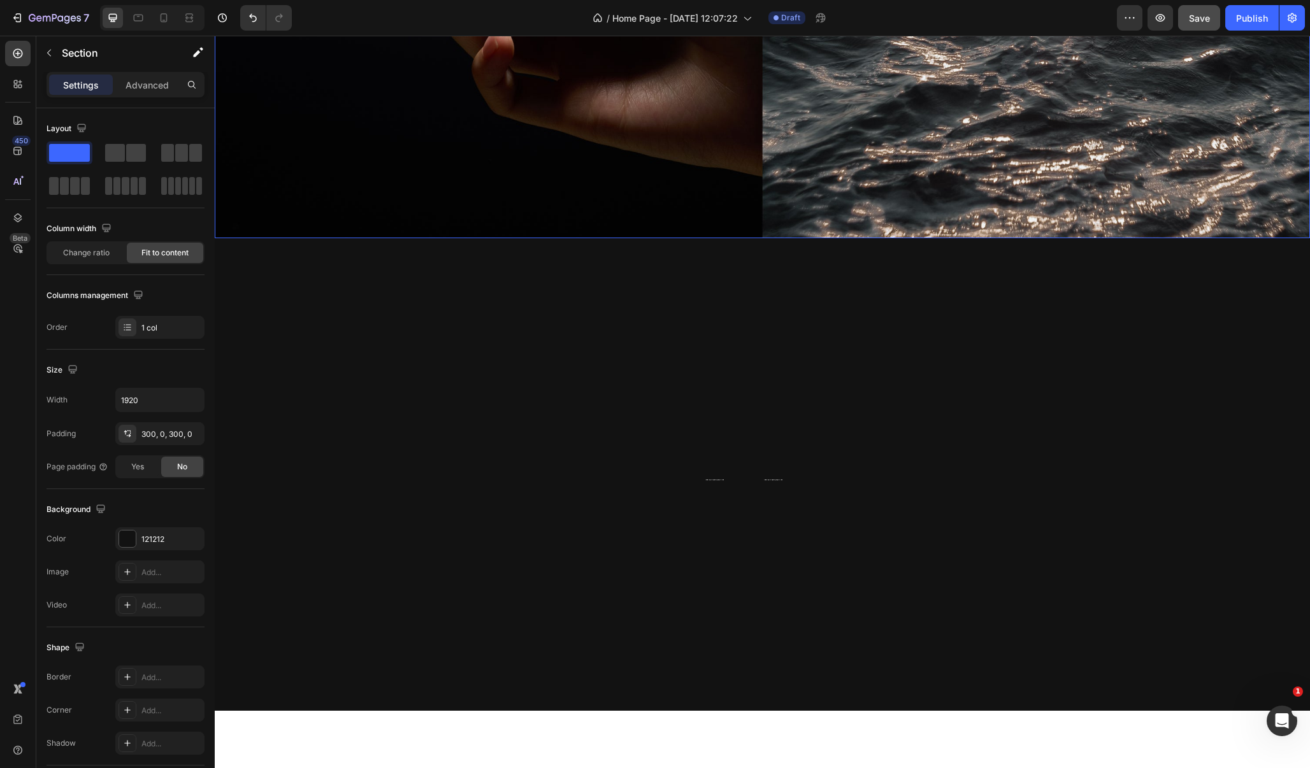
scroll to position [622, 0]
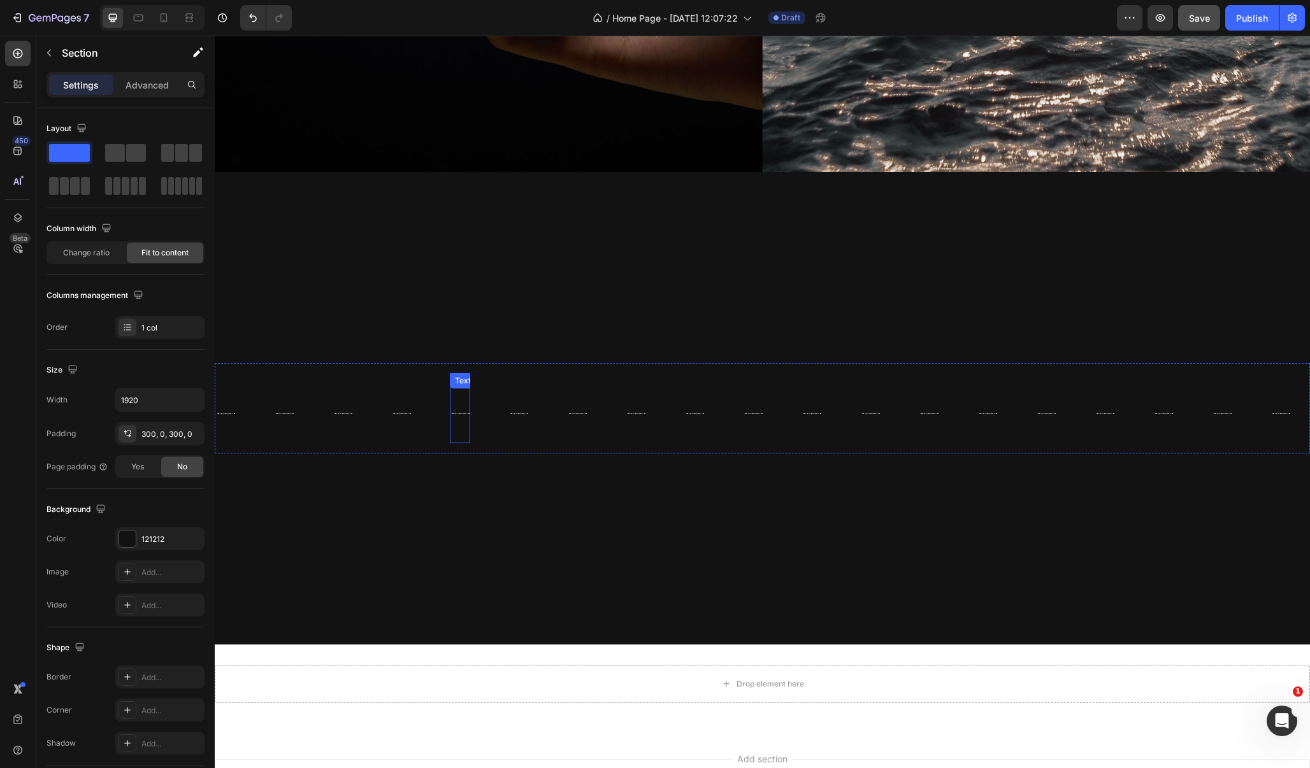
click at [469, 417] on p "At Materik, we create modern elegance — blending Italian craftsmanship, timeles…" at bounding box center [460, 408] width 18 height 57
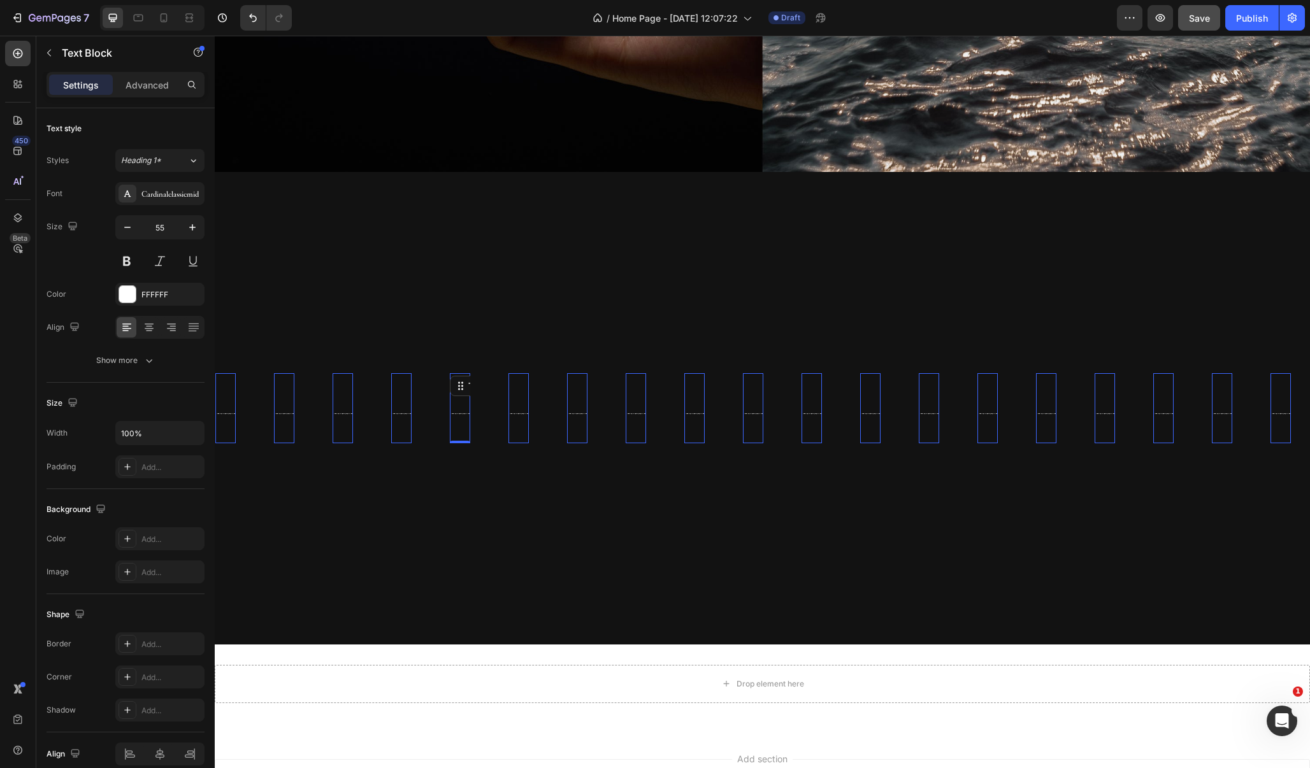
click at [469, 417] on p "At Materik, we create modern elegance — blending Italian craftsmanship, timeles…" at bounding box center [460, 408] width 18 height 57
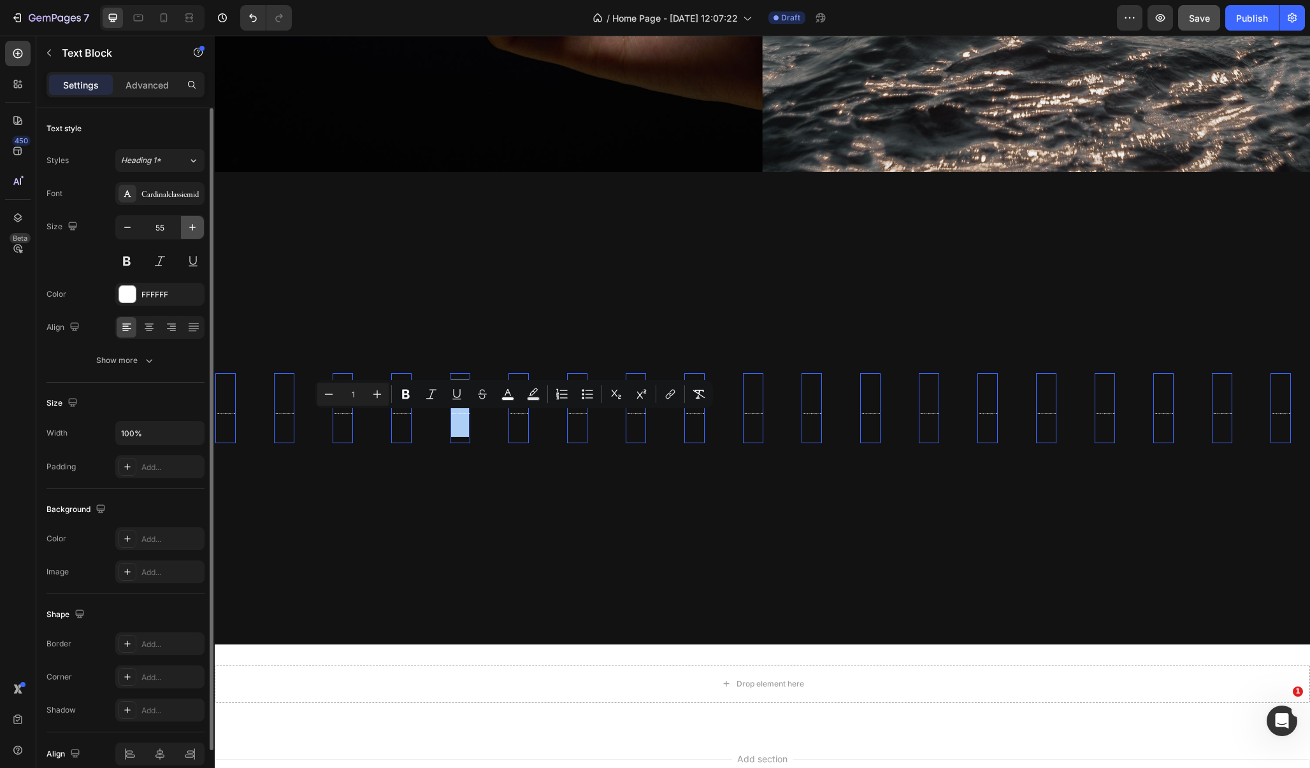
click at [192, 229] on icon "button" at bounding box center [192, 227] width 13 height 13
type input "56"
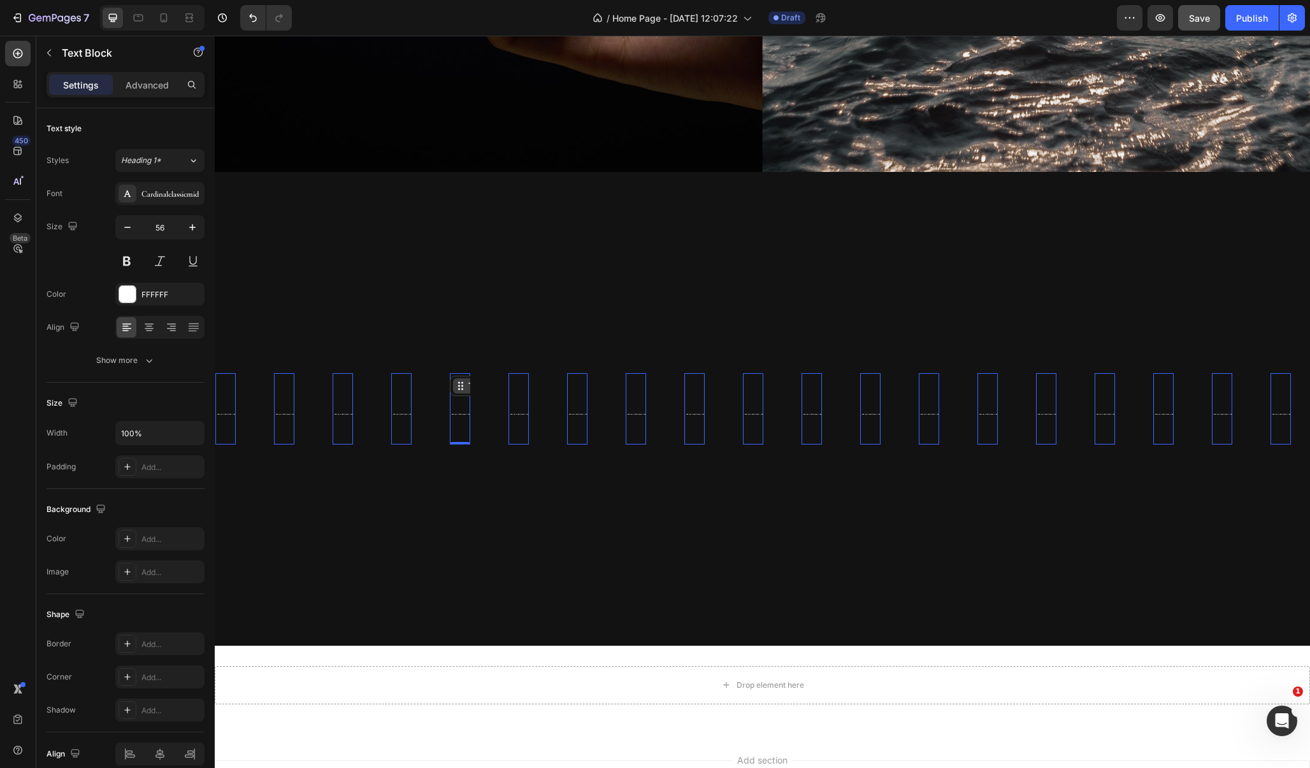
click at [509, 391] on div "Text Block" at bounding box center [487, 385] width 43 height 11
click at [161, 191] on div "Cardinalclassicmid" at bounding box center [171, 194] width 60 height 11
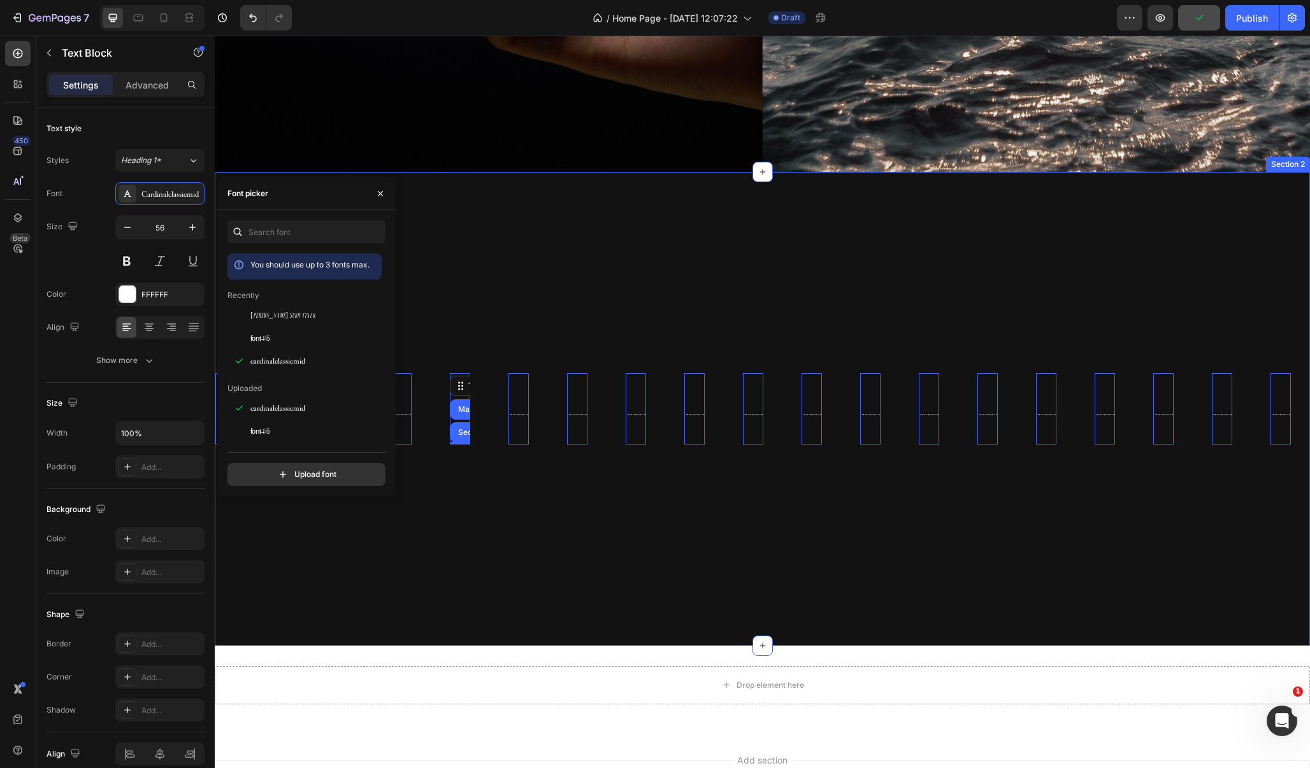
click at [408, 588] on div "At Materik, we create modern elegance — blending Italian craftsmanship, timeles…" at bounding box center [762, 409] width 1095 height 474
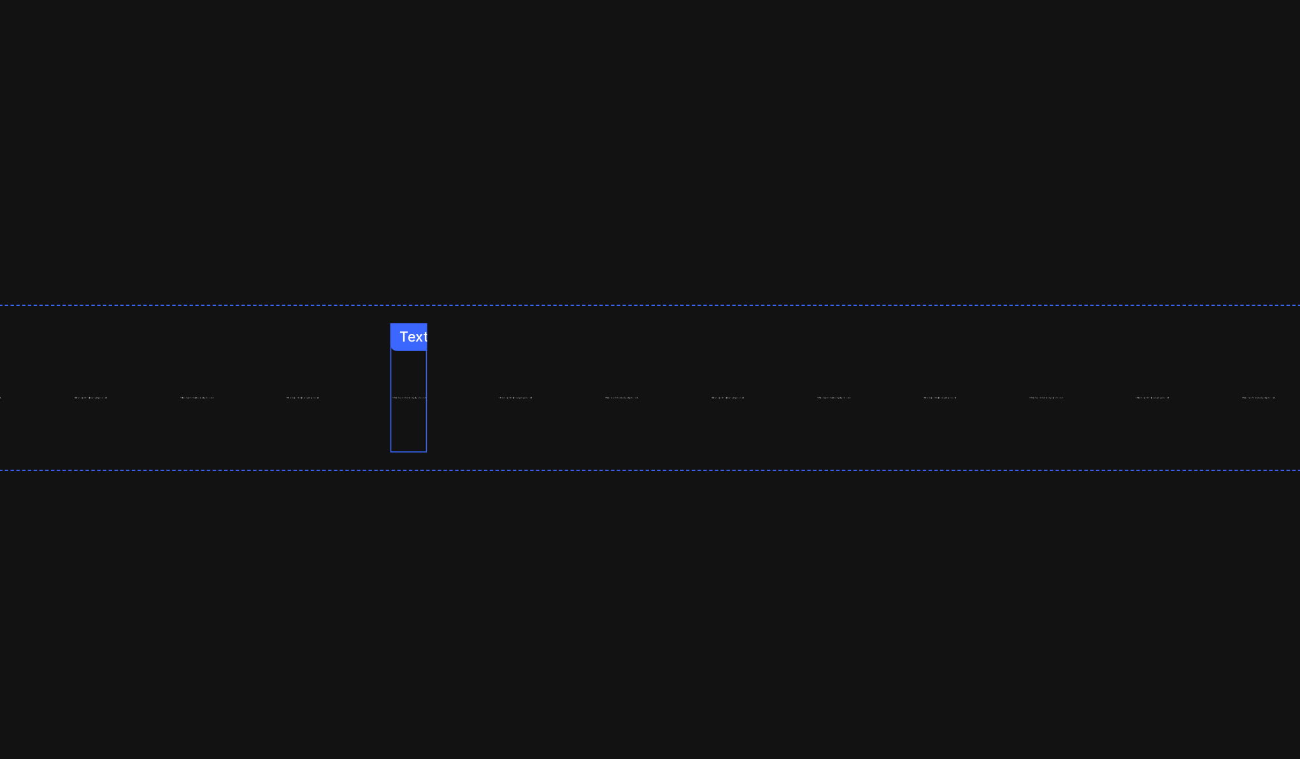
click at [219, 98] on span "At Materik, we create modern elegance — blending Italian craftsmanship, timeles…" at bounding box center [210, 98] width 18 height 1
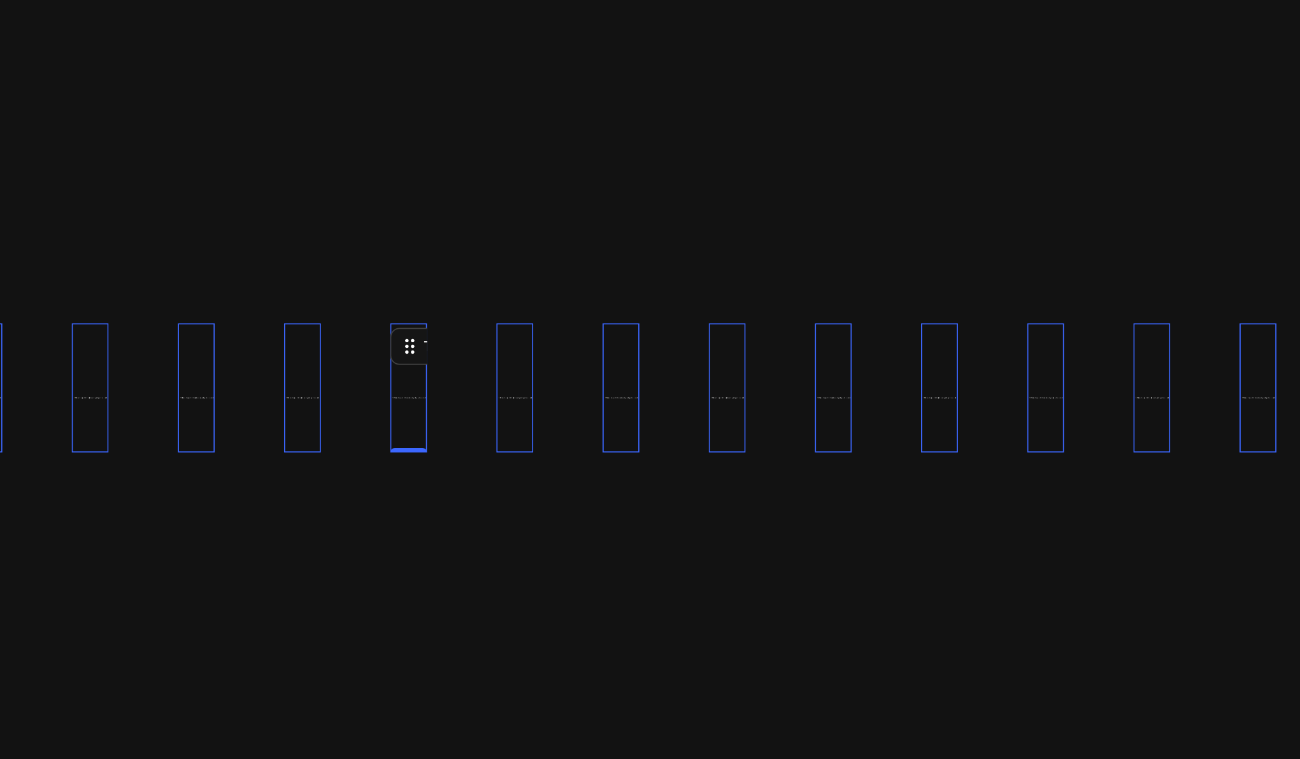
click at [219, 101] on p "At Materik, we create modern elegance — blending Italian craftsmanship, timeles…" at bounding box center [210, 93] width 18 height 59
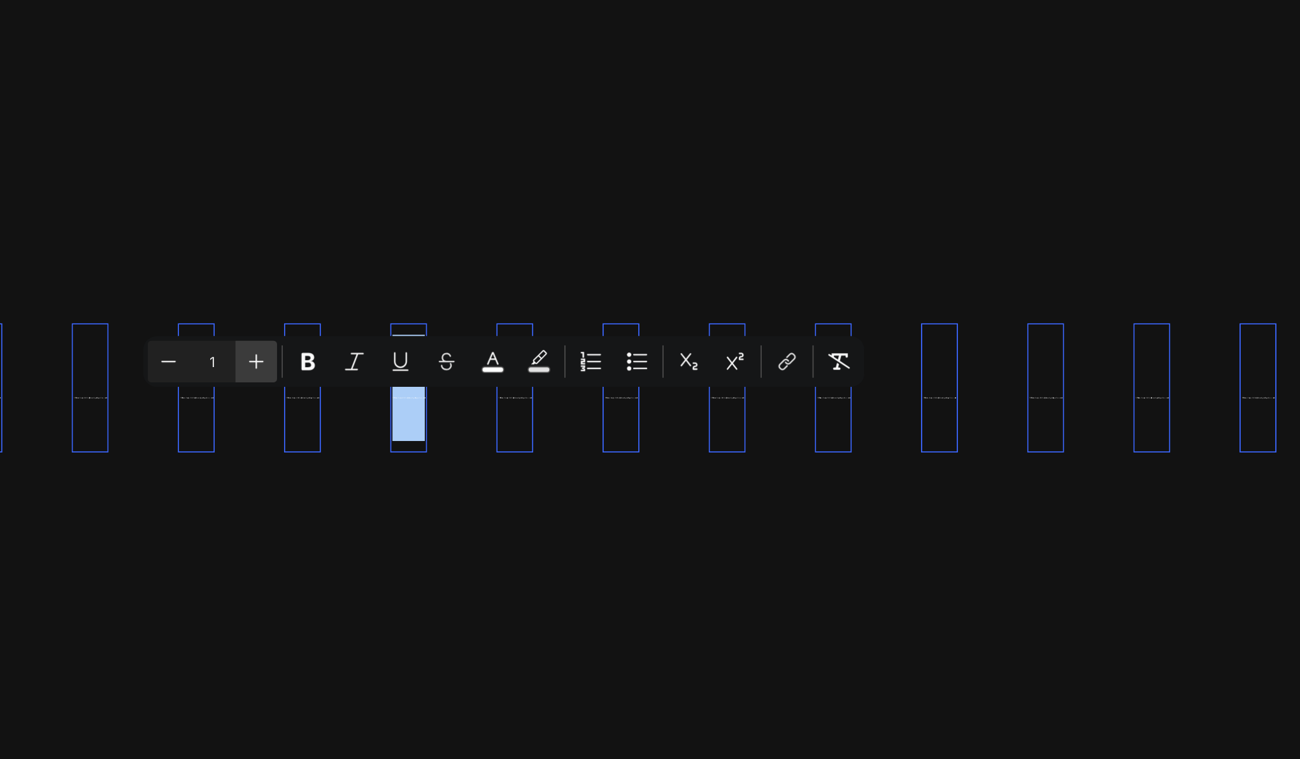
click at [365, 378] on icon "Editor contextual toolbar" at bounding box center [371, 384] width 13 height 13
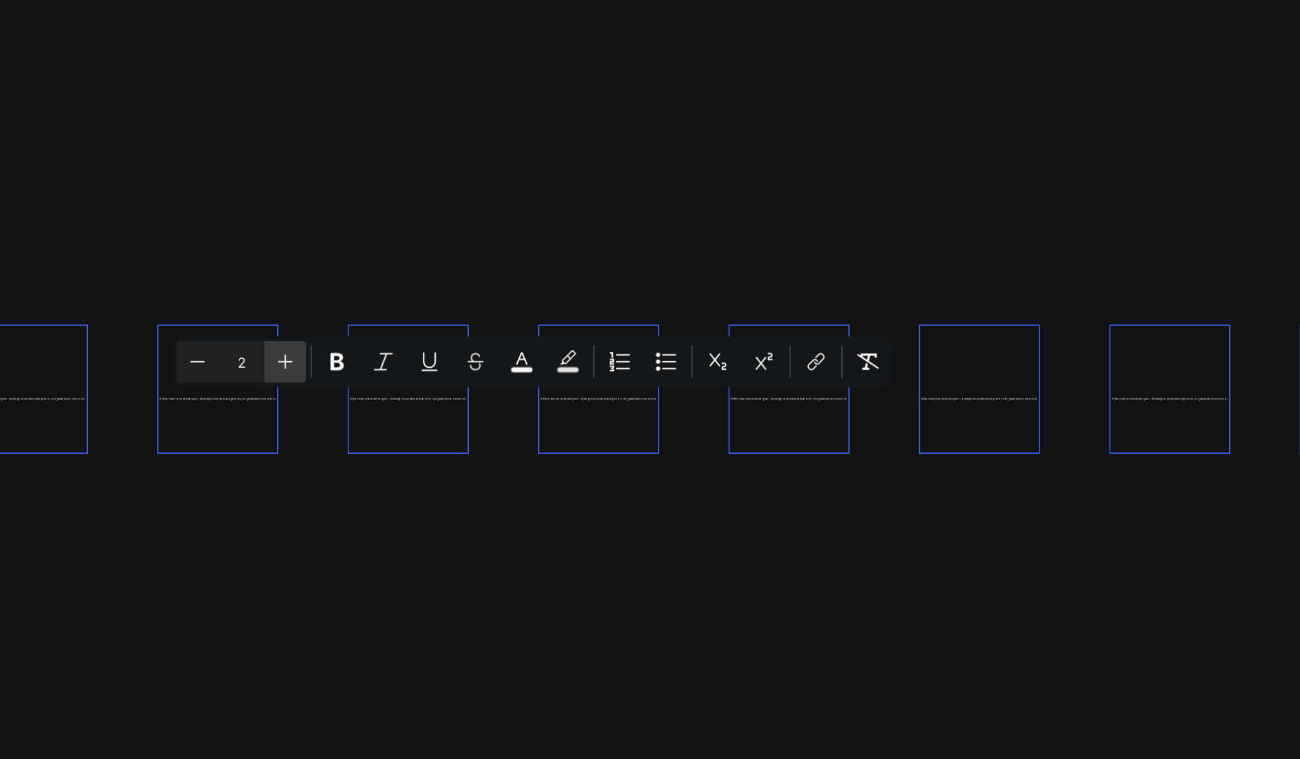
click at [383, 380] on icon "Editor contextual toolbar" at bounding box center [387, 384] width 8 height 8
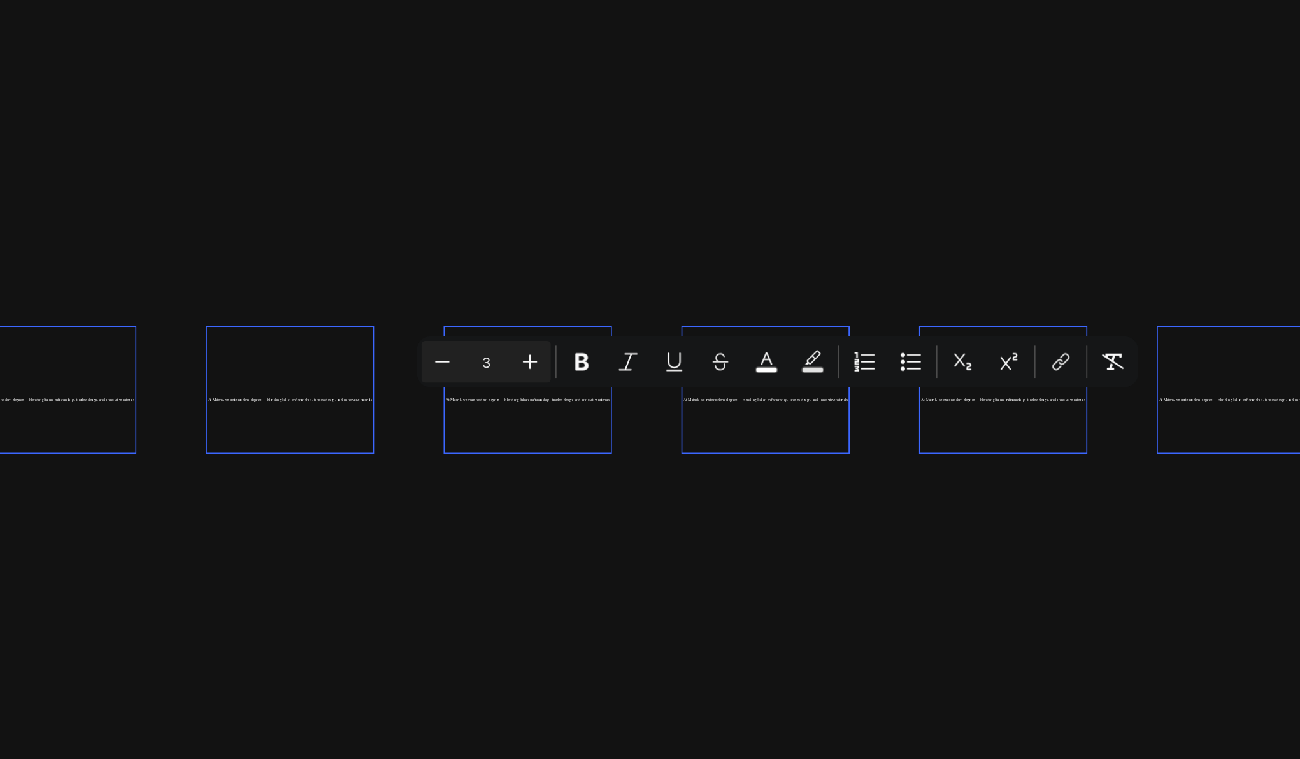
click at [484, 376] on input "3" at bounding box center [496, 383] width 25 height 15
type input "53"
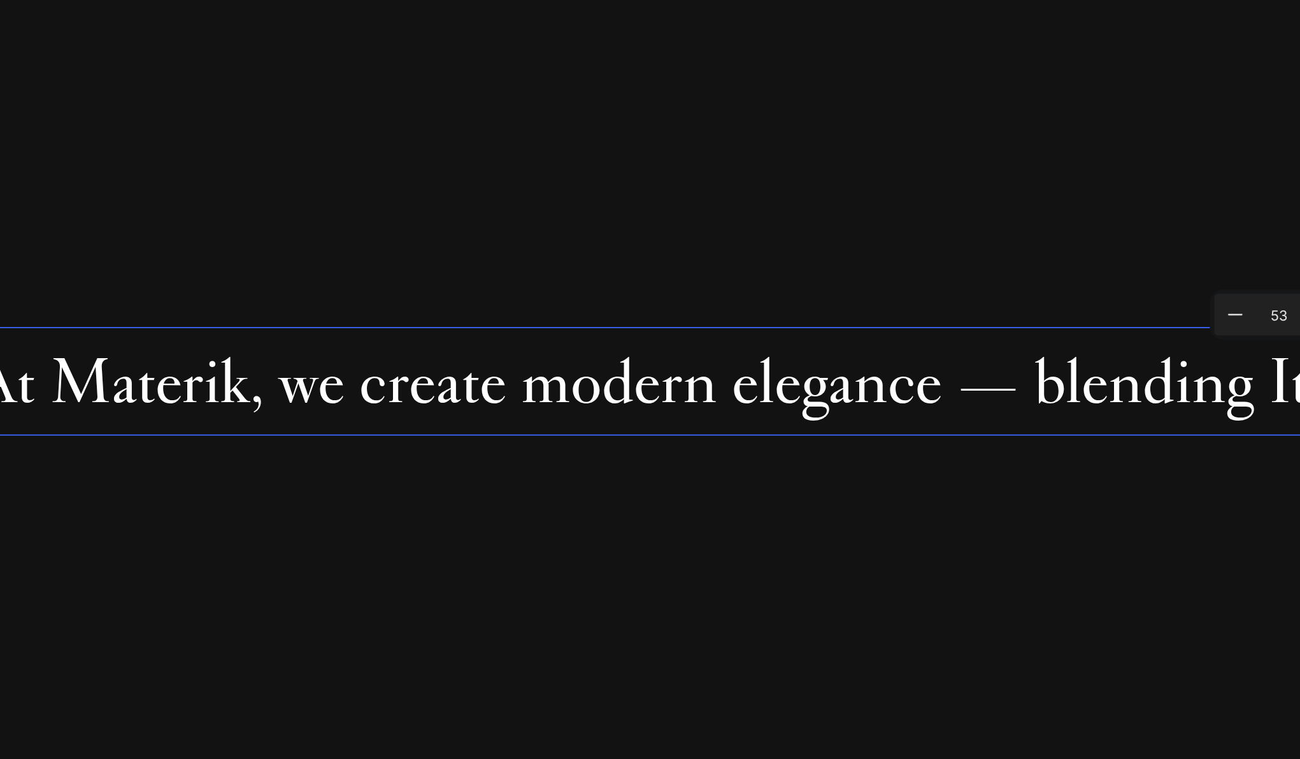
click at [271, 146] on div "At Materik, we create modern elegance — blending Italian craftsmanship, timeles…" at bounding box center [515, 91] width 1095 height 463
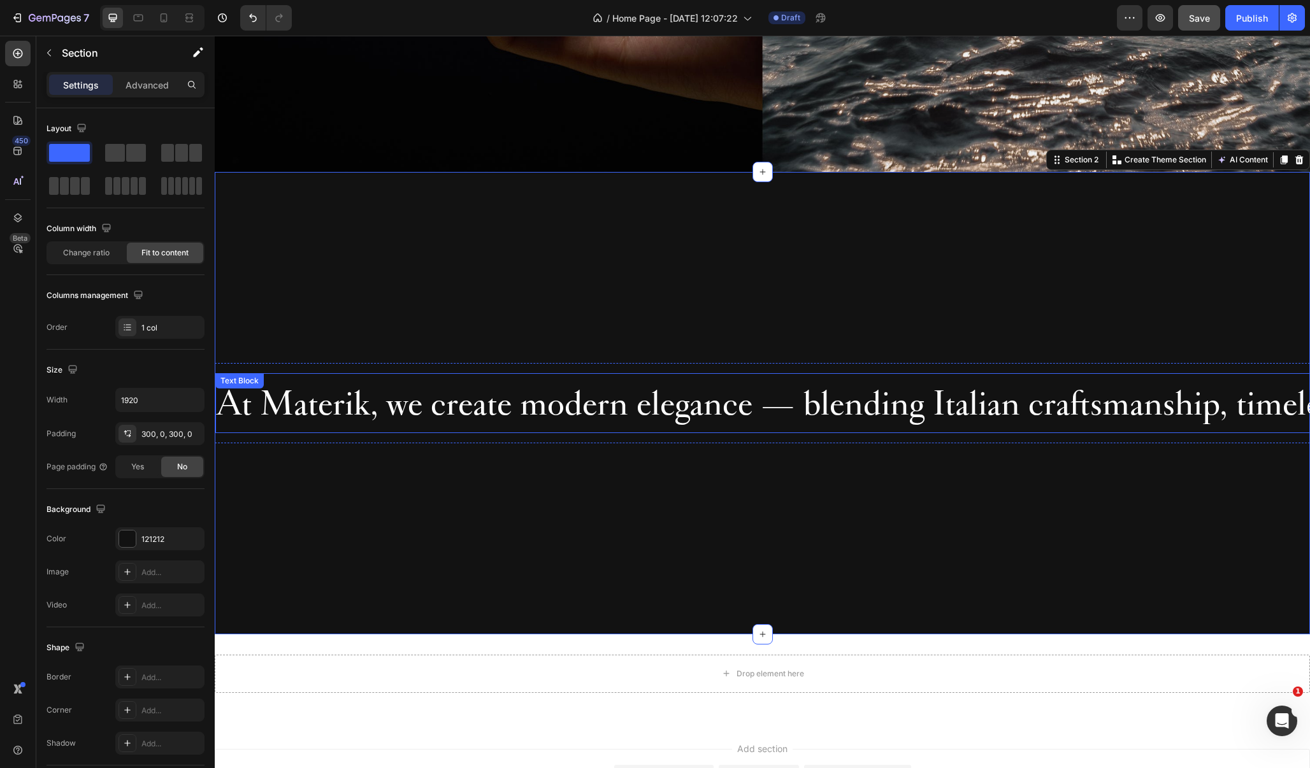
click at [361, 415] on span "At Materik, we create modern elegance — blending Italian craftsmanship, timeles…" at bounding box center [1003, 403] width 1573 height 45
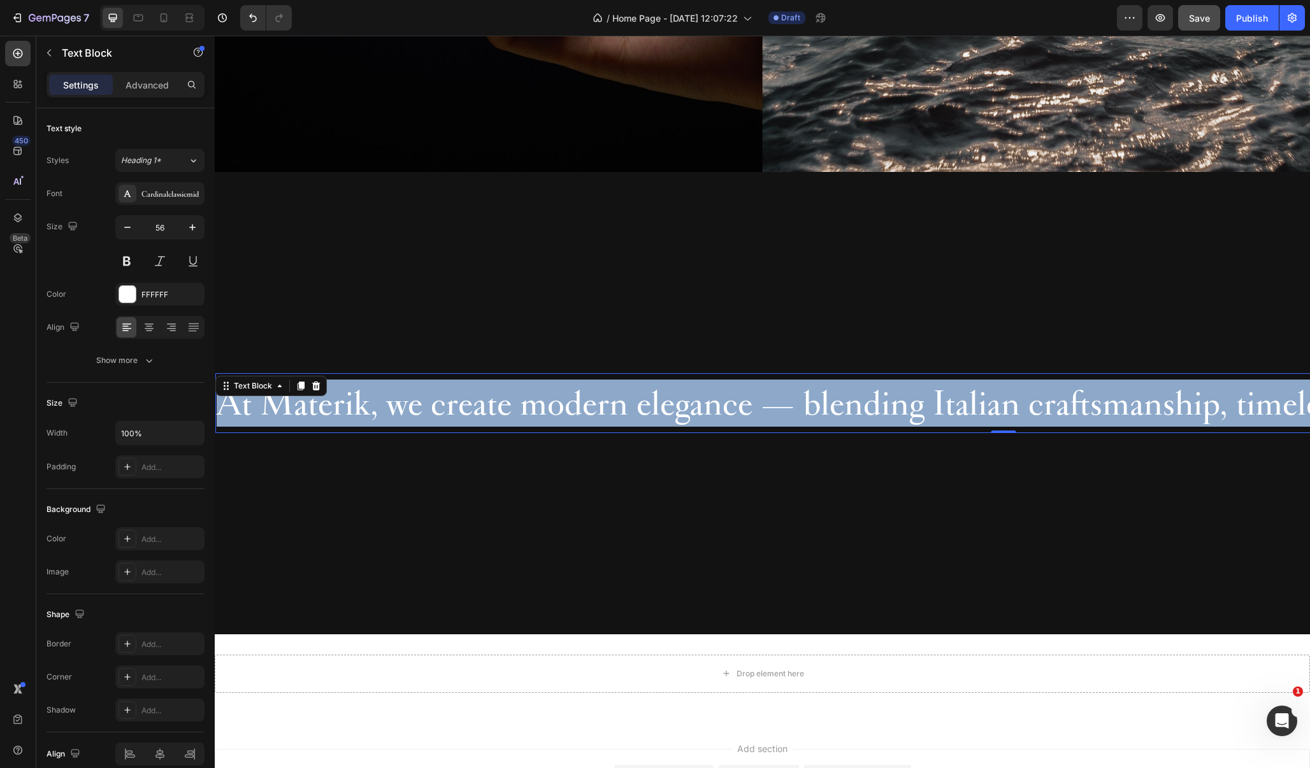
click at [361, 415] on span "At Materik, we create modern elegance — blending Italian craftsmanship, timeles…" at bounding box center [1003, 403] width 1573 height 45
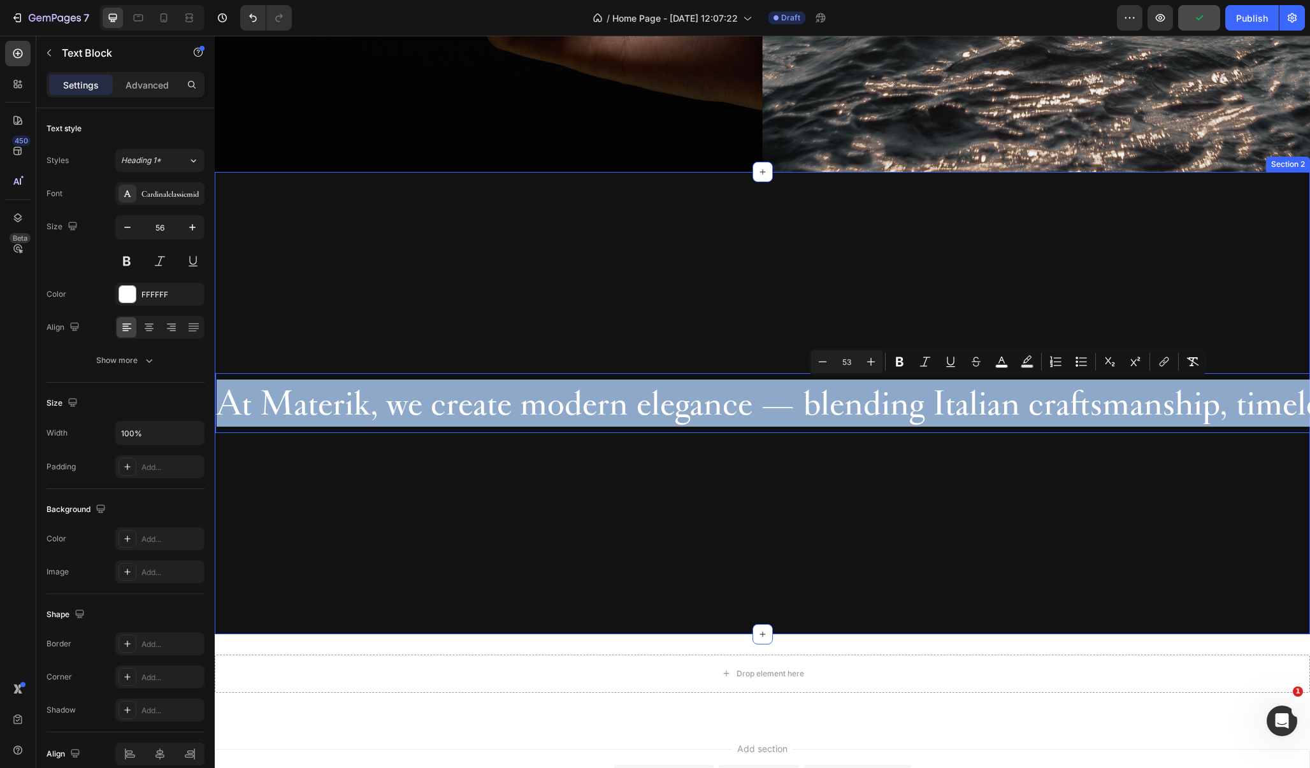
click at [730, 533] on div "At Materik, we create modern elegance — blending Italian craftsmanship, timeles…" at bounding box center [762, 403] width 1095 height 463
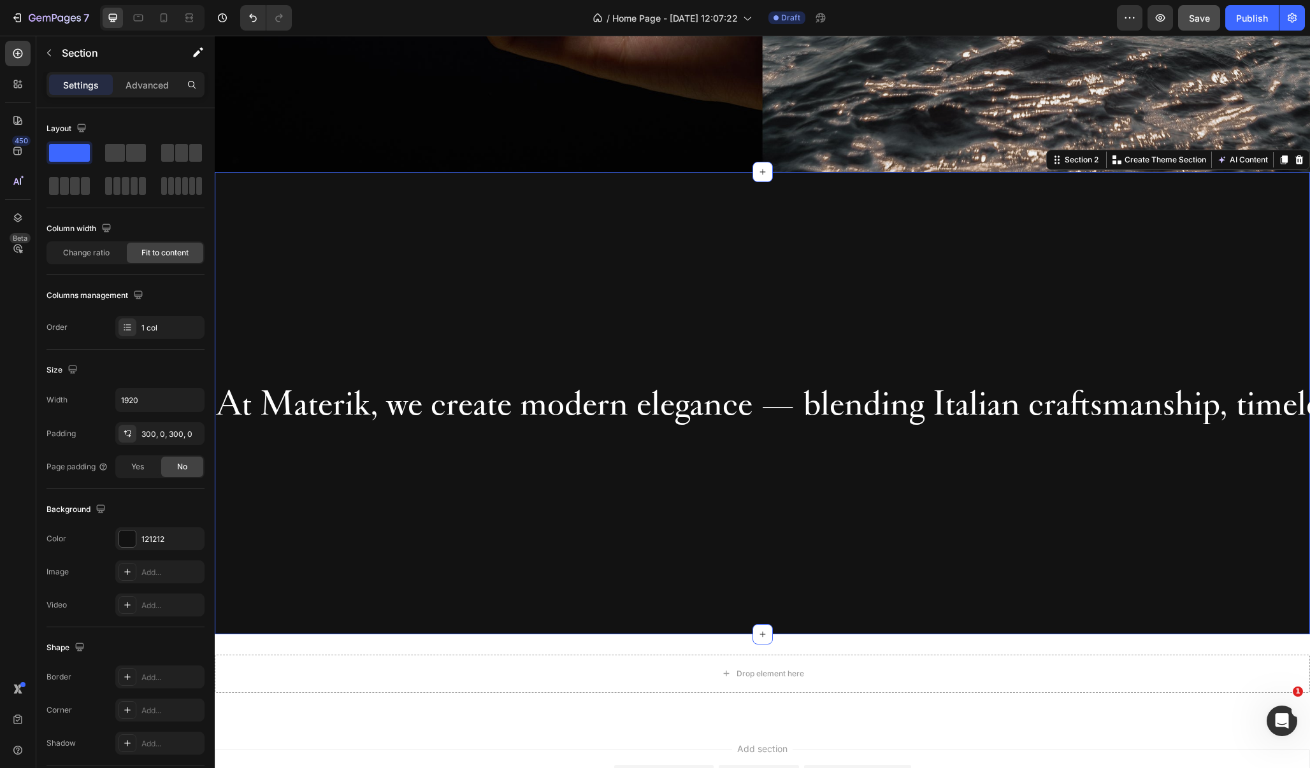
click at [228, 272] on div "At Materik, we create modern elegance — blending Italian craftsmanship, timeles…" at bounding box center [762, 403] width 1095 height 463
click at [144, 398] on input "1920" at bounding box center [160, 400] width 88 height 23
click at [189, 406] on button "button" at bounding box center [192, 400] width 23 height 23
click at [148, 427] on p "Full 100%" at bounding box center [156, 432] width 73 height 11
type input "100%"
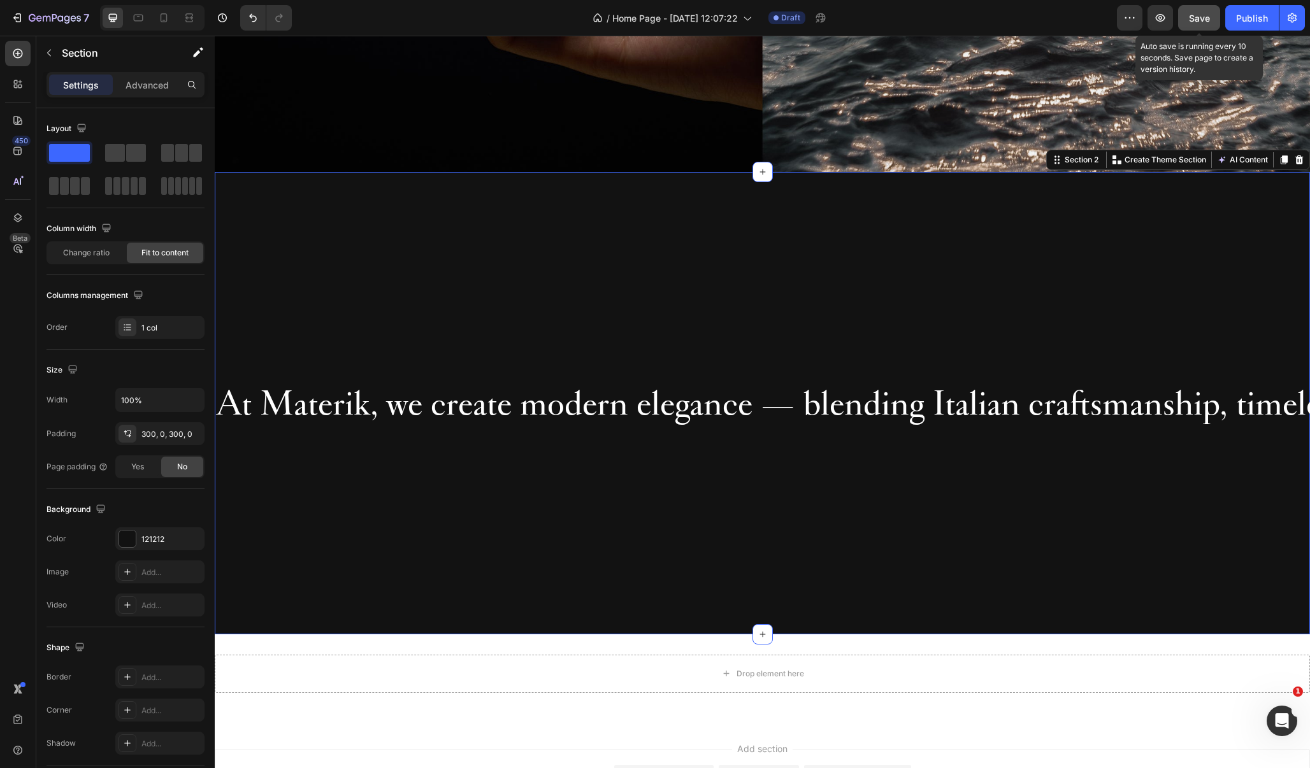
click at [1195, 21] on span "Save" at bounding box center [1199, 18] width 21 height 11
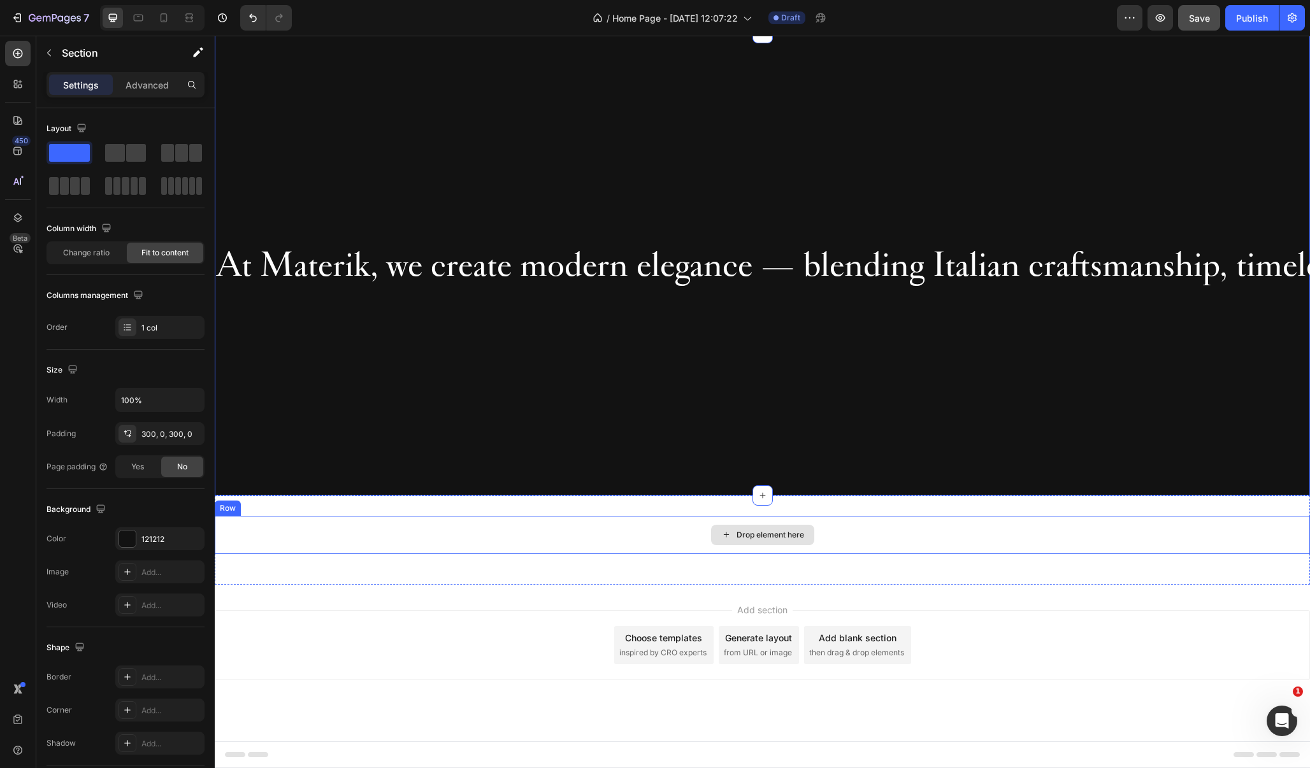
scroll to position [761, 0]
click at [356, 502] on div "Drop element here Row Section 3" at bounding box center [762, 540] width 1095 height 89
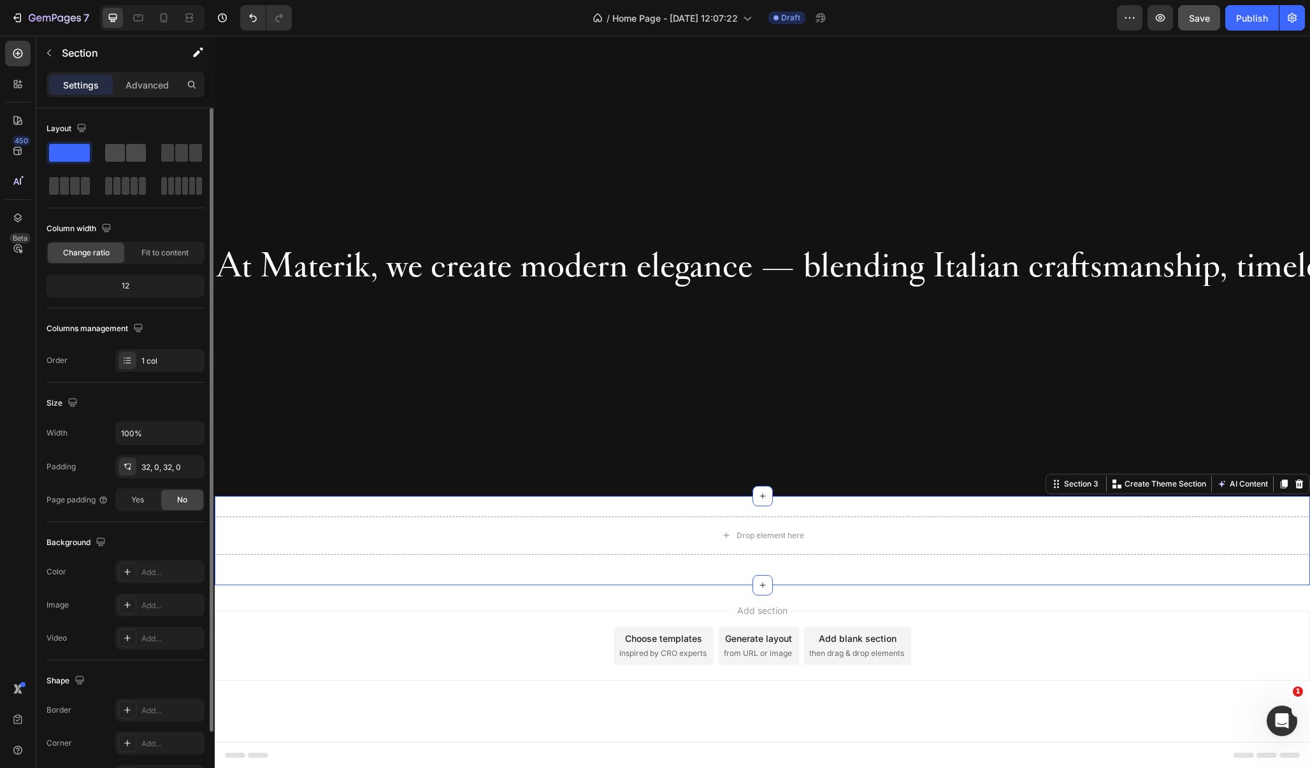
click at [129, 158] on span at bounding box center [136, 153] width 20 height 18
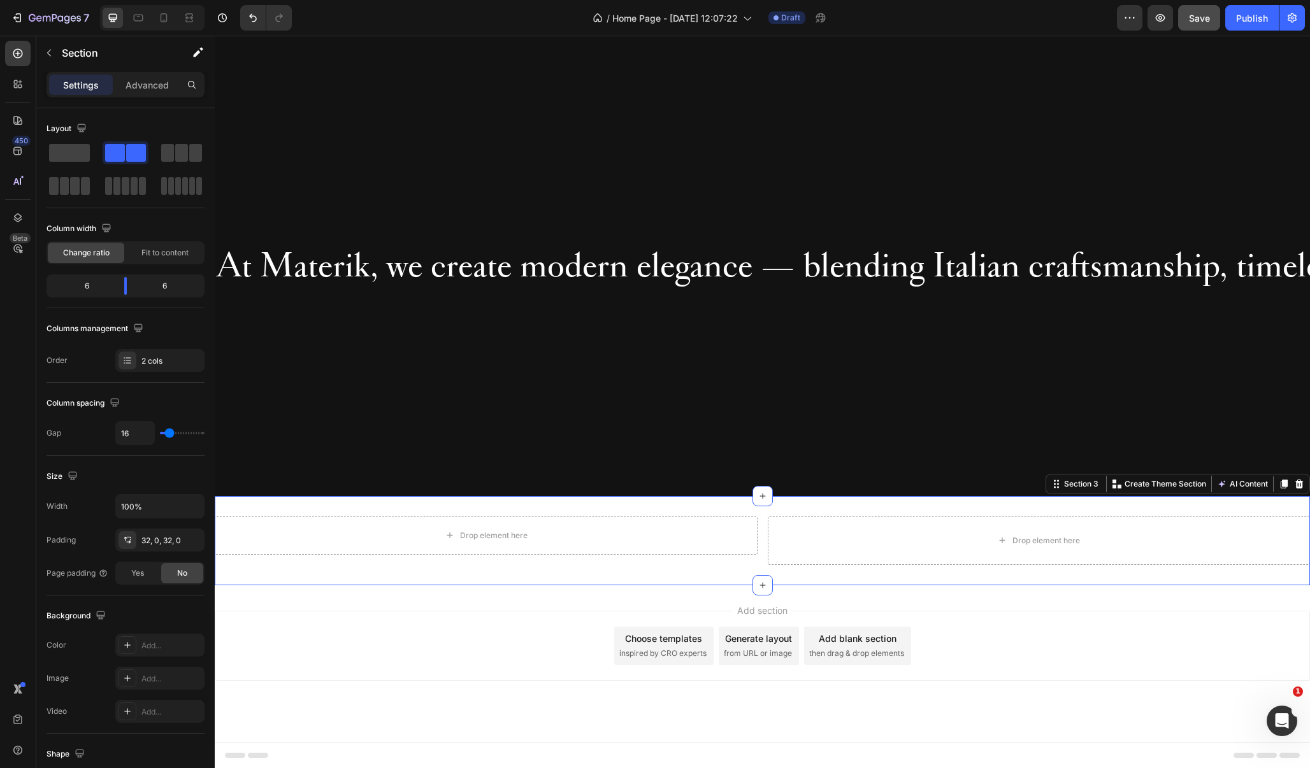
click at [840, 506] on div "Drop element here Row Drop element here Section 3 You can create reusable secti…" at bounding box center [762, 540] width 1095 height 89
click at [47, 51] on icon "button" at bounding box center [49, 53] width 10 height 10
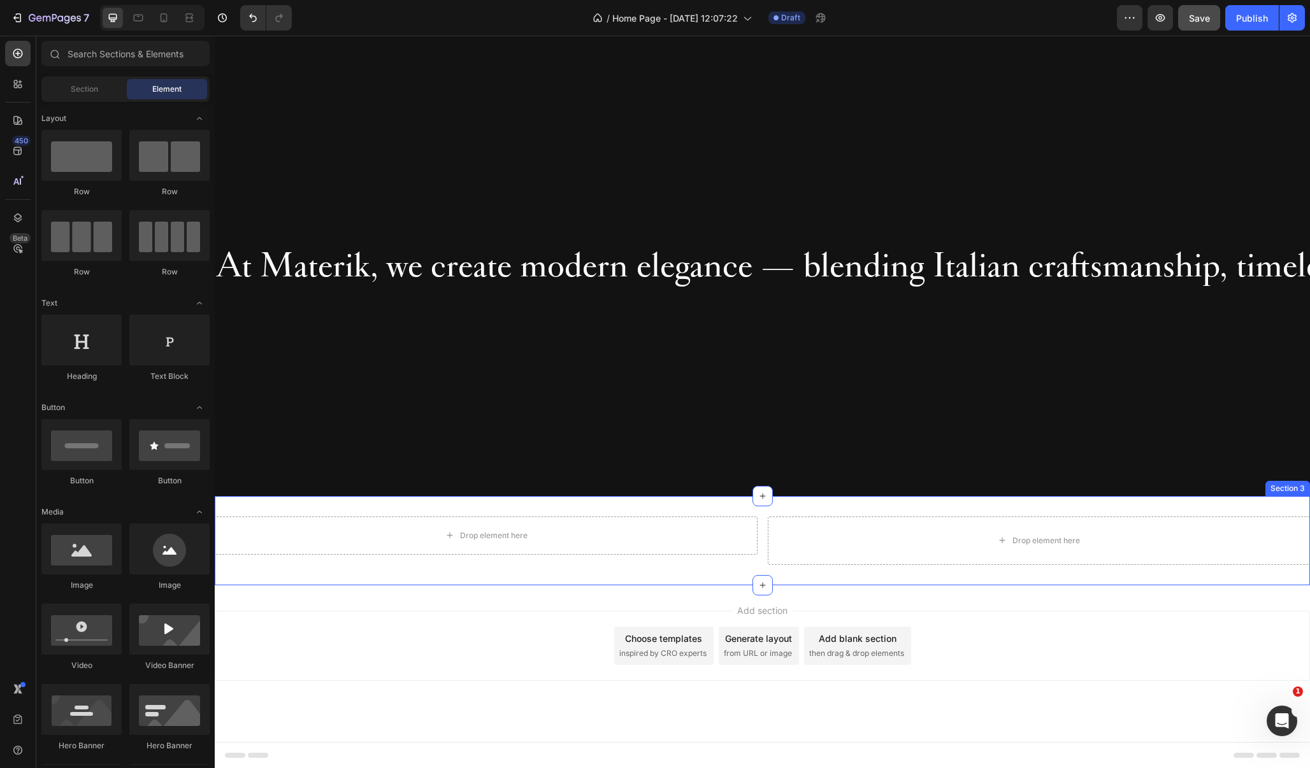
click at [328, 510] on div "Drop element here Row Drop element here Section 3" at bounding box center [762, 540] width 1095 height 89
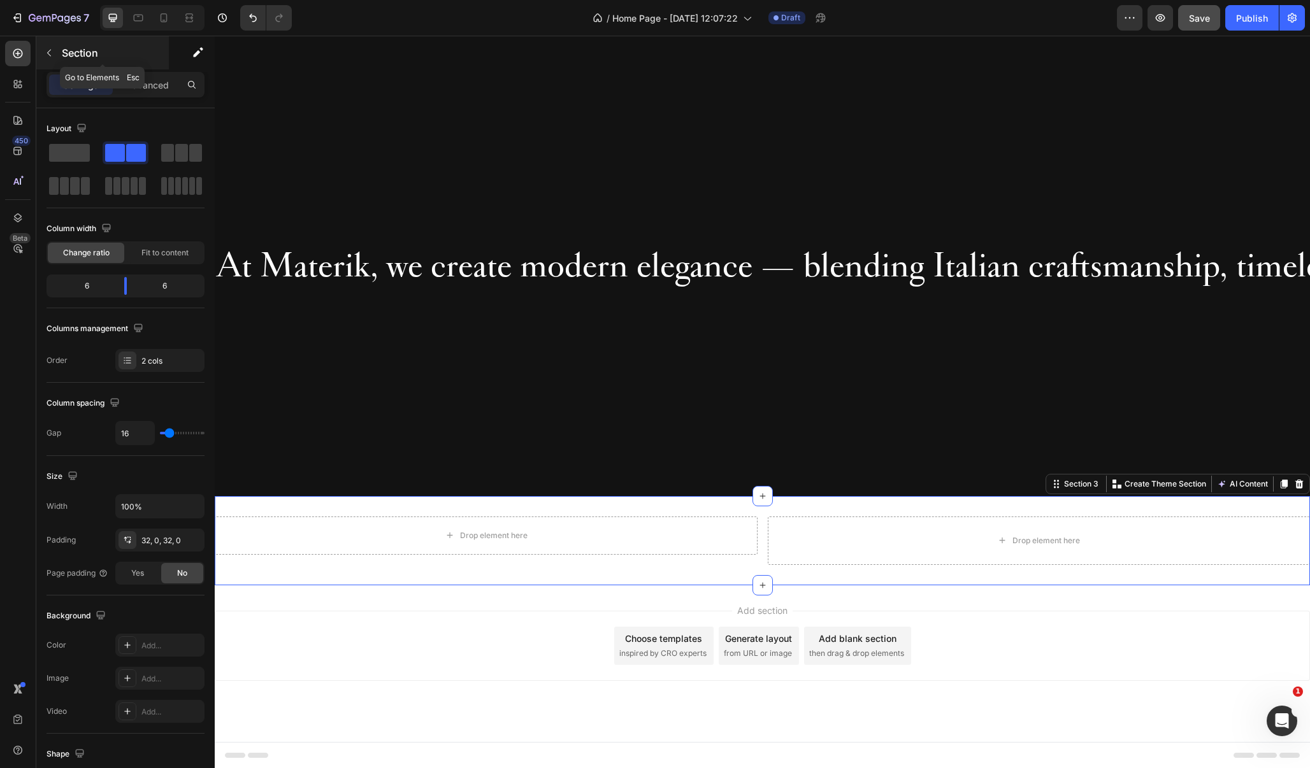
click at [45, 48] on icon "button" at bounding box center [49, 53] width 10 height 10
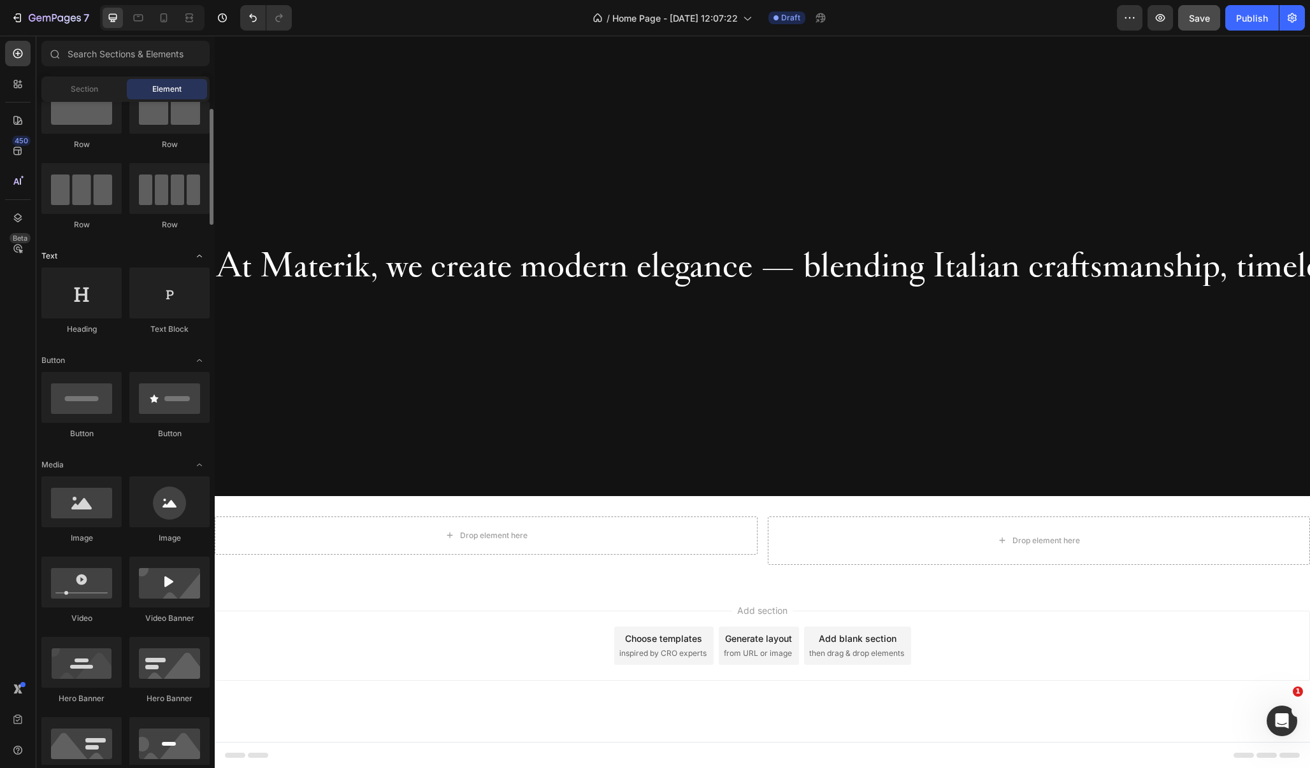
scroll to position [48, 0]
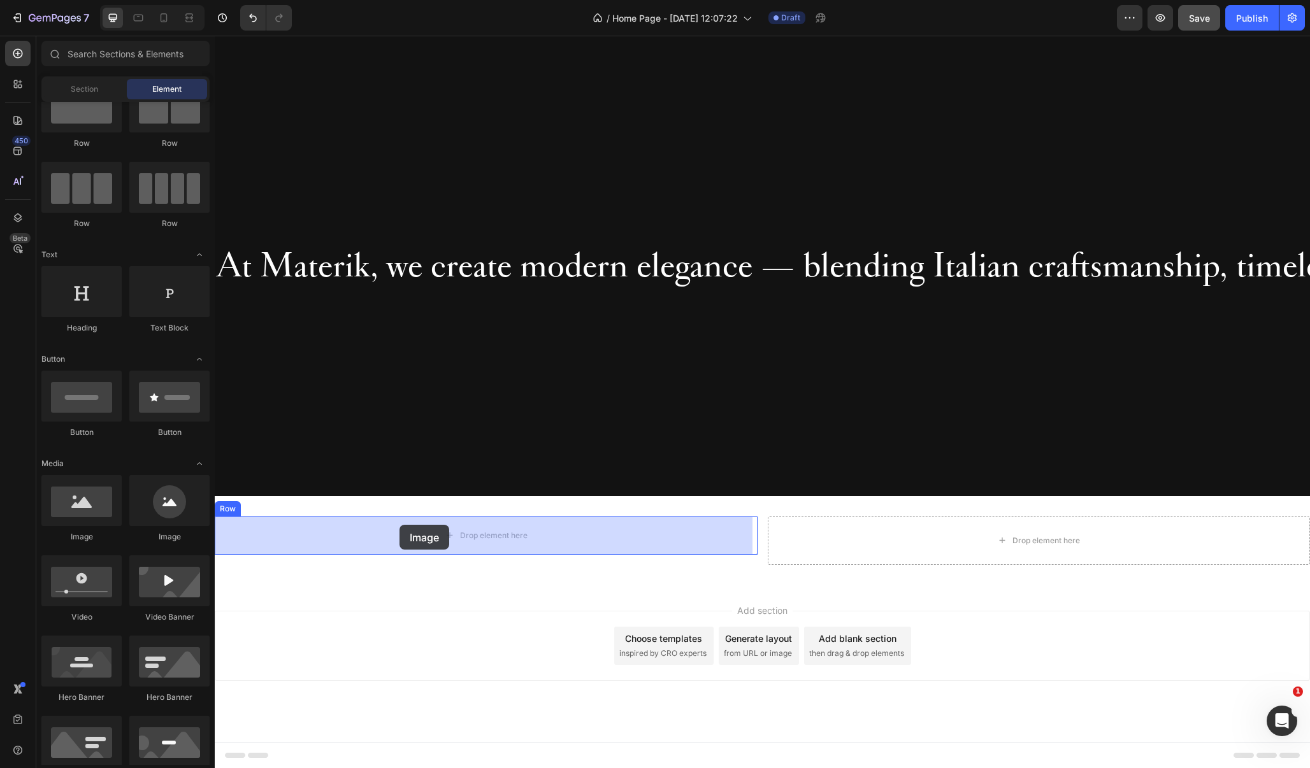
drag, startPoint x: 308, startPoint y: 539, endPoint x: 399, endPoint y: 525, distance: 92.2
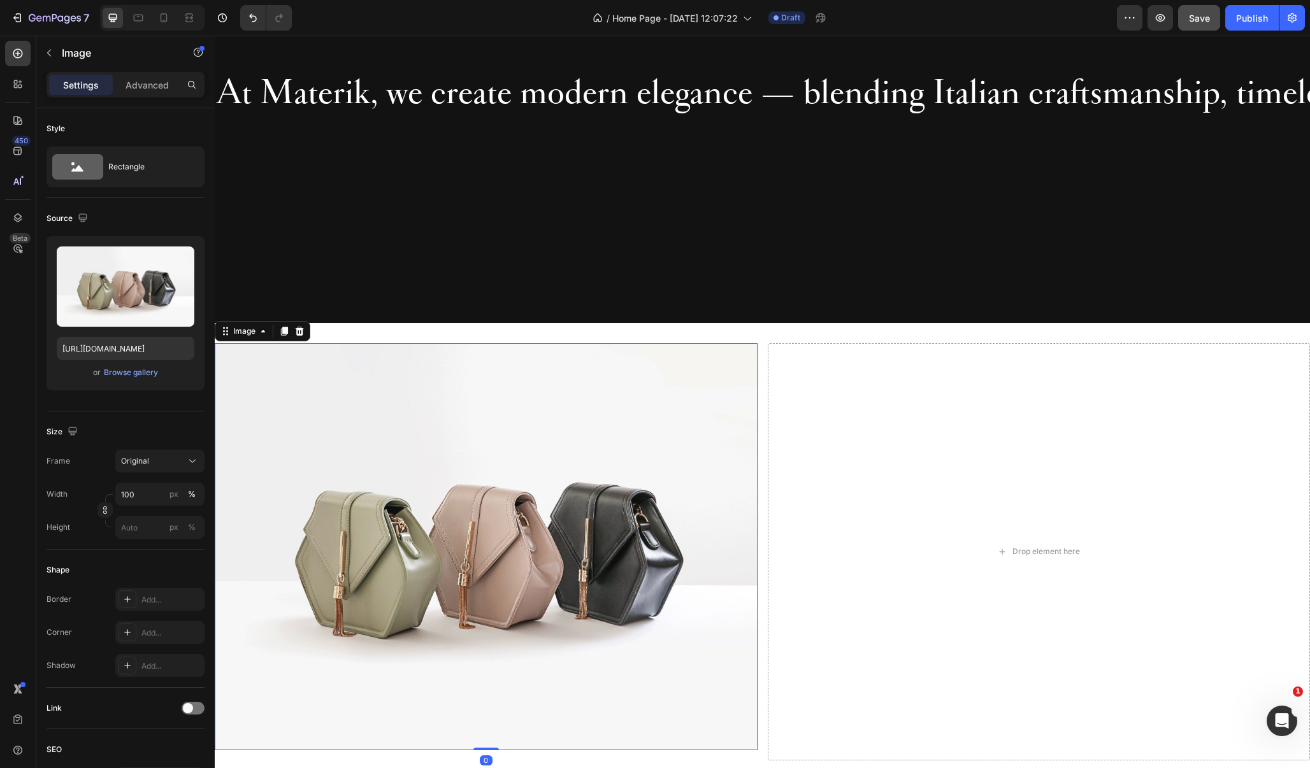
scroll to position [952, 0]
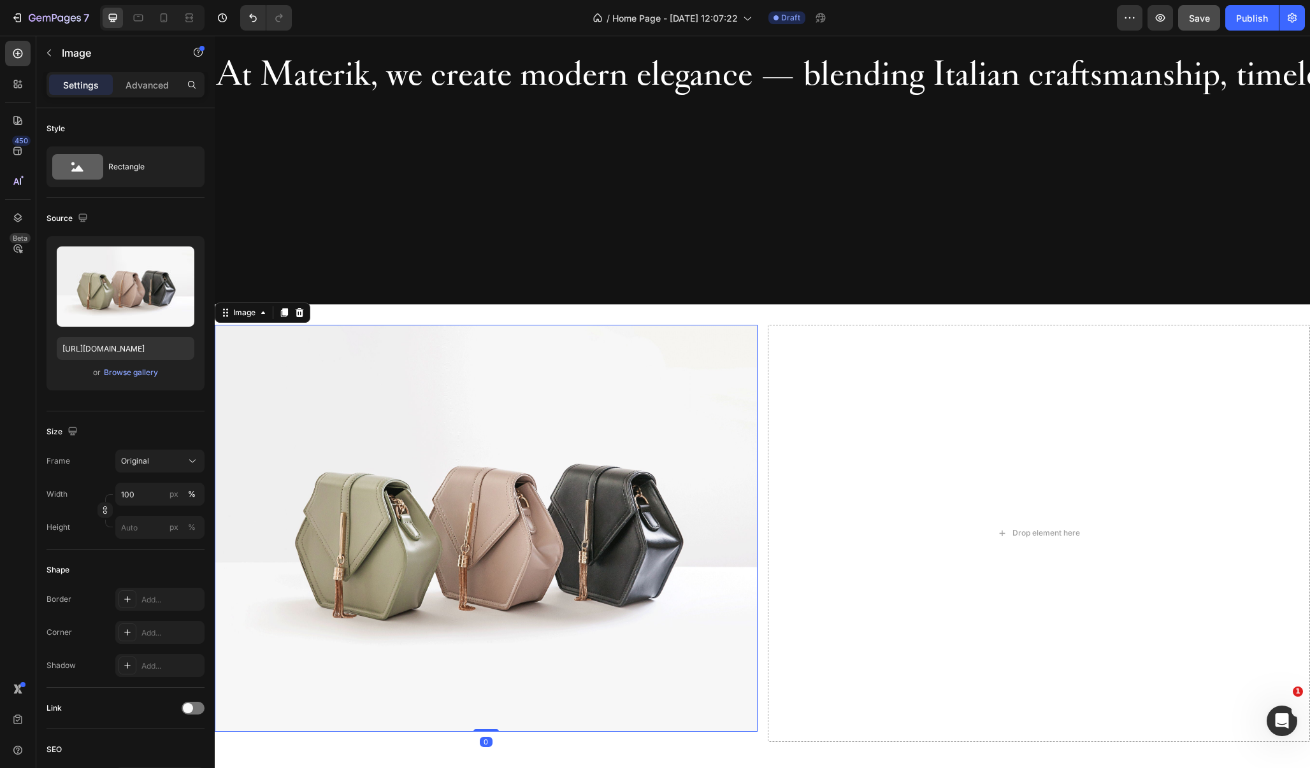
click at [487, 588] on img at bounding box center [486, 528] width 543 height 407
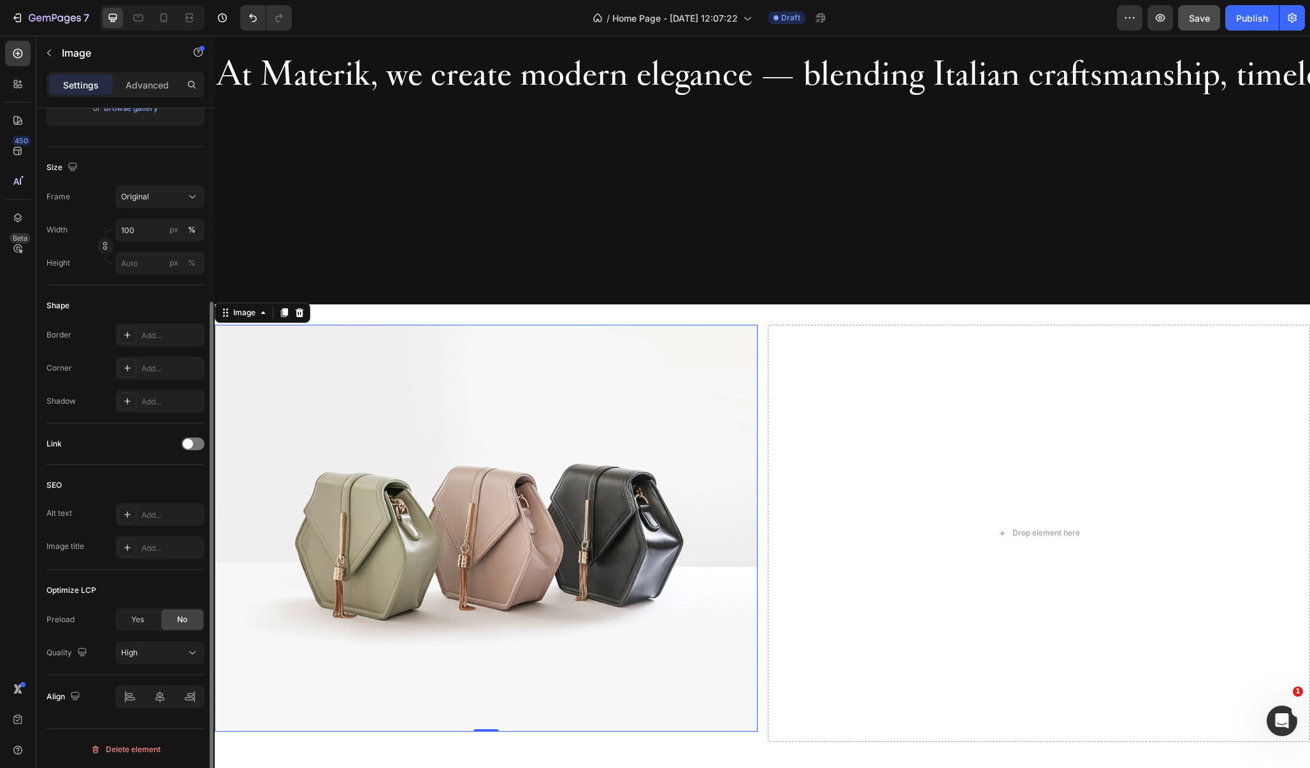
scroll to position [266, 0]
click at [155, 697] on div at bounding box center [159, 695] width 89 height 23
click at [427, 530] on img at bounding box center [486, 528] width 543 height 407
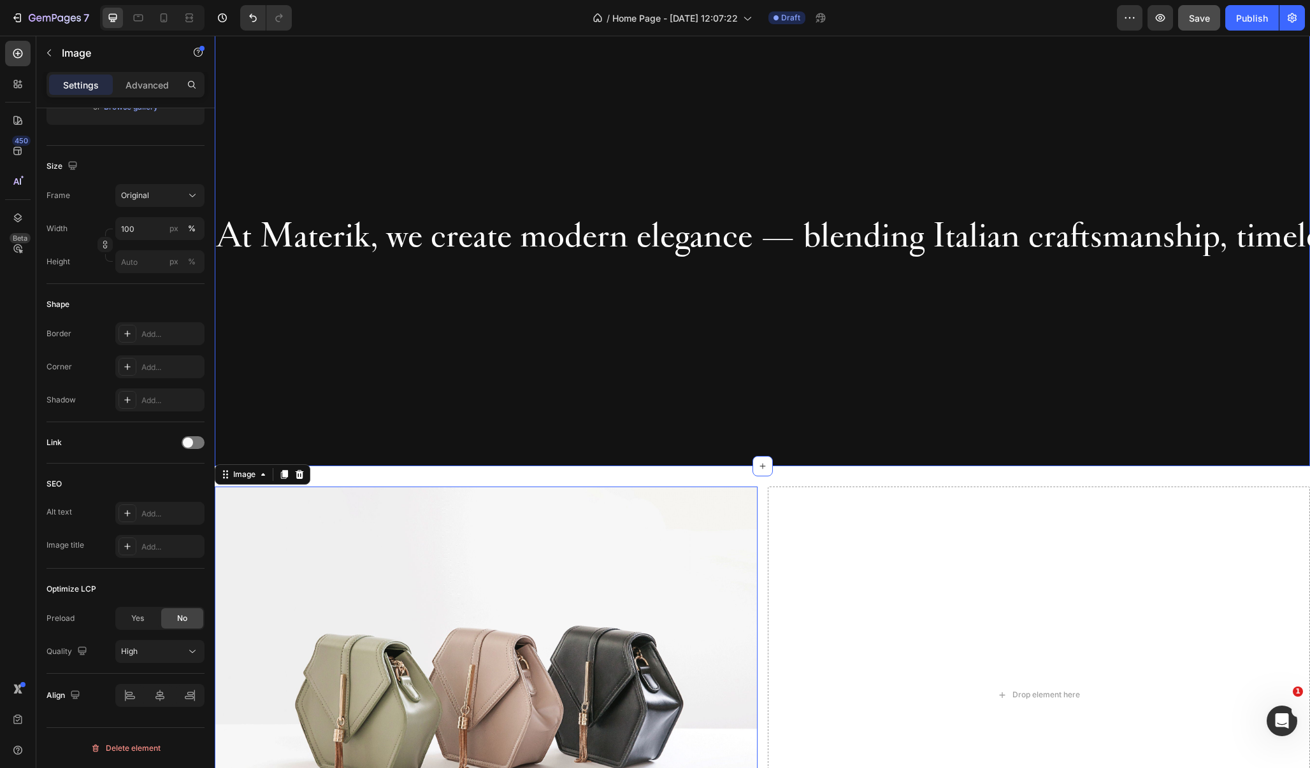
scroll to position [789, 0]
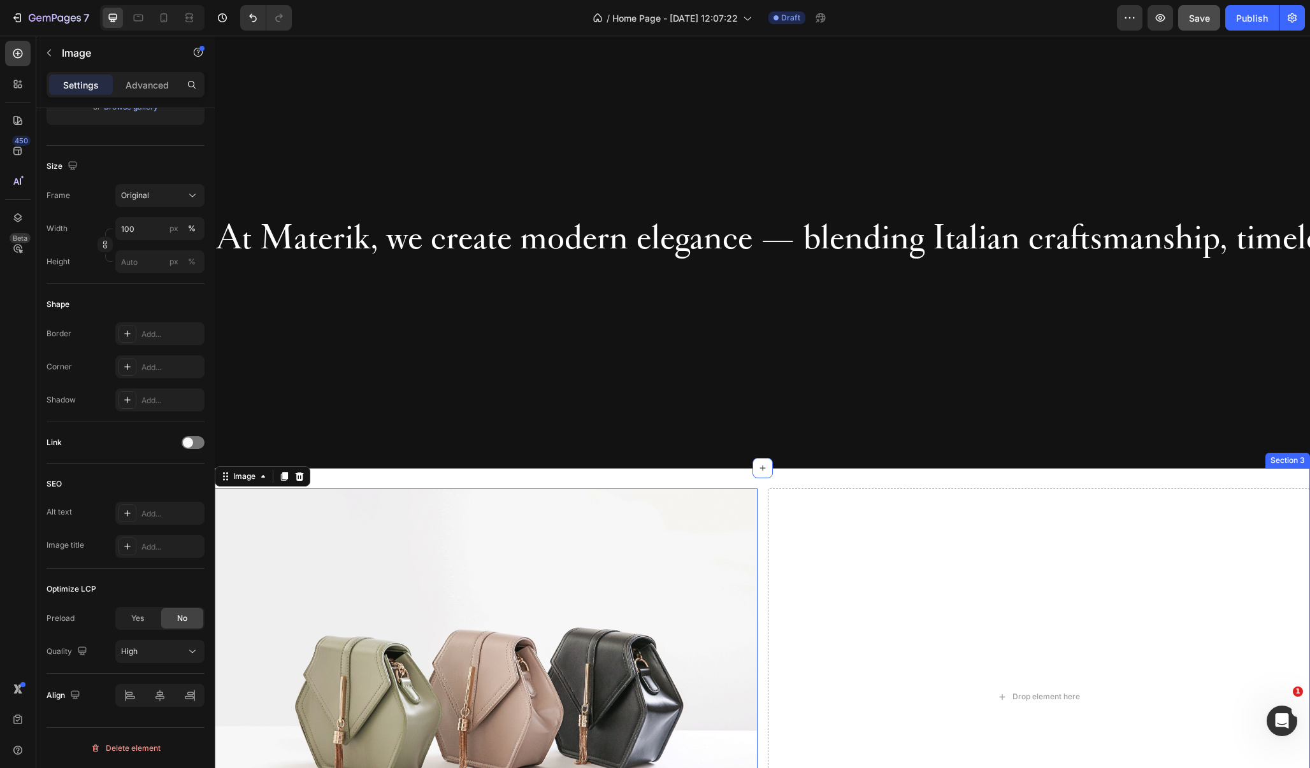
click at [436, 478] on div "Image 0 Row Drop element here Section 3" at bounding box center [762, 697] width 1095 height 458
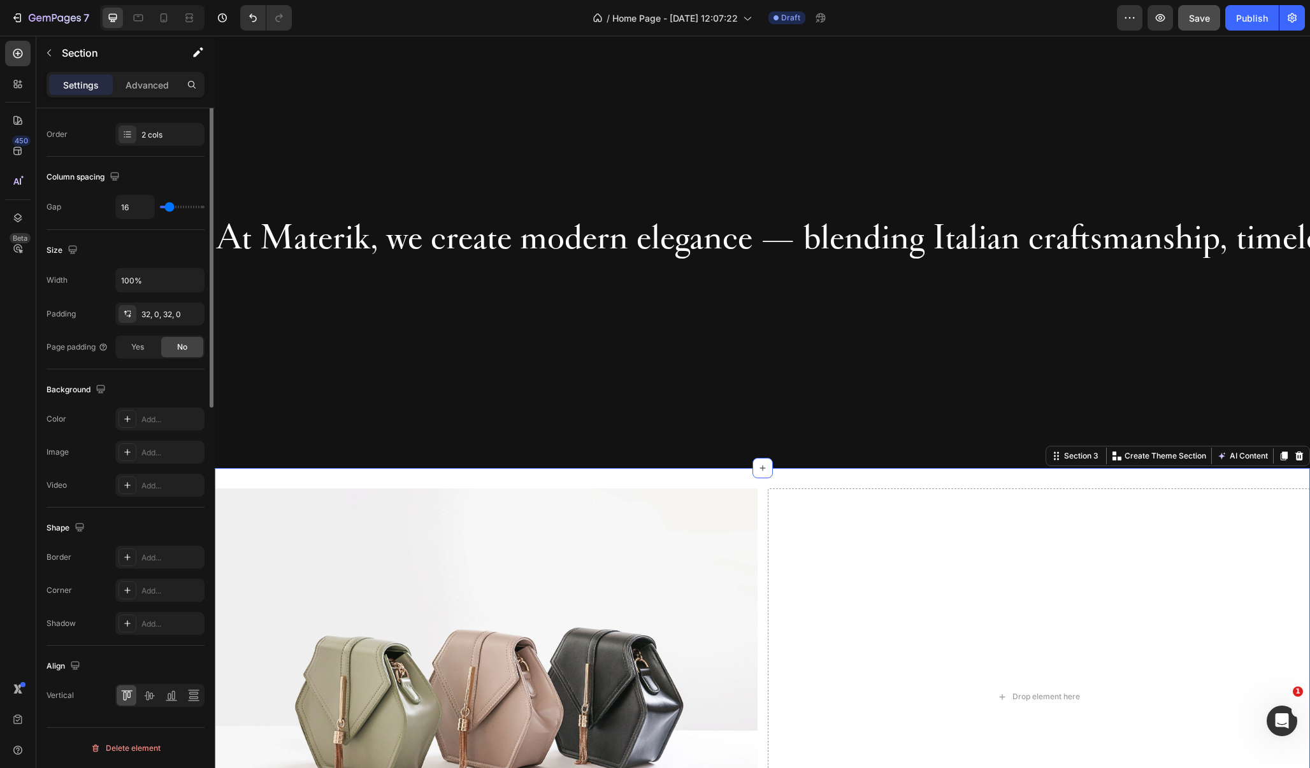
scroll to position [0, 0]
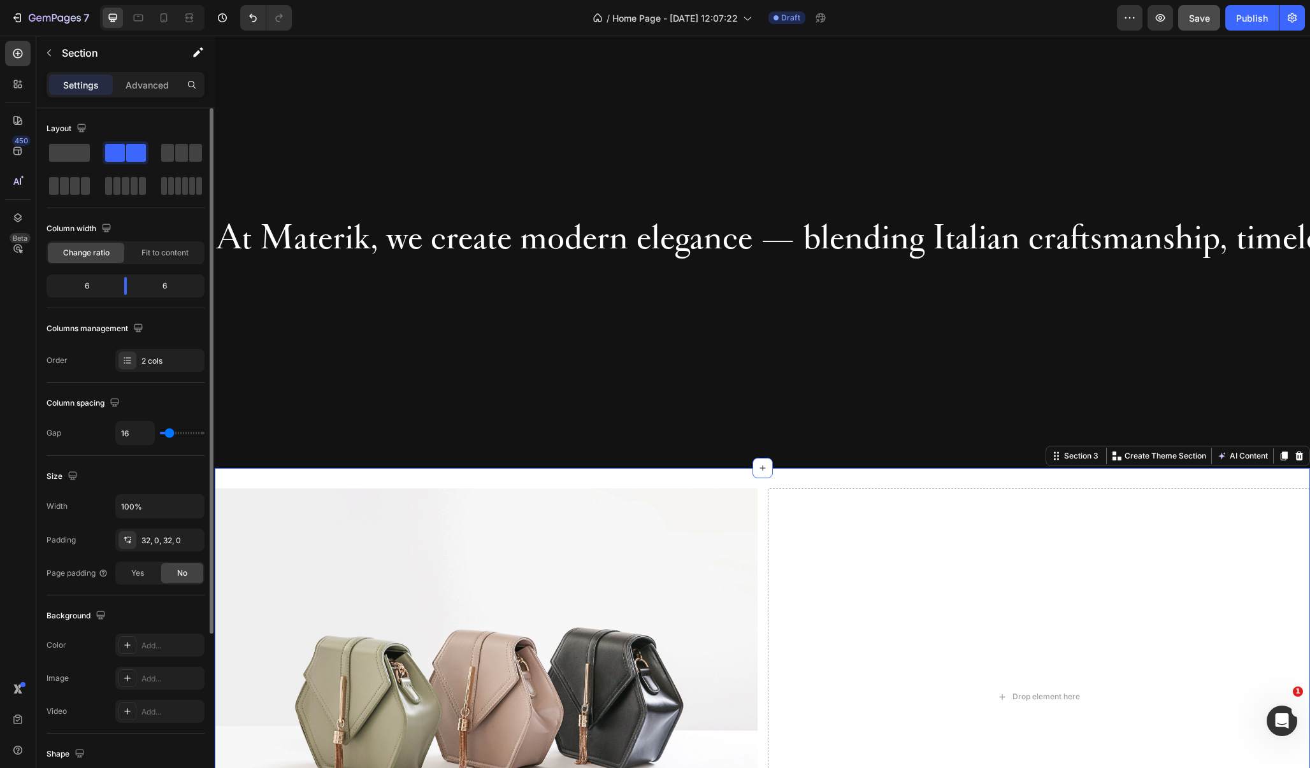
click at [412, 522] on img at bounding box center [486, 692] width 543 height 407
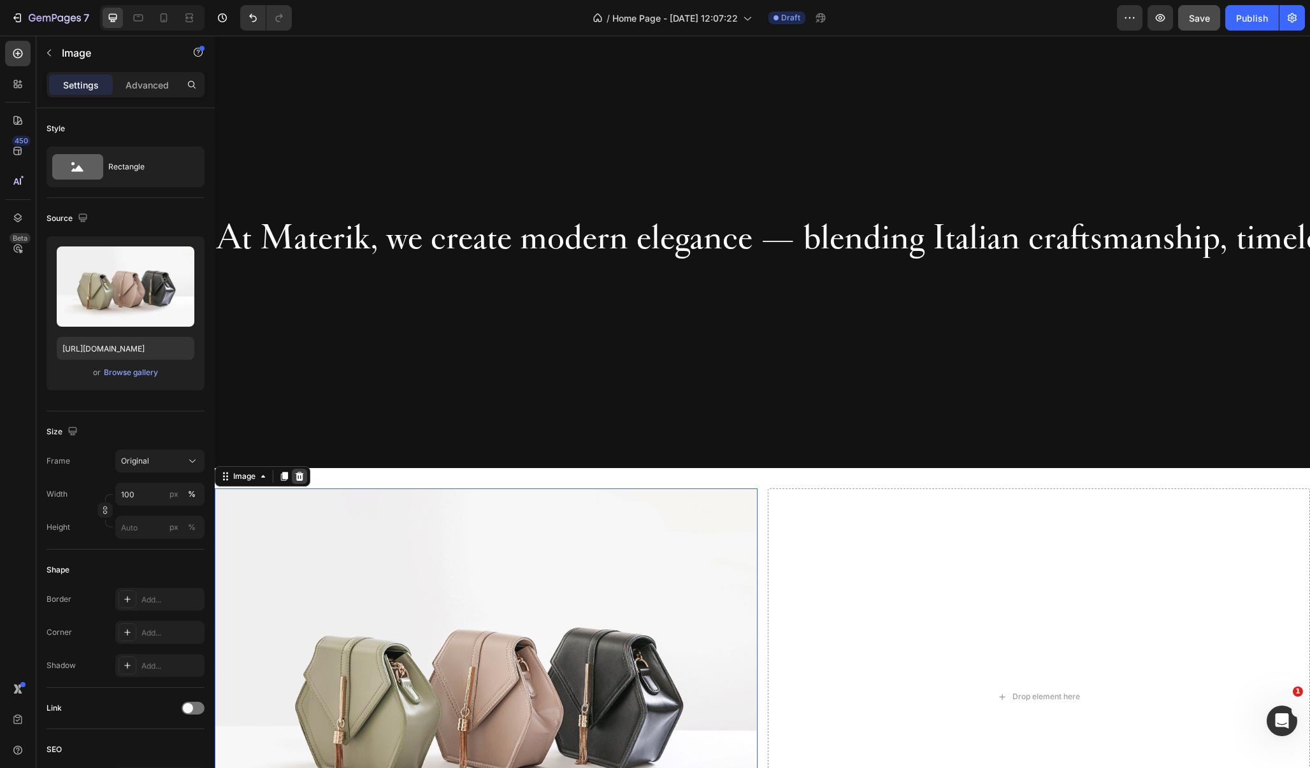
click at [298, 478] on icon at bounding box center [299, 476] width 10 height 10
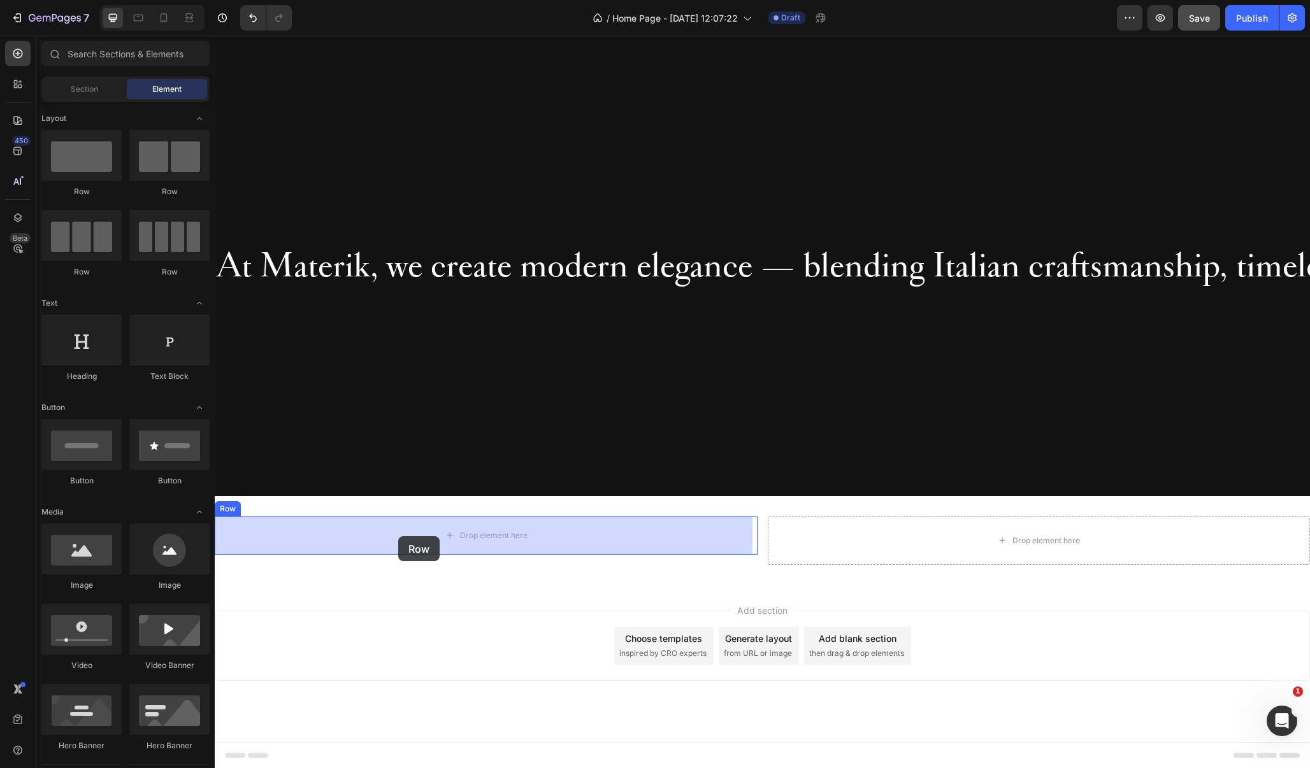
drag, startPoint x: 308, startPoint y: 195, endPoint x: 398, endPoint y: 536, distance: 353.3
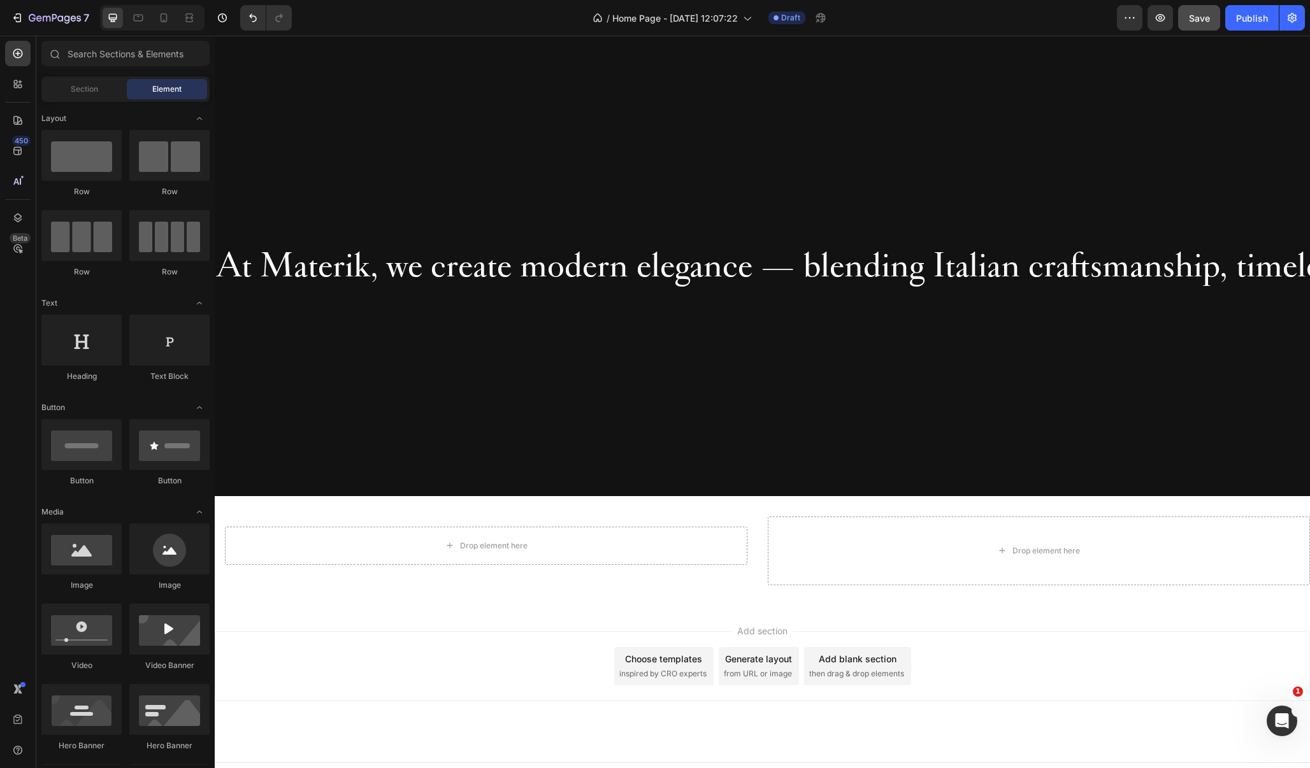
click at [310, 619] on div "Add section Choose templates inspired by CRO experts Generate layout from URL o…" at bounding box center [762, 684] width 1095 height 157
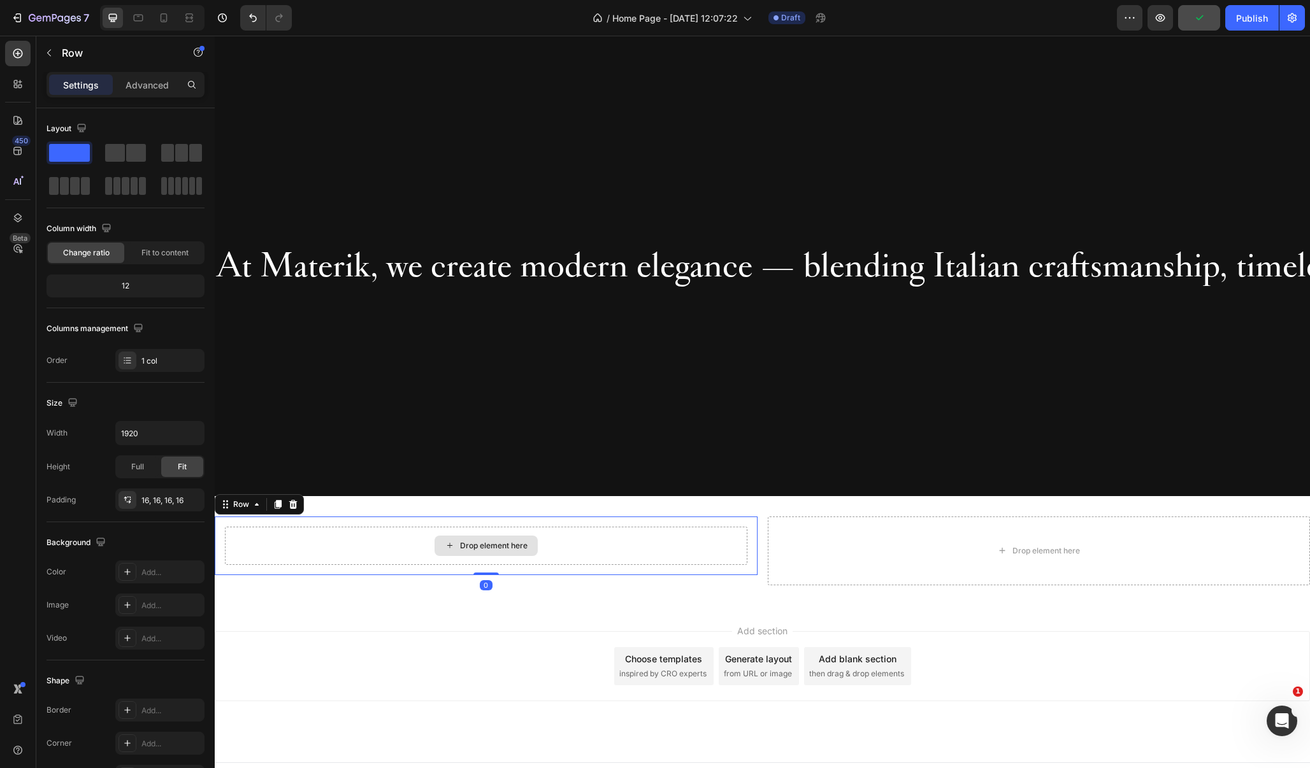
click at [255, 532] on div "Drop element here" at bounding box center [486, 546] width 522 height 38
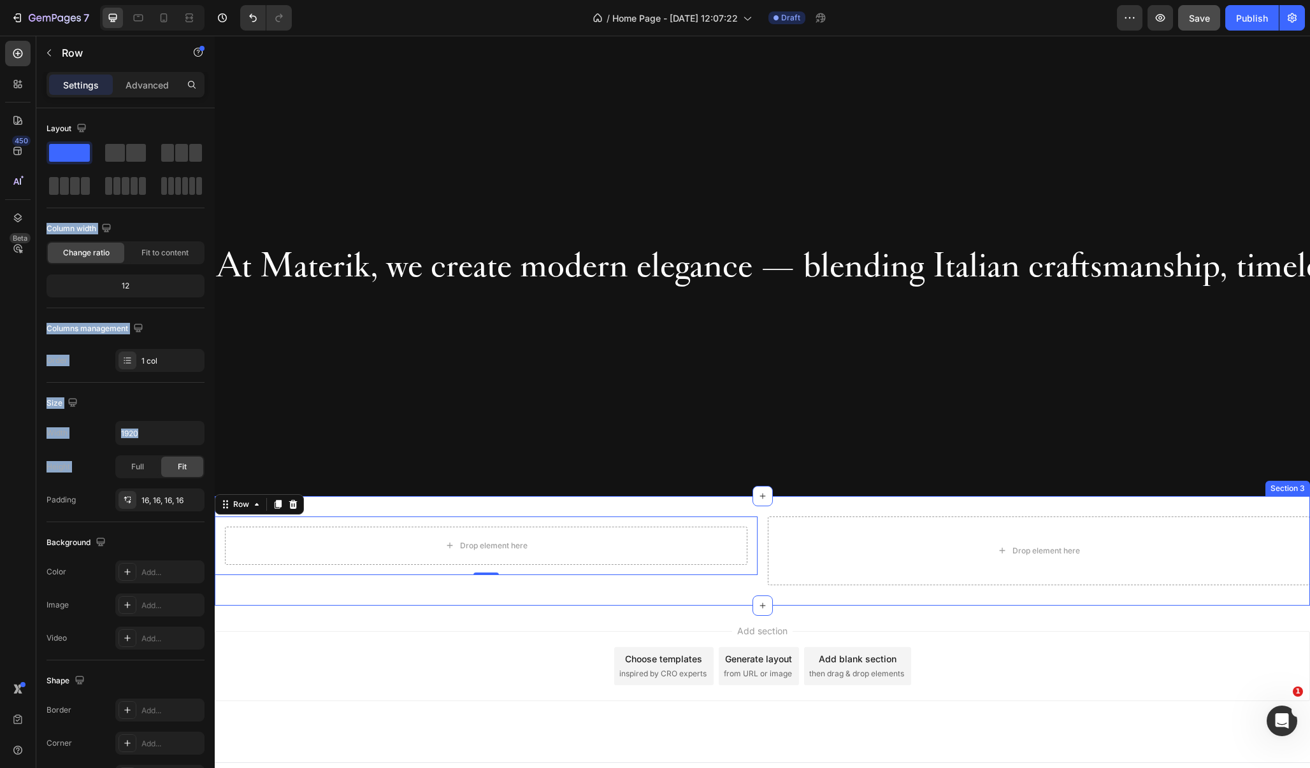
drag, startPoint x: 282, startPoint y: 185, endPoint x: 319, endPoint y: 594, distance: 410.0
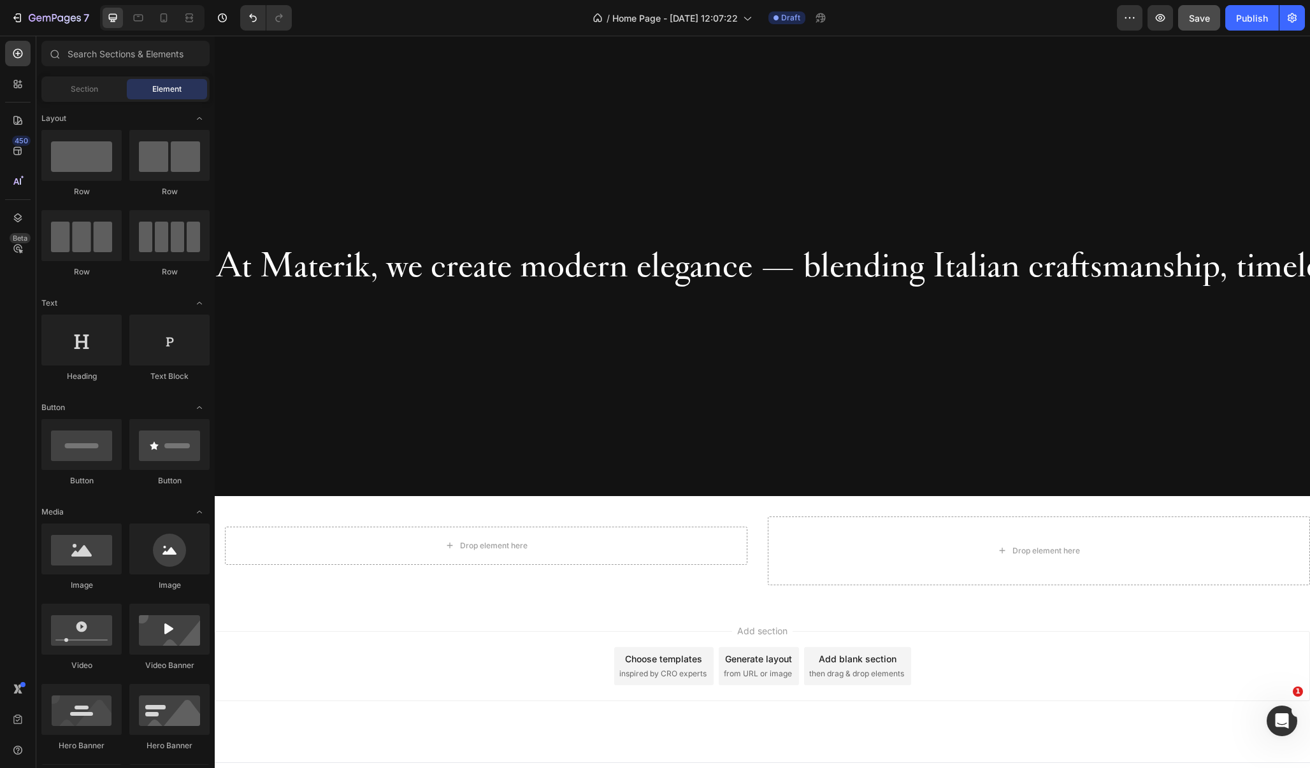
click at [358, 608] on div "Add section Choose templates inspired by CRO experts Generate layout from URL o…" at bounding box center [762, 684] width 1095 height 157
drag, startPoint x: 305, startPoint y: 199, endPoint x: 418, endPoint y: 577, distance: 394.4
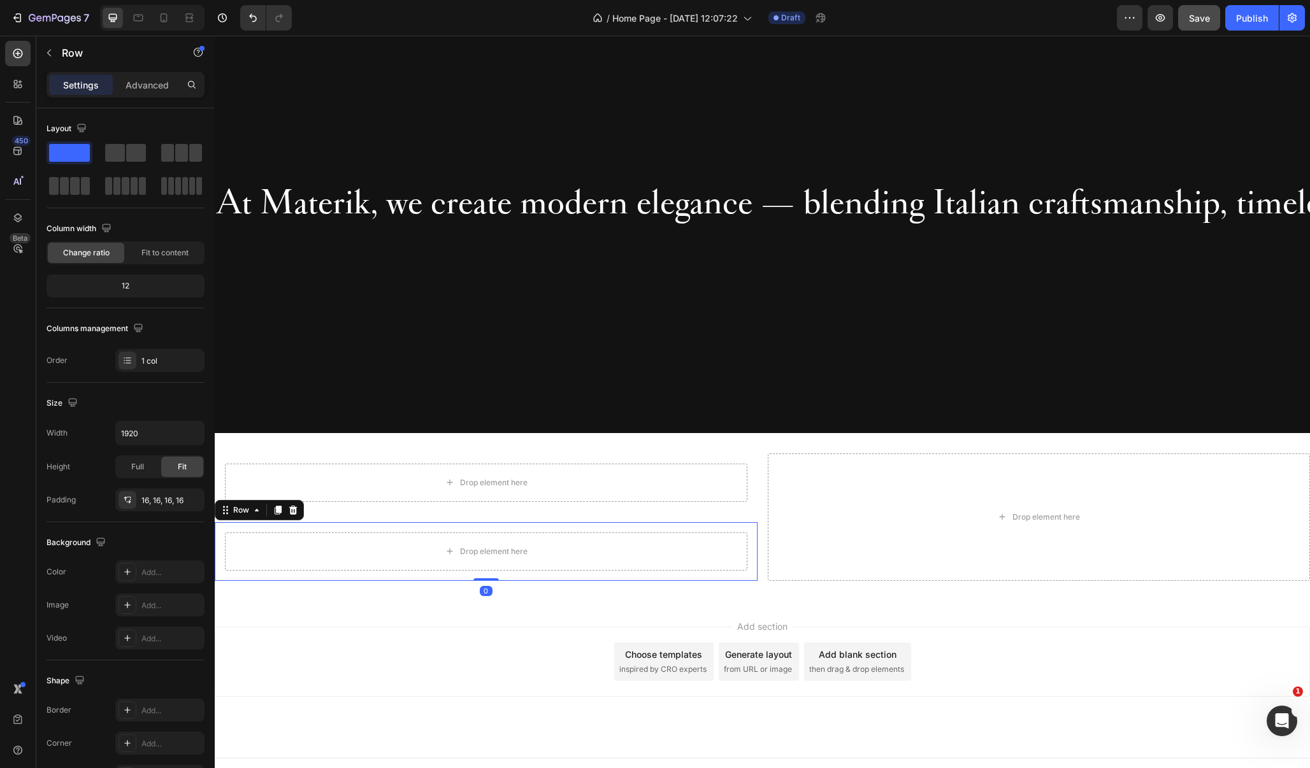
scroll to position [836, 0]
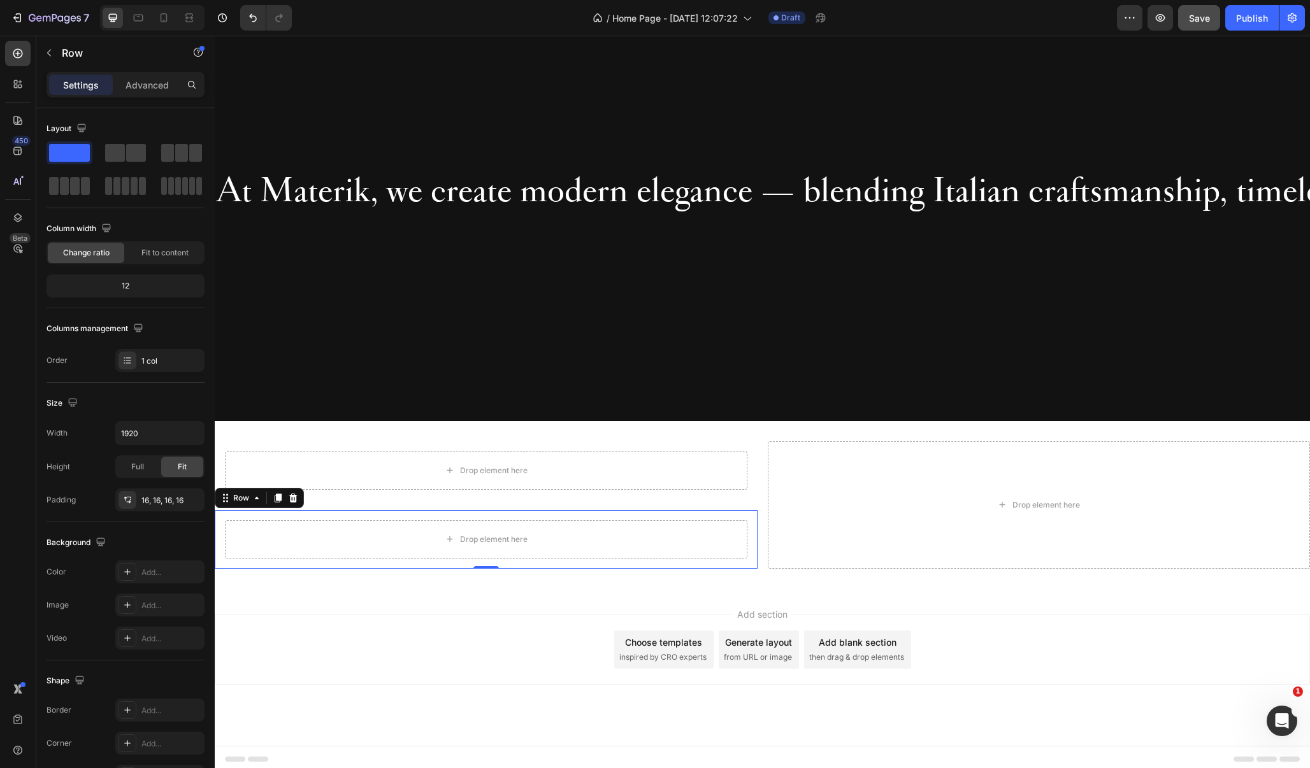
click at [370, 639] on div "Add section Choose templates inspired by CRO experts Generate layout from URL o…" at bounding box center [762, 650] width 1095 height 70
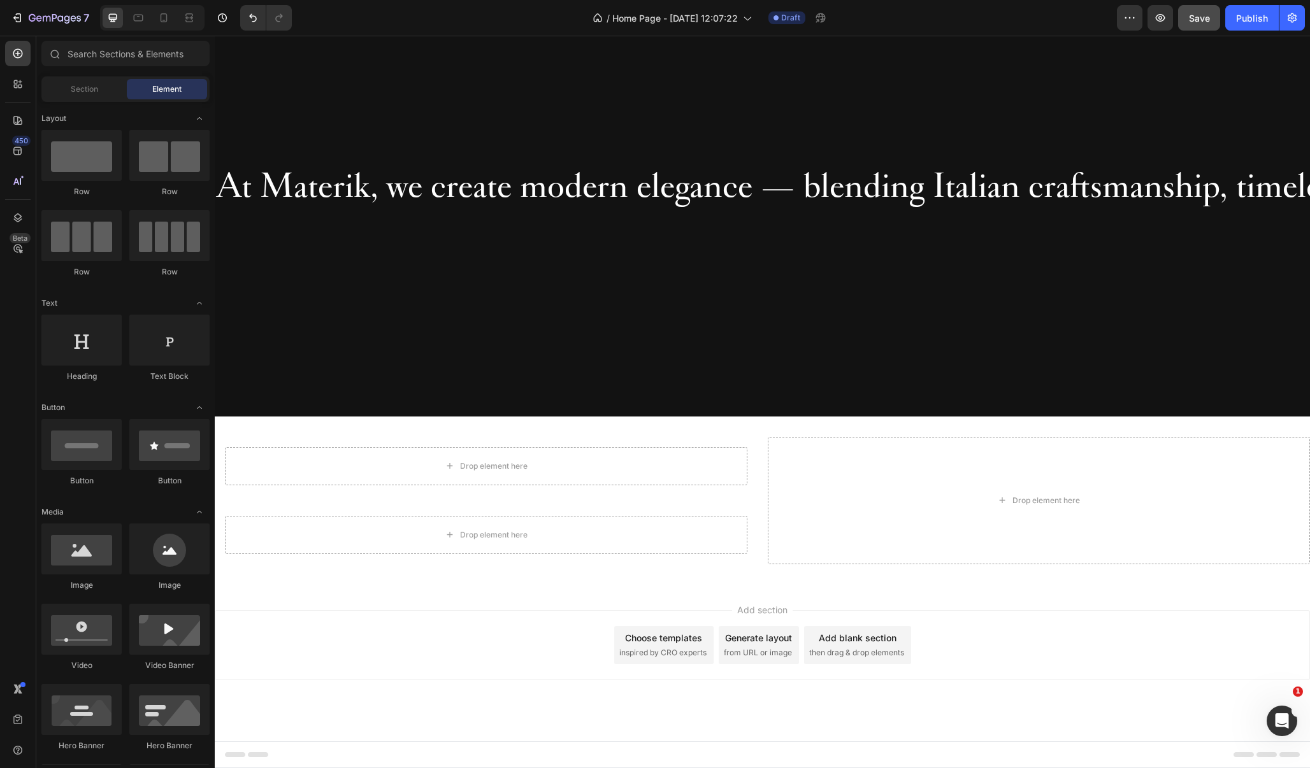
scroll to position [840, 0]
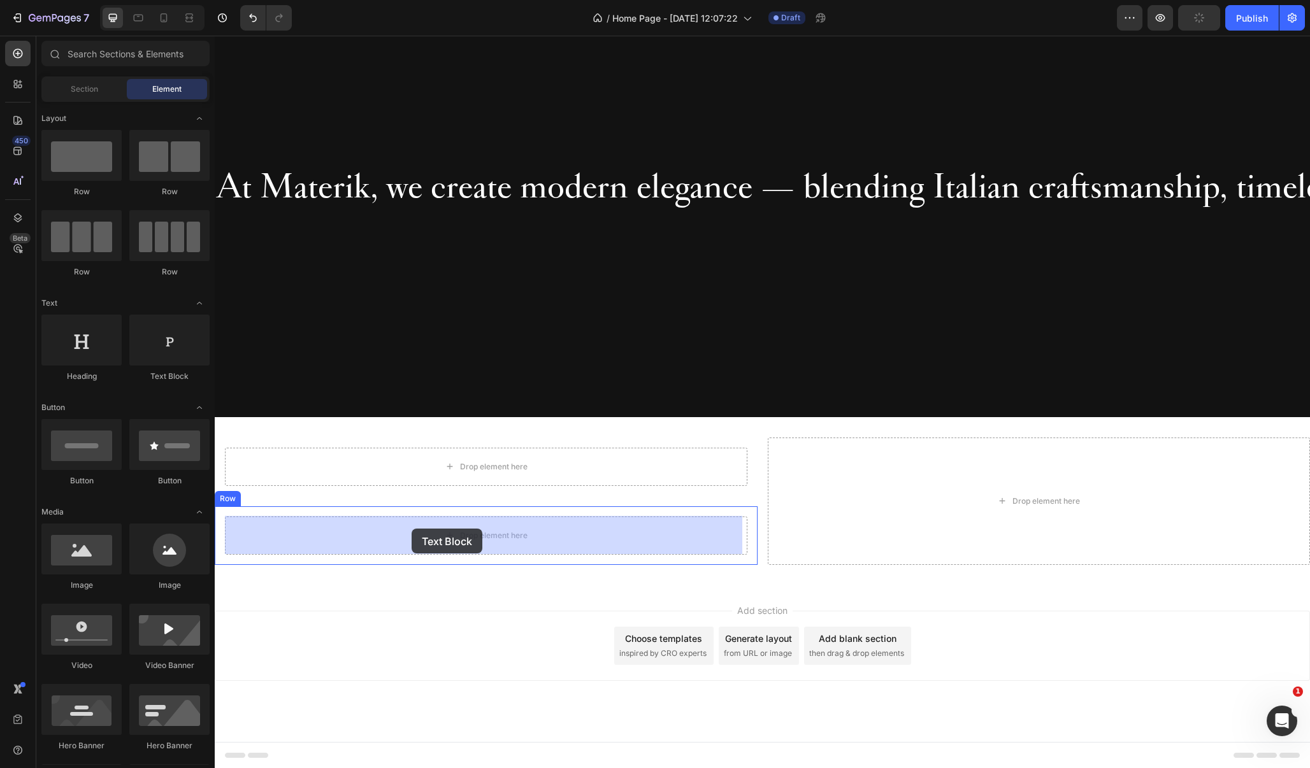
drag, startPoint x: 379, startPoint y: 391, endPoint x: 412, endPoint y: 529, distance: 141.4
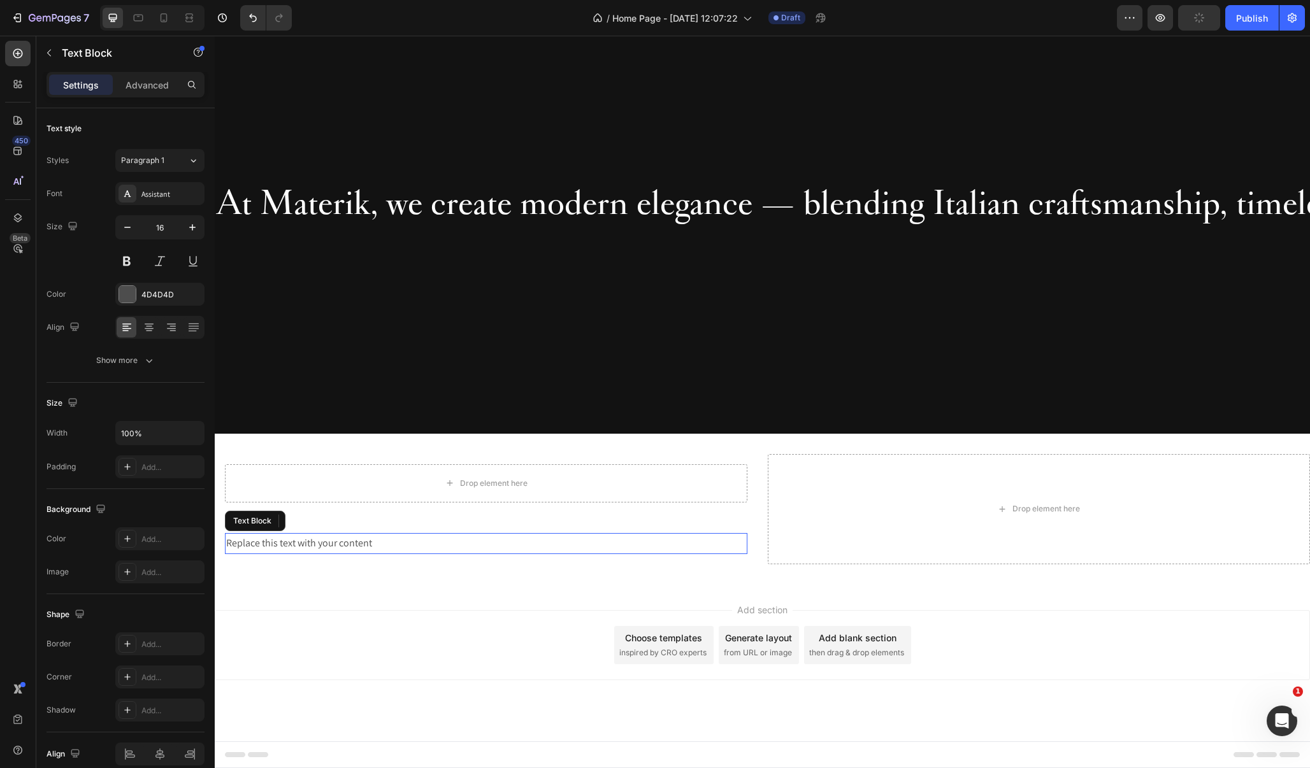
scroll to position [822, 0]
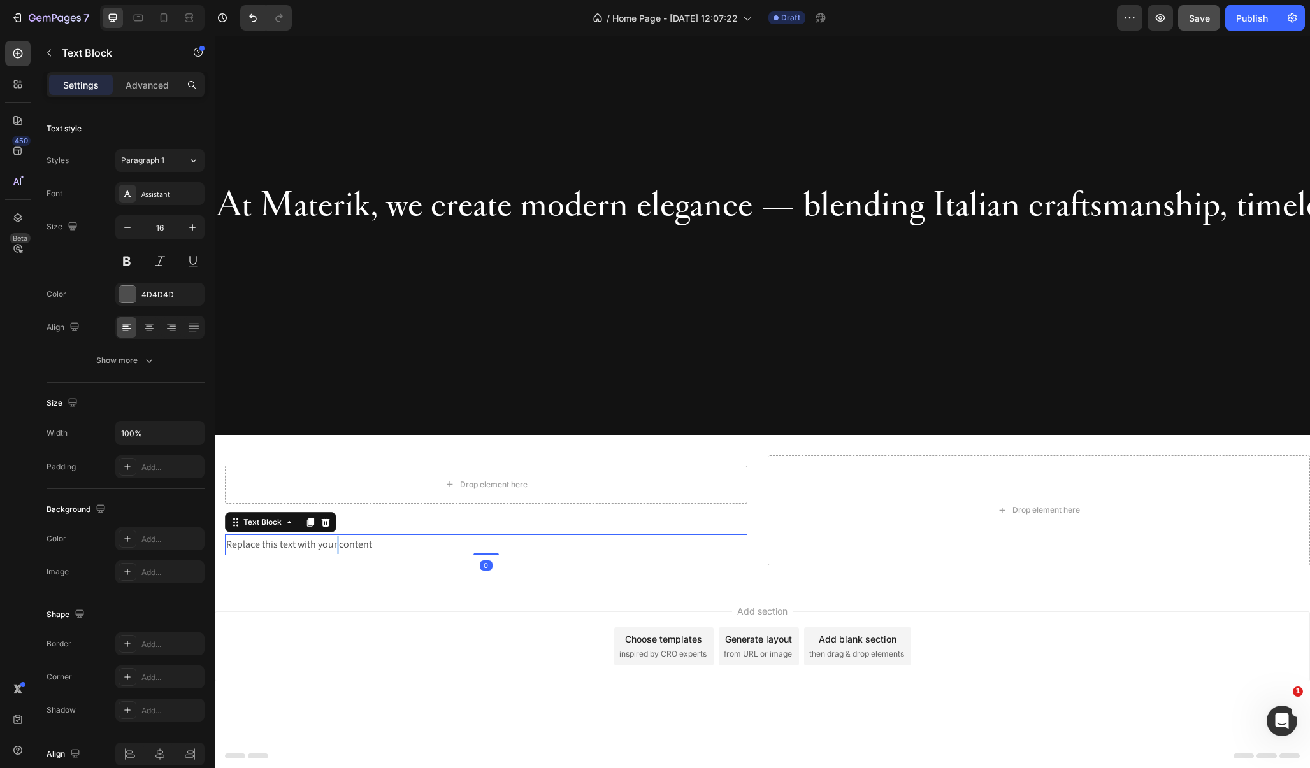
click at [336, 543] on p "Replace this text with your content" at bounding box center [486, 545] width 520 height 18
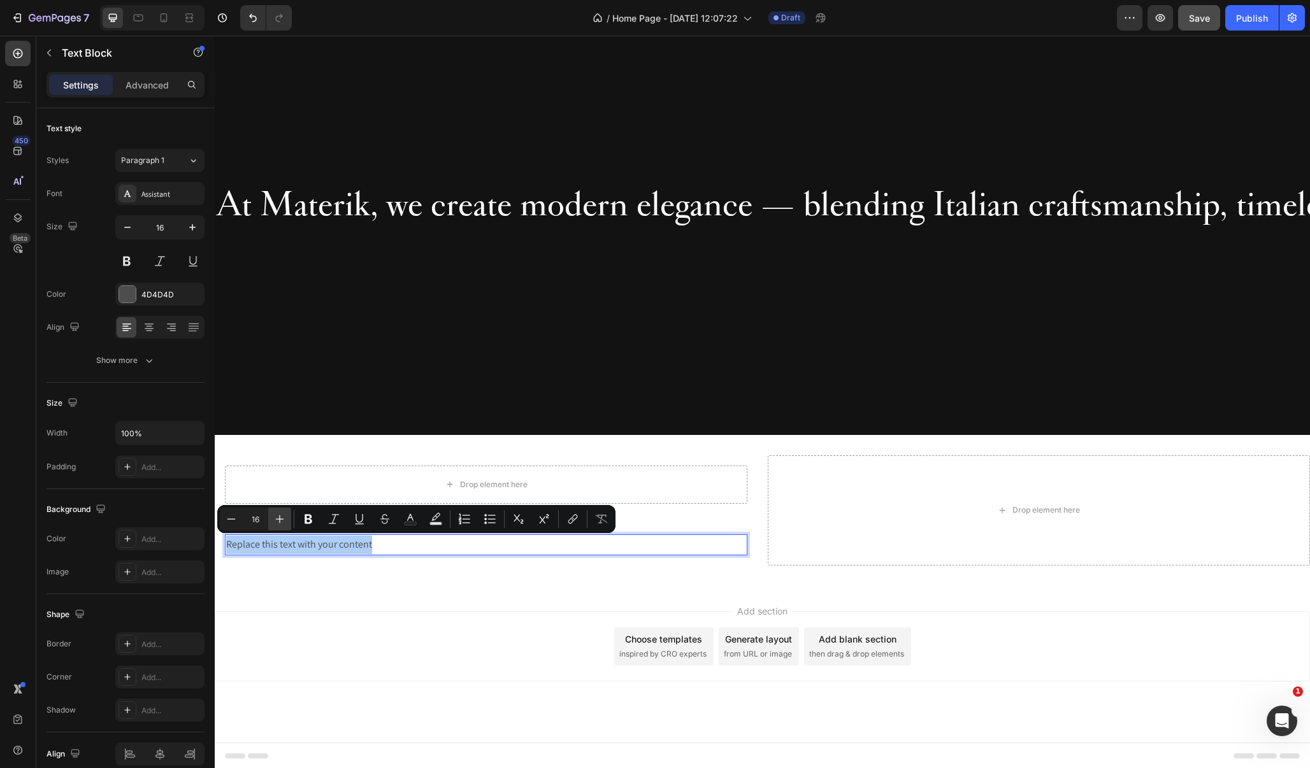
click at [278, 522] on icon "Editor contextual toolbar" at bounding box center [279, 519] width 13 height 13
type input "20"
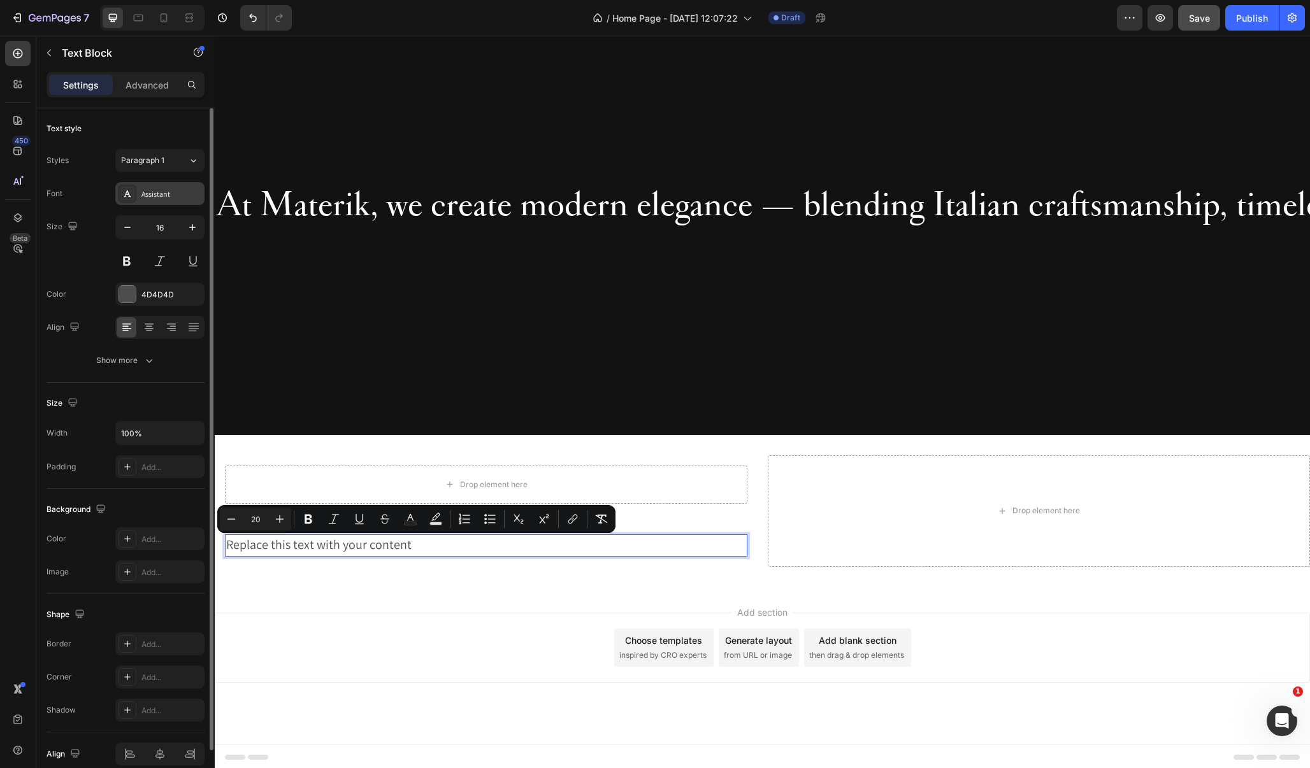
click at [171, 193] on div "Assistant" at bounding box center [171, 194] width 60 height 11
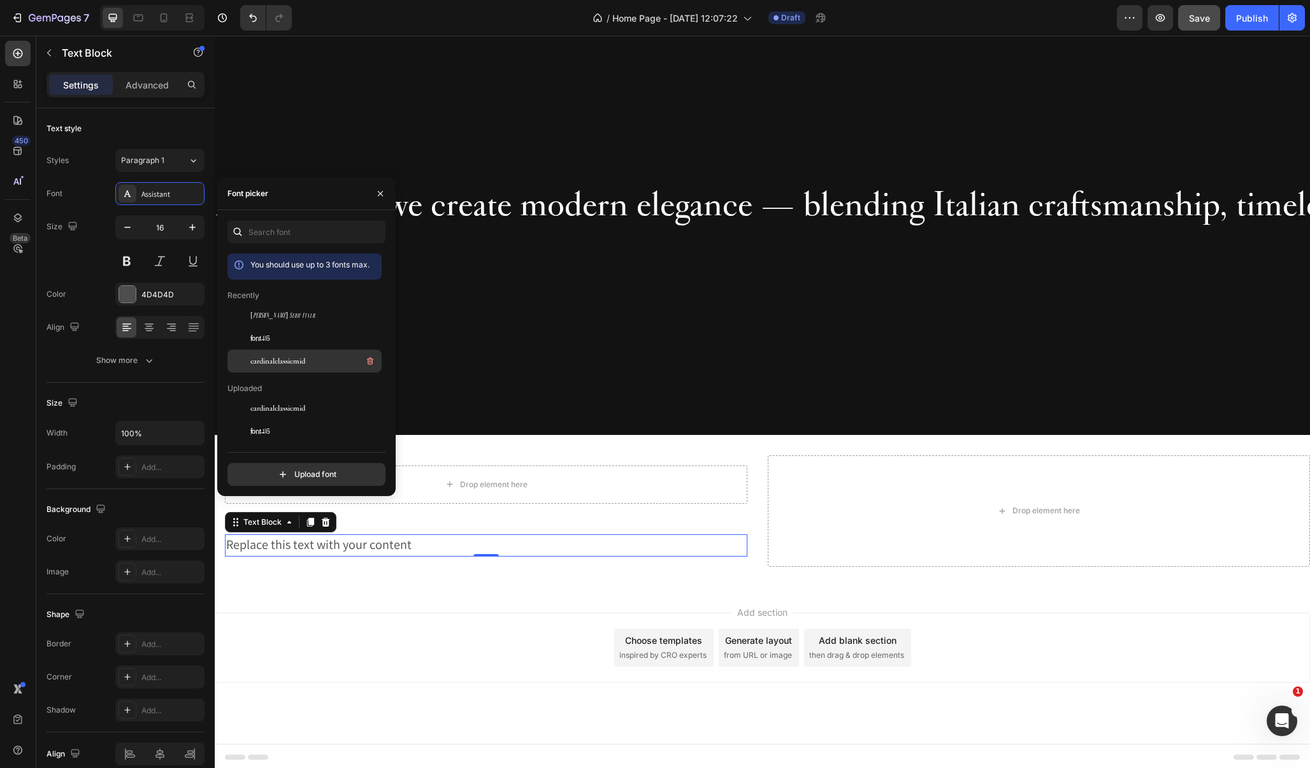
click at [283, 359] on span "cardinalclassicmid" at bounding box center [277, 360] width 55 height 11
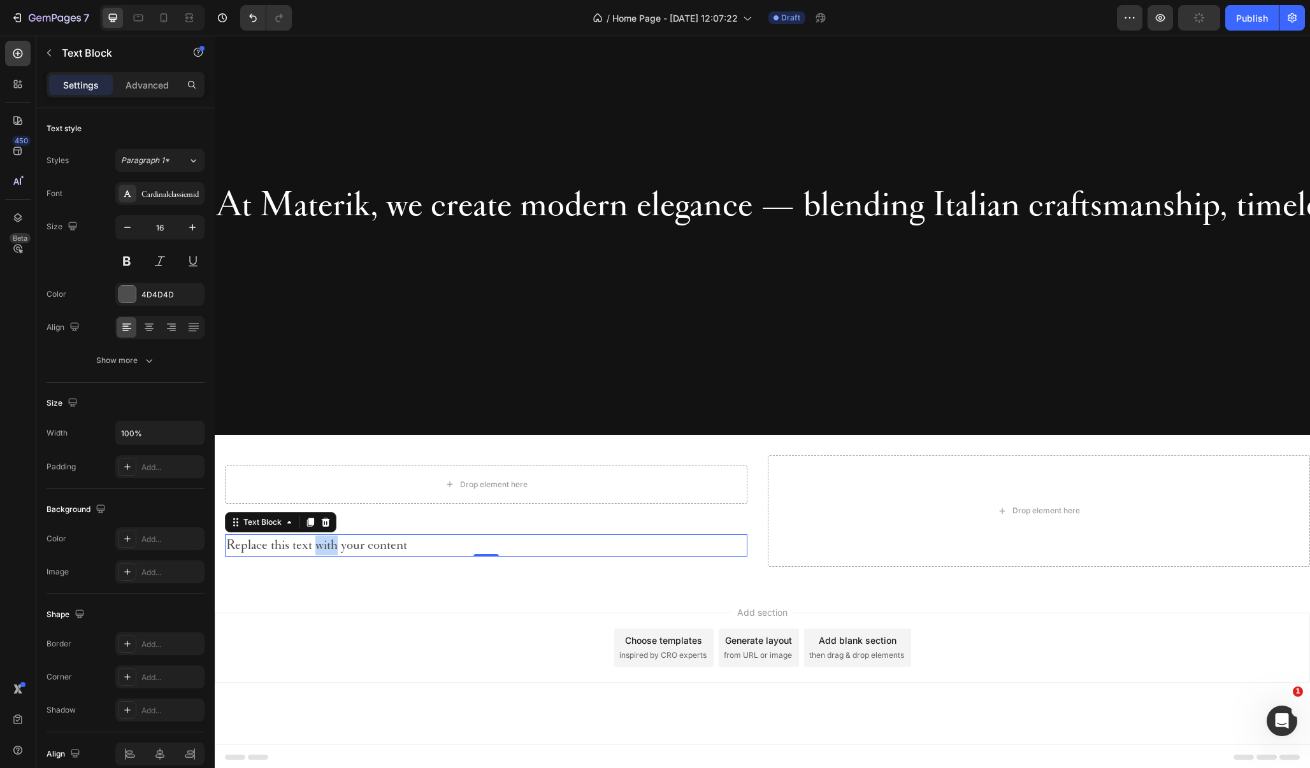
click at [315, 549] on span "Replace this text with your content" at bounding box center [316, 544] width 181 height 17
click at [345, 544] on span "CASES FOR IPHON 17" at bounding box center [294, 544] width 136 height 17
click at [366, 634] on div "Add section Choose templates inspired by CRO experts Generate layout from URL o…" at bounding box center [762, 648] width 1095 height 70
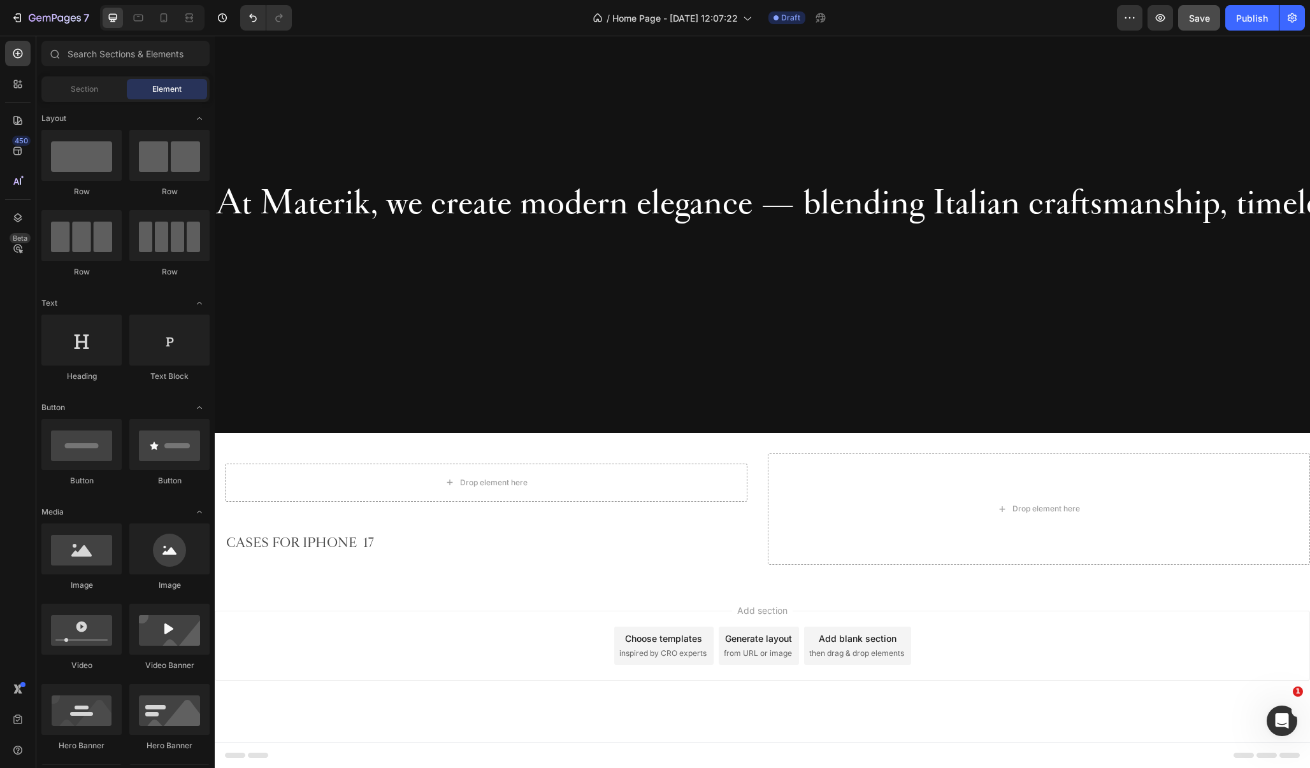
scroll to position [823, 0]
click at [389, 600] on div "Add section Choose templates inspired by CRO experts Generate layout from URL o…" at bounding box center [762, 664] width 1095 height 157
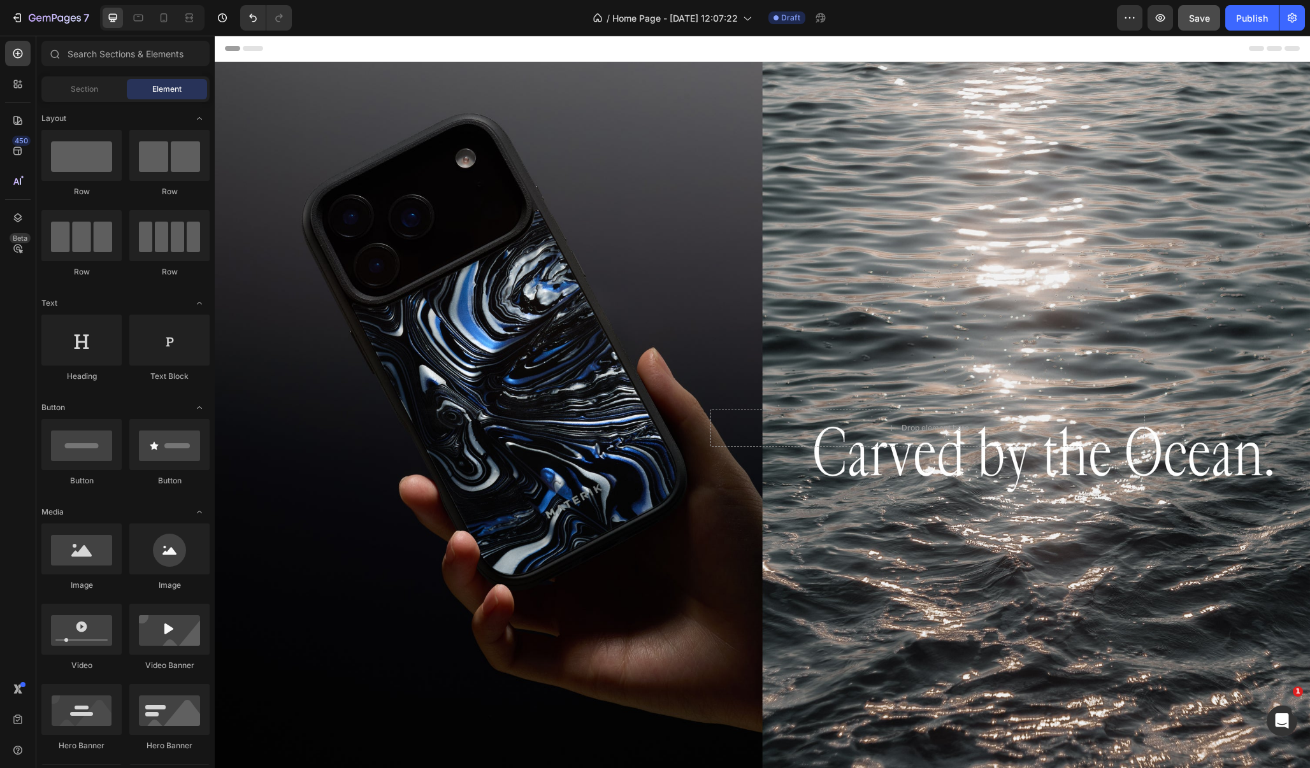
scroll to position [0, 0]
click at [1210, 26] on button "Save" at bounding box center [1199, 17] width 42 height 25
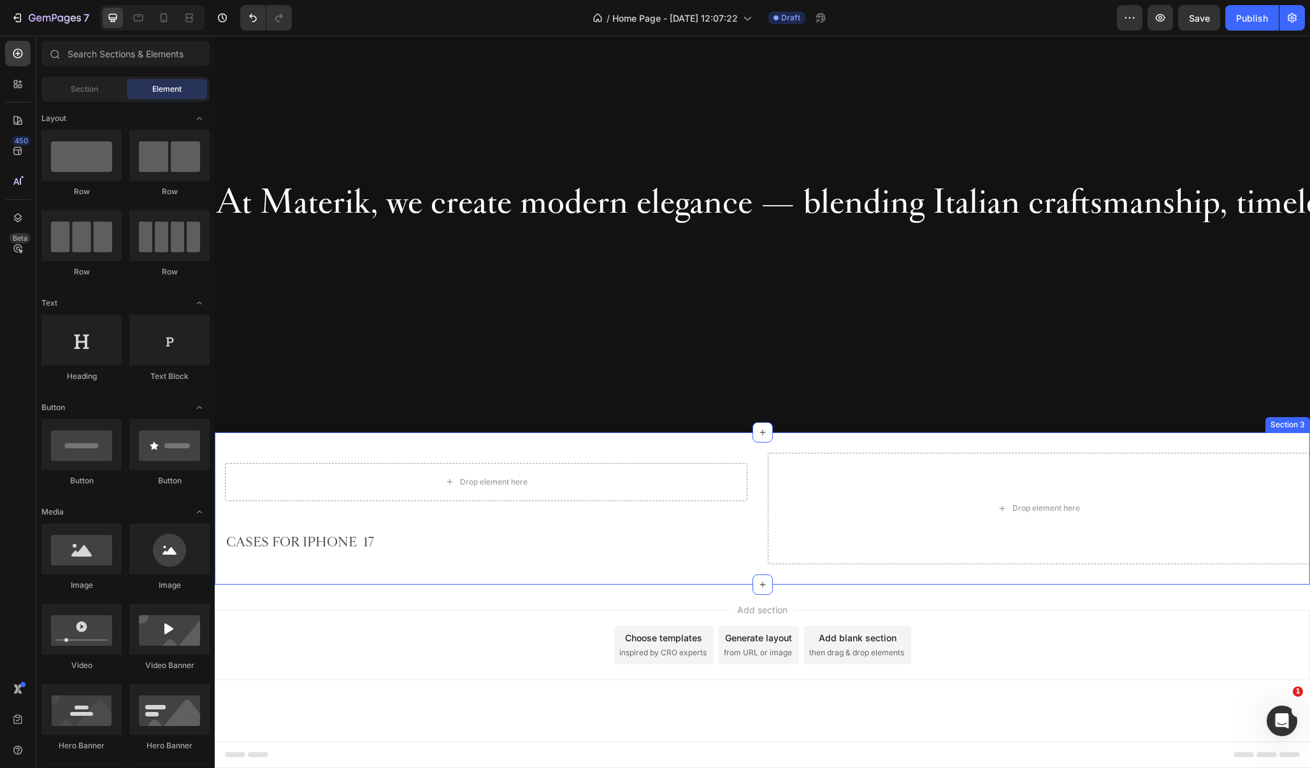
scroll to position [823, 0]
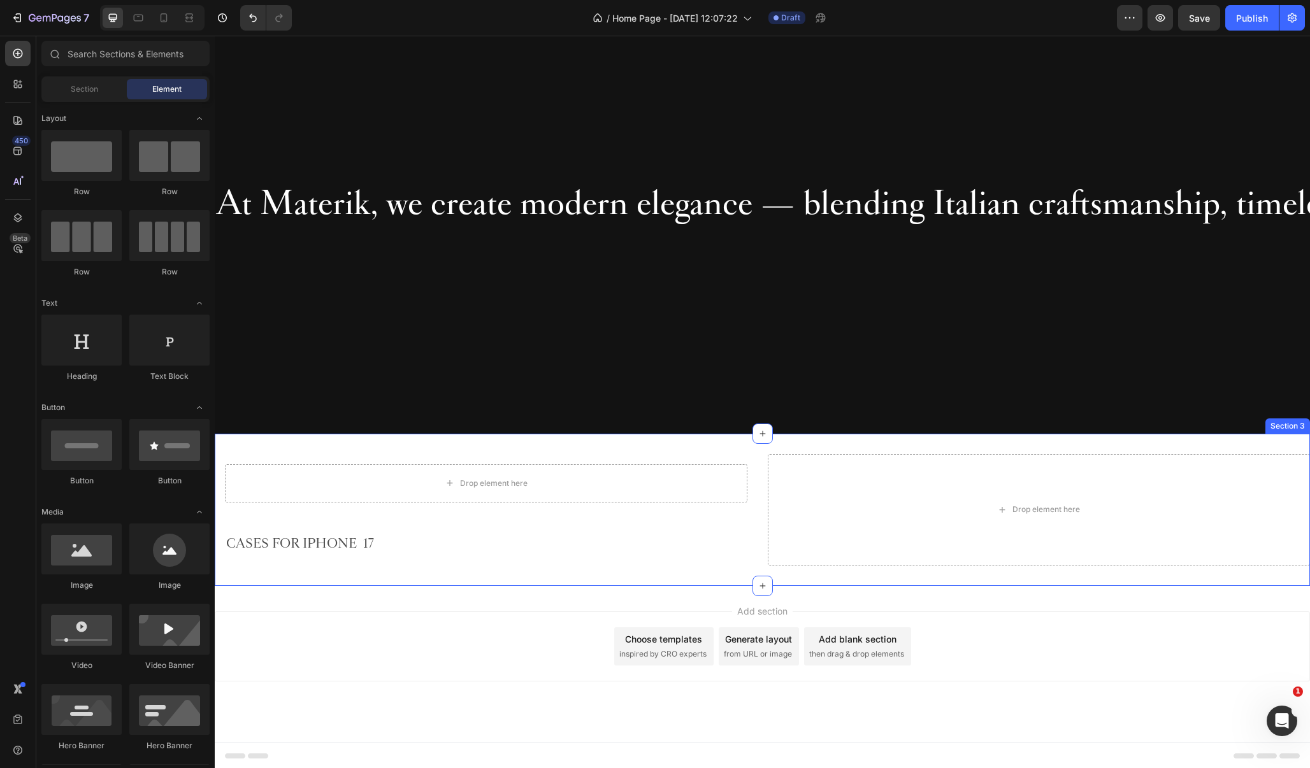
click at [665, 577] on div "Drop element here Row Row CASES FOR IPHONE 17 Text Block Row Drop element here …" at bounding box center [762, 510] width 1095 height 152
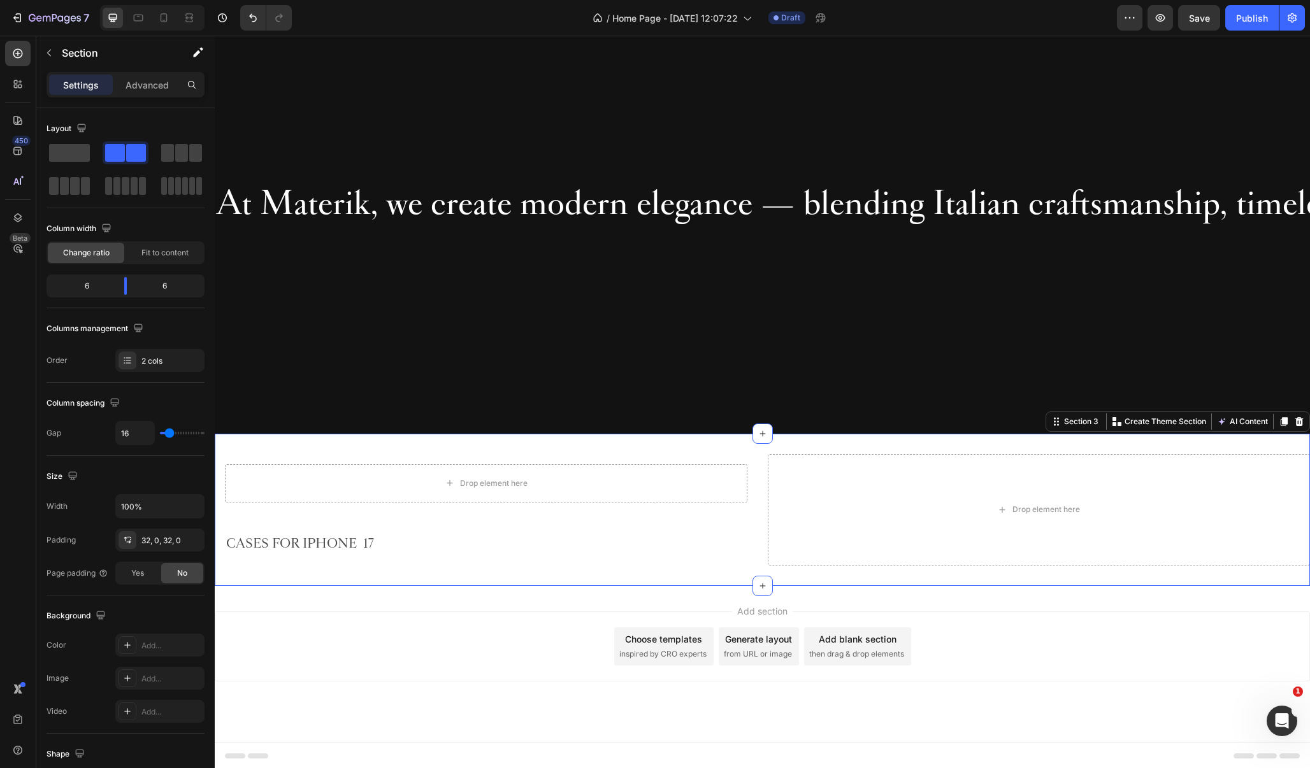
click at [704, 726] on div "Add section Choose templates inspired by CRO experts Generate layout from URL o…" at bounding box center [762, 664] width 1095 height 157
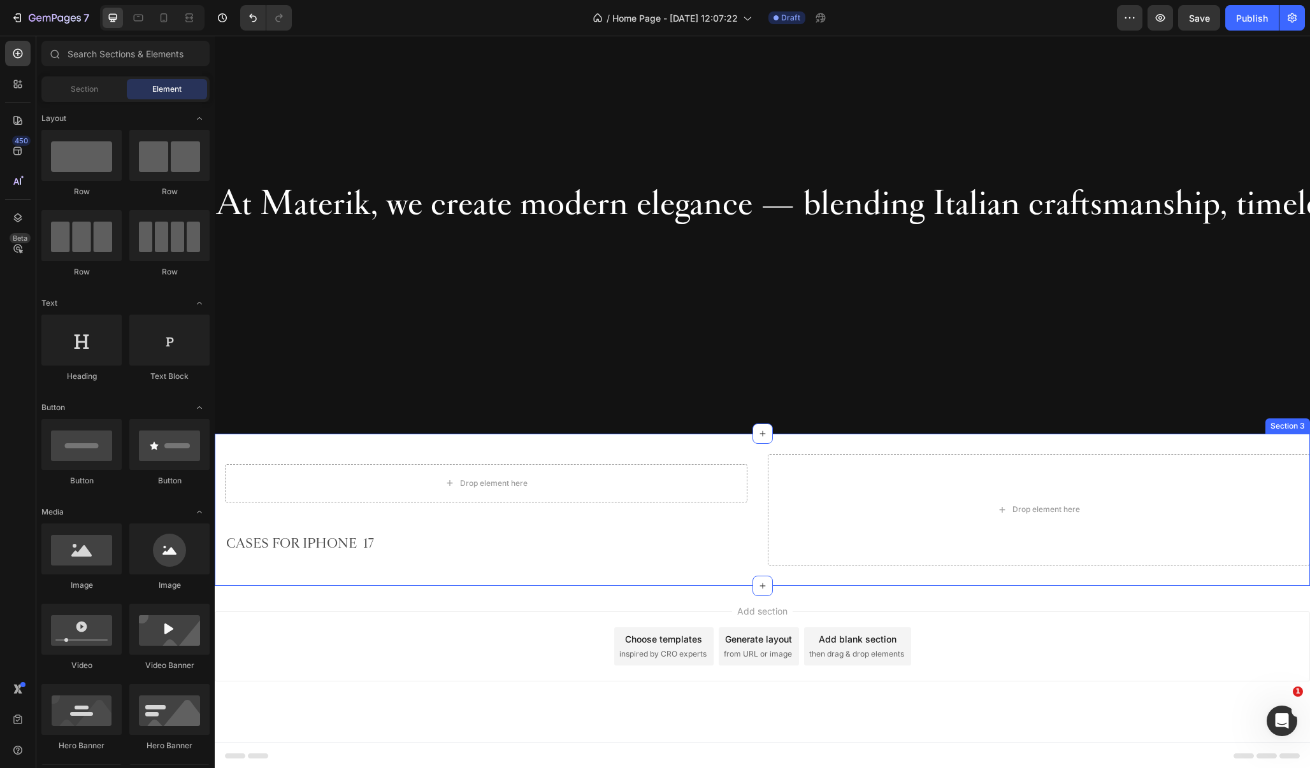
click at [725, 575] on div "Drop element here Row Row CASES FOR IPHONE 17 Text Block Row Drop element here …" at bounding box center [762, 510] width 1095 height 152
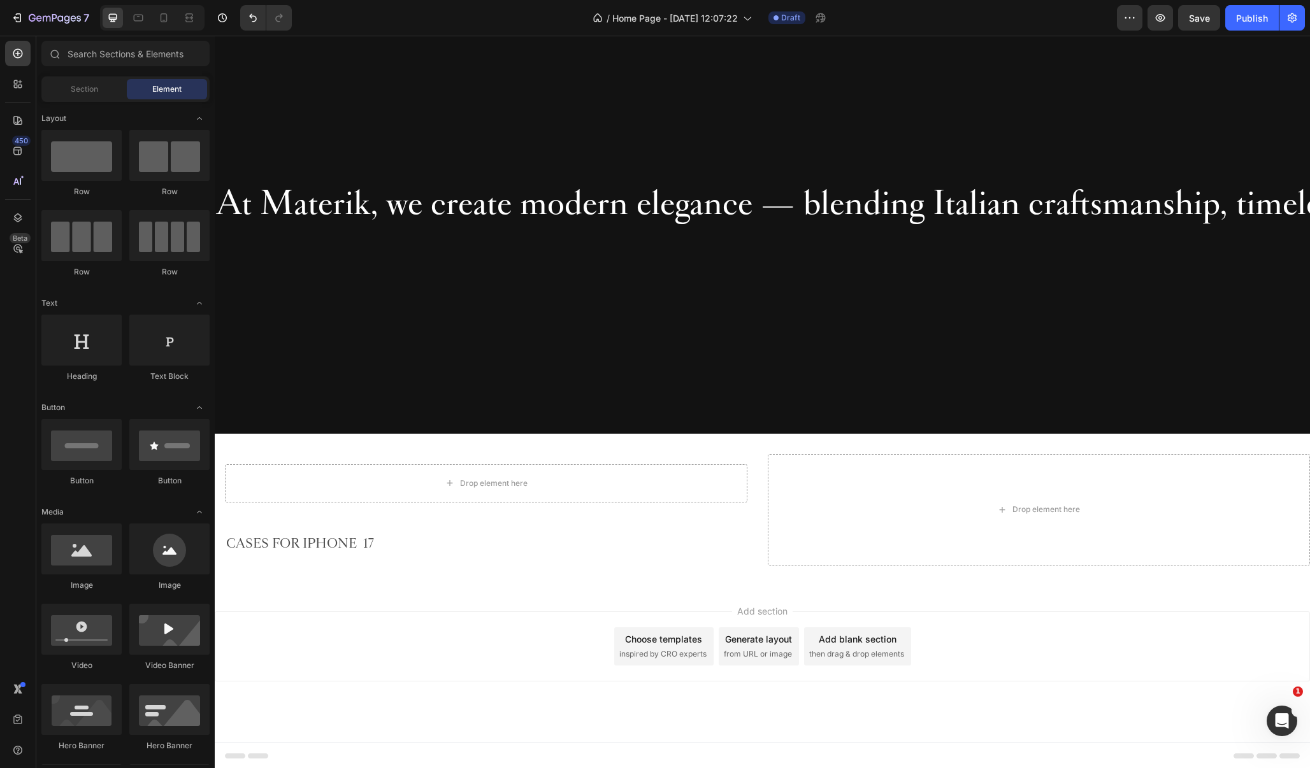
click at [476, 715] on div "Add section Choose templates inspired by CRO experts Generate layout from URL o…" at bounding box center [762, 664] width 1095 height 157
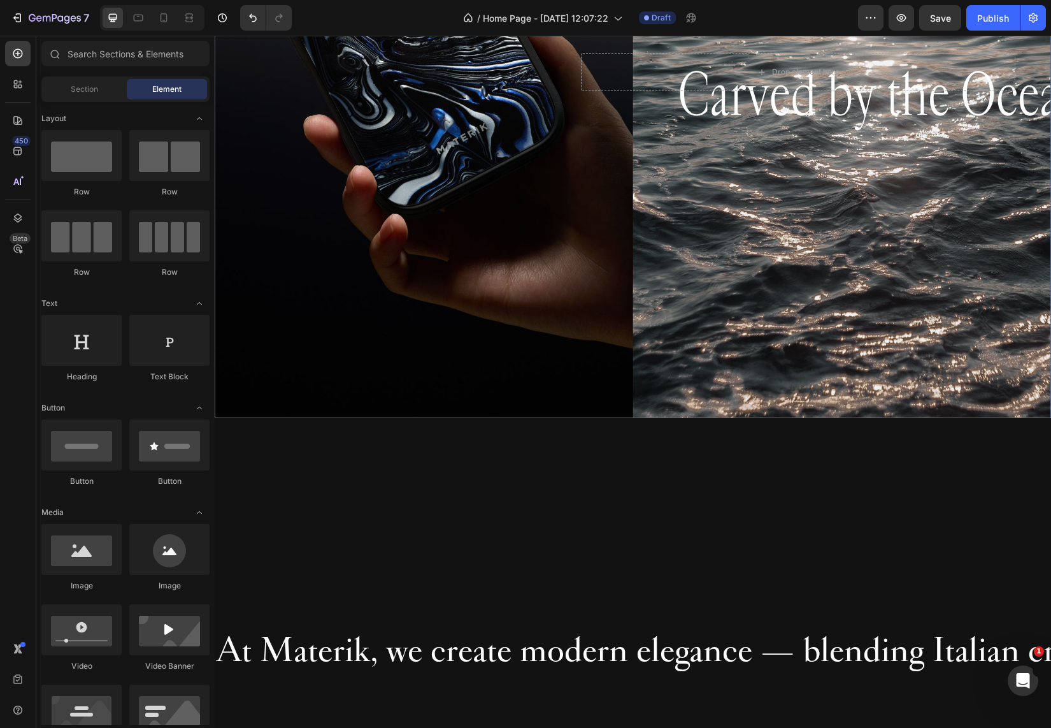
scroll to position [364, 0]
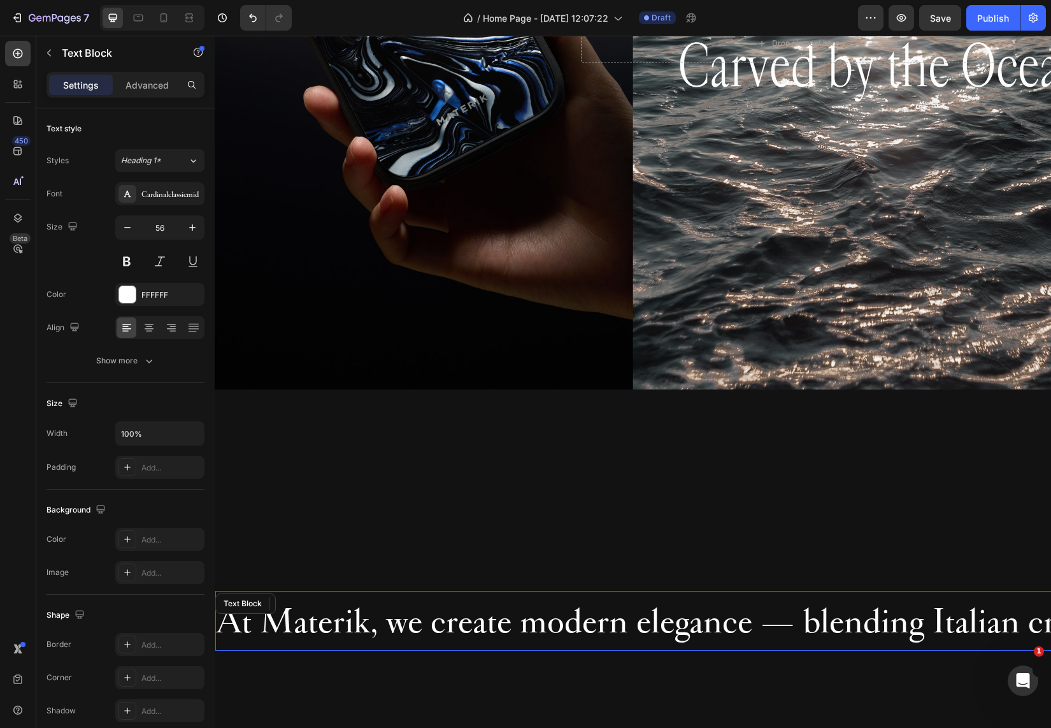
click at [331, 626] on span "At Materik, we create modern elegance — blending Italian craftsmanship, timeles…" at bounding box center [1003, 620] width 1573 height 45
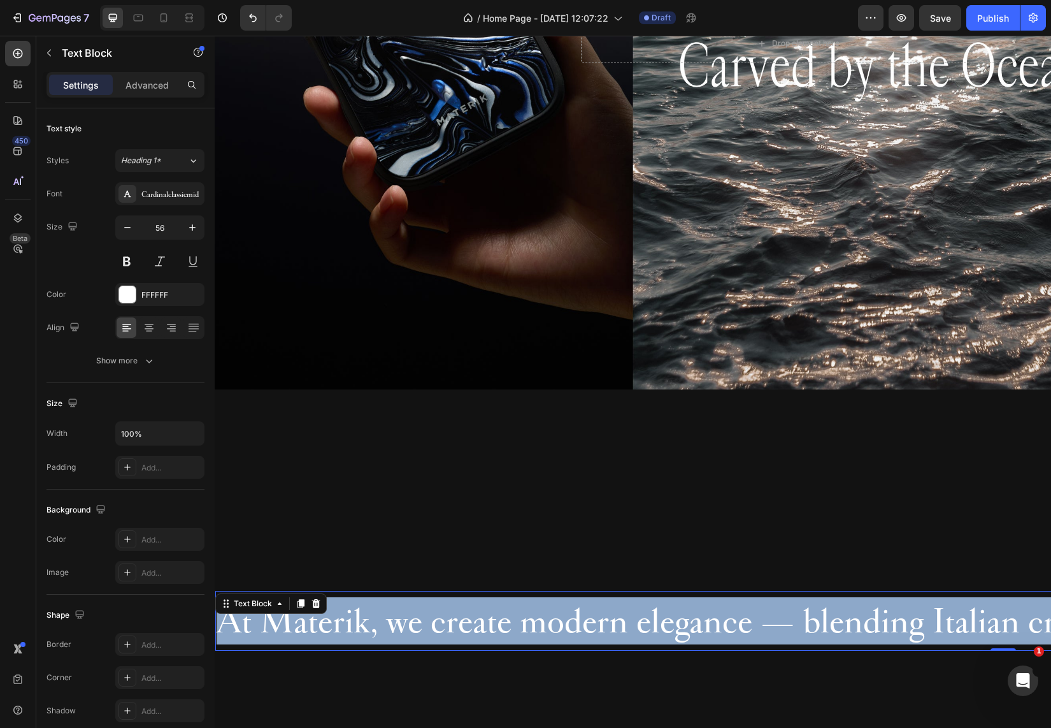
click at [331, 626] on span "At Materik, we create modern elegance — blending Italian craftsmanship, timeles…" at bounding box center [1003, 620] width 1573 height 45
click at [368, 626] on span "At Materik, we create modern elegance — blending Italian craftsmanship, timeles…" at bounding box center [1003, 620] width 1573 height 45
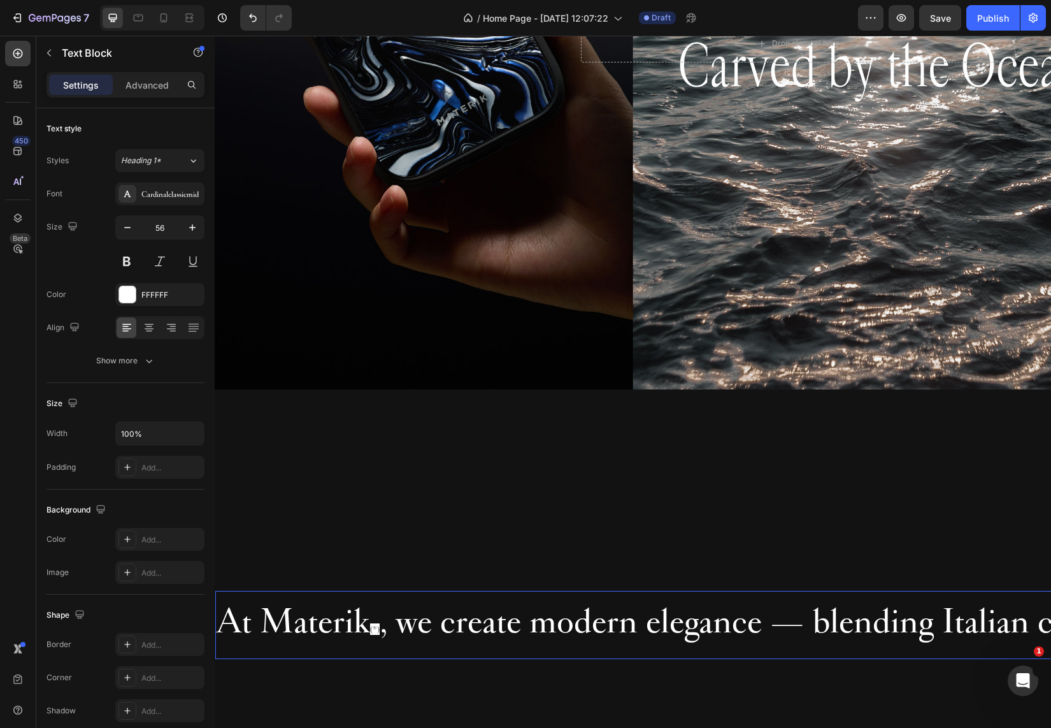
click at [371, 629] on span "(®)" at bounding box center [375, 628] width 10 height 11
drag, startPoint x: 380, startPoint y: 631, endPoint x: 370, endPoint y: 631, distance: 9.6
click at [370, 631] on p "At Materik (®) , we create modern elegance — blending Italian craftsmanship, ti…" at bounding box center [1008, 624] width 1583 height 55
click at [277, 578] on icon "Editor contextual toolbar" at bounding box center [279, 579] width 13 height 13
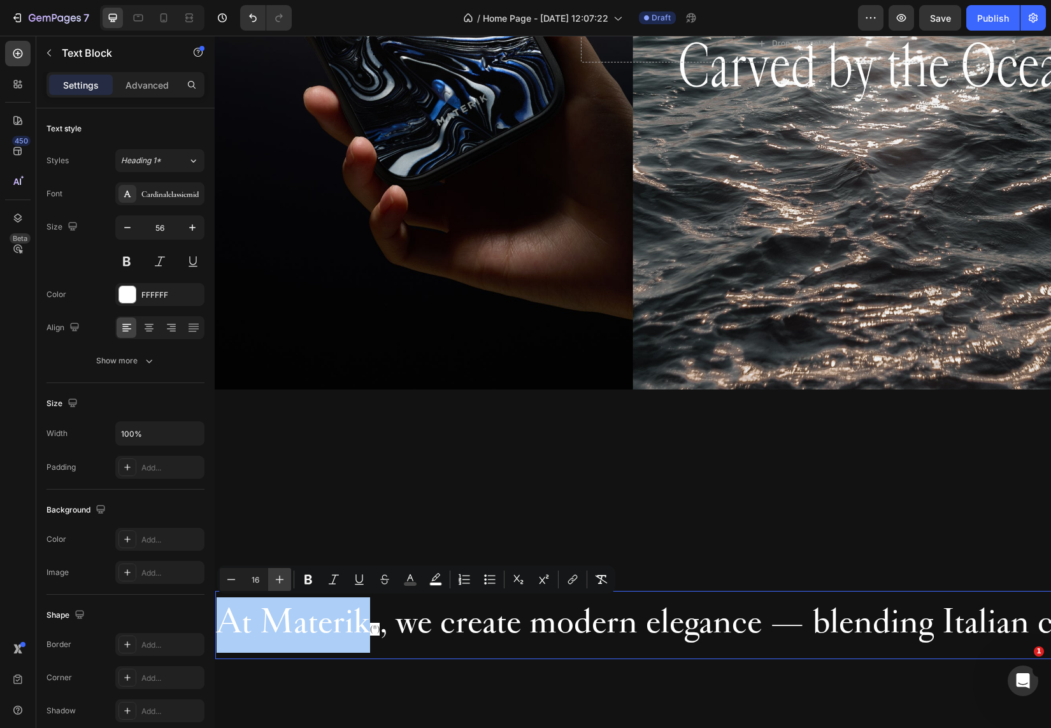
click at [277, 578] on icon "Editor contextual toolbar" at bounding box center [279, 579] width 13 height 13
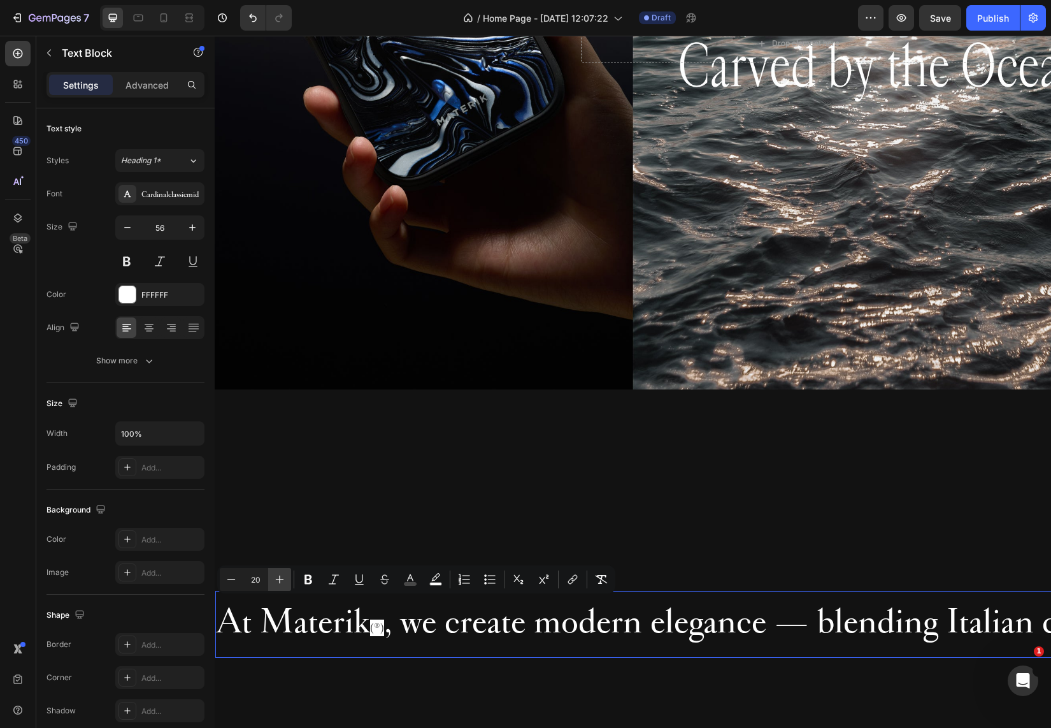
click at [277, 578] on icon "Editor contextual toolbar" at bounding box center [279, 579] width 13 height 13
type input "21"
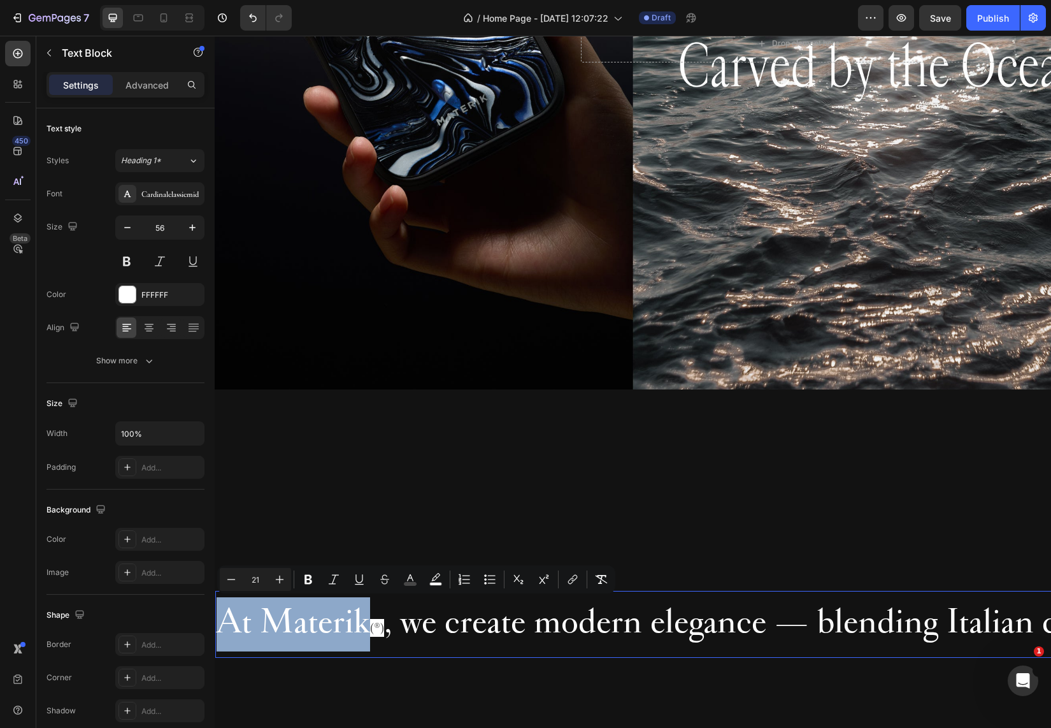
click at [380, 629] on span "(®)" at bounding box center [377, 628] width 14 height 18
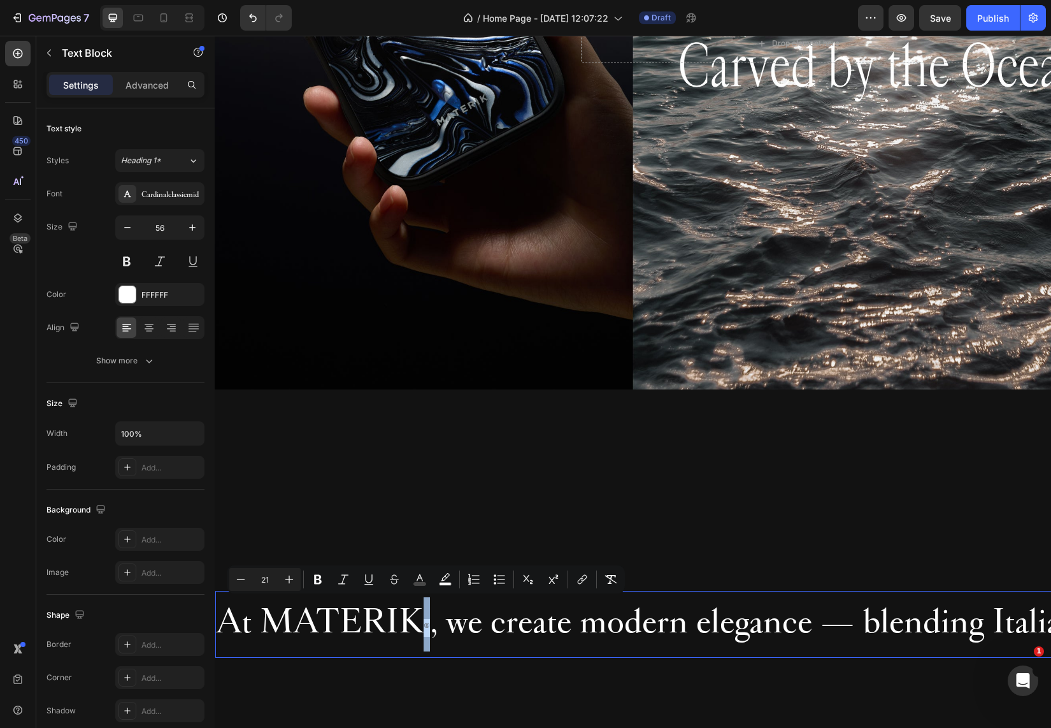
click at [429, 628] on p "At MATERIK ® , we create modern elegance — blending Italian craftsmanship, time…" at bounding box center [1033, 624] width 1633 height 54
click at [420, 584] on rect "Editor contextual toolbar" at bounding box center [420, 583] width 12 height 3
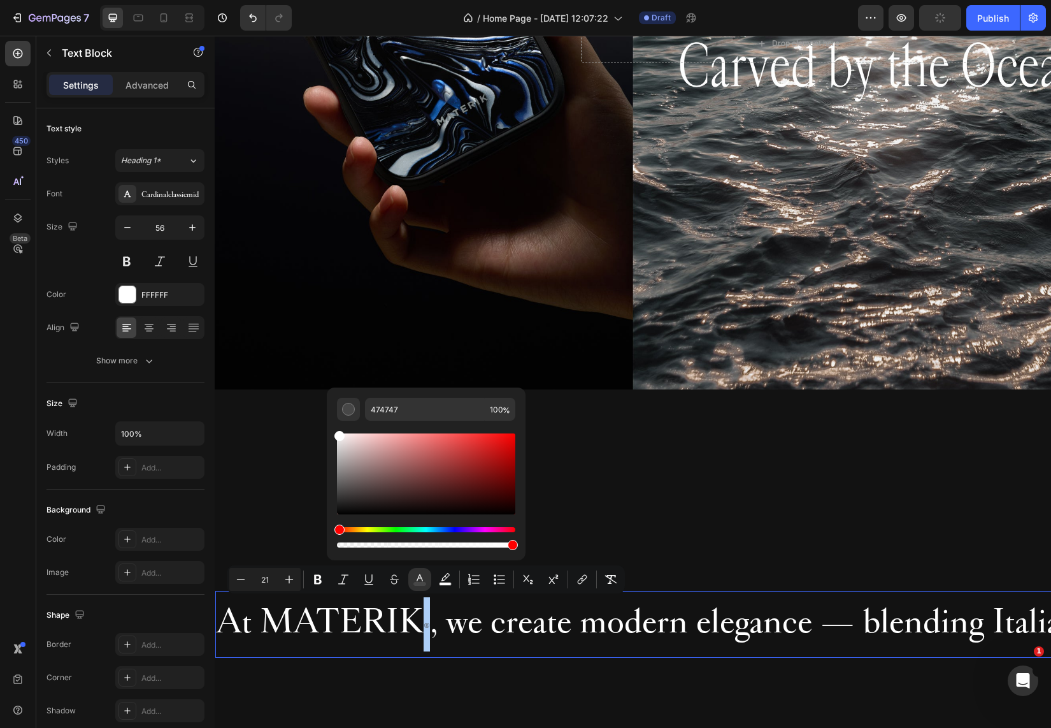
drag, startPoint x: 350, startPoint y: 467, endPoint x: 331, endPoint y: 406, distance: 64.1
click at [331, 406] on div "474747 100 %" at bounding box center [426, 468] width 199 height 162
type input "FFFFFF"
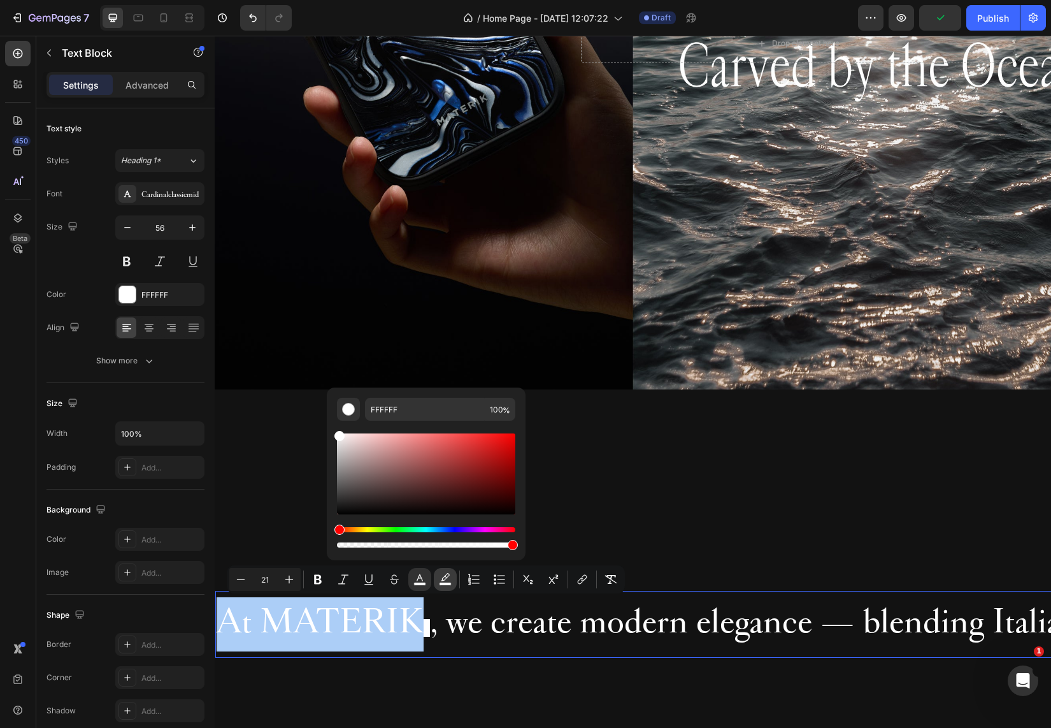
click at [449, 587] on button "color" at bounding box center [445, 579] width 23 height 23
type input "FFFFFF"
click at [449, 579] on icon "Editor contextual toolbar" at bounding box center [445, 579] width 13 height 13
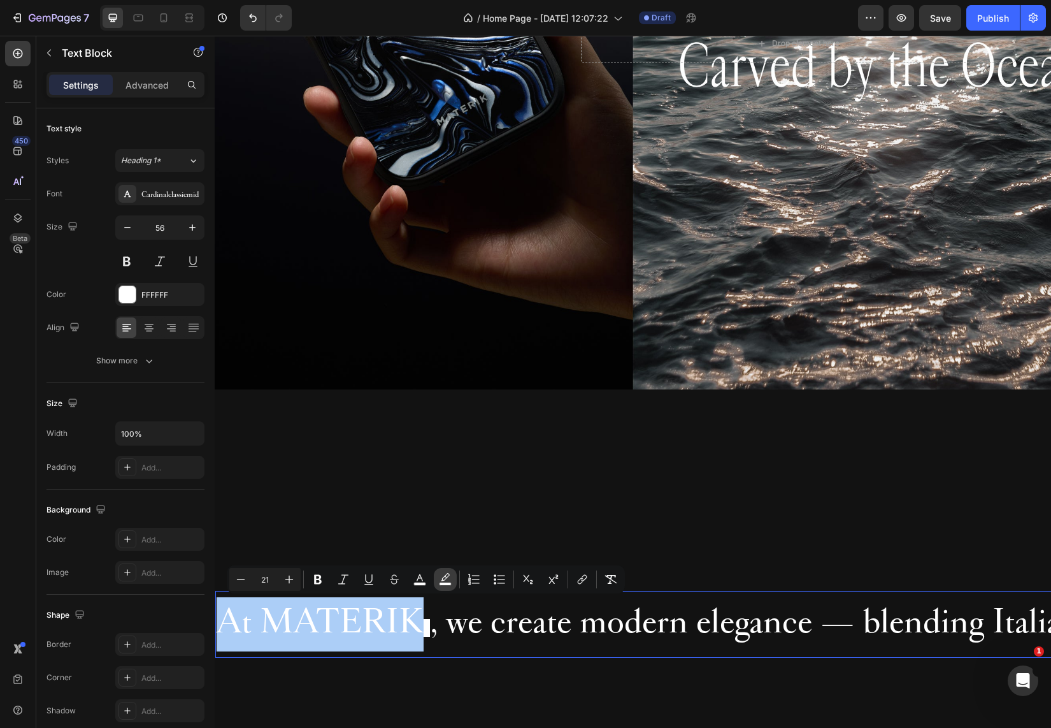
click at [445, 580] on icon "Editor contextual toolbar" at bounding box center [445, 579] width 13 height 13
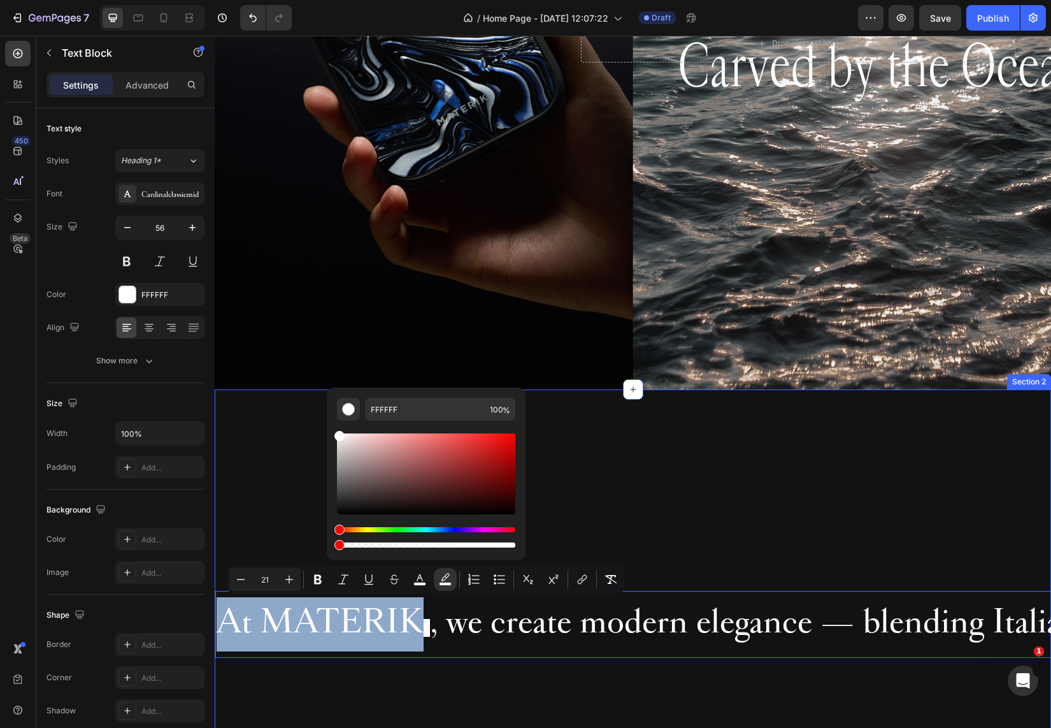
type input "0"
drag, startPoint x: 728, startPoint y: 583, endPoint x: 300, endPoint y: 547, distance: 429.0
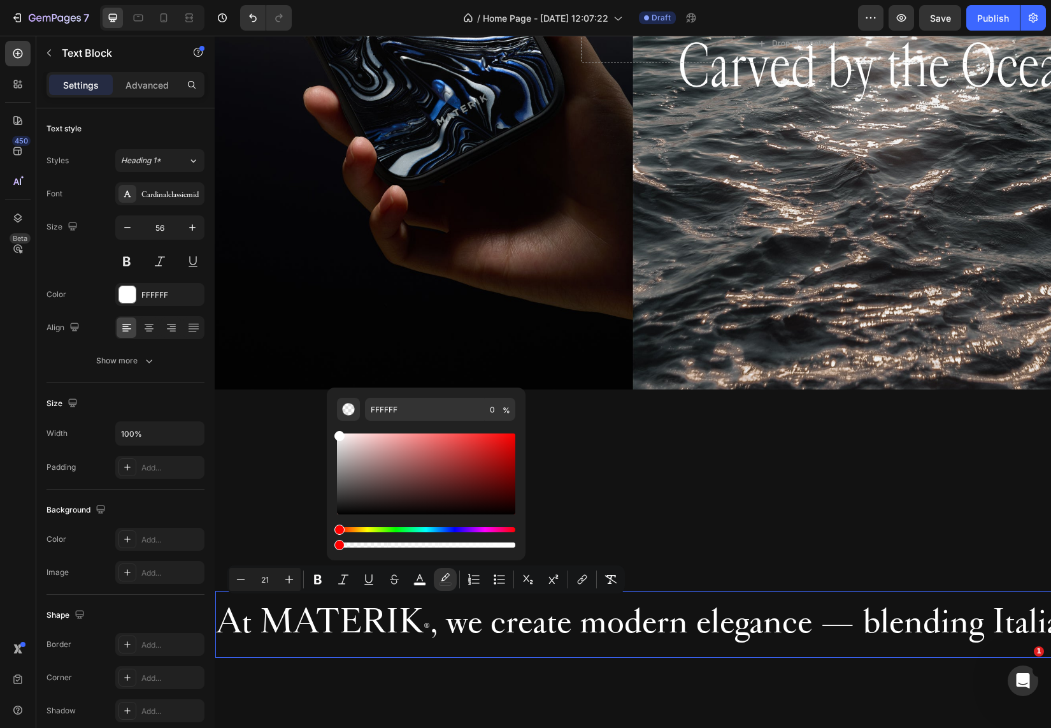
type input "53"
click at [426, 623] on span "®" at bounding box center [427, 628] width 6 height 18
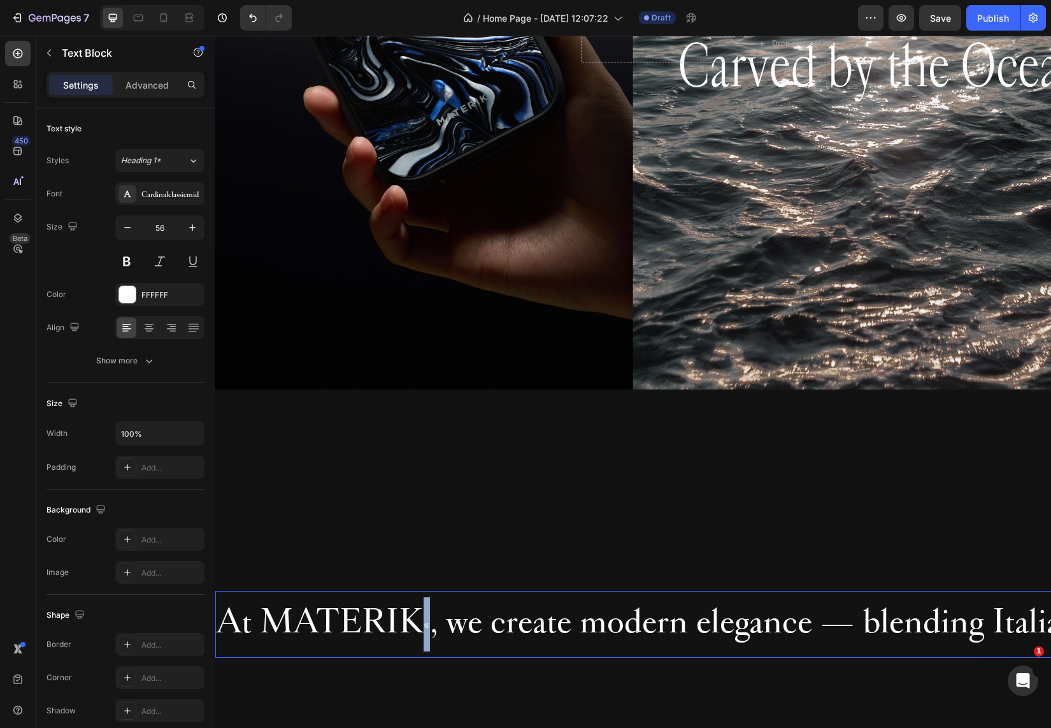
click at [426, 623] on span "®" at bounding box center [427, 628] width 6 height 18
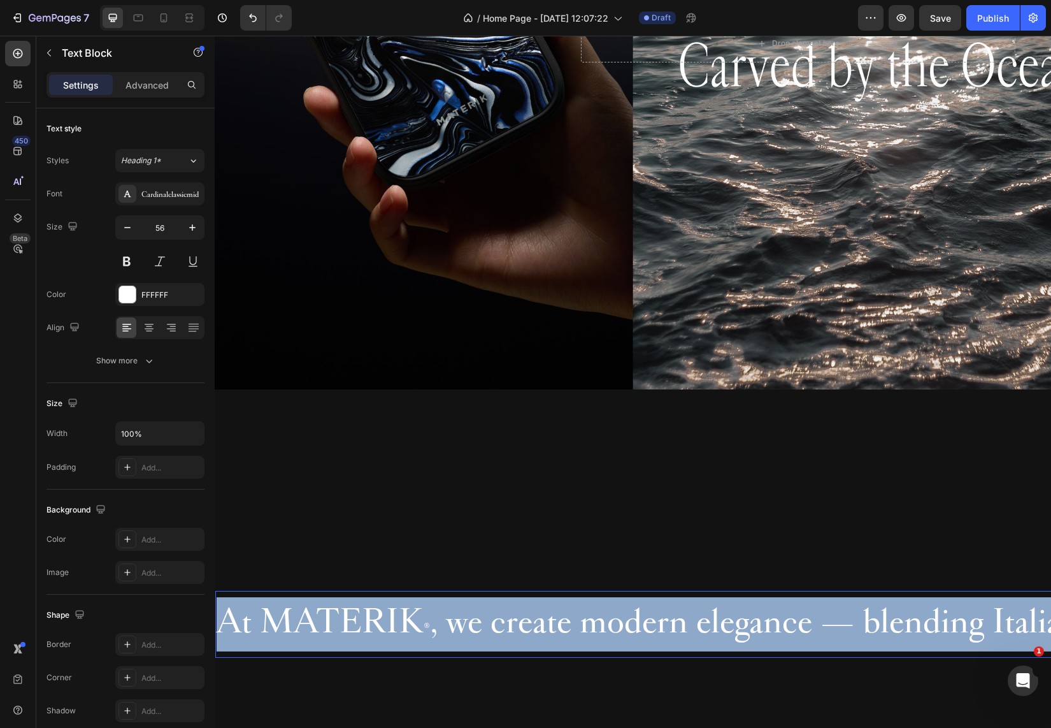
click at [426, 623] on span "®" at bounding box center [427, 628] width 6 height 18
click at [426, 631] on span "®" at bounding box center [427, 628] width 6 height 18
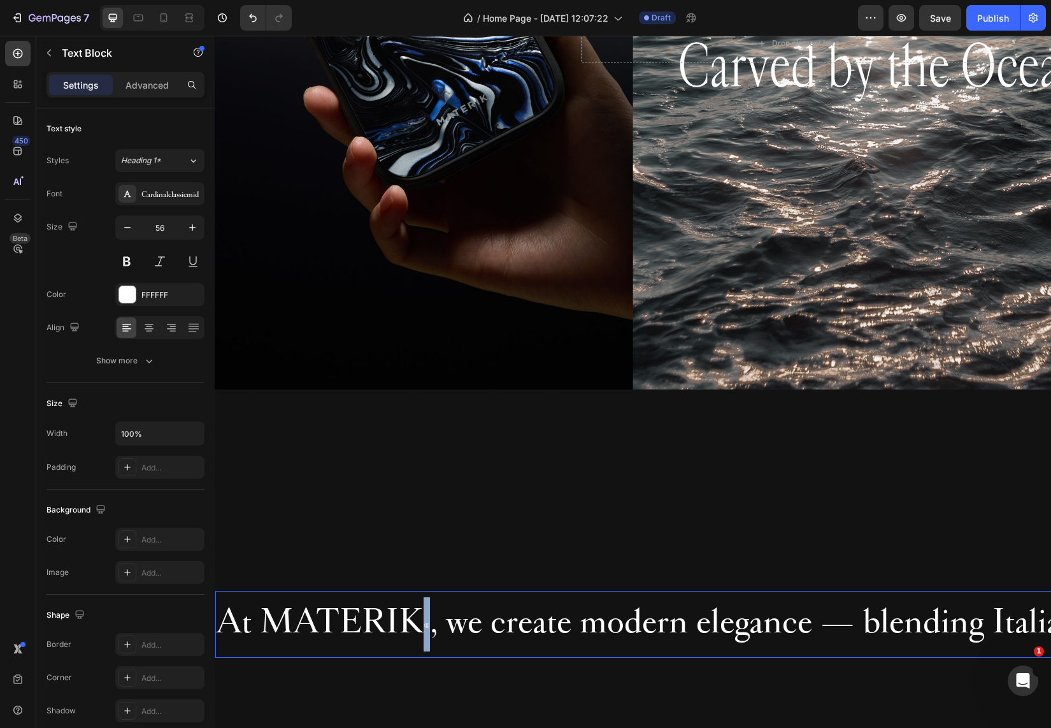
click at [426, 631] on span "®" at bounding box center [427, 628] width 6 height 18
click at [275, 579] on input "21" at bounding box center [264, 578] width 25 height 15
type input "55"
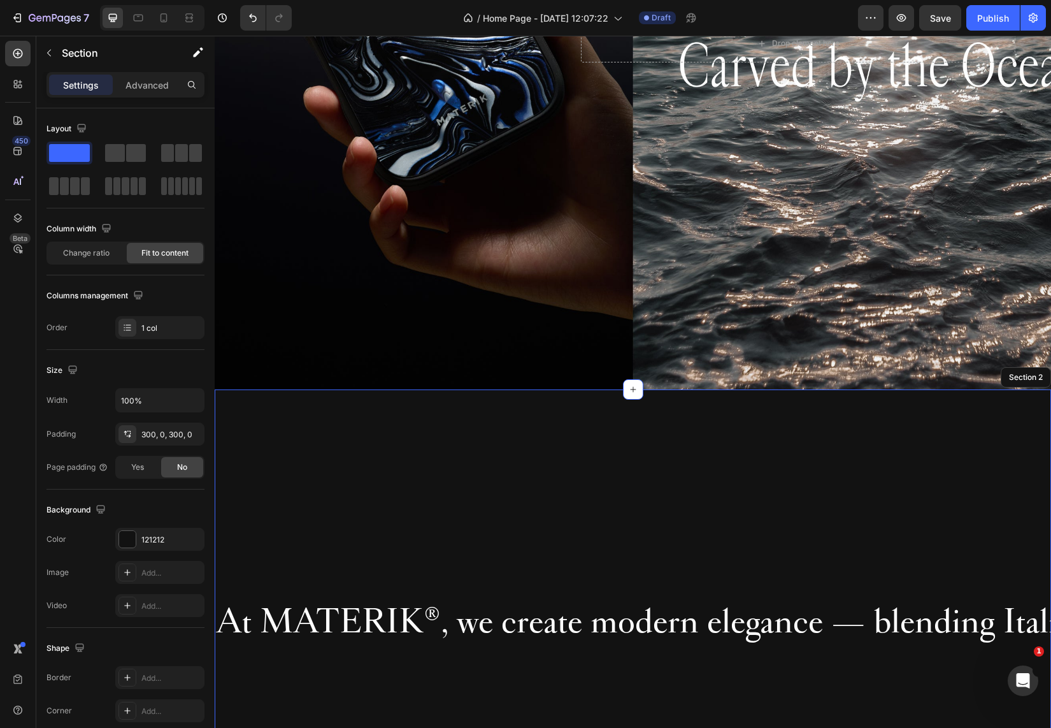
click at [350, 666] on div "At MATERIK ® , we create modern elegance — blending Italian craftsmanship, time…" at bounding box center [633, 620] width 836 height 463
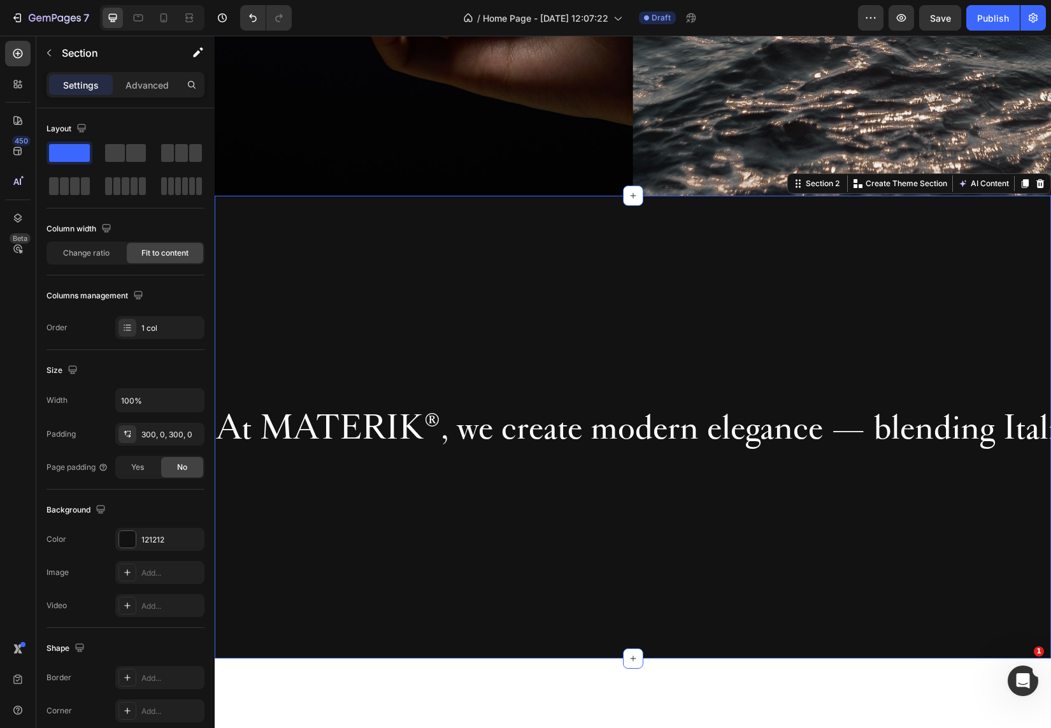
scroll to position [608, 0]
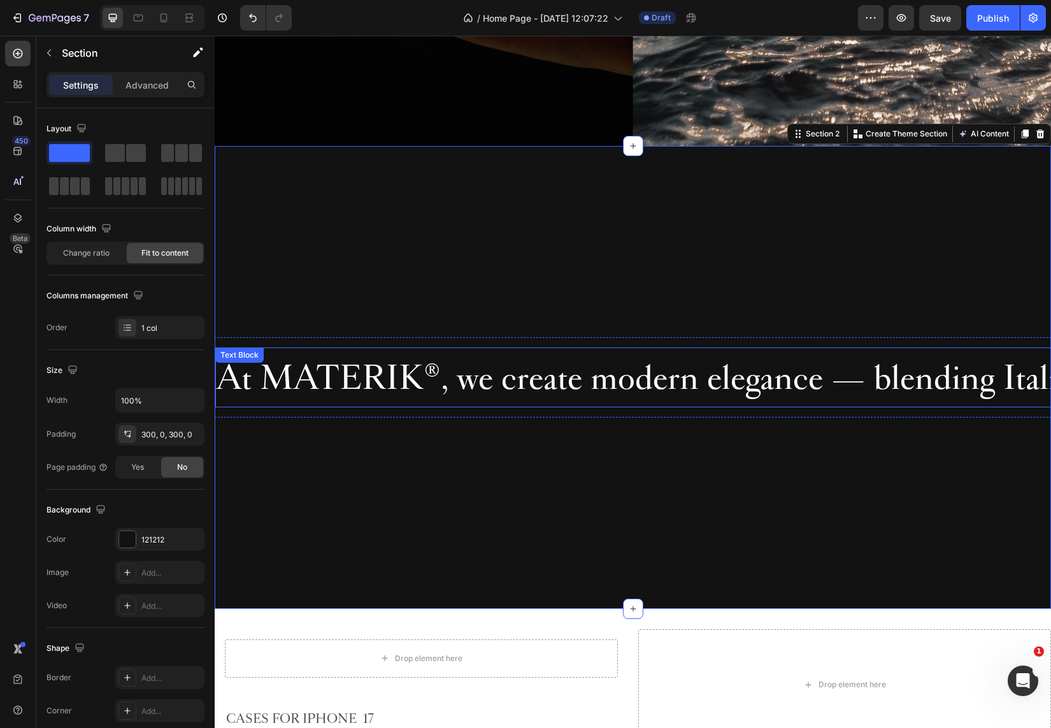
click at [341, 385] on span "At MATERIK" at bounding box center [320, 377] width 207 height 45
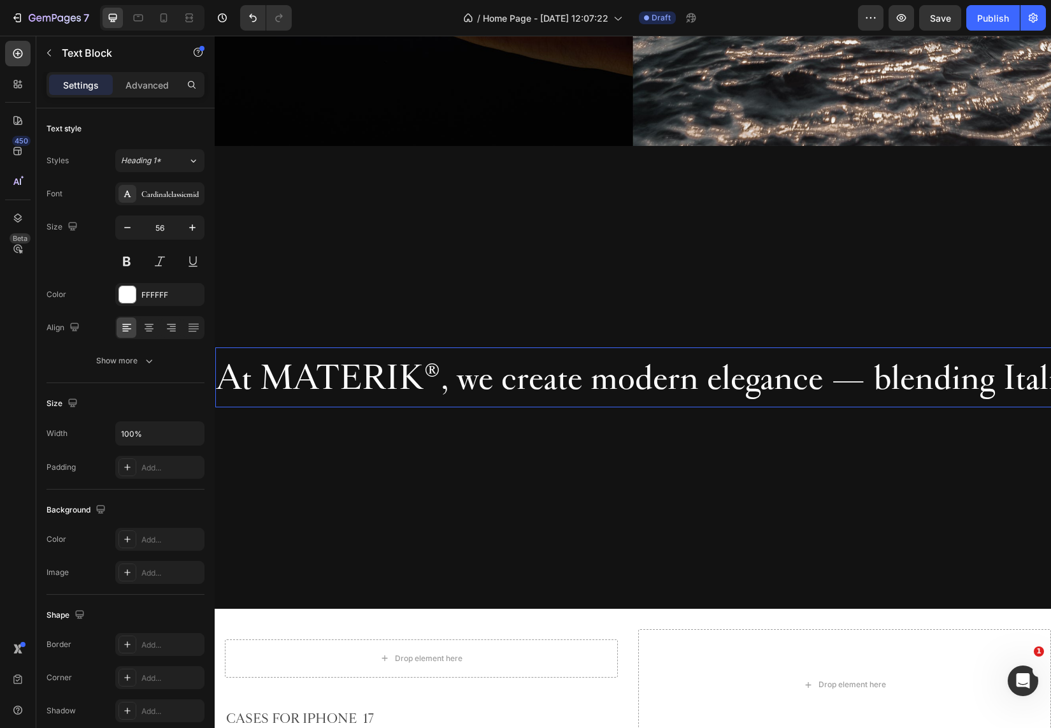
click at [341, 385] on span "At MATERIK" at bounding box center [320, 377] width 207 height 45
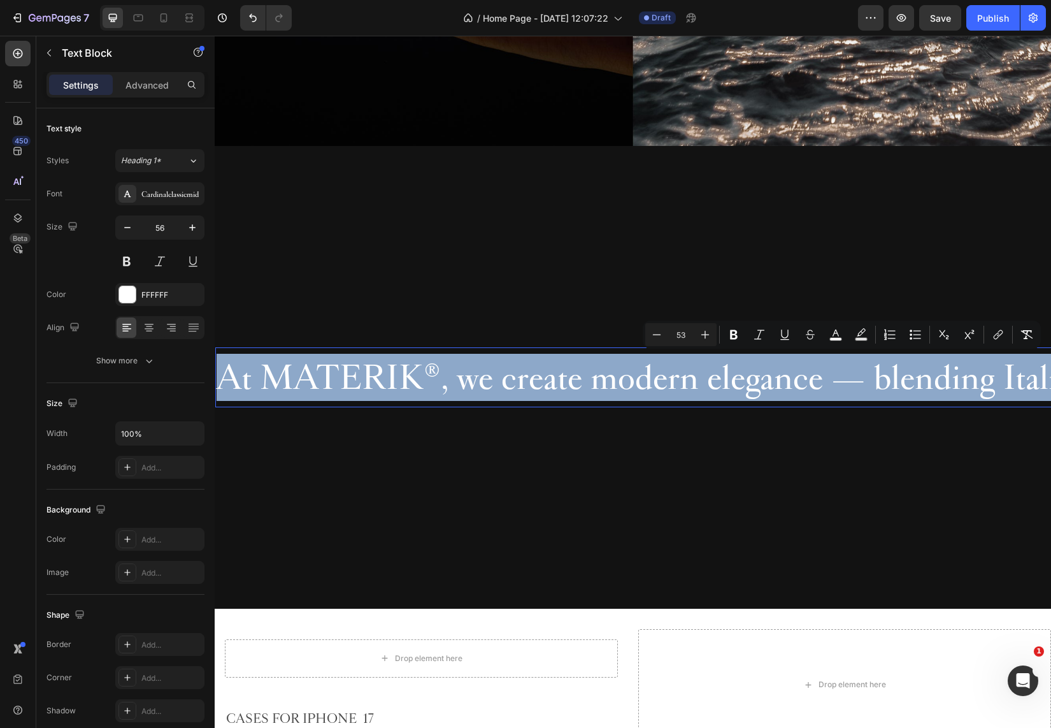
click at [366, 387] on span "At MATERIK" at bounding box center [320, 377] width 207 height 45
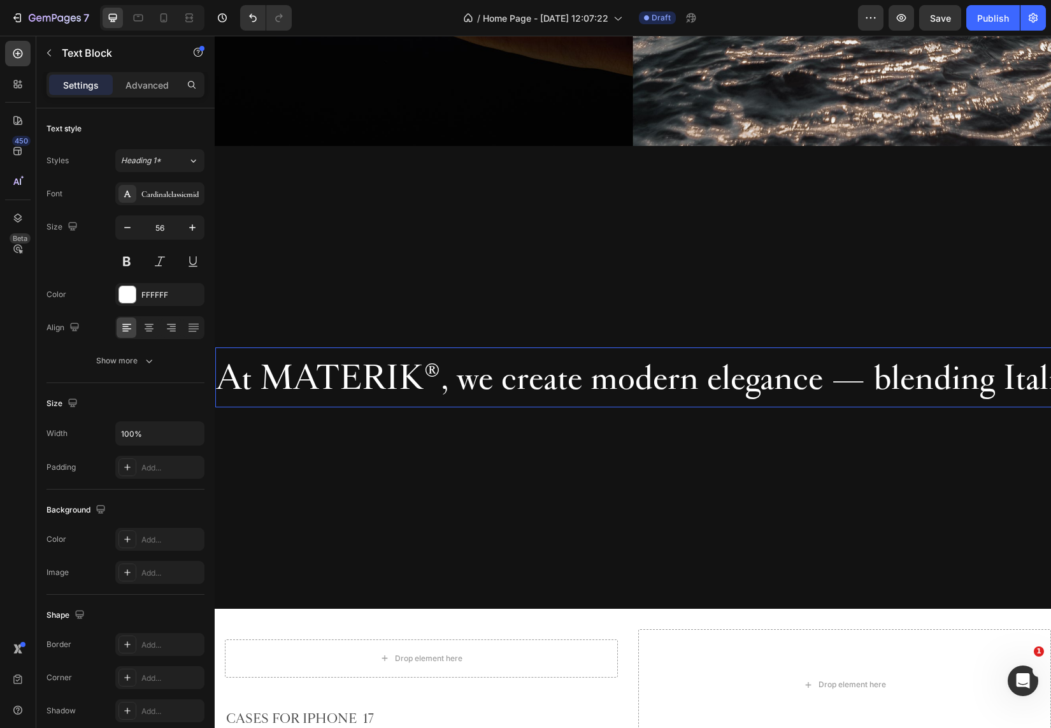
click at [420, 379] on span "At MATERIK" at bounding box center [320, 377] width 207 height 45
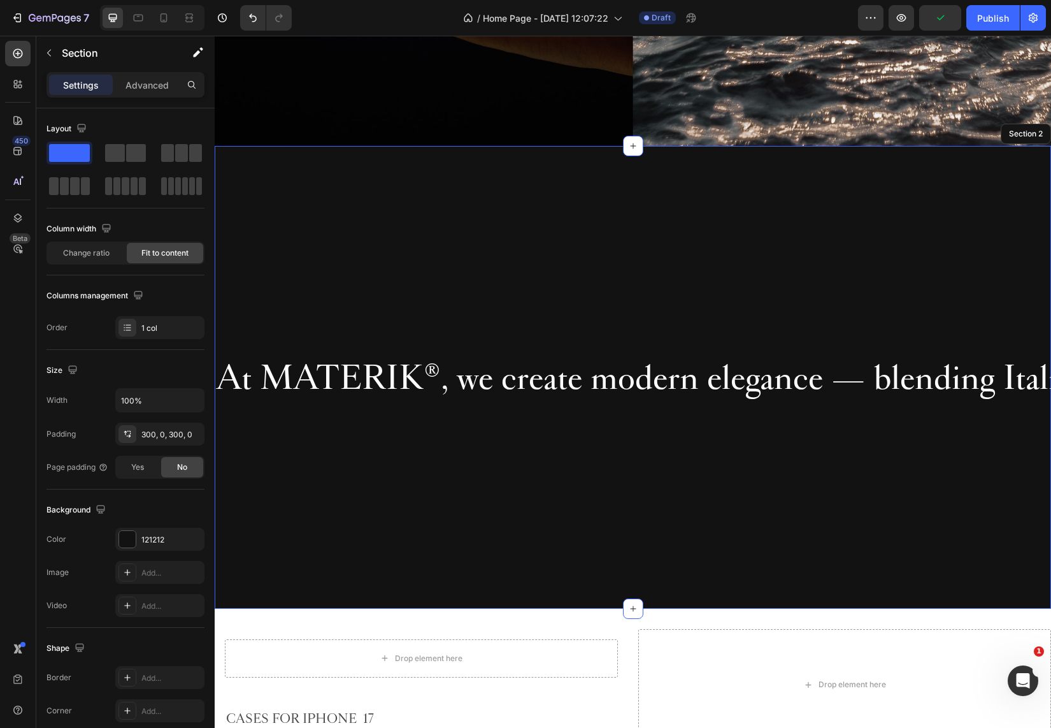
click at [422, 472] on div "At MATERIK ® , we create modern elegance — blending Italian craftsmanship, time…" at bounding box center [633, 377] width 836 height 463
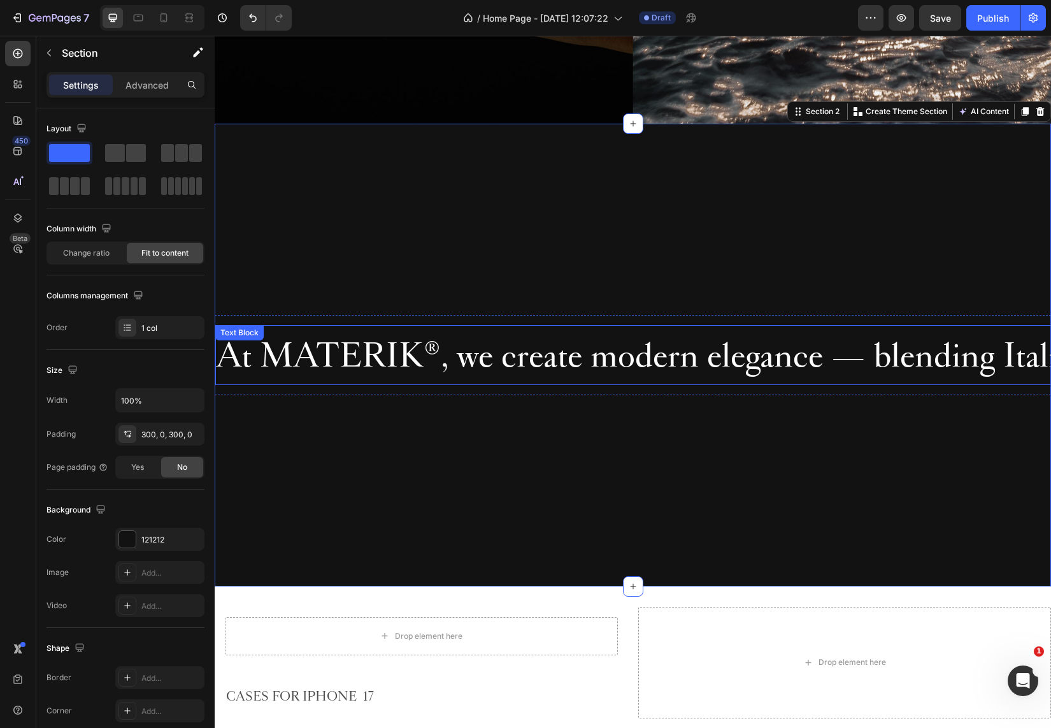
scroll to position [617, 0]
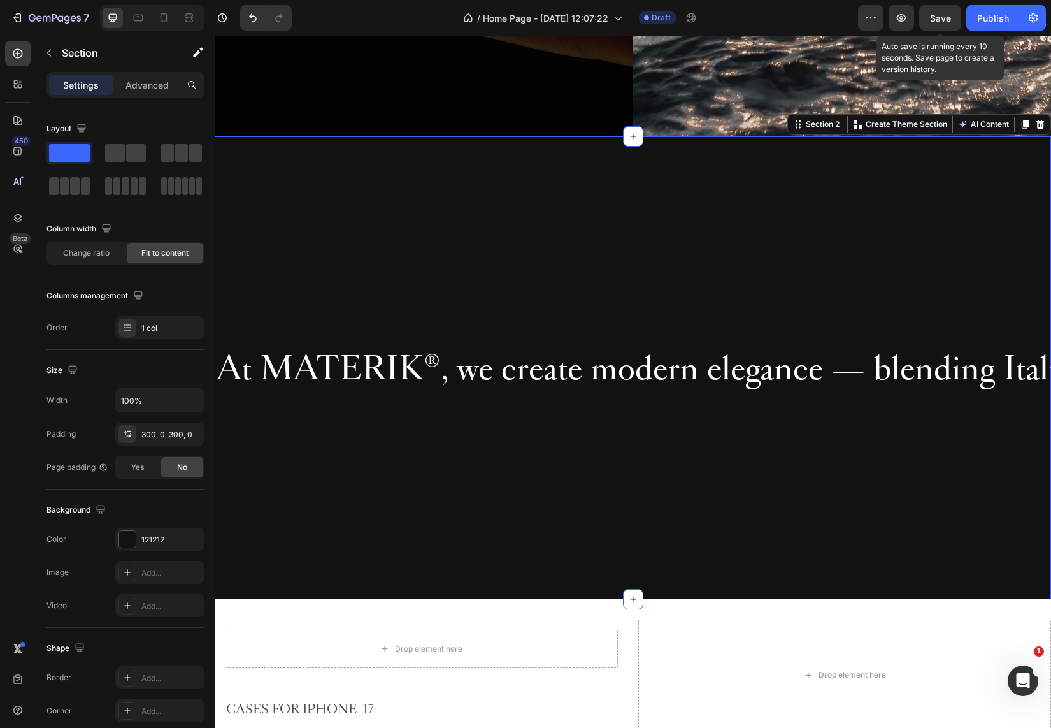
click at [948, 22] on span "Save" at bounding box center [940, 18] width 21 height 11
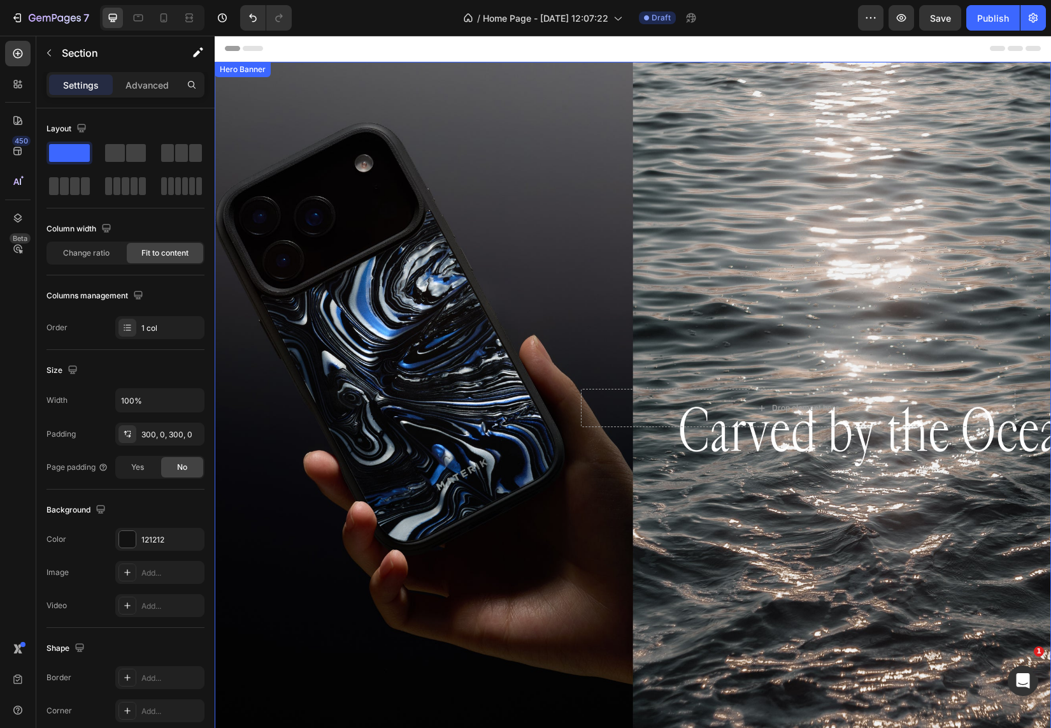
scroll to position [0, 0]
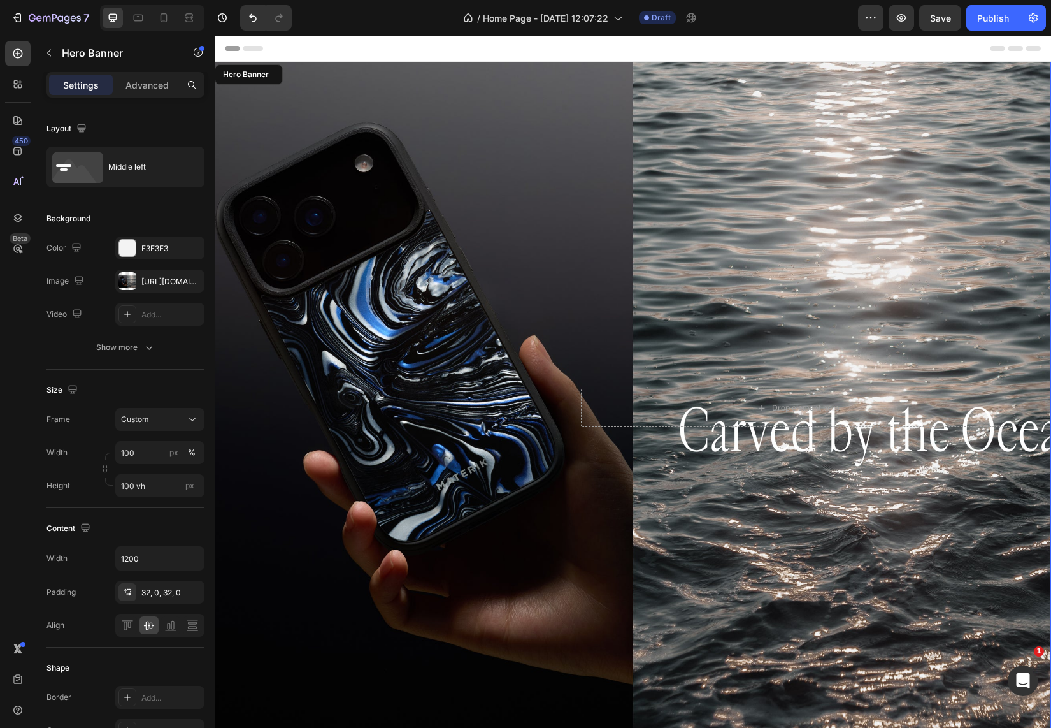
click at [512, 368] on div "Heading Drop element here" at bounding box center [633, 407] width 765 height 79
click at [247, 78] on div "Hero Banner" at bounding box center [256, 74] width 51 height 11
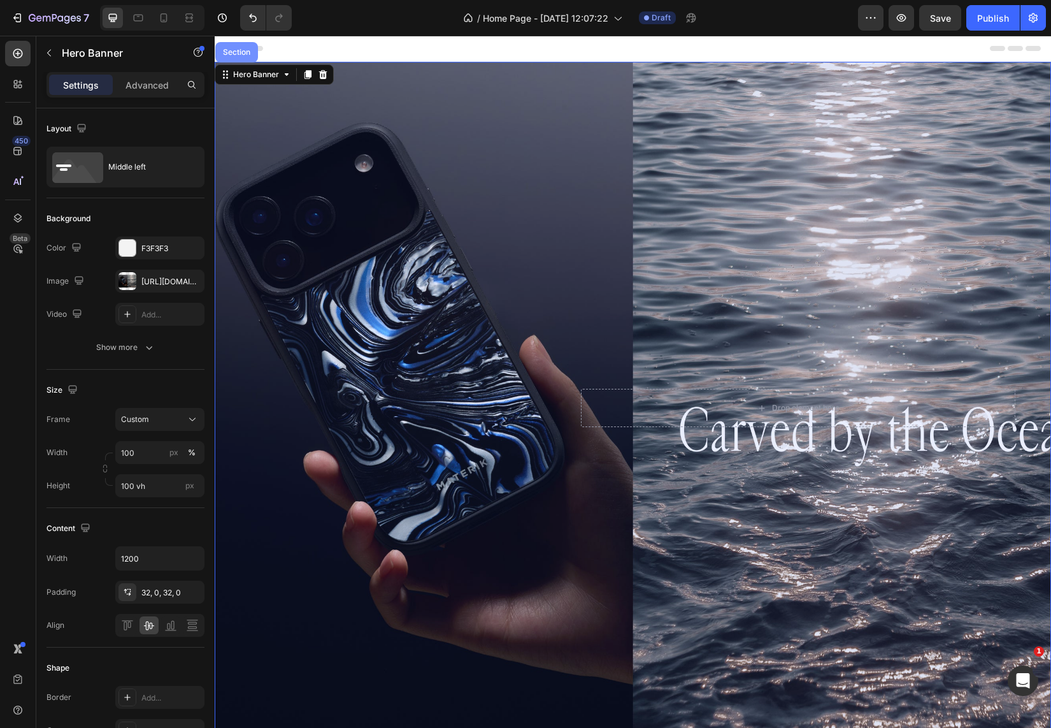
click at [238, 49] on div "Section" at bounding box center [236, 52] width 32 height 8
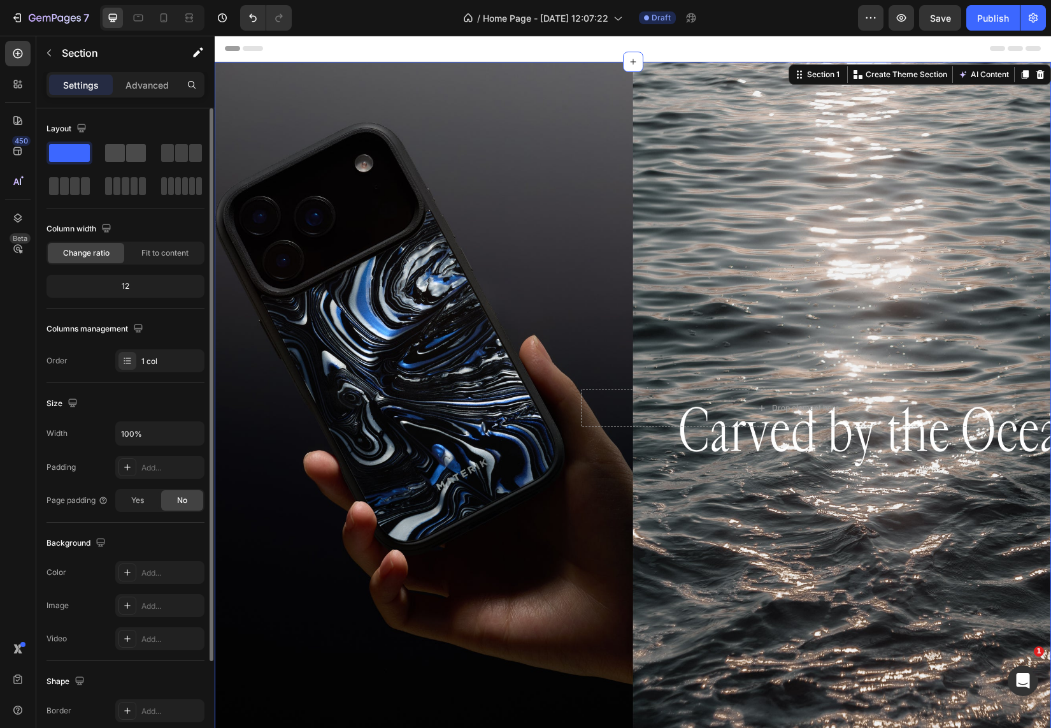
click at [124, 148] on span at bounding box center [115, 153] width 20 height 18
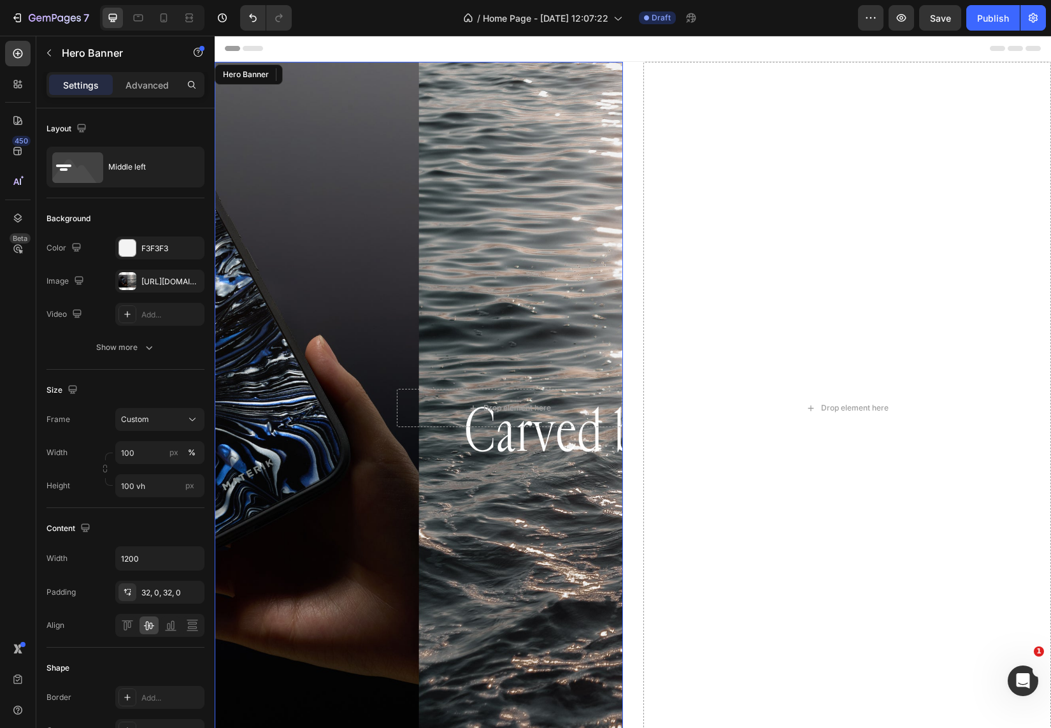
click at [508, 251] on div "Background Image" at bounding box center [419, 408] width 408 height 692
click at [324, 73] on icon at bounding box center [323, 74] width 8 height 9
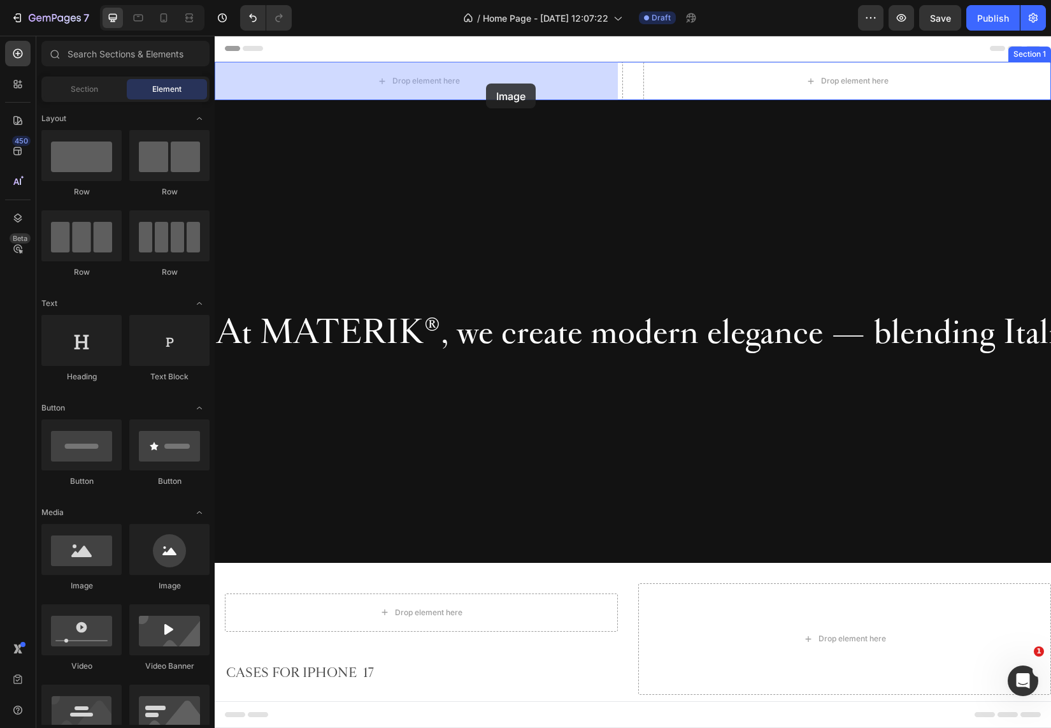
drag, startPoint x: 295, startPoint y: 598, endPoint x: 486, endPoint y: 83, distance: 548.5
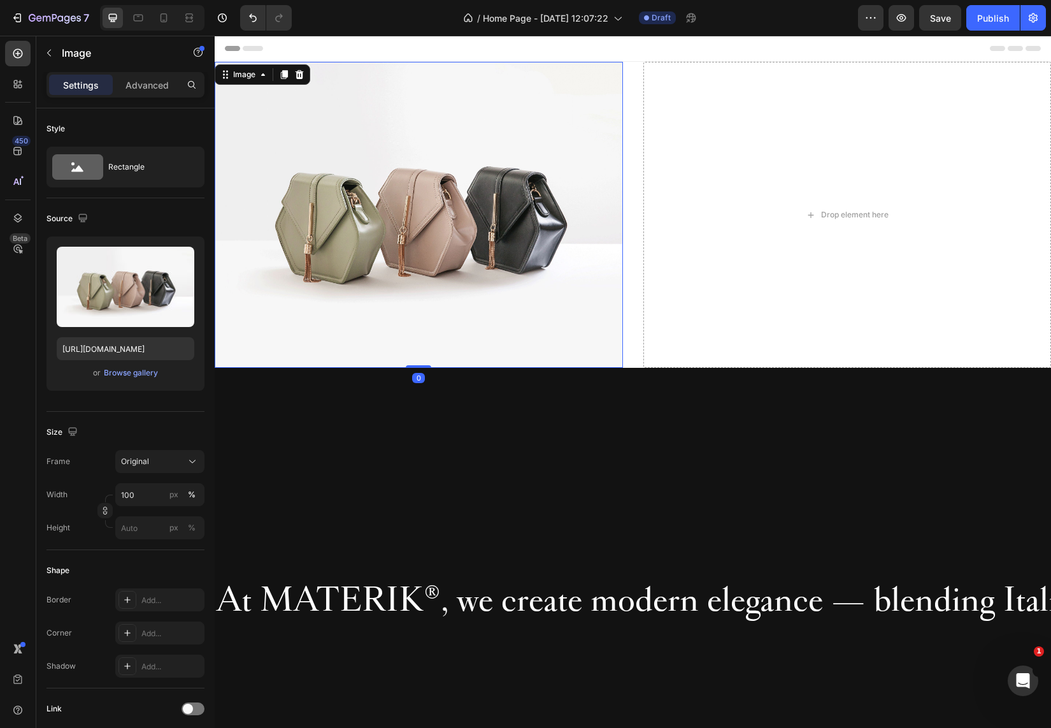
click at [475, 251] on img at bounding box center [419, 215] width 408 height 306
click at [154, 530] on input "px %" at bounding box center [159, 527] width 89 height 23
click at [152, 554] on p "Full 100%" at bounding box center [157, 557] width 74 height 11
type input "100"
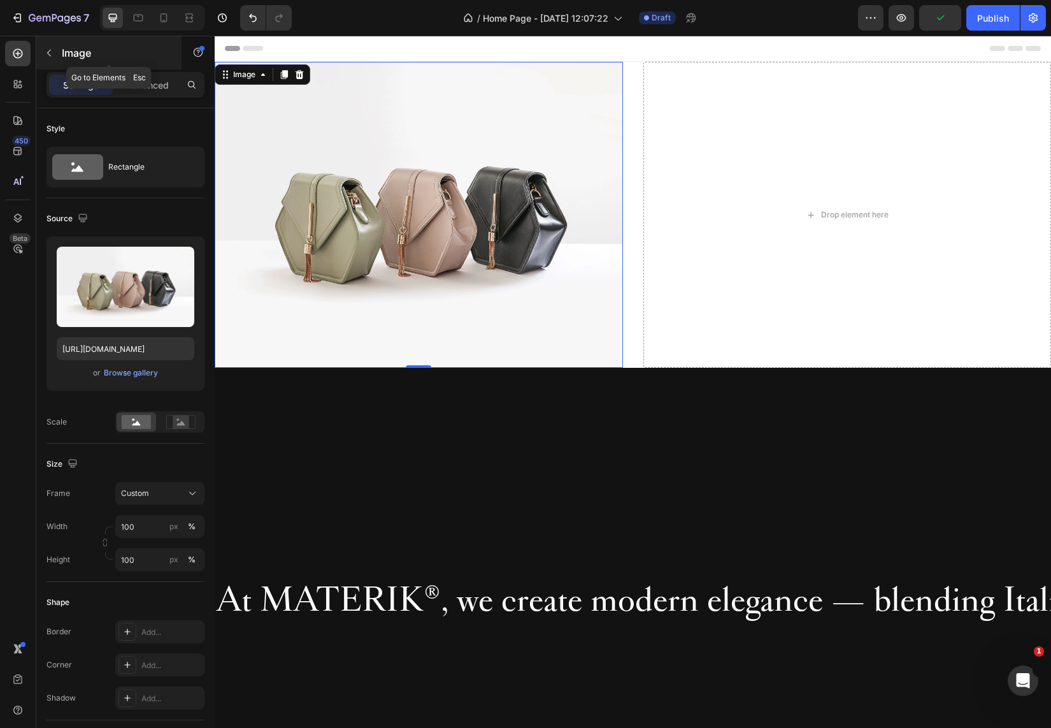
click at [50, 47] on button "button" at bounding box center [49, 53] width 20 height 20
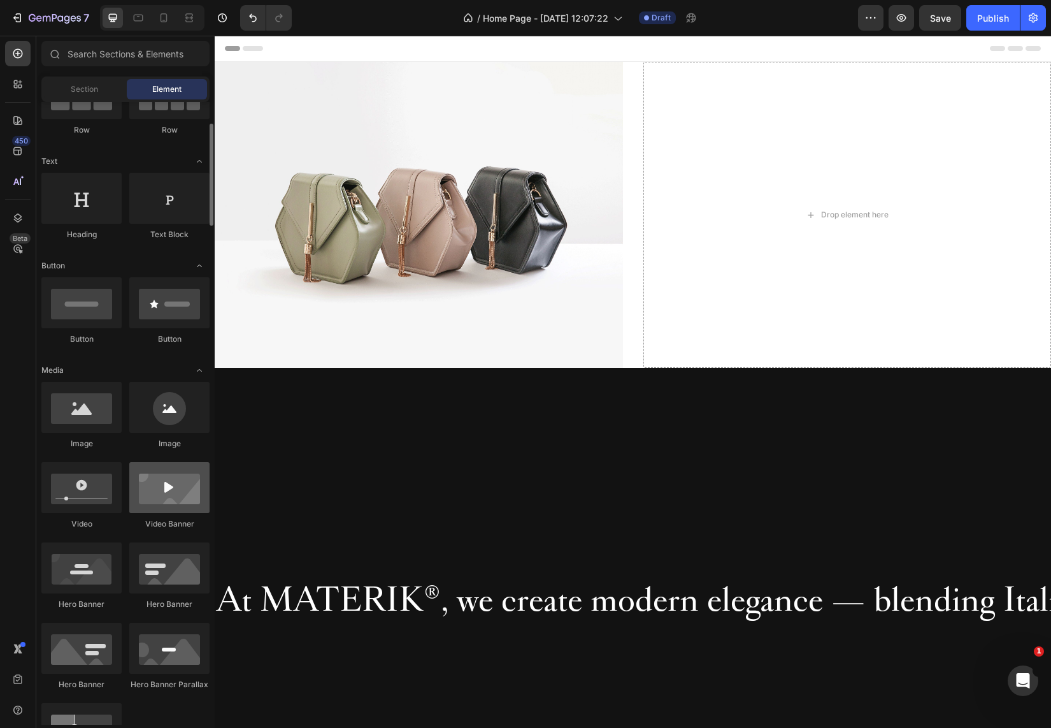
scroll to position [140, 0]
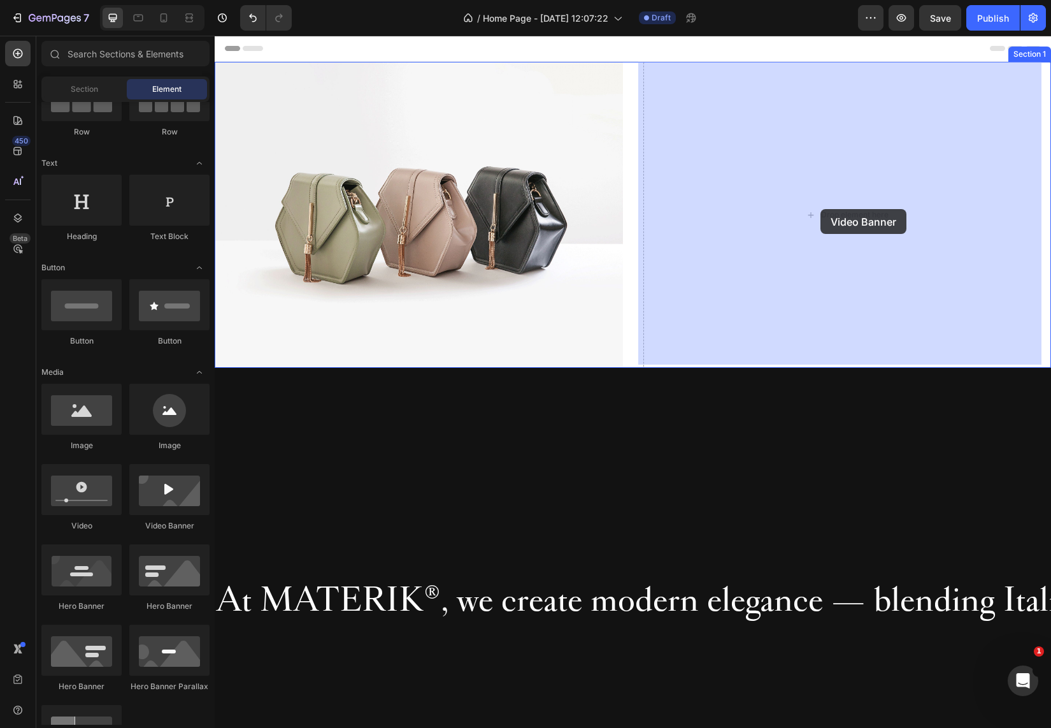
drag, startPoint x: 415, startPoint y: 515, endPoint x: 815, endPoint y: 212, distance: 501.6
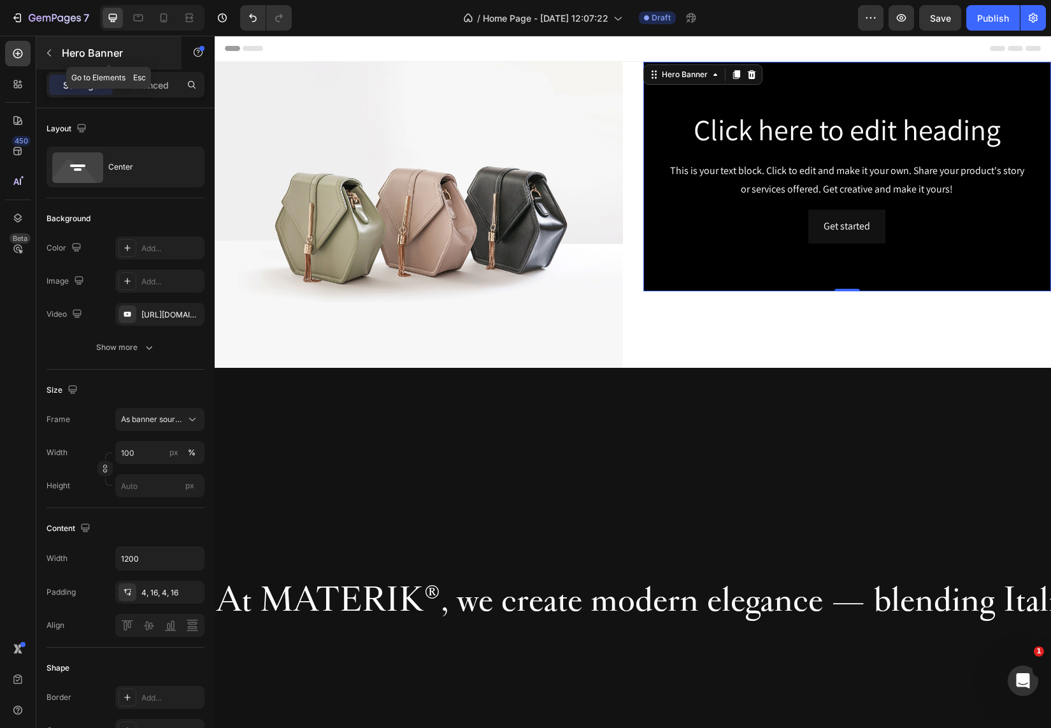
click at [50, 50] on icon "button" at bounding box center [49, 53] width 10 height 10
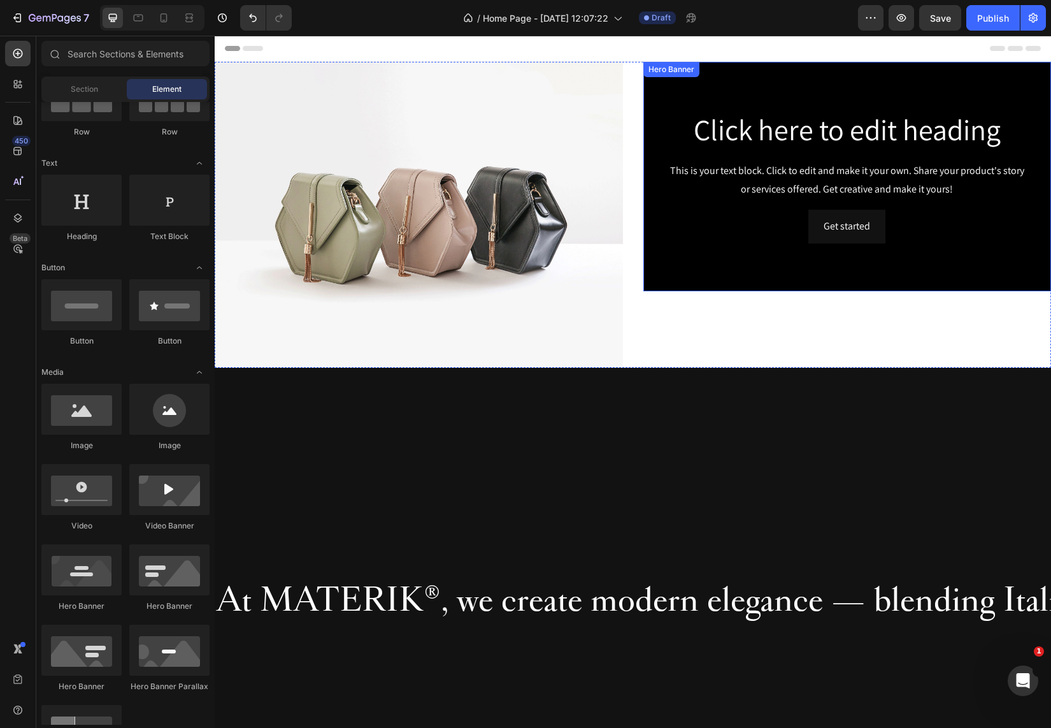
click at [680, 72] on div "Hero Banner" at bounding box center [671, 69] width 51 height 11
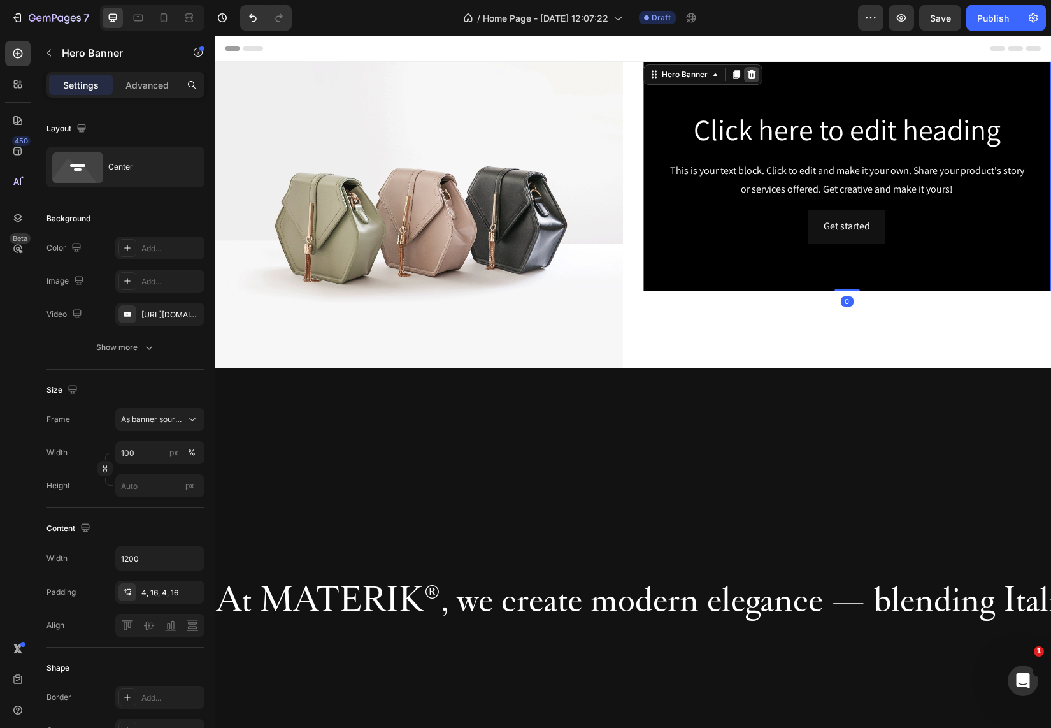
click at [749, 74] on icon at bounding box center [751, 74] width 8 height 9
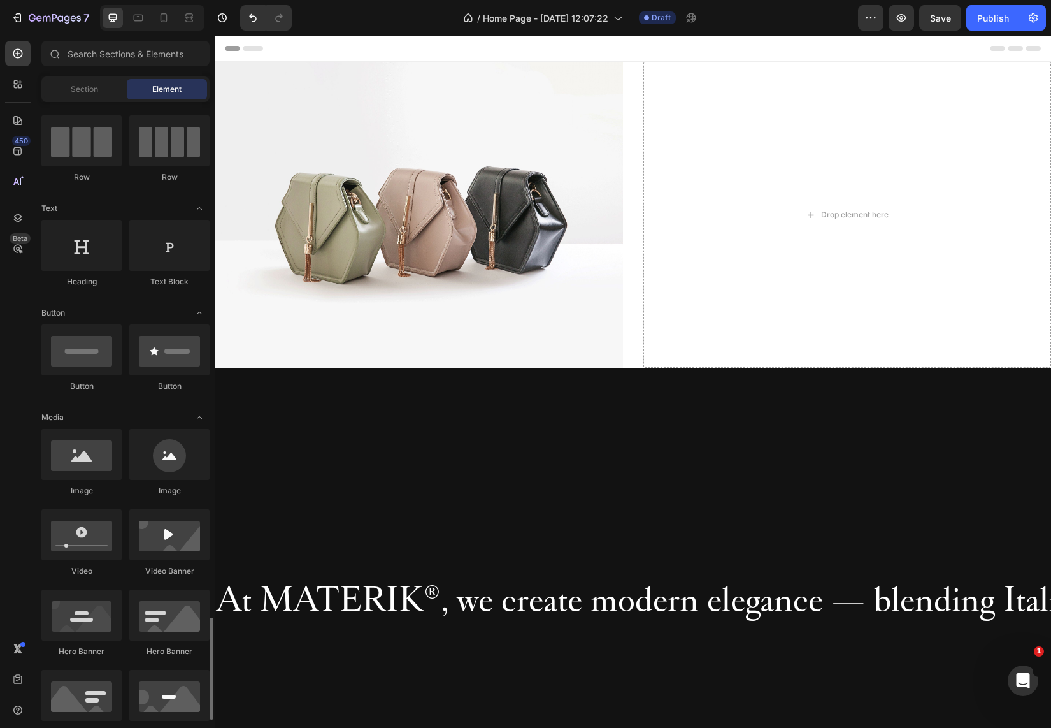
scroll to position [0, 0]
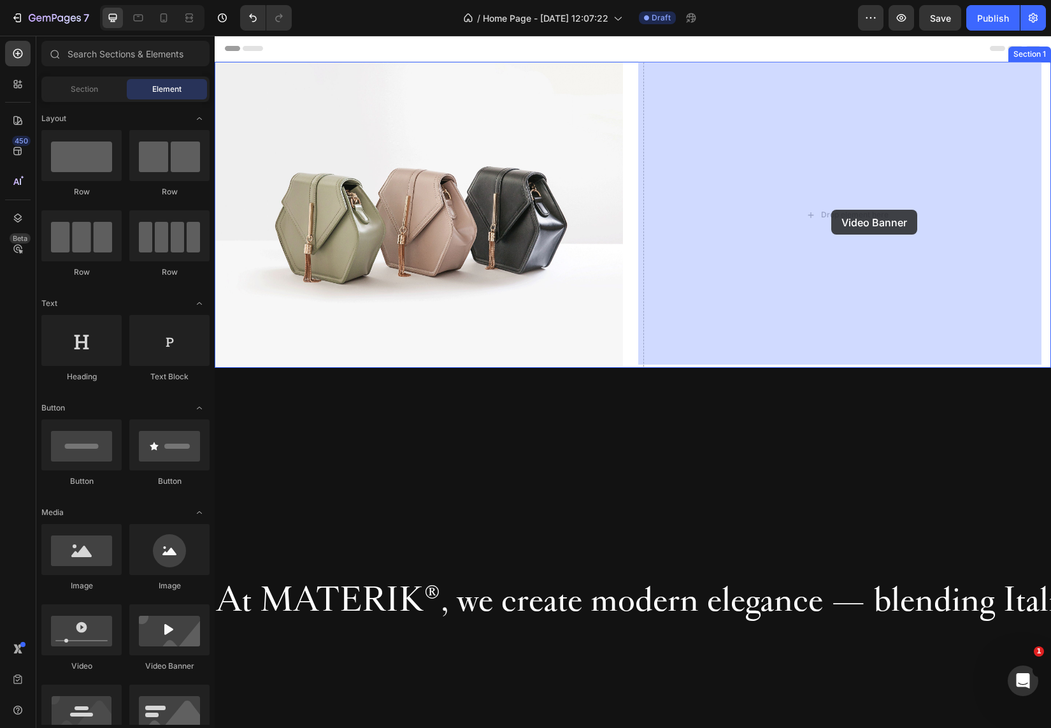
drag, startPoint x: 390, startPoint y: 668, endPoint x: 831, endPoint y: 210, distance: 636.2
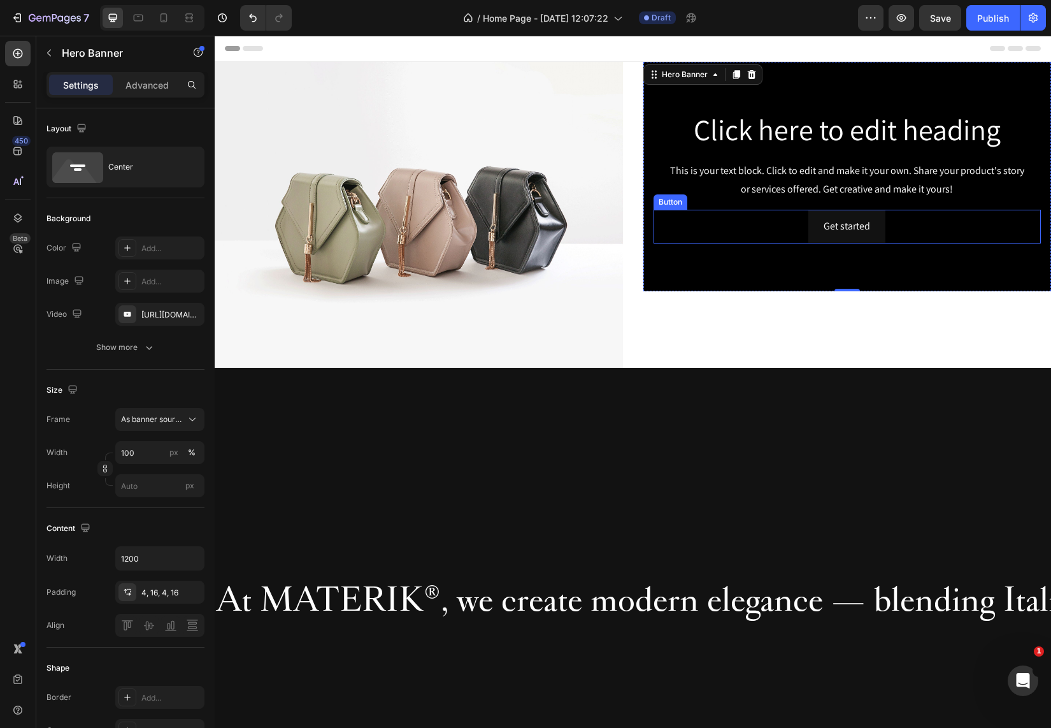
click at [670, 201] on div "Button" at bounding box center [670, 201] width 29 height 11
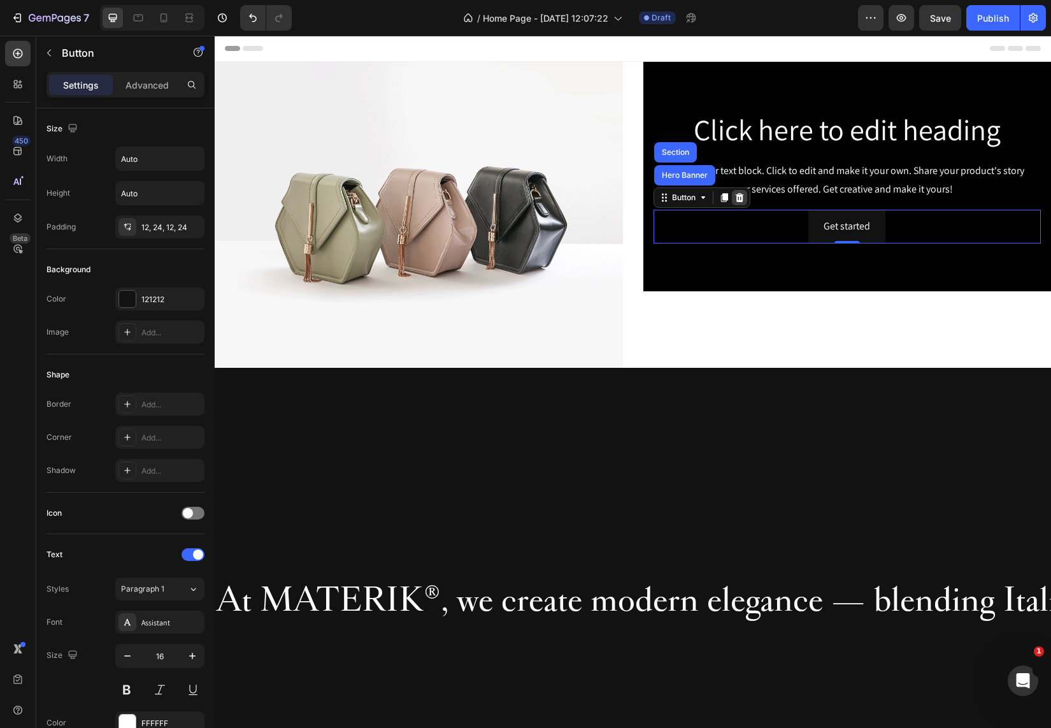
click at [735, 192] on icon at bounding box center [740, 197] width 10 height 10
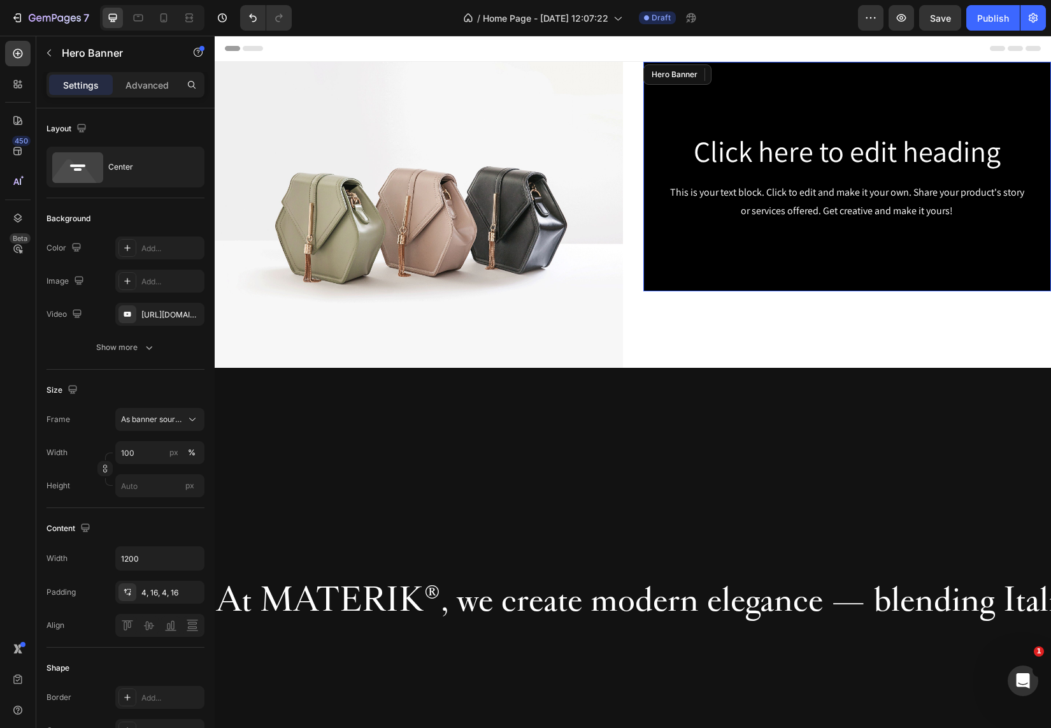
click at [705, 117] on div "Background Image" at bounding box center [847, 176] width 408 height 229
click at [750, 151] on h2 "Click here to edit heading" at bounding box center [848, 151] width 388 height 41
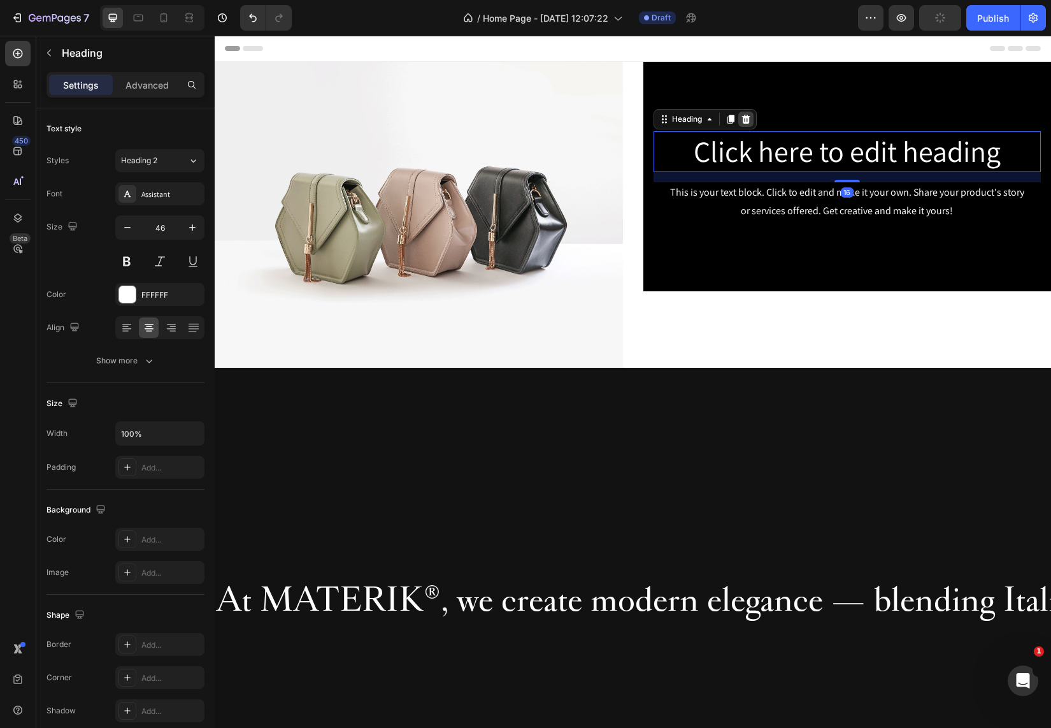
click at [743, 118] on icon at bounding box center [746, 119] width 10 height 10
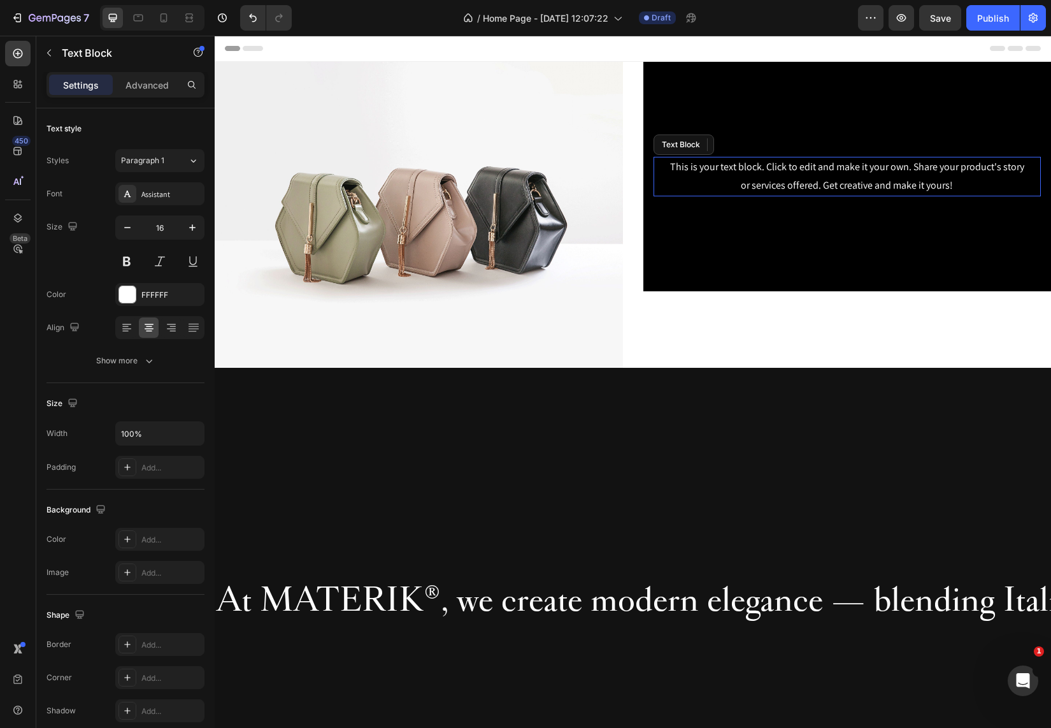
click at [785, 171] on div "This is your text block. Click to edit and make it your own. Share your product…" at bounding box center [848, 176] width 388 height 39
click at [752, 144] on icon at bounding box center [754, 145] width 10 height 10
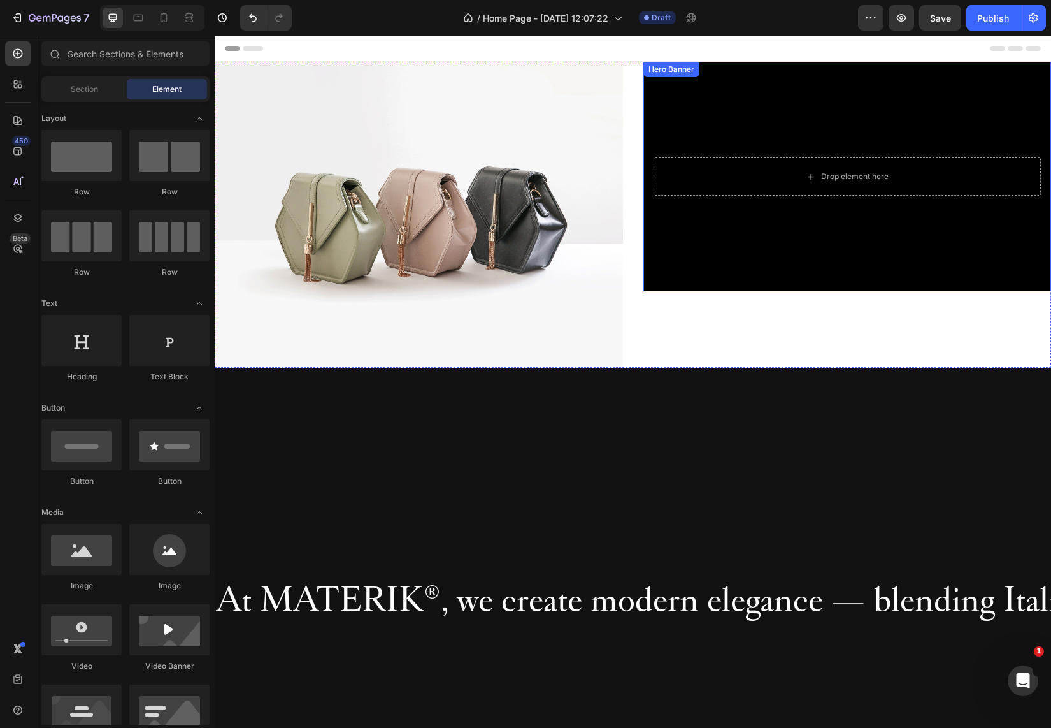
click at [750, 107] on div "Background Image" at bounding box center [847, 176] width 408 height 229
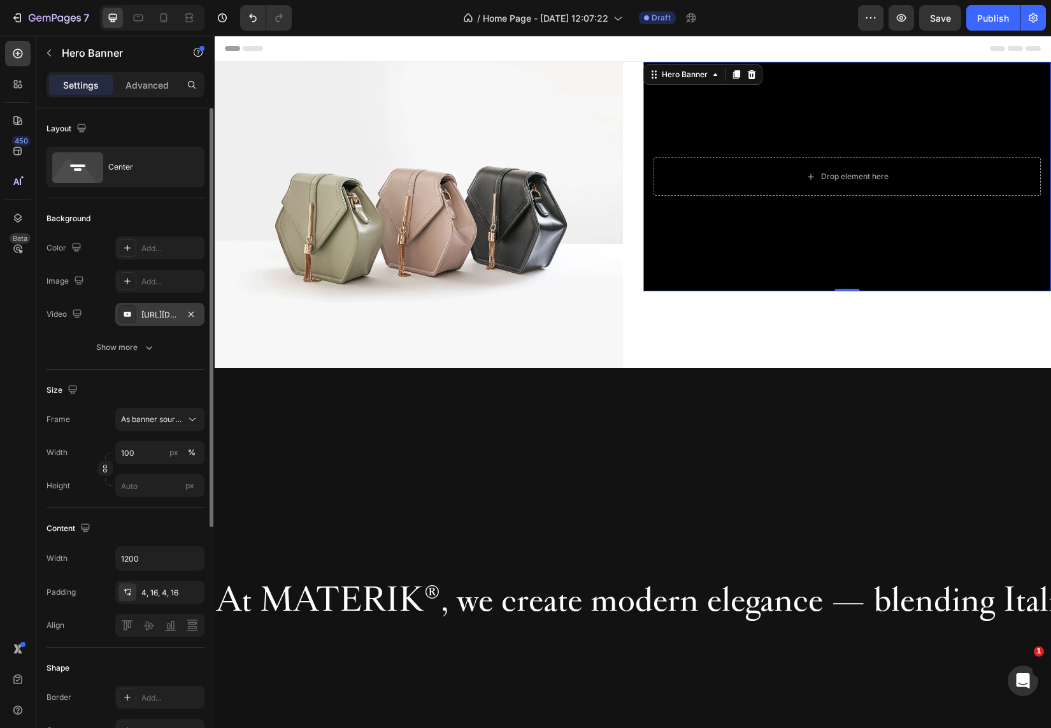
click at [173, 313] on div "https://www.youtube.com/watch?v=drIt4RH_kyQ" at bounding box center [159, 314] width 37 height 11
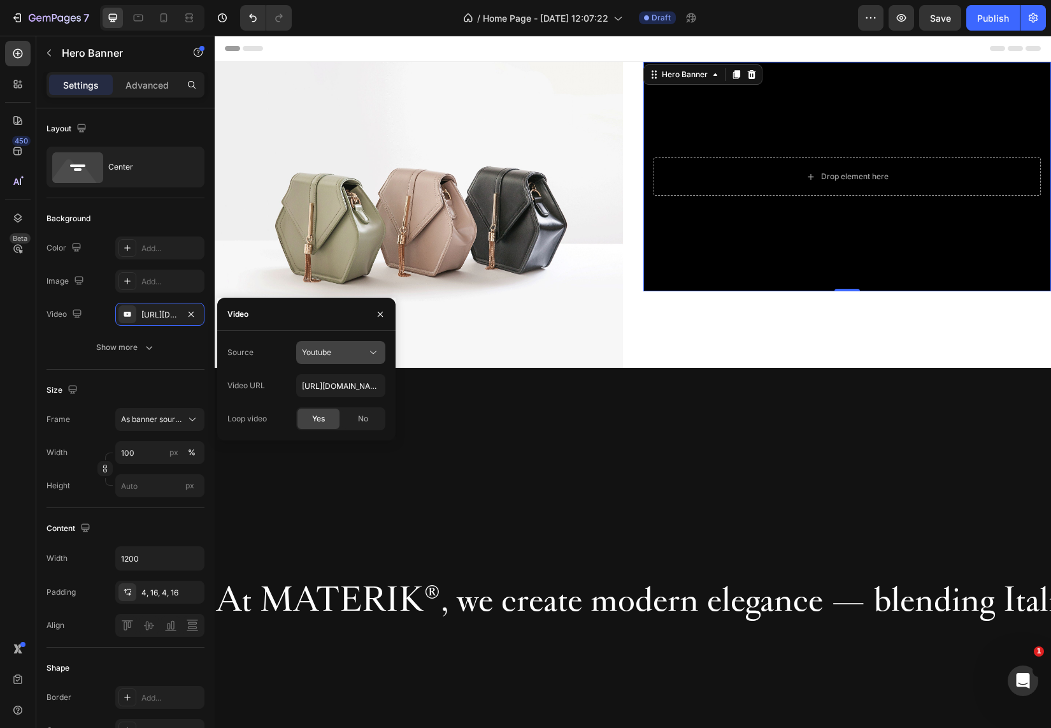
click at [382, 358] on button "Youtube" at bounding box center [340, 352] width 89 height 23
click at [348, 380] on span "Video hosting" at bounding box center [326, 383] width 48 height 11
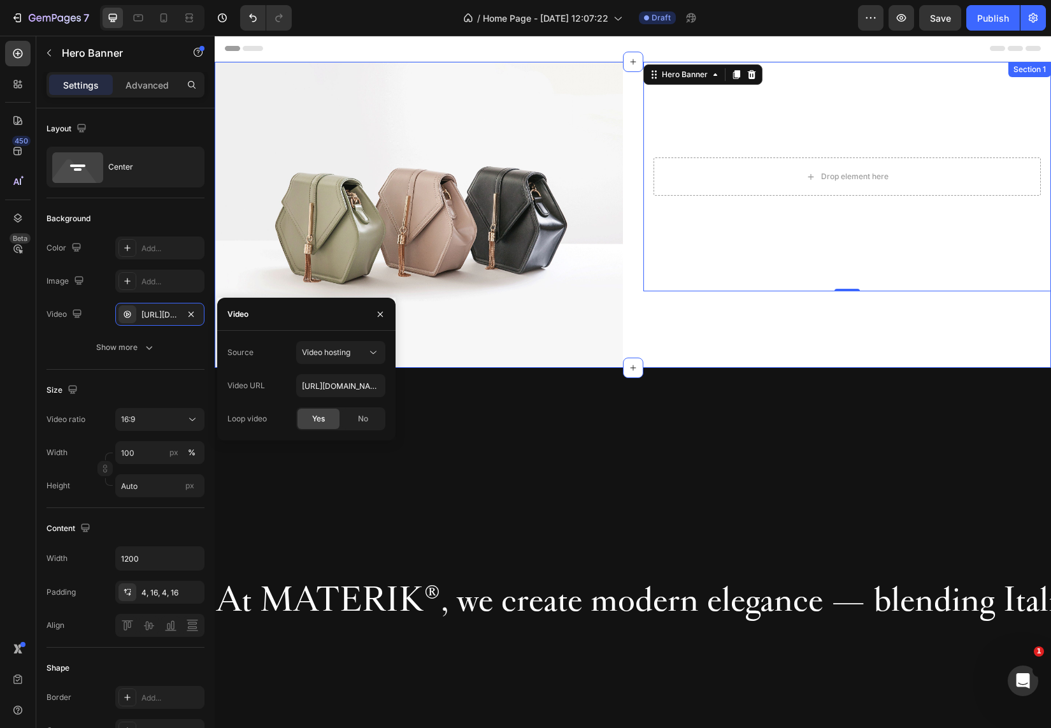
click at [744, 331] on div "Drop element here Hero Banner 0" at bounding box center [847, 215] width 408 height 306
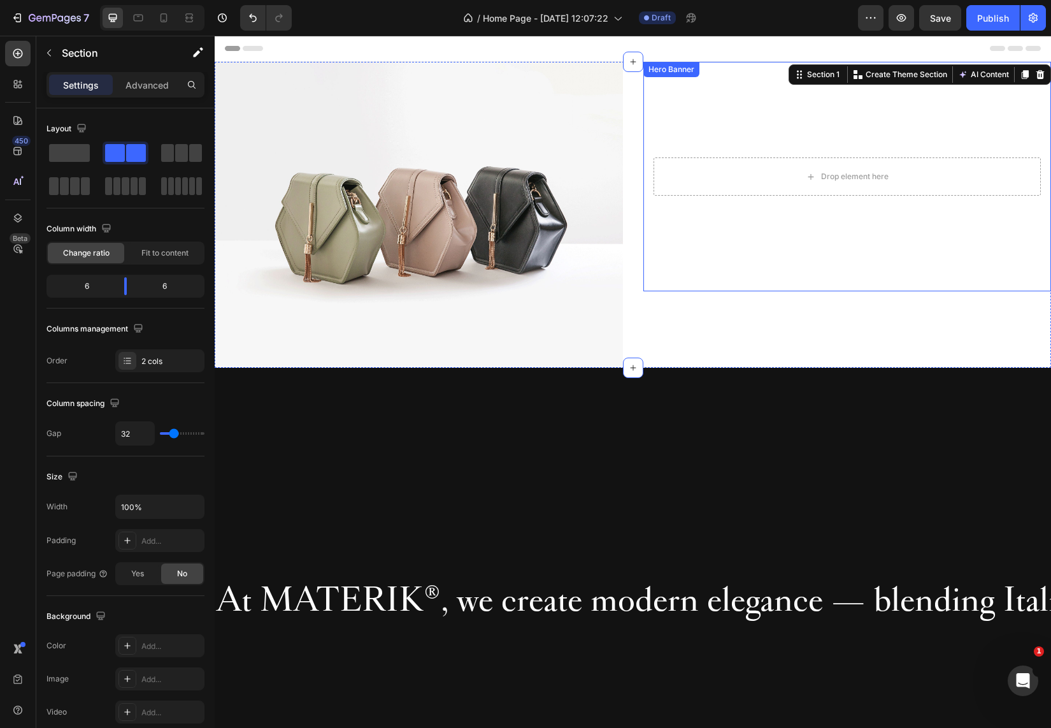
click at [755, 90] on video "Background Image" at bounding box center [847, 176] width 408 height 229
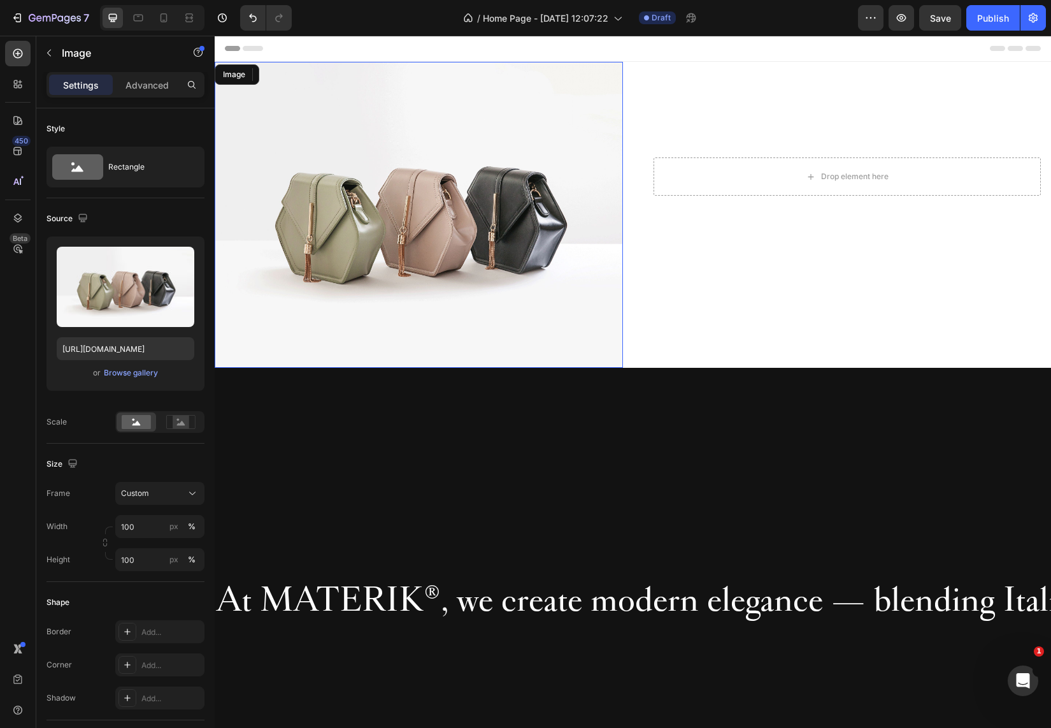
click at [393, 280] on img at bounding box center [419, 215] width 408 height 306
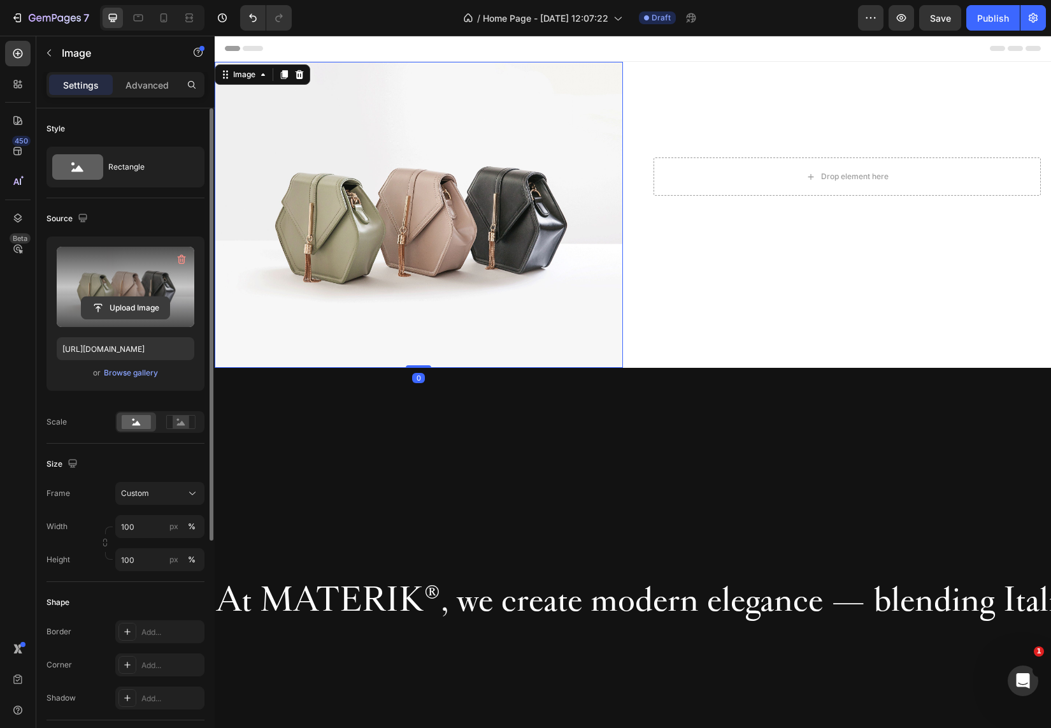
click at [120, 306] on input "file" at bounding box center [126, 308] width 88 height 22
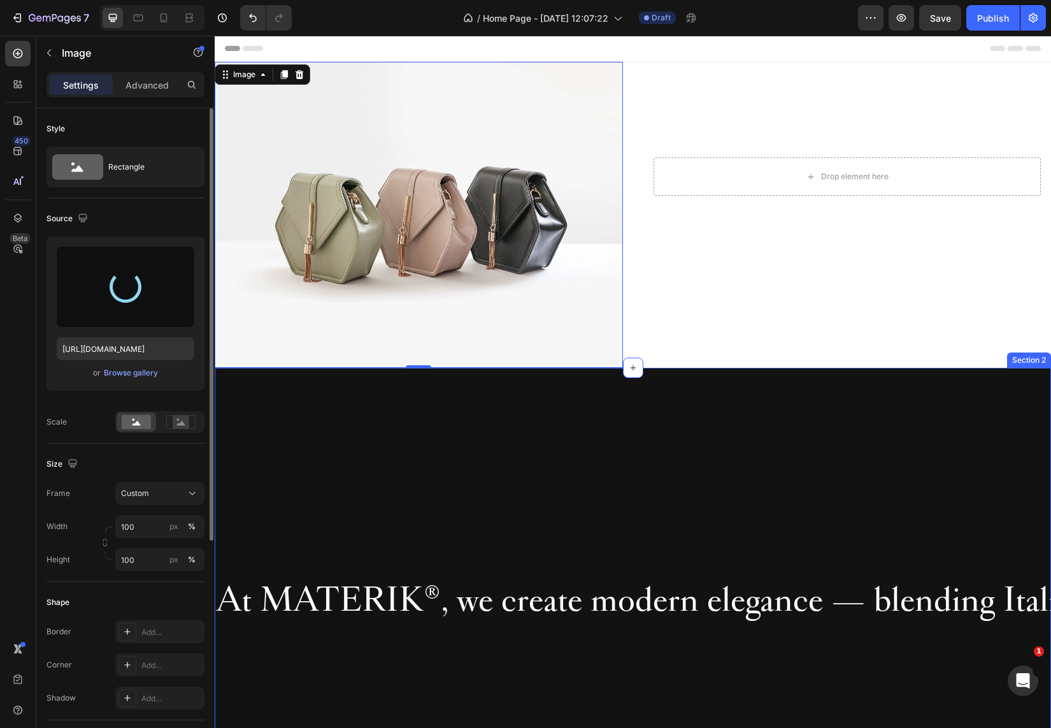
type input "https://cdn.shopify.com/s/files/1/0259/8253/3737/files/gempages_474220107552261…"
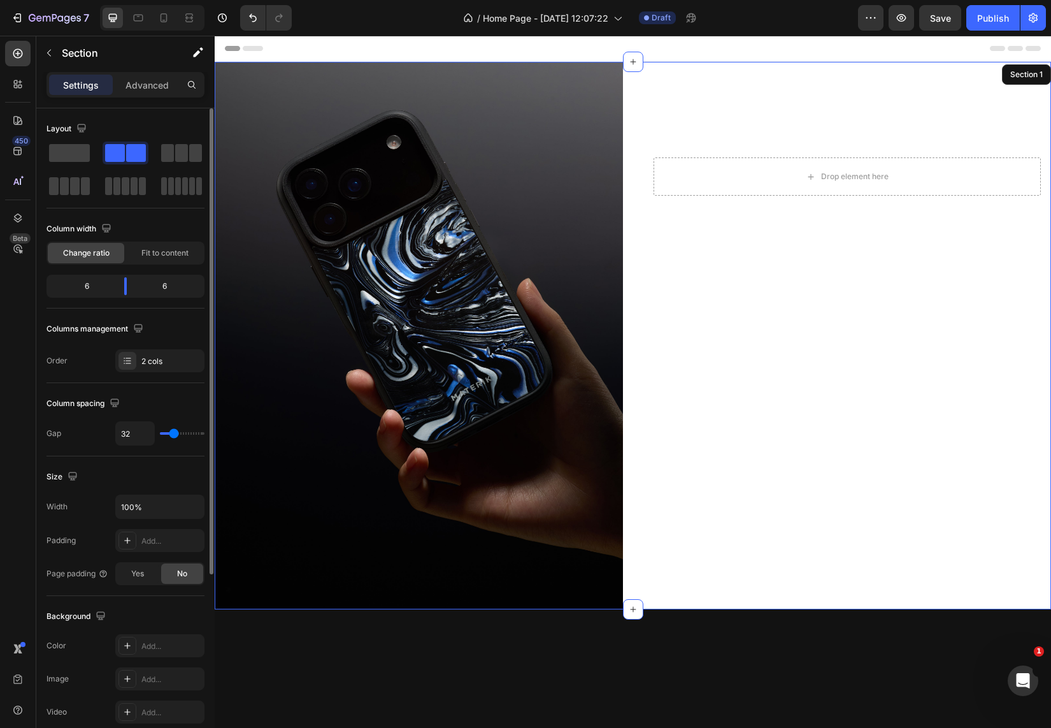
click at [745, 504] on div "Drop element here Hero Banner" at bounding box center [847, 335] width 408 height 547
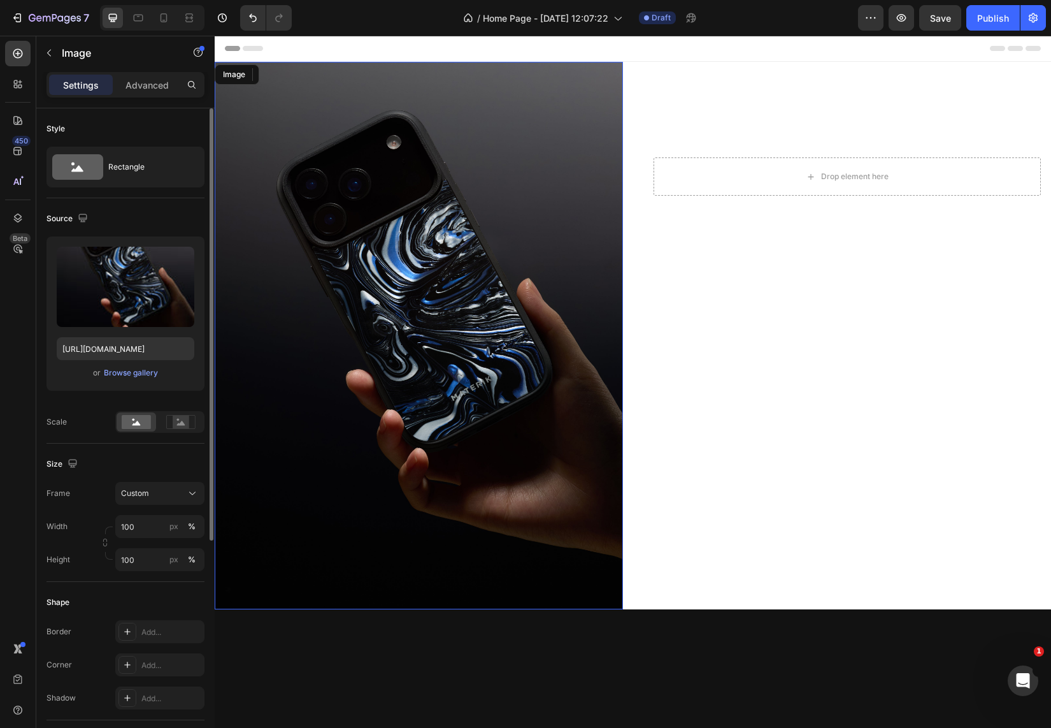
click at [523, 355] on img at bounding box center [419, 335] width 408 height 547
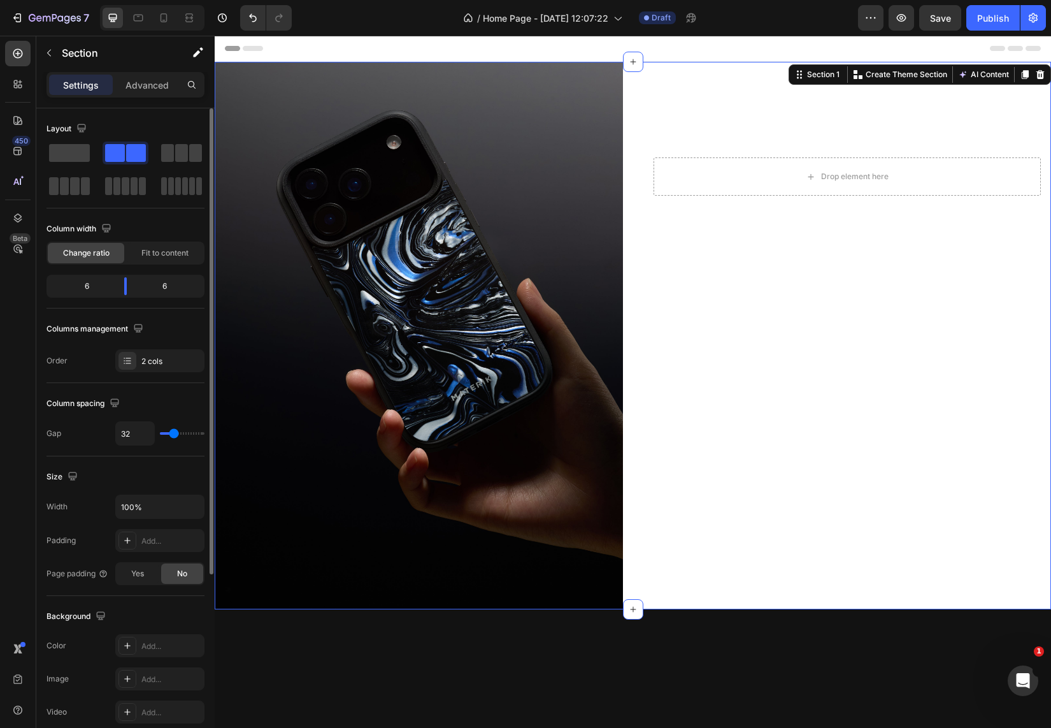
click at [630, 201] on div "Image Drop element here Hero Banner Section 1 You can create reusable sections …" at bounding box center [633, 335] width 836 height 547
click at [494, 161] on img at bounding box center [419, 335] width 408 height 547
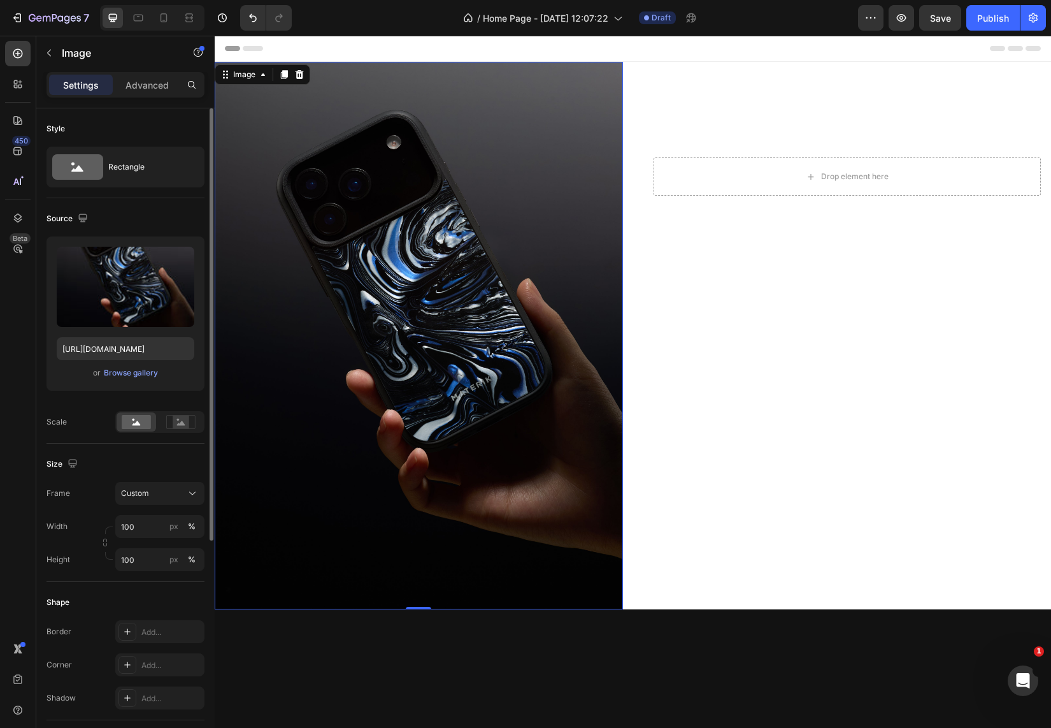
click at [505, 159] on img at bounding box center [419, 335] width 408 height 547
click at [139, 558] on input "100" at bounding box center [159, 559] width 89 height 23
click at [155, 524] on input "100" at bounding box center [159, 526] width 89 height 23
click at [144, 560] on p "Full 100%" at bounding box center [157, 556] width 74 height 11
click at [172, 489] on div "Custom" at bounding box center [152, 492] width 62 height 11
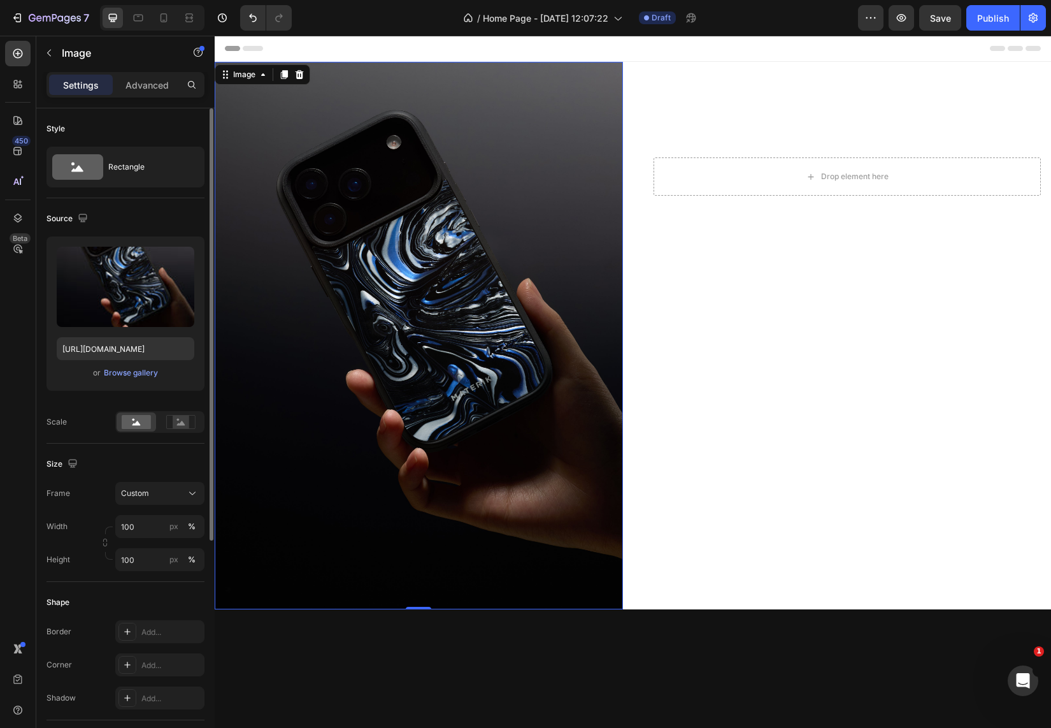
click at [73, 497] on div "Frame Custom" at bounding box center [126, 493] width 158 height 23
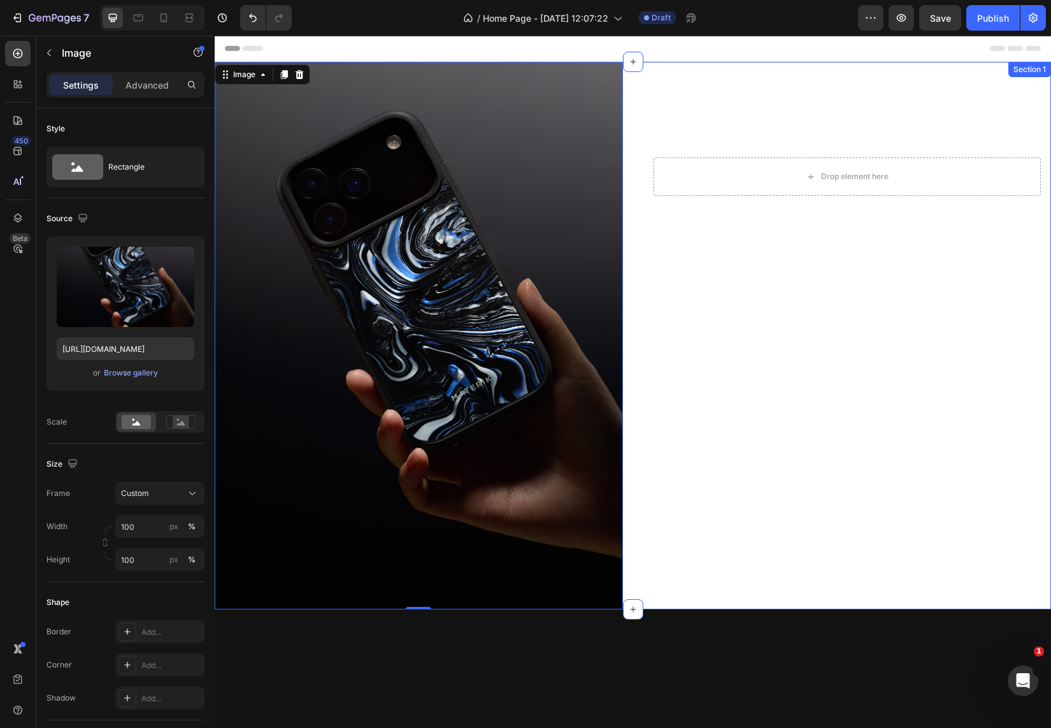
click at [723, 477] on div "Drop element here Hero Banner" at bounding box center [847, 335] width 408 height 547
click at [460, 352] on img at bounding box center [419, 335] width 408 height 547
click at [244, 76] on div "Image" at bounding box center [244, 74] width 27 height 11
click at [264, 180] on img at bounding box center [419, 335] width 408 height 547
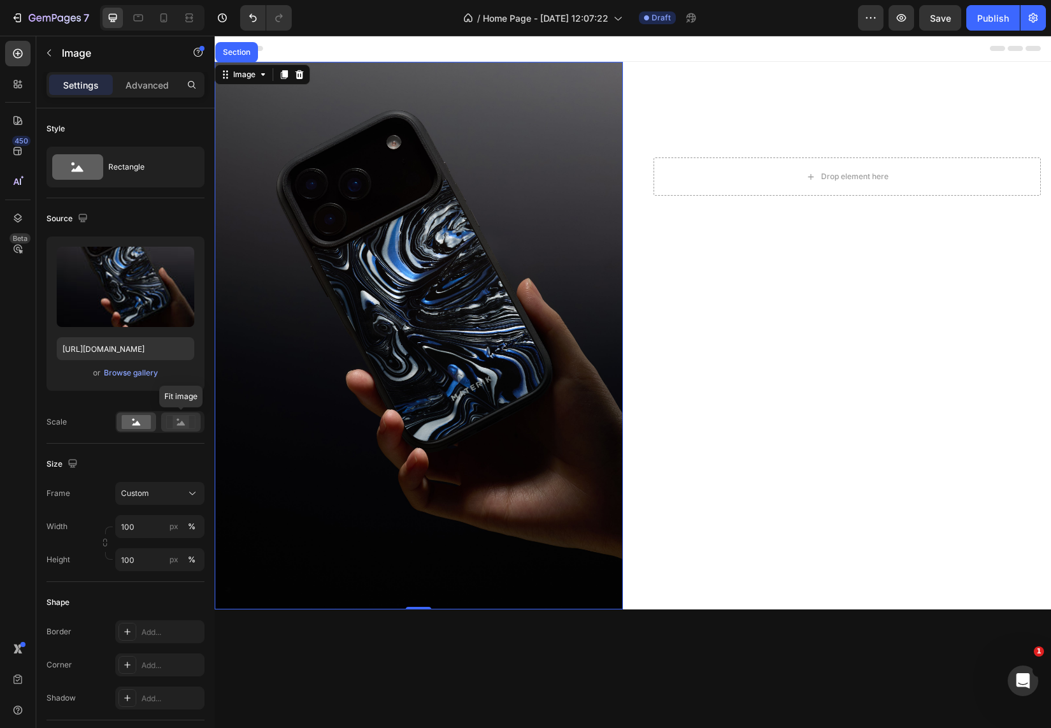
click at [178, 421] on rect at bounding box center [181, 421] width 17 height 13
click at [191, 430] on div at bounding box center [180, 421] width 39 height 19
click at [180, 421] on rect at bounding box center [181, 421] width 17 height 13
click at [362, 408] on img at bounding box center [419, 335] width 408 height 547
click at [172, 423] on icon at bounding box center [180, 422] width 29 height 14
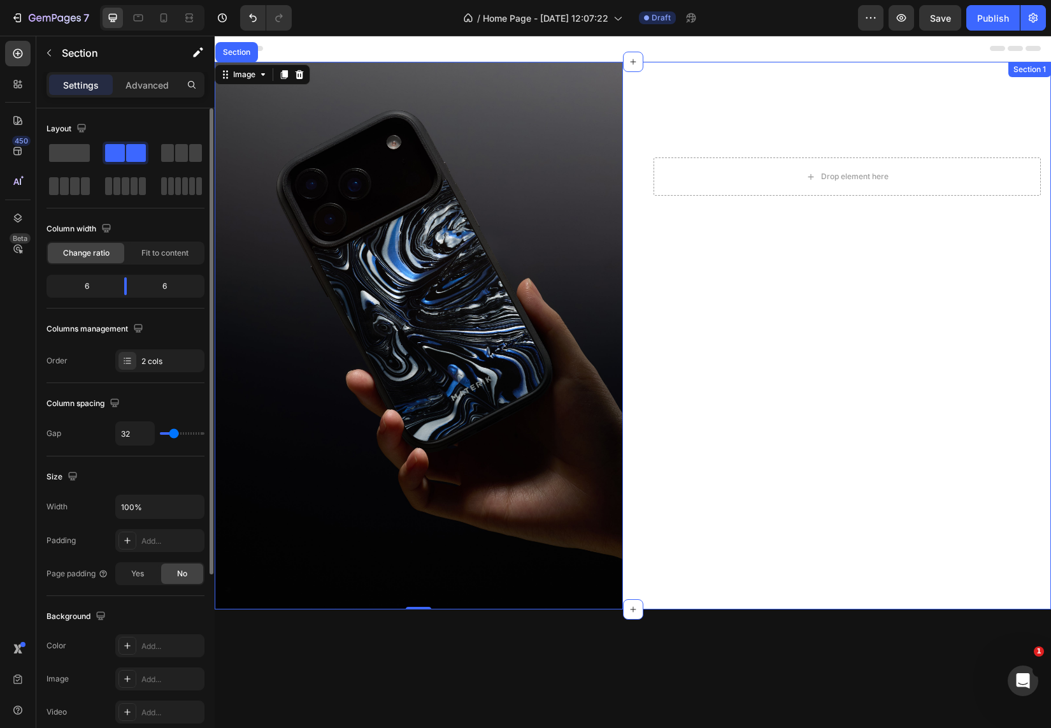
click at [728, 451] on div "Drop element here Hero Banner" at bounding box center [847, 335] width 408 height 547
click at [504, 352] on img at bounding box center [419, 335] width 408 height 547
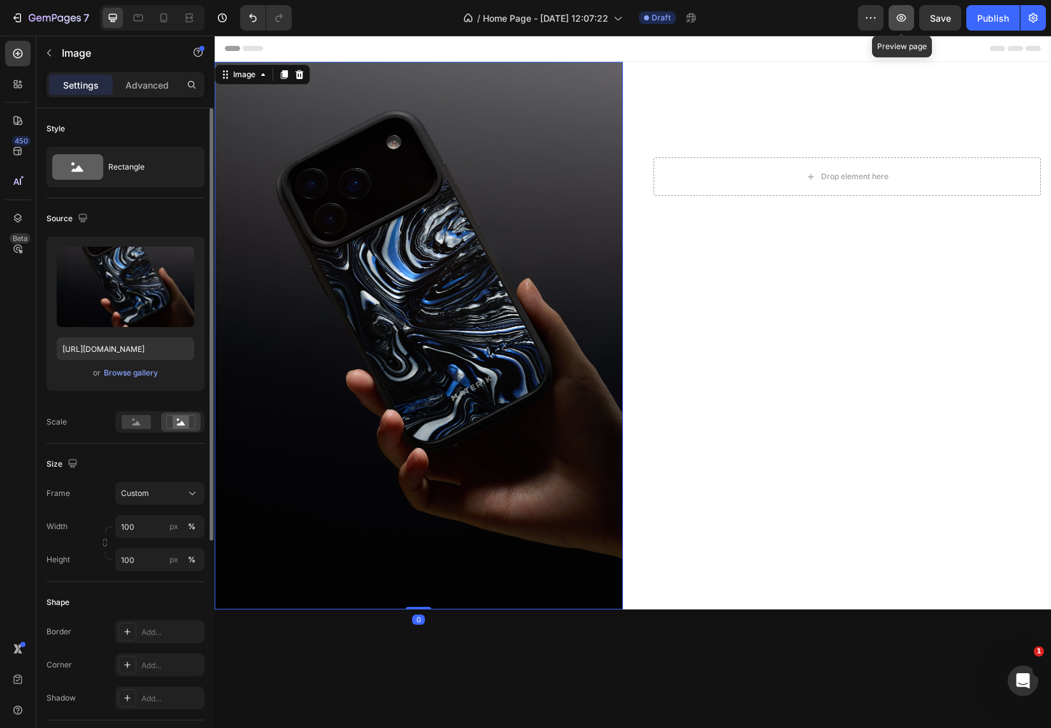
click at [900, 15] on icon "button" at bounding box center [902, 18] width 10 height 8
